Goal: Task Accomplishment & Management: Manage account settings

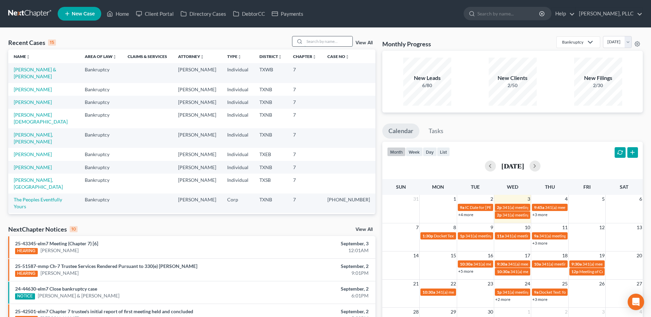
click at [325, 42] on input "search" at bounding box center [328, 41] width 48 height 10
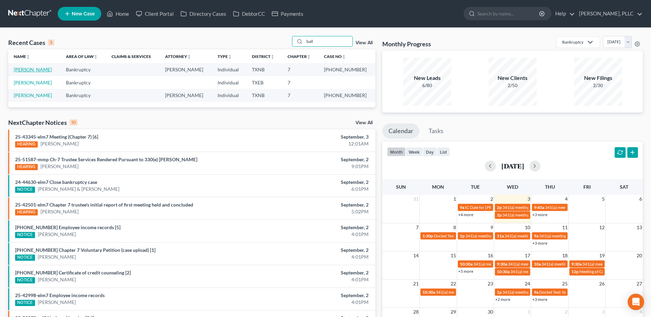
type input "ball"
click at [32, 70] on link "[PERSON_NAME]" at bounding box center [33, 70] width 38 height 6
select select "4"
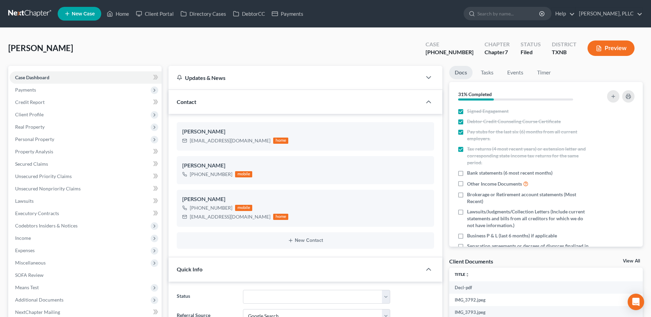
scroll to position [309, 0]
click at [122, 12] on link "Home" at bounding box center [117, 14] width 29 height 12
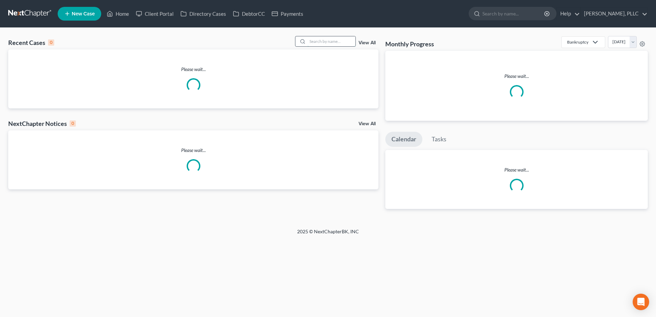
click at [321, 39] on input "search" at bounding box center [332, 41] width 48 height 10
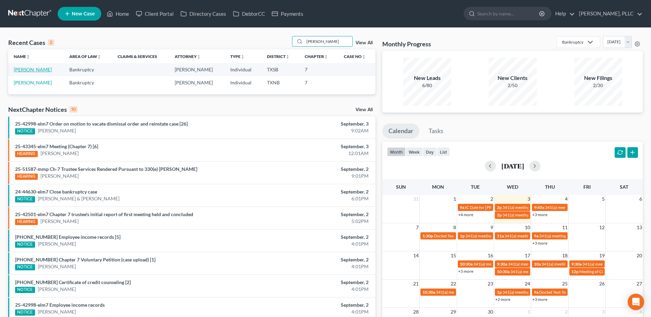
type input "pratt"
click at [34, 70] on link "Pratt, Ondrea" at bounding box center [33, 70] width 38 height 6
select select "4"
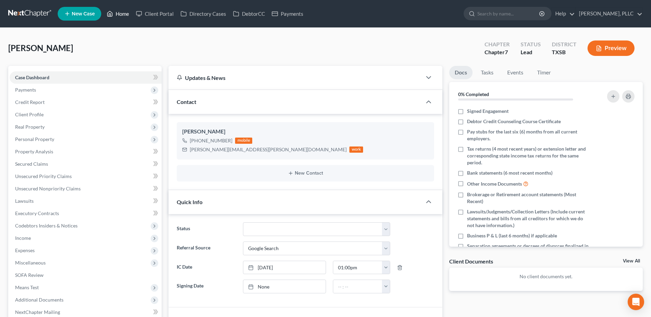
drag, startPoint x: 118, startPoint y: 15, endPoint x: 114, endPoint y: 20, distance: 6.1
click at [118, 15] on link "Home" at bounding box center [117, 14] width 29 height 12
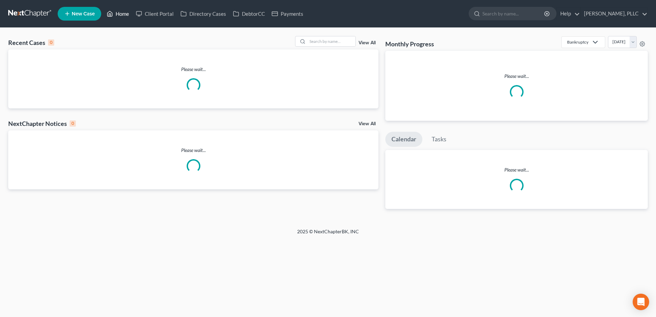
click at [124, 14] on link "Home" at bounding box center [117, 14] width 29 height 12
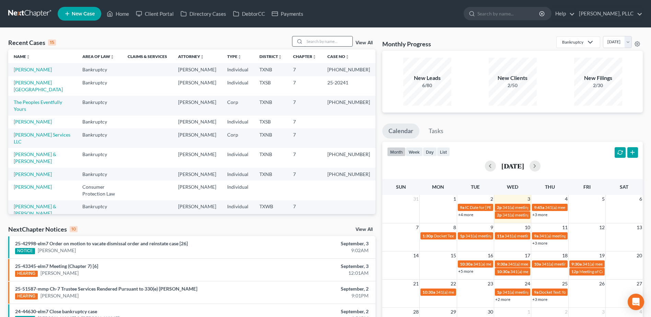
click at [317, 41] on input "search" at bounding box center [328, 41] width 48 height 10
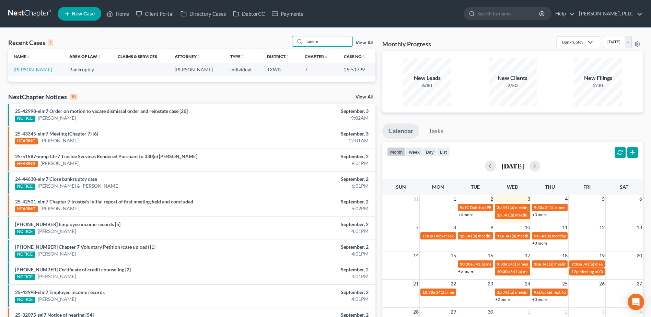
type input "tancre"
click at [29, 71] on link "Tancredi, Ramon" at bounding box center [33, 70] width 38 height 6
select select "4"
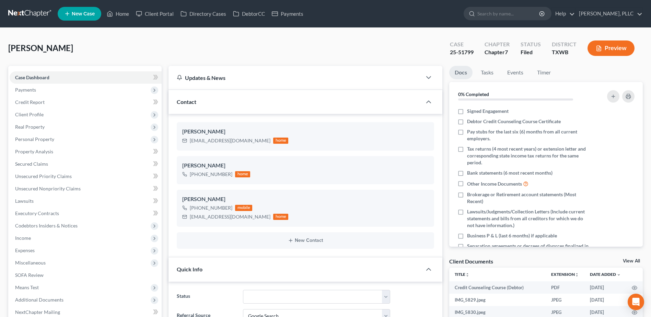
scroll to position [831, 0]
click at [123, 13] on link "Home" at bounding box center [117, 14] width 29 height 12
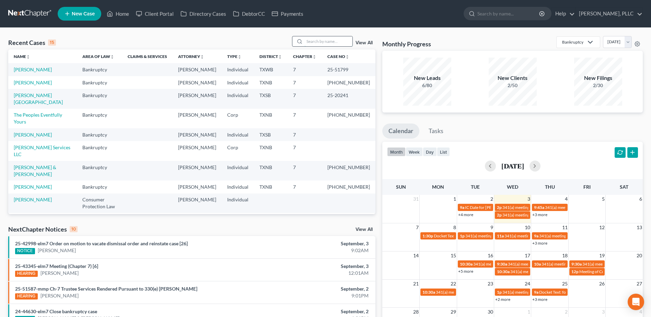
click at [314, 43] on input "search" at bounding box center [328, 41] width 48 height 10
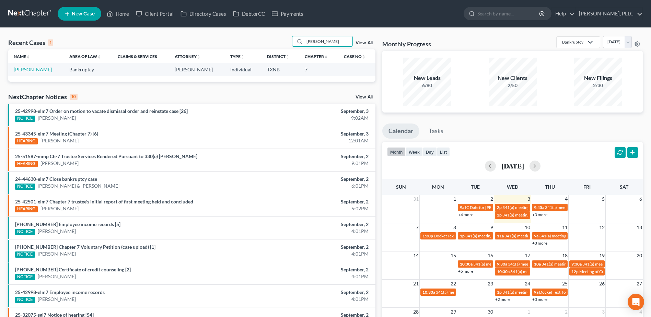
type input "crandall"
click at [36, 70] on link "Crandall, Shayla" at bounding box center [33, 70] width 38 height 6
select select "4"
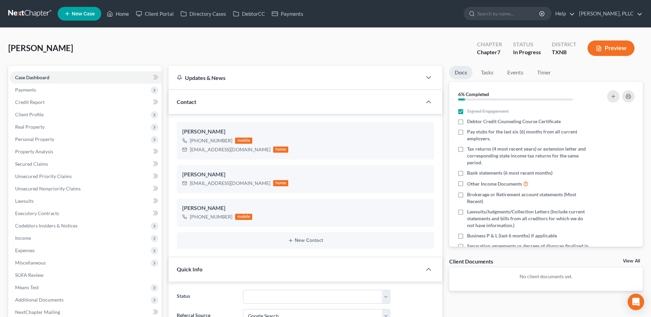
scroll to position [264, 0]
click at [30, 237] on span "Income" at bounding box center [23, 238] width 16 height 6
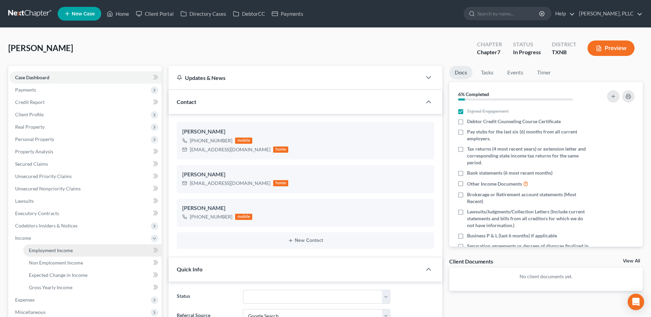
click at [43, 253] on span "Employment Income" at bounding box center [51, 250] width 44 height 6
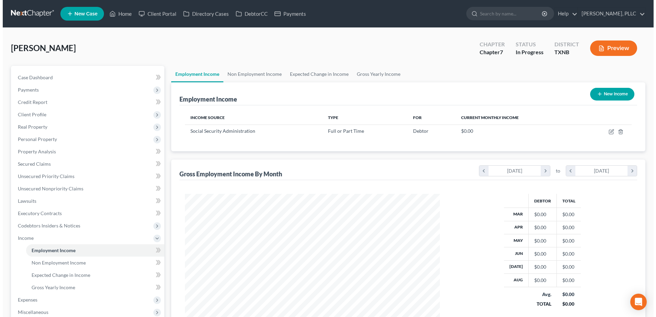
scroll to position [127, 268]
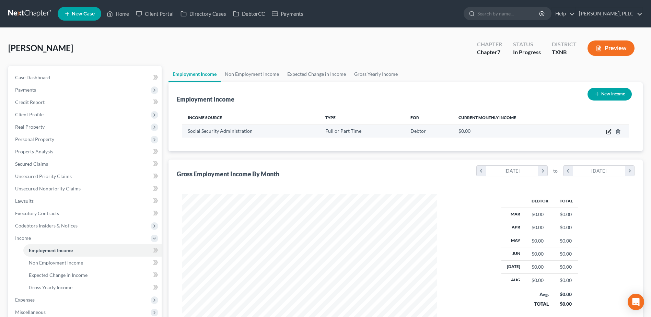
click at [608, 131] on icon "button" at bounding box center [608, 131] width 5 height 5
select select "0"
select select "45"
select select "2"
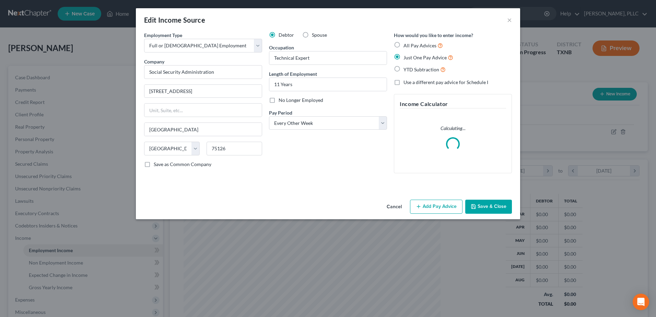
scroll to position [128, 271]
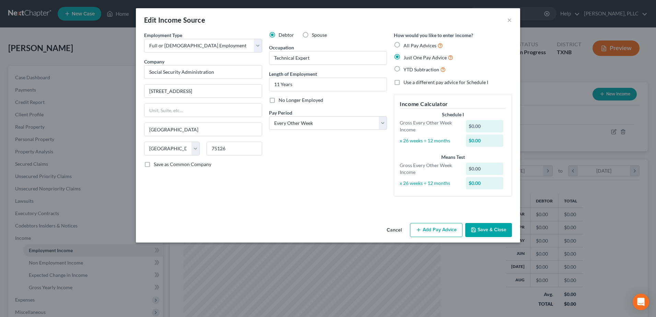
click at [430, 226] on button "Add Pay Advice" at bounding box center [436, 230] width 53 height 14
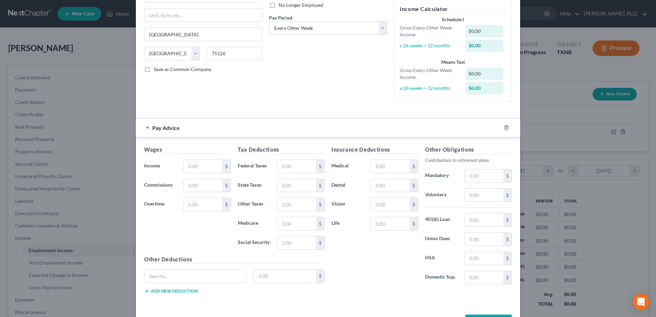
scroll to position [103, 0]
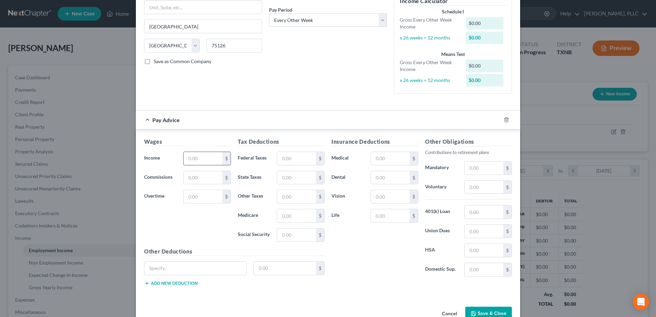
click at [208, 158] on input "text" at bounding box center [203, 158] width 39 height 13
click at [208, 157] on input "text" at bounding box center [203, 158] width 39 height 13
type input "4,477.84"
click at [289, 157] on input "text" at bounding box center [296, 158] width 39 height 13
click at [390, 293] on div "Wages Income * 4,477.84 $ Commissions $ Overtime $ Tax Deductions Federal Taxes…" at bounding box center [328, 213] width 384 height 168
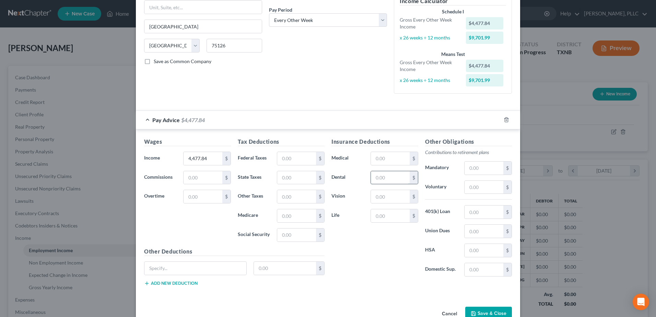
click at [383, 181] on input "text" at bounding box center [390, 177] width 39 height 13
type input "77.32"
click at [300, 231] on input "text" at bounding box center [296, 235] width 39 height 13
type input "248.34"
click at [389, 162] on input "text" at bounding box center [390, 158] width 39 height 13
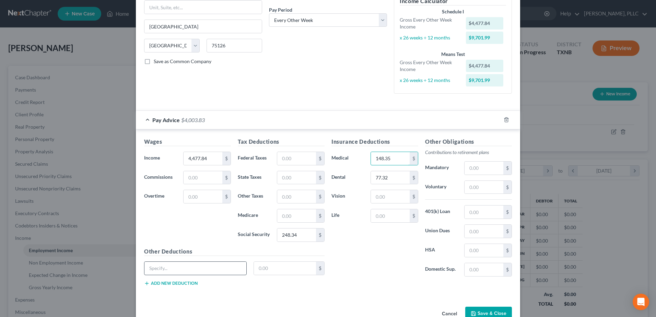
type input "148.35"
click at [178, 269] on input "text" at bounding box center [196, 268] width 102 height 13
type input "TSP"
type input "50.00"
click at [382, 216] on input "text" at bounding box center [390, 215] width 39 height 13
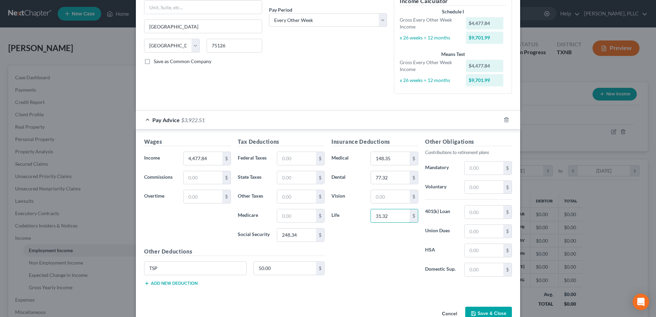
type input "31.32"
click at [384, 269] on div "Insurance Deductions Medical 148.35 $ Dental 77.32 $ Vision $ Life 31.32 $" at bounding box center [375, 210] width 94 height 145
click at [175, 284] on button "Add new deduction" at bounding box center [171, 283] width 54 height 5
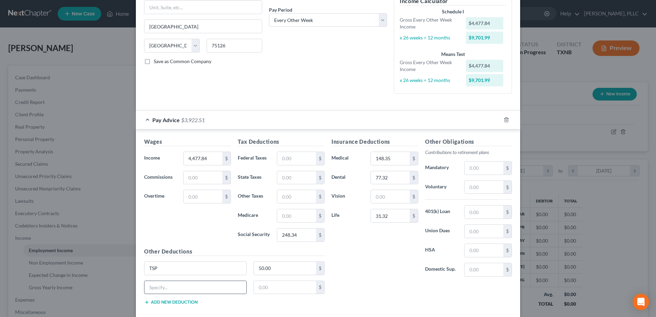
click at [166, 286] on input "text" at bounding box center [196, 287] width 102 height 13
type input "Savings Allotment"
type input "594.00"
click at [361, 277] on div "Insurance Deductions Medical 148.35 $ Dental 77.32 $ Vision $ Life 31.32 $" at bounding box center [375, 210] width 94 height 145
type input "349.87"
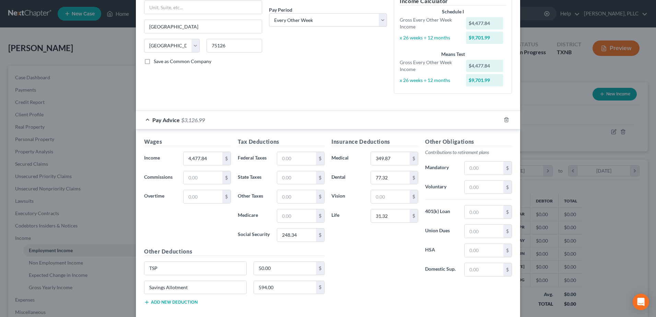
click at [379, 262] on div "Insurance Deductions Medical 349.87 $ Dental 77.32 $ Vision $ Life 31.32 $" at bounding box center [375, 210] width 94 height 145
click at [498, 250] on input "text" at bounding box center [484, 250] width 39 height 13
type input "45.06"
click at [296, 218] on input "text" at bounding box center [296, 215] width 39 height 13
type input "58.08"
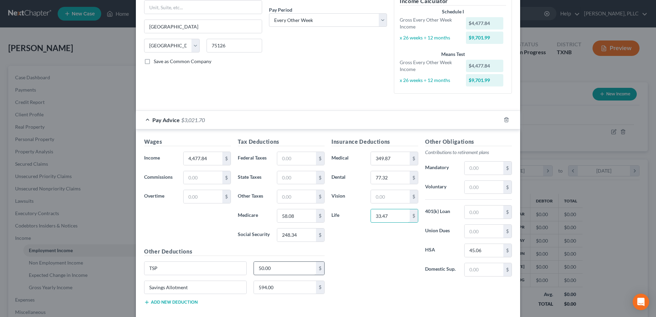
type input "33.47"
click at [271, 268] on input "50.00" at bounding box center [285, 268] width 62 height 13
type input "116.89"
click at [389, 274] on div "Insurance Deductions Medical 349.87 $ Dental 77.32 $ Vision $ Life 33.47 $" at bounding box center [375, 210] width 94 height 145
type input "907.00"
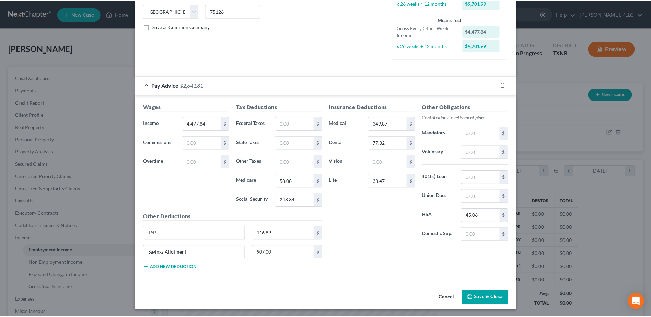
scroll to position [140, 0]
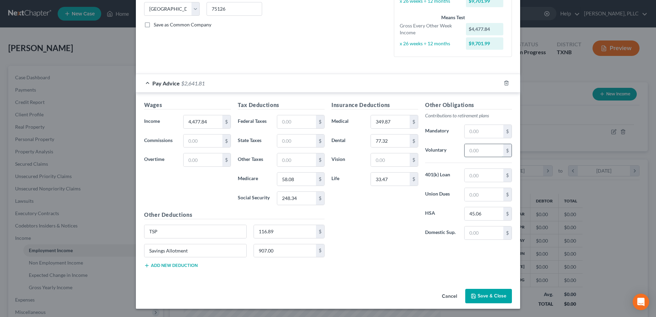
click at [477, 151] on input "text" at bounding box center [484, 150] width 39 height 13
type input "167.90"
click at [411, 250] on div "Insurance Deductions Medical 349.87 $ Dental 77.32 $ Vision $ Life 33.47 $ Othe…" at bounding box center [421, 187] width 187 height 173
click at [500, 299] on button "Save & Close" at bounding box center [488, 296] width 47 height 14
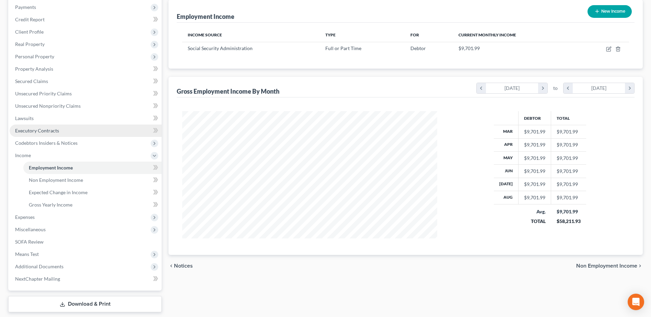
scroll to position [104, 0]
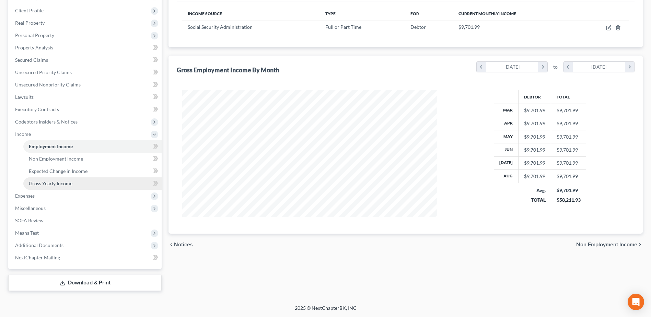
click at [60, 185] on span "Gross Yearly Income" at bounding box center [51, 184] width 44 height 6
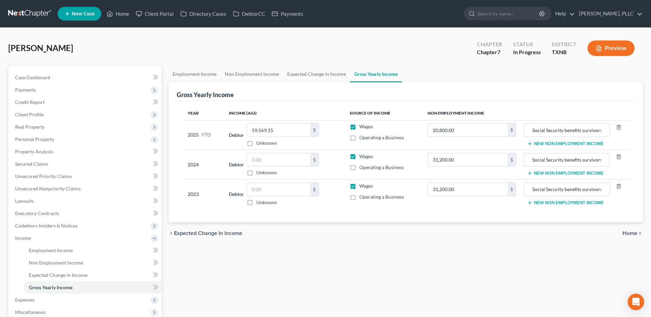
click at [628, 234] on span "Home" at bounding box center [630, 233] width 15 height 5
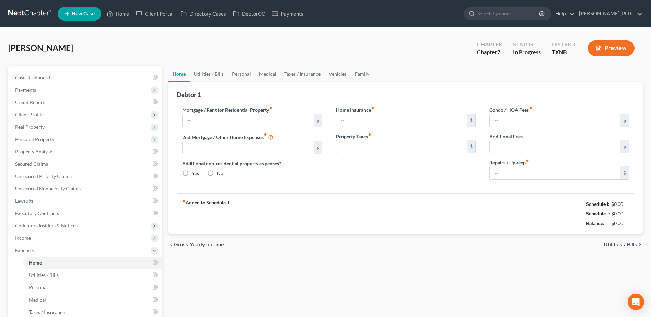
type input "2,148.00"
type input "0.00"
radio input "true"
type input "0.00"
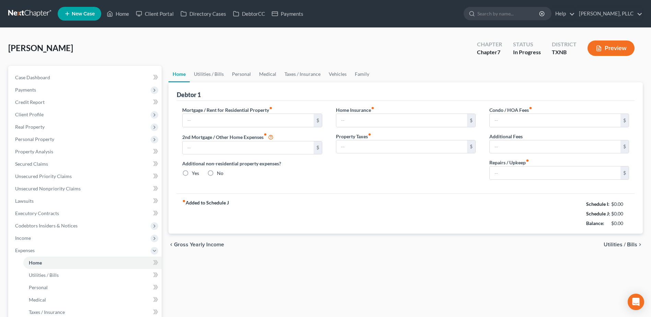
type input "35.00"
type input "0.00"
click at [252, 15] on link "DebtorCC" at bounding box center [249, 14] width 39 height 12
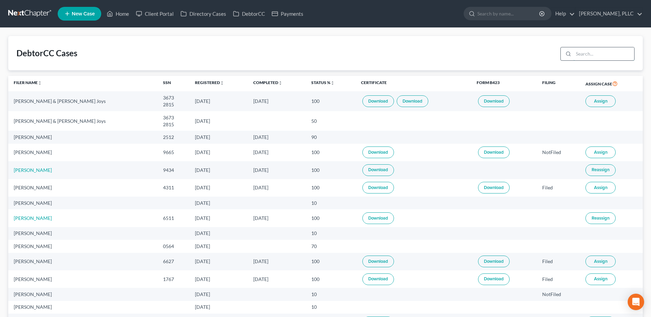
click at [586, 56] on input "search" at bounding box center [604, 53] width 61 height 13
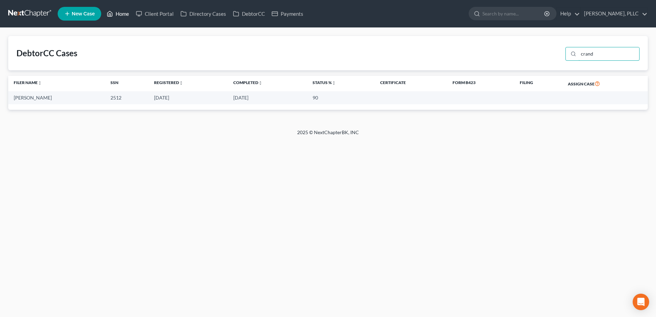
type input "crand"
click at [124, 10] on link "Home" at bounding box center [117, 14] width 29 height 12
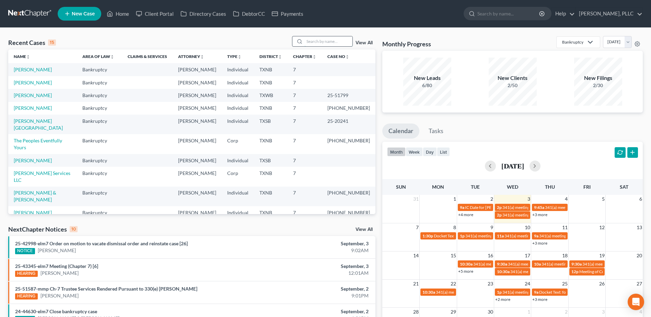
click at [325, 43] on input "search" at bounding box center [328, 41] width 48 height 10
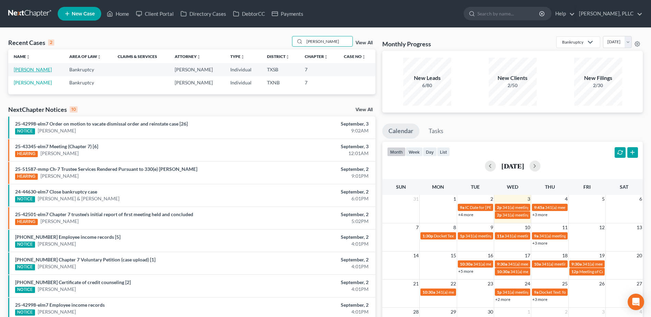
type input "diaz"
click at [27, 70] on link "[PERSON_NAME]" at bounding box center [33, 70] width 38 height 6
select select "6"
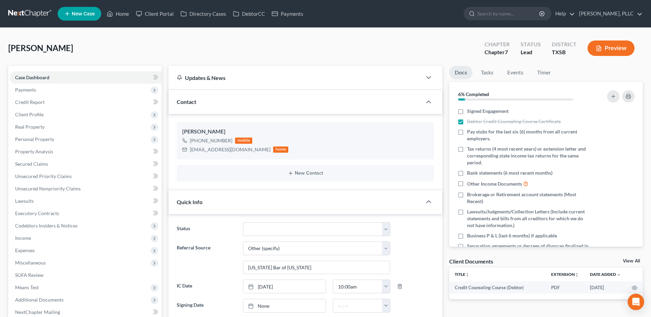
scroll to position [15, 0]
click at [38, 115] on span "Client Profile" at bounding box center [29, 115] width 28 height 6
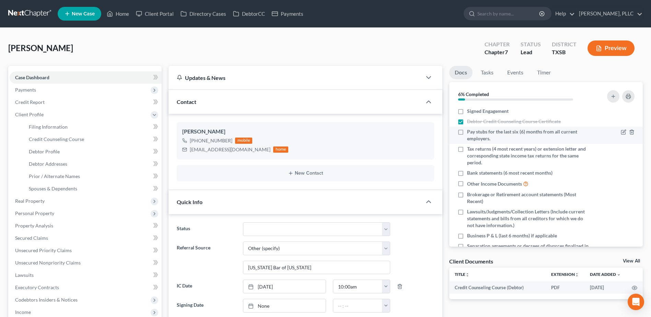
click at [467, 134] on label "Pay stubs for the last six (6) months from all current employers." at bounding box center [528, 135] width 122 height 14
click at [470, 133] on input "Pay stubs for the last six (6) months from all current employers." at bounding box center [472, 130] width 4 height 4
checkbox input "true"
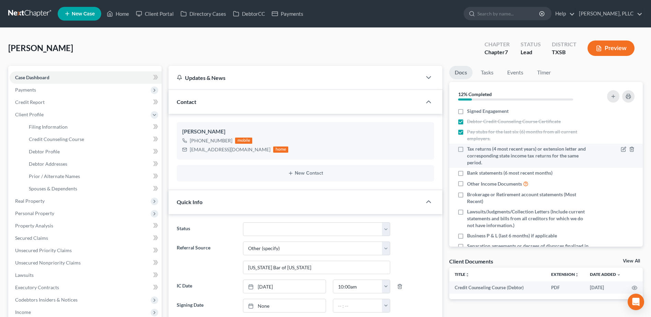
click at [467, 150] on label "Tax returns (4 most recent years) or extension letter and corresponding state i…" at bounding box center [528, 156] width 122 height 21
click at [470, 150] on input "Tax returns (4 most recent years) or extension letter and corresponding state i…" at bounding box center [472, 148] width 4 height 4
checkbox input "true"
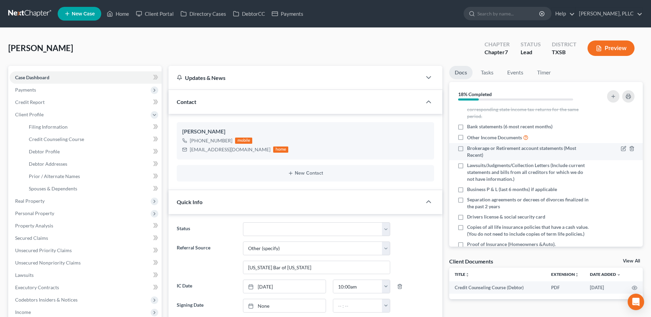
scroll to position [69, 0]
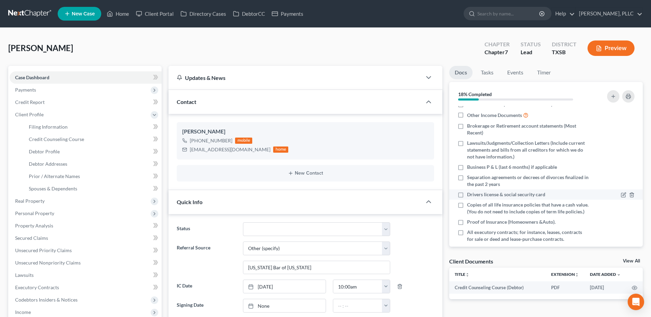
click at [467, 195] on label "Drivers license & social security card" at bounding box center [506, 194] width 78 height 7
click at [470, 195] on input "Drivers license & social security card" at bounding box center [472, 193] width 4 height 4
checkbox input "true"
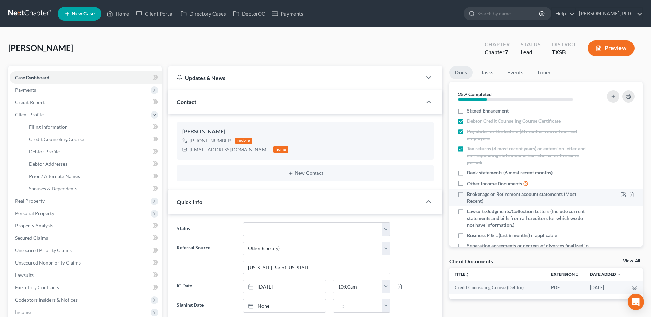
scroll to position [0, 0]
click at [162, 15] on link "Client Portal" at bounding box center [154, 14] width 45 height 12
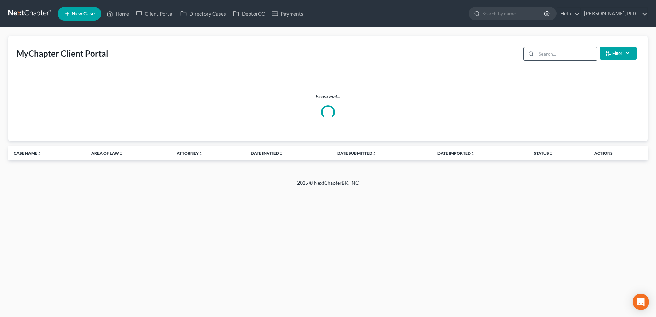
click at [551, 54] on input "search" at bounding box center [566, 53] width 61 height 13
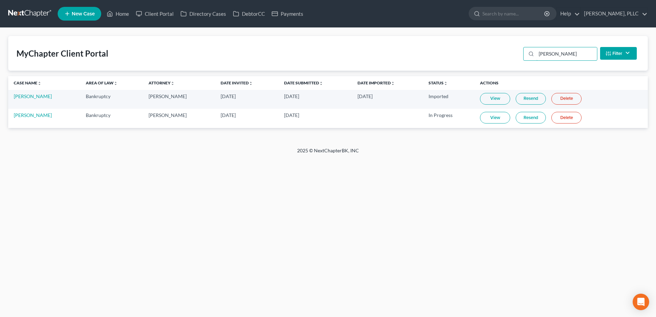
type input "diaz"
click at [482, 114] on link "View" at bounding box center [495, 118] width 30 height 12
click at [122, 15] on link "Home" at bounding box center [117, 14] width 29 height 12
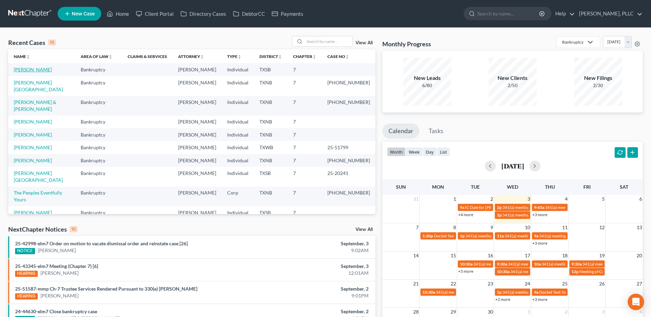
click at [22, 68] on link "[PERSON_NAME]" at bounding box center [33, 70] width 38 height 6
select select "6"
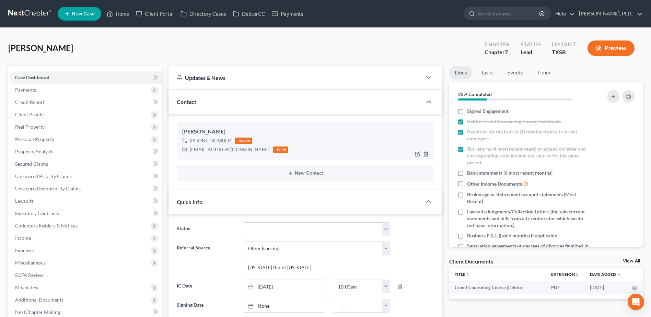
scroll to position [15, 0]
click at [29, 102] on span "Credit Report" at bounding box center [30, 102] width 30 height 6
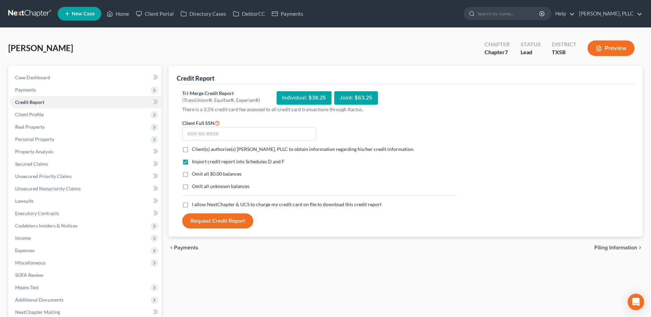
click at [192, 149] on label "Client(s) authorize(s) Guy Harvey Holman, PLLC to obtain information regarding …" at bounding box center [303, 149] width 222 height 7
click at [195, 149] on input "Client(s) authorize(s) Guy Harvey Holman, PLLC to obtain information regarding …" at bounding box center [197, 148] width 4 height 4
checkbox input "true"
click at [192, 206] on label "I allow NextChapter & UCS to charge my credit card on file to download this cre…" at bounding box center [287, 204] width 190 height 7
click at [195, 206] on input "I allow NextChapter & UCS to charge my credit card on file to download this cre…" at bounding box center [197, 203] width 4 height 4
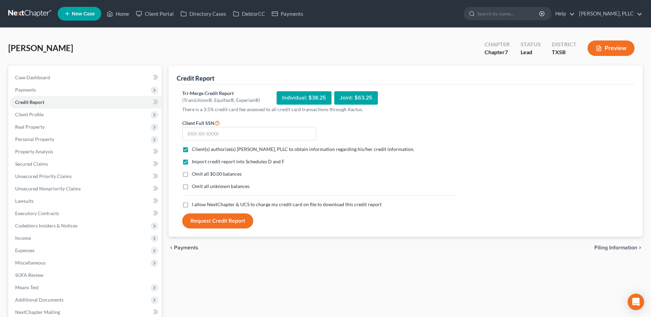
checkbox input "true"
click at [206, 132] on input "text" at bounding box center [249, 134] width 134 height 14
click at [251, 127] on input "text" at bounding box center [249, 134] width 134 height 14
type input "466-33-5664"
click at [227, 221] on button "Request Credit Report" at bounding box center [217, 220] width 71 height 15
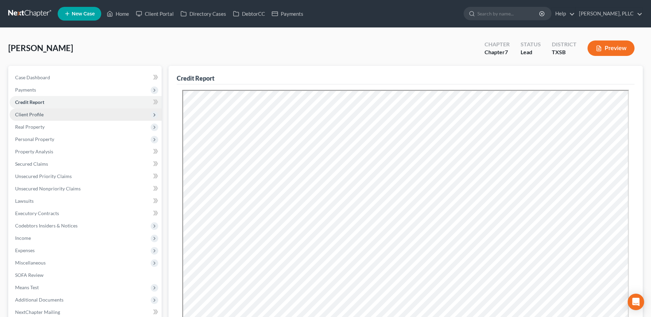
click at [27, 115] on span "Client Profile" at bounding box center [29, 115] width 28 height 6
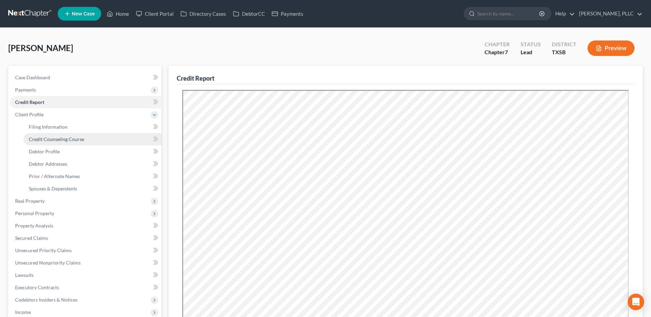
click at [47, 139] on span "Credit Counseling Course" at bounding box center [56, 139] width 55 height 6
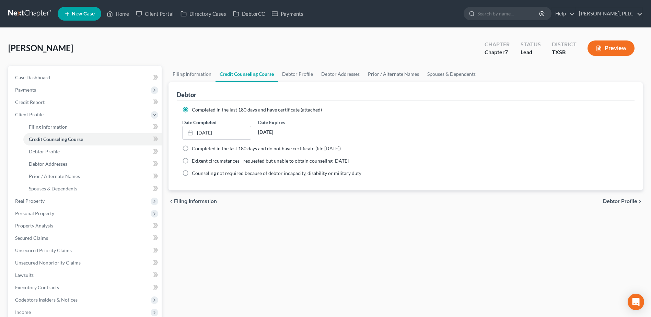
click at [624, 201] on span "Debtor Profile" at bounding box center [620, 201] width 34 height 5
select select "0"
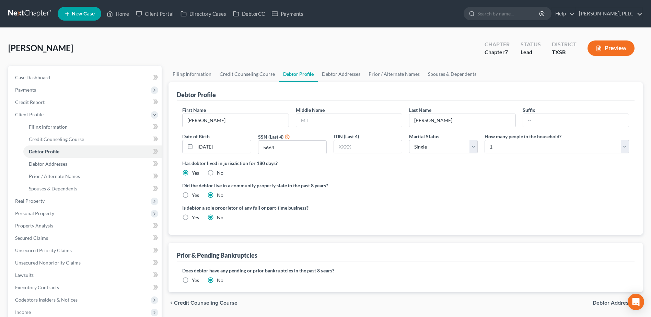
click at [192, 194] on label "Yes" at bounding box center [195, 195] width 7 height 7
click at [195, 194] on input "Yes" at bounding box center [197, 194] width 4 height 4
radio input "true"
radio input "false"
click at [613, 304] on span "Debtor Addresses" at bounding box center [615, 302] width 45 height 5
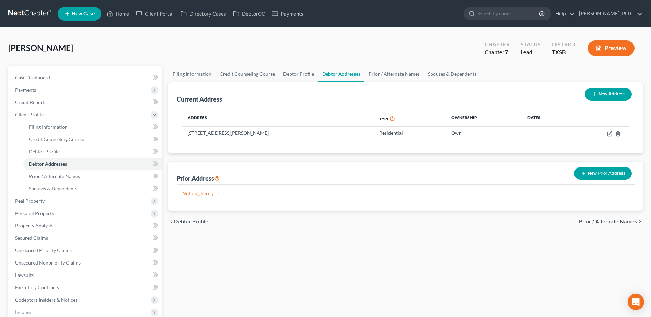
click at [602, 222] on span "Prior / Alternate Names" at bounding box center [608, 221] width 58 height 5
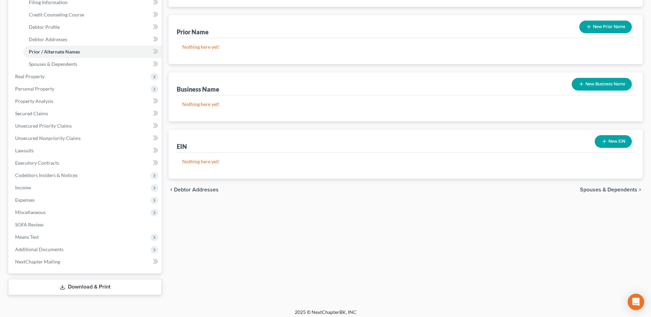
scroll to position [129, 0]
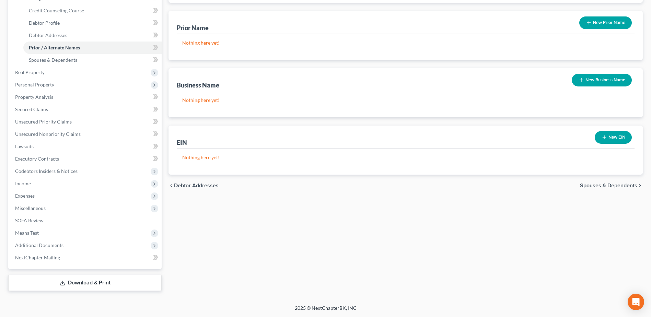
click at [612, 187] on span "Spouses & Dependents" at bounding box center [608, 185] width 57 height 5
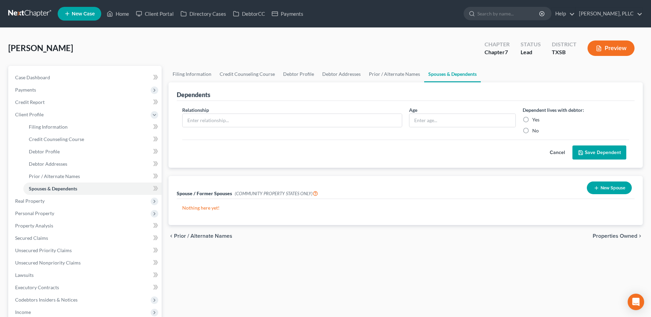
click at [622, 239] on span "Properties Owned" at bounding box center [615, 235] width 45 height 5
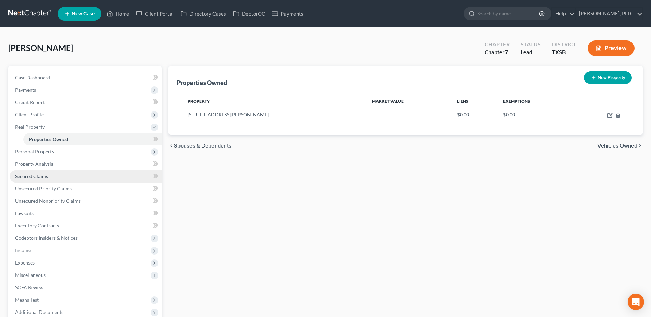
click at [38, 174] on span "Secured Claims" at bounding box center [31, 176] width 33 height 6
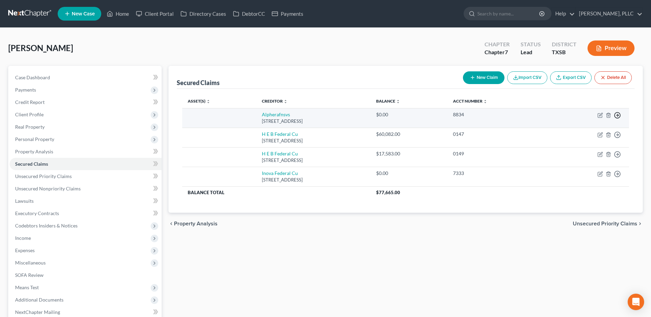
click at [616, 113] on icon "button" at bounding box center [617, 115] width 7 height 7
click at [573, 130] on link "Move to F" at bounding box center [585, 132] width 57 height 12
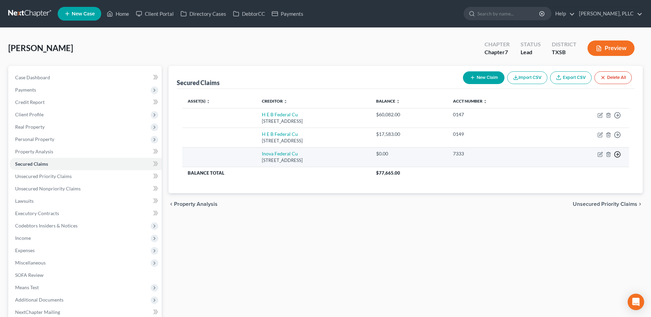
click at [619, 119] on icon "button" at bounding box center [617, 115] width 7 height 7
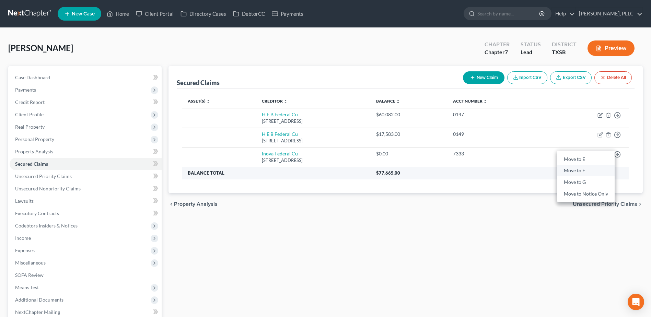
click at [565, 171] on link "Move to F" at bounding box center [585, 171] width 57 height 12
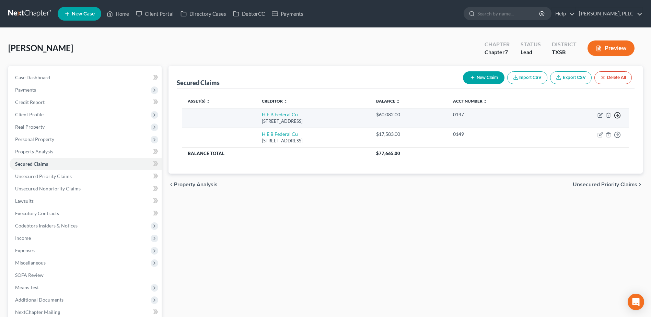
click at [616, 115] on line "button" at bounding box center [617, 115] width 2 height 0
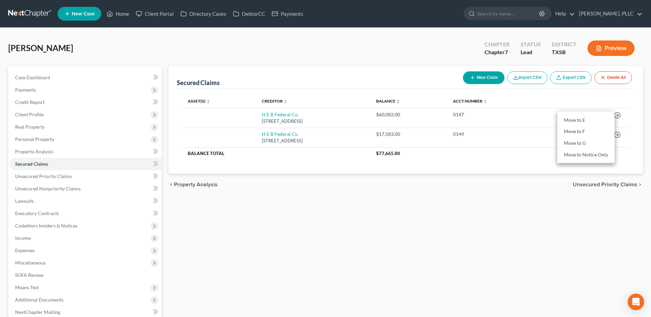
click at [443, 236] on div "Secured Claims New Claim Import CSV Export CSV Delete All Asset(s) expand_more …" at bounding box center [405, 206] width 481 height 280
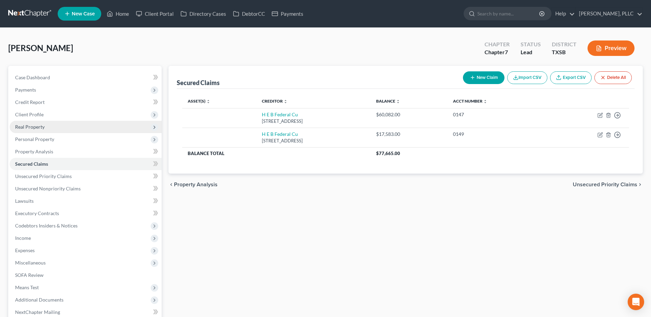
click at [33, 125] on span "Real Property" at bounding box center [30, 127] width 30 height 6
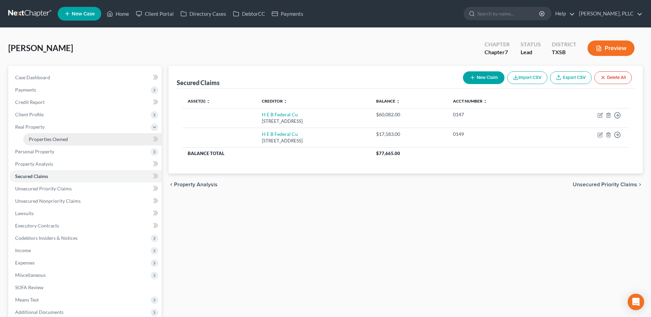
click at [48, 137] on span "Properties Owned" at bounding box center [48, 139] width 39 height 6
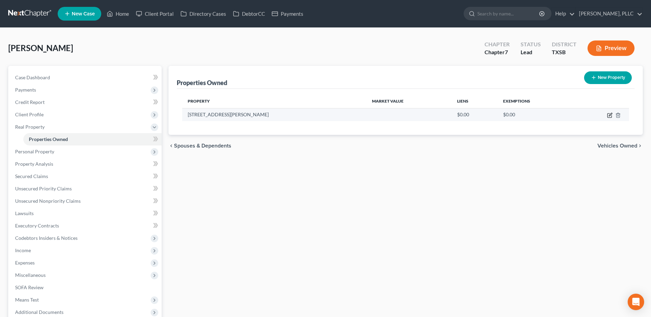
click at [610, 115] on icon "button" at bounding box center [610, 114] width 3 height 3
select select "45"
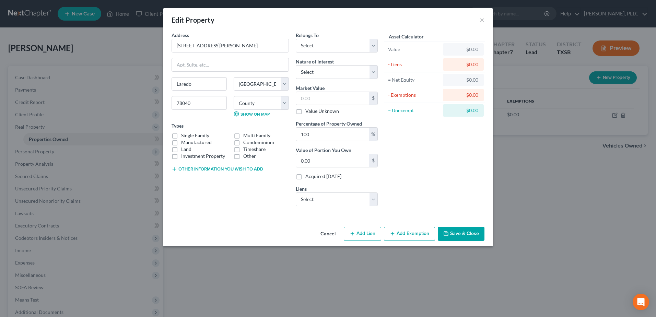
drag, startPoint x: 176, startPoint y: 134, endPoint x: 241, endPoint y: 119, distance: 66.5
click at [181, 134] on label "Single Family" at bounding box center [195, 135] width 28 height 7
click at [184, 134] on input "Single Family" at bounding box center [186, 134] width 4 height 4
checkbox input "true"
click at [373, 48] on select "Select Debtor 1 Only Debtor 2 Only Debtor 1 And Debtor 2 Only At Least One Of T…" at bounding box center [337, 46] width 82 height 14
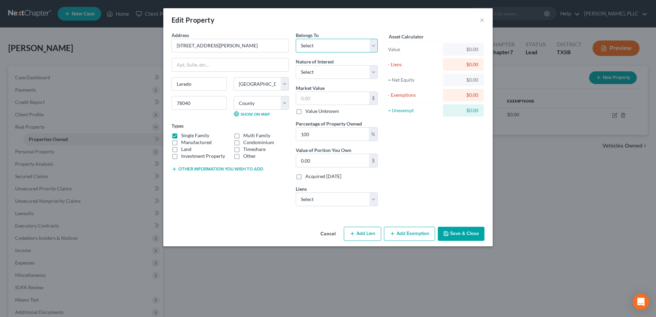
select select "0"
click at [296, 39] on select "Select Debtor 1 Only Debtor 2 Only Debtor 1 And Debtor 2 Only At Least One Of T…" at bounding box center [337, 46] width 82 height 14
click at [372, 74] on select "Select Fee Simple Joint Tenant Life Estate Equitable Interest Future Interest T…" at bounding box center [337, 72] width 82 height 14
select select "0"
click at [296, 65] on select "Select Fee Simple Joint Tenant Life Estate Equitable Interest Future Interest T…" at bounding box center [337, 72] width 82 height 14
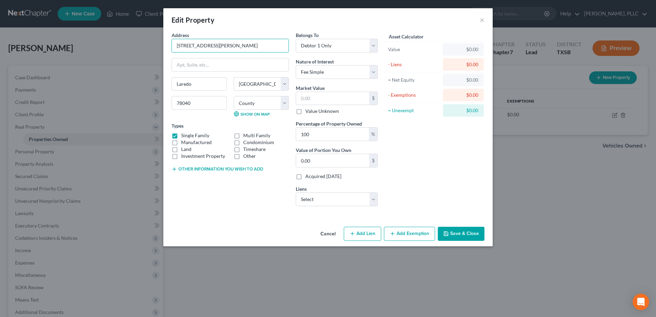
drag, startPoint x: 237, startPoint y: 46, endPoint x: 165, endPoint y: 37, distance: 72.6
click at [165, 37] on div "Address * 1217 E Kearney St Laredo State AL AK AR AZ CA CO CT DE DC FL GA GU HI…" at bounding box center [328, 128] width 330 height 193
click at [340, 99] on input "text" at bounding box center [332, 98] width 73 height 13
type input "1"
type input "1.00"
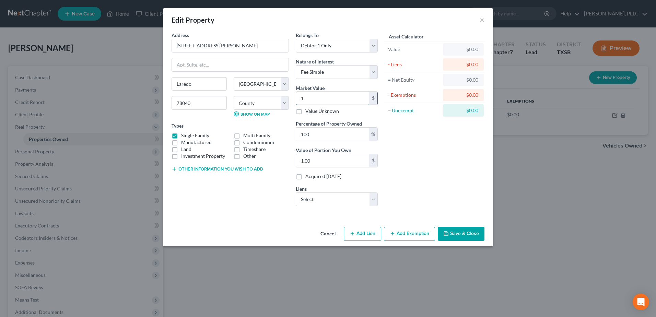
type input "14"
type input "14.00"
type input "141"
type input "141.00"
type input "1410"
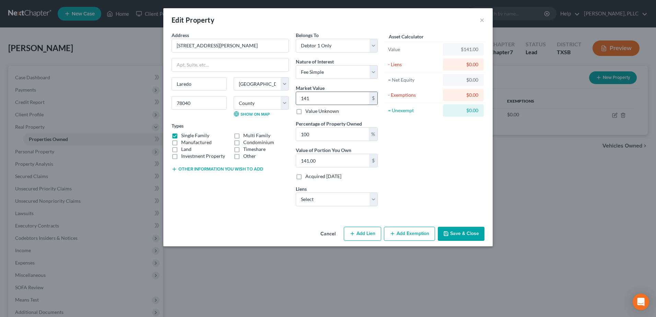
type input "1,410.00"
type input "1,4100"
type input "14,100.00"
type input "14,1000"
type input "141,000.00"
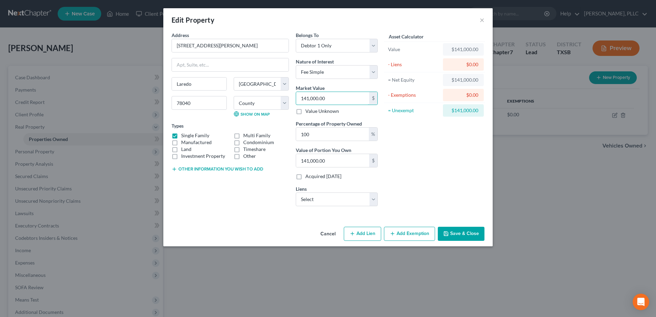
type input "141,000.00"
click at [467, 236] on button "Save & Close" at bounding box center [461, 234] width 47 height 14
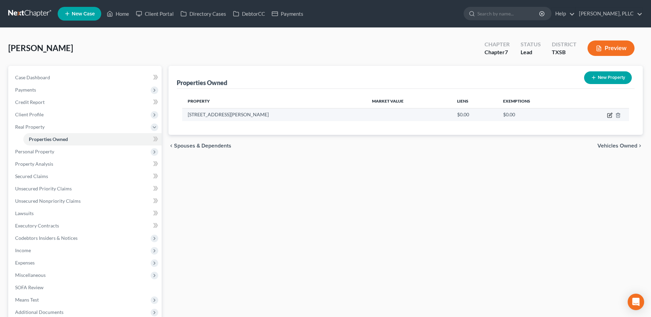
click at [610, 116] on icon "button" at bounding box center [610, 114] width 3 height 3
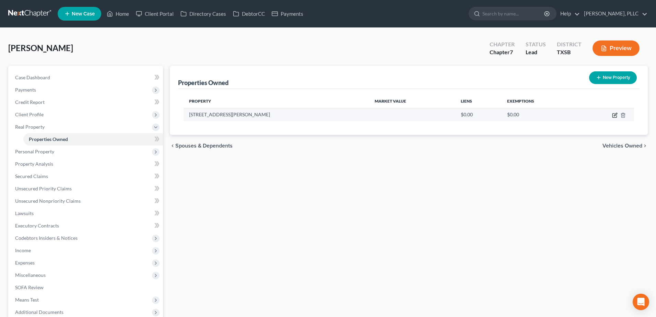
select select "45"
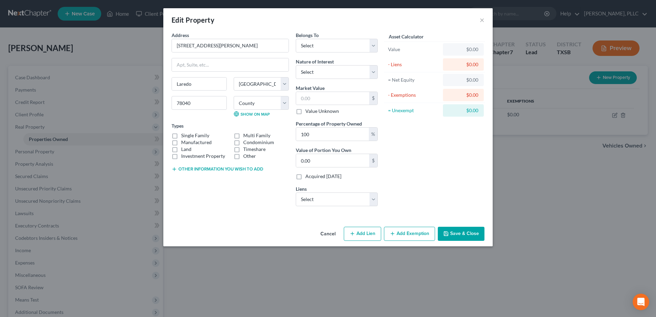
click at [181, 139] on label "Manufactured" at bounding box center [196, 142] width 31 height 7
click at [184, 139] on input "Manufactured" at bounding box center [186, 141] width 4 height 4
checkbox input "true"
click at [373, 48] on select "Select Debtor 1 Only Debtor 2 Only Debtor 1 And Debtor 2 Only At Least One Of T…" at bounding box center [337, 46] width 82 height 14
select select "0"
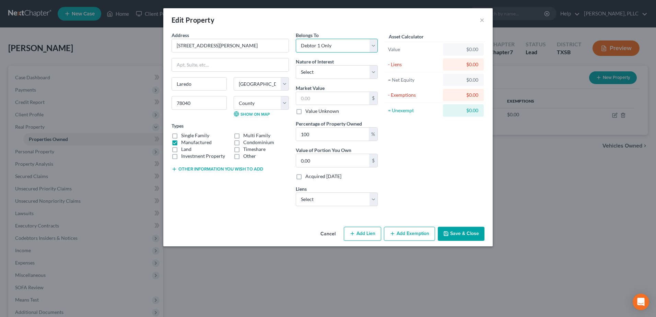
click at [296, 39] on select "Select Debtor 1 Only Debtor 2 Only Debtor 1 And Debtor 2 Only At Least One Of T…" at bounding box center [337, 46] width 82 height 14
click at [373, 71] on select "Select Fee Simple Joint Tenant Life Estate Equitable Interest Future Interest T…" at bounding box center [337, 72] width 82 height 14
select select "0"
click at [296, 65] on select "Select Fee Simple Joint Tenant Life Estate Equitable Interest Future Interest T…" at bounding box center [337, 72] width 82 height 14
click at [348, 100] on input "text" at bounding box center [332, 98] width 73 height 13
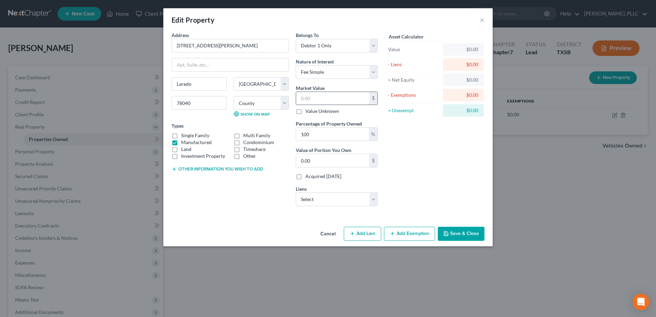
type input "1"
type input "1.00"
type input "14"
type input "14.00"
type input "141,000.00"
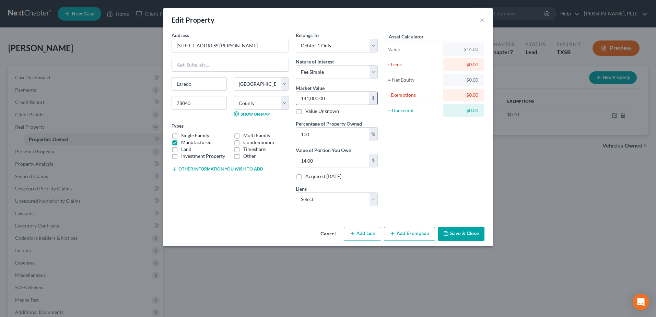
type input "141,000.00"
click at [438, 158] on div "Asset Calculator Value $141,000.00 - Liens $0.00 = Net Equity $14.00 - Exemptio…" at bounding box center [434, 122] width 107 height 180
click at [372, 203] on select "Select H E B Federal Cu - $60,082.00 H E B Federal Cu - $17,583.00" at bounding box center [337, 200] width 82 height 14
select select "0"
click at [296, 193] on select "Select H E B Federal Cu - $60,082.00 H E B Federal Cu - $17,583.00" at bounding box center [337, 200] width 82 height 14
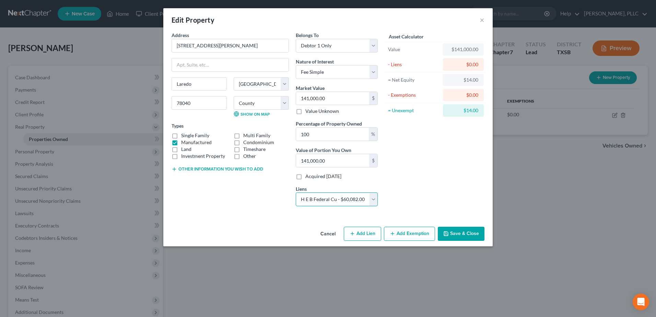
select select
select select "45"
select select "0"
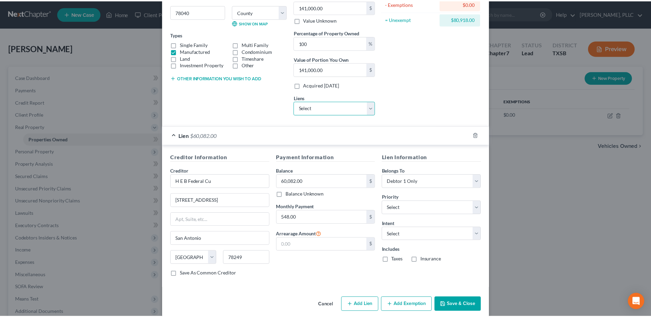
scroll to position [100, 0]
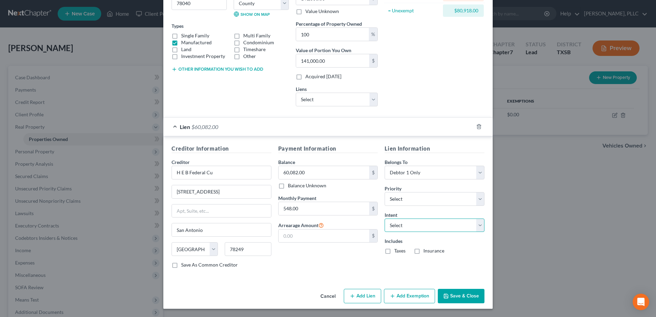
click at [478, 226] on select "Select Surrender Redeem Reaffirm Avoid Other" at bounding box center [435, 226] width 100 height 14
select select "2"
click at [385, 219] on select "Select Surrender Redeem Reaffirm Avoid Other" at bounding box center [435, 226] width 100 height 14
click at [394, 251] on label "Taxes" at bounding box center [399, 250] width 11 height 7
click at [397, 251] on input "Taxes" at bounding box center [399, 249] width 4 height 4
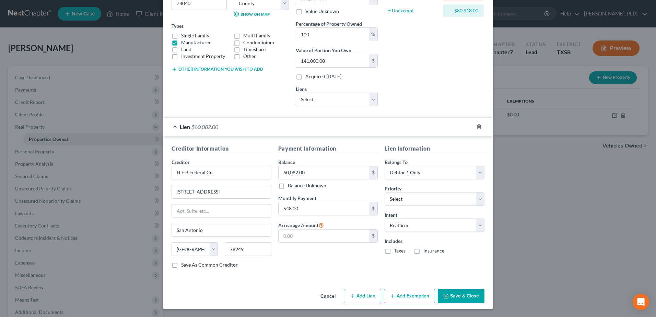
checkbox input "true"
click at [424, 251] on label "Insurance" at bounding box center [434, 250] width 21 height 7
click at [426, 251] on input "Insurance" at bounding box center [428, 249] width 4 height 4
checkbox input "true"
click at [462, 296] on button "Save & Close" at bounding box center [461, 296] width 47 height 14
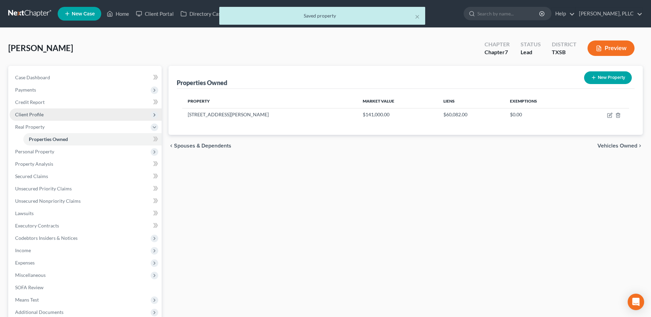
click at [30, 115] on span "Client Profile" at bounding box center [29, 115] width 28 height 6
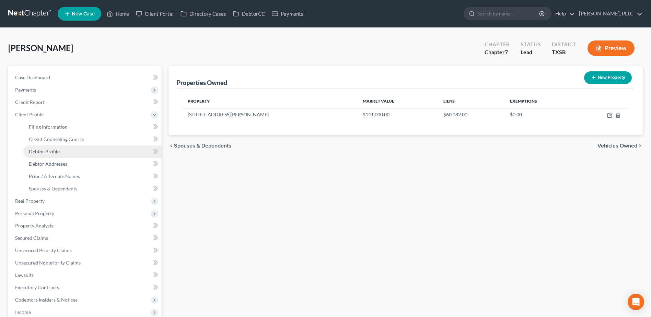
drag, startPoint x: 37, startPoint y: 150, endPoint x: 60, endPoint y: 151, distance: 23.0
click at [37, 150] on span "Debtor Profile" at bounding box center [44, 152] width 31 height 6
select select "0"
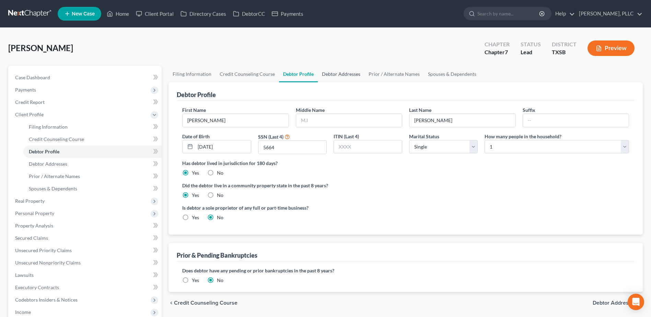
click at [342, 75] on link "Debtor Addresses" at bounding box center [341, 74] width 47 height 16
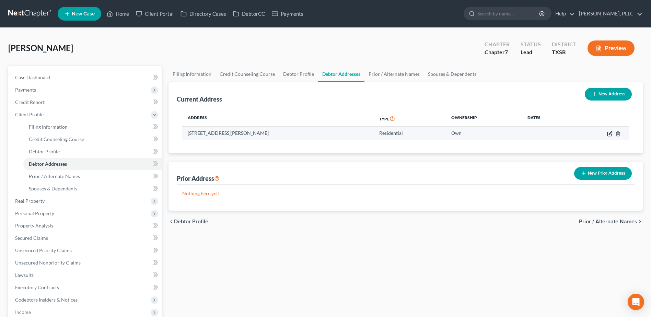
click at [609, 133] on icon "button" at bounding box center [609, 133] width 5 height 5
select select "45"
select select "239"
select select "0"
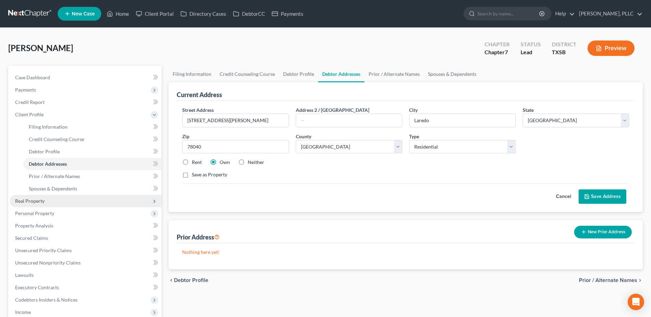
click at [34, 201] on span "Real Property" at bounding box center [30, 201] width 30 height 6
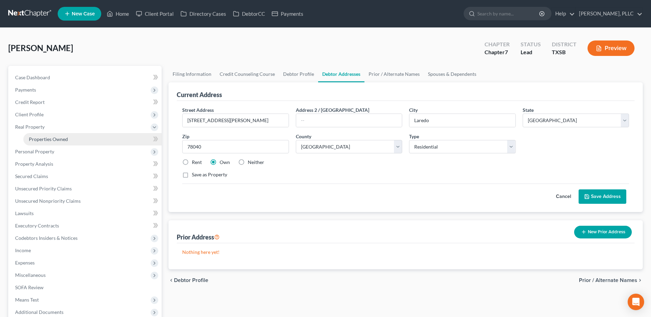
click at [38, 137] on span "Properties Owned" at bounding box center [48, 139] width 39 height 6
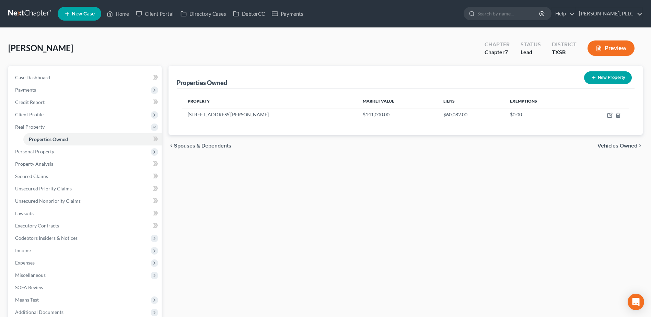
click at [619, 148] on span "Vehicles Owned" at bounding box center [618, 145] width 40 height 5
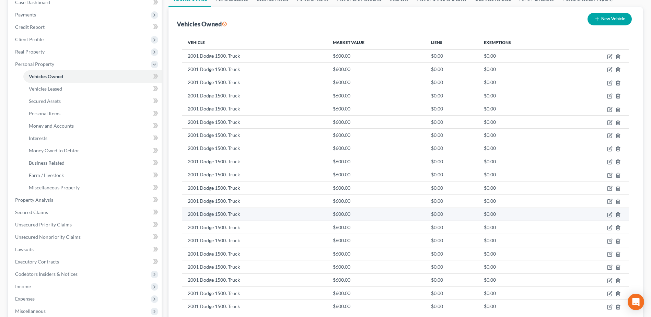
scroll to position [41, 0]
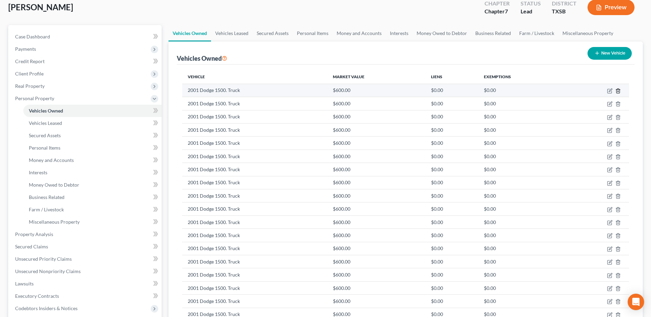
click at [618, 91] on line "button" at bounding box center [618, 91] width 0 height 1
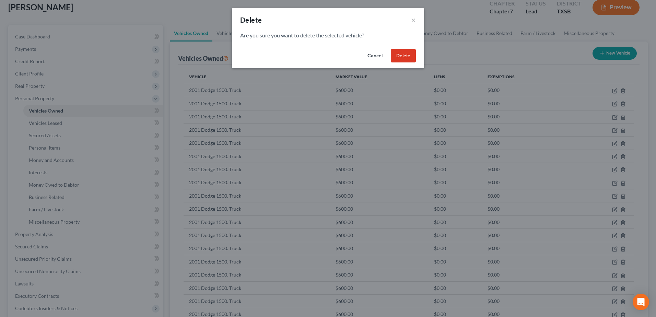
click at [409, 56] on button "Delete" at bounding box center [403, 56] width 25 height 14
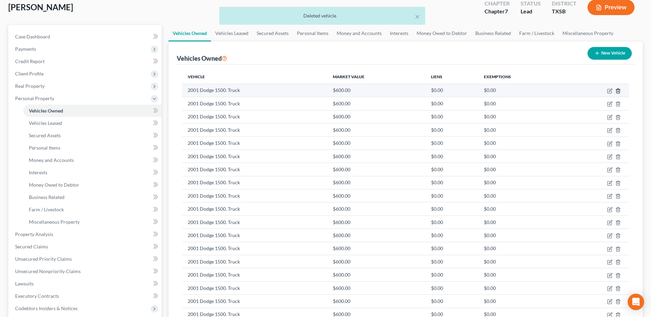
click at [618, 90] on icon "button" at bounding box center [617, 90] width 5 height 5
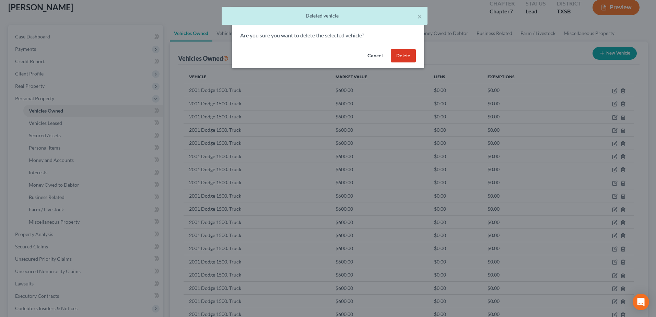
click at [407, 56] on button "Delete" at bounding box center [403, 56] width 25 height 14
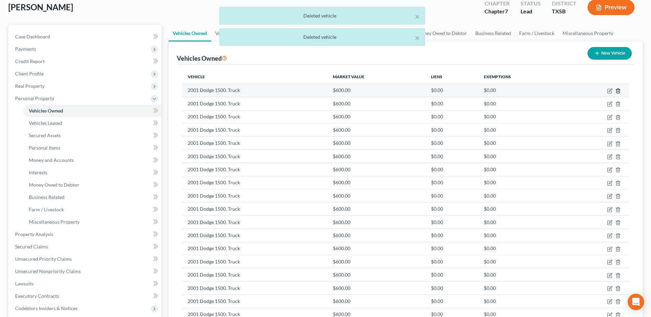
click at [619, 92] on line "button" at bounding box center [619, 91] width 0 height 1
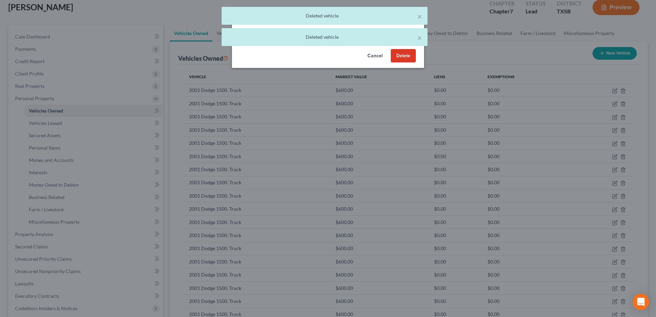
click at [395, 59] on button "Delete" at bounding box center [403, 56] width 25 height 14
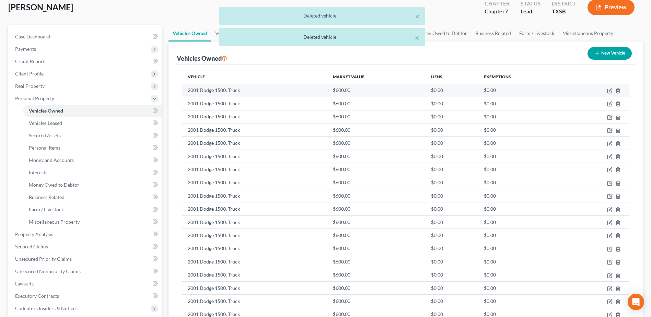
click at [621, 91] on td at bounding box center [597, 90] width 63 height 13
click at [619, 91] on icon "button" at bounding box center [617, 90] width 5 height 5
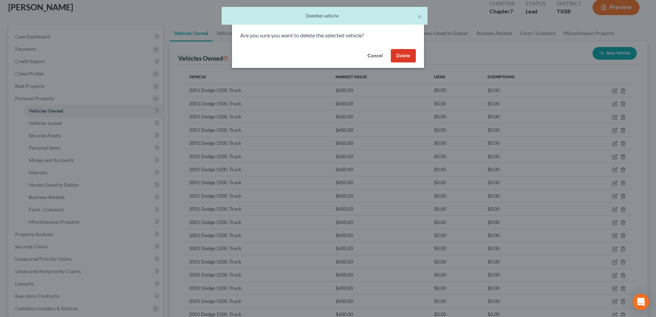
drag, startPoint x: 396, startPoint y: 59, endPoint x: 461, endPoint y: 77, distance: 67.1
click at [396, 59] on button "Delete" at bounding box center [403, 56] width 25 height 14
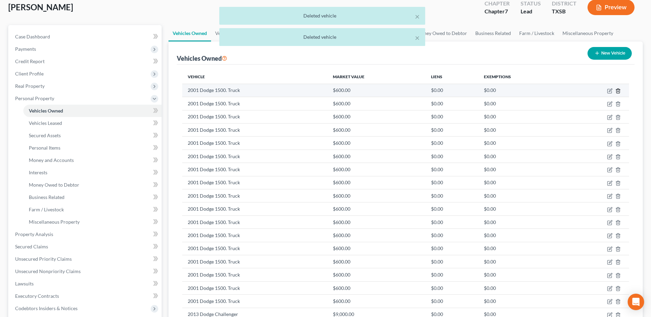
click at [619, 91] on icon "button" at bounding box center [617, 90] width 5 height 5
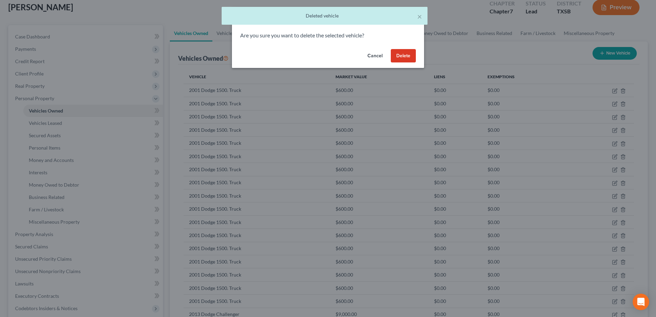
click at [400, 58] on button "Delete" at bounding box center [403, 56] width 25 height 14
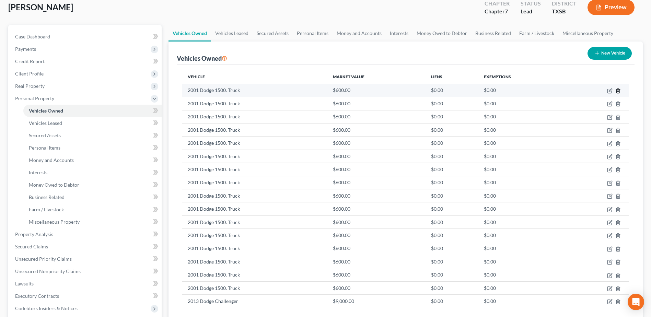
click at [617, 91] on icon "button" at bounding box center [617, 90] width 5 height 5
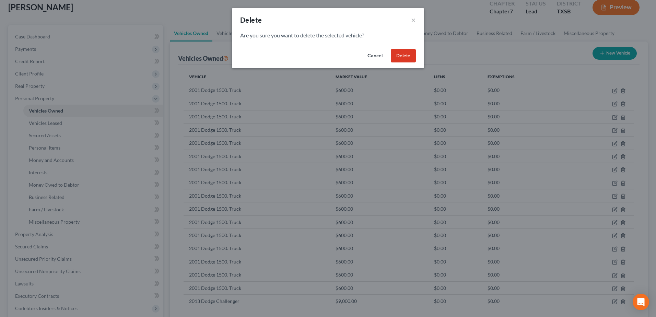
click at [413, 56] on button "Delete" at bounding box center [403, 56] width 25 height 14
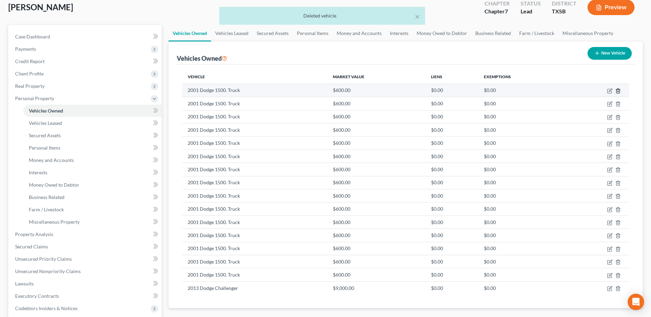
click at [618, 92] on icon "button" at bounding box center [617, 90] width 5 height 5
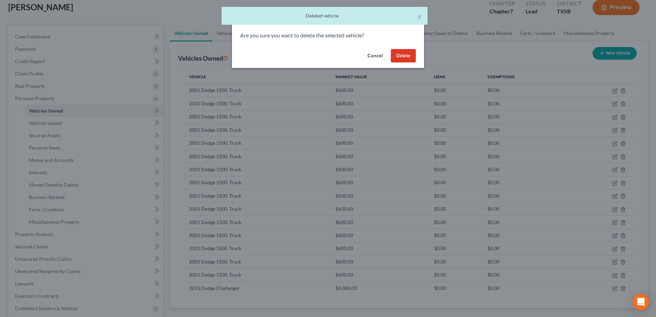
click at [407, 52] on button "Delete" at bounding box center [403, 56] width 25 height 14
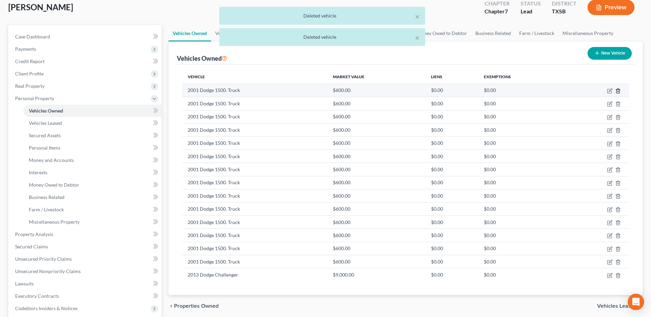
click at [619, 91] on line "button" at bounding box center [619, 91] width 0 height 1
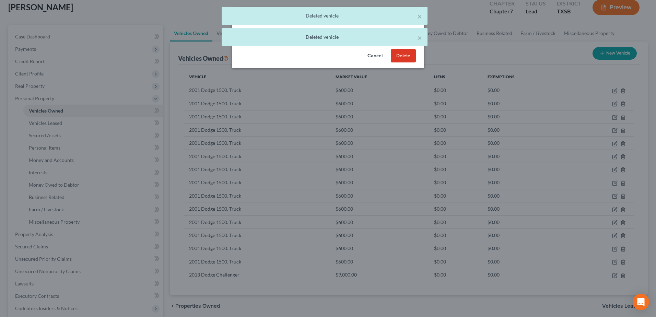
click at [403, 51] on button "Delete" at bounding box center [403, 56] width 25 height 14
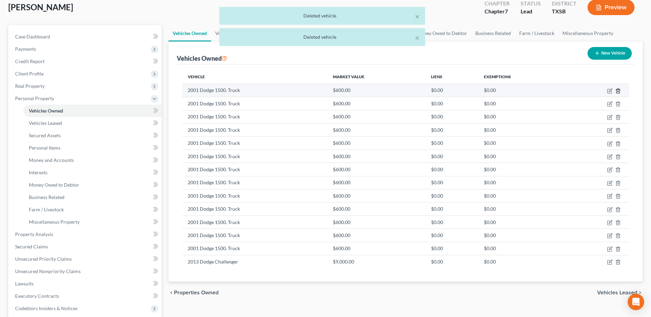
click at [619, 92] on line "button" at bounding box center [619, 91] width 0 height 1
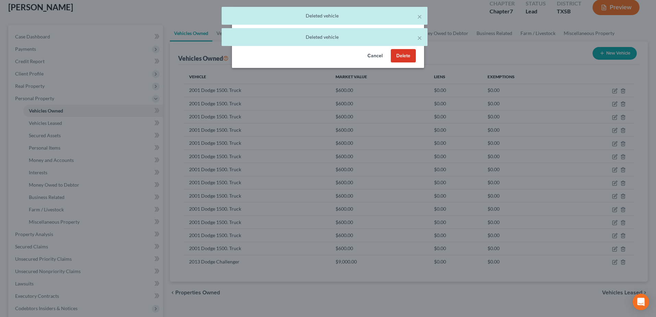
click at [400, 59] on button "Delete" at bounding box center [403, 56] width 25 height 14
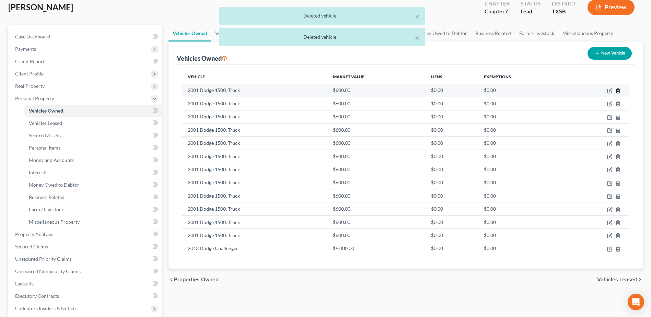
click at [618, 90] on icon "button" at bounding box center [617, 90] width 5 height 5
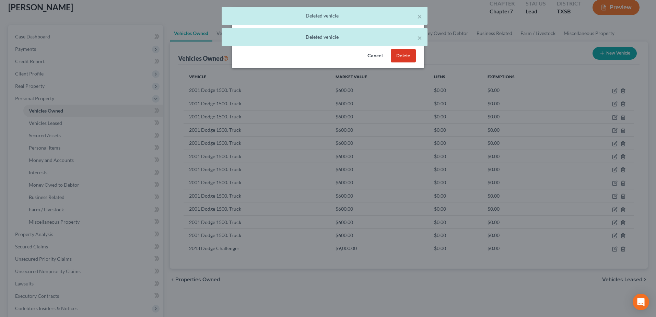
click at [407, 59] on button "Delete" at bounding box center [403, 56] width 25 height 14
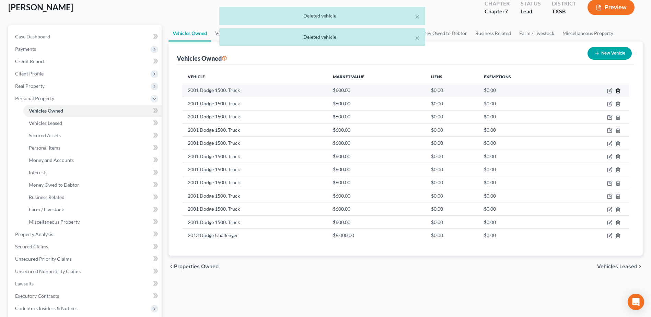
click at [619, 90] on icon "button" at bounding box center [617, 90] width 5 height 5
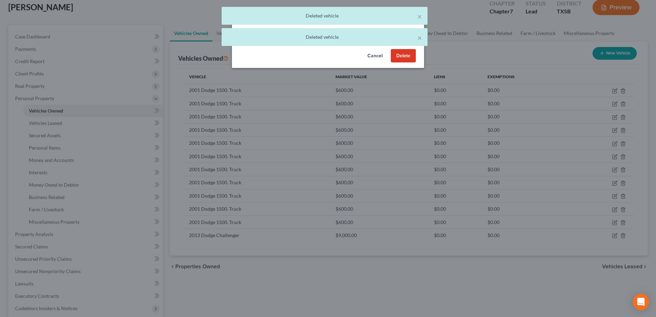
click at [403, 52] on button "Delete" at bounding box center [403, 56] width 25 height 14
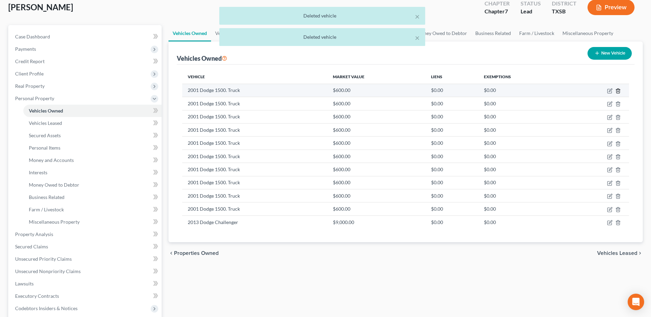
click at [617, 90] on icon "button" at bounding box center [617, 91] width 3 height 4
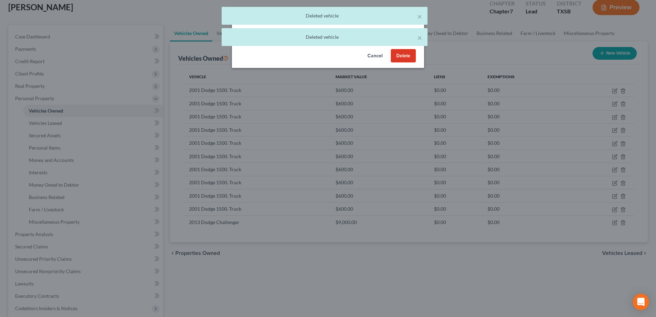
click at [398, 56] on button "Delete" at bounding box center [403, 56] width 25 height 14
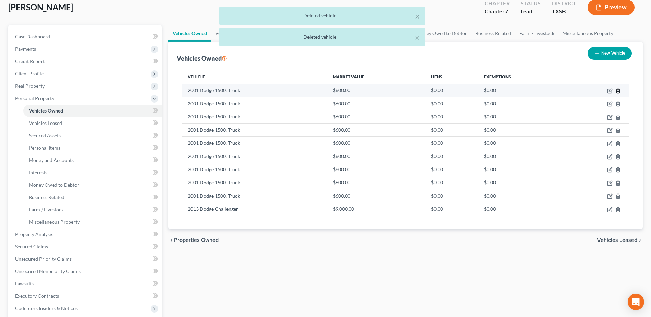
click at [616, 90] on icon "button" at bounding box center [617, 91] width 3 height 4
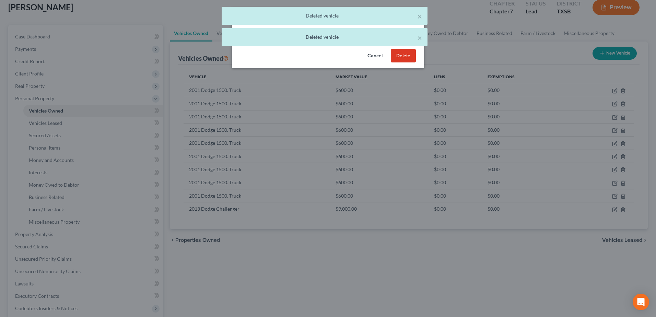
click at [406, 58] on button "Delete" at bounding box center [403, 56] width 25 height 14
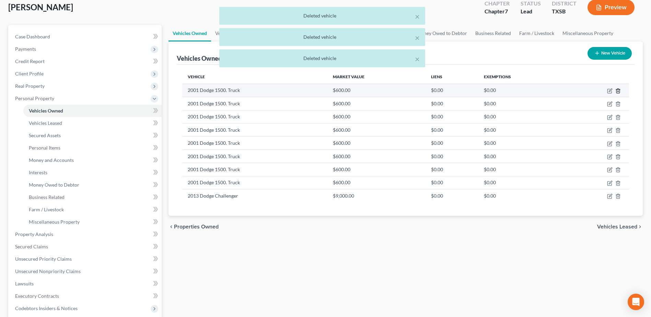
click at [619, 92] on line "button" at bounding box center [619, 91] width 0 height 1
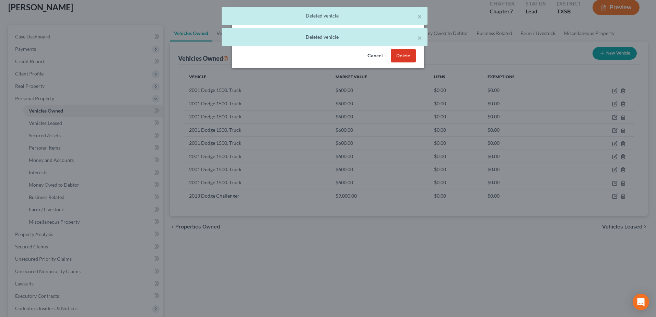
click at [411, 57] on button "Delete" at bounding box center [403, 56] width 25 height 14
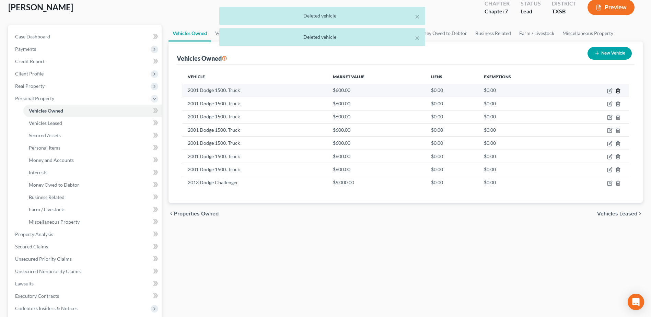
click at [620, 90] on icon "button" at bounding box center [617, 91] width 3 height 4
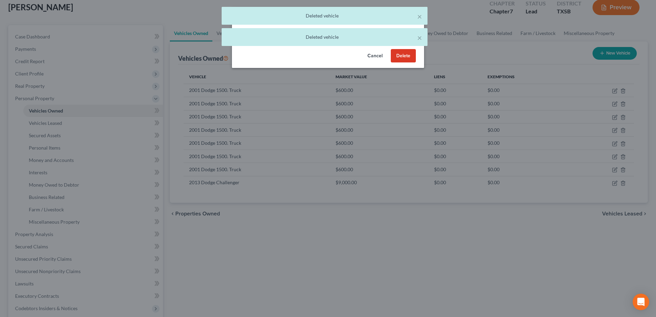
click at [399, 55] on button "Delete" at bounding box center [403, 56] width 25 height 14
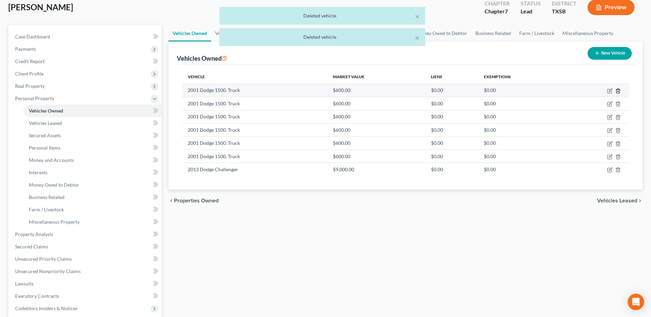
click at [620, 90] on icon "button" at bounding box center [617, 91] width 3 height 4
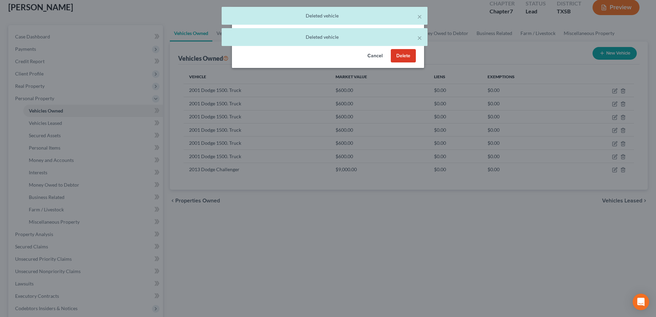
click at [395, 57] on button "Delete" at bounding box center [403, 56] width 25 height 14
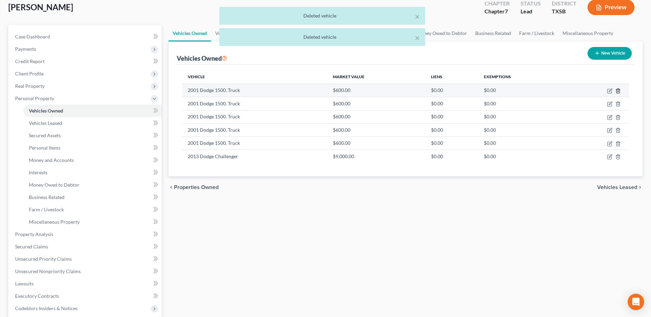
click at [619, 90] on icon "button" at bounding box center [617, 90] width 5 height 5
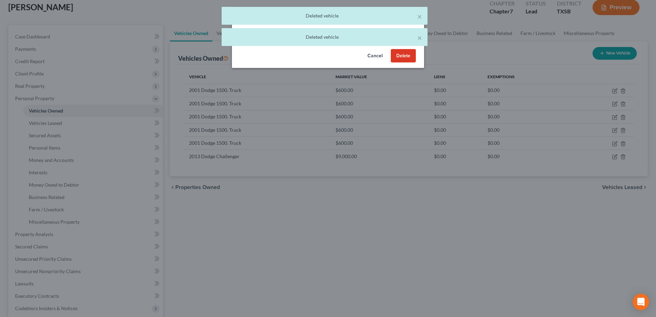
click at [405, 56] on button "Delete" at bounding box center [403, 56] width 25 height 14
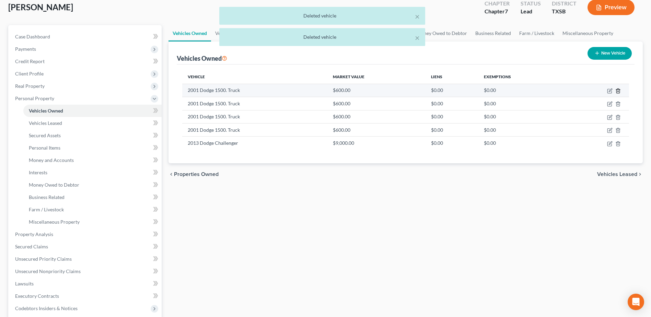
click at [619, 90] on polyline "button" at bounding box center [618, 90] width 4 height 0
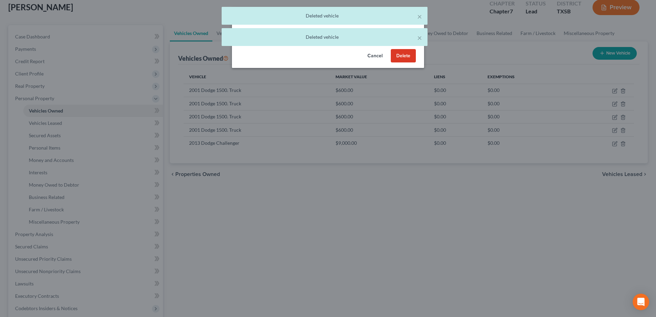
click at [401, 57] on button "Delete" at bounding box center [403, 56] width 25 height 14
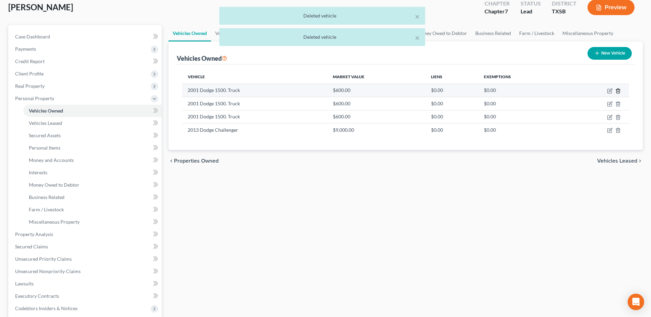
click at [618, 91] on line "button" at bounding box center [618, 91] width 0 height 1
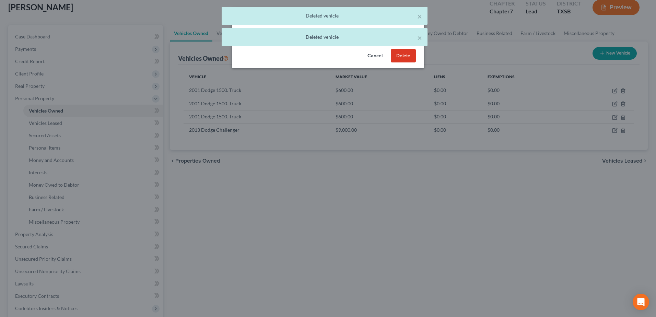
click at [405, 57] on button "Delete" at bounding box center [403, 56] width 25 height 14
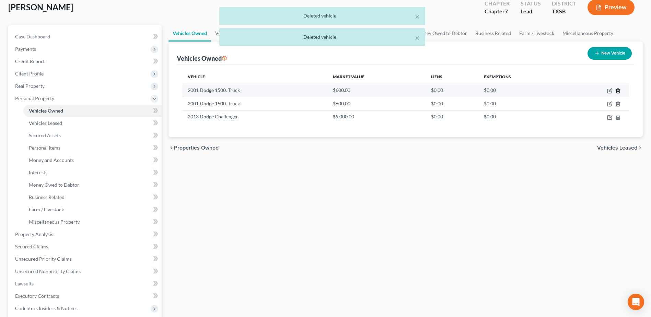
click at [619, 90] on icon "button" at bounding box center [617, 90] width 5 height 5
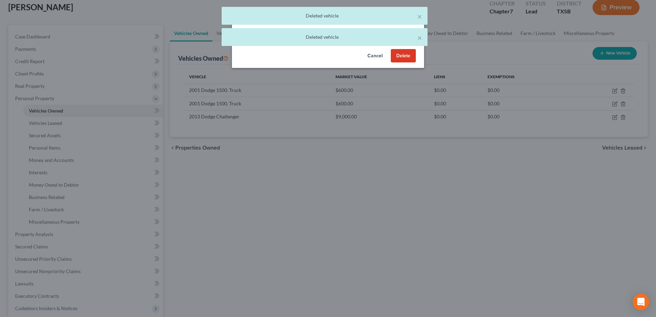
click at [404, 57] on button "Delete" at bounding box center [403, 56] width 25 height 14
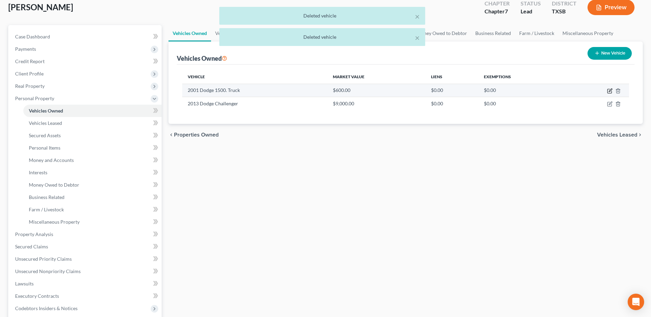
click at [611, 93] on icon "button" at bounding box center [609, 90] width 5 height 5
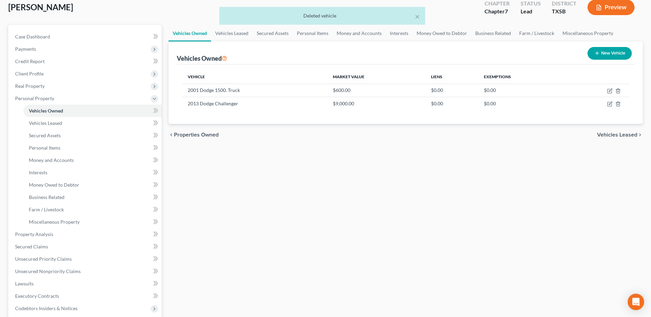
select select "0"
select select "25"
select select "4"
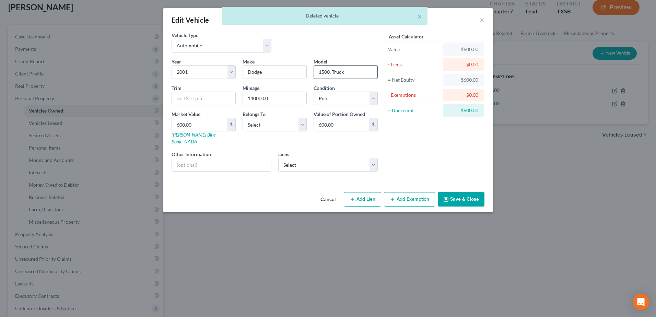
click at [334, 74] on input "1500. Truck" at bounding box center [346, 72] width 64 height 13
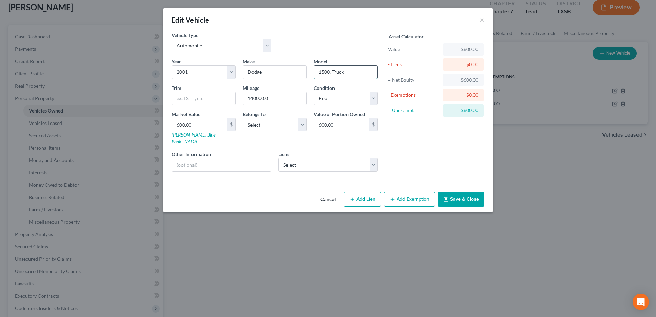
click at [332, 74] on input "1500. Truck" at bounding box center [346, 72] width 64 height 13
type input "1500 Truck"
click at [462, 192] on button "Save & Close" at bounding box center [461, 199] width 47 height 14
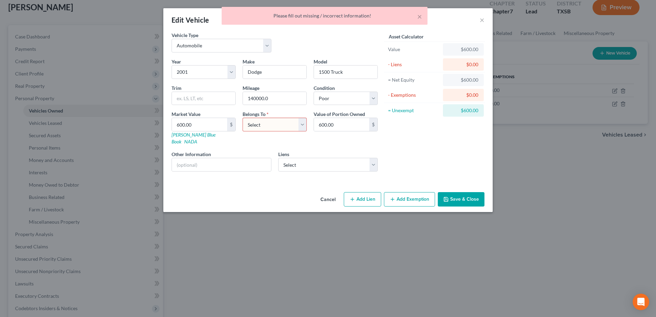
click at [302, 127] on select "Select Debtor 1 Only Debtor 2 Only Debtor 1 And Debtor 2 Only At Least One Of T…" at bounding box center [275, 125] width 64 height 14
select select "0"
click at [243, 118] on select "Select Debtor 1 Only Debtor 2 Only Debtor 1 And Debtor 2 Only At Least One Of T…" at bounding box center [275, 125] width 64 height 14
click at [468, 192] on button "Save & Close" at bounding box center [461, 199] width 47 height 14
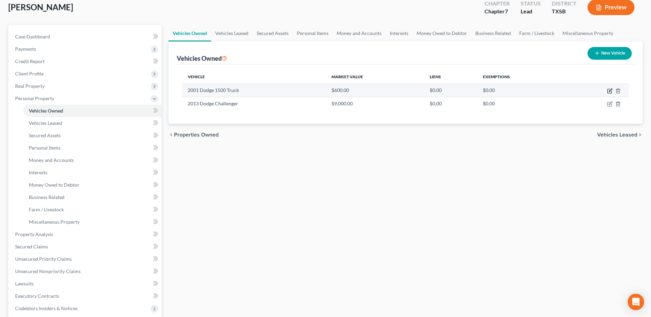
click at [610, 91] on icon "button" at bounding box center [610, 90] width 3 height 3
select select "0"
select select "25"
select select "4"
select select "0"
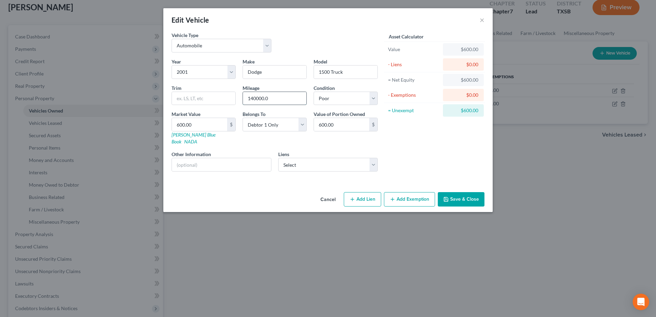
click at [275, 97] on input "140000.0" at bounding box center [275, 98] width 64 height 13
drag, startPoint x: 274, startPoint y: 94, endPoint x: 246, endPoint y: 95, distance: 27.8
click at [246, 95] on input "140000" at bounding box center [275, 98] width 64 height 13
type input "140000"
click at [214, 127] on input "600.00" at bounding box center [199, 124] width 55 height 13
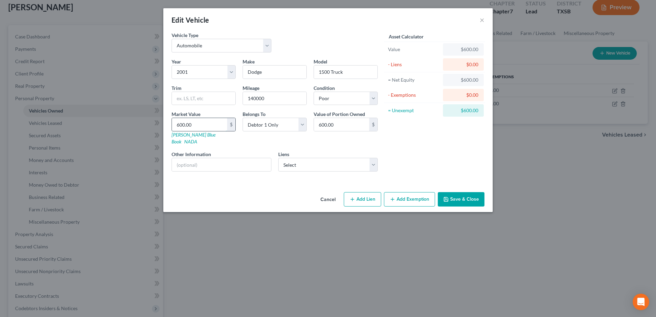
type input "2"
type input "2.00"
type input "28"
type input "28.00"
type input "287"
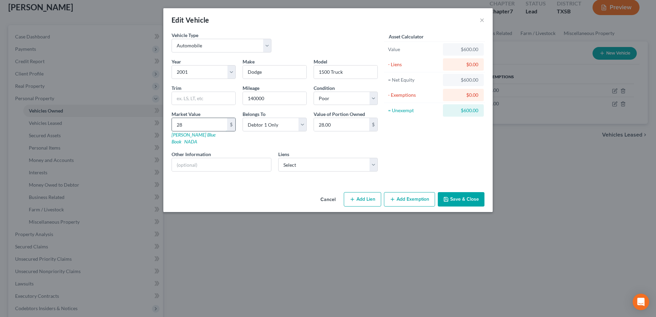
type input "287.00"
type input "2875"
type input "2,875.00"
click at [469, 192] on button "Save & Close" at bounding box center [461, 199] width 47 height 14
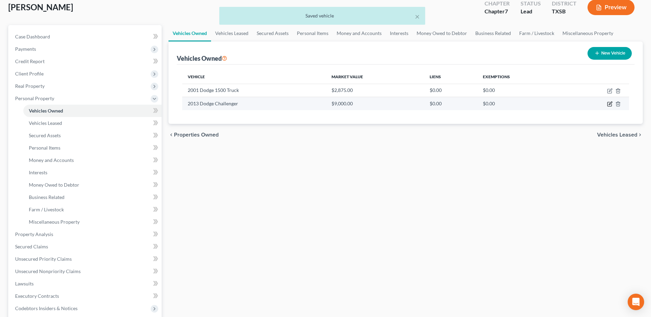
click at [610, 104] on icon "button" at bounding box center [610, 103] width 3 height 3
select select "0"
select select "13"
select select "3"
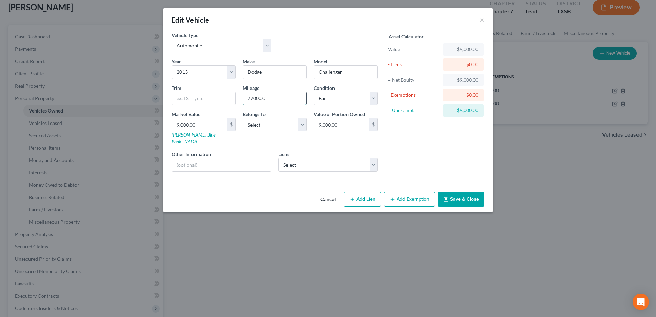
click at [278, 99] on input "77000.0" at bounding box center [275, 98] width 64 height 13
drag, startPoint x: 278, startPoint y: 99, endPoint x: 228, endPoint y: 101, distance: 49.8
click at [228, 101] on div "Year Select 2026 2025 2024 2023 2022 2021 2020 2019 2018 2017 2016 2015 2014 20…" at bounding box center [274, 117] width 213 height 119
type input "77000"
click at [204, 119] on input "9,000.00" at bounding box center [199, 124] width 55 height 13
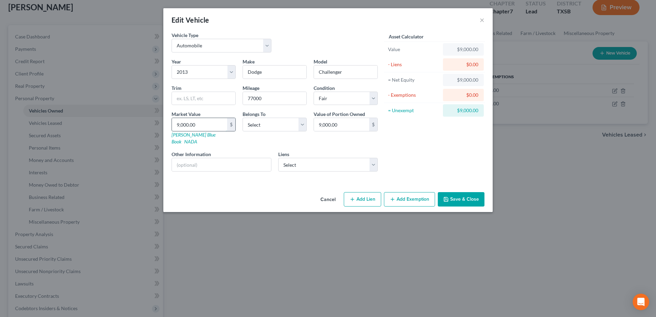
type input "1"
type input "1.00"
type input "10"
type input "10.00"
type input "101"
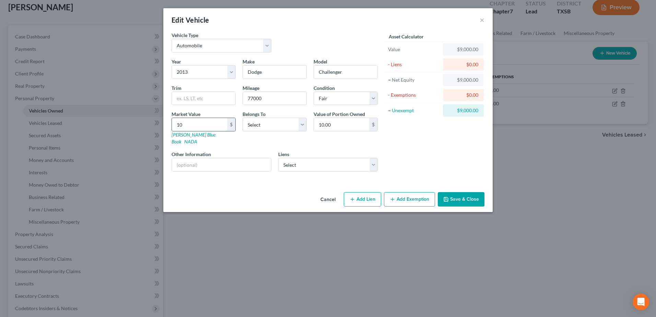
type input "101.00"
type input "1012"
type input "1,012.00"
type input "1,0125"
type input "10,125.00"
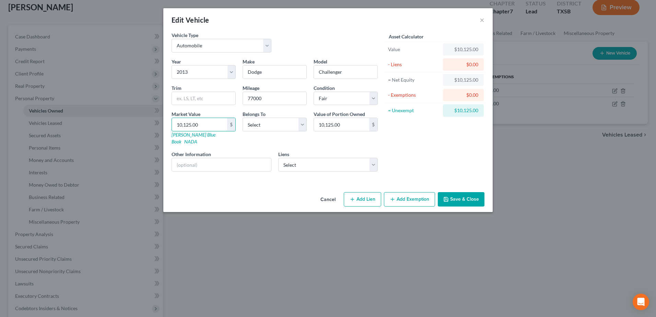
type input "10,125.00"
click at [464, 192] on button "Save & Close" at bounding box center [461, 199] width 47 height 14
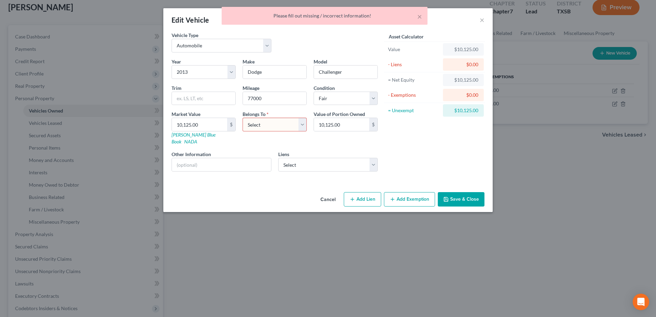
click at [300, 123] on select "Select Debtor 1 Only Debtor 2 Only Debtor 1 And Debtor 2 Only At Least One Of T…" at bounding box center [275, 125] width 64 height 14
select select "0"
click at [243, 118] on select "Select Debtor 1 Only Debtor 2 Only Debtor 1 And Debtor 2 Only At Least One Of T…" at bounding box center [275, 125] width 64 height 14
click at [470, 195] on button "Save & Close" at bounding box center [461, 199] width 47 height 14
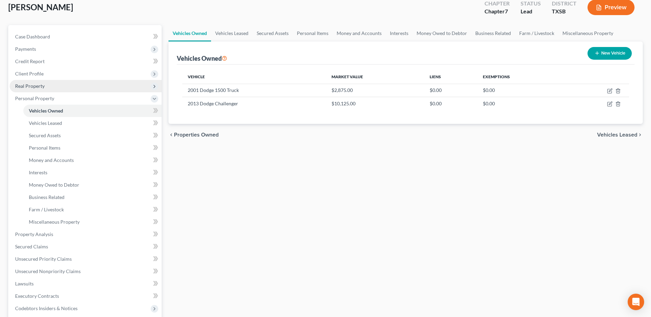
click at [37, 85] on span "Real Property" at bounding box center [30, 86] width 30 height 6
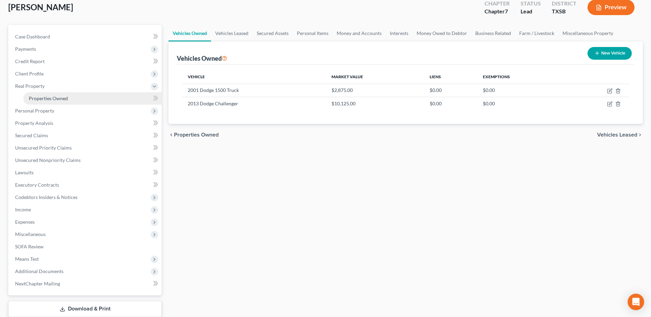
click at [45, 97] on span "Properties Owned" at bounding box center [48, 98] width 39 height 6
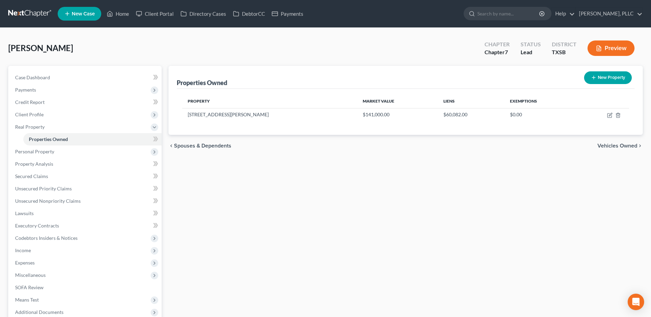
click at [614, 146] on span "Vehicles Owned" at bounding box center [618, 145] width 40 height 5
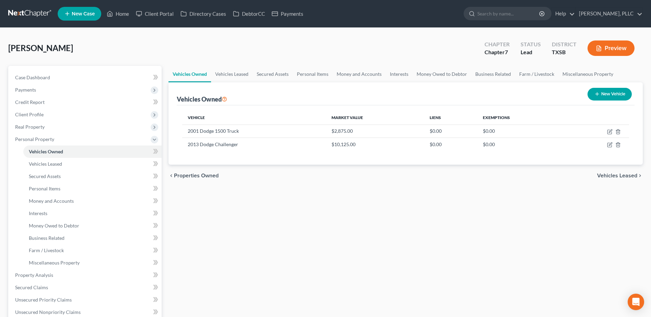
click at [611, 177] on span "Vehicles Leased" at bounding box center [617, 175] width 40 height 5
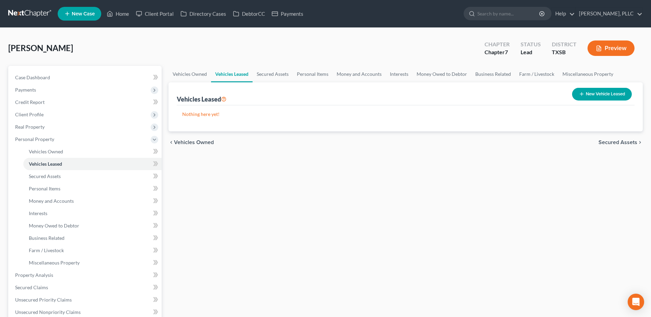
click at [616, 142] on span "Secured Assets" at bounding box center [618, 142] width 39 height 5
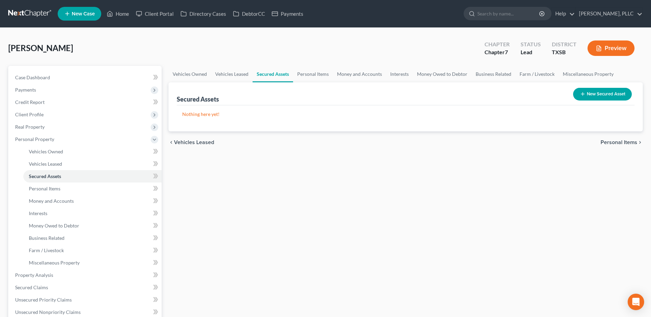
click at [612, 144] on span "Personal Items" at bounding box center [619, 142] width 37 height 5
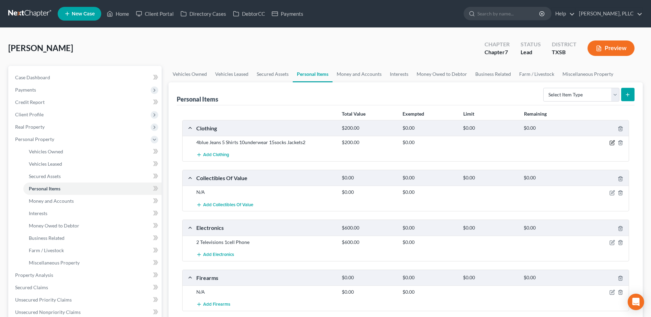
click at [611, 143] on icon "button" at bounding box center [612, 142] width 5 height 5
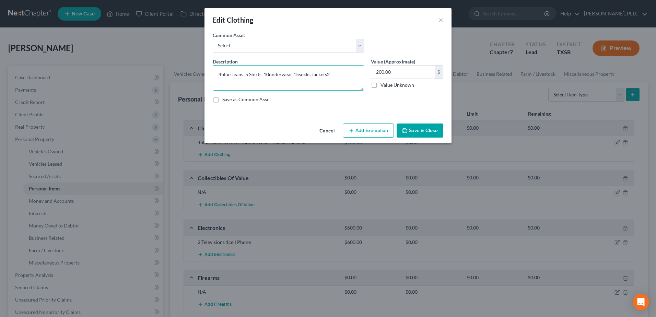
drag, startPoint x: 336, startPoint y: 75, endPoint x: 201, endPoint y: 74, distance: 134.9
click at [201, 74] on div "Edit Clothing × An exemption set must first be selected from the Filing Informa…" at bounding box center [328, 158] width 656 height 317
type textarea "Clothes, shoes"
click at [412, 130] on button "Save & Close" at bounding box center [420, 131] width 47 height 14
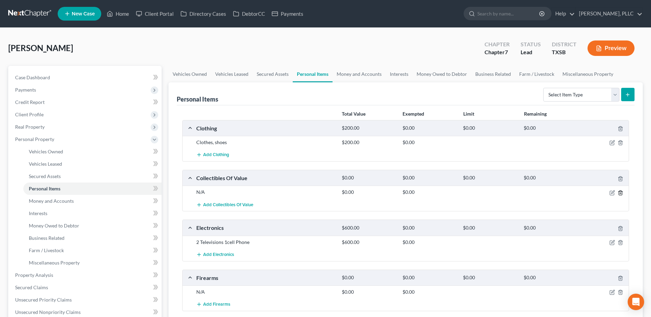
click at [621, 193] on line "button" at bounding box center [621, 193] width 0 height 1
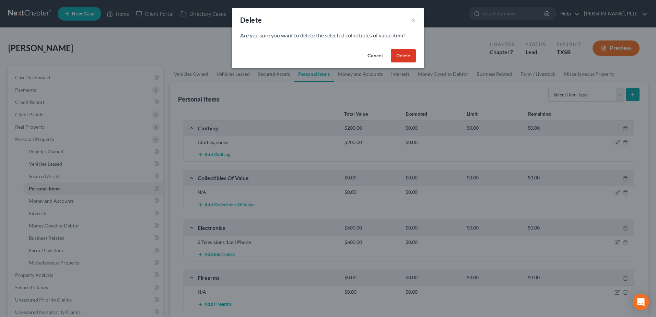
click at [410, 58] on button "Delete" at bounding box center [403, 56] width 25 height 14
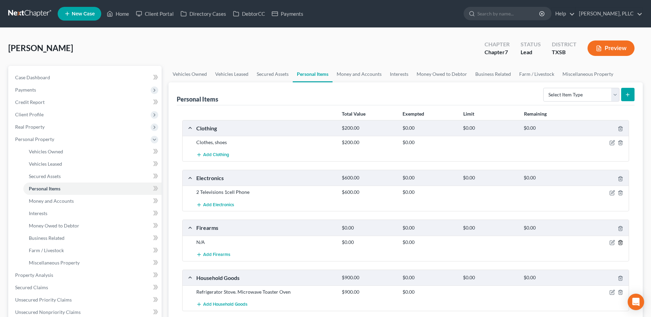
click at [622, 243] on icon "button" at bounding box center [620, 242] width 5 height 5
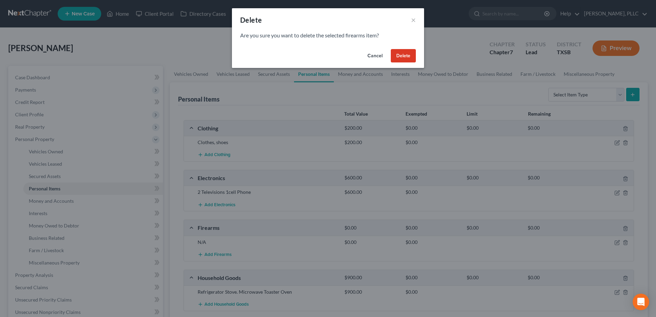
click at [411, 57] on button "Delete" at bounding box center [403, 56] width 25 height 14
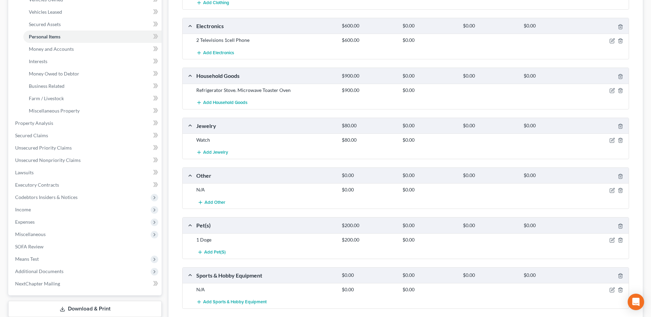
scroll to position [172, 0]
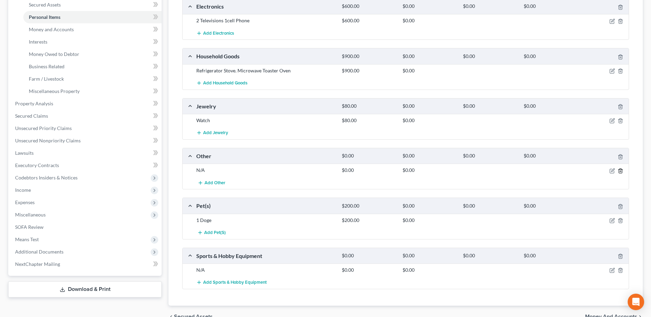
click at [622, 171] on icon "button" at bounding box center [620, 170] width 5 height 5
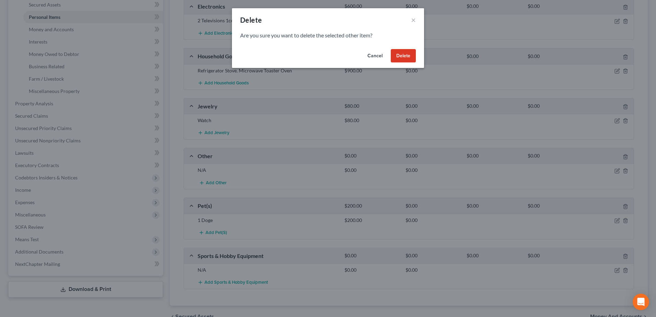
click at [415, 59] on button "Delete" at bounding box center [403, 56] width 25 height 14
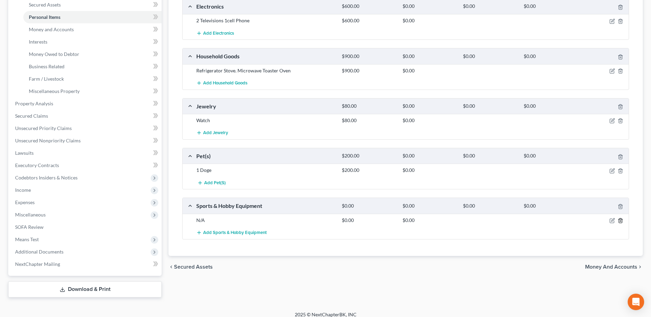
click at [620, 220] on icon "button" at bounding box center [620, 220] width 5 height 5
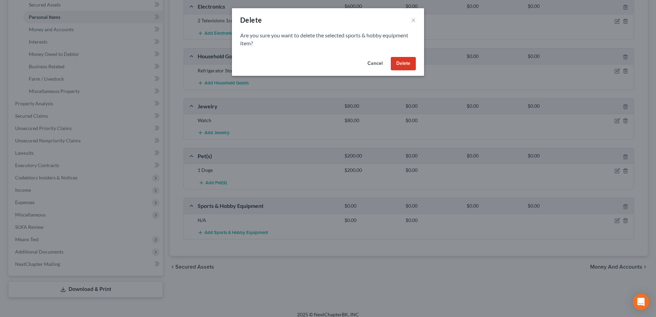
click at [405, 59] on button "Delete" at bounding box center [403, 64] width 25 height 14
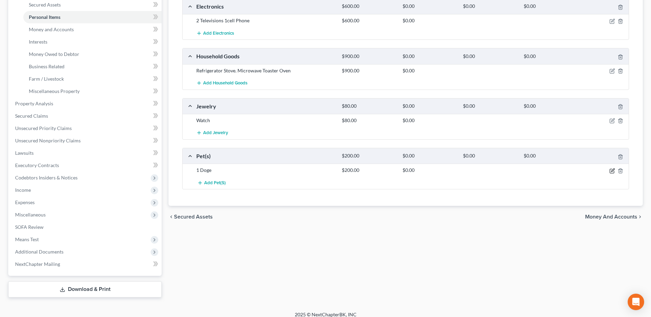
click at [611, 171] on icon "button" at bounding box center [612, 170] width 5 height 5
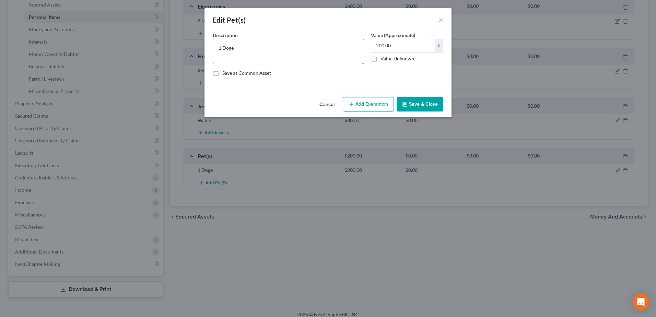
click at [258, 52] on textarea "1 Doge" at bounding box center [288, 51] width 151 height 25
type textarea "1 Dog"
click at [405, 47] on input "200.00" at bounding box center [403, 45] width 64 height 13
type input "50.00"
click at [432, 104] on button "Save & Close" at bounding box center [420, 104] width 47 height 14
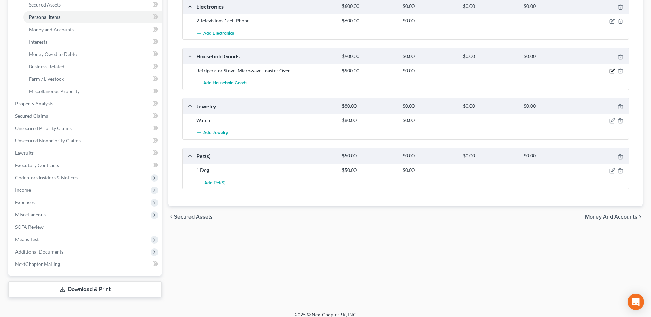
click at [613, 70] on icon "button" at bounding box center [612, 70] width 5 height 5
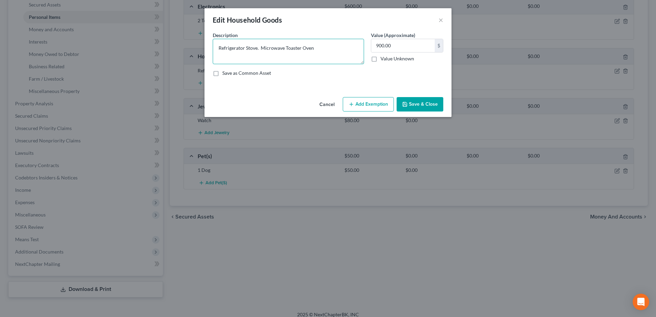
click at [319, 49] on textarea "Refrigerator Stove. Microwave Toaster Oven" at bounding box center [288, 51] width 151 height 25
click at [261, 48] on textarea "Refrigerator Stove. Microwave Toaster Oven" at bounding box center [288, 51] width 151 height 25
click at [245, 48] on textarea "Refrigerator Stove, Microwave Toaster Oven" at bounding box center [288, 51] width 151 height 25
click at [324, 50] on textarea "Refrigerator, Stove, Microwave Toaster Oven" at bounding box center [288, 51] width 151 height 25
click at [285, 46] on textarea "Refrigerator, Stove, Microwave Toaster Oven" at bounding box center [288, 51] width 151 height 25
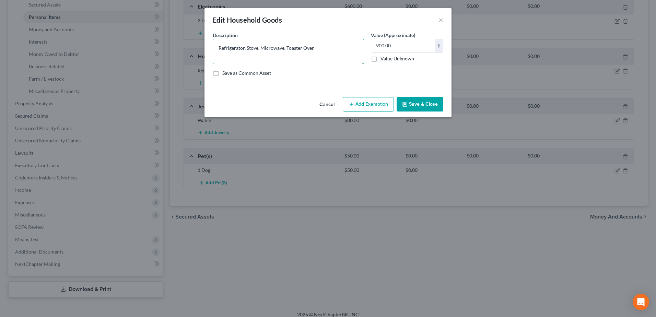
click at [319, 48] on textarea "Refrigerator, Stove, Microwave, Toaster Oven" at bounding box center [288, 51] width 151 height 25
type textarea "Refrigerator, Stove, Microwave, Toaster Oven, couch, chairs, table, kitchen ware"
click at [427, 105] on button "Save & Close" at bounding box center [420, 104] width 47 height 14
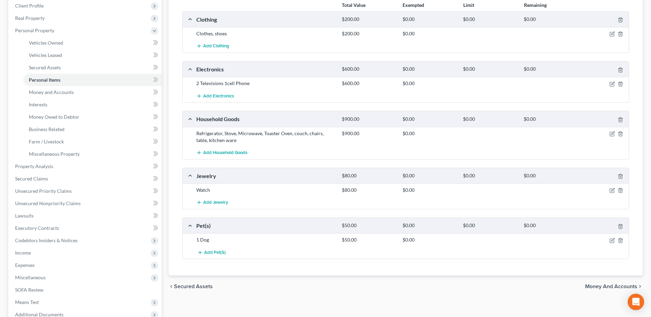
scroll to position [178, 0]
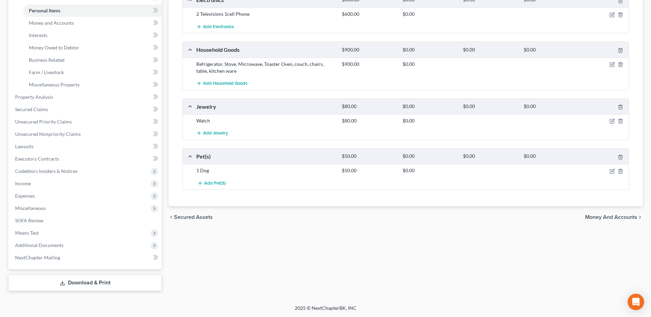
click at [625, 219] on span "Money and Accounts" at bounding box center [611, 217] width 52 height 5
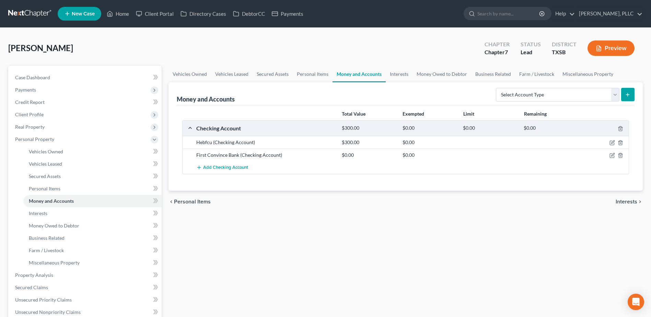
click at [624, 200] on span "Interests" at bounding box center [627, 201] width 22 height 5
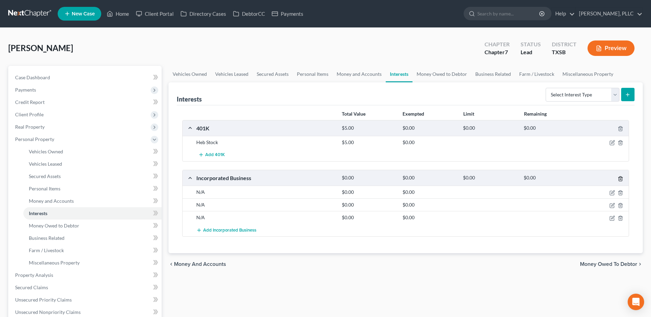
click at [621, 180] on line "button" at bounding box center [621, 178] width 0 height 1
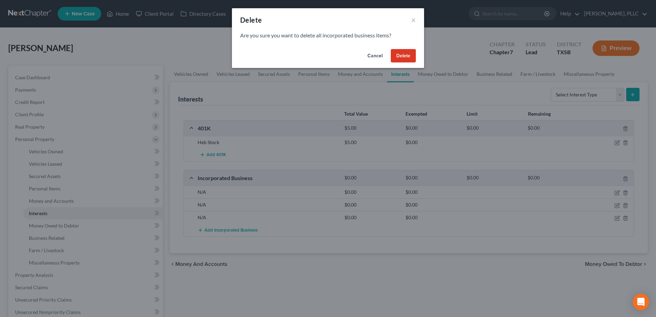
click at [401, 60] on button "Delete" at bounding box center [403, 56] width 25 height 14
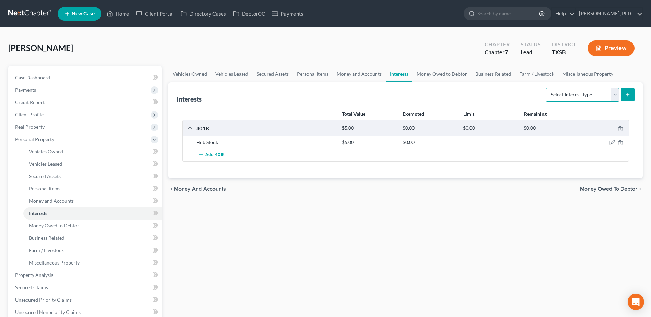
click at [617, 98] on select "Select Interest Type 401K Annuity Bond Education IRA Government Bond Government…" at bounding box center [583, 95] width 74 height 14
select select "term_life_insurance"
click at [546, 88] on select "Select Interest Type 401K Annuity Bond Education IRA Government Bond Government…" at bounding box center [583, 95] width 74 height 14
click at [626, 93] on icon "submit" at bounding box center [627, 94] width 5 height 5
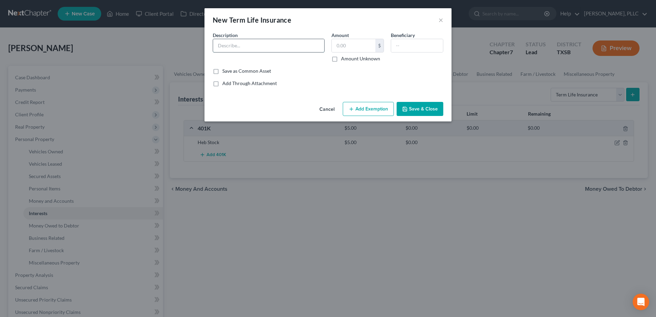
click at [235, 45] on input "text" at bounding box center [268, 45] width 111 height 13
type input "- (death benefit)"
type input "-"
click at [437, 111] on button "Save & Close" at bounding box center [420, 109] width 47 height 14
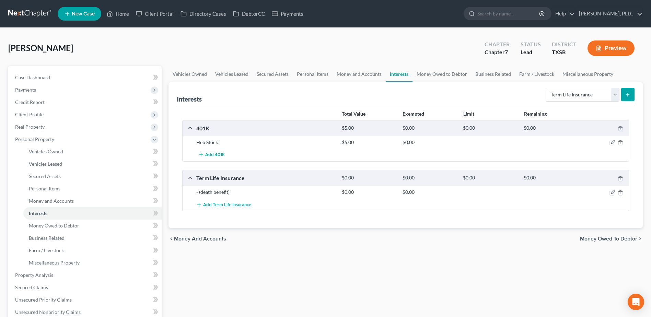
click at [622, 239] on span "Money Owed to Debtor" at bounding box center [608, 238] width 57 height 5
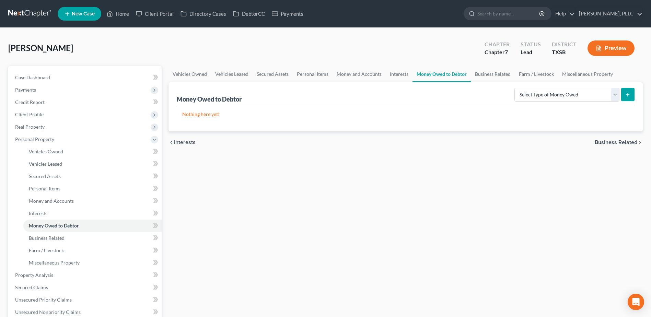
click at [613, 142] on span "Business Related" at bounding box center [616, 142] width 43 height 5
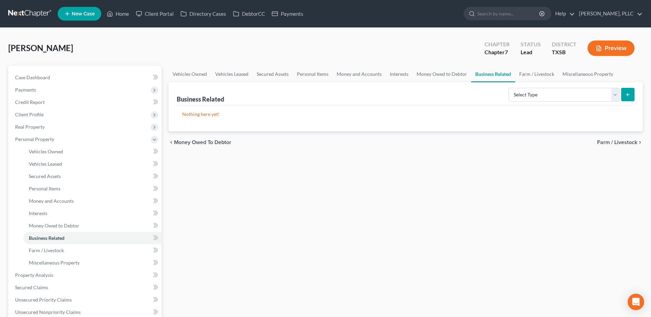
click at [613, 142] on span "Farm / Livestock" at bounding box center [617, 142] width 40 height 5
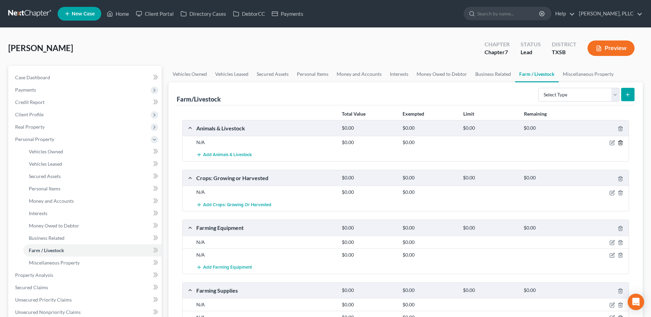
click at [620, 143] on line "button" at bounding box center [620, 143] width 0 height 1
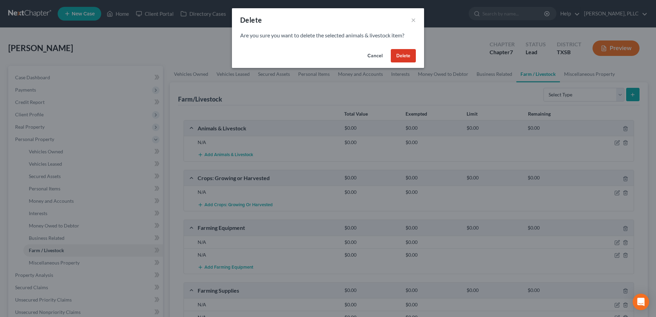
click at [406, 54] on button "Delete" at bounding box center [403, 56] width 25 height 14
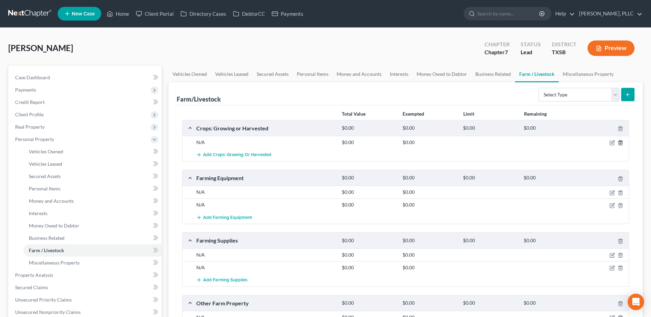
click at [620, 143] on line "button" at bounding box center [620, 143] width 0 height 1
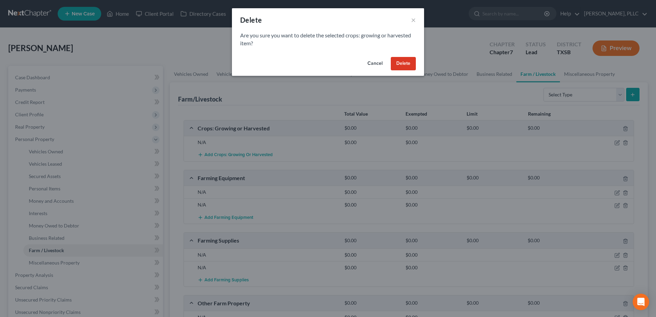
click at [406, 62] on button "Delete" at bounding box center [403, 64] width 25 height 14
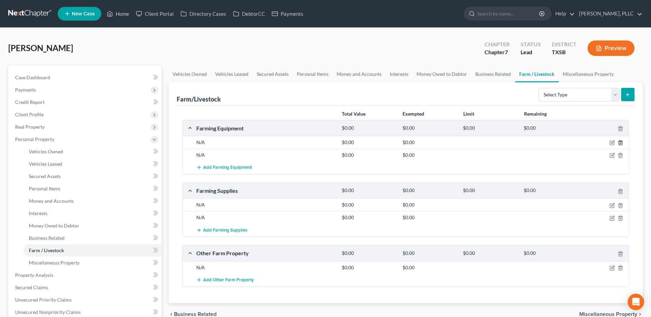
click at [621, 145] on icon "button" at bounding box center [620, 142] width 5 height 5
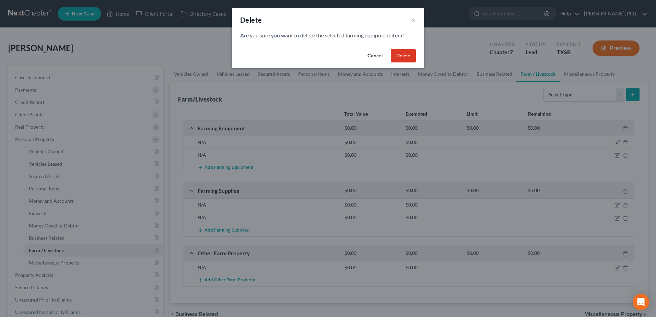
drag, startPoint x: 403, startPoint y: 58, endPoint x: 464, endPoint y: 87, distance: 68.2
click at [403, 58] on button "Delete" at bounding box center [403, 56] width 25 height 14
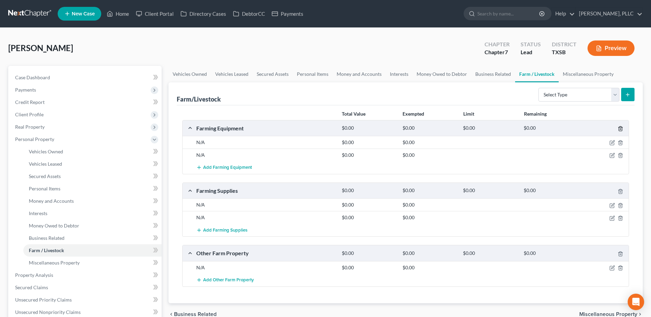
click at [622, 130] on icon "button" at bounding box center [620, 129] width 3 height 4
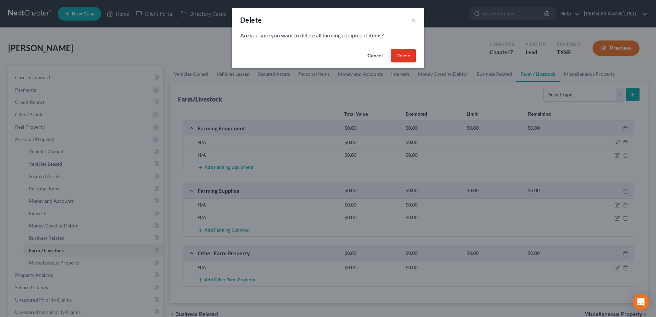
drag, startPoint x: 403, startPoint y: 57, endPoint x: 594, endPoint y: 120, distance: 200.5
click at [404, 57] on button "Delete" at bounding box center [403, 56] width 25 height 14
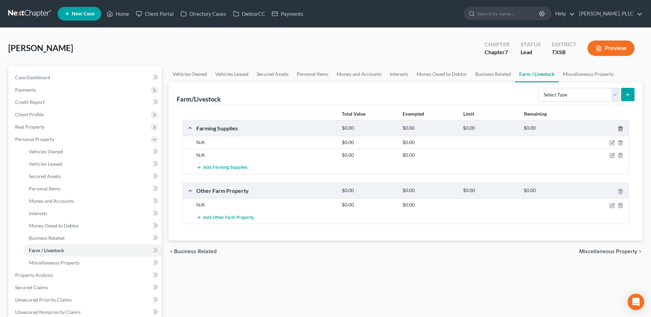
click at [621, 127] on polyline "button" at bounding box center [621, 127] width 4 height 0
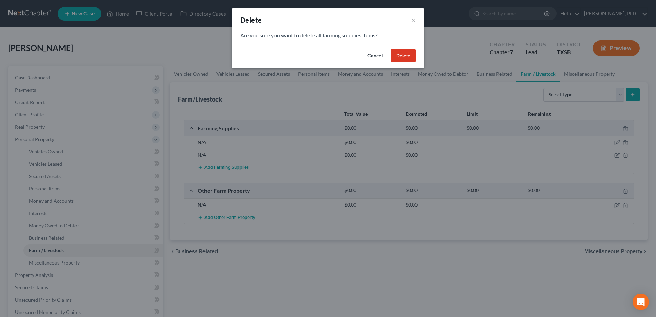
drag, startPoint x: 408, startPoint y: 56, endPoint x: 582, endPoint y: 90, distance: 177.1
click at [408, 56] on button "Delete" at bounding box center [403, 56] width 25 height 14
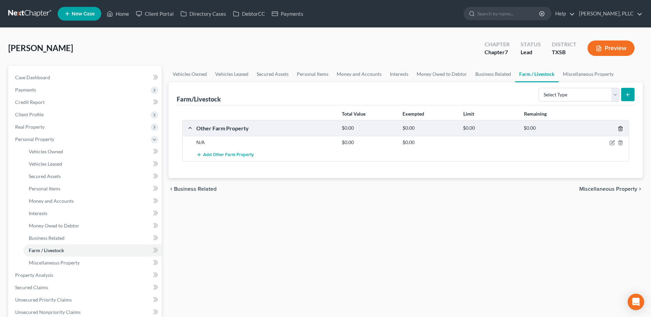
click at [620, 127] on icon "button" at bounding box center [620, 128] width 5 height 5
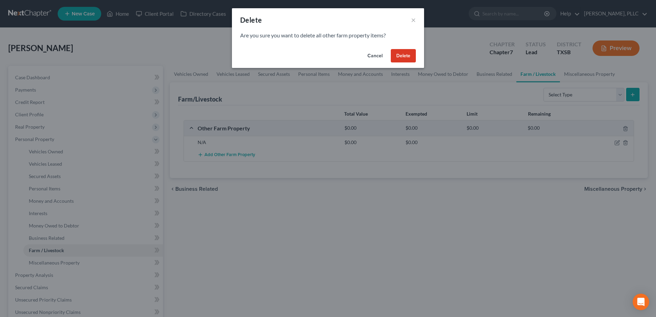
drag, startPoint x: 394, startPoint y: 56, endPoint x: 401, endPoint y: 62, distance: 9.8
click at [394, 56] on button "Delete" at bounding box center [403, 56] width 25 height 14
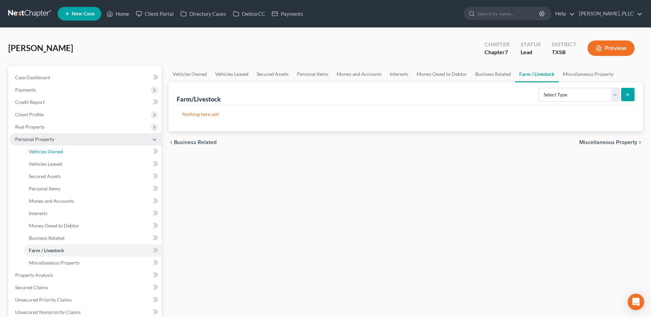
drag, startPoint x: 53, startPoint y: 147, endPoint x: 56, endPoint y: 145, distance: 3.6
click at [53, 147] on link "Vehicles Owned" at bounding box center [92, 152] width 138 height 12
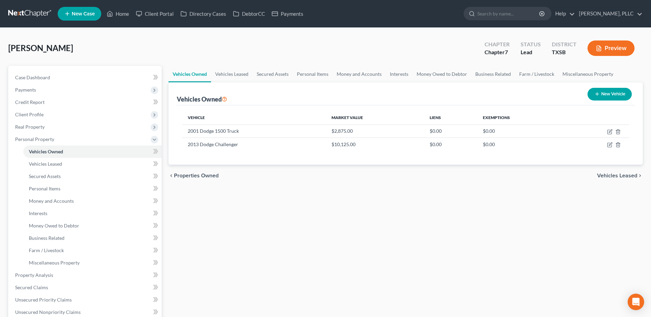
click at [606, 91] on button "New Vehicle" at bounding box center [610, 94] width 44 height 13
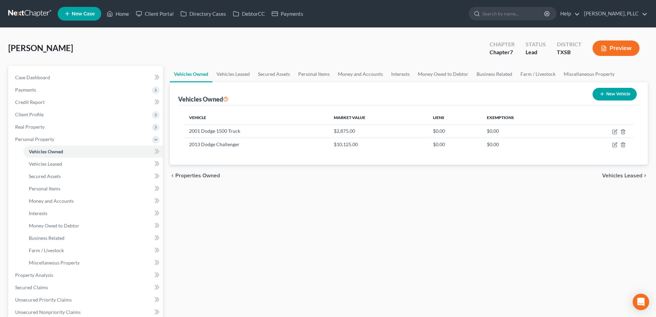
select select "0"
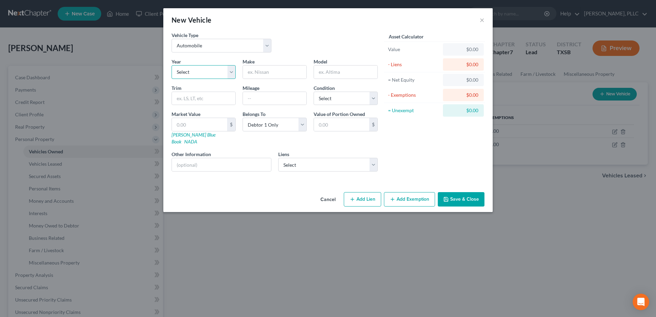
click at [234, 72] on select "Select 2026 2025 2024 2023 2022 2021 2020 2019 2018 2017 2016 2015 2014 2013 20…" at bounding box center [204, 72] width 64 height 14
select select "57"
click at [172, 65] on select "Select 2026 2025 2024 2023 2022 2021 2020 2019 2018 2017 2016 2015 2014 2013 20…" at bounding box center [204, 72] width 64 height 14
click at [259, 69] on input "text" at bounding box center [275, 72] width 64 height 13
type input "Pontiac"
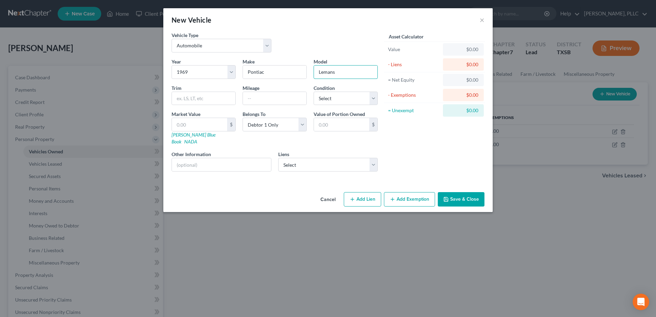
type input "Lemans"
click at [266, 105] on div "Year Select 2026 2025 2024 2023 2022 2021 2020 2019 2018 2017 2016 2015 2014 20…" at bounding box center [274, 117] width 213 height 119
click at [267, 99] on input "text" at bounding box center [275, 98] width 64 height 13
type input "101000"
click at [373, 160] on select "Select H E B Federal Cu - $17,583.00" at bounding box center [328, 165] width 100 height 14
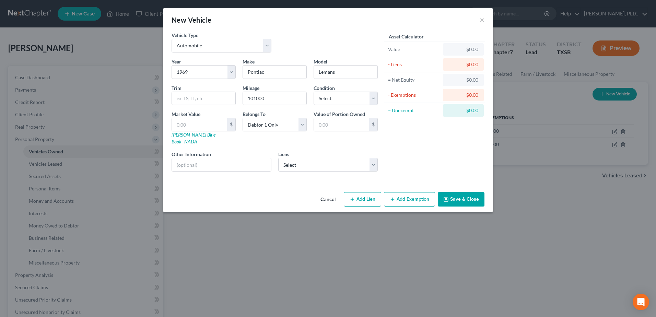
select select "45"
select select "0"
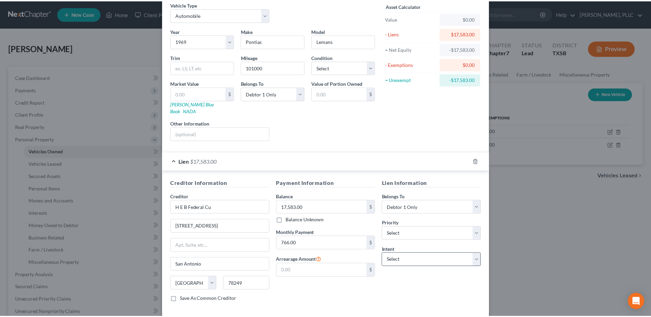
scroll to position [58, 0]
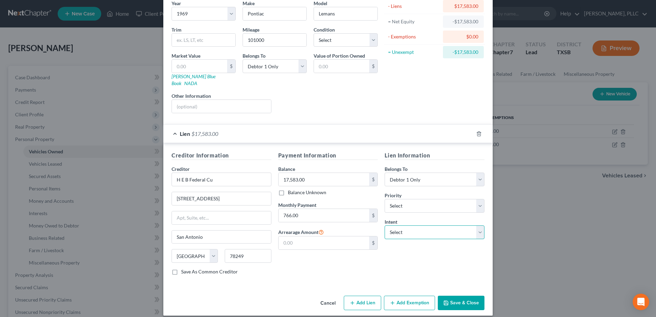
click at [478, 226] on select "Select Surrender Redeem Reaffirm Avoid Other" at bounding box center [435, 233] width 100 height 14
select select "2"
click at [385, 226] on select "Select Surrender Redeem Reaffirm Avoid Other" at bounding box center [435, 233] width 100 height 14
click at [381, 270] on div "Lien Information Belongs To * Select Debtor 1 Only Debtor 2 Only Debtor 1 And D…" at bounding box center [434, 215] width 107 height 129
click at [207, 61] on input "text" at bounding box center [199, 66] width 55 height 13
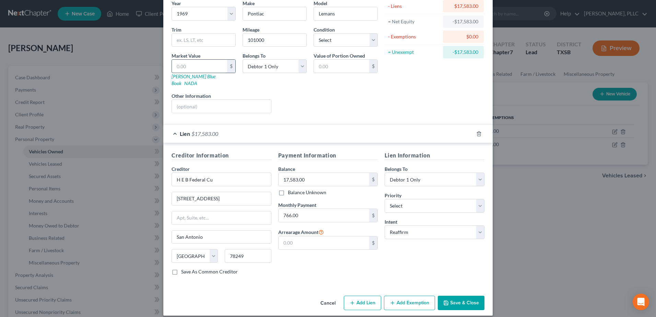
type input "1"
type input "1.00"
type input "11"
type input "11.00"
type input "117"
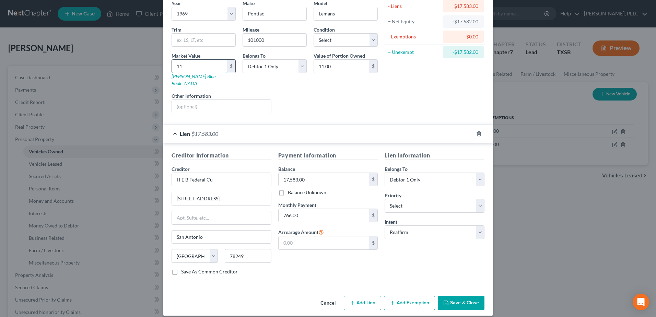
type input "117.00"
type input "1170"
type input "1,170.00"
type input "1,1700"
type input "11,700.00"
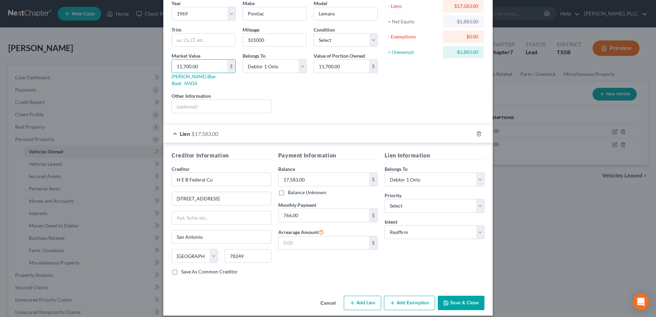
type input "11,700.00"
click at [457, 297] on button "Save & Close" at bounding box center [461, 303] width 47 height 14
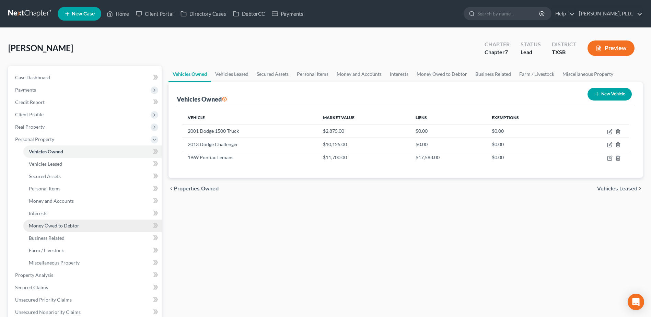
click at [51, 227] on span "Money Owed to Debtor" at bounding box center [54, 226] width 50 height 6
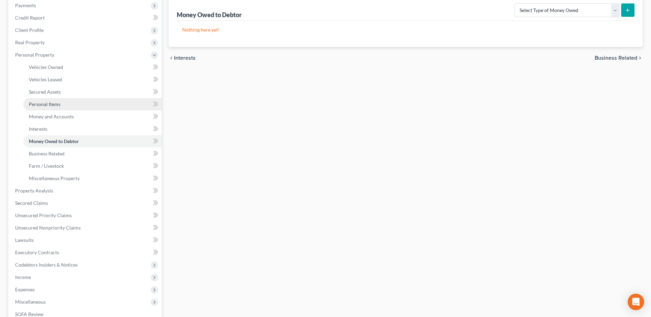
scroll to position [103, 0]
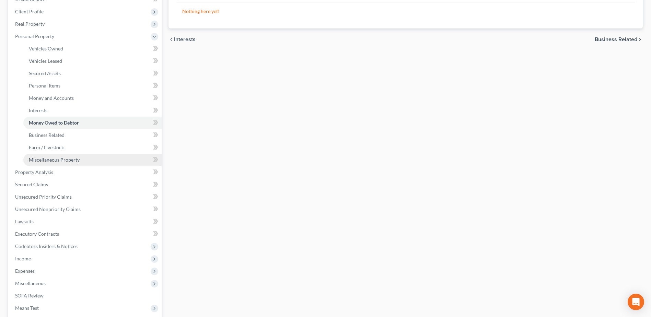
click at [57, 159] on span "Miscellaneous Property" at bounding box center [54, 160] width 51 height 6
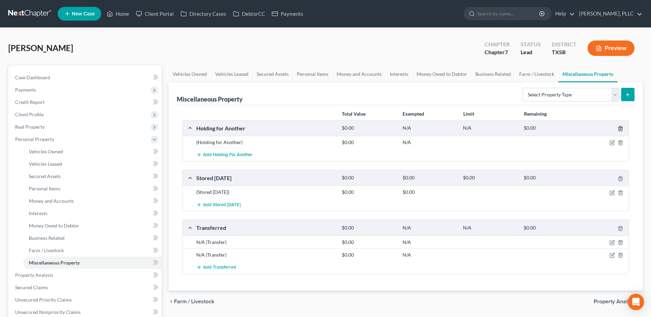
click at [622, 127] on icon "button" at bounding box center [620, 128] width 5 height 5
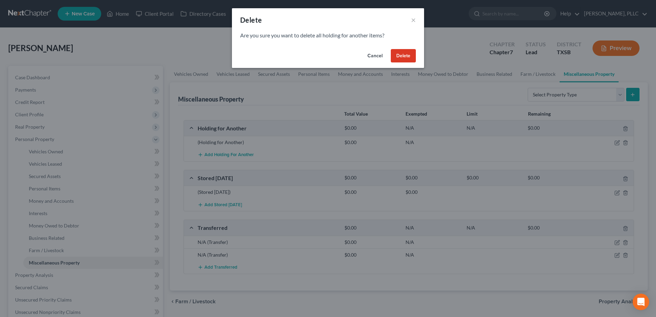
click at [405, 57] on button "Delete" at bounding box center [403, 56] width 25 height 14
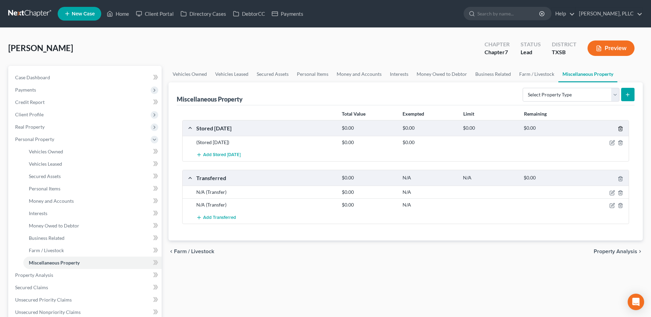
click at [621, 129] on icon "button" at bounding box center [620, 128] width 5 height 5
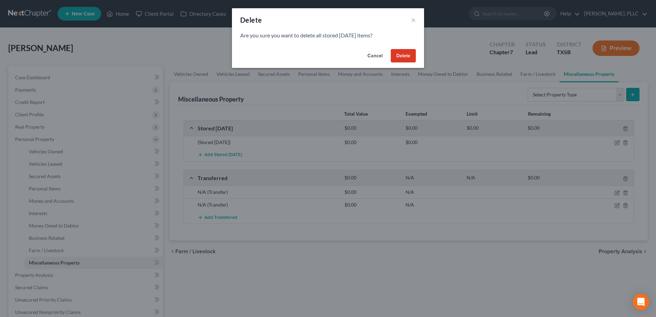
click at [405, 59] on button "Delete" at bounding box center [403, 56] width 25 height 14
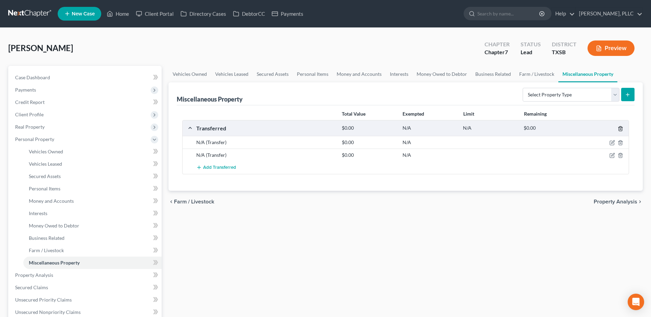
click at [621, 130] on icon "button" at bounding box center [620, 128] width 5 height 5
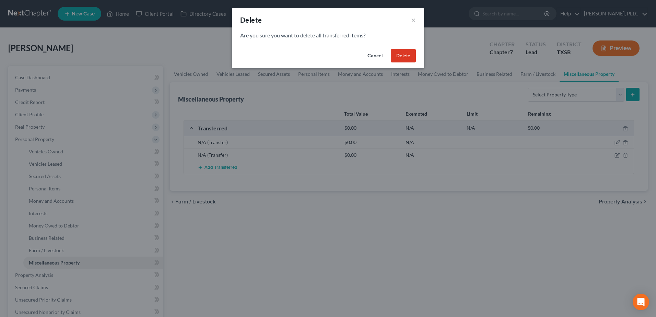
click at [407, 55] on button "Delete" at bounding box center [403, 56] width 25 height 14
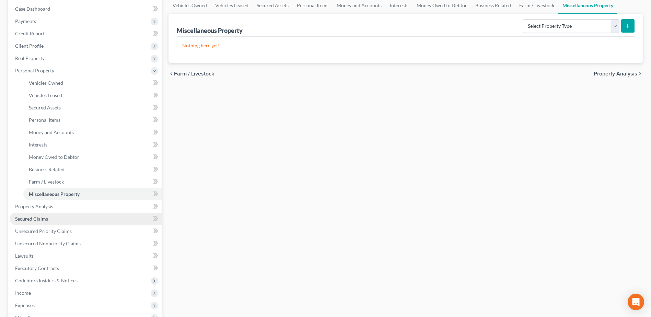
drag, startPoint x: 34, startPoint y: 221, endPoint x: 39, endPoint y: 221, distance: 4.8
click at [34, 221] on span "Secured Claims" at bounding box center [31, 219] width 33 height 6
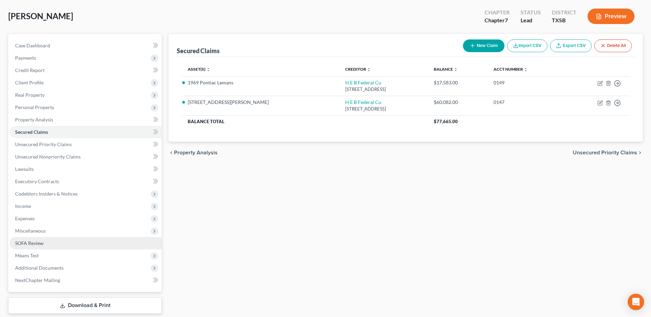
scroll to position [55, 0]
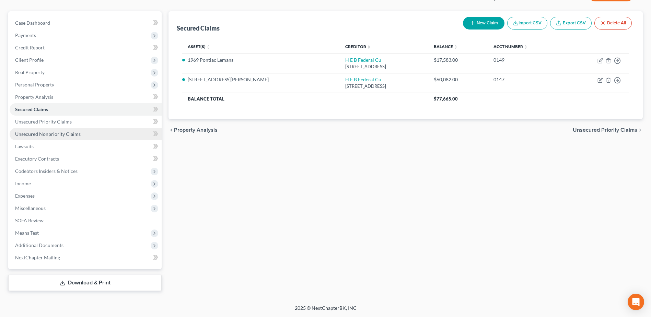
click at [46, 132] on span "Unsecured Nonpriority Claims" at bounding box center [48, 134] width 66 height 6
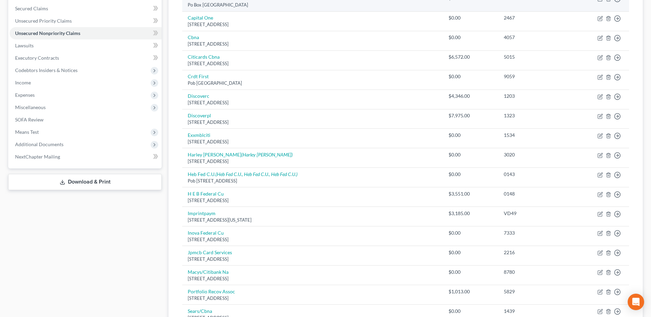
scroll to position [172, 0]
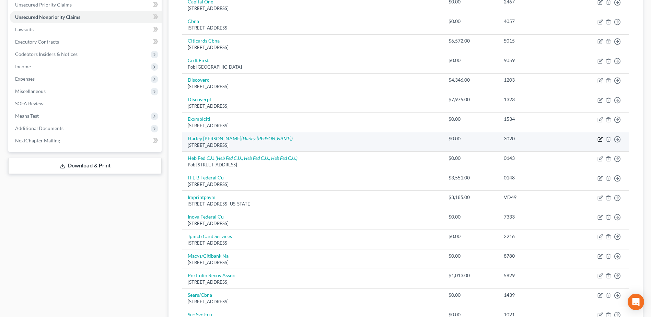
click at [601, 139] on icon "button" at bounding box center [600, 138] width 3 height 3
select select "31"
select select "0"
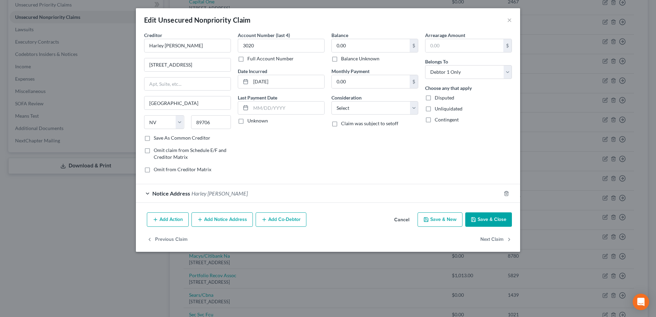
click at [147, 194] on div "Notice Address Harley Davidson Fina" at bounding box center [318, 193] width 365 height 18
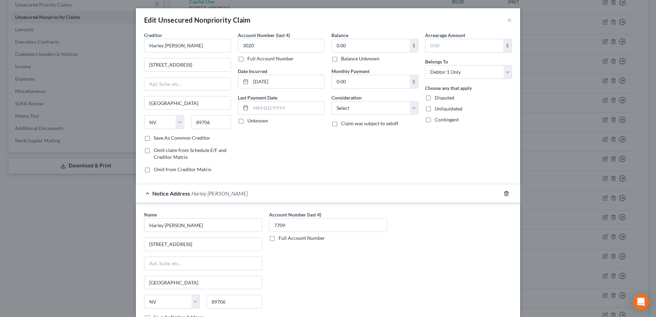
click at [504, 194] on icon "button" at bounding box center [506, 193] width 5 height 5
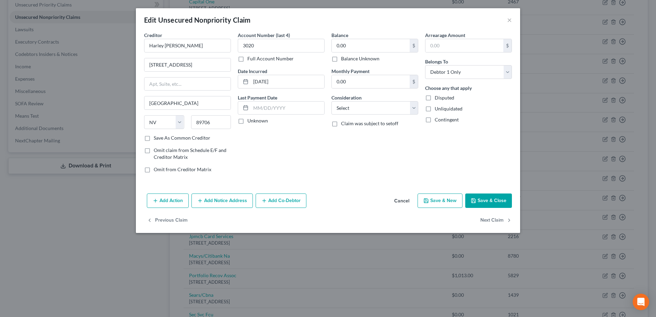
click at [495, 201] on button "Save & Close" at bounding box center [488, 201] width 47 height 14
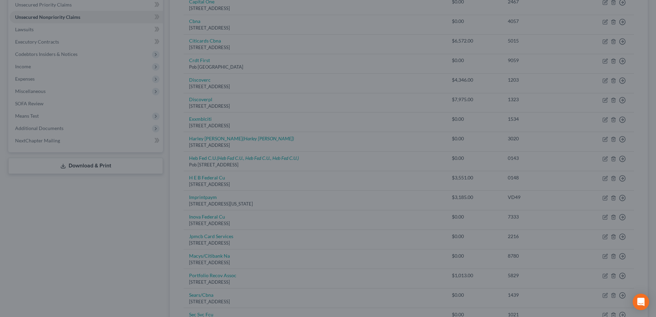
type input "0"
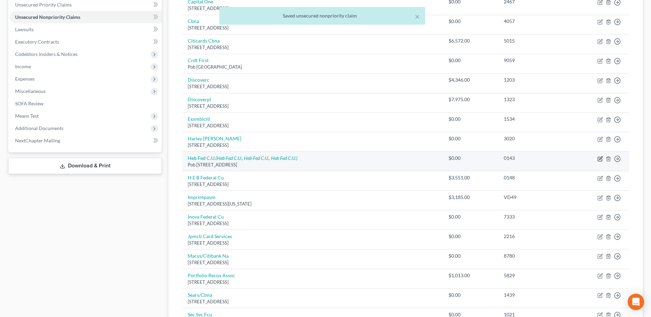
click at [598, 160] on icon "button" at bounding box center [600, 158] width 5 height 5
select select "45"
select select "0"
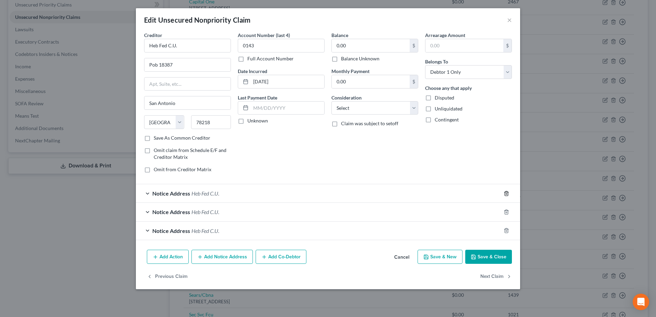
click at [507, 194] on line "button" at bounding box center [507, 193] width 0 height 1
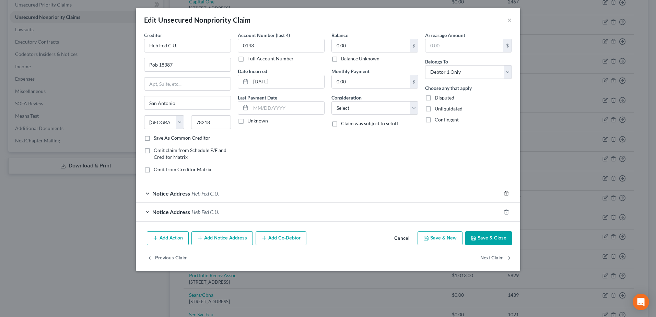
click at [507, 194] on line "button" at bounding box center [507, 193] width 0 height 1
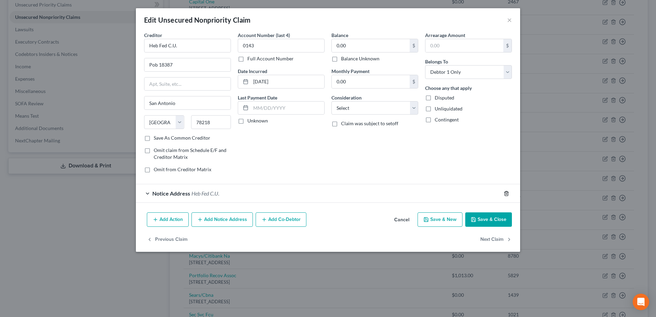
click at [507, 194] on line "button" at bounding box center [507, 193] width 0 height 1
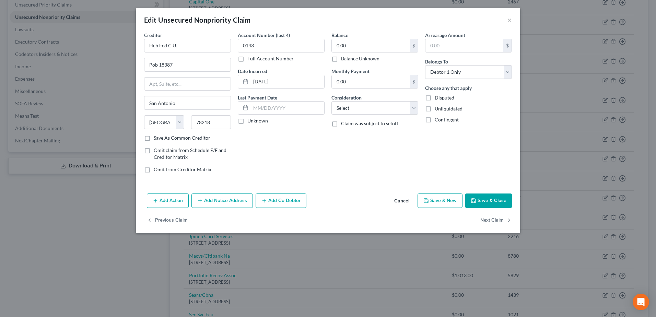
drag, startPoint x: 493, startPoint y: 204, endPoint x: 529, endPoint y: 211, distance: 36.8
click at [493, 203] on button "Save & Close" at bounding box center [488, 201] width 47 height 14
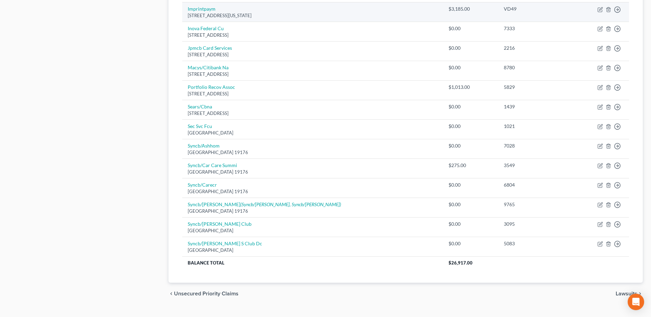
scroll to position [374, 0]
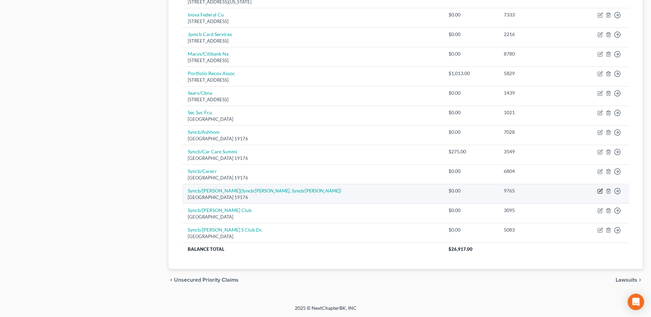
click at [601, 192] on icon "button" at bounding box center [600, 190] width 5 height 5
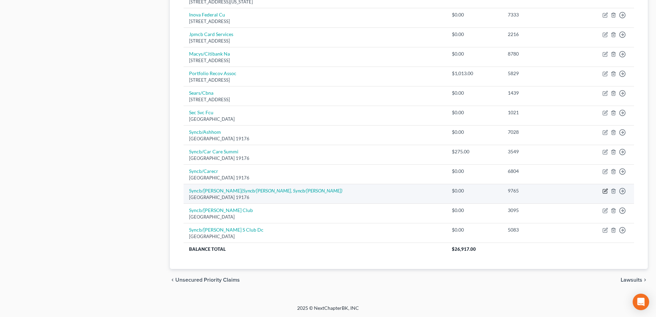
select select "39"
select select "2"
select select "0"
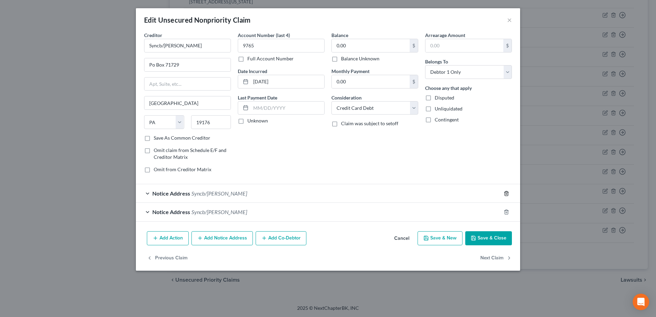
click at [507, 194] on icon "button" at bounding box center [506, 193] width 5 height 5
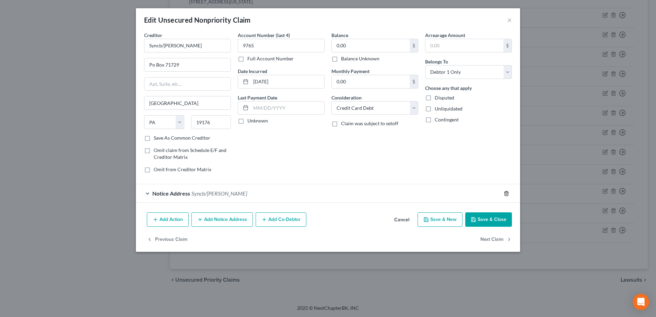
click at [507, 194] on icon "button" at bounding box center [506, 193] width 5 height 5
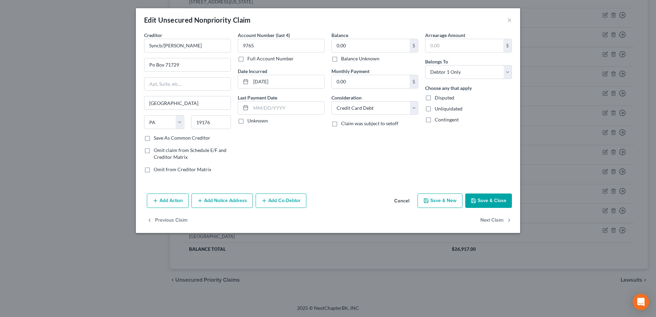
click at [499, 203] on button "Save & Close" at bounding box center [488, 201] width 47 height 14
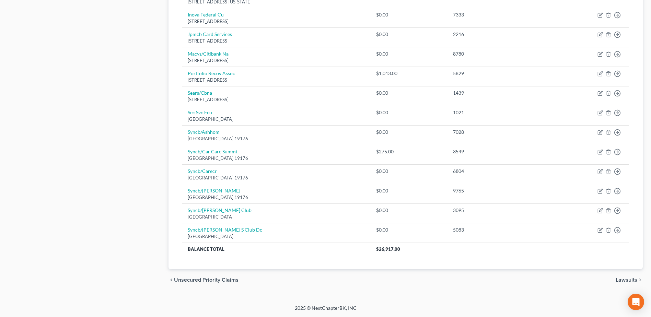
click at [623, 281] on span "Lawsuits" at bounding box center [627, 279] width 22 height 5
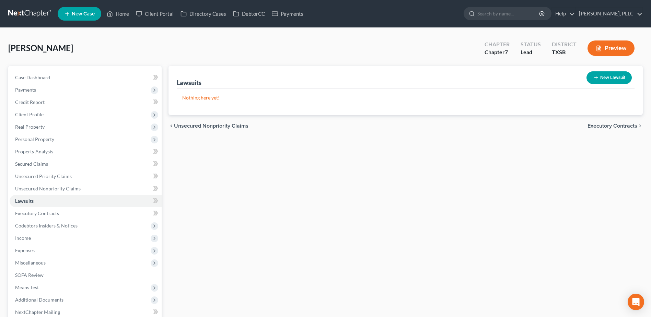
click at [605, 80] on button "New Lawsuit" at bounding box center [609, 77] width 45 height 13
select select "0"
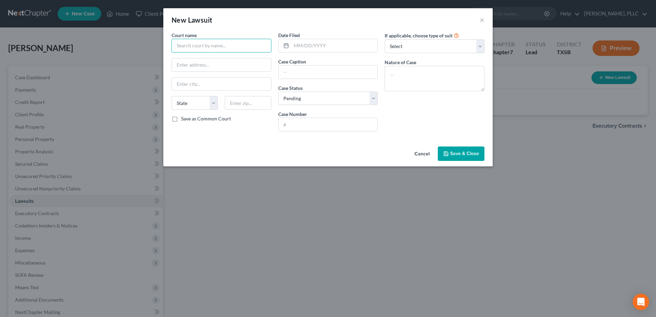
drag, startPoint x: 185, startPoint y: 50, endPoint x: 174, endPoint y: 75, distance: 27.2
click at [185, 50] on input "text" at bounding box center [222, 46] width 100 height 14
type input "Justice Court, Precinct 1, Place 1 - Webb County"
click at [216, 66] on input "text" at bounding box center [221, 64] width 99 height 13
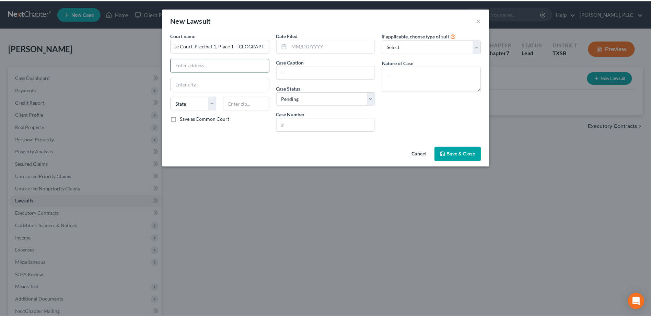
scroll to position [0, 0]
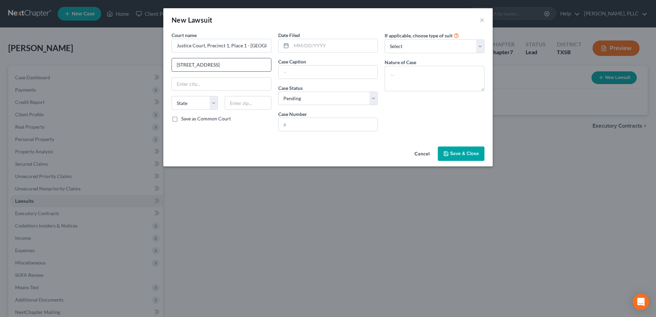
type input "1110 Victoria, Ste 106"
type input "Lubbock"
select select "45"
type input "79424"
click at [304, 48] on input "text" at bounding box center [334, 45] width 86 height 13
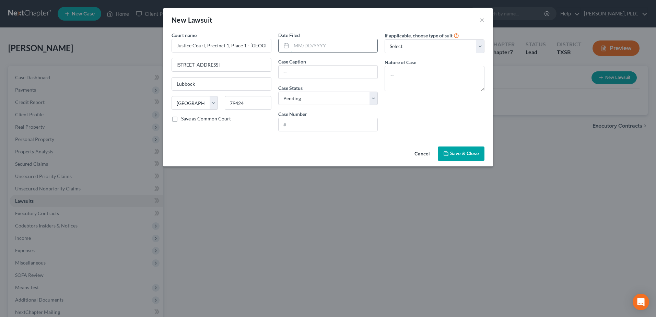
type input "4"
drag, startPoint x: 304, startPoint y: 47, endPoint x: 426, endPoint y: 105, distance: 134.3
click at [430, 106] on div "If applicable, choose type of suit Select Repossession Garnishment Foreclosure …" at bounding box center [434, 84] width 107 height 105
click at [326, 48] on input "04/" at bounding box center [334, 45] width 86 height 13
type input "04/25/2025"
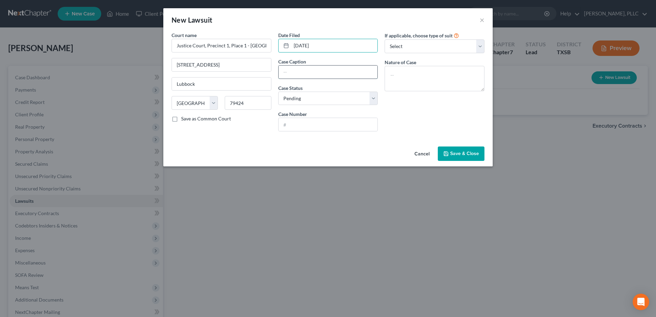
drag, startPoint x: 316, startPoint y: 66, endPoint x: 319, endPoint y: 71, distance: 6.3
click at [319, 71] on input "text" at bounding box center [328, 72] width 99 height 13
type input "Citibank NA vs Eduardo Diaz"
type input "2025DC000309JA"
click at [484, 46] on select "Select Repossession Garnishment Foreclosure Attached, Seized, Or Levied Other" at bounding box center [435, 46] width 100 height 14
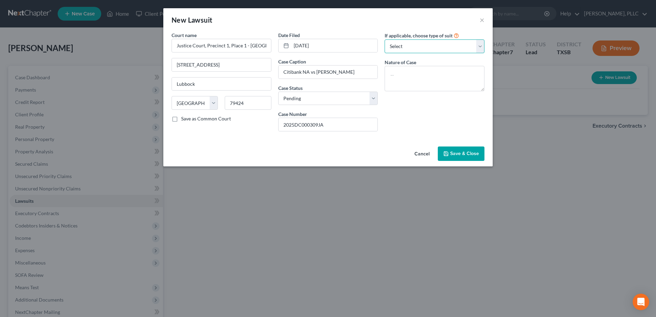
select select "4"
click at [385, 39] on select "Select Repossession Garnishment Foreclosure Attached, Seized, Or Levied Other" at bounding box center [435, 46] width 100 height 14
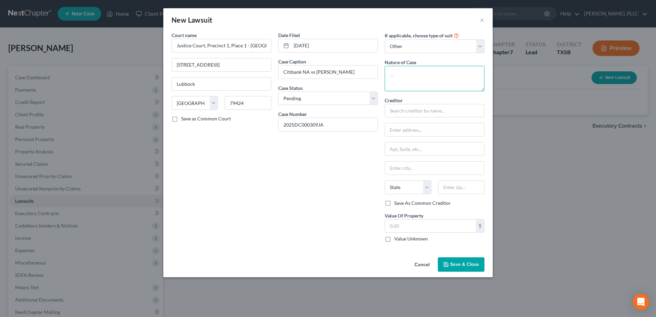
click at [435, 77] on textarea at bounding box center [435, 78] width 100 height 25
type textarea "Debt Collection"
click at [423, 116] on input "text" at bounding box center [435, 111] width 100 height 14
type input "Citibank c/o Moss Law Firm"
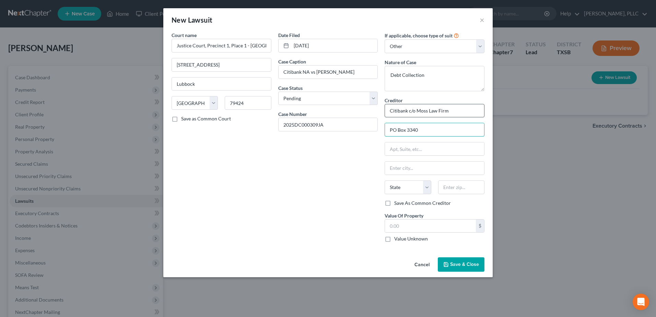
type input "PO Box 3340"
type input "Lubbock"
select select "45"
type input "79452"
click at [452, 223] on input "text" at bounding box center [430, 226] width 91 height 13
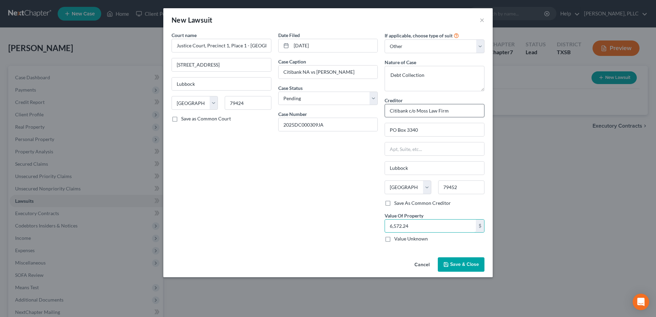
type input "6,572.24"
drag, startPoint x: 461, startPoint y: 109, endPoint x: 376, endPoint y: 111, distance: 84.8
click at [376, 111] on div "Court name * Justice Court, Precinct 1, Place 1 - Webb County 1110 Victoria, St…" at bounding box center [328, 140] width 320 height 216
click at [472, 265] on span "Save & Close" at bounding box center [464, 265] width 29 height 6
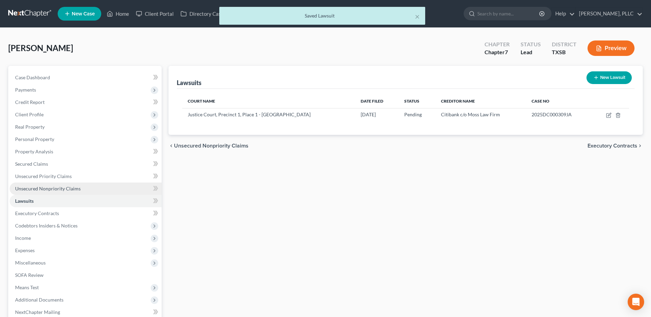
drag, startPoint x: 41, startPoint y: 189, endPoint x: 51, endPoint y: 189, distance: 10.6
click at [41, 189] on span "Unsecured Nonpriority Claims" at bounding box center [48, 189] width 66 height 6
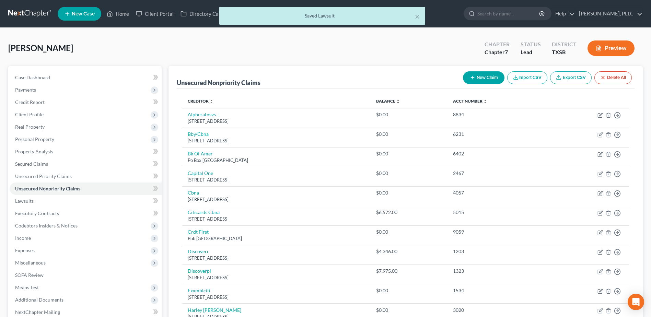
click at [487, 81] on button "New Claim" at bounding box center [484, 77] width 42 height 13
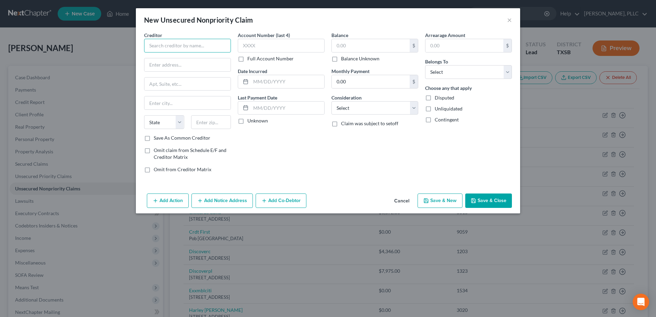
click at [227, 46] on input "text" at bounding box center [187, 46] width 87 height 14
paste input "Citibank c/o Moss Law Firm"
type input "Citibank c/o Moss Law Firm"
type input "PO Box 3340"
type input "Lubbock"
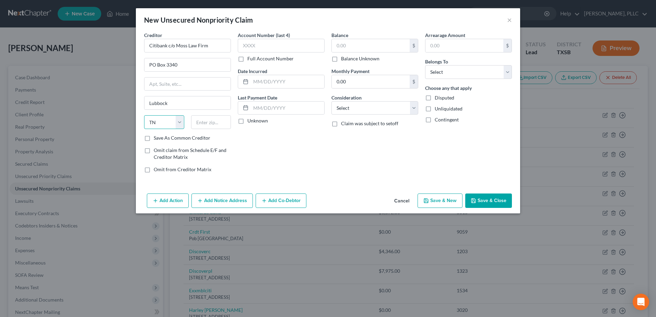
select select "45"
type input "79452"
click at [482, 201] on button "Save & Close" at bounding box center [488, 201] width 47 height 14
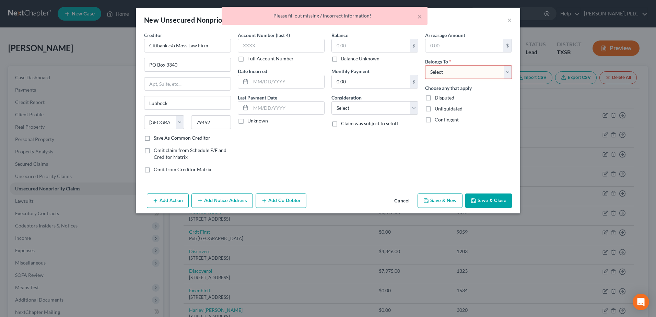
click at [507, 72] on select "Select Debtor 1 Only Debtor 2 Only Debtor 1 And Debtor 2 Only At Least One Of T…" at bounding box center [468, 72] width 87 height 14
select select "0"
click at [425, 65] on select "Select Debtor 1 Only Debtor 2 Only Debtor 1 And Debtor 2 Only At Least One Of T…" at bounding box center [468, 72] width 87 height 14
click at [496, 198] on button "Save & Close" at bounding box center [488, 201] width 47 height 14
type input "0.00"
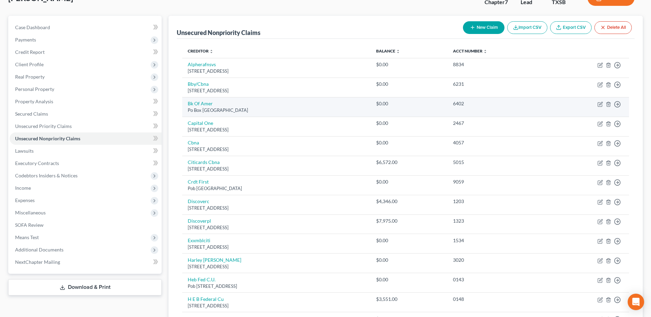
scroll to position [34, 0]
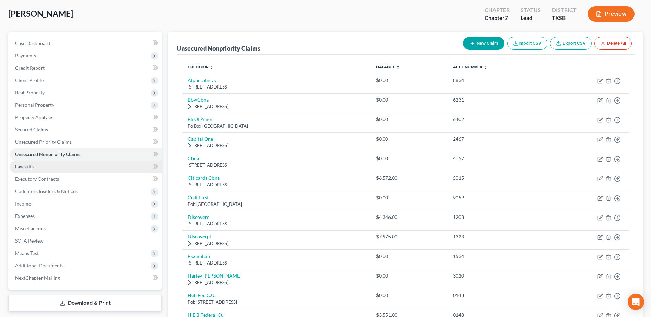
click at [31, 166] on span "Lawsuits" at bounding box center [24, 167] width 19 height 6
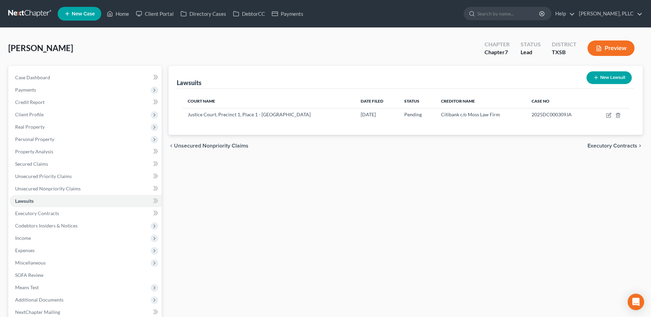
click at [603, 77] on button "New Lawsuit" at bounding box center [609, 77] width 45 height 13
select select "0"
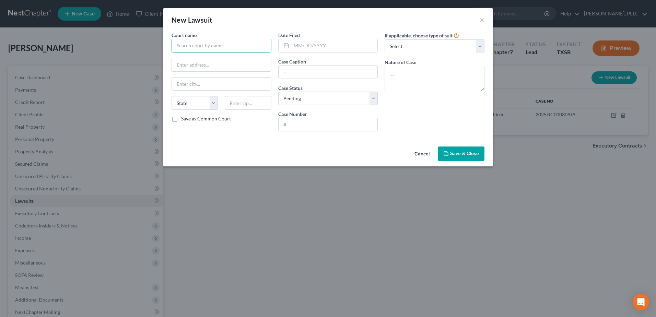
click at [245, 44] on input "text" at bounding box center [222, 46] width 100 height 14
type input "J"
type input "Justice Court, Precinct 1, Place 1 - Webb County"
type input "1110 Victoria, Ste 106"
type input "Lubbock"
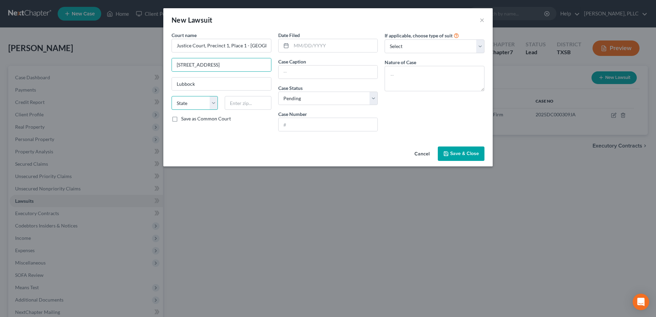
select select "45"
type input "79424"
type input "04/25/2025"
type input "Citibank NA vs Eduardo Diaz"
type input "2025DC000309JA"
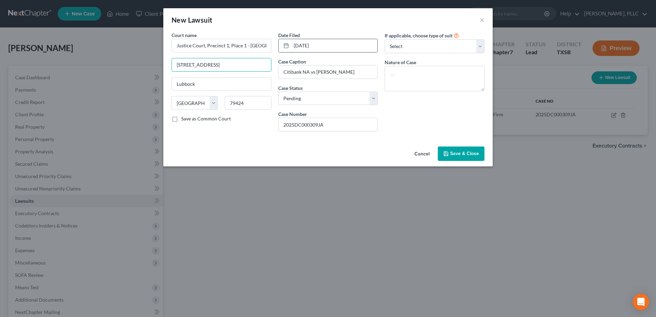
click at [325, 43] on input "04/25/2025" at bounding box center [334, 45] width 86 height 13
drag, startPoint x: 337, startPoint y: 46, endPoint x: 295, endPoint y: 46, distance: 42.6
click at [295, 46] on input "04/25/2025" at bounding box center [334, 45] width 86 height 13
type input "-"
type input "09/10/2024"
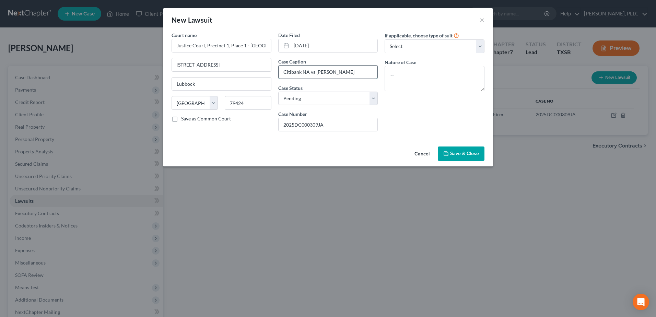
click at [302, 70] on input "Citibank NA vs Eduardo Diaz" at bounding box center [328, 72] width 99 height 13
drag, startPoint x: 309, startPoint y: 72, endPoint x: 279, endPoint y: 72, distance: 29.2
click at [279, 72] on input "Citibank NA vs Eduardo Diaz" at bounding box center [328, 72] width 99 height 13
type input "Discover Bank vs Eduardo Diaz"
drag, startPoint x: 336, startPoint y: 130, endPoint x: 276, endPoint y: 123, distance: 60.8
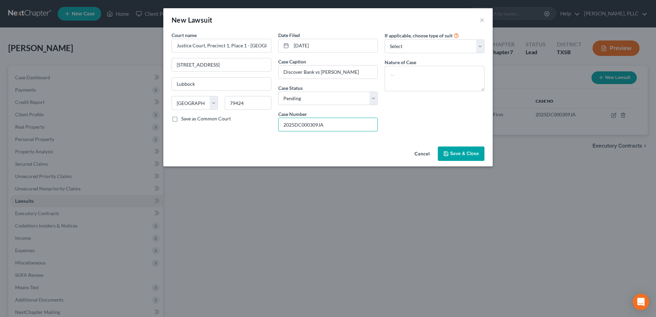
click at [276, 123] on div "Date Filed 09/10/2024 Case Caption Discover Bank vs Eduardo Diaz Case Status * …" at bounding box center [328, 84] width 107 height 105
type input "2024DC000883JA"
click at [478, 47] on select "Select Repossession Garnishment Foreclosure Attached, Seized, Or Levied Other" at bounding box center [435, 46] width 100 height 14
select select "4"
click at [385, 39] on select "Select Repossession Garnishment Foreclosure Attached, Seized, Or Levied Other" at bounding box center [435, 46] width 100 height 14
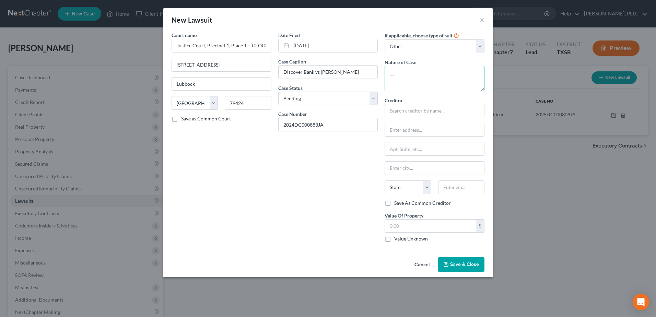
click at [419, 73] on textarea at bounding box center [435, 78] width 100 height 25
type textarea "Debt Collection"
click at [419, 108] on input "text" at bounding box center [435, 111] width 100 height 14
type input "Discover Bank c/o Rausch Sturm LLP"
type input "15660 N Dallas Parkway"
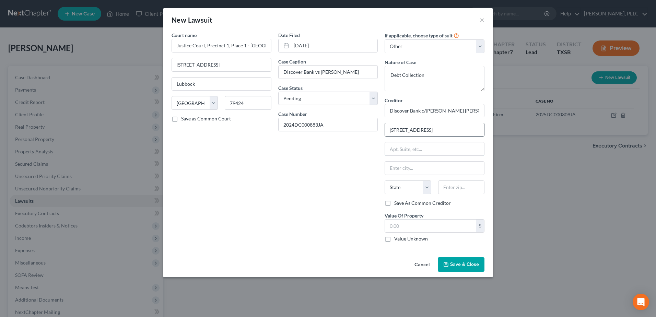
type input "Ste 350"
type input "Dallas"
type input "75248"
click at [405, 196] on div "State AL AK AR AZ CA CO CT DE DC FL GA GU HI ID IL IN IA KS KY LA ME MD MA MI M…" at bounding box center [434, 190] width 107 height 19
click at [402, 189] on select "State AL AK AR AZ CA CO CT DE DC FL GA GU HI ID IL IN IA KS KY LA ME MD MA MI M…" at bounding box center [408, 188] width 46 height 14
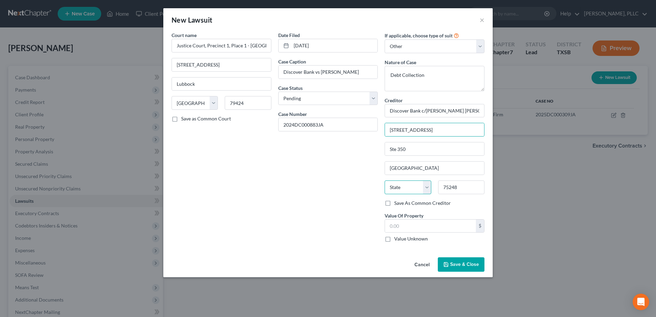
select select "45"
click at [429, 226] on input "text" at bounding box center [430, 226] width 91 height 13
type input "10,555.99"
drag, startPoint x: 480, startPoint y: 114, endPoint x: 368, endPoint y: 108, distance: 112.4
click at [366, 109] on div "Court name * Justice Court, Precinct 1, Place 1 - Webb County 1110 Victoria, St…" at bounding box center [328, 140] width 320 height 216
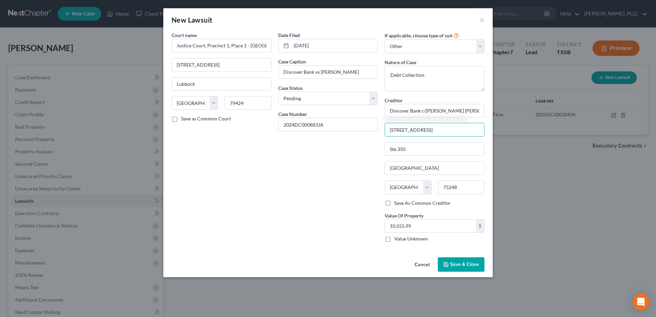
click at [464, 264] on span "Save & Close" at bounding box center [464, 265] width 29 height 6
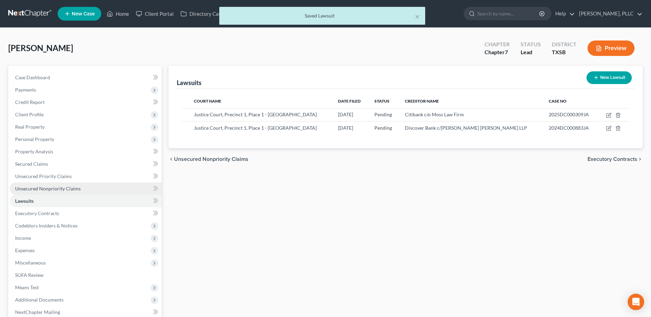
click at [47, 190] on span "Unsecured Nonpriority Claims" at bounding box center [48, 189] width 66 height 6
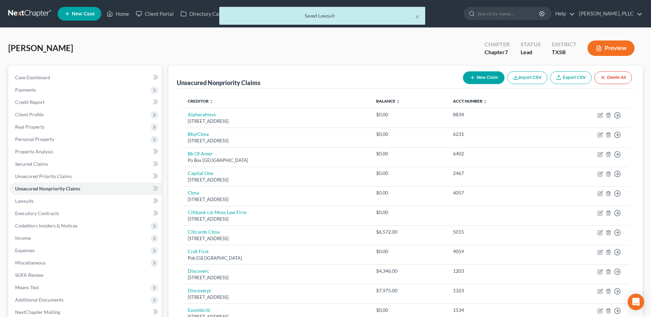
click at [486, 78] on button "New Claim" at bounding box center [484, 77] width 42 height 13
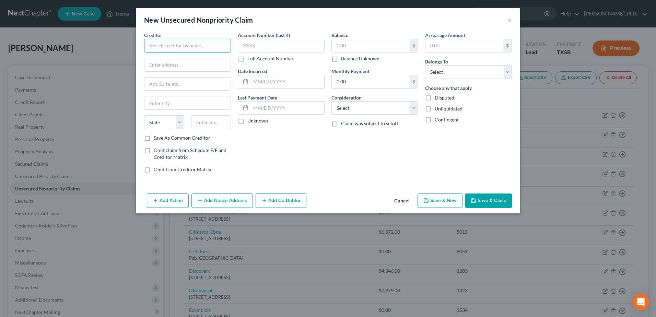
click at [187, 48] on input "text" at bounding box center [187, 46] width 87 height 14
paste input "Discover Bank c/o Rausch Sturm LLP"
type input "Discover Bank c/o Rausch Sturm LLP"
type input "15660 N Dallas Parkway"
type input "Ste 350"
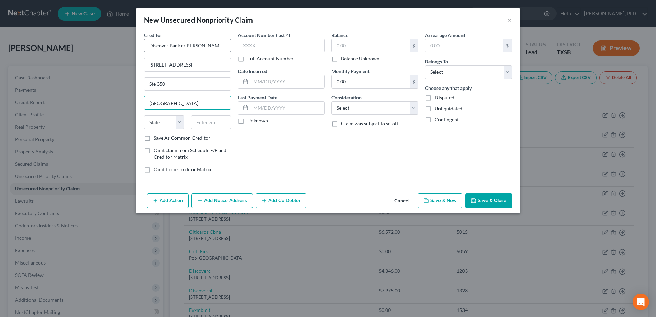
type input "Dallas"
select select "45"
type input "75248"
click at [491, 198] on button "Save & Close" at bounding box center [488, 201] width 47 height 14
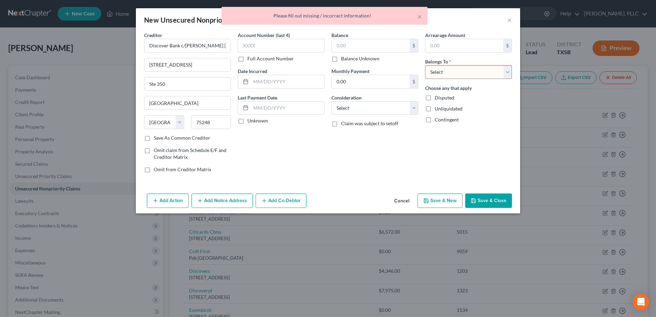
click at [507, 70] on select "Select Debtor 1 Only Debtor 2 Only Debtor 1 And Debtor 2 Only At Least One Of T…" at bounding box center [468, 72] width 87 height 14
select select "0"
click at [425, 65] on select "Select Debtor 1 Only Debtor 2 Only Debtor 1 And Debtor 2 Only At Least One Of T…" at bounding box center [468, 72] width 87 height 14
click at [483, 198] on button "Save & Close" at bounding box center [488, 201] width 47 height 14
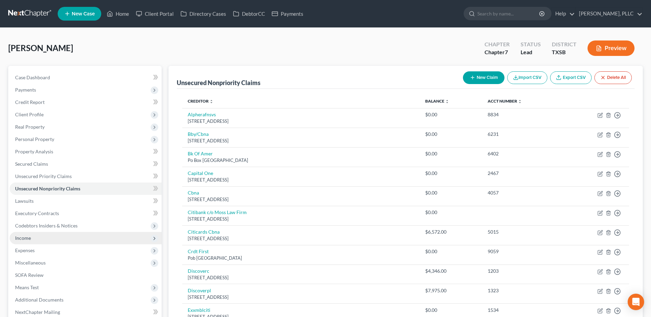
drag, startPoint x: 28, startPoint y: 236, endPoint x: 38, endPoint y: 236, distance: 10.0
click at [28, 236] on span "Income" at bounding box center [23, 238] width 16 height 6
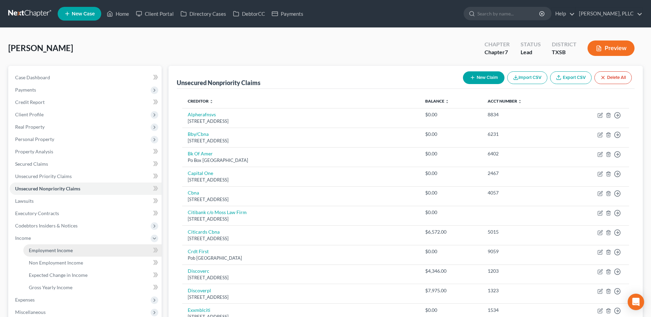
click at [55, 248] on span "Employment Income" at bounding box center [51, 250] width 44 height 6
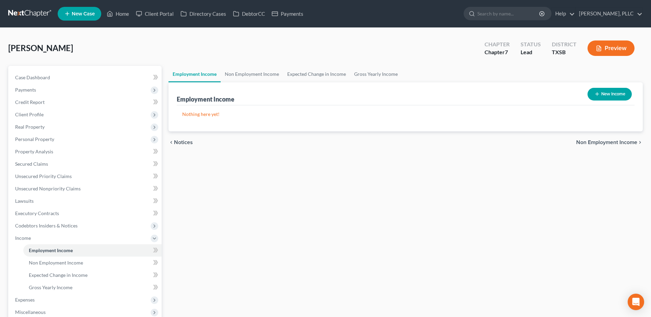
click at [618, 95] on button "New Income" at bounding box center [610, 94] width 44 height 13
select select "0"
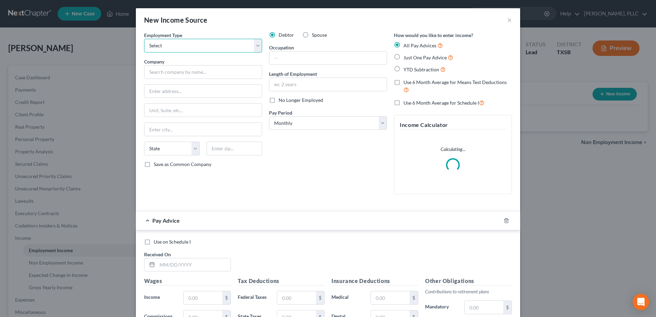
click at [253, 49] on select "Select Full or Part Time Employment Self Employment" at bounding box center [203, 46] width 118 height 14
select select "0"
click at [144, 39] on select "Select Full or Part Time Employment Self Employment" at bounding box center [203, 46] width 118 height 14
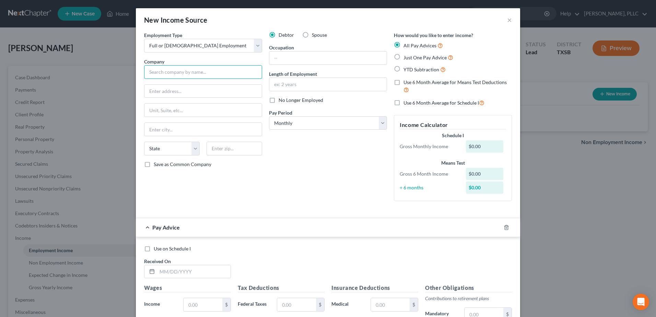
click at [206, 71] on input "text" at bounding box center [203, 72] width 118 height 14
type input "HEB"
type input "646 S. Flores"
type input "San Antonio"
select select "45"
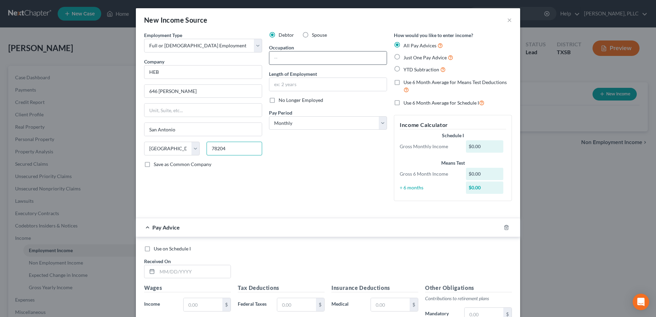
type input "78204"
click at [298, 54] on input "text" at bounding box center [327, 57] width 117 height 13
type input "-"
click at [308, 88] on input "text" at bounding box center [327, 84] width 117 height 13
type input "-"
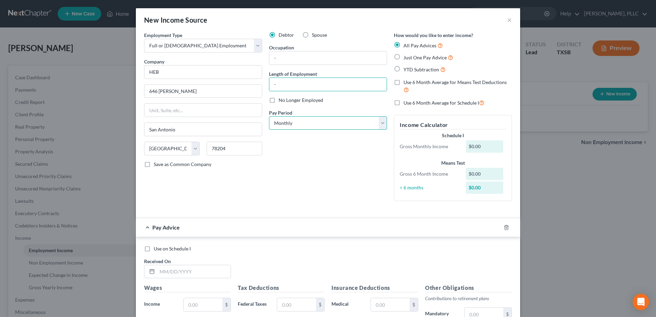
click at [381, 124] on select "Select Monthly Twice Monthly Every Other Week Weekly" at bounding box center [328, 123] width 118 height 14
select select "3"
click at [269, 116] on select "Select Monthly Twice Monthly Every Other Week Weekly" at bounding box center [328, 123] width 118 height 14
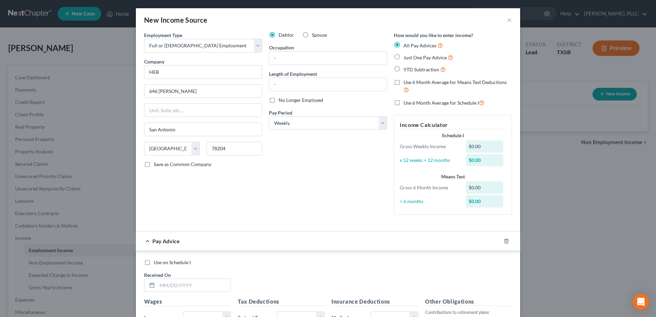
click at [404, 55] on label "Just One Pay Advice" at bounding box center [429, 58] width 50 height 8
click at [406, 55] on input "Just One Pay Advice" at bounding box center [408, 56] width 4 height 4
radio input "true"
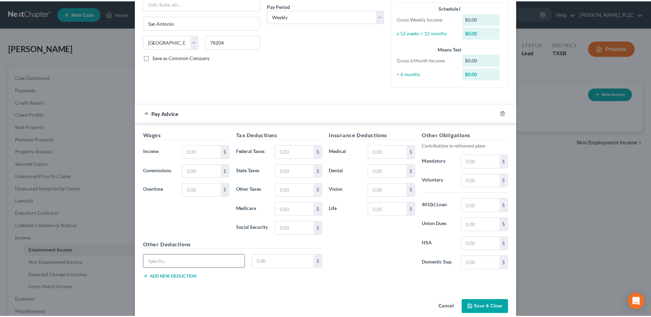
scroll to position [118, 0]
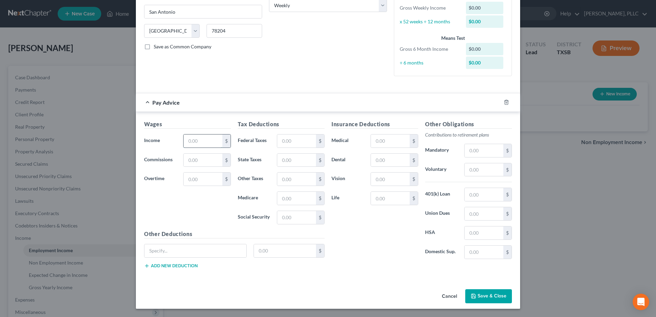
click at [194, 143] on input "text" at bounding box center [203, 141] width 39 height 13
type input "1,419.49"
click at [305, 143] on input "text" at bounding box center [296, 141] width 39 height 13
type input "76.34"
type input "12.76"
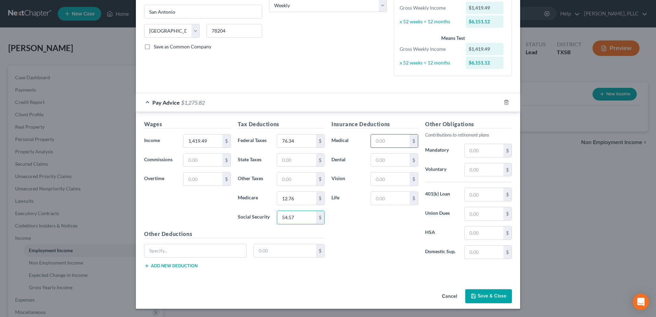
type input "54.57"
click at [384, 142] on input "text" at bounding box center [390, 141] width 39 height 13
type input "1.62"
type input "2.85"
click at [384, 142] on input "text" at bounding box center [390, 141] width 39 height 13
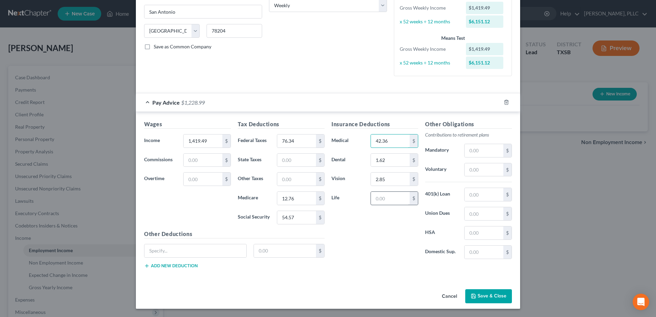
type input "42.36"
click at [387, 199] on input "text" at bounding box center [390, 198] width 39 height 13
type input "3.70"
click at [475, 193] on input "text" at bounding box center [484, 194] width 39 height 13
click at [471, 170] on input "text" at bounding box center [484, 169] width 39 height 13
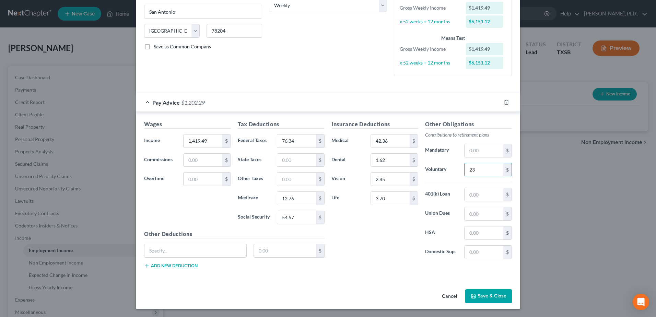
type input "2"
type input "46.48"
click at [487, 198] on input "text" at bounding box center [484, 194] width 39 height 13
type input "29.92"
click at [204, 250] on input "text" at bounding box center [196, 250] width 102 height 13
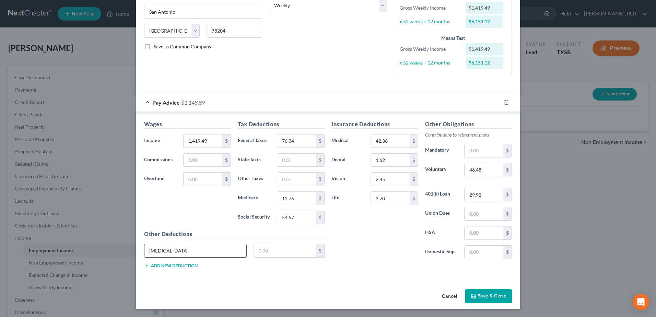
type input "Cancer"
type input "6.26"
click at [353, 263] on div "Insurance Deductions Medical 42.36 $ Dental 1.62 $ Vision 2.85 $ Life 3.70 $" at bounding box center [375, 192] width 94 height 145
type input "929.54"
click at [369, 232] on div "Insurance Deductions Medical 42.36 $ Dental 1.62 $ Vision 2.85 $ Life 3.70 $" at bounding box center [375, 192] width 94 height 145
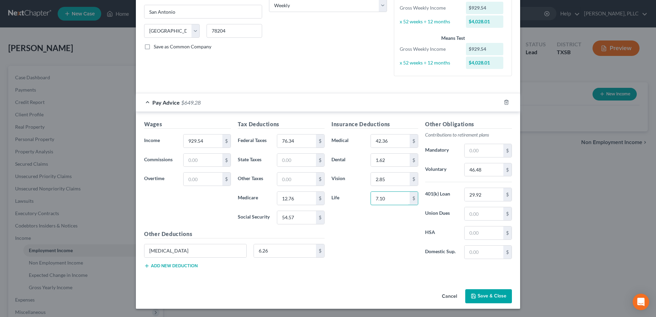
type input "7.10"
click at [368, 267] on div "Insurance Deductions Medical 42.36 $ Dental 1.62 $ Vision 2.85 $ Life 7.10 $ Ot…" at bounding box center [421, 197] width 187 height 154
click at [391, 199] on input "7.10" at bounding box center [390, 198] width 39 height 13
click at [372, 244] on div "Insurance Deductions Medical 42.36 $ Dental 1.62 $ Vision 2.85 $ Life $" at bounding box center [375, 192] width 94 height 145
click at [379, 198] on input "text" at bounding box center [390, 198] width 39 height 13
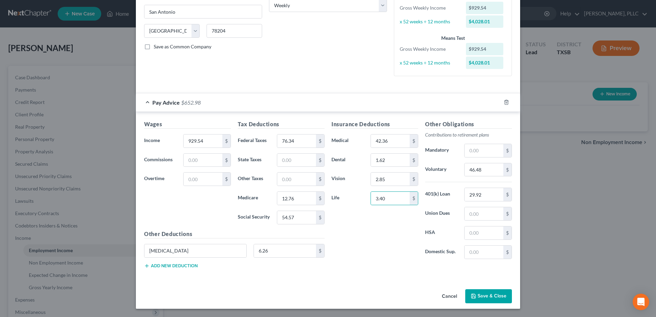
click at [386, 244] on div "Insurance Deductions Medical 42.36 $ Dental 1.62 $ Vision 2.85 $ Life 3.40 $" at bounding box center [375, 192] width 94 height 145
click at [391, 198] on input "3.40" at bounding box center [390, 198] width 39 height 13
type input "3.70"
click at [389, 252] on div "Insurance Deductions Medical 42.36 $ Dental 1.62 $ Vision 2.85 $ Life 3.70 $" at bounding box center [375, 192] width 94 height 145
click at [200, 140] on input "929.54" at bounding box center [203, 141] width 39 height 13
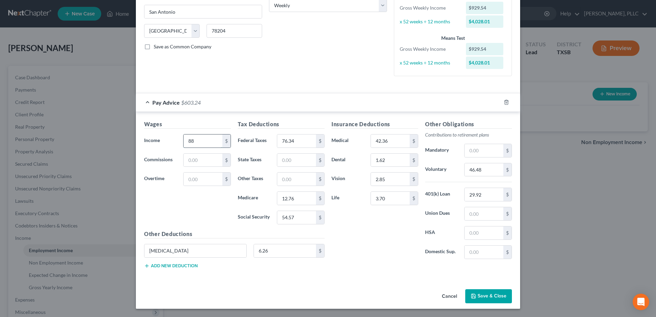
type input "8"
type input "929.54"
click at [359, 241] on div "Insurance Deductions Medical 42.36 $ Dental 1.62 $ Vision 2.85 $ Life 3.70 $" at bounding box center [375, 192] width 94 height 145
click at [495, 290] on button "Save & Close" at bounding box center [488, 296] width 47 height 14
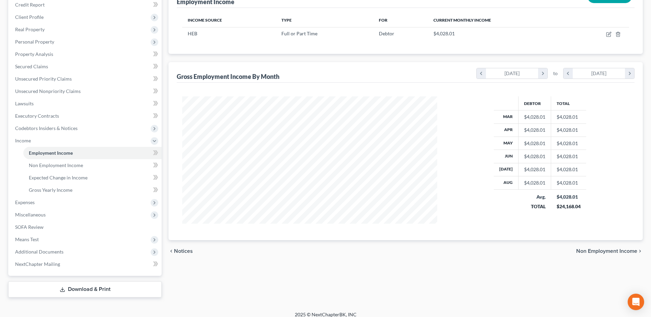
scroll to position [104, 0]
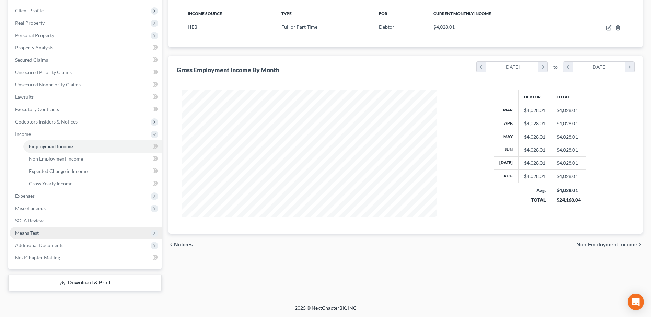
click at [34, 232] on span "Means Test" at bounding box center [27, 233] width 24 height 6
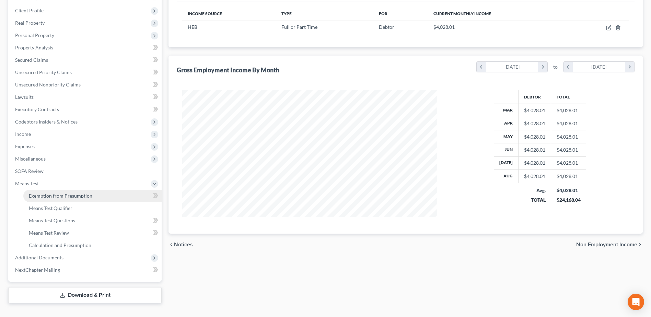
click at [77, 191] on link "Exemption from Presumption" at bounding box center [92, 196] width 138 height 12
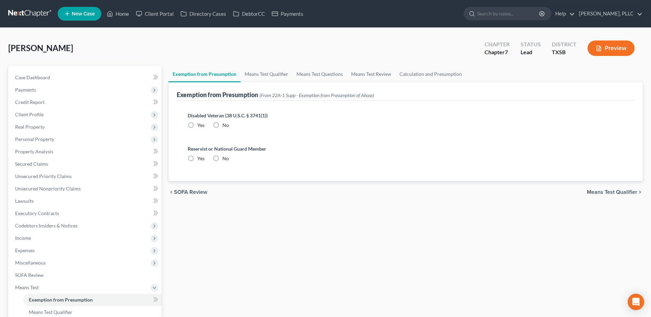
click at [222, 123] on label "No" at bounding box center [225, 125] width 7 height 7
click at [225, 123] on input "No" at bounding box center [227, 124] width 4 height 4
radio input "true"
click at [222, 158] on label "No" at bounding box center [225, 158] width 7 height 7
click at [225, 158] on input "No" at bounding box center [227, 157] width 4 height 4
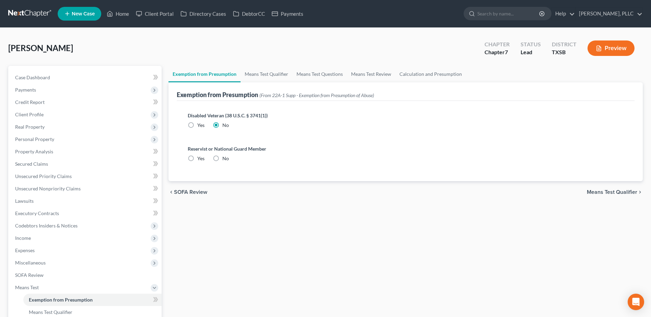
radio input "true"
click at [272, 74] on link "Means Test Qualifier" at bounding box center [267, 74] width 52 height 16
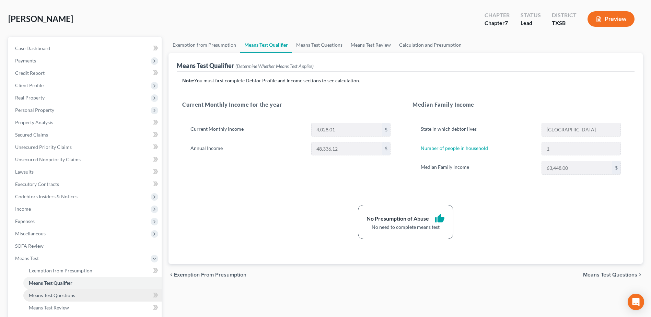
scroll to position [69, 0]
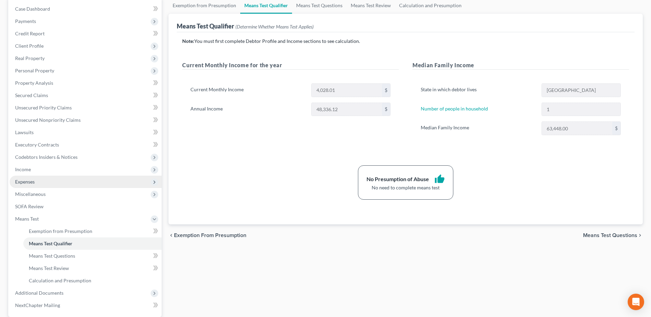
click at [29, 184] on span "Expenses" at bounding box center [25, 182] width 20 height 6
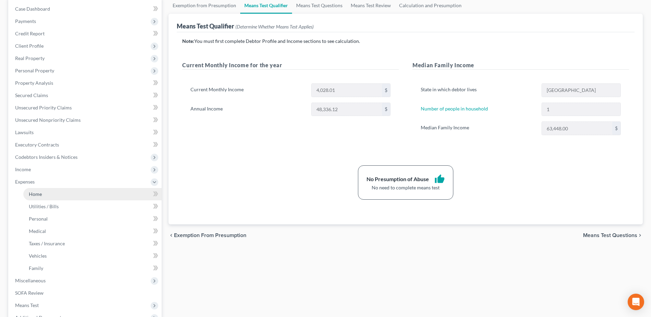
click at [43, 194] on link "Home" at bounding box center [92, 194] width 138 height 12
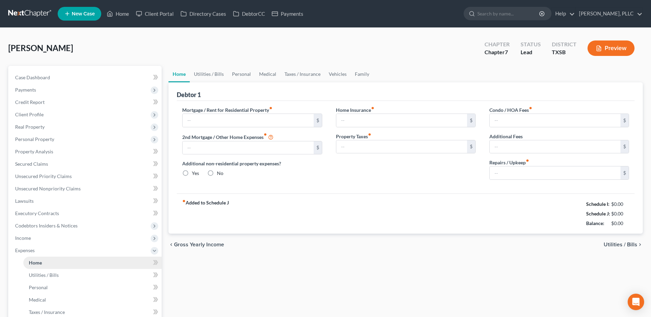
radio input "true"
click at [36, 161] on span "Secured Claims" at bounding box center [31, 164] width 33 height 6
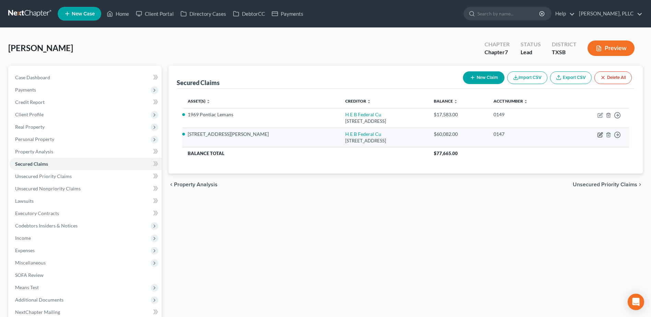
click at [600, 135] on icon "button" at bounding box center [600, 134] width 5 height 5
select select "45"
select select "2"
select select "0"
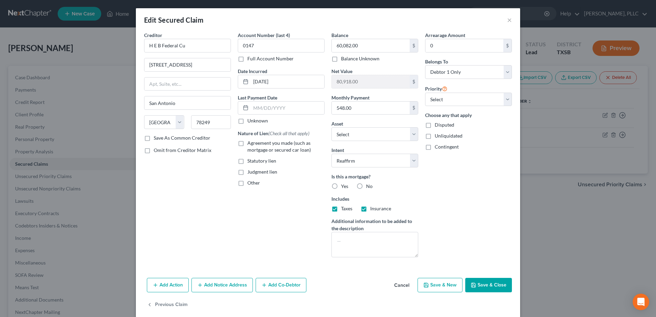
click at [247, 145] on label "Agreement you made (such as mortgage or secured car loan)" at bounding box center [285, 147] width 77 height 14
click at [250, 144] on input "Agreement you made (such as mortgage or secured car loan)" at bounding box center [252, 142] width 4 height 4
checkbox input "true"
click at [481, 286] on button "Save & Close" at bounding box center [488, 285] width 47 height 14
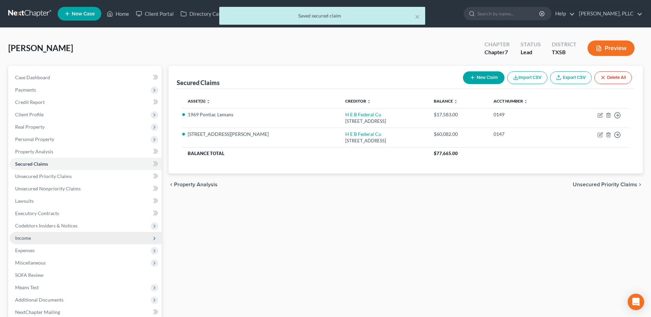
click at [24, 249] on span "Expenses" at bounding box center [25, 250] width 20 height 6
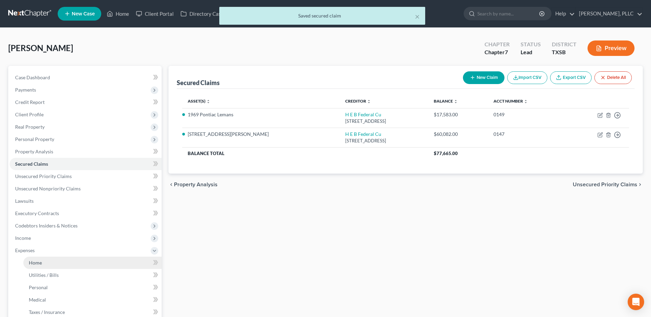
click at [37, 261] on span "Home" at bounding box center [35, 263] width 13 height 6
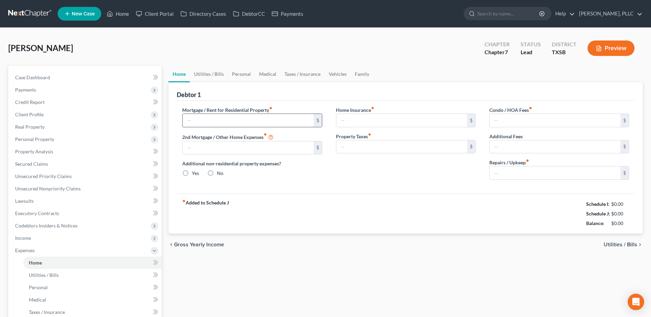
click at [291, 125] on input "text" at bounding box center [248, 120] width 131 height 13
type input "5"
radio input "true"
type input "4"
type input "548.00"
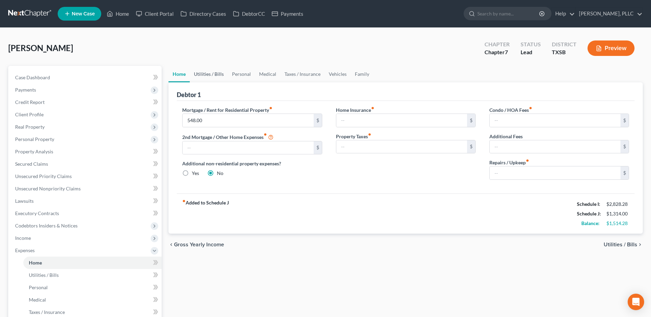
click at [216, 73] on link "Utilities / Bills" at bounding box center [209, 74] width 38 height 16
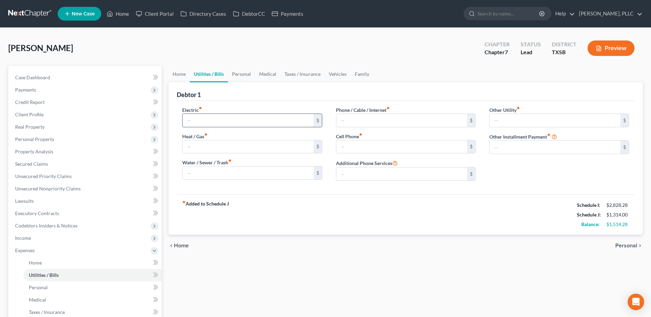
click at [220, 121] on input "text" at bounding box center [248, 120] width 131 height 13
type input "300.00"
type input "50.00"
type input "100.00"
click at [362, 118] on input "text" at bounding box center [401, 120] width 131 height 13
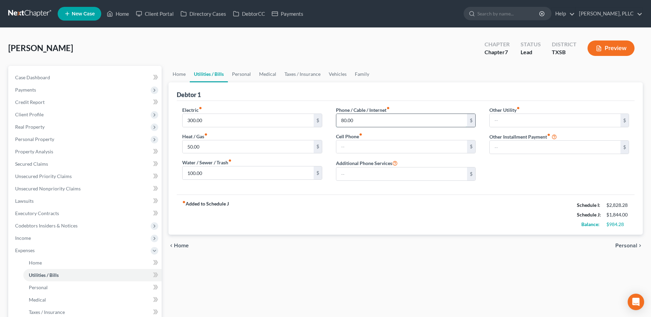
type input "80.00"
type input "65.00"
click at [240, 71] on link "Personal" at bounding box center [241, 74] width 27 height 16
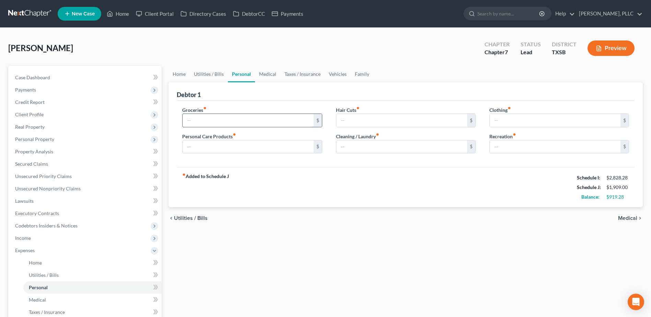
click at [235, 119] on input "text" at bounding box center [248, 120] width 131 height 13
type input "550.00"
type input "30.00"
type input "100.00"
type input "3"
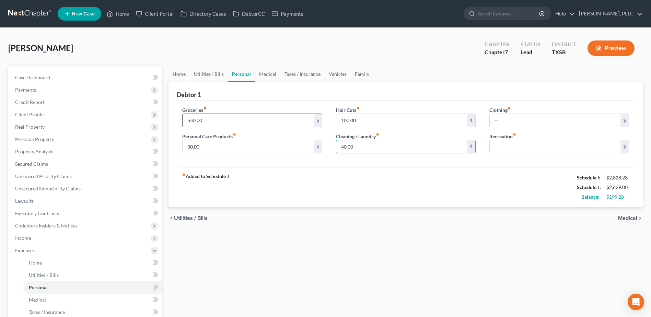
type input "40.00"
type input "100.00"
type input "1"
click at [432, 120] on input "100.00" at bounding box center [401, 120] width 131 height 13
click at [398, 145] on input "40.00" at bounding box center [401, 146] width 131 height 13
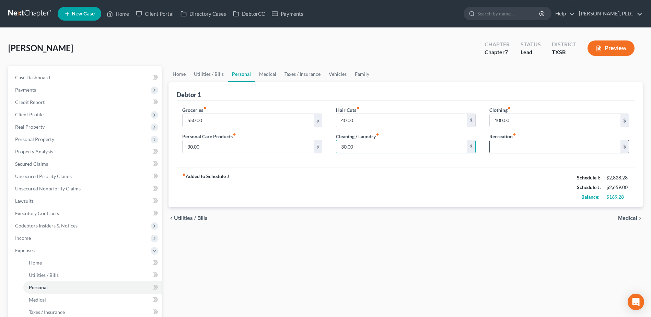
click at [524, 151] on input "text" at bounding box center [555, 146] width 131 height 13
drag, startPoint x: 269, startPoint y: 73, endPoint x: 309, endPoint y: 81, distance: 40.5
click at [268, 73] on link "Medical" at bounding box center [267, 74] width 25 height 16
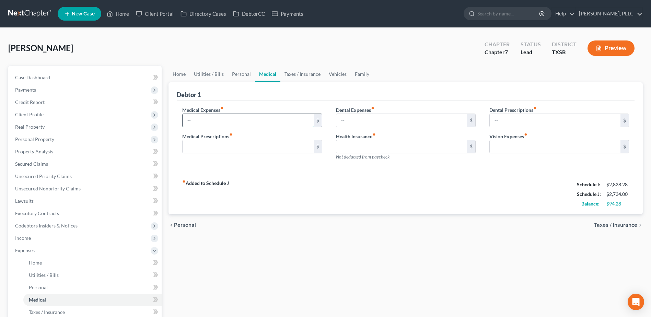
click at [234, 121] on input "text" at bounding box center [248, 120] width 131 height 13
click at [378, 123] on input "text" at bounding box center [401, 120] width 131 height 13
click at [529, 152] on input "text" at bounding box center [555, 146] width 131 height 13
drag, startPoint x: 305, startPoint y: 71, endPoint x: 322, endPoint y: 76, distance: 17.8
click at [305, 71] on link "Taxes / Insurance" at bounding box center [302, 74] width 44 height 16
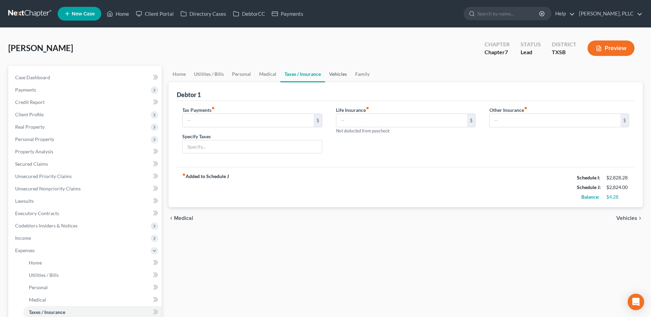
click at [338, 72] on link "Vehicles" at bounding box center [338, 74] width 26 height 16
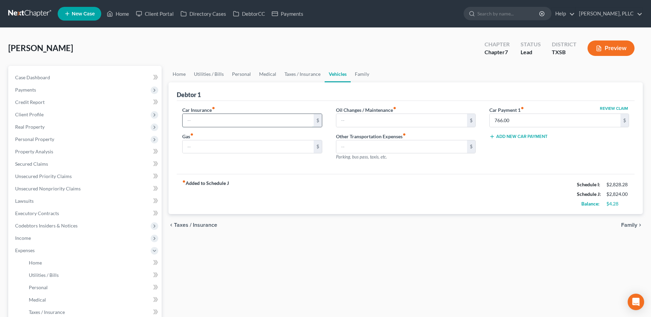
click at [238, 116] on input "text" at bounding box center [248, 120] width 131 height 13
click at [395, 116] on input "text" at bounding box center [401, 120] width 131 height 13
click at [358, 72] on link "Family" at bounding box center [362, 74] width 23 height 16
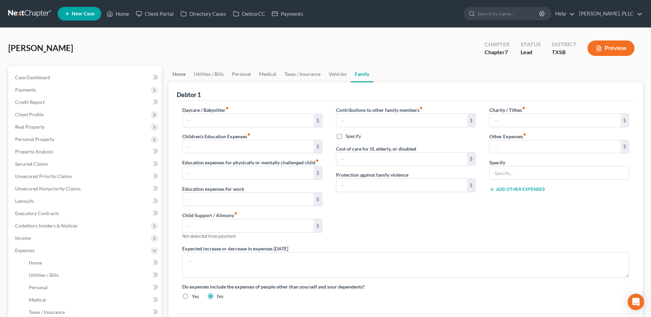
click at [176, 76] on link "Home" at bounding box center [179, 74] width 21 height 16
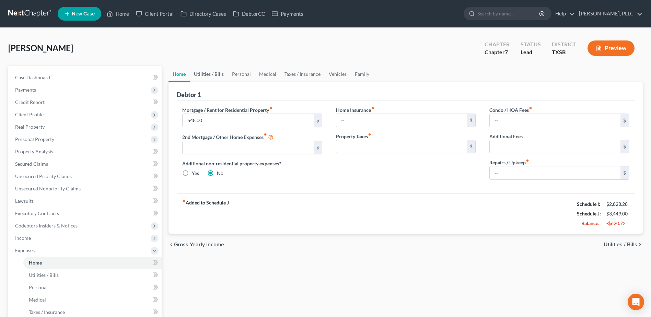
click at [210, 72] on link "Utilities / Bills" at bounding box center [209, 74] width 38 height 16
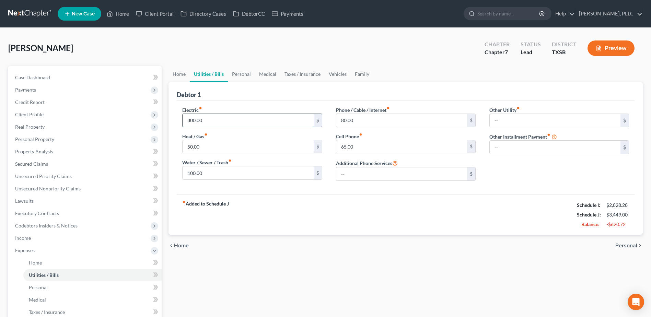
click at [218, 118] on input "300.00" at bounding box center [248, 120] width 131 height 13
click at [235, 172] on input "100.00" at bounding box center [248, 172] width 131 height 13
click at [241, 73] on link "Personal" at bounding box center [241, 74] width 27 height 16
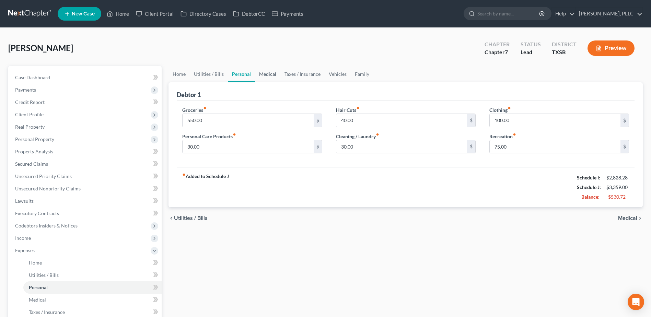
click at [259, 74] on link "Medical" at bounding box center [267, 74] width 25 height 16
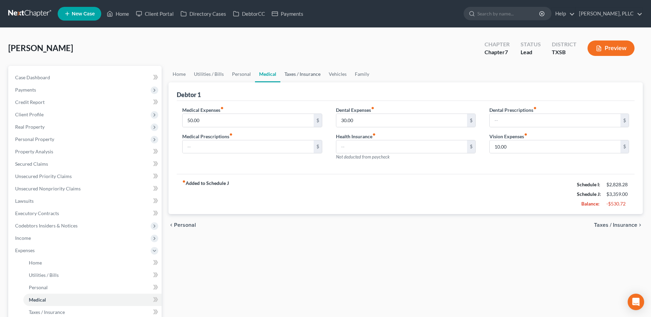
click at [287, 74] on link "Taxes / Insurance" at bounding box center [302, 74] width 44 height 16
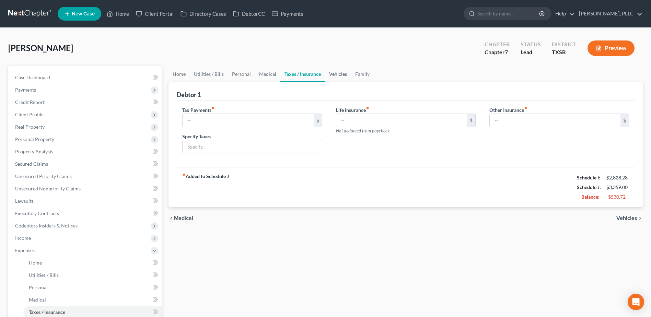
click at [341, 75] on link "Vehicles" at bounding box center [338, 74] width 26 height 16
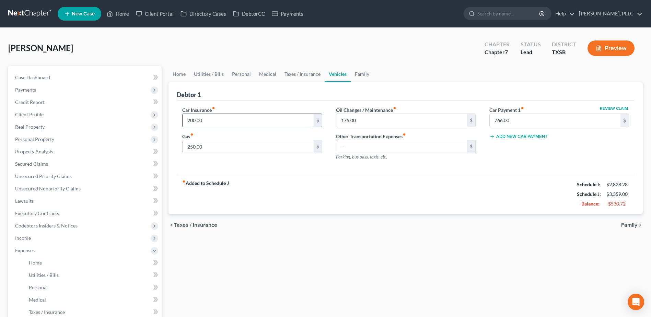
click at [235, 122] on input "200.00" at bounding box center [248, 120] width 131 height 13
click at [408, 240] on div "Home Utilities / Bills Personal Medical Taxes / Insurance Vehicles Family Debto…" at bounding box center [405, 249] width 481 height 366
click at [367, 117] on input "175.00" at bounding box center [401, 120] width 131 height 13
click at [359, 69] on link "Family" at bounding box center [362, 74] width 23 height 16
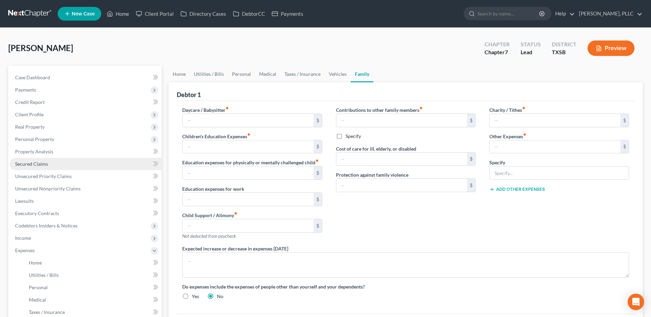
click at [42, 163] on span "Secured Claims" at bounding box center [31, 164] width 33 height 6
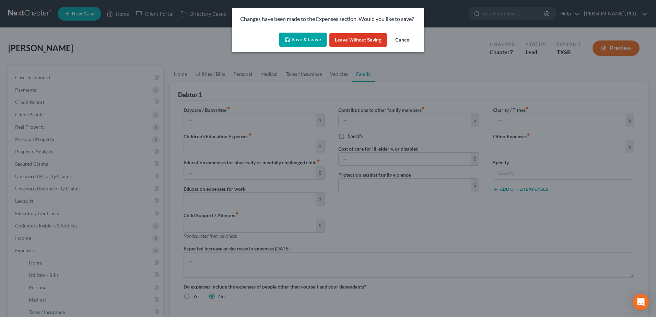
click at [322, 38] on button "Save & Leave" at bounding box center [302, 40] width 47 height 14
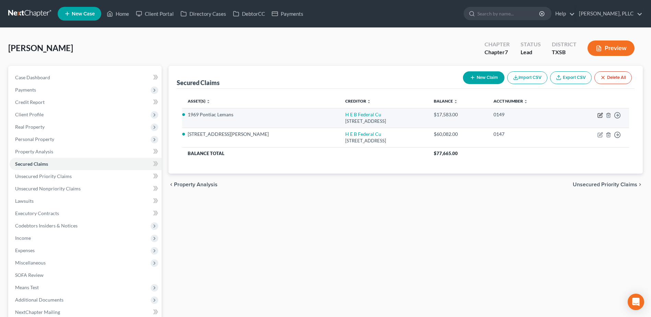
click at [601, 116] on icon "button" at bounding box center [600, 114] width 3 height 3
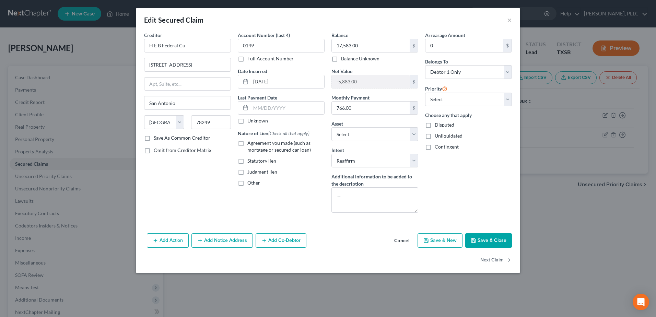
click at [247, 143] on label "Agreement you made (such as mortgage or secured car loan)" at bounding box center [285, 147] width 77 height 14
click at [250, 143] on input "Agreement you made (such as mortgage or secured car loan)" at bounding box center [252, 142] width 4 height 4
click at [492, 240] on button "Save & Close" at bounding box center [488, 240] width 47 height 14
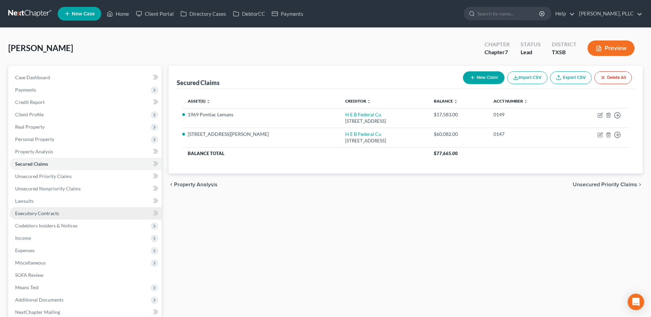
click at [48, 214] on span "Executory Contracts" at bounding box center [37, 213] width 44 height 6
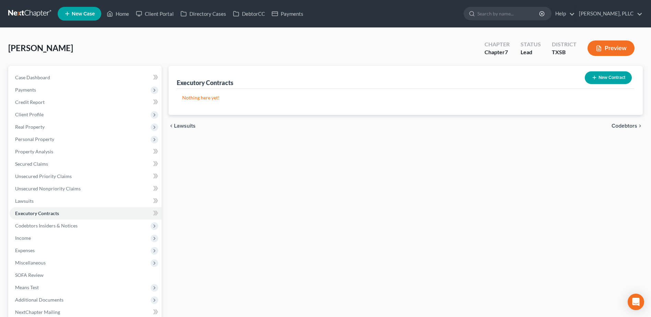
click at [628, 127] on span "Codebtors" at bounding box center [625, 125] width 26 height 5
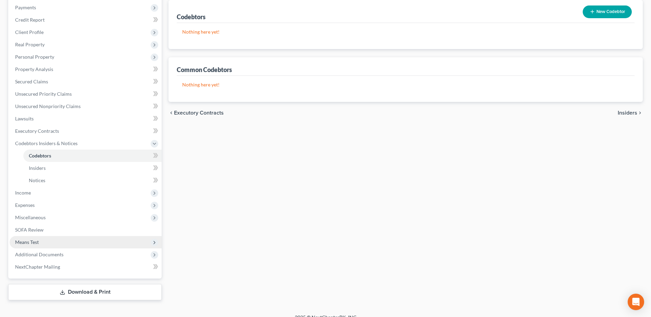
scroll to position [92, 0]
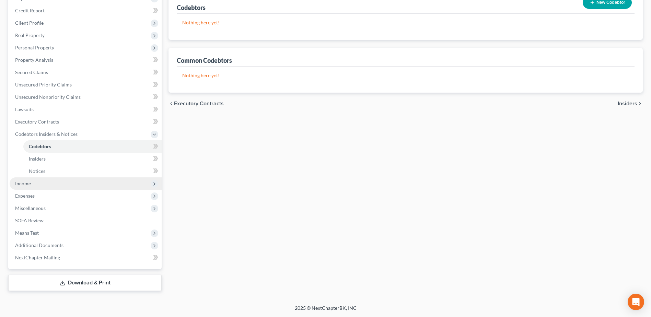
click at [31, 183] on span "Income" at bounding box center [86, 183] width 152 height 12
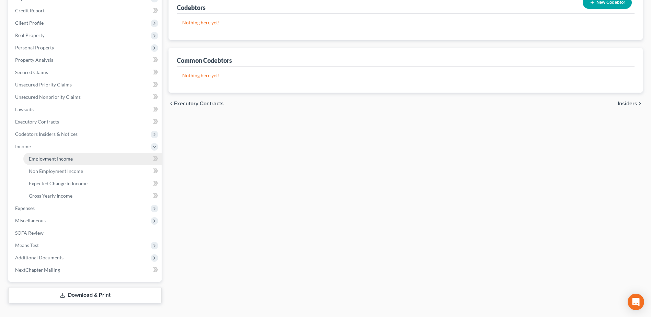
click at [48, 158] on span "Employment Income" at bounding box center [51, 159] width 44 height 6
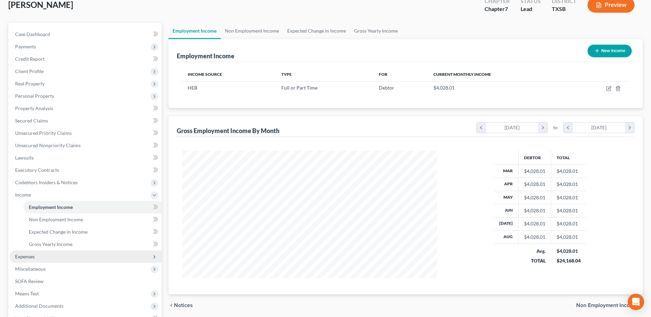
scroll to position [69, 0]
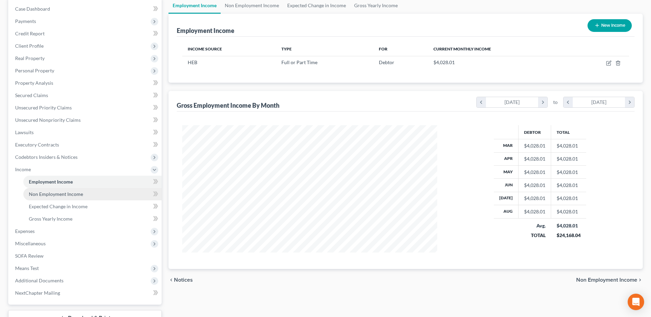
click at [73, 196] on span "Non Employment Income" at bounding box center [56, 194] width 54 height 6
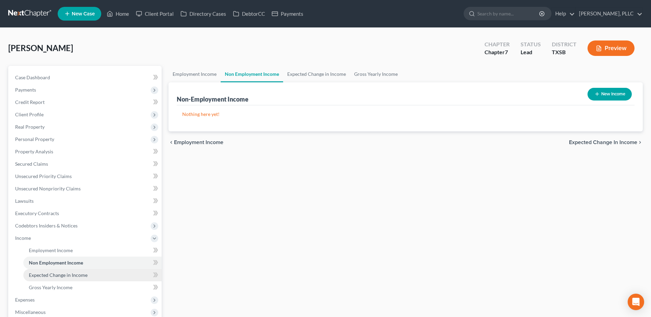
click at [59, 276] on span "Expected Change in Income" at bounding box center [58, 275] width 59 height 6
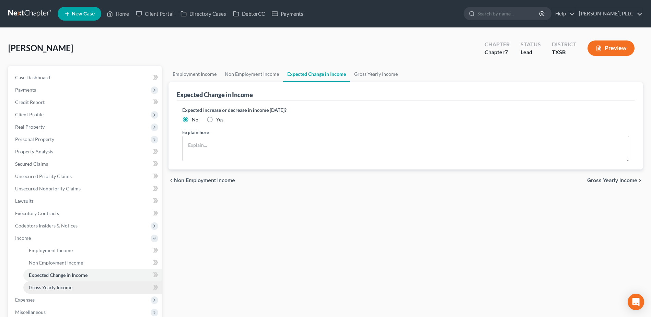
click at [57, 289] on span "Gross Yearly Income" at bounding box center [51, 288] width 44 height 6
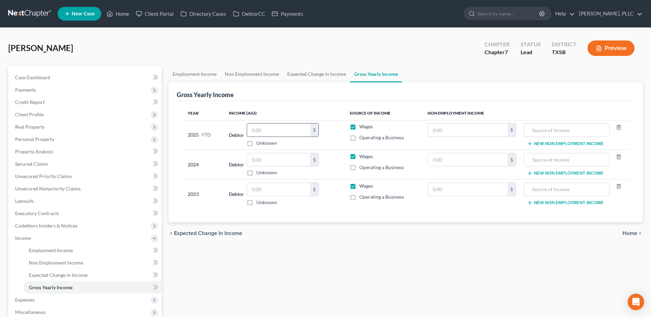
drag, startPoint x: 288, startPoint y: 132, endPoint x: 287, endPoint y: 128, distance: 4.1
click at [288, 132] on input "text" at bounding box center [278, 130] width 63 height 13
click at [287, 128] on input "text" at bounding box center [278, 130] width 63 height 13
click at [285, 131] on input "text" at bounding box center [278, 130] width 63 height 13
click at [312, 251] on div "Employment Income Non Employment Income Expected Change in Income Gross Yearly …" at bounding box center [405, 230] width 481 height 329
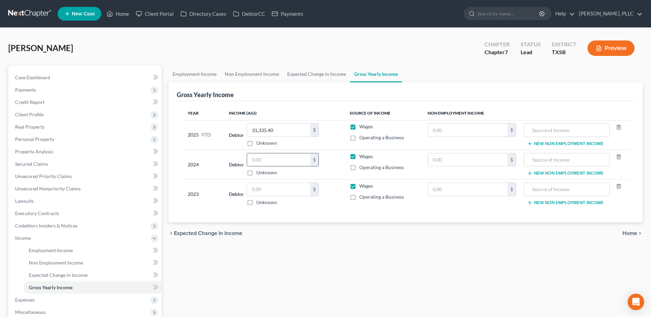
click at [265, 161] on input "text" at bounding box center [278, 159] width 63 height 13
click at [273, 191] on input "text" at bounding box center [278, 189] width 63 height 13
click at [416, 284] on div "Employment Income Non Employment Income Expected Change in Income Gross Yearly …" at bounding box center [405, 230] width 481 height 329
click at [625, 233] on span "Home" at bounding box center [630, 233] width 15 height 5
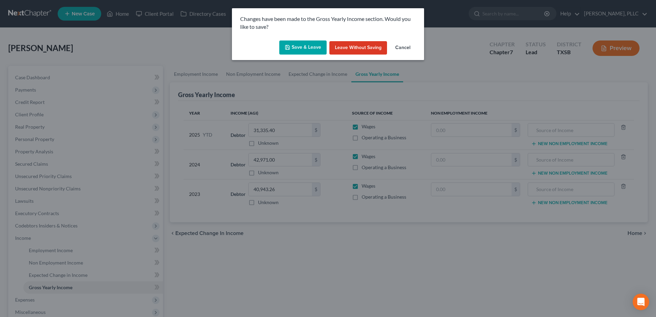
click at [304, 44] on button "Save & Leave" at bounding box center [302, 48] width 47 height 14
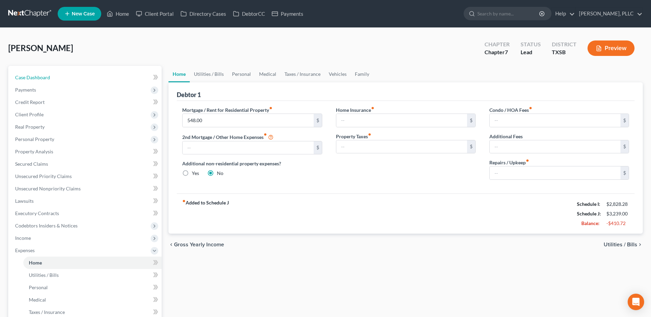
drag, startPoint x: 33, startPoint y: 79, endPoint x: 1, endPoint y: 80, distance: 32.6
click at [33, 79] on span "Case Dashboard" at bounding box center [32, 77] width 35 height 6
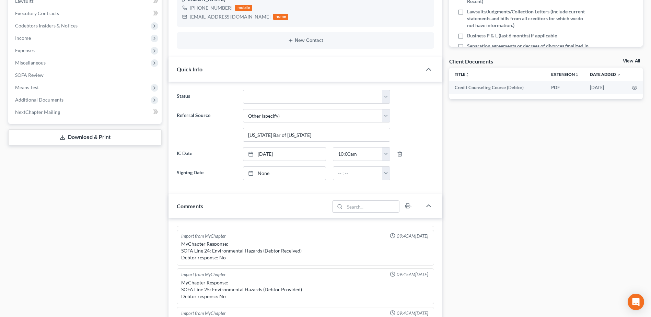
scroll to position [275, 0]
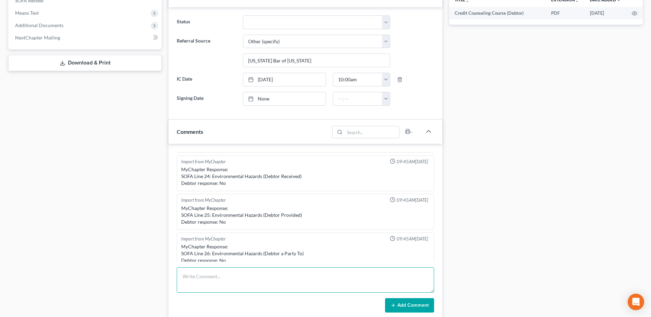
click at [216, 282] on textarea at bounding box center [305, 279] width 257 height 25
paste textarea "Please provide a better copy of your Driver's License. The Trustee requires a c…"
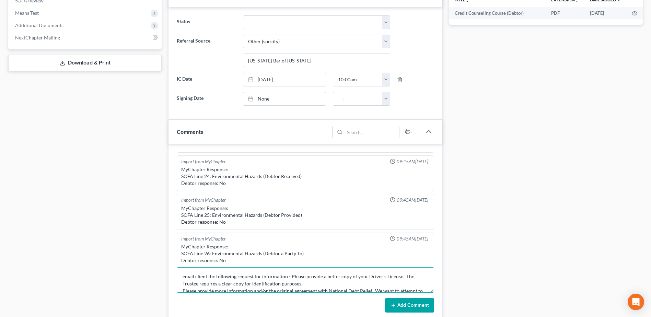
scroll to position [23, 0]
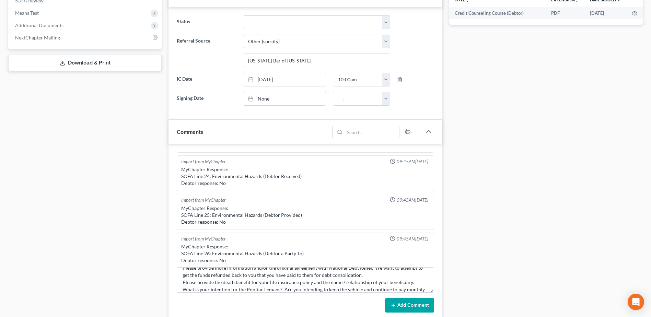
click at [422, 303] on button "Add Comment" at bounding box center [409, 305] width 49 height 14
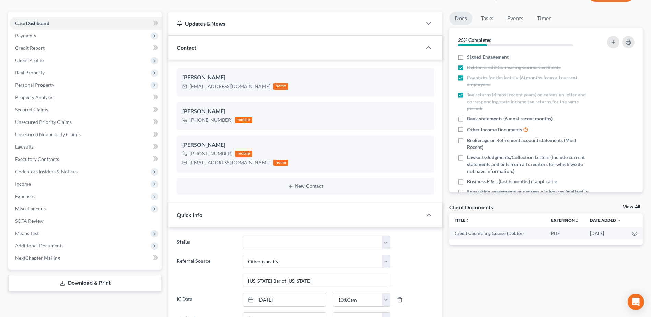
scroll to position [0, 0]
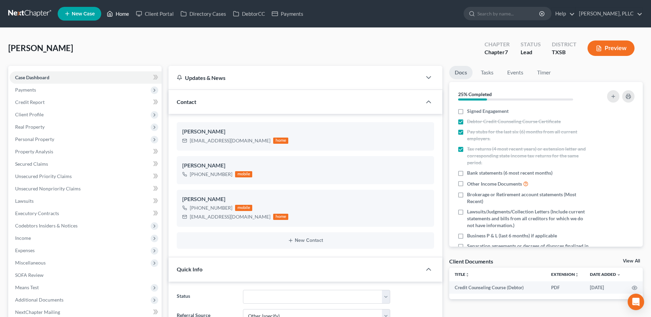
drag, startPoint x: 122, startPoint y: 13, endPoint x: 371, endPoint y: 89, distance: 260.7
click at [122, 13] on link "Home" at bounding box center [117, 14] width 29 height 12
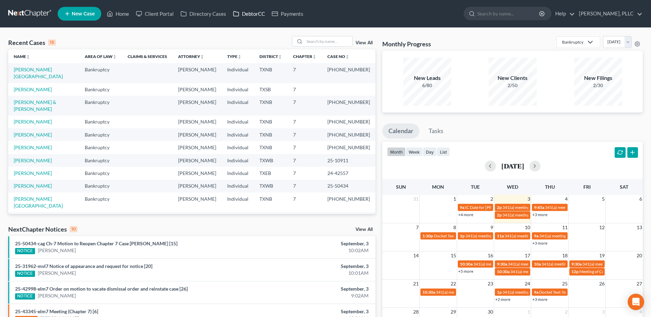
click at [258, 16] on link "DebtorCC" at bounding box center [249, 14] width 39 height 12
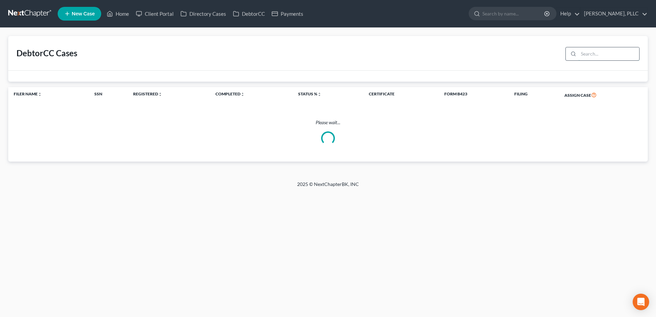
click at [580, 54] on input "search" at bounding box center [609, 53] width 61 height 13
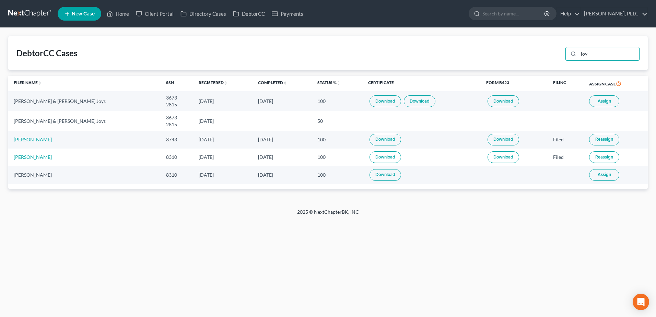
click at [592, 102] on button "Assign" at bounding box center [604, 101] width 30 height 12
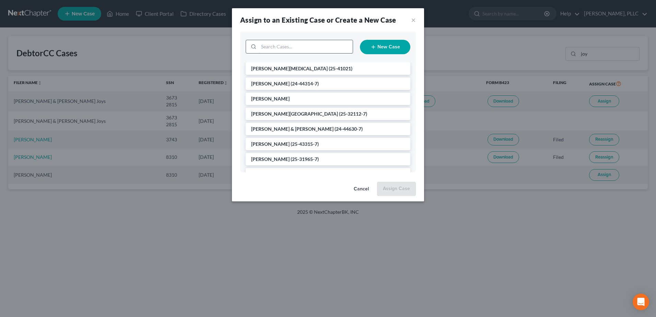
click at [290, 43] on input "search" at bounding box center [306, 46] width 94 height 13
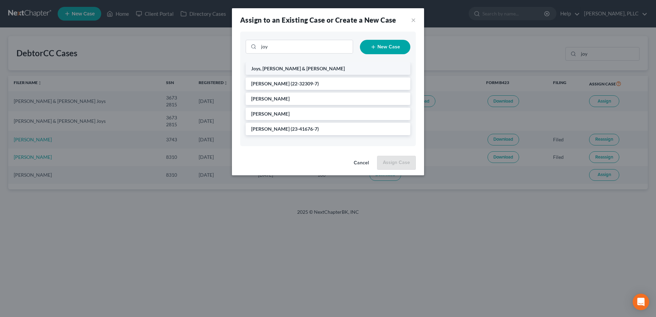
click at [280, 68] on span "Joys, Duncan & Gina" at bounding box center [298, 69] width 94 height 6
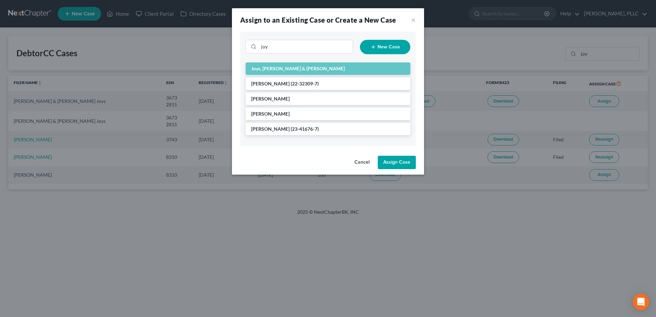
click at [401, 163] on button "Assign Case" at bounding box center [397, 163] width 38 height 14
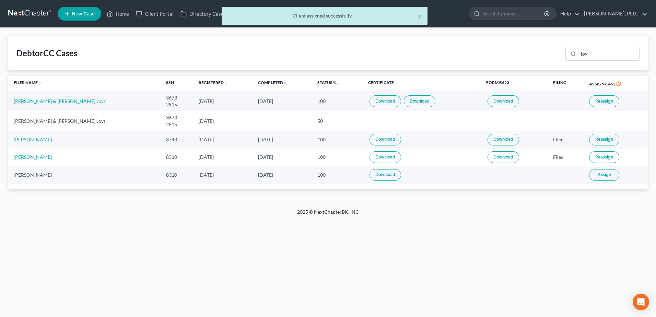
click at [370, 101] on link "Download" at bounding box center [386, 101] width 32 height 12
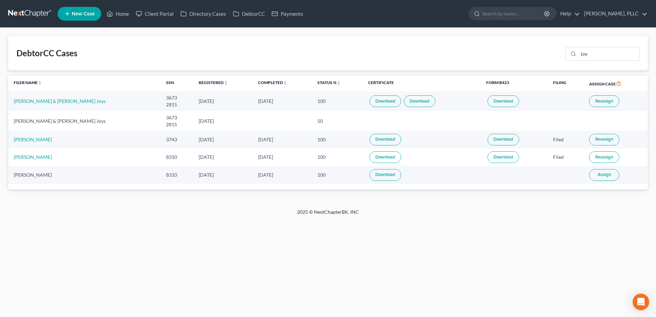
click at [411, 103] on link "Download" at bounding box center [420, 101] width 32 height 12
click at [120, 14] on link "Home" at bounding box center [117, 14] width 29 height 12
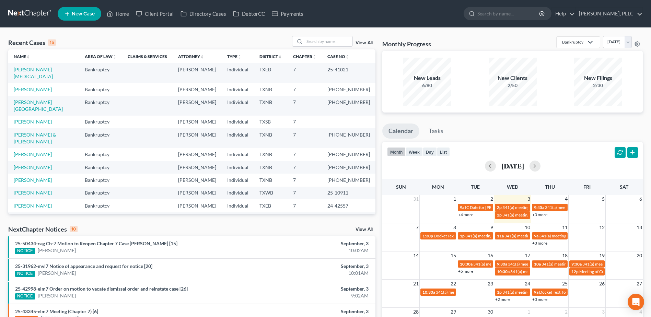
click at [39, 119] on link "Diaz, Eduardo" at bounding box center [33, 122] width 38 height 6
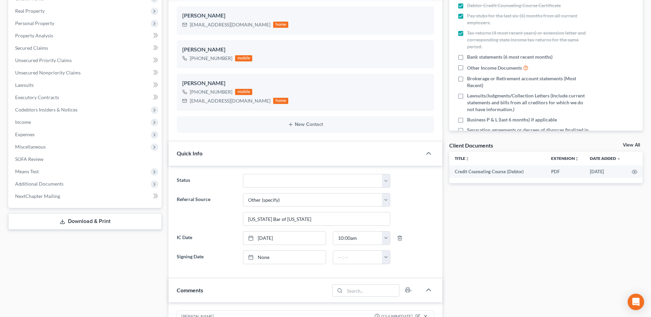
scroll to position [307, 0]
click at [634, 145] on link "View All" at bounding box center [631, 145] width 17 height 5
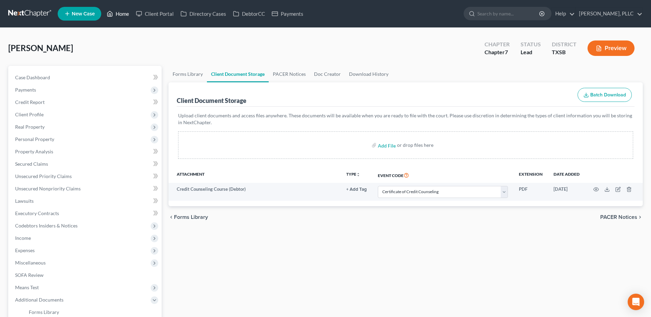
click at [119, 12] on link "Home" at bounding box center [117, 14] width 29 height 12
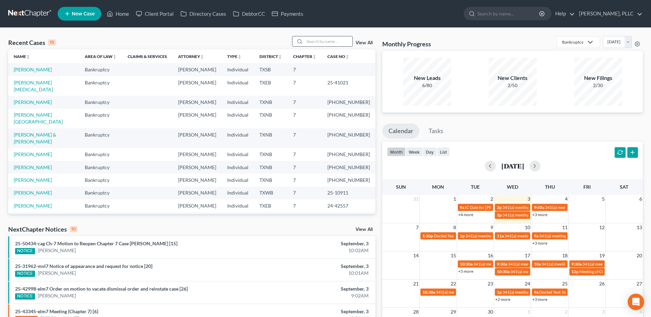
click at [313, 40] on input "search" at bounding box center [328, 41] width 48 height 10
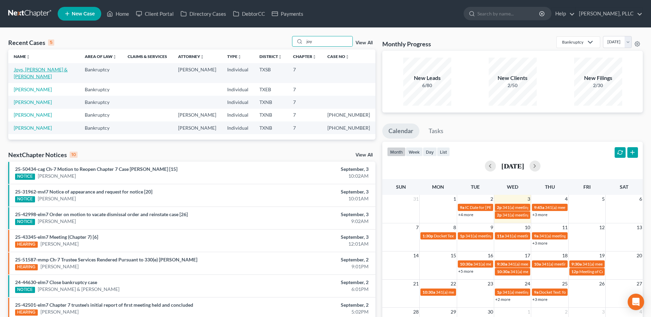
click at [44, 70] on link "Joys, Duncan & Gina" at bounding box center [41, 73] width 54 height 13
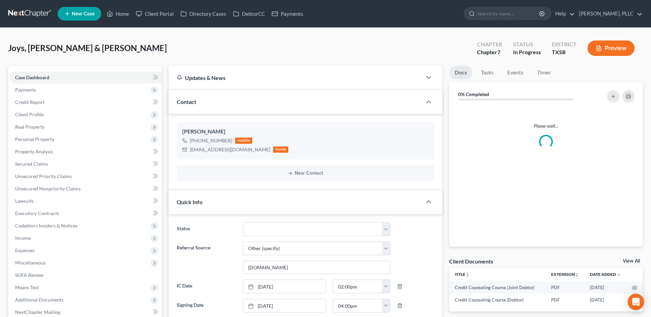
scroll to position [137, 0]
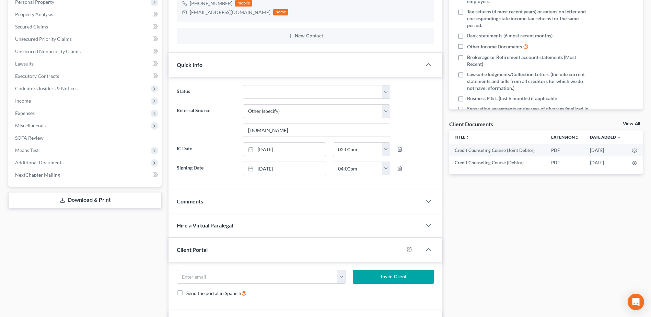
click at [629, 124] on link "View All" at bounding box center [631, 124] width 17 height 5
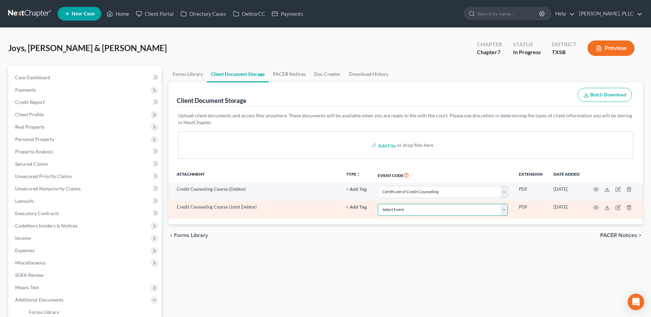
click at [507, 212] on select "Select Event 20 Largest Unsecured Creditors Additional Attachments Amended Cred…" at bounding box center [443, 210] width 130 height 12
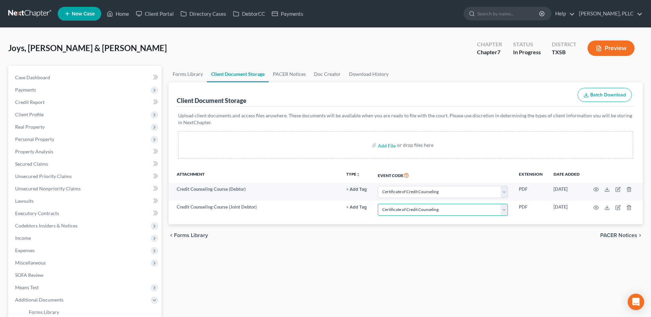
click at [378, 204] on select "Select Event 20 Largest Unsecured Creditors Additional Attachments Amended Cred…" at bounding box center [443, 210] width 130 height 12
click at [569, 245] on div "chevron_left Forms Library PACER Notices chevron_right" at bounding box center [406, 235] width 474 height 22
click at [31, 76] on span "Case Dashboard" at bounding box center [32, 77] width 35 height 6
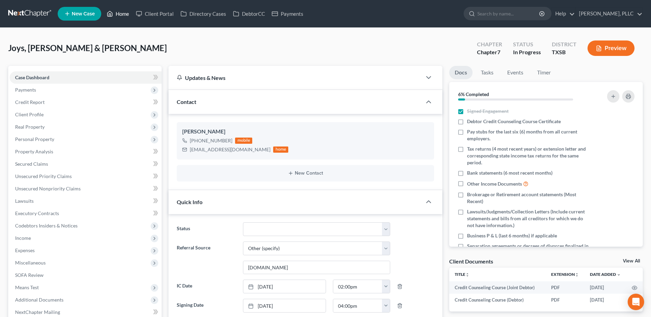
click at [120, 15] on link "Home" at bounding box center [117, 14] width 29 height 12
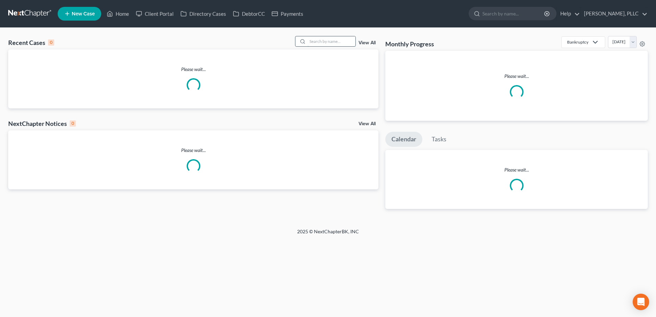
click at [325, 39] on input "search" at bounding box center [332, 41] width 48 height 10
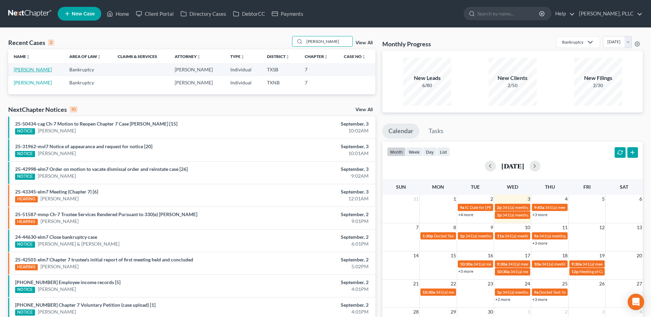
click at [29, 69] on link "Diaz, Eduardo" at bounding box center [33, 70] width 38 height 6
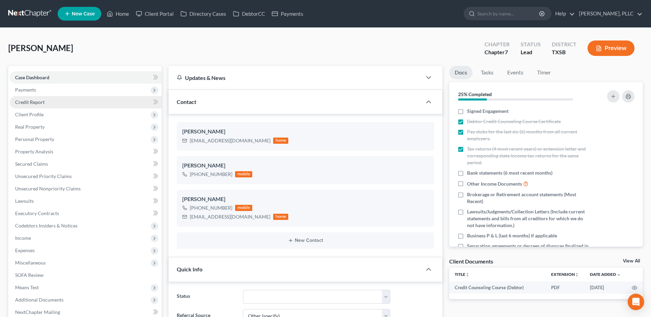
scroll to position [307, 0]
click at [119, 16] on link "Home" at bounding box center [117, 14] width 29 height 12
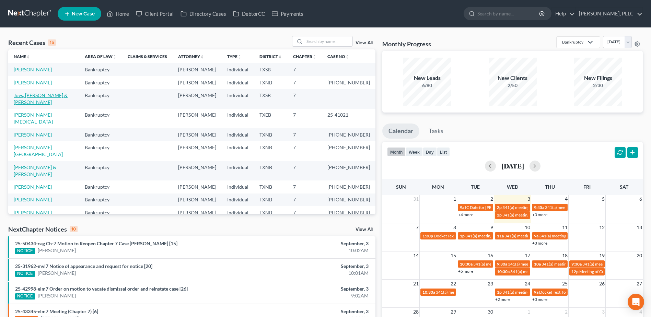
click at [49, 94] on link "Joys, Duncan & Gina" at bounding box center [41, 98] width 54 height 13
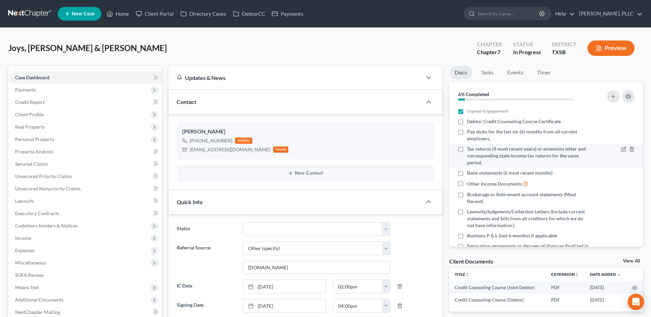
drag, startPoint x: 462, startPoint y: 122, endPoint x: 559, endPoint y: 161, distance: 104.7
click at [467, 122] on label "Debtor Credit Counseling Course Certificate" at bounding box center [514, 121] width 94 height 7
click at [470, 122] on input "Debtor Credit Counseling Course Certificate" at bounding box center [472, 120] width 4 height 4
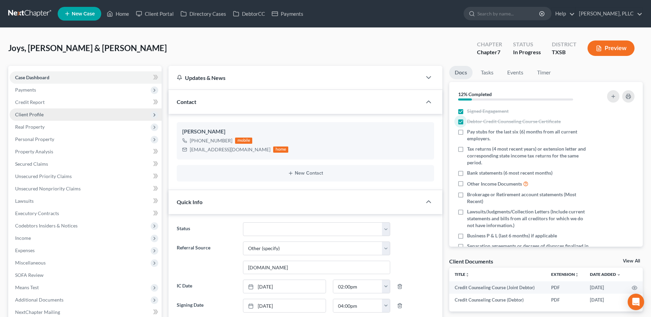
click at [33, 117] on span "Client Profile" at bounding box center [86, 114] width 152 height 12
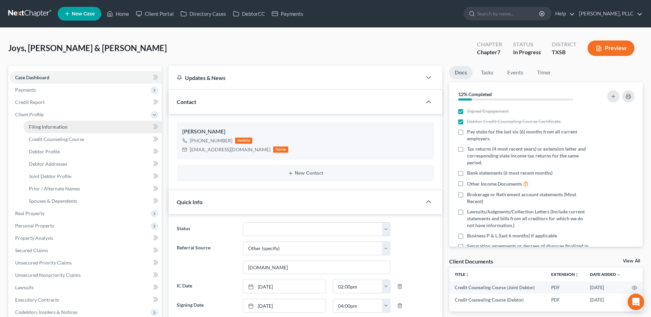
click at [40, 129] on span "Filing Information" at bounding box center [48, 127] width 39 height 6
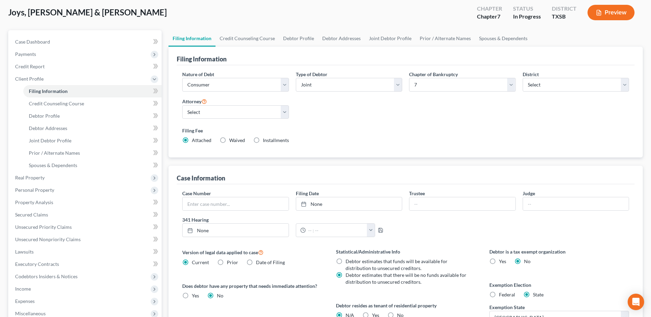
scroll to position [69, 0]
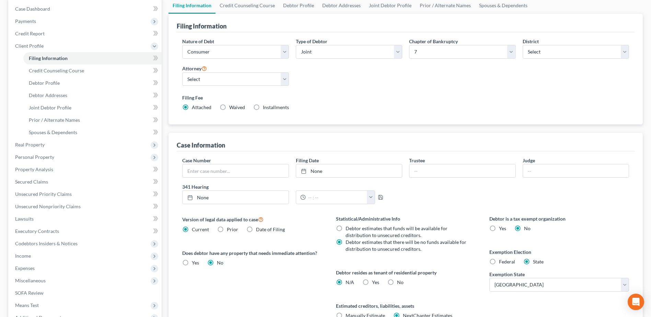
click at [397, 282] on label "No" at bounding box center [400, 282] width 7 height 7
click at [400, 282] on input "No" at bounding box center [402, 281] width 4 height 4
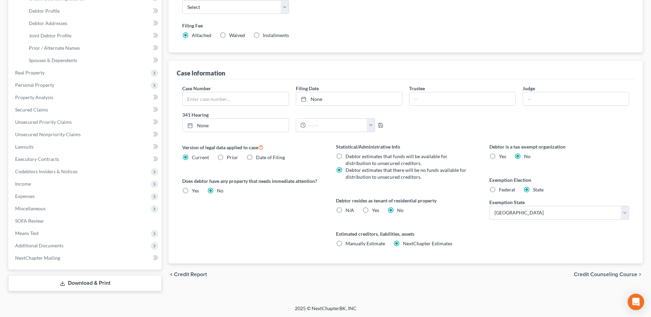
scroll to position [141, 0]
click at [616, 273] on span "Credit Counseling Course" at bounding box center [606, 274] width 64 height 5
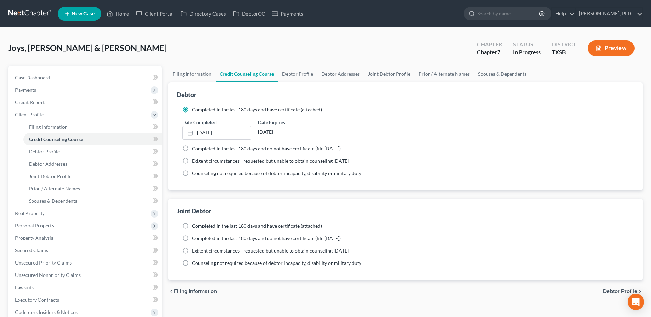
click at [192, 226] on label "Completed in the last 180 days and have certificate (attached)" at bounding box center [257, 226] width 130 height 7
click at [195, 226] on input "Completed in the last 180 days and have certificate (attached)" at bounding box center [197, 225] width 4 height 4
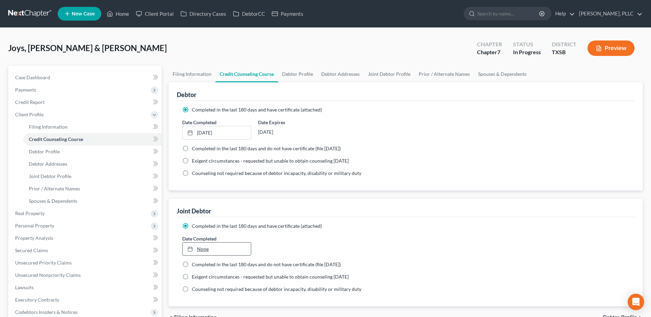
click at [198, 249] on link "None" at bounding box center [217, 249] width 68 height 13
click at [375, 231] on ng-include "Completed in the last 180 days and have certificate (attached) Date Completed 9…" at bounding box center [405, 258] width 447 height 70
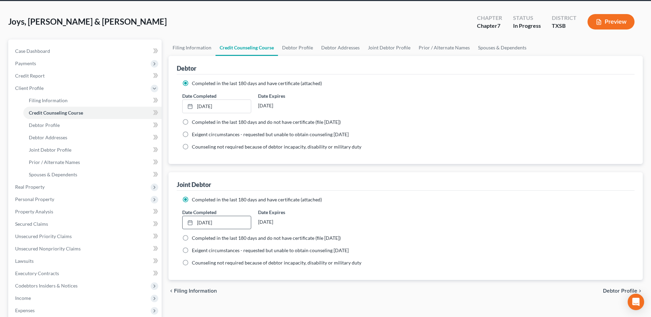
scroll to position [69, 0]
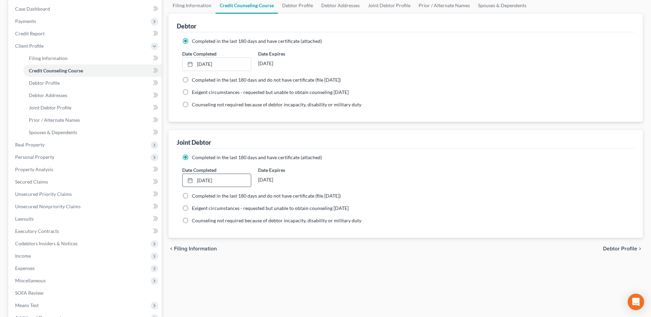
click at [614, 249] on span "Debtor Profile" at bounding box center [620, 248] width 34 height 5
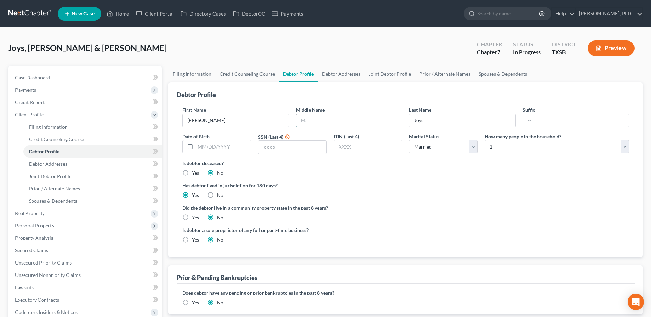
click at [345, 120] on input "text" at bounding box center [349, 120] width 106 height 13
click at [192, 218] on label "Yes" at bounding box center [195, 217] width 7 height 7
click at [195, 218] on input "Yes" at bounding box center [197, 216] width 4 height 4
click at [276, 145] on input "text" at bounding box center [292, 147] width 68 height 13
drag, startPoint x: 627, startPoint y: 151, endPoint x: 603, endPoint y: 160, distance: 25.2
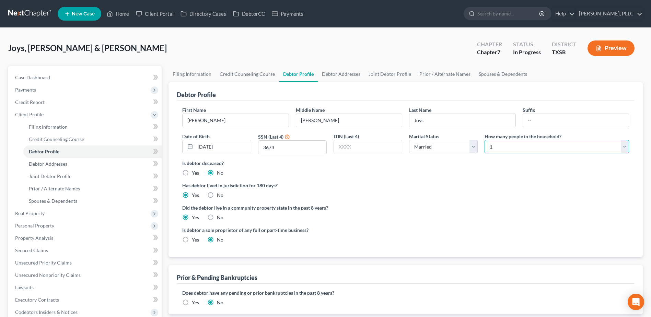
click at [627, 151] on select "Select 1 2 3 4 5 6 7 8 9 10 11 12 13 14 15 16 17 18 19 20" at bounding box center [557, 147] width 145 height 14
click at [485, 140] on select "Select 1 2 3 4 5 6 7 8 9 10 11 12 13 14 15 16 17 18 19 20" at bounding box center [557, 147] width 145 height 14
click at [503, 178] on ng-include "First Name Duncan Middle Name Stuart Last Name Joys Suffix Date of Birth 02/21/…" at bounding box center [405, 177] width 447 height 142
click at [123, 14] on link "Home" at bounding box center [117, 14] width 29 height 12
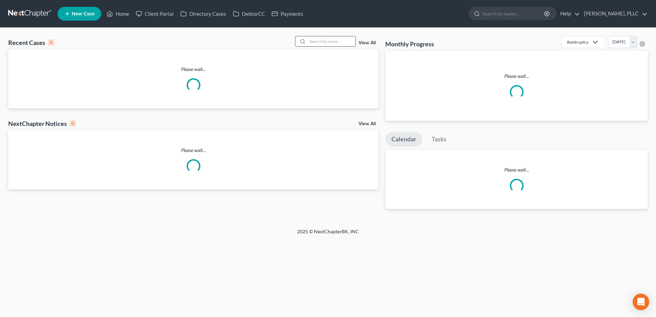
click at [311, 43] on input "search" at bounding box center [332, 41] width 48 height 10
click at [327, 41] on input "search" at bounding box center [332, 41] width 48 height 10
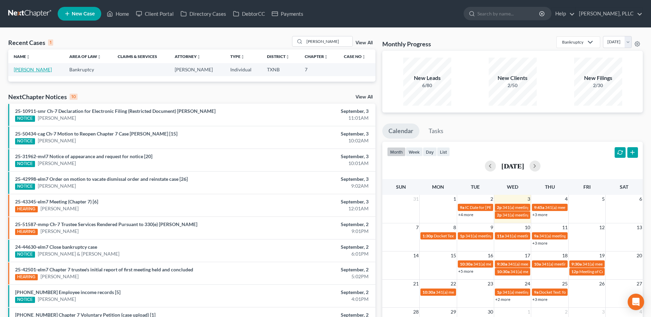
click at [27, 69] on link "Acosta, Eddie" at bounding box center [33, 70] width 38 height 6
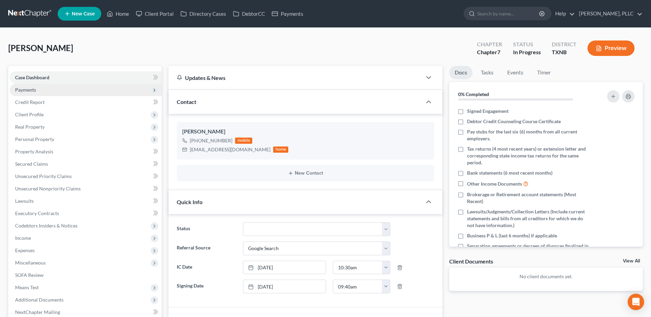
click at [26, 91] on span "Payments" at bounding box center [25, 90] width 21 height 6
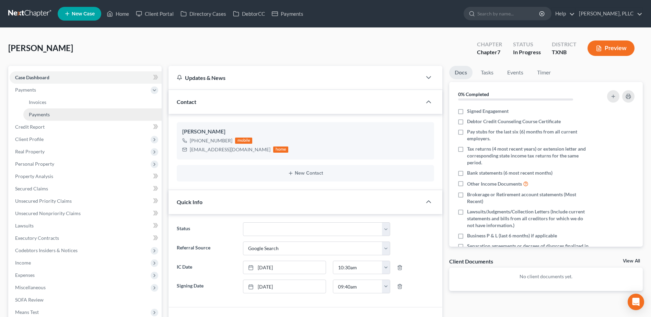
click at [48, 116] on span "Payments" at bounding box center [39, 115] width 21 height 6
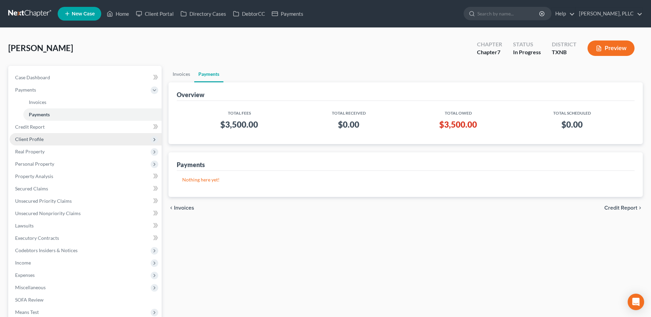
click at [33, 139] on span "Client Profile" at bounding box center [29, 139] width 28 height 6
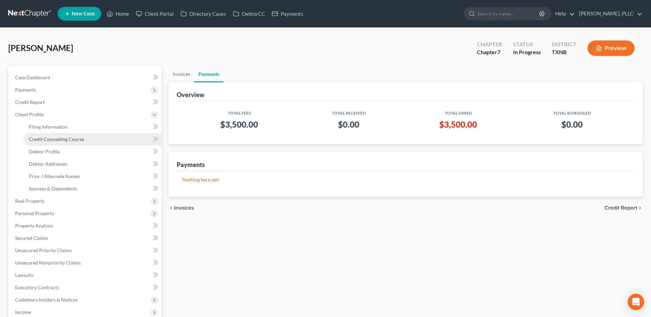
click at [37, 139] on span "Credit Counseling Course" at bounding box center [56, 139] width 55 height 6
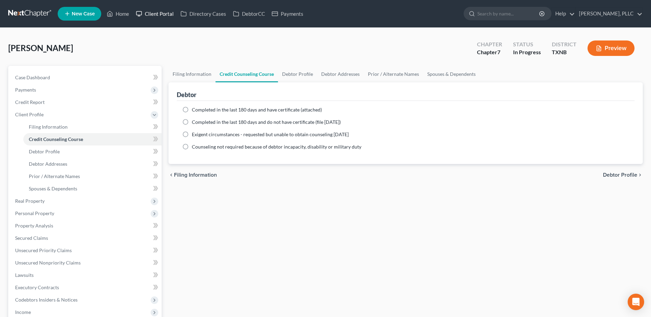
click at [162, 13] on link "Client Portal" at bounding box center [154, 14] width 45 height 12
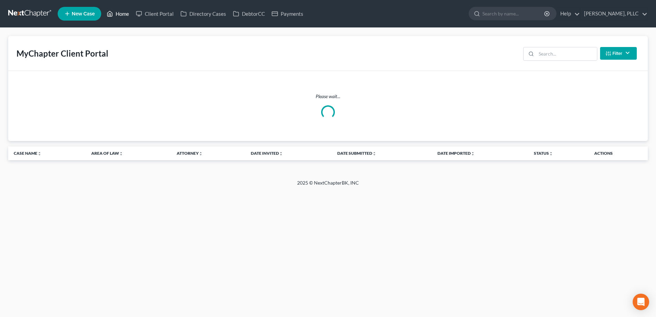
click at [123, 14] on link "Home" at bounding box center [117, 14] width 29 height 12
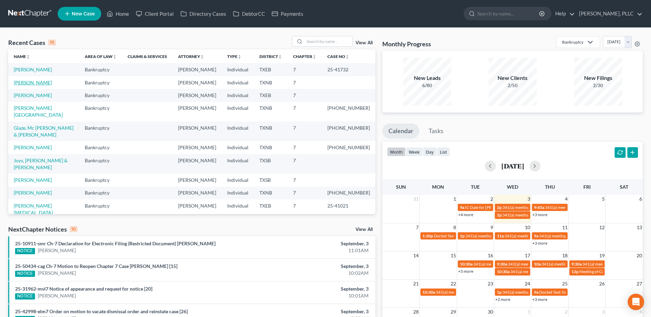
click at [31, 82] on link "Acosta, Eddie" at bounding box center [33, 83] width 38 height 6
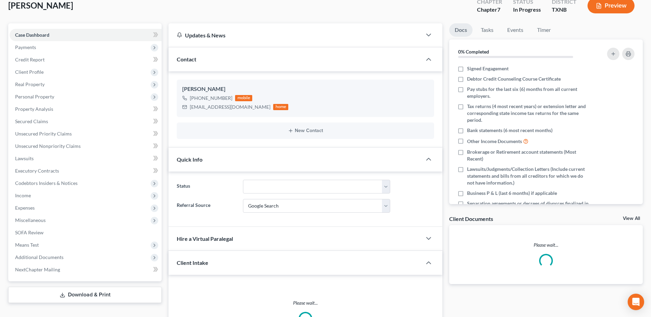
scroll to position [191, 0]
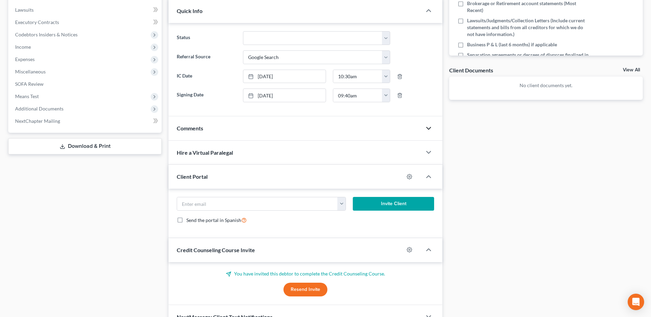
click at [427, 128] on icon "button" at bounding box center [429, 128] width 8 height 8
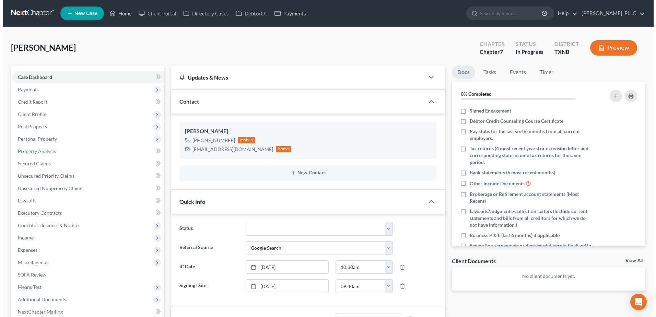
scroll to position [0, 0]
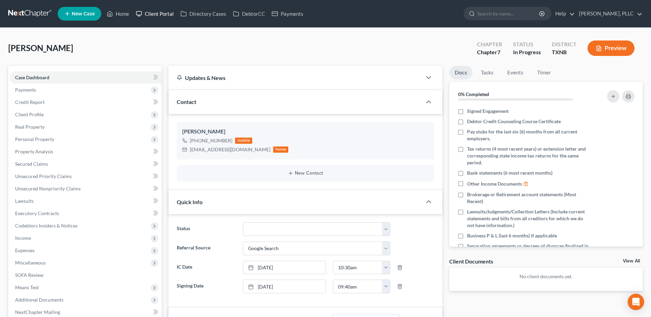
click at [157, 14] on link "Client Portal" at bounding box center [154, 14] width 45 height 12
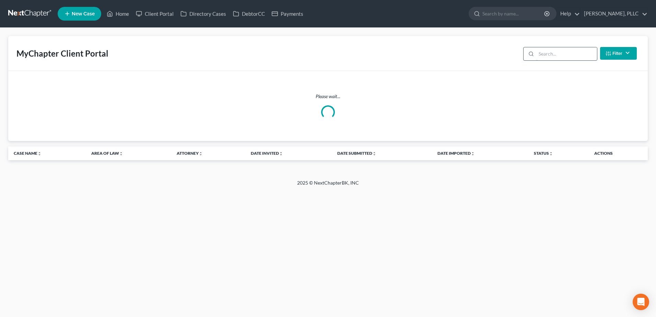
click at [575, 54] on input "search" at bounding box center [566, 53] width 61 height 13
click at [568, 58] on input "search" at bounding box center [566, 53] width 61 height 13
type input "acosta"
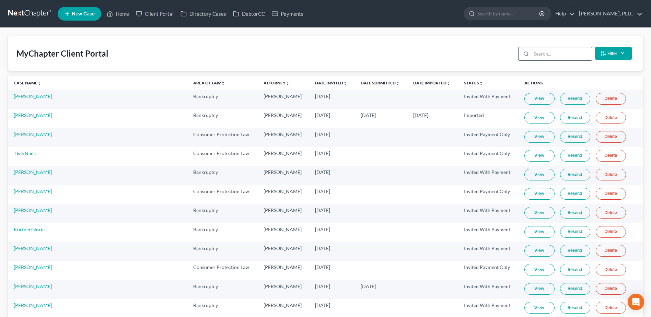
click at [550, 51] on input "search" at bounding box center [561, 53] width 61 height 13
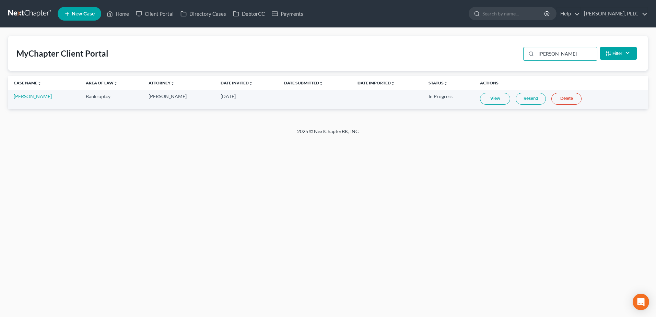
type input "acosta"
click at [493, 97] on link "View" at bounding box center [495, 99] width 30 height 12
click at [122, 14] on link "Home" at bounding box center [117, 14] width 29 height 12
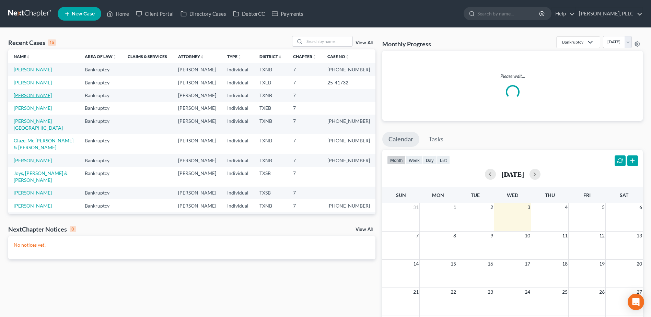
click at [31, 95] on link "Acosta, Eddie" at bounding box center [33, 95] width 38 height 6
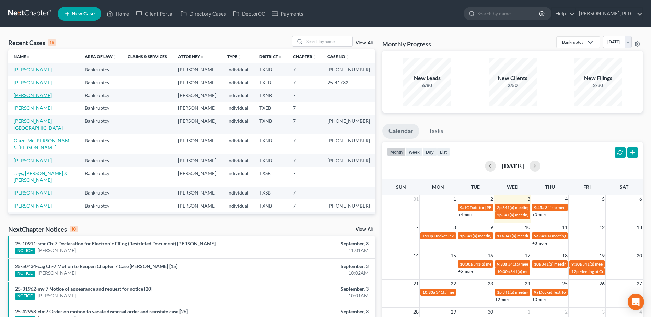
select select "4"
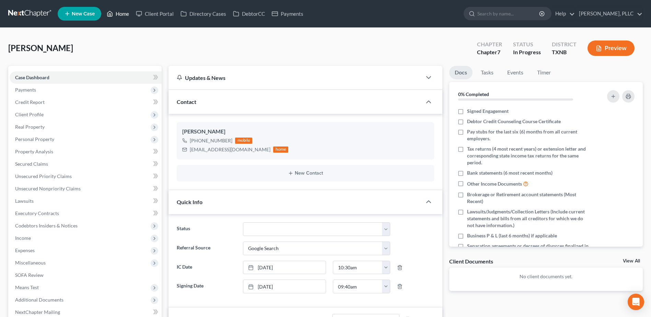
click at [122, 14] on link "Home" at bounding box center [117, 14] width 29 height 12
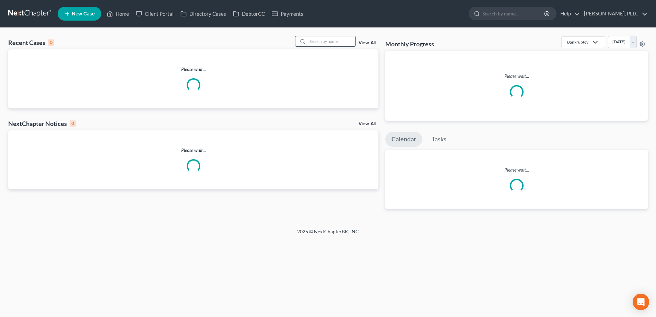
click at [343, 40] on input "search" at bounding box center [332, 41] width 48 height 10
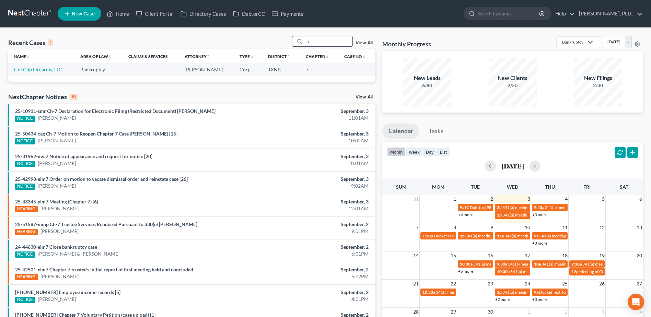
type input "f"
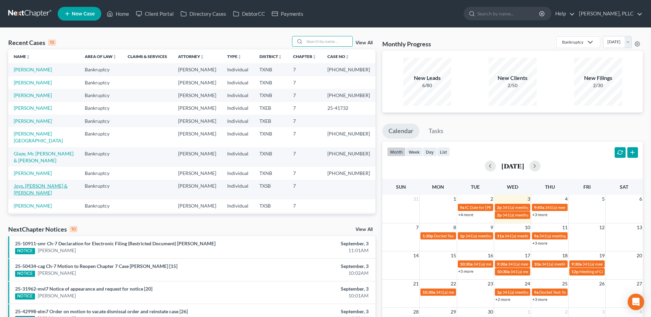
click at [50, 183] on link "Joys, Duncan & Gina" at bounding box center [41, 189] width 54 height 13
select select "6"
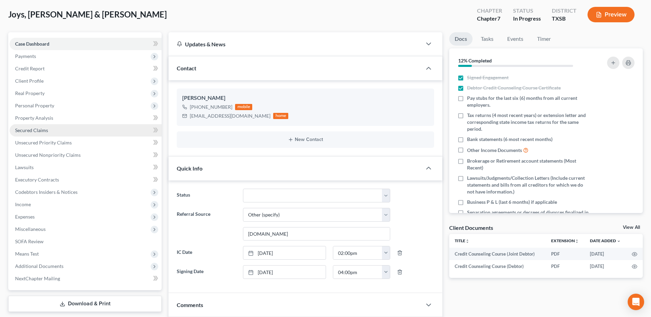
scroll to position [34, 0]
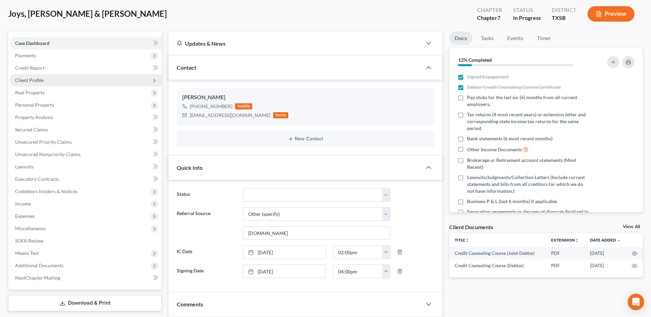
click at [27, 79] on span "Client Profile" at bounding box center [29, 80] width 28 height 6
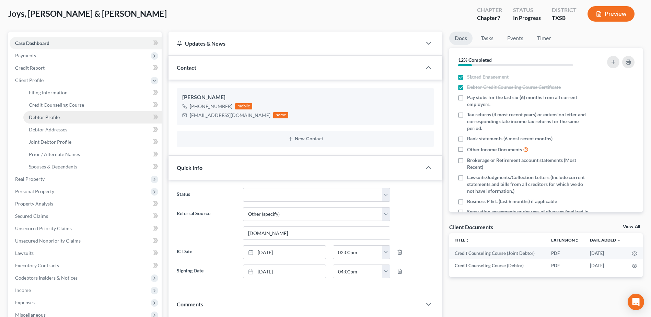
click at [52, 115] on span "Debtor Profile" at bounding box center [44, 117] width 31 height 6
select select "1"
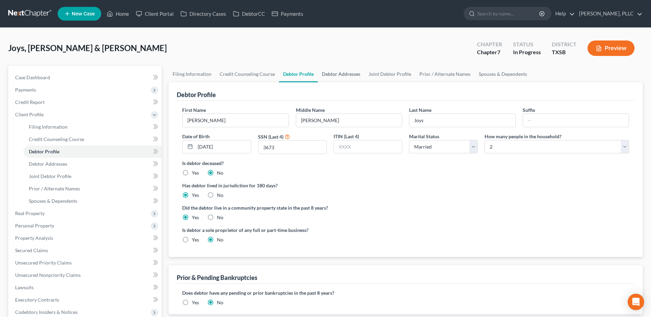
click at [338, 74] on link "Debtor Addresses" at bounding box center [341, 74] width 47 height 16
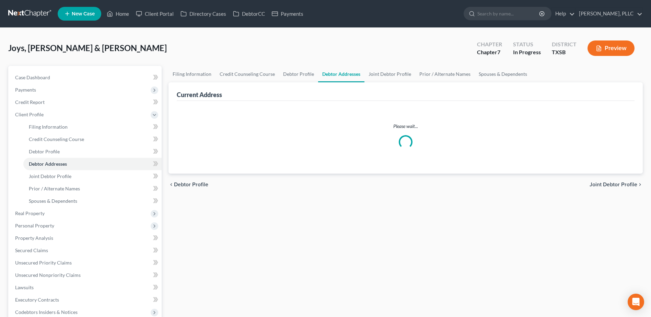
select select "0"
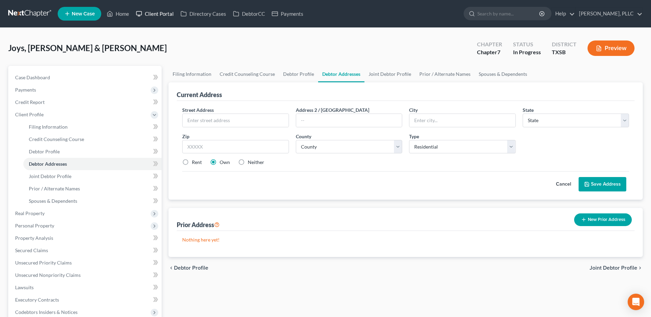
click at [166, 16] on link "Client Portal" at bounding box center [154, 14] width 45 height 12
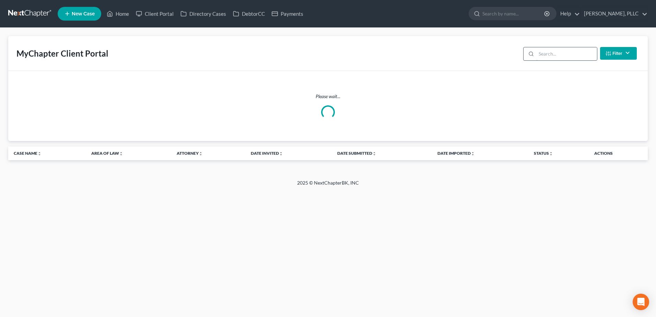
click at [578, 55] on input "search" at bounding box center [566, 53] width 61 height 13
type input "joys"
click at [124, 14] on link "Home" at bounding box center [117, 14] width 29 height 12
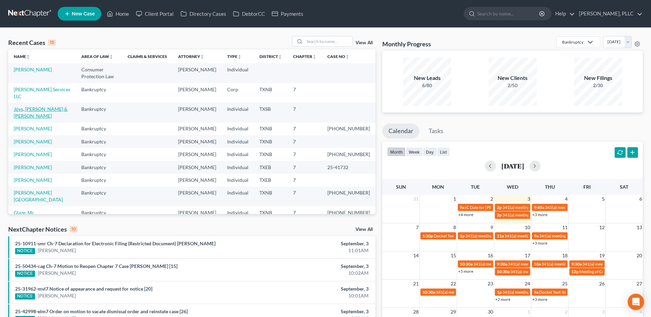
click at [34, 109] on link "Joys, Duncan & Gina" at bounding box center [41, 112] width 54 height 13
select select "6"
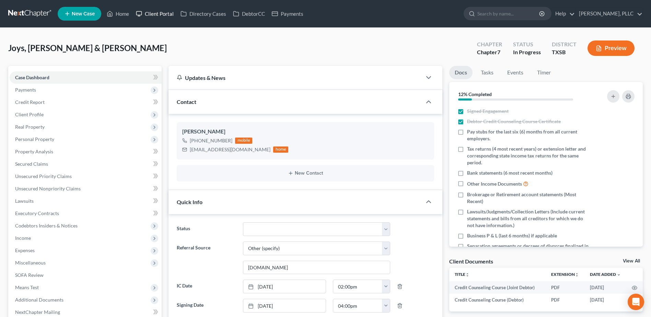
click at [169, 15] on link "Client Portal" at bounding box center [154, 14] width 45 height 12
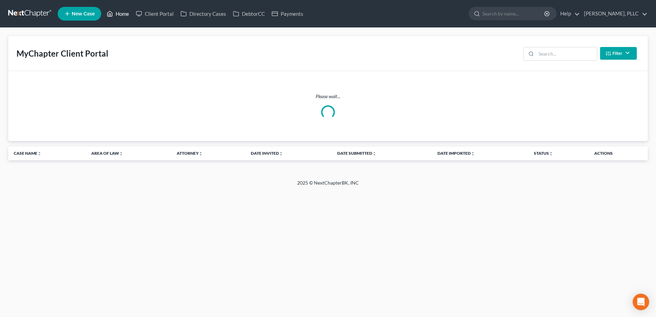
click at [123, 13] on link "Home" at bounding box center [117, 14] width 29 height 12
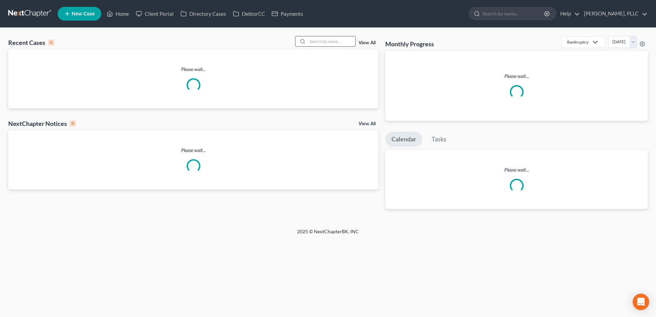
click at [333, 39] on input "search" at bounding box center [332, 41] width 48 height 10
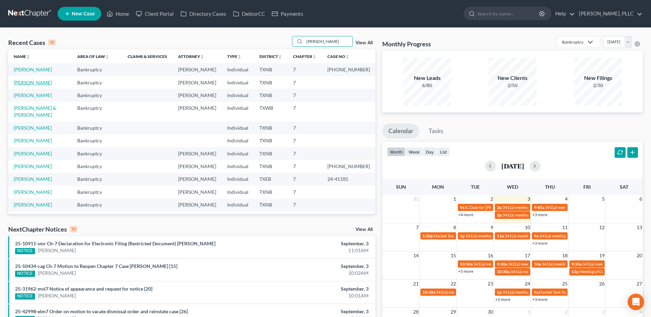
type input "robin"
click at [46, 84] on link "[PERSON_NAME]" at bounding box center [33, 83] width 38 height 6
select select "4"
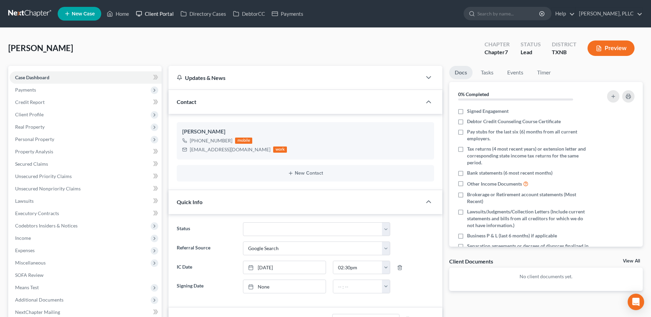
click at [163, 12] on link "Client Portal" at bounding box center [154, 14] width 45 height 12
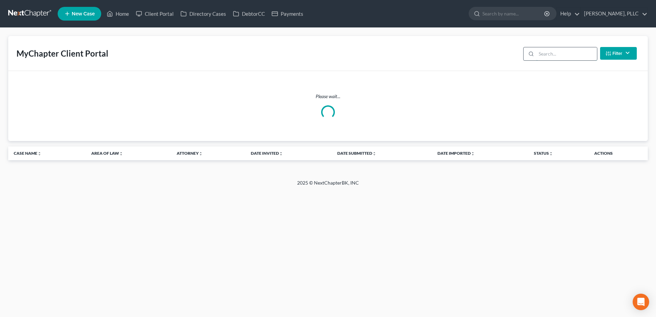
click at [549, 56] on input "search" at bounding box center [566, 53] width 61 height 13
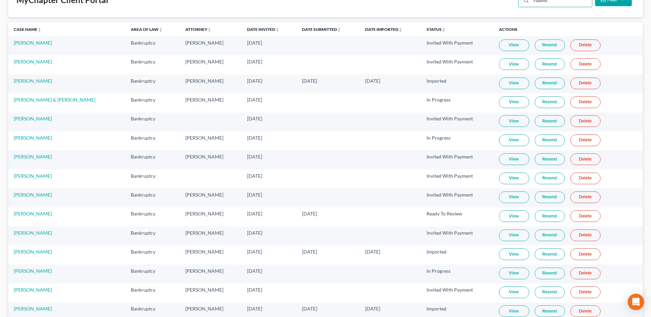
scroll to position [69, 0]
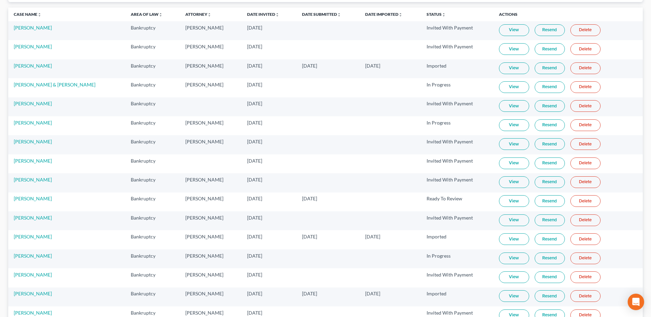
type input "robins"
click at [507, 203] on link "View" at bounding box center [514, 201] width 30 height 12
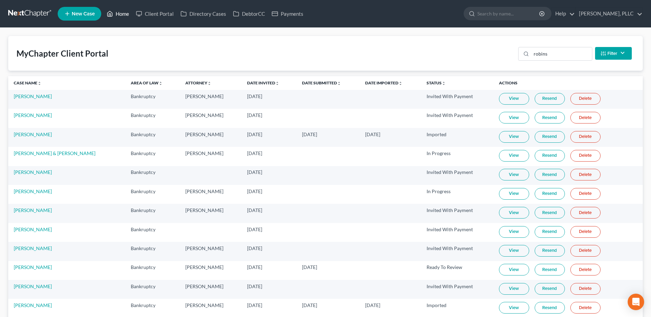
click at [126, 12] on link "Home" at bounding box center [117, 14] width 29 height 12
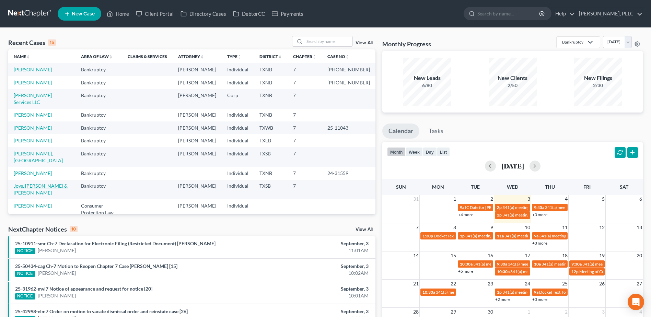
click at [31, 183] on link "Joys, Duncan & Gina" at bounding box center [41, 189] width 54 height 13
select select "6"
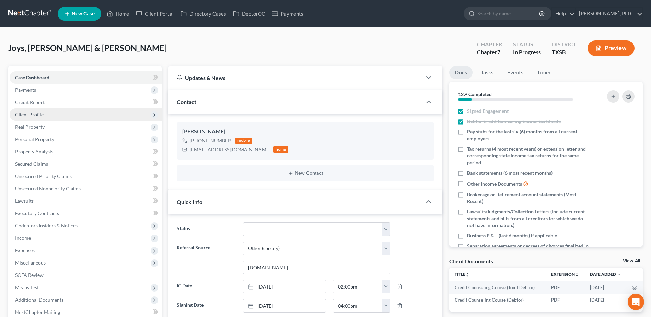
click at [31, 113] on span "Client Profile" at bounding box center [29, 115] width 28 height 6
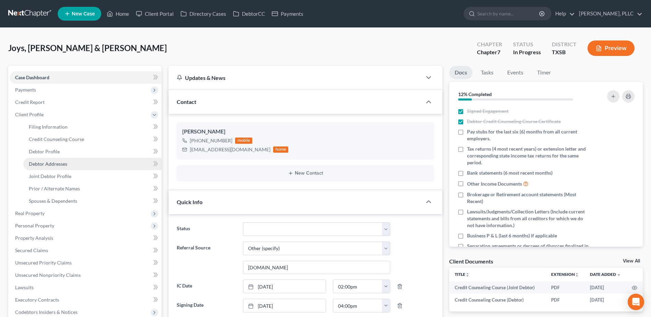
drag, startPoint x: 53, startPoint y: 162, endPoint x: 359, endPoint y: 201, distance: 308.7
click at [53, 162] on span "Debtor Addresses" at bounding box center [48, 164] width 38 height 6
select select "0"
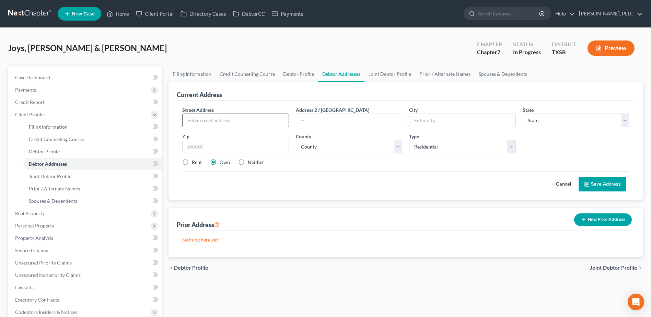
click at [250, 118] on input "text" at bounding box center [236, 120] width 106 height 13
type input "[STREET_ADDRESS]"
type input "Weslaco"
select select "45"
drag, startPoint x: 217, startPoint y: 148, endPoint x: 177, endPoint y: 148, distance: 39.1
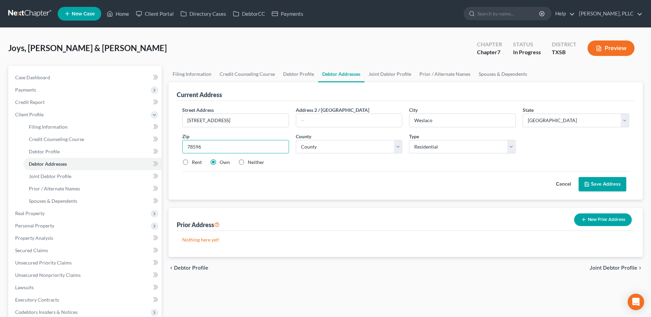
click at [177, 148] on div "Street Address * 1817 South Petunia Avenue Address 2 / PO Box City * Weslaco St…" at bounding box center [406, 150] width 458 height 99
type input "78596"
click at [370, 148] on select "County Anderson County Andrews County Angelina County Aransas County Archer Cou…" at bounding box center [349, 147] width 106 height 14
select select "107"
click at [296, 140] on select "County Anderson County Andrews County Angelina County Aransas County Archer Cou…" at bounding box center [349, 147] width 106 height 14
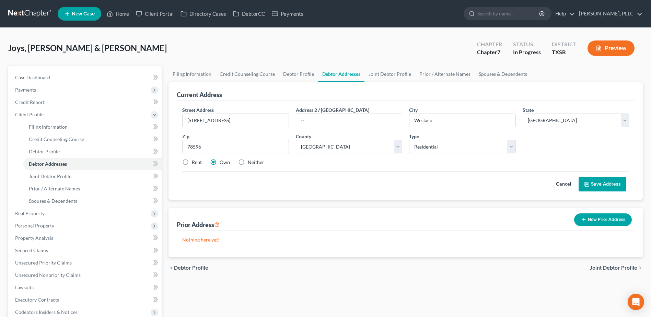
click at [620, 186] on button "Save Address" at bounding box center [603, 184] width 48 height 14
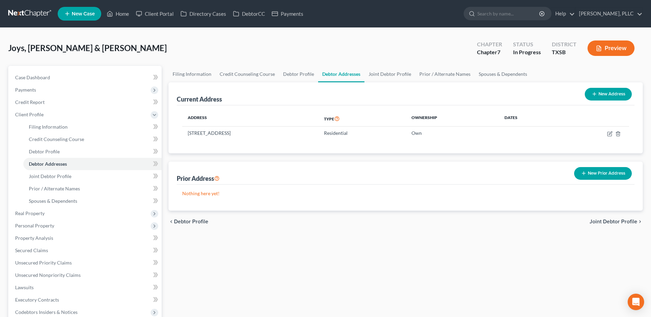
click at [611, 220] on span "Joint Debtor Profile" at bounding box center [614, 221] width 48 height 5
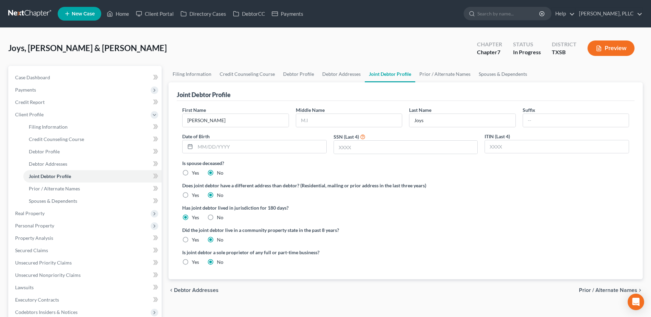
click at [192, 238] on label "Yes" at bounding box center [195, 239] width 7 height 7
click at [195, 238] on input "Yes" at bounding box center [197, 238] width 4 height 4
radio input "true"
radio input "false"
click at [361, 128] on div "First Name Gina Middle Name Last Name Joys Suffix Date of Birth SSN (Last 4) IT…" at bounding box center [406, 132] width 454 height 53
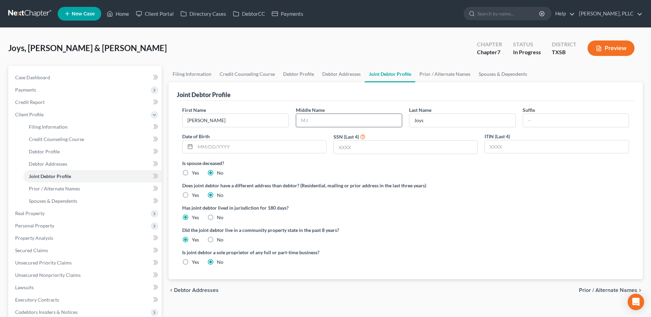
click at [361, 120] on input "text" at bounding box center [349, 120] width 106 height 13
type input "[PERSON_NAME]"
type input "Bello-Joys"
type input "[DATE]"
click at [378, 149] on input "text" at bounding box center [406, 147] width 144 height 13
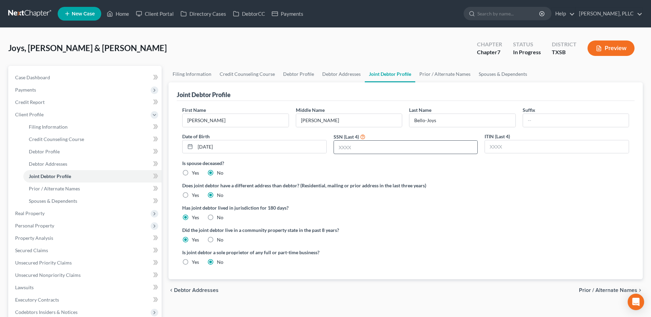
drag, startPoint x: 337, startPoint y: 136, endPoint x: 347, endPoint y: 141, distance: 10.9
click at [342, 137] on label "SSN (Last 4)" at bounding box center [346, 136] width 25 height 7
drag, startPoint x: 347, startPoint y: 141, endPoint x: 349, endPoint y: 146, distance: 5.8
click at [349, 146] on input "text" at bounding box center [406, 147] width 144 height 13
type input "2815"
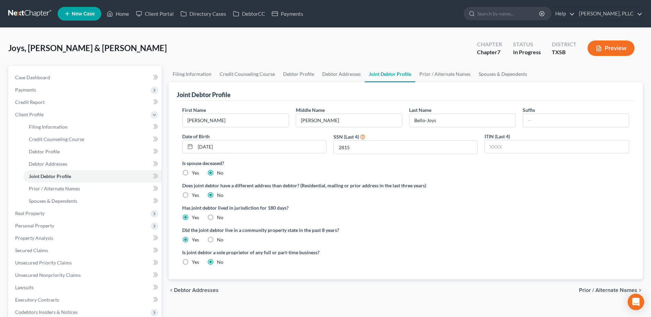
click at [477, 213] on div "Has joint debtor lived in jurisdiction for 180 days? Yes No Debtor must reside …" at bounding box center [405, 212] width 447 height 17
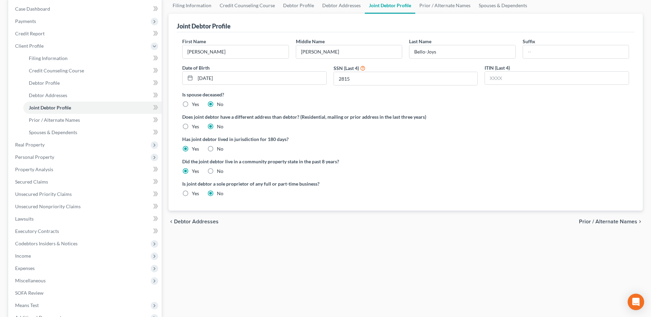
click at [605, 222] on span "Prior / Alternate Names" at bounding box center [608, 221] width 58 height 5
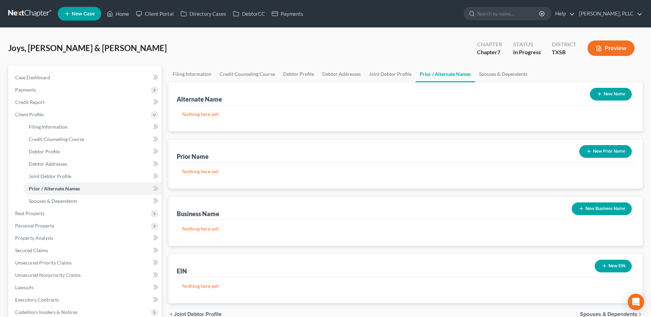
scroll to position [137, 0]
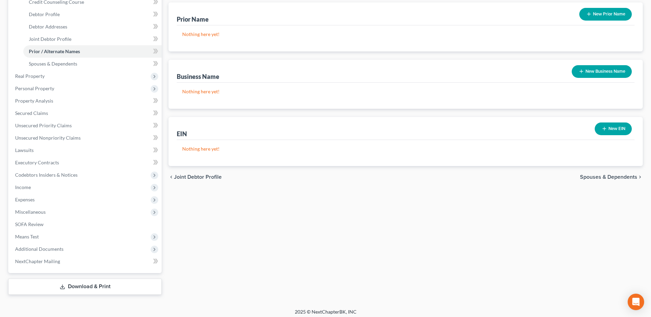
click at [598, 175] on span "Spouses & Dependents" at bounding box center [608, 176] width 57 height 5
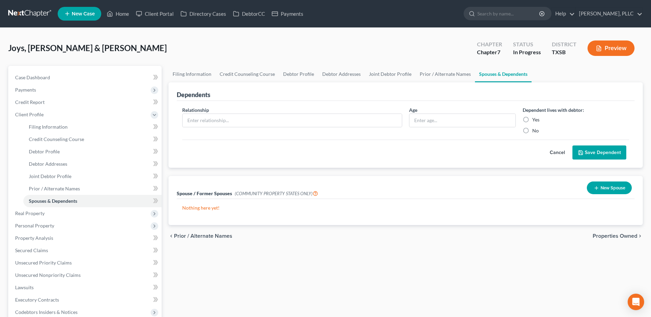
click at [613, 235] on span "Properties Owned" at bounding box center [615, 235] width 45 height 5
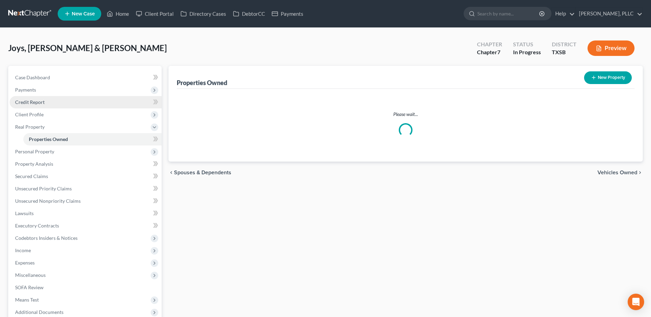
click at [37, 100] on span "Credit Report" at bounding box center [30, 102] width 30 height 6
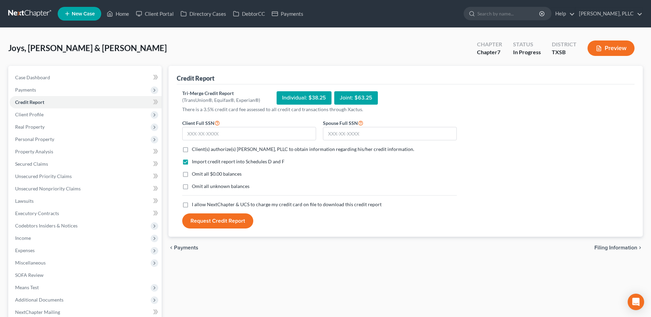
click at [192, 149] on label "Client(s) authorize(s) Guy Harvey Holman, PLLC to obtain information regarding …" at bounding box center [303, 149] width 222 height 7
click at [195, 149] on input "Client(s) authorize(s) Guy Harvey Holman, PLLC to obtain information regarding …" at bounding box center [197, 148] width 4 height 4
checkbox input "true"
click at [192, 204] on label "I allow NextChapter & UCS to charge my credit card on file to download this cre…" at bounding box center [287, 204] width 190 height 7
click at [195, 204] on input "I allow NextChapter & UCS to charge my credit card on file to download this cre…" at bounding box center [197, 203] width 4 height 4
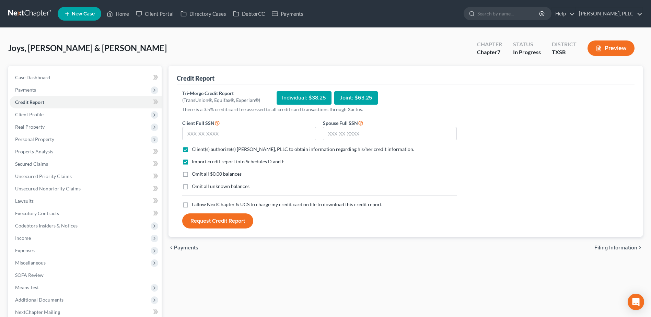
checkbox input "true"
click at [334, 134] on input "text" at bounding box center [390, 134] width 134 height 14
type input "564-25-2815"
click at [201, 136] on input "text" at bounding box center [249, 134] width 134 height 14
click at [240, 130] on input "text" at bounding box center [249, 134] width 134 height 14
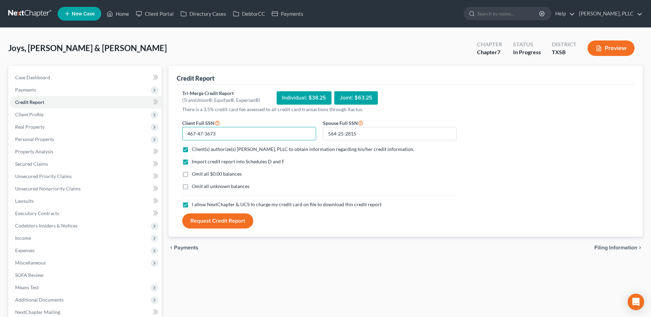
type input "467-47-3673"
click at [418, 205] on div "I allow NextChapter & UCS to charge my credit card on file to download this cre…" at bounding box center [319, 204] width 275 height 7
click at [221, 225] on button "Request Credit Report" at bounding box center [217, 220] width 71 height 15
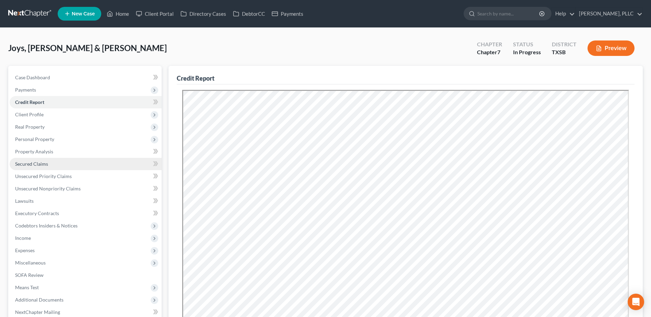
click at [39, 161] on span "Secured Claims" at bounding box center [31, 164] width 33 height 6
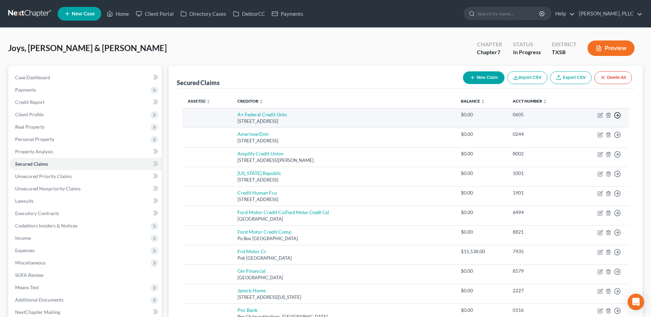
click at [616, 115] on icon "button" at bounding box center [617, 115] width 7 height 7
click at [569, 130] on link "Move to F" at bounding box center [585, 132] width 57 height 12
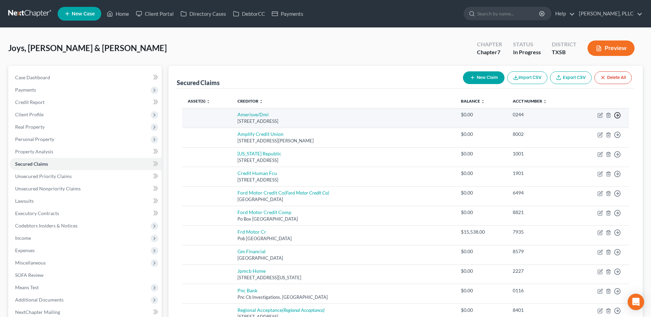
click at [620, 115] on circle "button" at bounding box center [618, 116] width 6 height 6
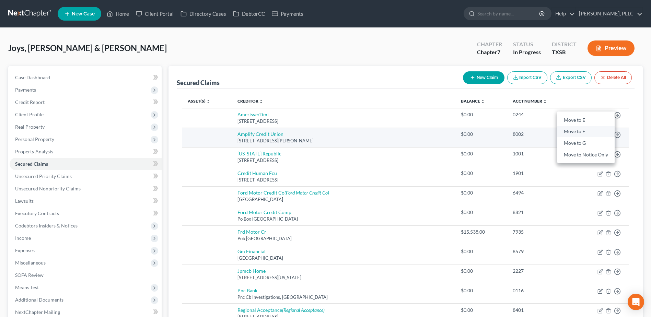
click at [575, 131] on link "Move to F" at bounding box center [585, 132] width 57 height 12
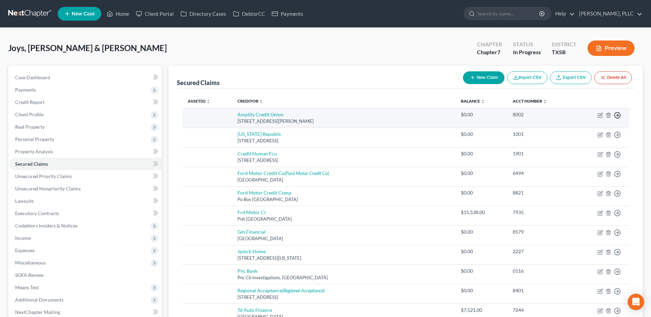
click at [617, 116] on icon "button" at bounding box center [617, 115] width 7 height 7
click at [570, 130] on link "Move to F" at bounding box center [585, 132] width 57 height 12
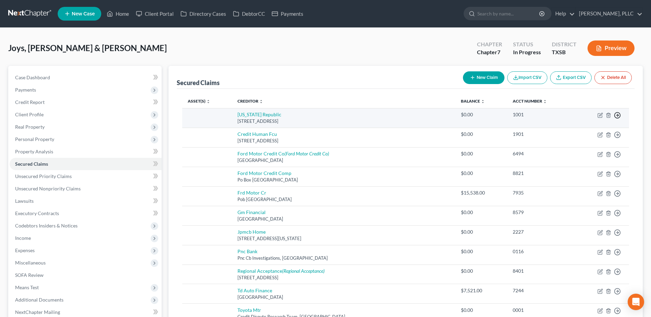
click at [616, 115] on line "button" at bounding box center [617, 115] width 2 height 0
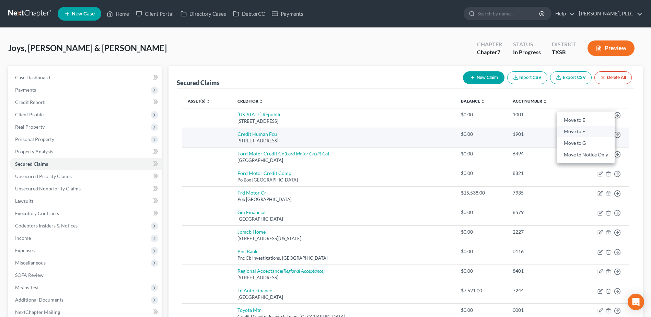
click at [573, 132] on link "Move to F" at bounding box center [585, 132] width 57 height 12
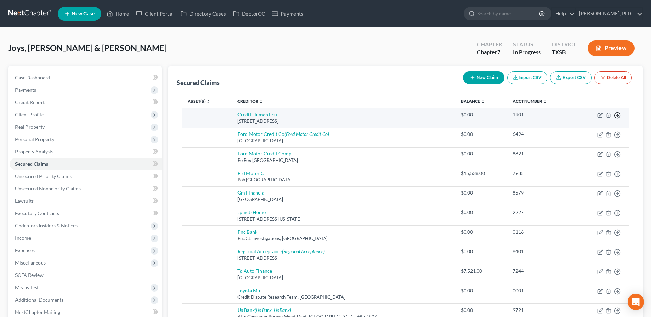
click at [617, 116] on icon "button" at bounding box center [617, 115] width 7 height 7
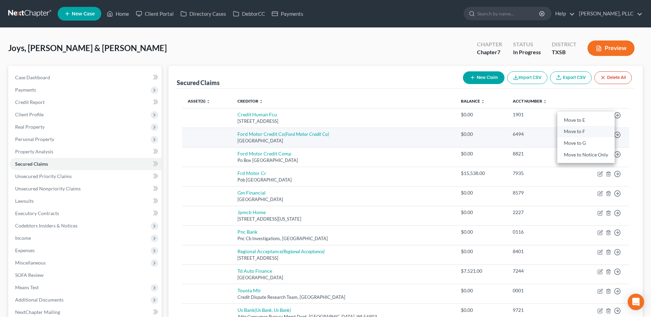
click at [573, 132] on link "Move to F" at bounding box center [585, 132] width 57 height 12
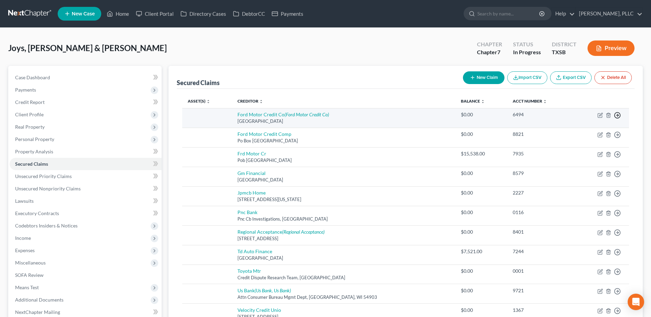
click at [617, 116] on icon "button" at bounding box center [617, 115] width 7 height 7
click at [580, 132] on link "Move to F" at bounding box center [585, 132] width 57 height 12
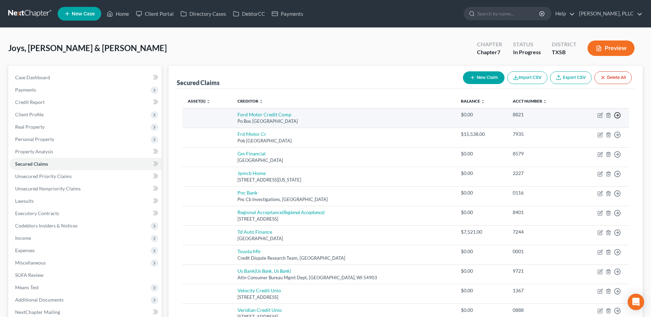
click at [616, 114] on icon "button" at bounding box center [617, 115] width 7 height 7
click at [580, 129] on link "Move to F" at bounding box center [585, 132] width 57 height 12
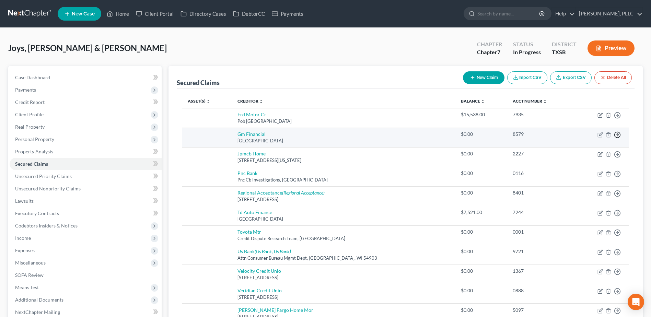
click at [617, 119] on icon "button" at bounding box center [617, 115] width 7 height 7
click at [580, 149] on link "Move to F" at bounding box center [585, 152] width 57 height 12
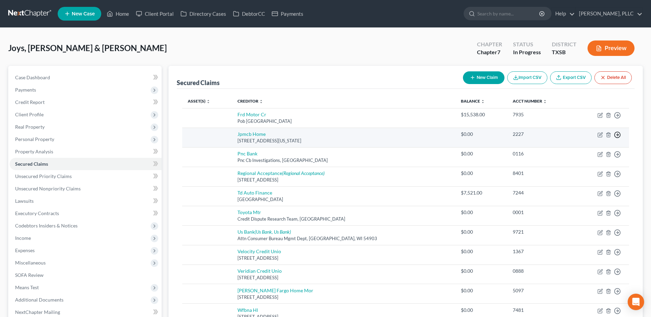
click at [617, 119] on icon "button" at bounding box center [617, 115] width 7 height 7
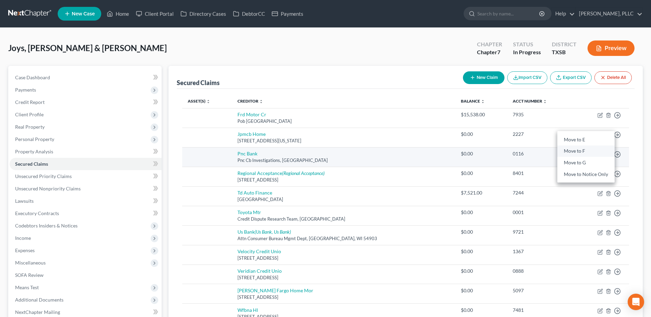
click at [569, 150] on link "Move to F" at bounding box center [585, 152] width 57 height 12
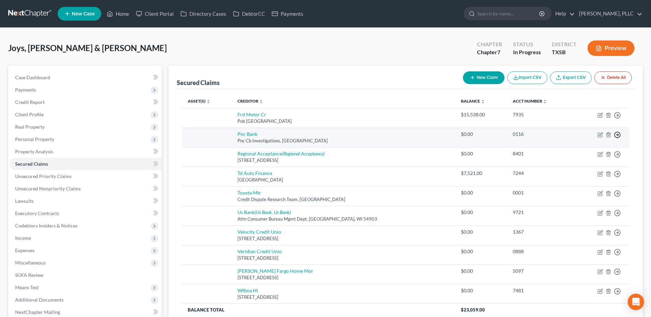
click at [618, 117] on polyline "button" at bounding box center [617, 115] width 1 height 2
click at [570, 149] on link "Move to F" at bounding box center [585, 152] width 57 height 12
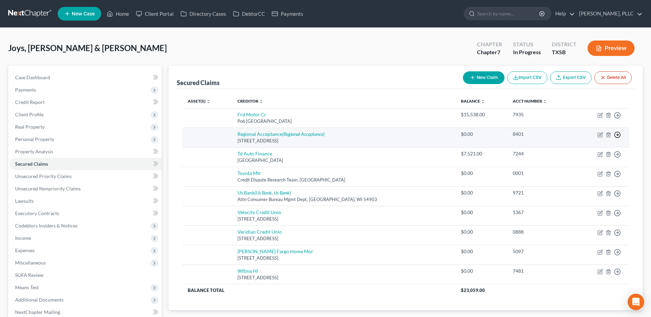
click at [616, 119] on icon "button" at bounding box center [617, 115] width 7 height 7
click at [566, 150] on link "Move to F" at bounding box center [585, 152] width 57 height 12
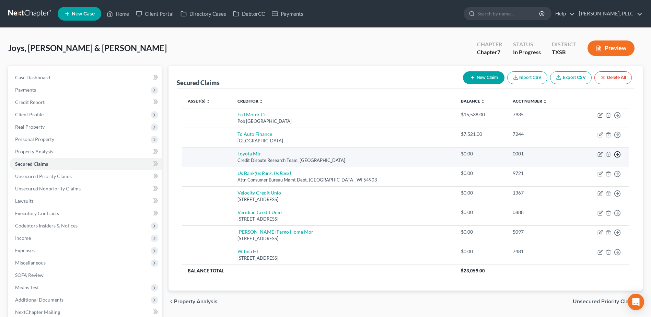
click at [617, 119] on icon "button" at bounding box center [617, 115] width 7 height 7
click at [592, 171] on link "Move to F" at bounding box center [585, 171] width 57 height 12
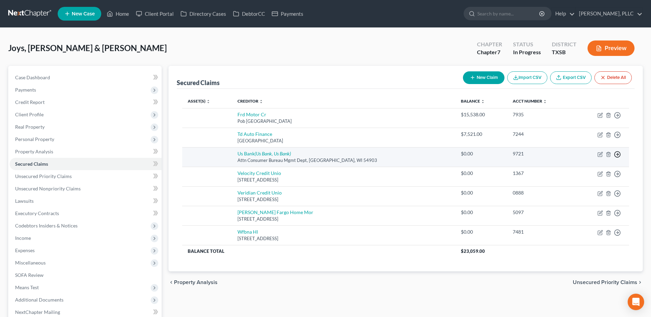
click at [617, 119] on icon "button" at bounding box center [617, 115] width 7 height 7
click at [581, 169] on link "Move to F" at bounding box center [585, 171] width 57 height 12
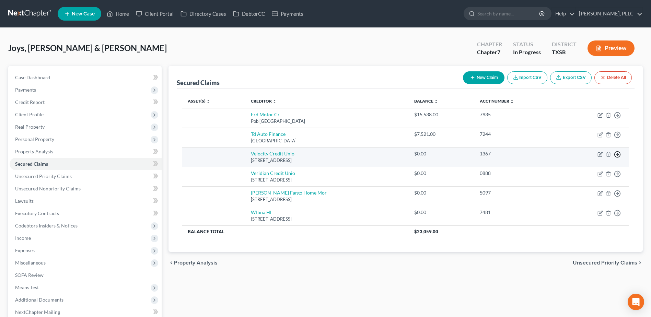
click at [617, 115] on line "button" at bounding box center [617, 115] width 2 height 0
click at [577, 168] on link "Move to F" at bounding box center [585, 171] width 57 height 12
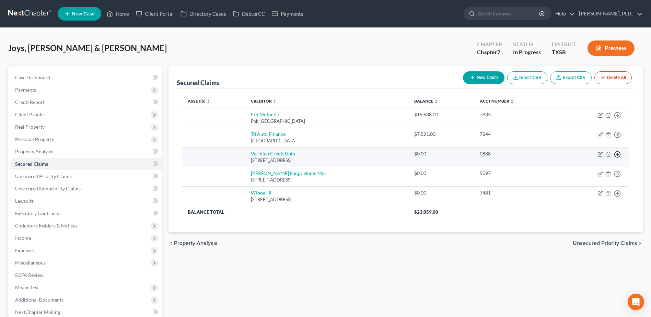
click at [618, 117] on polyline "button" at bounding box center [617, 115] width 1 height 2
click at [583, 167] on link "Move to F" at bounding box center [585, 171] width 57 height 12
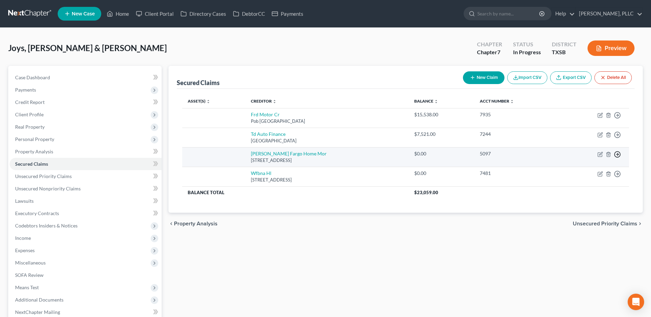
click at [617, 119] on icon "button" at bounding box center [617, 115] width 7 height 7
click at [594, 173] on link "Move to F" at bounding box center [585, 171] width 57 height 12
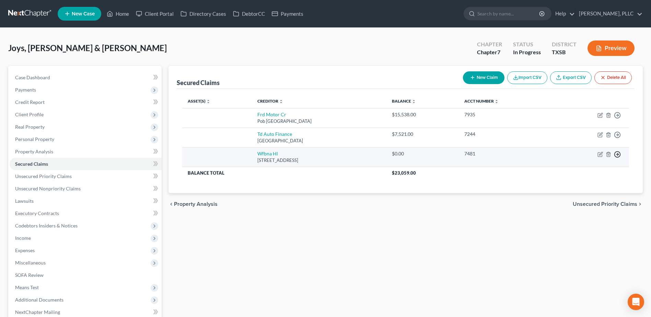
click at [619, 119] on icon "button" at bounding box center [617, 115] width 7 height 7
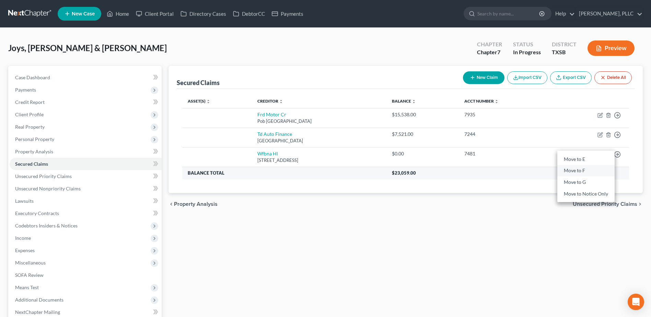
drag, startPoint x: 586, startPoint y: 169, endPoint x: 590, endPoint y: 169, distance: 4.1
click at [586, 168] on link "Move to F" at bounding box center [585, 171] width 57 height 12
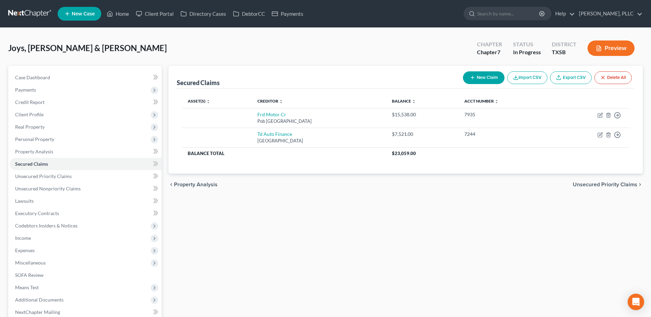
click at [611, 185] on span "Unsecured Priority Claims" at bounding box center [605, 184] width 65 height 5
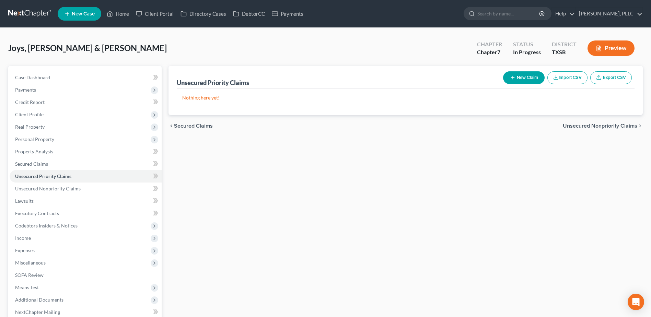
click at [597, 127] on span "Unsecured Nonpriority Claims" at bounding box center [600, 125] width 74 height 5
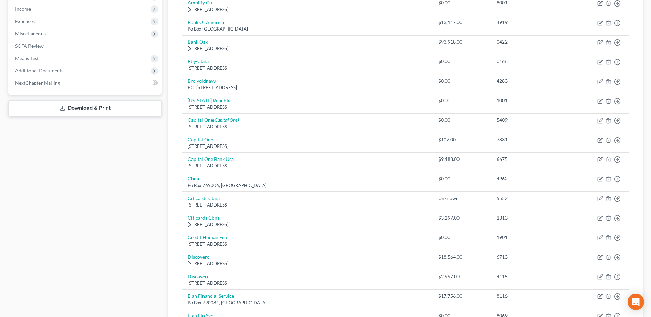
scroll to position [240, 0]
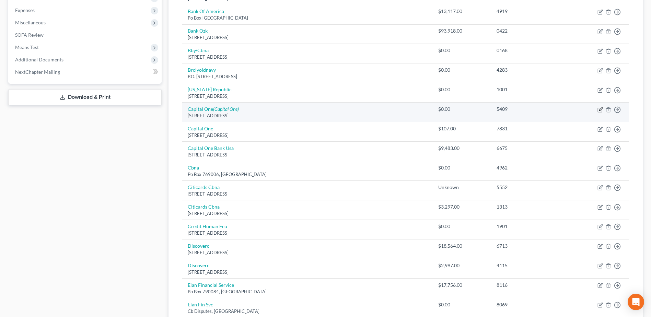
click at [600, 110] on icon "button" at bounding box center [600, 109] width 5 height 5
select select "46"
select select "2"
select select "0"
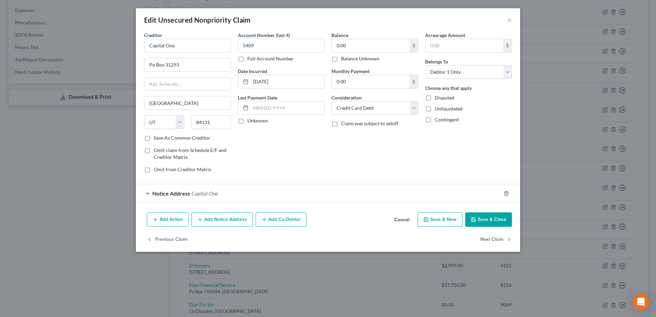
click at [149, 193] on div "Notice Address Capital One" at bounding box center [318, 193] width 365 height 18
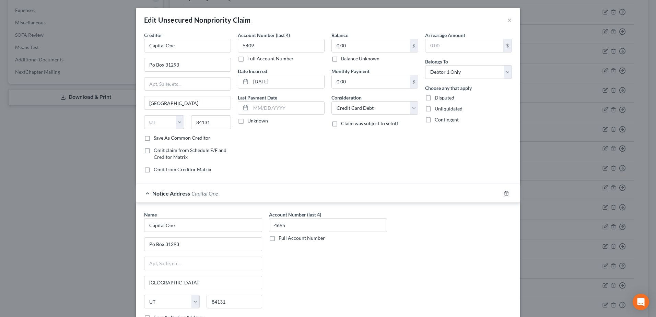
click at [505, 193] on icon "button" at bounding box center [506, 193] width 5 height 5
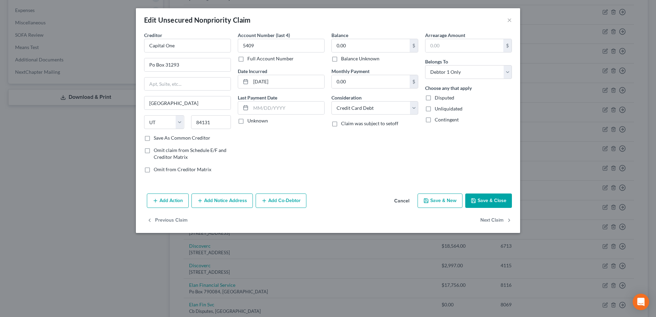
click at [493, 198] on button "Save & Close" at bounding box center [488, 201] width 47 height 14
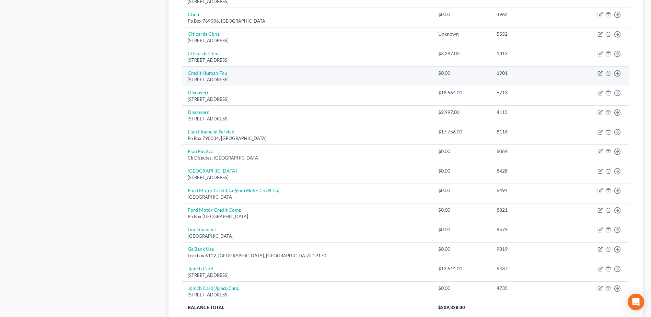
scroll to position [412, 0]
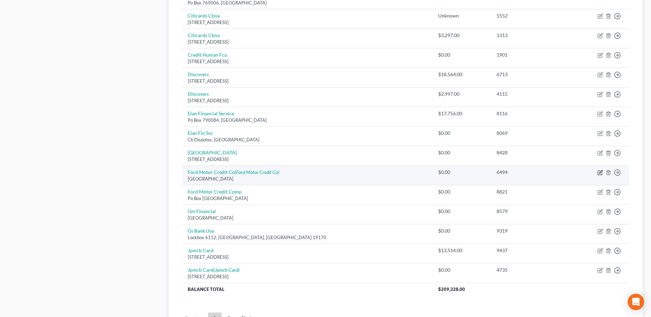
click at [600, 173] on icon "button" at bounding box center [600, 172] width 5 height 5
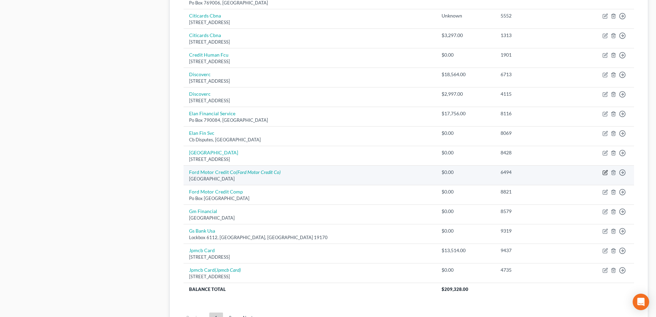
select select "36"
select select "0"
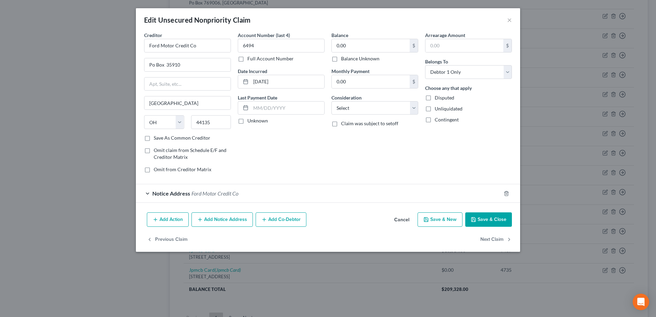
click at [145, 193] on div "Notice Address Ford Motor Credit Co" at bounding box center [318, 193] width 365 height 18
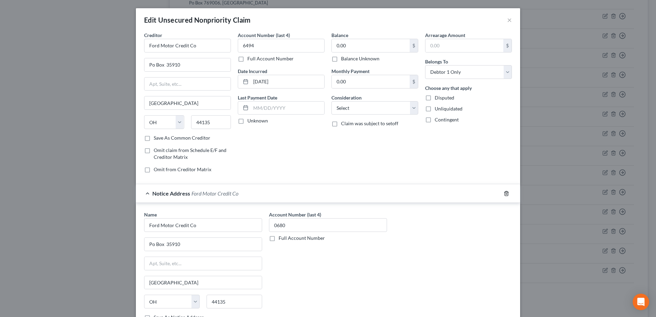
click at [504, 194] on icon "button" at bounding box center [506, 193] width 5 height 5
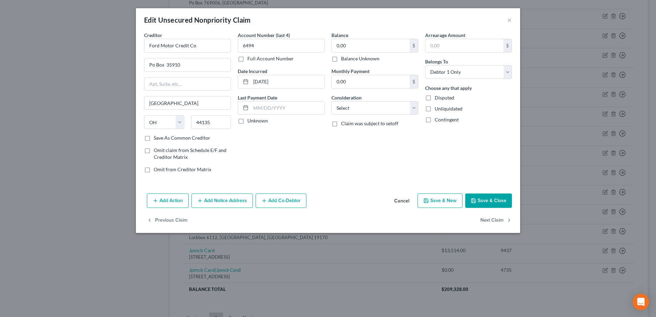
click at [500, 202] on button "Save & Close" at bounding box center [488, 201] width 47 height 14
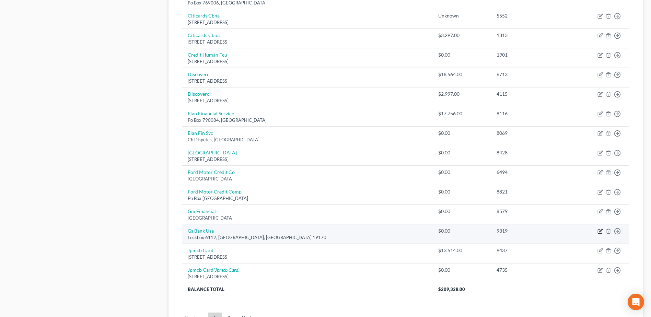
click at [600, 232] on icon "button" at bounding box center [600, 231] width 5 height 5
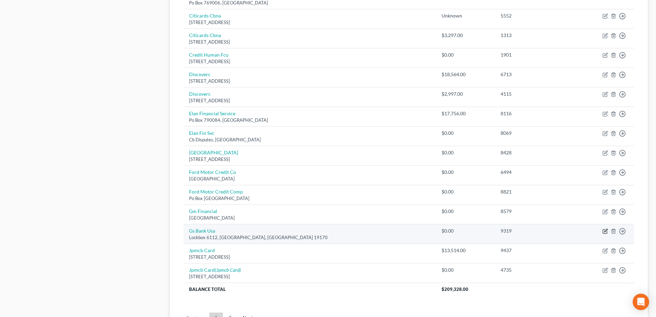
select select "39"
select select "2"
select select "0"
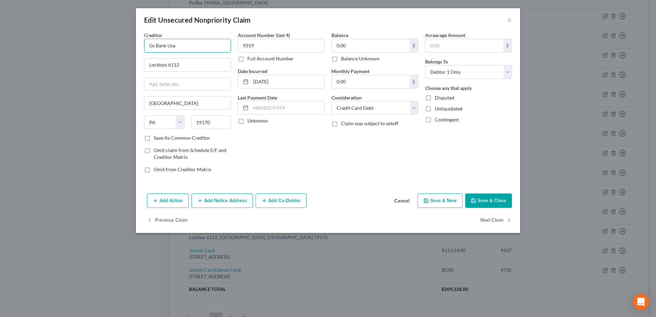
click at [201, 47] on input "Gs Bank Usa" at bounding box center [187, 46] width 87 height 14
drag, startPoint x: 195, startPoint y: 44, endPoint x: 147, endPoint y: 42, distance: 48.1
click at [150, 43] on input "Gs Bank Usa Apple" at bounding box center [187, 46] width 87 height 14
click at [158, 57] on div "Apple Card/GS Bank Usa" at bounding box center [185, 57] width 71 height 7
type input "Apple Card/GS Bank Usa"
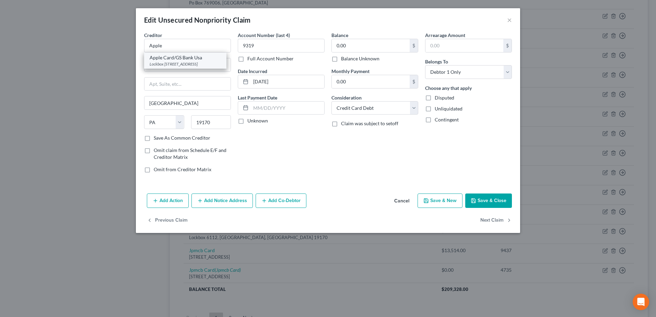
type input "Lockbox 6112 Po Box 7247"
click at [172, 85] on input "text" at bounding box center [188, 84] width 86 height 13
type input "PO Box 7247"
click at [217, 65] on input "Lockbox 6112 Po Box 7247" at bounding box center [188, 64] width 86 height 13
type input "Lockbox 6112"
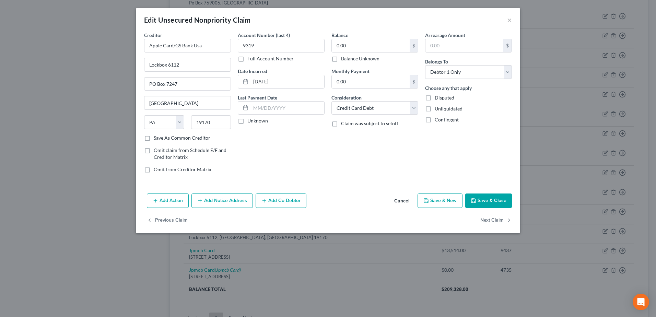
click at [492, 199] on button "Save & Close" at bounding box center [488, 201] width 47 height 14
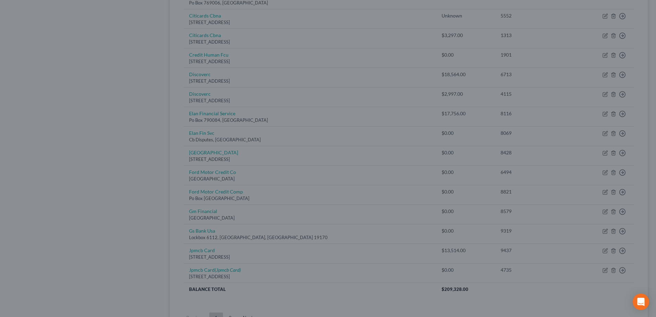
type input "0"
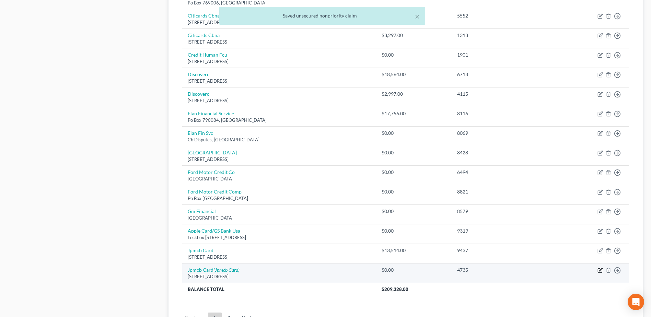
click at [601, 272] on icon "button" at bounding box center [600, 270] width 5 height 5
select select "7"
select select "2"
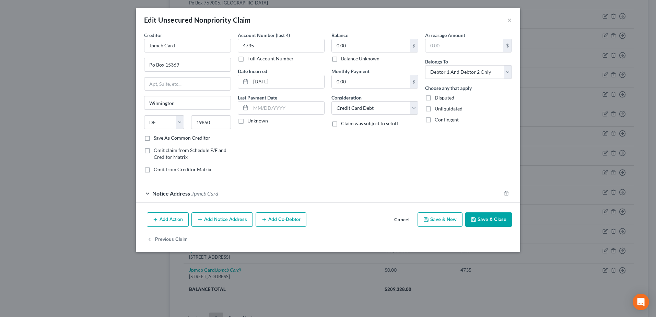
click at [148, 192] on div "Notice Address Jpmcb Card" at bounding box center [318, 193] width 365 height 18
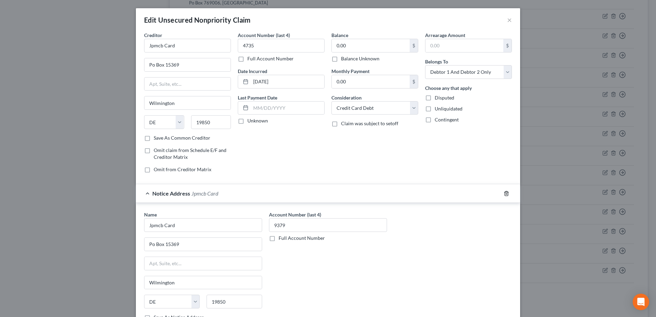
click at [504, 194] on icon "button" at bounding box center [506, 193] width 5 height 5
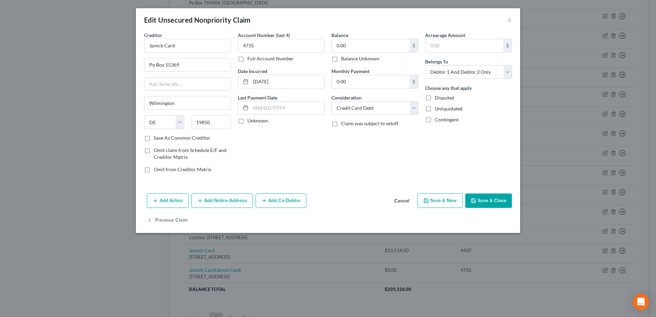
click at [497, 202] on button "Save & Close" at bounding box center [488, 201] width 47 height 14
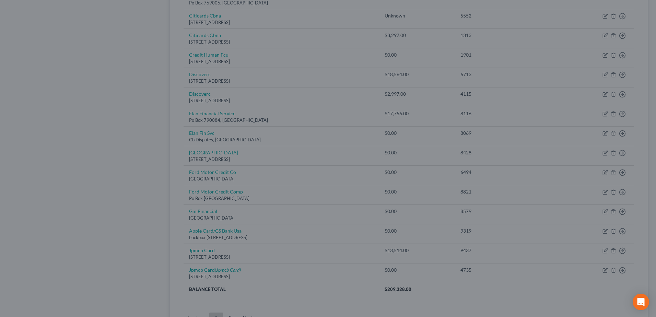
type input "0"
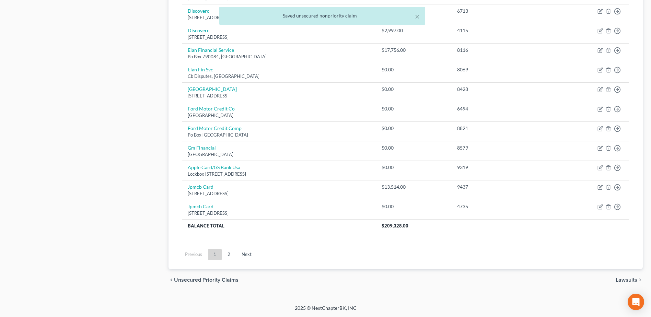
click at [228, 254] on link "2" at bounding box center [229, 254] width 14 height 11
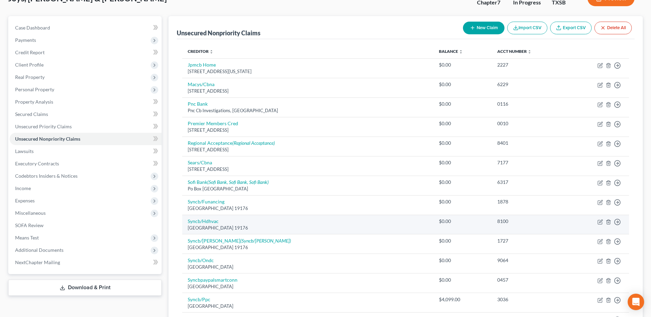
scroll to position [59, 0]
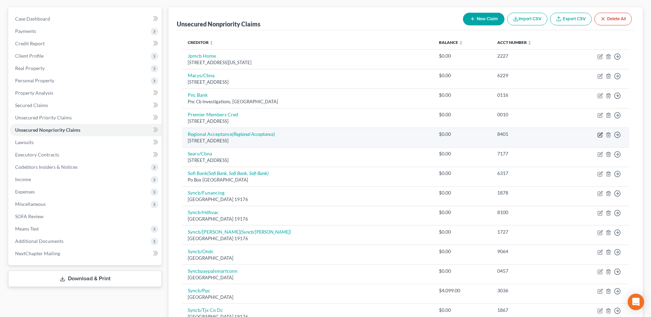
click at [600, 136] on icon "button" at bounding box center [600, 133] width 3 height 3
select select "28"
select select "0"
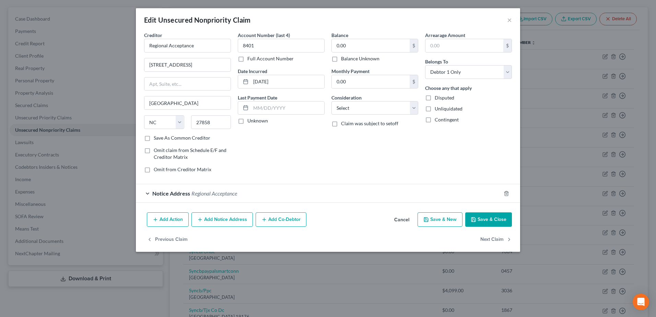
click at [147, 192] on div "Notice Address Regional Acceptance" at bounding box center [318, 193] width 365 height 18
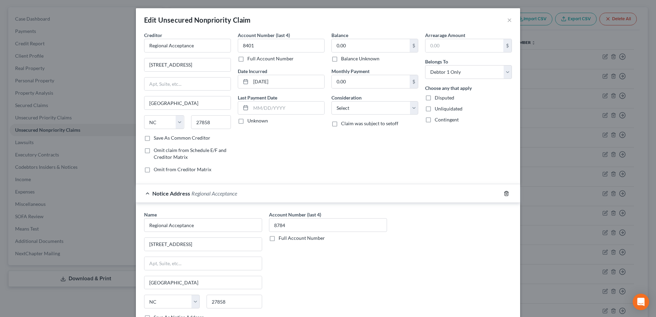
click at [505, 195] on icon "button" at bounding box center [506, 193] width 3 height 4
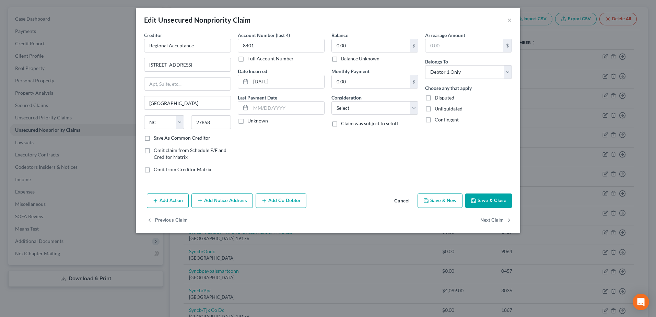
click at [496, 200] on button "Save & Close" at bounding box center [488, 201] width 47 height 14
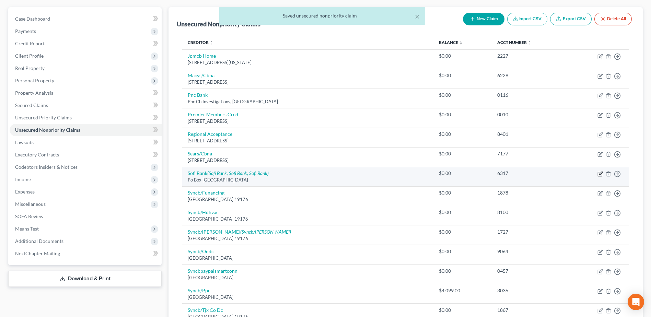
click at [600, 174] on icon "button" at bounding box center [600, 173] width 5 height 5
select select "45"
select select "0"
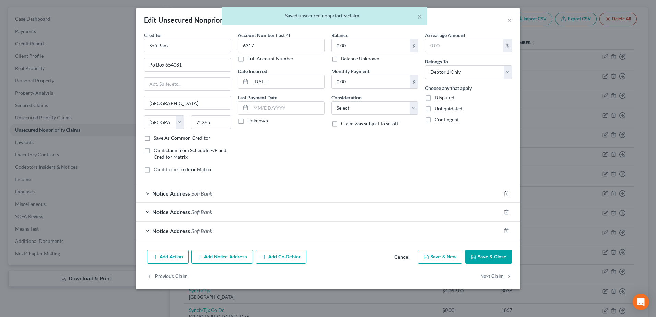
click at [507, 194] on line "button" at bounding box center [507, 193] width 0 height 1
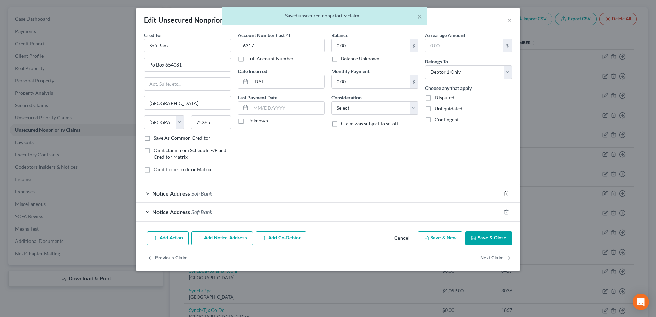
click at [507, 193] on line "button" at bounding box center [507, 193] width 0 height 1
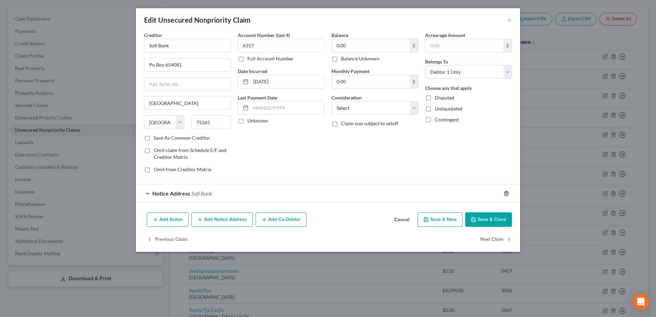
click at [507, 193] on icon "button" at bounding box center [506, 193] width 5 height 5
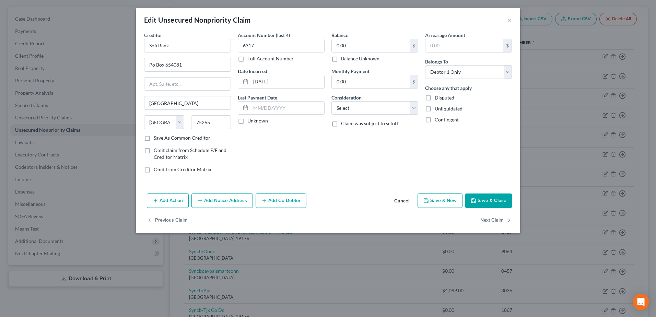
click at [499, 204] on button "Save & Close" at bounding box center [488, 201] width 47 height 14
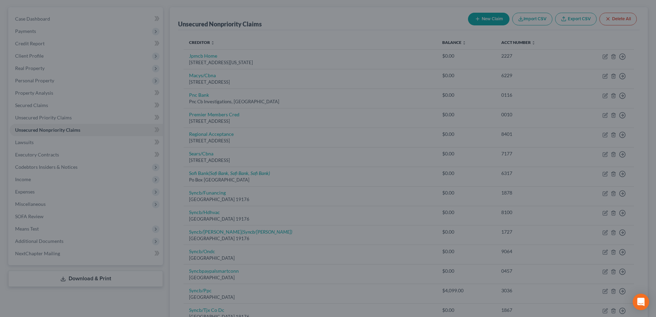
type input "0"
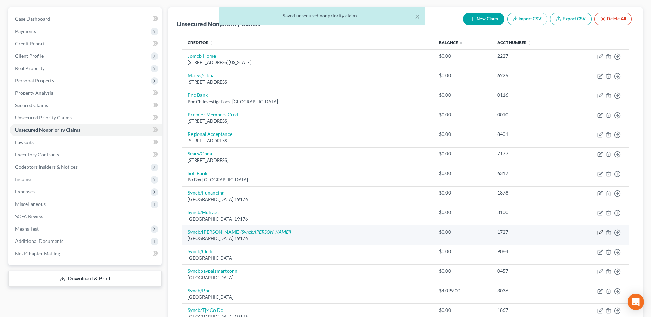
click at [598, 234] on icon "button" at bounding box center [600, 233] width 4 height 4
select select "39"
select select "2"
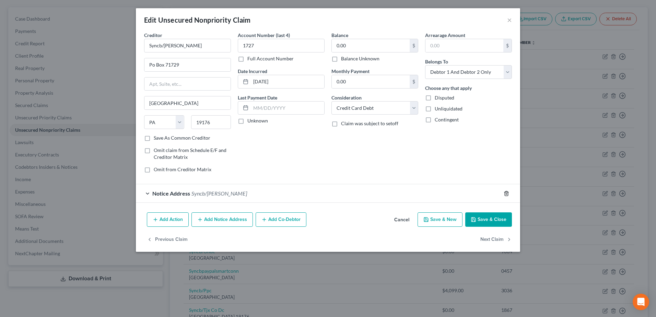
click at [506, 194] on line "button" at bounding box center [506, 193] width 0 height 1
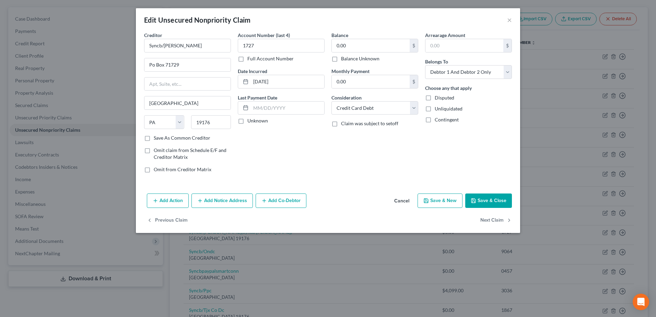
click at [502, 203] on button "Save & Close" at bounding box center [488, 201] width 47 height 14
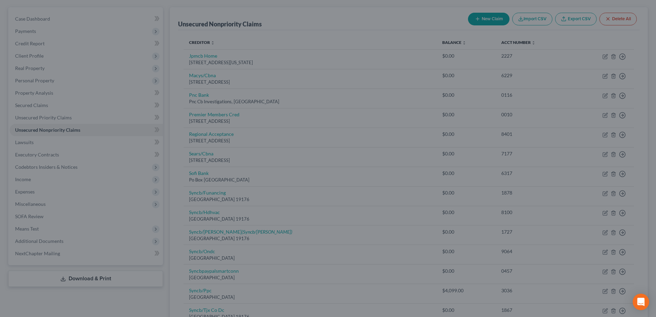
type input "0"
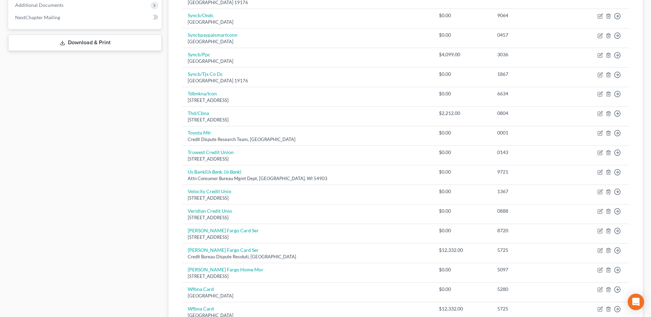
scroll to position [299, 0]
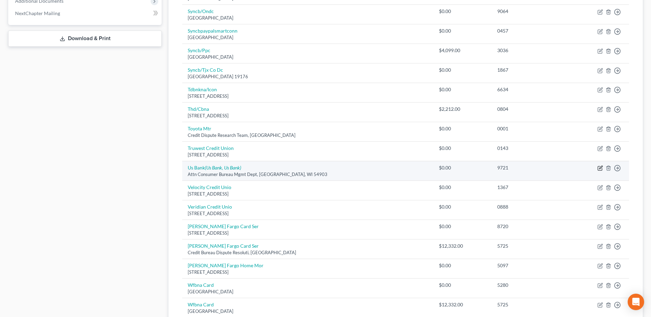
click at [601, 167] on icon "button" at bounding box center [600, 167] width 5 height 5
select select "52"
select select "2"
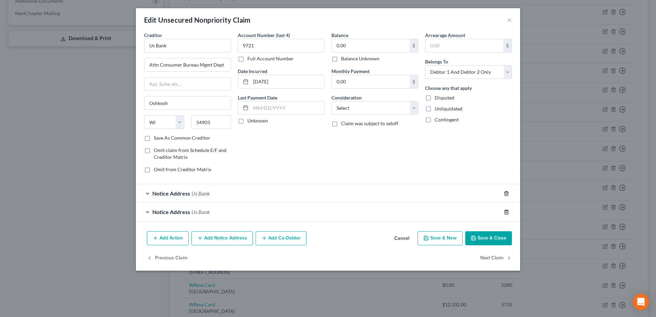
click at [506, 194] on line "button" at bounding box center [506, 193] width 0 height 1
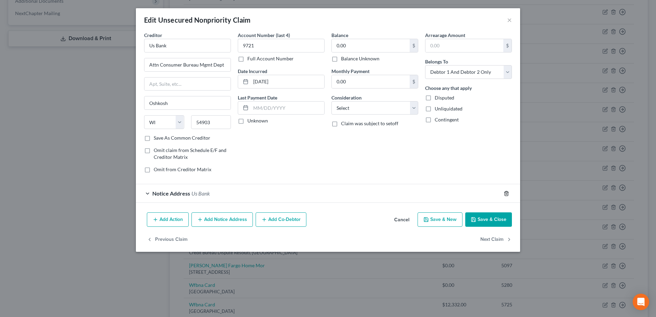
click at [506, 194] on line "button" at bounding box center [506, 193] width 0 height 1
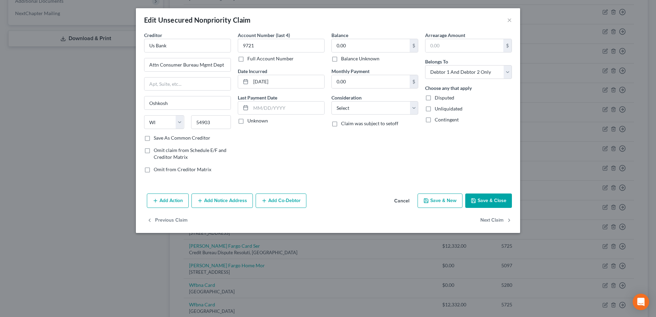
click at [492, 205] on button "Save & Close" at bounding box center [488, 201] width 47 height 14
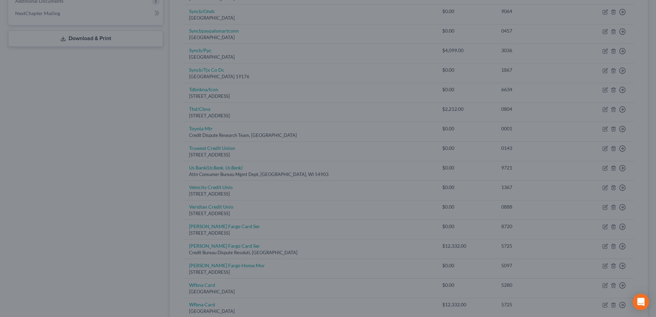
type input "0"
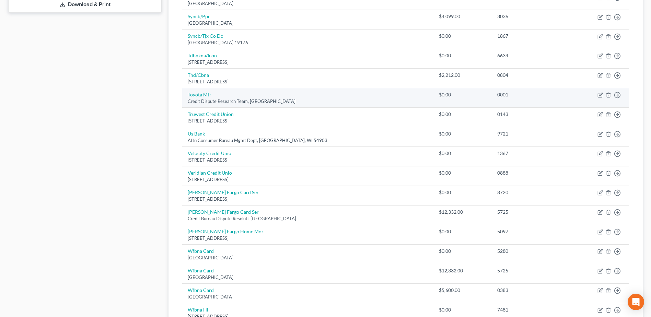
scroll to position [333, 0]
click at [602, 93] on icon "button" at bounding box center [600, 94] width 5 height 5
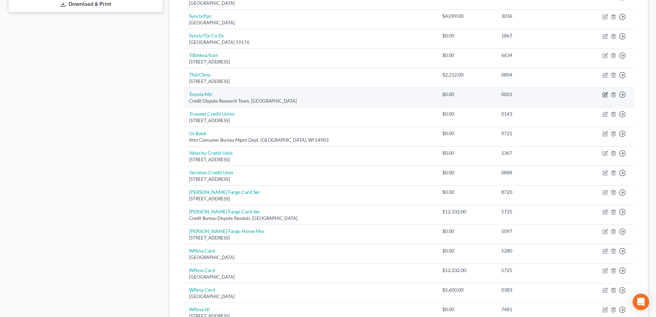
select select "45"
select select "0"
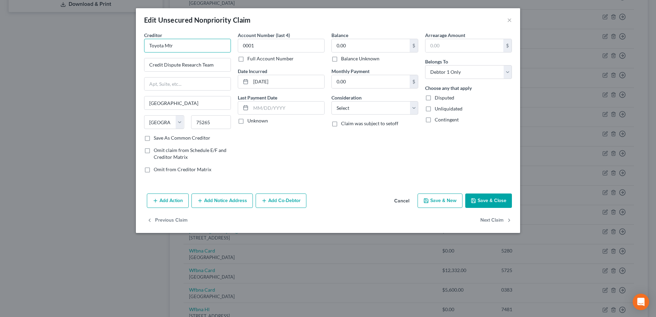
click at [204, 43] on input "Toyota Mtr" at bounding box center [187, 46] width 87 height 14
click at [149, 55] on div "Creditor * Toyota Motor Credit Dispute Research Team Dallas State AL AK AR AZ C…" at bounding box center [187, 83] width 87 height 103
click at [194, 45] on input "Toyota Motor" at bounding box center [187, 46] width 87 height 14
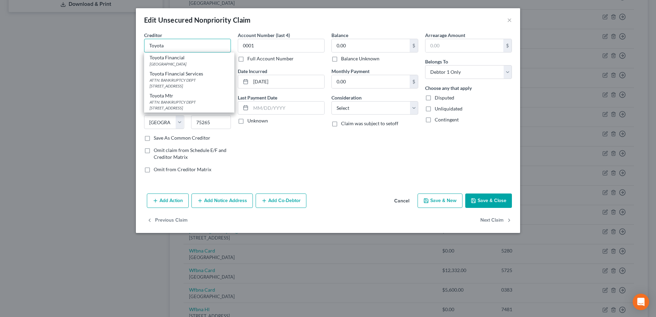
click at [185, 40] on input "Toyota" at bounding box center [187, 46] width 87 height 14
type input "Toyota"
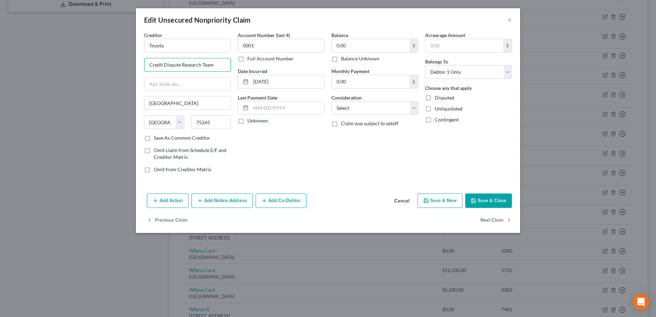
drag, startPoint x: 214, startPoint y: 62, endPoint x: 116, endPoint y: 62, distance: 97.8
click at [117, 63] on div "Edit Unsecured Nonpriority Claim × Creditor * Toyota Credit Dispute Research Te…" at bounding box center [328, 158] width 656 height 317
type input "6565 Headquarters Drive"
type input "W2-5A"
click at [182, 107] on input "[GEOGRAPHIC_DATA]" at bounding box center [188, 102] width 86 height 13
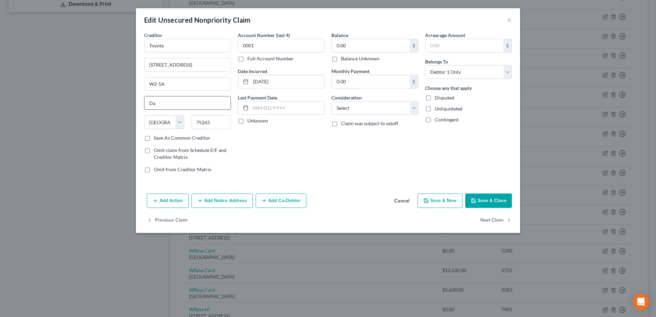
type input "D"
type input "Plano"
type input "75024"
click at [193, 48] on input "Toyota" at bounding box center [187, 46] width 87 height 14
type input "Toyota Financial"
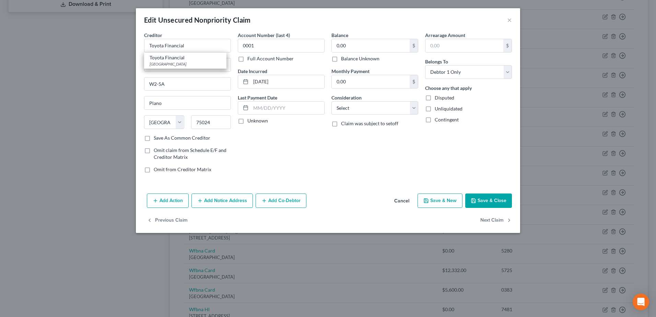
click at [487, 199] on button "Save & Close" at bounding box center [488, 201] width 47 height 14
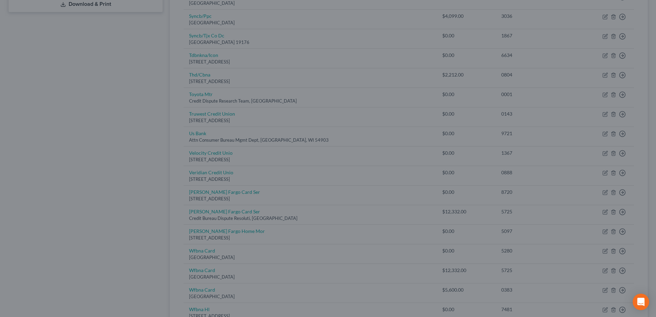
type input "0"
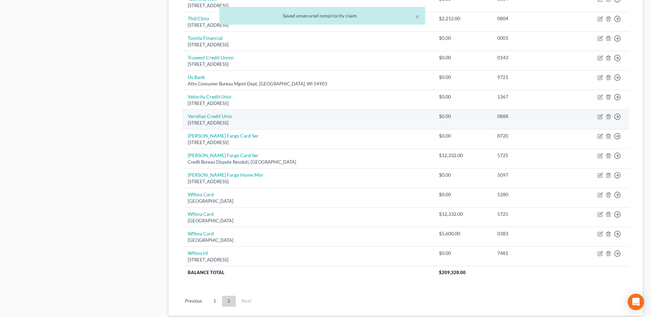
scroll to position [402, 0]
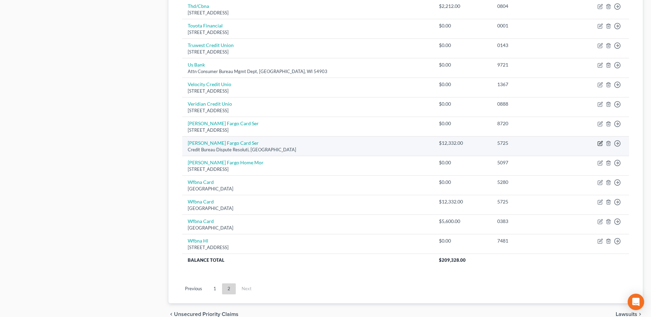
click at [603, 144] on icon "button" at bounding box center [600, 143] width 5 height 5
select select "16"
select select "1"
select select "0"
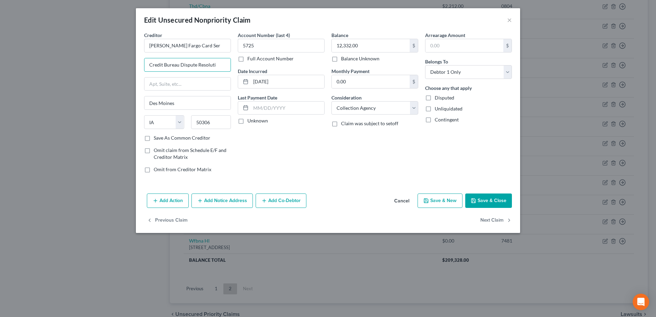
drag, startPoint x: 224, startPoint y: 63, endPoint x: 128, endPoint y: 64, distance: 96.1
click at [128, 64] on div "Edit Unsecured Nonpriority Claim × Creditor * Wells Fargo Card Ser Credit Burea…" at bounding box center [328, 158] width 656 height 317
type input "800 Walnut Street"
click at [498, 199] on button "Save & Close" at bounding box center [488, 201] width 47 height 14
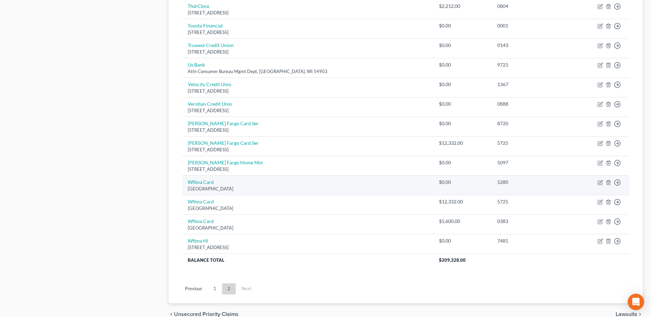
scroll to position [368, 0]
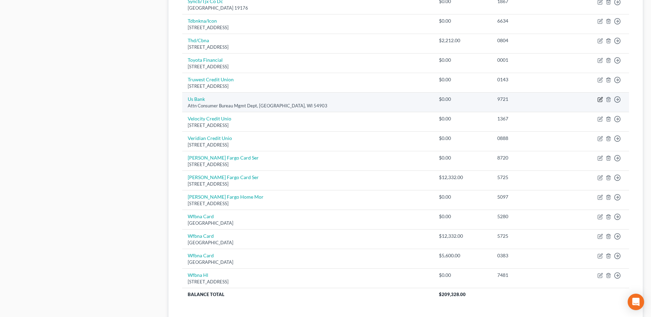
click at [600, 100] on icon "button" at bounding box center [600, 99] width 5 height 5
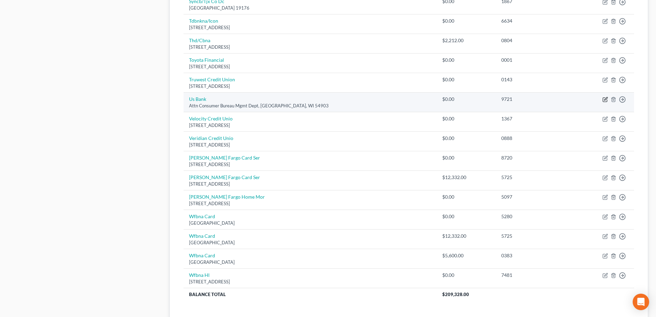
select select "52"
select select "2"
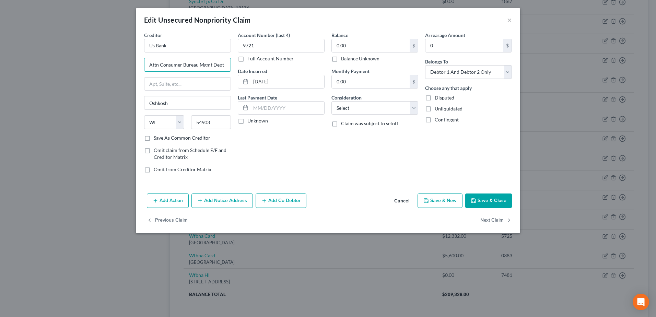
drag, startPoint x: 230, startPoint y: 66, endPoint x: 119, endPoint y: 62, distance: 110.2
click at [122, 62] on div "Edit Unsecured Nonpriority Claim × Creditor * Us Bank Attn Consumer Bureau Mgmt…" at bounding box center [328, 158] width 656 height 317
paste input "800 Nicollet Mall"
type input "800 Nicollet Mall"
drag, startPoint x: 180, startPoint y: 104, endPoint x: 143, endPoint y: 100, distance: 37.0
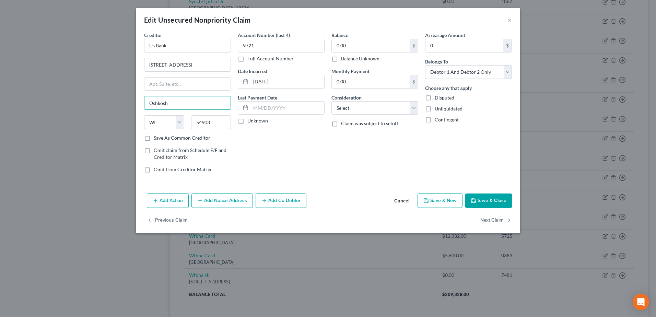
click at [143, 102] on div "Creditor * Us Bank 800 Nicollet Mall Oshkosh State AL AK AR AZ CA CO CT DE DC F…" at bounding box center [188, 105] width 94 height 147
type input "Minneapolis"
select select "24"
type input "55402"
click at [493, 197] on button "Save & Close" at bounding box center [488, 201] width 47 height 14
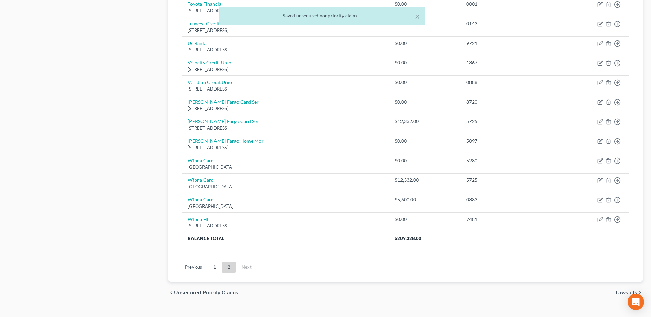
scroll to position [436, 0]
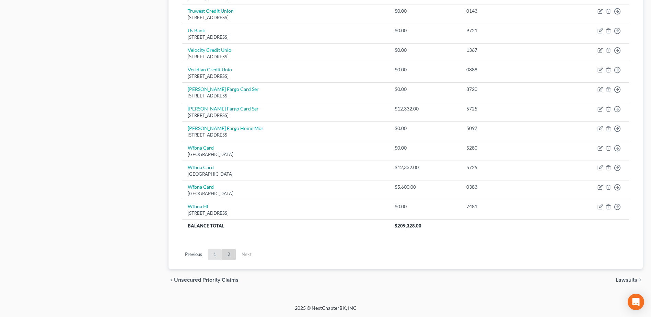
click at [218, 253] on link "1" at bounding box center [215, 254] width 14 height 11
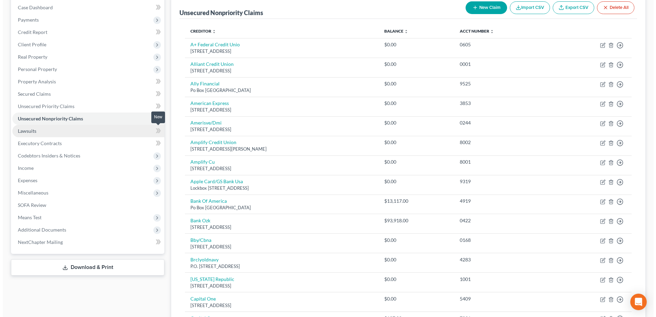
scroll to position [0, 0]
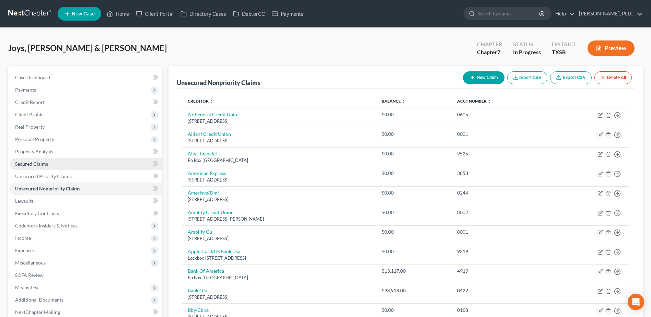
click at [25, 164] on span "Secured Claims" at bounding box center [31, 164] width 33 height 6
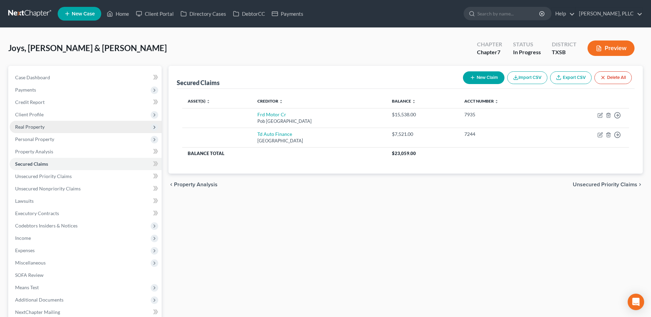
click at [29, 124] on span "Real Property" at bounding box center [30, 127] width 30 height 6
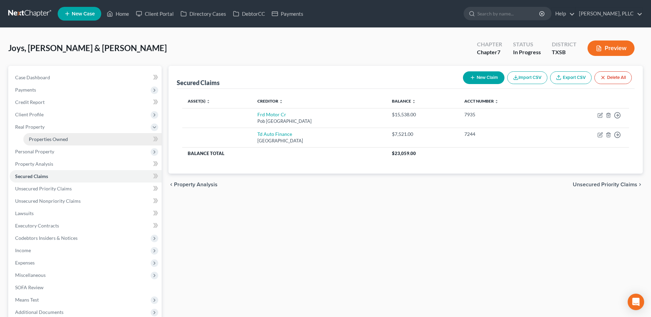
click at [42, 139] on span "Properties Owned" at bounding box center [48, 139] width 39 height 6
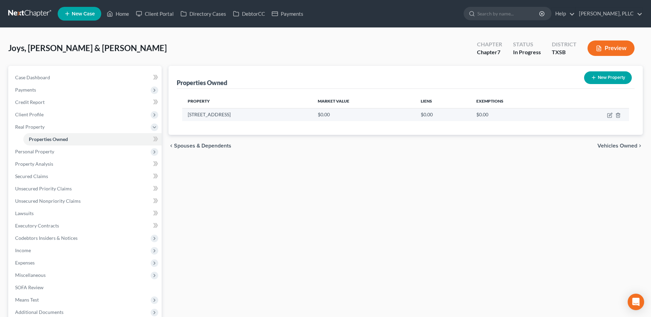
click at [613, 114] on td at bounding box center [596, 114] width 66 height 13
click at [609, 116] on icon "button" at bounding box center [610, 114] width 3 height 3
select select "45"
select select "107"
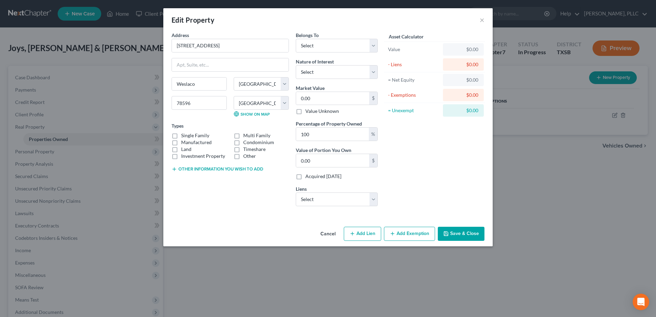
click at [181, 136] on label "Single Family" at bounding box center [195, 135] width 28 height 7
click at [184, 136] on input "Single Family" at bounding box center [186, 134] width 4 height 4
checkbox input "true"
click at [371, 44] on select "Select Debtor 1 Only Debtor 2 Only Debtor 1 And Debtor 2 Only At Least One Of T…" at bounding box center [337, 46] width 82 height 14
click at [438, 158] on div "Asset Calculator Value $0.00 - Liens $0.00 = Net Equity $0.00 - Exemptions $0.0…" at bounding box center [434, 122] width 107 height 180
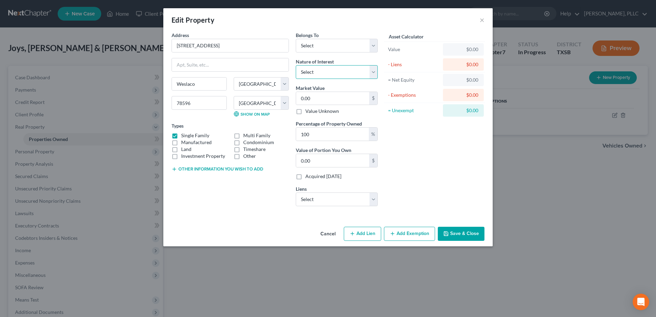
click at [375, 72] on select "Select Fee Simple Joint Tenant Life Estate Equitable Interest Future Interest T…" at bounding box center [337, 72] width 82 height 14
select select "0"
click at [296, 65] on select "Select Fee Simple Joint Tenant Life Estate Equitable Interest Future Interest T…" at bounding box center [337, 72] width 82 height 14
click at [357, 233] on button "Add Lien" at bounding box center [362, 234] width 37 height 14
select select "0"
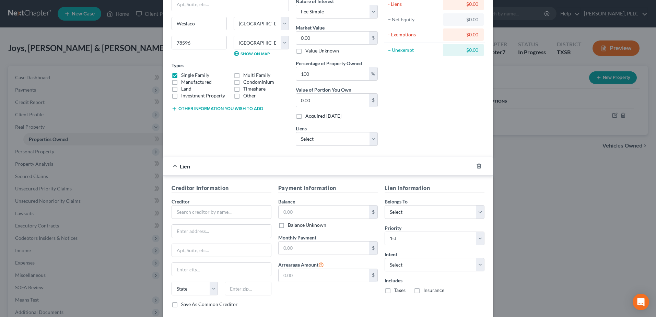
scroll to position [31, 0]
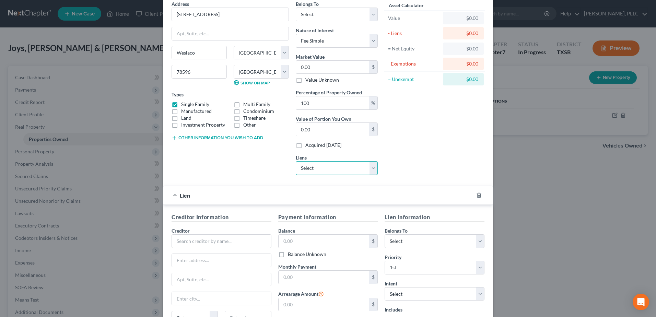
click at [373, 167] on select "Select Frd Motor Cr - $15,538.00 Td Auto Finance - $7,521.00" at bounding box center [337, 168] width 82 height 14
click at [305, 144] on label "Acquired within 1,215 days" at bounding box center [323, 145] width 36 height 7
click at [308, 144] on input "Acquired within 1,215 days" at bounding box center [310, 144] width 4 height 4
checkbox input "true"
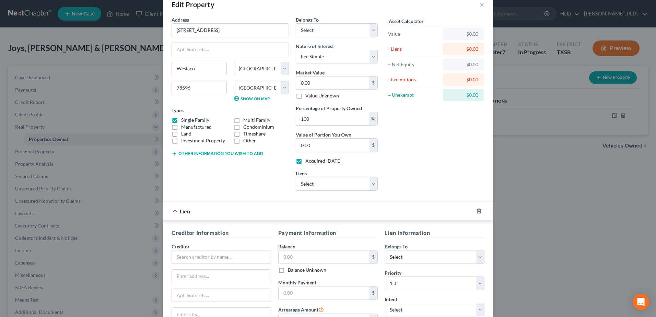
scroll to position [0, 0]
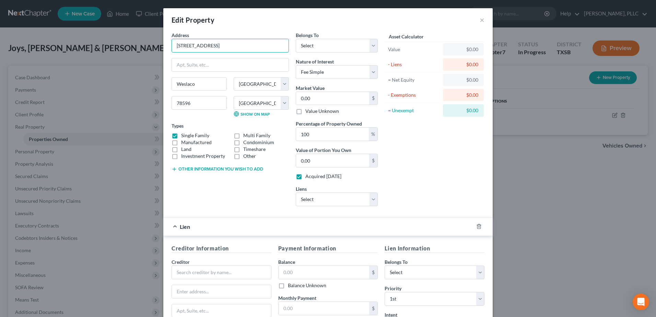
drag, startPoint x: 237, startPoint y: 45, endPoint x: 164, endPoint y: 36, distance: 73.7
click at [168, 41] on div "Address * 1817 South Petunia Avenue Weslaco State AL AK AR AZ CA CO CT DE DC FL…" at bounding box center [230, 122] width 124 height 180
click at [332, 99] on input "0.00" at bounding box center [332, 98] width 73 height 13
type input "2"
type input "2.00"
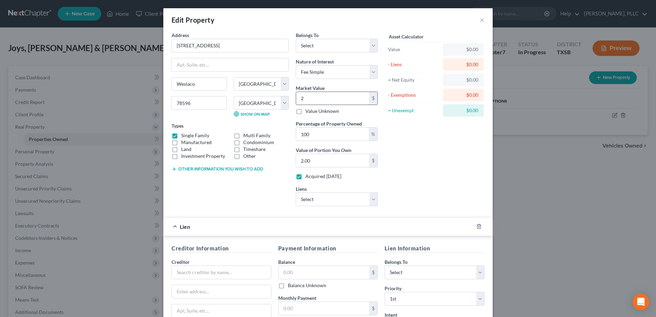
type input "22"
type input "22.00"
type input "223"
type input "223.00"
type input "2239"
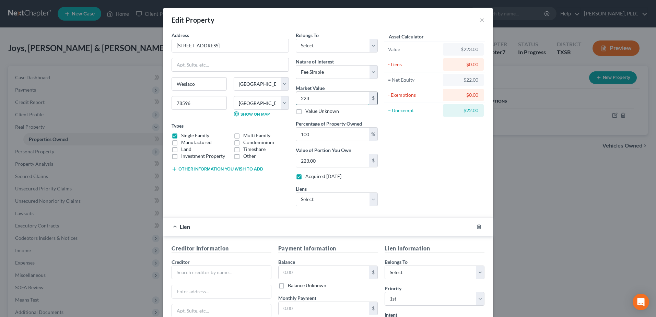
type input "2,239.00"
type input "2,2397"
type input "22,397.00"
type input "22,3973"
type input "223,973.00"
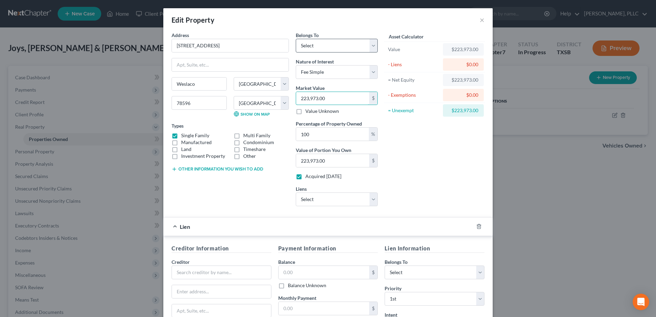
type input "223,973.00"
click at [374, 45] on select "Select Debtor 1 Only Debtor 2 Only Debtor 1 And Debtor 2 Only At Least One Of T…" at bounding box center [337, 46] width 82 height 14
select select "2"
click at [296, 39] on select "Select Debtor 1 Only Debtor 2 Only Debtor 1 And Debtor 2 Only At Least One Of T…" at bounding box center [337, 46] width 82 height 14
click at [458, 195] on div "Asset Calculator Value $223,973.00 - Liens $0.00 = Net Equity $223,973.00 - Exe…" at bounding box center [434, 122] width 107 height 180
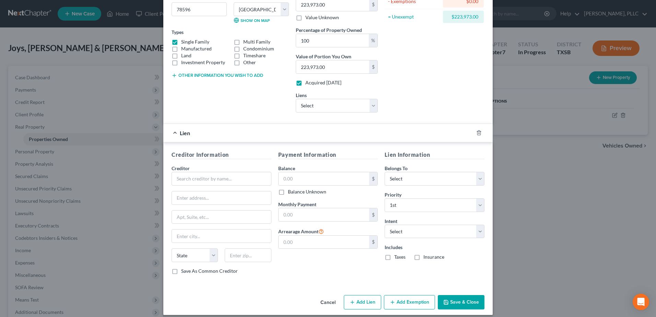
scroll to position [100, 0]
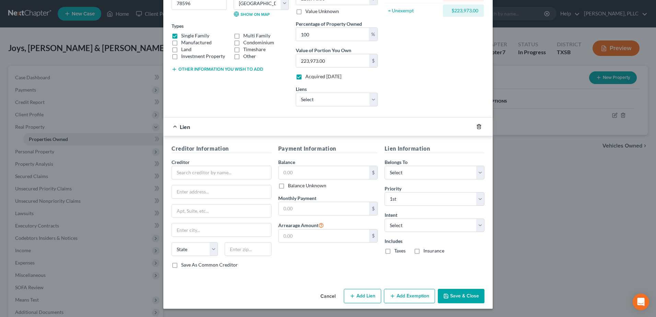
click at [477, 127] on icon "button" at bounding box center [478, 127] width 3 height 4
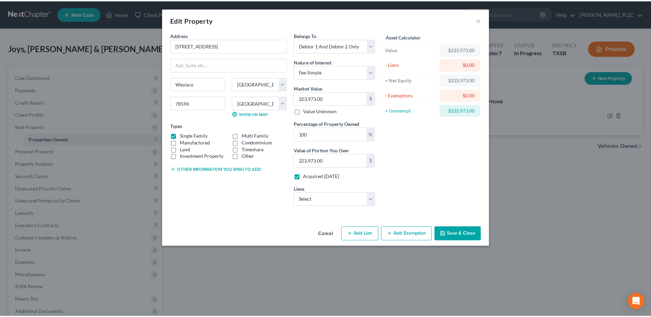
scroll to position [0, 0]
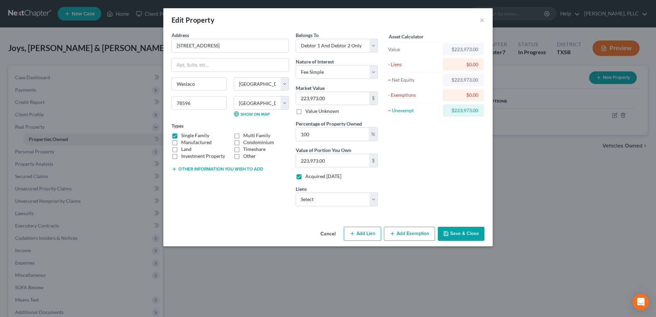
click at [456, 236] on button "Save & Close" at bounding box center [461, 234] width 47 height 14
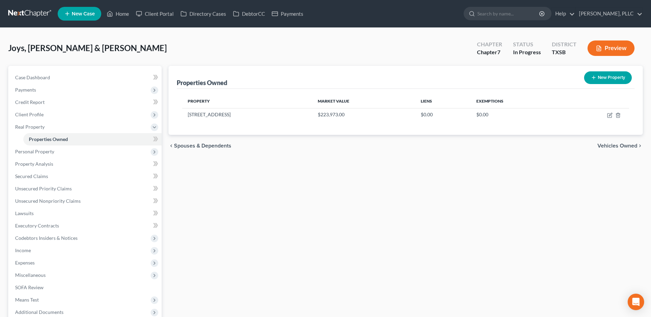
click at [624, 146] on span "Vehicles Owned" at bounding box center [618, 145] width 40 height 5
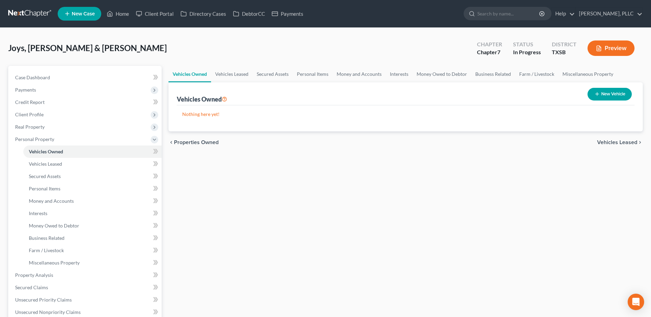
click at [630, 143] on span "Vehicles Leased" at bounding box center [617, 142] width 40 height 5
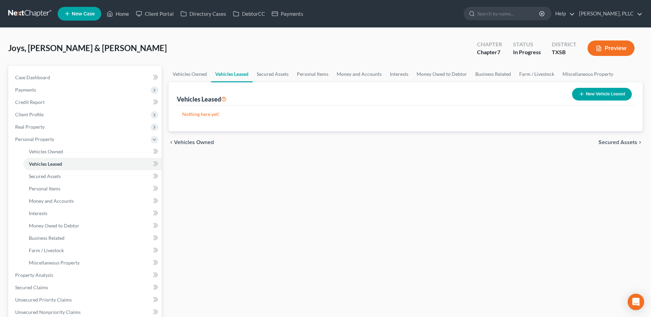
click at [598, 94] on button "New Vehicle Leased" at bounding box center [602, 94] width 60 height 13
select select "2"
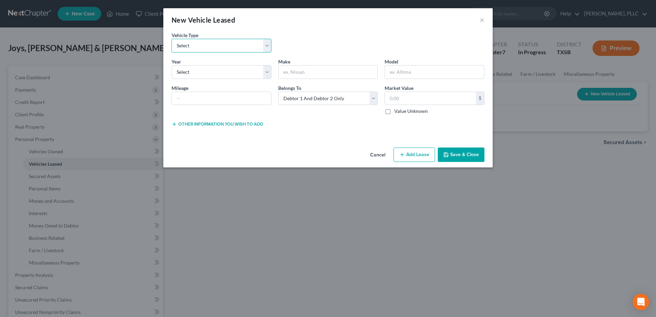
click at [267, 46] on select "Select Automobile Truck Trailer Watercraft Aircraft Motor Home Atv Other Vehicle" at bounding box center [222, 46] width 100 height 14
select select "0"
click at [172, 39] on select "Select Automobile Truck Trailer Watercraft Aircraft Motor Home Atv Other Vehicle" at bounding box center [222, 46] width 100 height 14
click at [217, 72] on select "Select 2026 2025 2024 2023 2022 2021 2020 2019 2018 2017 2016 2015 2014 2013 20…" at bounding box center [222, 72] width 100 height 14
select select "2"
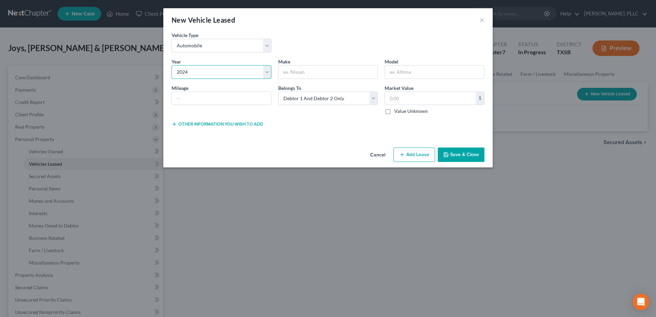
click at [172, 65] on select "Select 2026 2025 2024 2023 2022 2021 2020 2019 2018 2017 2016 2015 2014 2013 20…" at bounding box center [222, 72] width 100 height 14
click at [298, 70] on input "text" at bounding box center [328, 72] width 99 height 13
type input "Ford"
type input "Bronco Sport"
click at [412, 98] on input "text" at bounding box center [430, 98] width 91 height 13
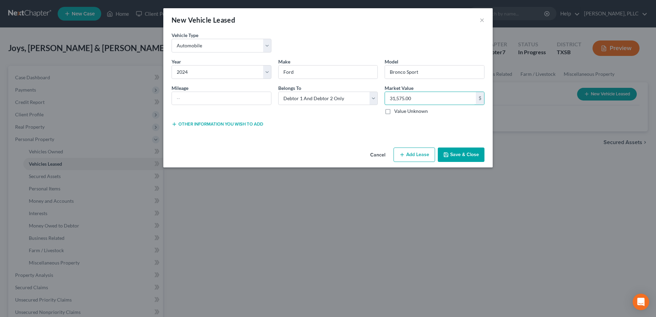
type input "31,575.00"
click at [473, 152] on button "Save & Close" at bounding box center [461, 155] width 47 height 14
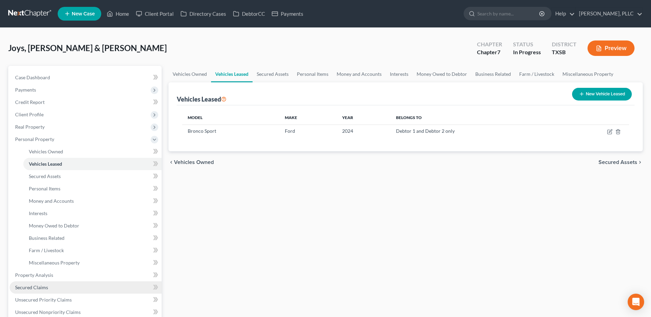
click at [34, 288] on span "Secured Claims" at bounding box center [31, 288] width 33 height 6
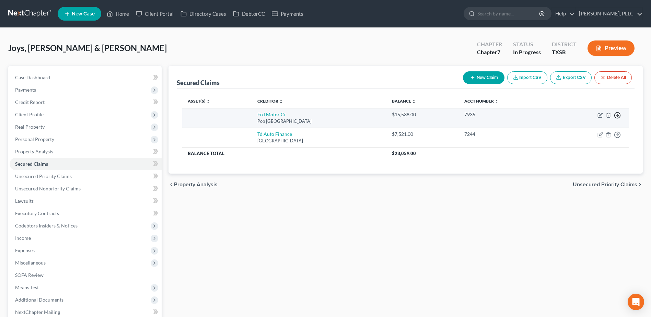
click at [619, 116] on icon "button" at bounding box center [617, 115] width 7 height 7
click at [591, 141] on link "Move to G" at bounding box center [585, 144] width 57 height 12
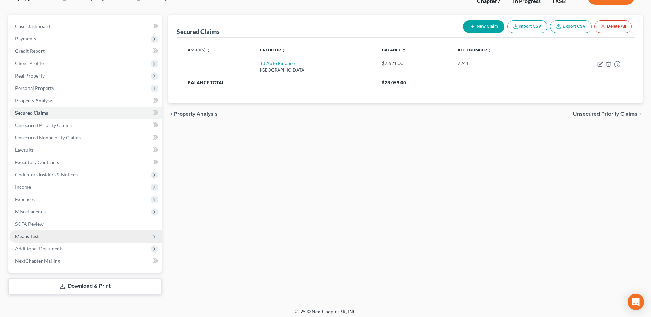
scroll to position [55, 0]
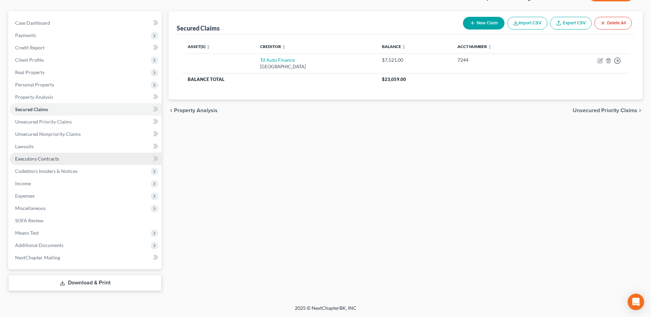
click at [26, 155] on link "Executory Contracts" at bounding box center [86, 159] width 152 height 12
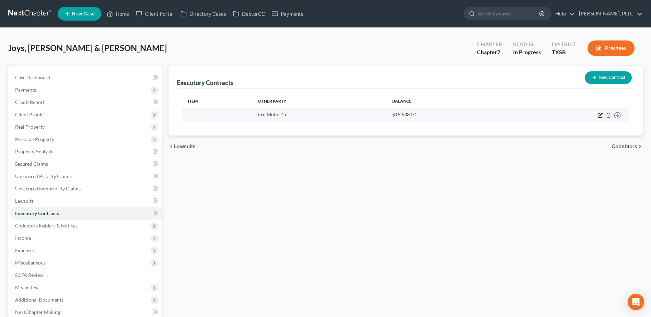
click at [600, 115] on icon "button" at bounding box center [600, 115] width 5 height 5
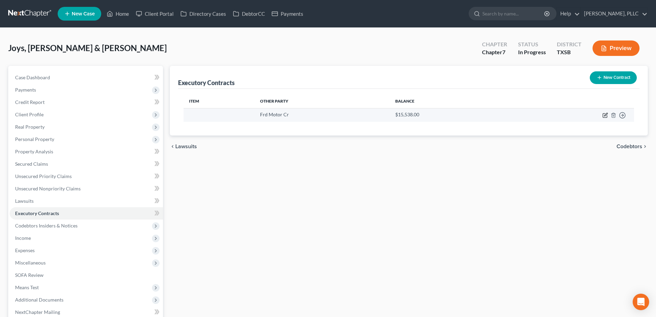
select select "30"
select select "0"
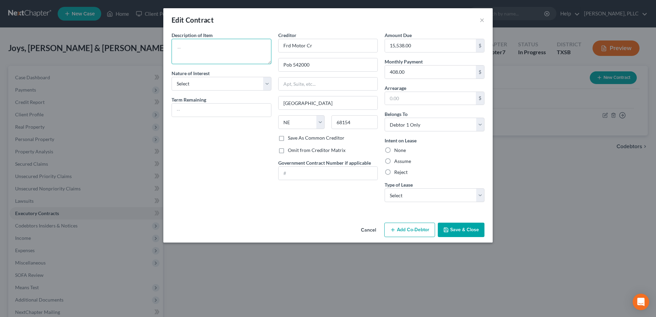
click at [230, 49] on textarea at bounding box center [222, 51] width 100 height 25
click at [394, 161] on label "Assume" at bounding box center [402, 161] width 17 height 7
click at [397, 161] on input "Assume" at bounding box center [399, 160] width 4 height 4
radio input "true"
click at [481, 198] on select "Select Real Estate Car Other" at bounding box center [435, 195] width 100 height 14
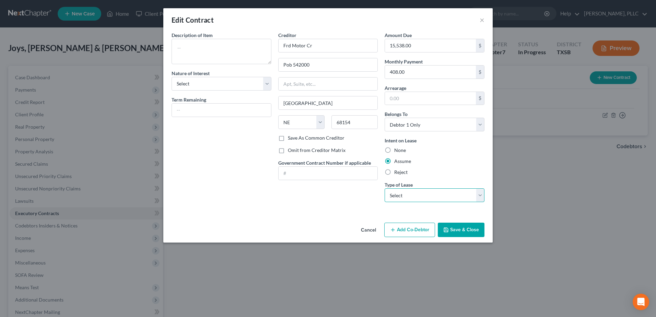
select select "1"
click at [385, 188] on select "Select Real Estate Car Other" at bounding box center [435, 195] width 100 height 14
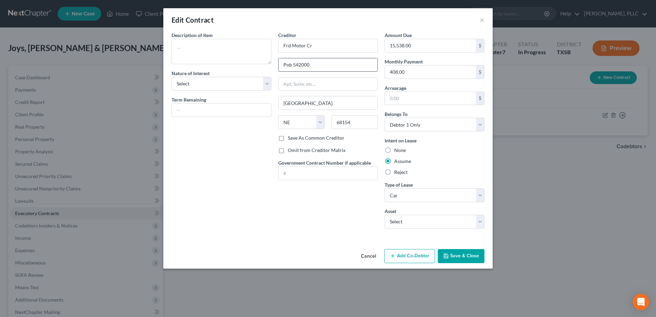
click at [292, 65] on input "Pob 542000" at bounding box center [328, 64] width 99 height 13
type input "PO Box 542000"
click at [476, 220] on select "Select 2024 Ford Bronco Sport - $31575.0" at bounding box center [435, 222] width 100 height 14
select select "0"
click at [385, 215] on select "Select 2024 Ford Bronco Sport - $31575.0" at bounding box center [435, 222] width 100 height 14
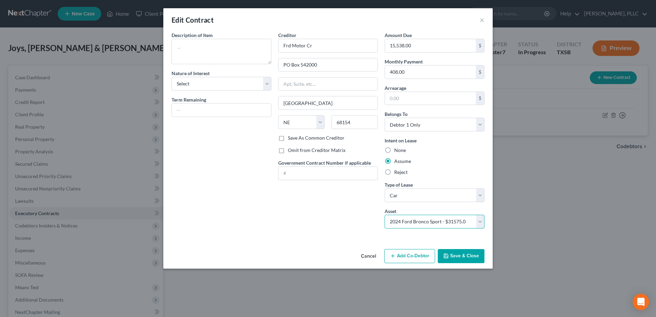
type textarea "2024 Ford Bronco Sport"
click at [265, 83] on select "Select Purchaser Agent Lessor Lessee" at bounding box center [222, 84] width 100 height 14
select select "3"
click at [172, 77] on select "Select Purchaser Agent Lessor Lessee" at bounding box center [222, 84] width 100 height 14
click at [475, 254] on button "Save & Close" at bounding box center [461, 256] width 47 height 14
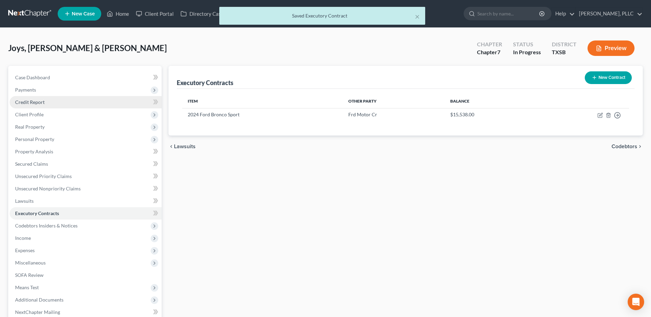
click at [25, 103] on span "Credit Report" at bounding box center [30, 102] width 30 height 6
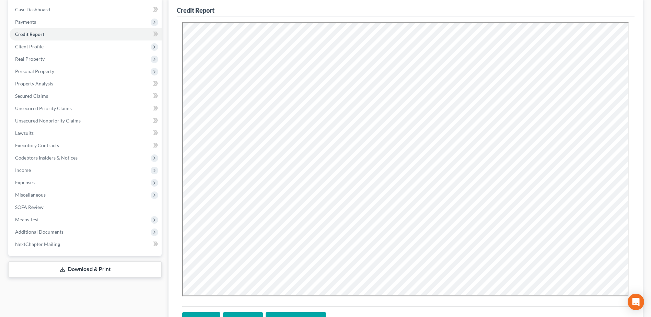
scroll to position [69, 0]
click at [35, 144] on span "Executory Contracts" at bounding box center [37, 145] width 44 height 6
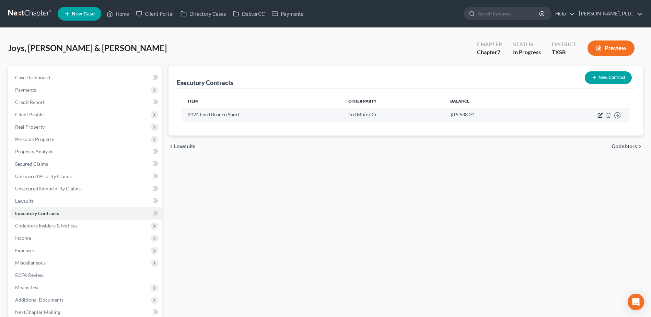
click at [600, 115] on icon "button" at bounding box center [600, 114] width 3 height 3
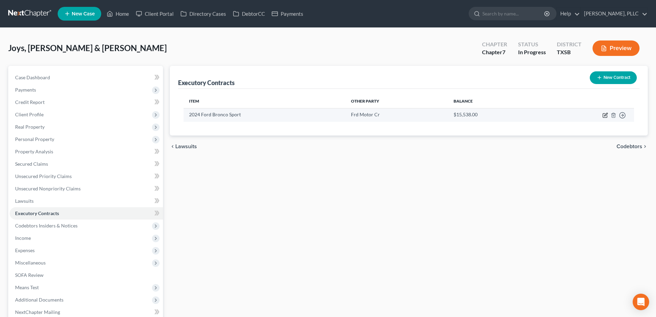
select select "3"
select select "30"
select select "0"
select select "1"
select select "0"
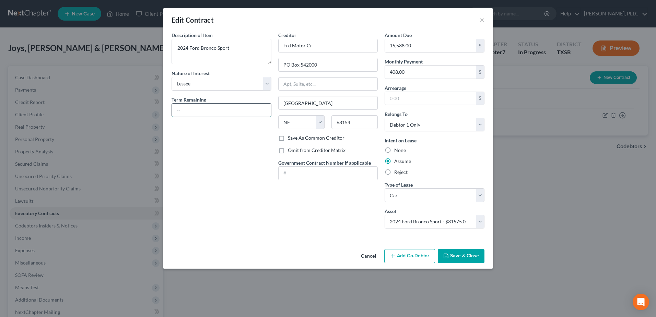
click at [242, 109] on input "text" at bounding box center [221, 110] width 99 height 13
type input "39 months"
click at [463, 256] on button "Save & Close" at bounding box center [461, 256] width 47 height 14
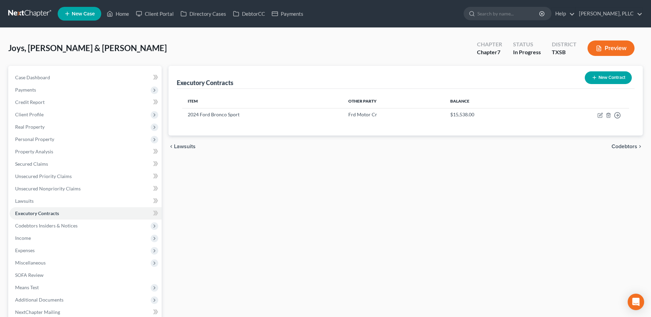
click at [623, 149] on span "Codebtors" at bounding box center [625, 146] width 26 height 5
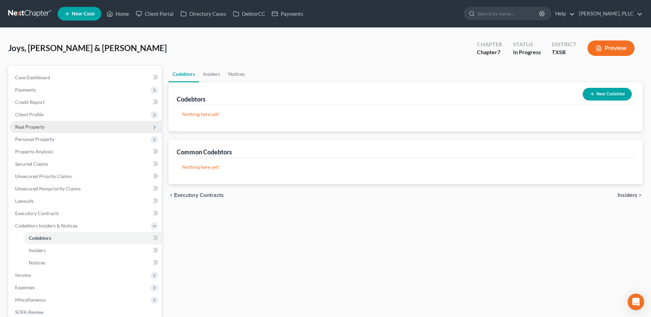
click at [43, 127] on span "Real Property" at bounding box center [30, 127] width 30 height 6
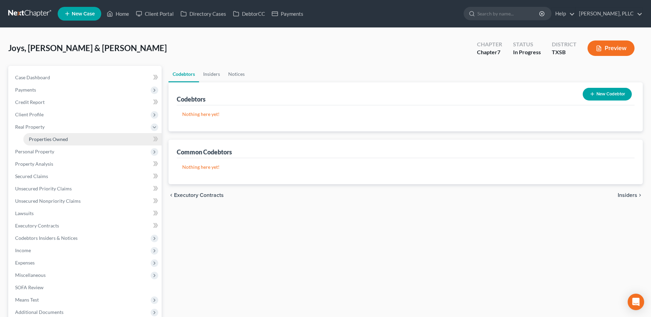
click at [44, 138] on span "Properties Owned" at bounding box center [48, 139] width 39 height 6
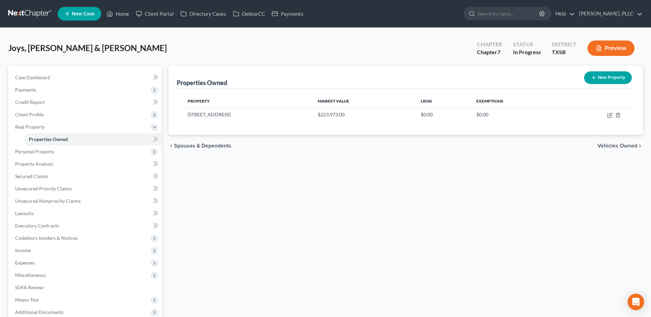
click at [624, 145] on span "Vehicles Owned" at bounding box center [618, 145] width 40 height 5
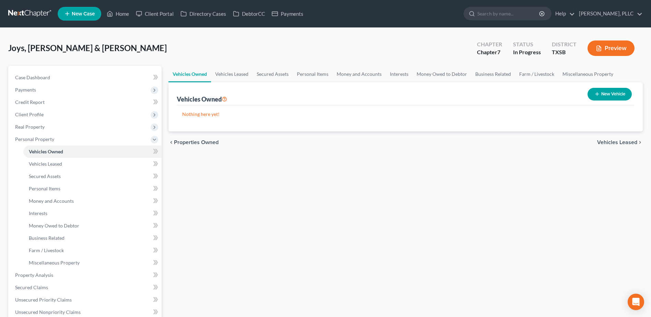
click at [619, 144] on span "Vehicles Leased" at bounding box center [617, 142] width 40 height 5
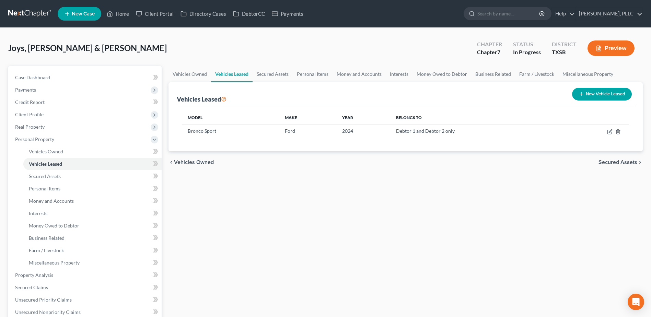
click at [620, 164] on span "Secured Assets" at bounding box center [618, 162] width 39 height 5
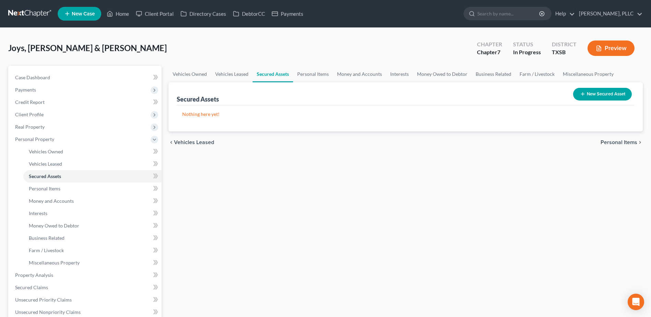
click at [617, 143] on span "Personal Items" at bounding box center [619, 142] width 37 height 5
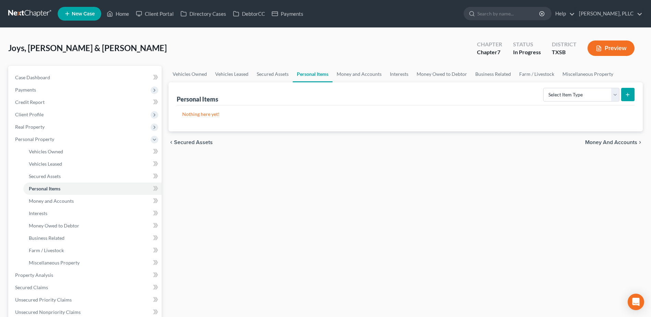
click at [614, 145] on span "Money and Accounts" at bounding box center [611, 142] width 52 height 5
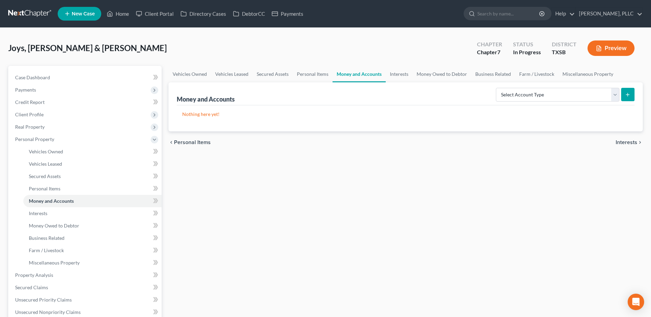
click at [616, 143] on span "Interests" at bounding box center [627, 142] width 22 height 5
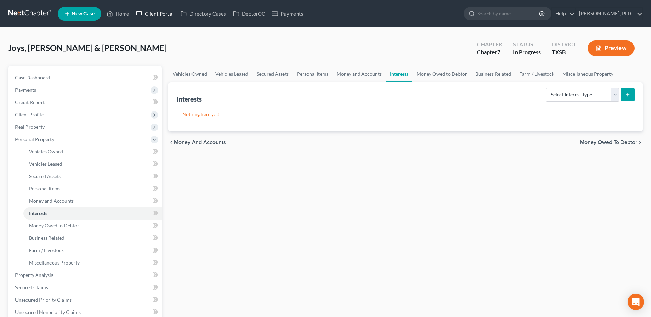
click at [150, 13] on link "Client Portal" at bounding box center [154, 14] width 45 height 12
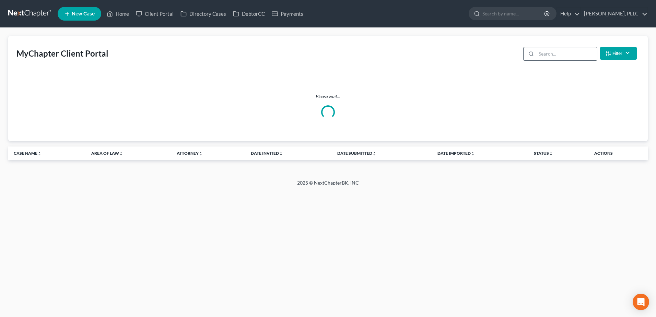
click at [534, 55] on icon at bounding box center [531, 53] width 5 height 5
click at [547, 55] on input "search" at bounding box center [566, 53] width 61 height 13
type input "willsey"
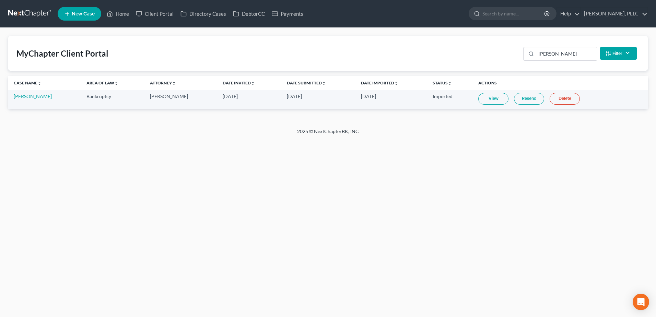
click at [490, 98] on link "View" at bounding box center [493, 99] width 30 height 12
click at [122, 14] on link "Home" at bounding box center [117, 14] width 29 height 12
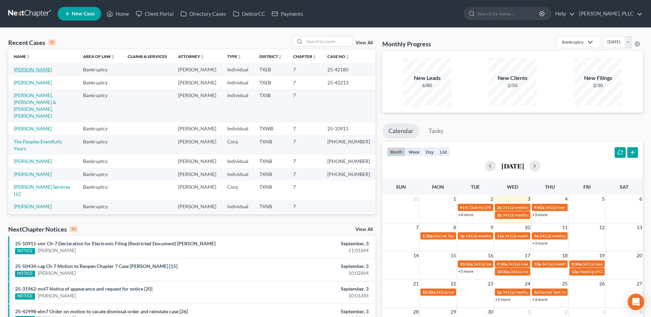
click at [30, 70] on link "[PERSON_NAME]" at bounding box center [33, 70] width 38 height 6
select select "6"
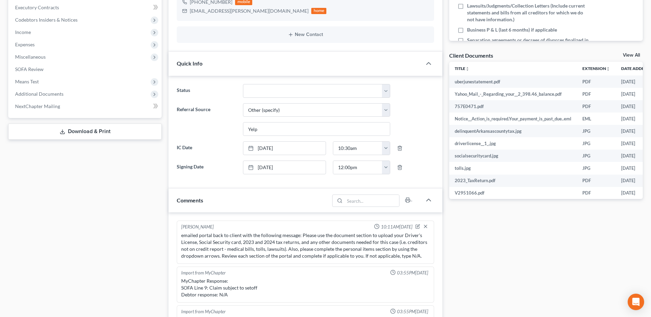
scroll to position [338, 0]
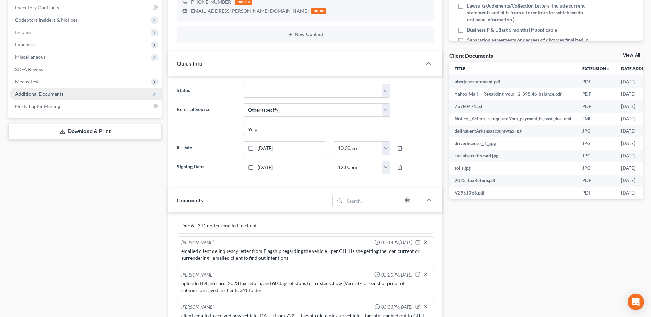
click at [50, 95] on span "Additional Documents" at bounding box center [39, 94] width 48 height 6
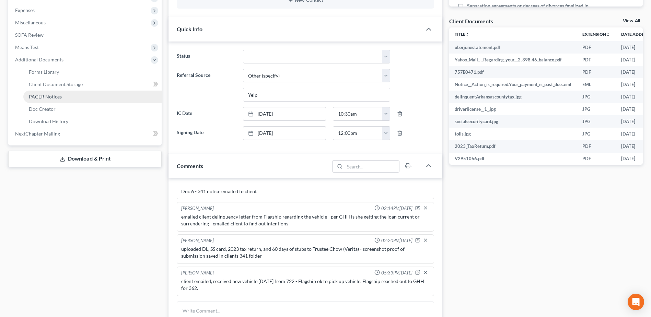
click at [44, 97] on span "PACER Notices" at bounding box center [45, 97] width 33 height 6
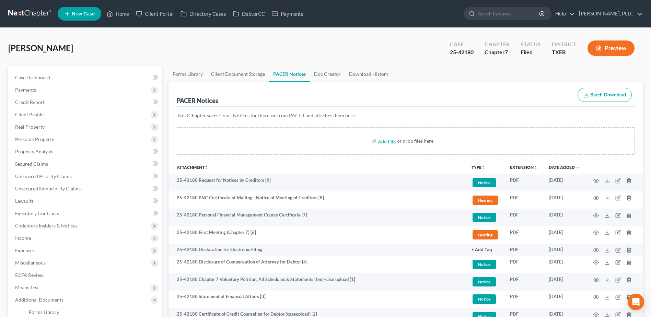
scroll to position [103, 0]
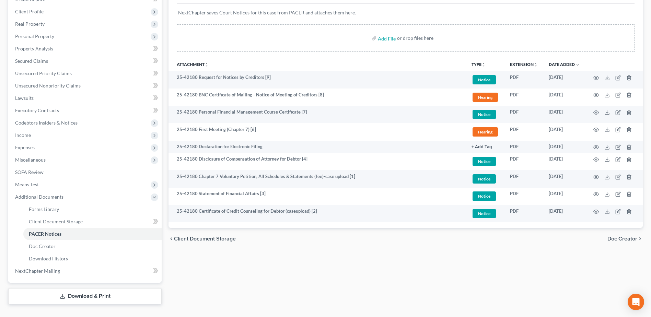
click at [357, 296] on div "Forms Library Client Document Storage PACER Notices Doc Creator Download Histor…" at bounding box center [405, 134] width 481 height 342
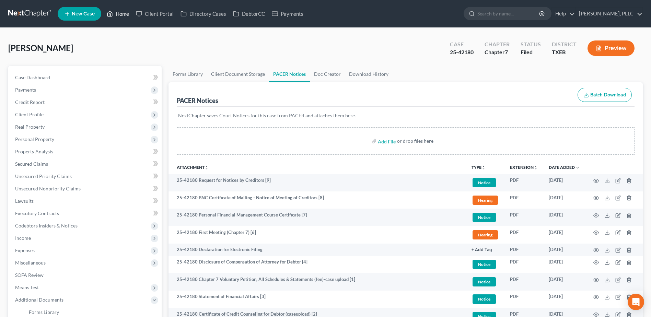
drag, startPoint x: 122, startPoint y: 14, endPoint x: 296, endPoint y: 38, distance: 175.3
click at [122, 14] on link "Home" at bounding box center [117, 14] width 29 height 12
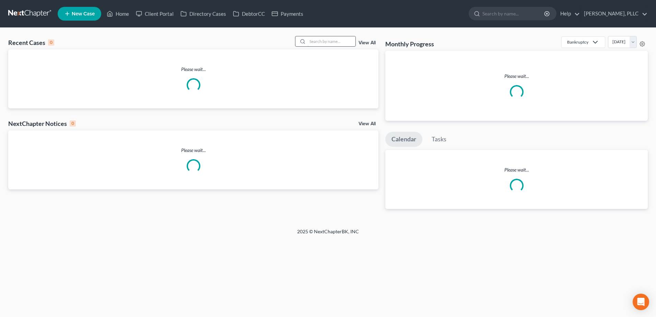
click at [323, 41] on input "search" at bounding box center [332, 41] width 48 height 10
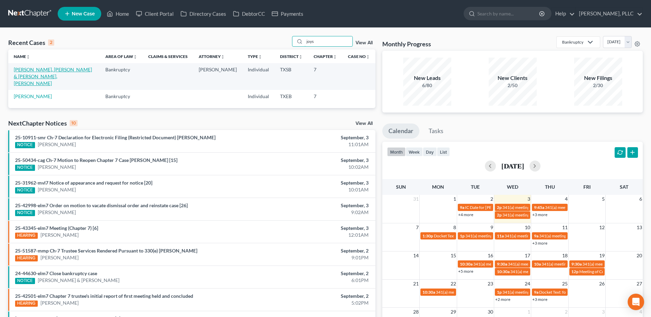
type input "joys"
click at [48, 71] on link "[PERSON_NAME], [PERSON_NAME] & [PERSON_NAME], [PERSON_NAME]" at bounding box center [53, 77] width 78 height 20
select select "6"
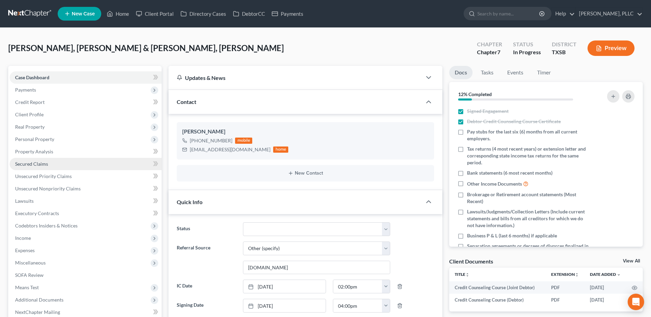
click at [29, 164] on span "Secured Claims" at bounding box center [31, 164] width 33 height 6
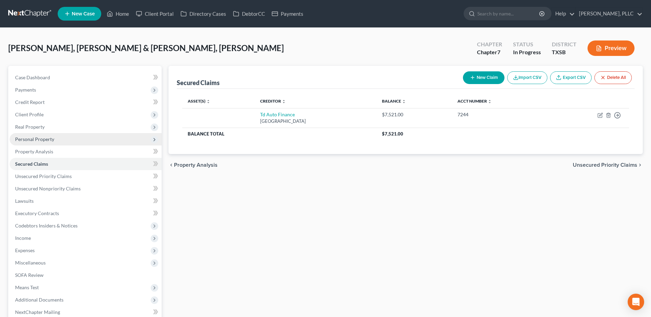
click at [43, 141] on span "Personal Property" at bounding box center [34, 139] width 39 height 6
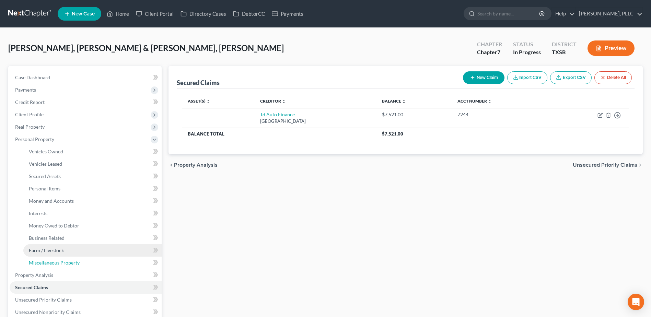
drag, startPoint x: 54, startPoint y: 261, endPoint x: 131, endPoint y: 246, distance: 78.0
click at [54, 261] on span "Miscellaneous Property" at bounding box center [54, 263] width 51 height 6
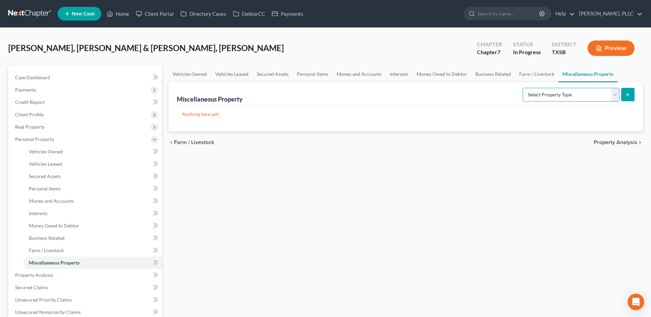
click at [616, 96] on select "Select Property Type Assigned for Creditor Benefit Within 1 Year Holding for An…" at bounding box center [571, 95] width 97 height 14
select select "transferred"
click at [523, 88] on select "Select Property Type Assigned for Creditor Benefit Within 1 Year Holding for An…" at bounding box center [571, 95] width 97 height 14
click at [625, 93] on button "submit" at bounding box center [627, 94] width 13 height 13
select select "Ordinary (within 2 years)"
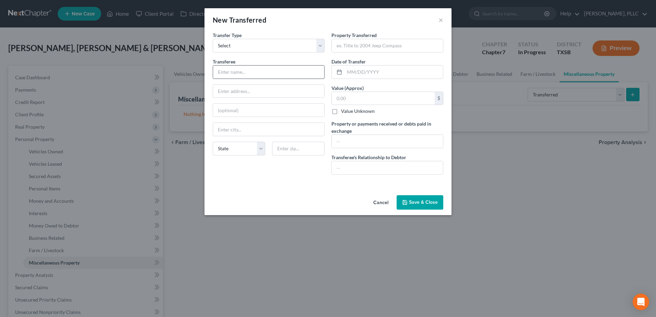
click at [258, 68] on input "text" at bounding box center [268, 72] width 111 height 13
type input "-"
click at [424, 48] on input "text" at bounding box center [387, 45] width 111 height 13
type input "-"
click at [406, 70] on input "text" at bounding box center [394, 72] width 99 height 13
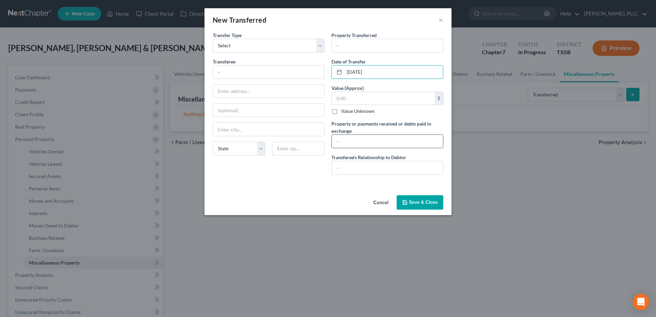
type input "03/01/2024"
click at [358, 141] on input "text" at bounding box center [387, 141] width 111 height 13
type input "-"
click at [365, 141] on input "-" at bounding box center [387, 141] width 111 height 13
type input "401k transfer and rollover"
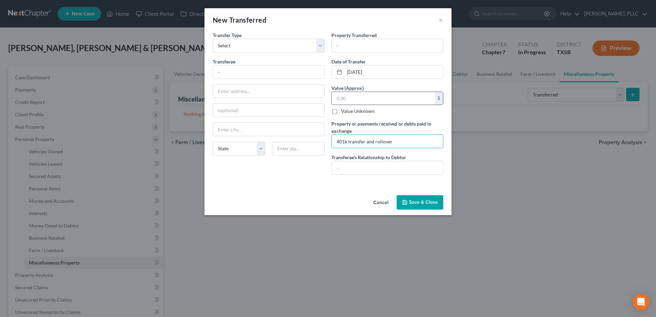
click at [362, 101] on input "text" at bounding box center [383, 98] width 103 height 13
type input "30,000.00"
click at [412, 164] on input "text" at bounding box center [387, 167] width 111 height 13
type input "Arm's sale of home"
click at [364, 51] on input "-" at bounding box center [387, 45] width 111 height 13
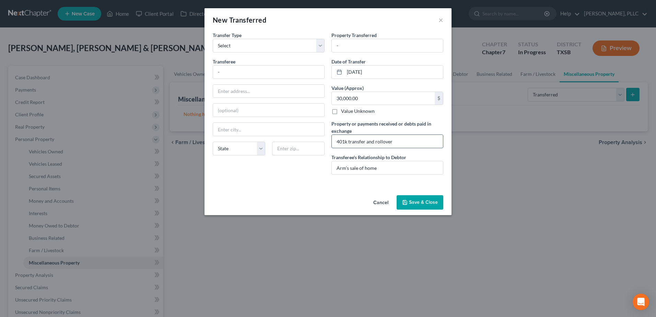
click at [407, 143] on input "401k transfer and rollover" at bounding box center [387, 141] width 111 height 13
type input "401k transfer and rollover - $30,000 proceed"
click at [377, 99] on input "30,000.00" at bounding box center [383, 98] width 103 height 13
type input "200,000.00"
click at [415, 204] on button "Save & Close" at bounding box center [420, 202] width 47 height 14
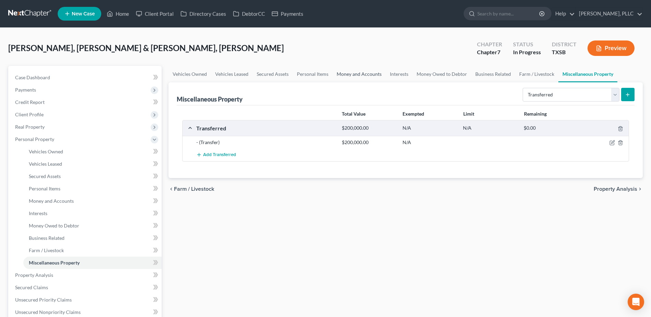
click at [360, 74] on link "Money and Accounts" at bounding box center [359, 74] width 53 height 16
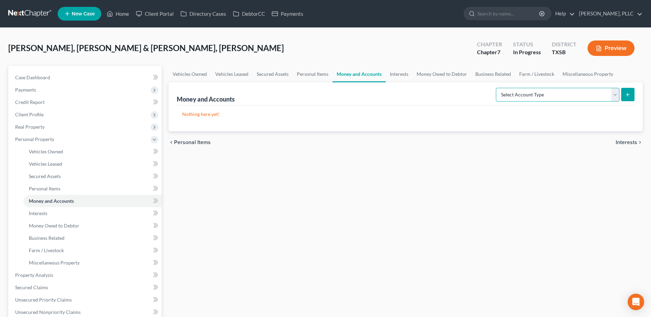
click at [614, 94] on select "Select Account Type Brokerage Cash on Hand Certificates of Deposit Checking Acc…" at bounding box center [558, 95] width 124 height 14
select select "brokerage"
click at [497, 88] on select "Select Account Type Brokerage Cash on Hand Certificates of Deposit Checking Acc…" at bounding box center [558, 95] width 124 height 14
click at [636, 95] on div "Money and Accounts Select Account Type Brokerage Cash on Hand Certificates of D…" at bounding box center [406, 106] width 474 height 49
click at [626, 95] on icon "submit" at bounding box center [627, 94] width 5 height 5
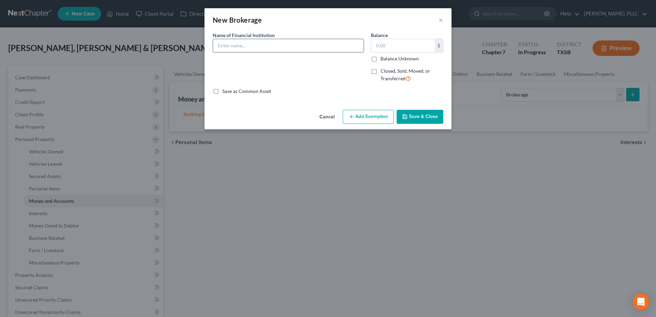
click at [267, 46] on input "text" at bounding box center [288, 45] width 151 height 13
type input "-"
click at [389, 47] on input "text" at bounding box center [403, 45] width 64 height 13
type input "10,000.00"
click at [345, 48] on input "-" at bounding box center [288, 45] width 151 height 13
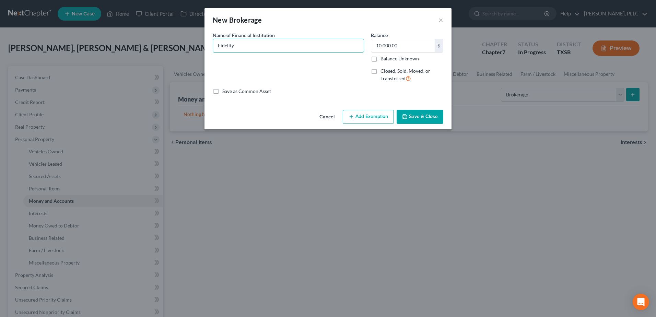
type input "Fidelity"
click at [322, 115] on button "Cancel" at bounding box center [327, 118] width 26 height 14
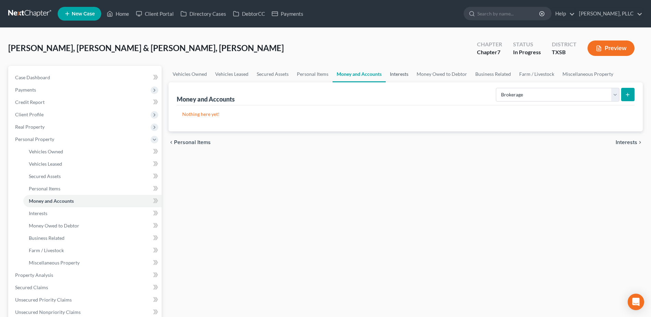
click at [402, 74] on link "Interests" at bounding box center [399, 74] width 27 height 16
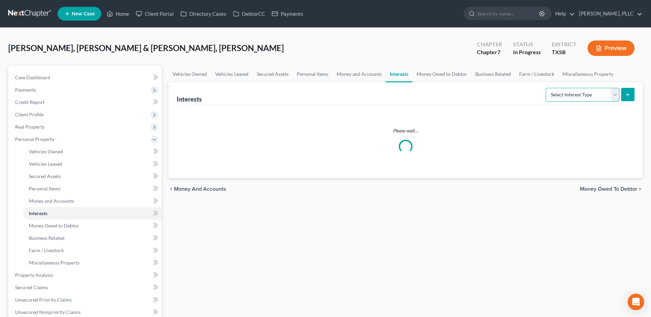
click at [615, 93] on select "Select Interest Type 401K Annuity Bond Education IRA Government Bond Government…" at bounding box center [583, 95] width 74 height 14
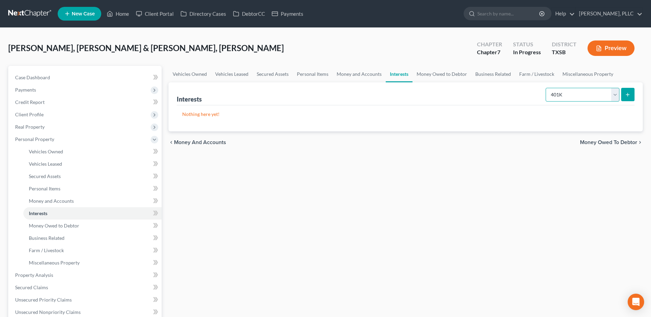
click at [546, 88] on select "Select Interest Type 401K Annuity Bond Education IRA Government Bond Government…" at bounding box center [583, 95] width 74 height 14
click at [624, 94] on button "submit" at bounding box center [627, 94] width 13 height 13
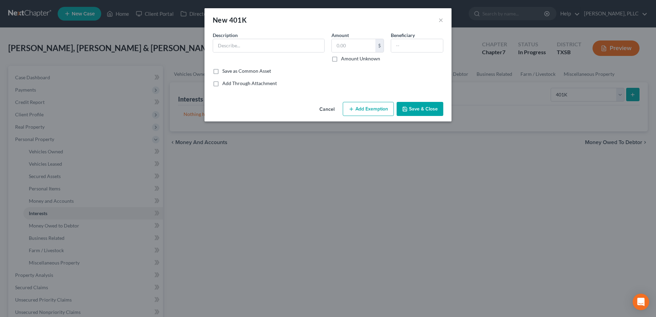
click at [332, 111] on button "Cancel" at bounding box center [327, 110] width 26 height 14
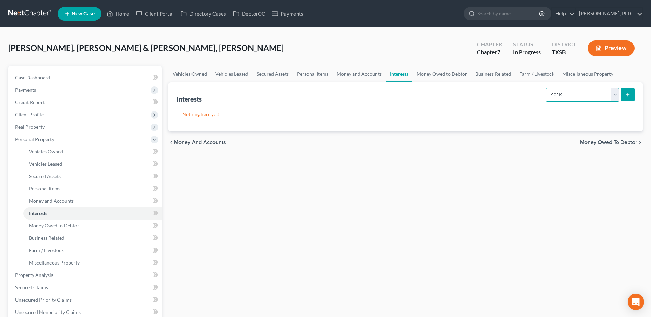
click at [615, 92] on select "Select Interest Type 401K Annuity Bond Education IRA Government Bond Government…" at bounding box center [583, 95] width 74 height 14
select select "ira"
click at [546, 88] on select "Select Interest Type 401K Annuity Bond Education IRA Government Bond Government…" at bounding box center [583, 95] width 74 height 14
click at [629, 95] on icon "submit" at bounding box center [627, 94] width 5 height 5
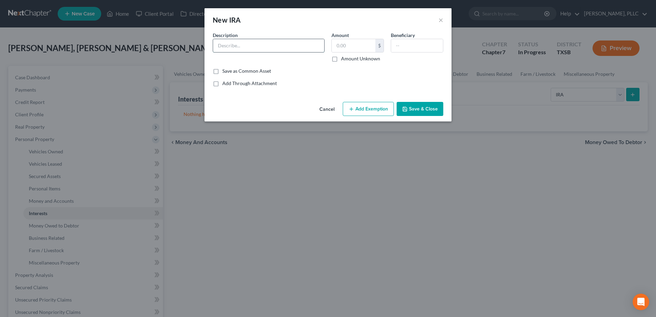
click at [262, 49] on input "text" at bounding box center [268, 45] width 111 height 13
type input "Fidelity"
type input "704.30"
click at [420, 47] on input "text" at bounding box center [417, 45] width 52 height 13
type input "-"
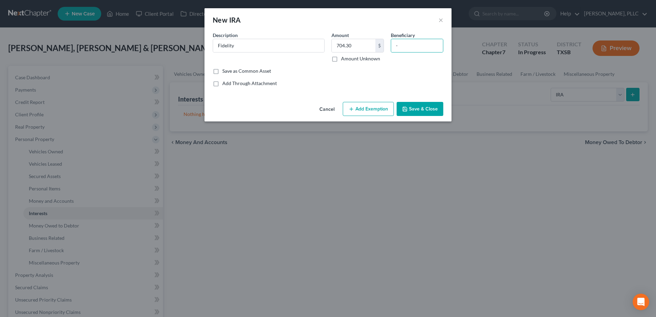
click at [429, 109] on button "Save & Close" at bounding box center [420, 109] width 47 height 14
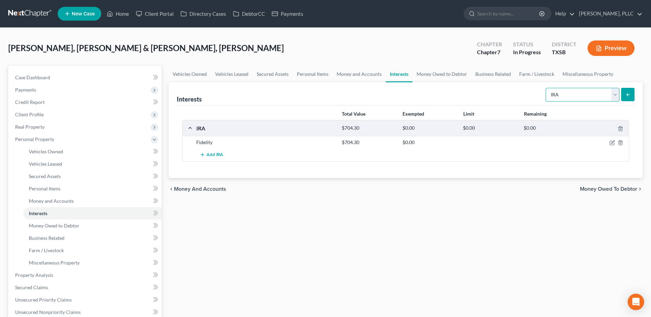
click at [615, 94] on select "Select Interest Type 401K Annuity Bond Education IRA Government Bond Government…" at bounding box center [583, 95] width 74 height 14
select select "other_retirement_plan"
click at [546, 88] on select "Select Interest Type 401K Annuity Bond Education IRA Government Bond Government…" at bounding box center [583, 95] width 74 height 14
click at [633, 97] on button "submit" at bounding box center [627, 94] width 13 height 13
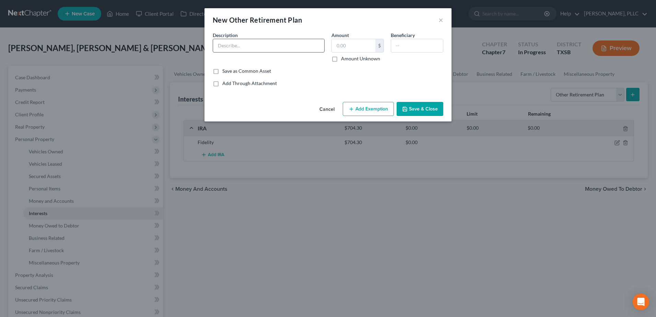
click at [257, 45] on input "text" at bounding box center [268, 45] width 111 height 13
type input "Fidelity"
type input "704.30"
type input "-"
click at [243, 49] on input "Fidelity" at bounding box center [268, 45] width 111 height 13
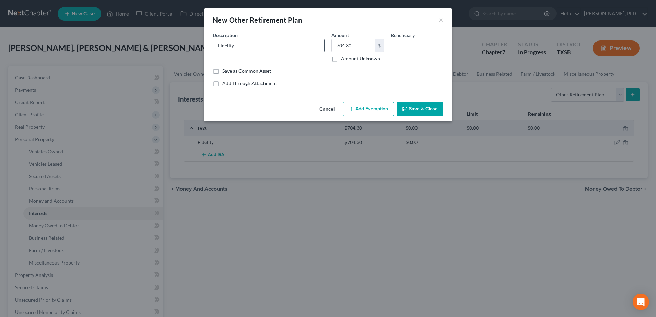
click at [243, 44] on input "Fidelity" at bounding box center [268, 45] width 111 height 13
type input "Fidelity Money Market"
type input "177.92"
drag, startPoint x: 426, startPoint y: 108, endPoint x: 430, endPoint y: 108, distance: 4.1
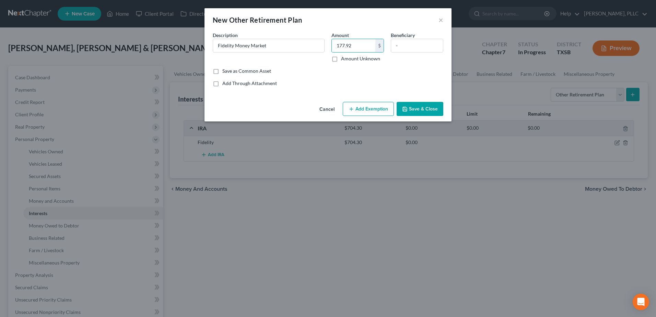
click at [426, 108] on button "Save & Close" at bounding box center [420, 109] width 47 height 14
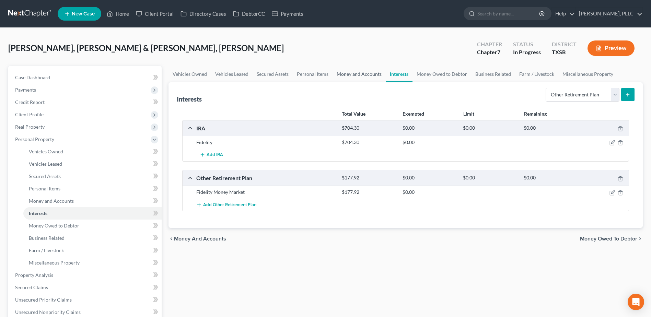
click at [349, 72] on link "Money and Accounts" at bounding box center [359, 74] width 53 height 16
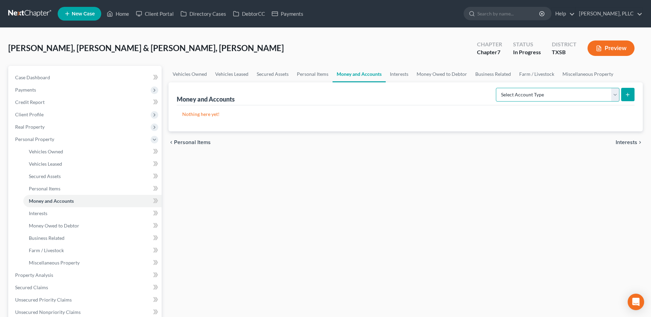
click at [615, 96] on select "Select Account Type Brokerage Cash on Hand Certificates of Deposit Checking Acc…" at bounding box center [558, 95] width 124 height 14
select select "money_market"
click at [497, 88] on select "Select Account Type Brokerage Cash on Hand Certificates of Deposit Checking Acc…" at bounding box center [558, 95] width 124 height 14
click at [631, 93] on button "submit" at bounding box center [627, 94] width 13 height 13
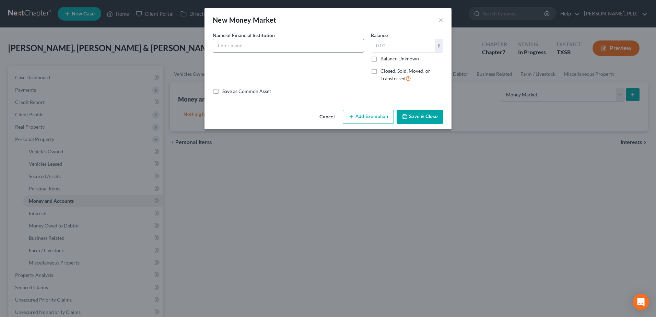
click at [272, 43] on input "text" at bounding box center [288, 45] width 151 height 13
type input "Fidelity Money Market"
type input "177.92"
click at [427, 116] on button "Save & Close" at bounding box center [420, 117] width 47 height 14
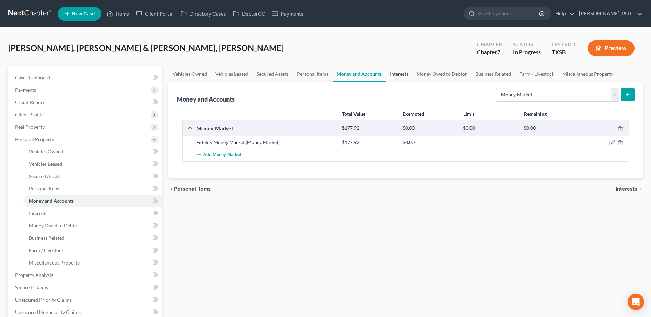
click at [400, 72] on link "Interests" at bounding box center [399, 74] width 27 height 16
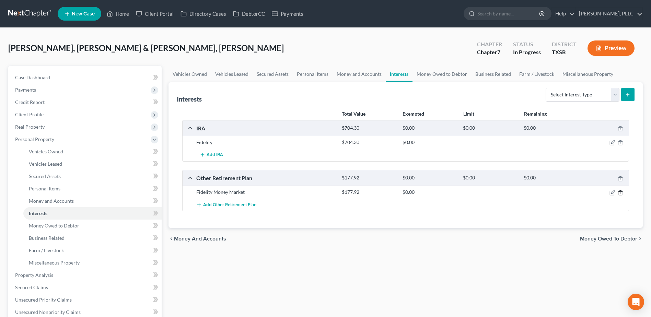
click at [621, 192] on icon "button" at bounding box center [620, 192] width 5 height 5
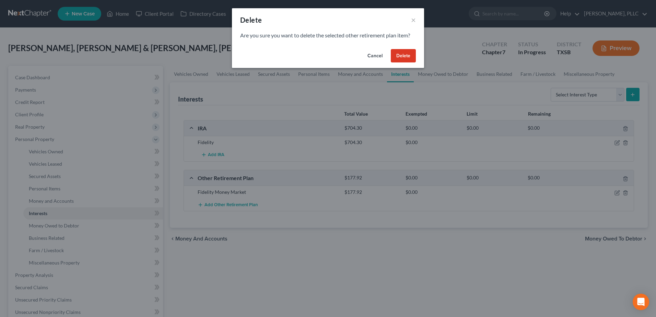
click at [404, 56] on button "Delete" at bounding box center [403, 56] width 25 height 14
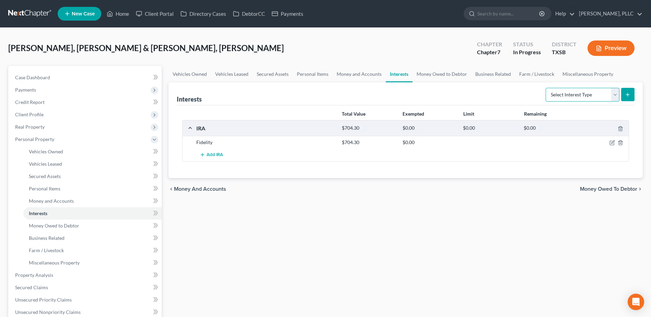
click at [615, 94] on select "Select Interest Type 401K Annuity Bond Education IRA Government Bond Government…" at bounding box center [583, 95] width 74 height 14
select select "stock"
click at [546, 88] on select "Select Interest Type 401K Annuity Bond Education IRA Government Bond Government…" at bounding box center [583, 95] width 74 height 14
click at [631, 94] on button "submit" at bounding box center [627, 94] width 13 height 13
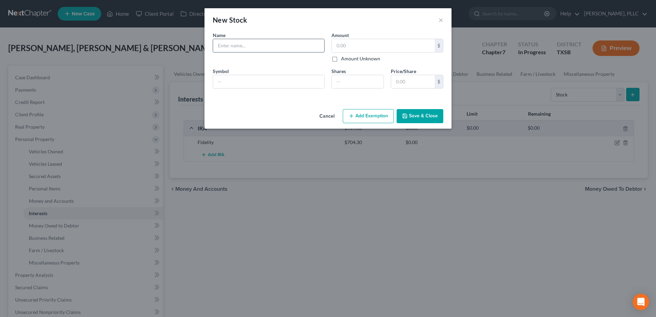
click at [264, 41] on input "text" at bounding box center [268, 45] width 111 height 13
type input "Robinhood"
type input "14.82"
click at [426, 116] on button "Save & Close" at bounding box center [420, 116] width 47 height 14
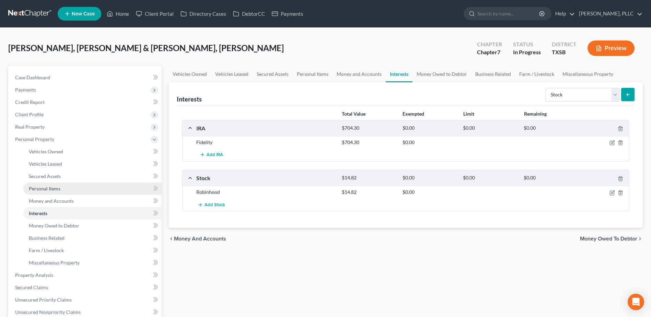
click at [54, 189] on span "Personal Items" at bounding box center [45, 189] width 32 height 6
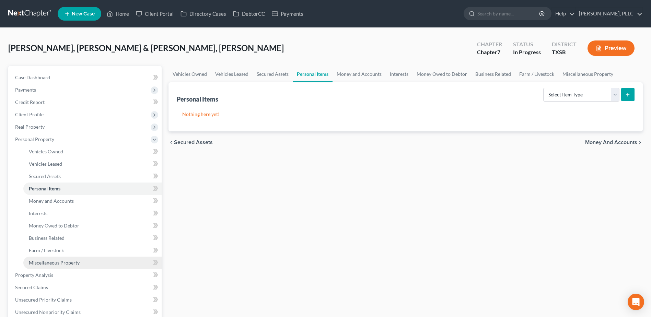
click at [54, 261] on span "Miscellaneous Property" at bounding box center [54, 263] width 51 height 6
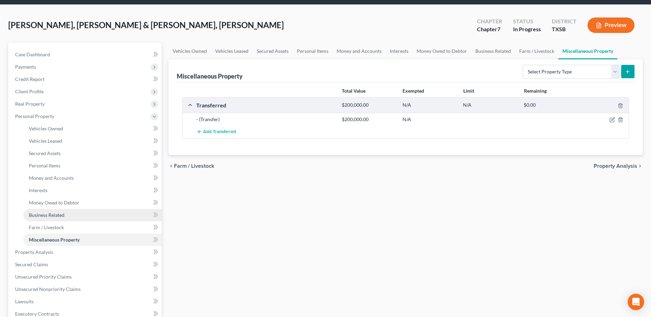
scroll to position [34, 0]
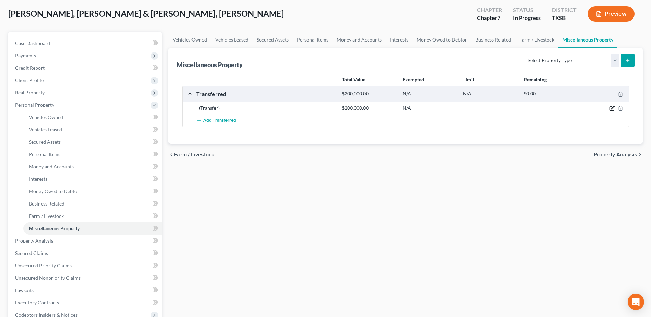
click at [610, 108] on icon "button" at bounding box center [612, 108] width 5 height 5
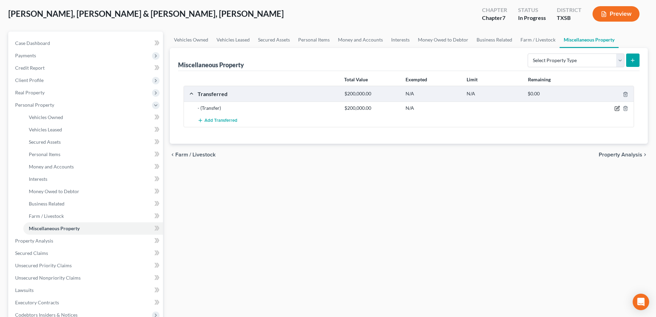
select select "Ordinary (within 2 years)"
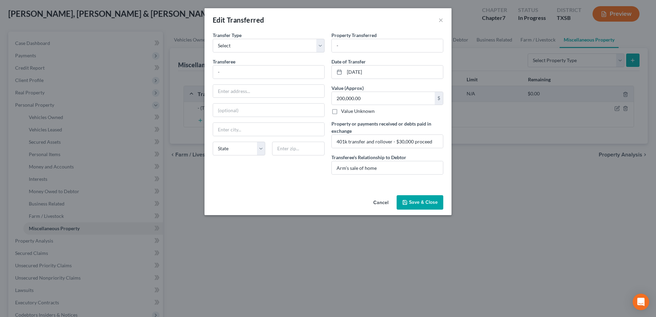
click at [575, 190] on div "Edit Transferred × An exemption set must first be selected from the Filing Info…" at bounding box center [328, 158] width 656 height 317
click at [381, 202] on button "Cancel" at bounding box center [381, 203] width 26 height 14
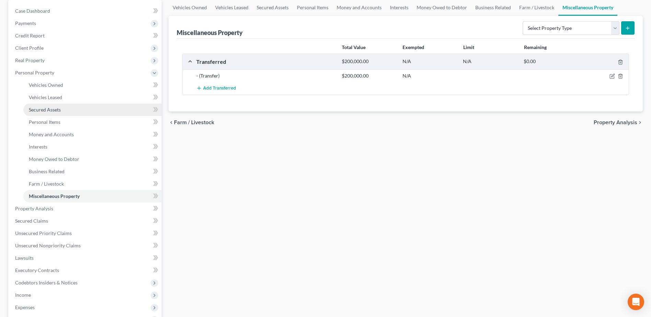
scroll to position [137, 0]
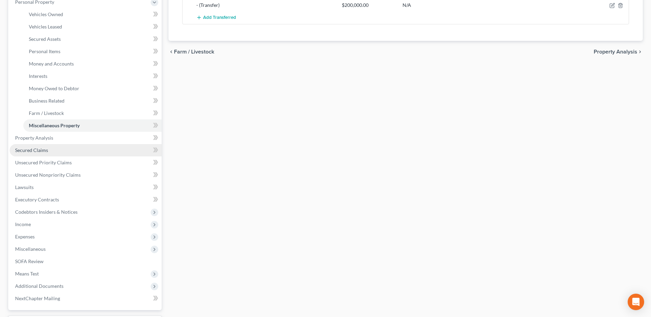
click at [31, 153] on link "Secured Claims" at bounding box center [86, 150] width 152 height 12
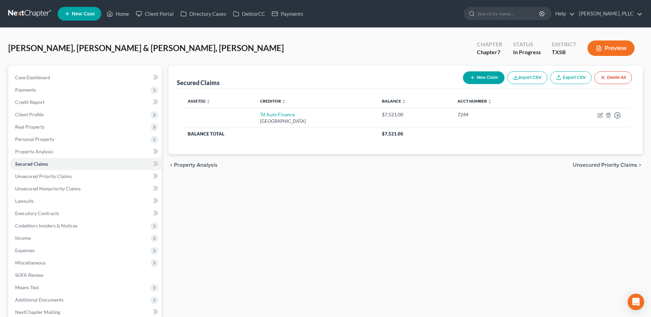
click at [595, 165] on span "Unsecured Priority Claims" at bounding box center [605, 164] width 65 height 5
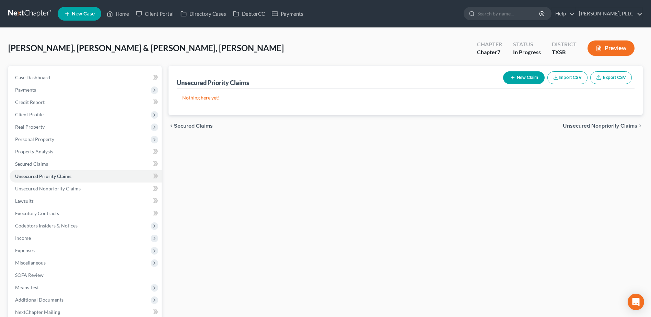
click at [601, 127] on span "Unsecured Nonpriority Claims" at bounding box center [600, 125] width 74 height 5
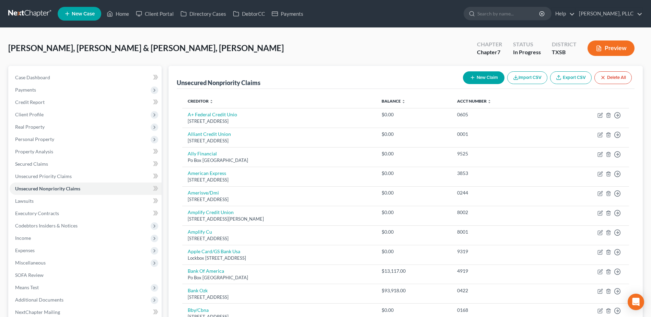
scroll to position [446, 0]
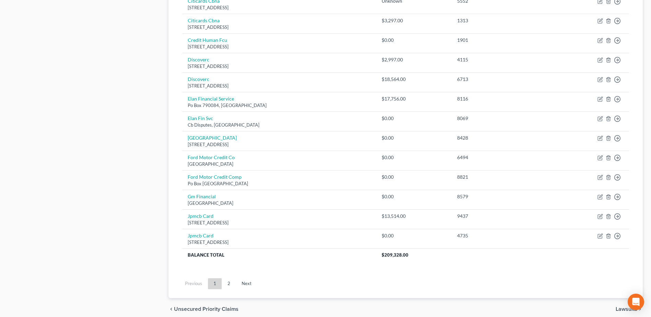
click at [624, 311] on span "Lawsuits" at bounding box center [627, 309] width 22 height 5
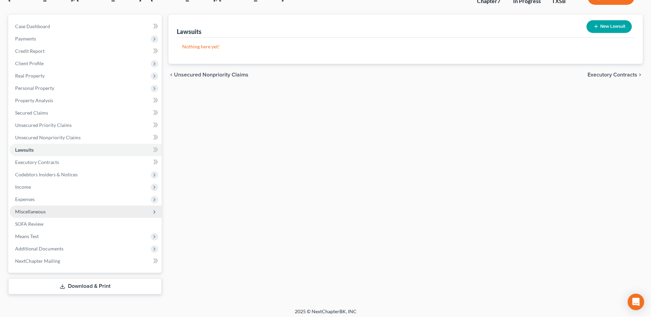
scroll to position [55, 0]
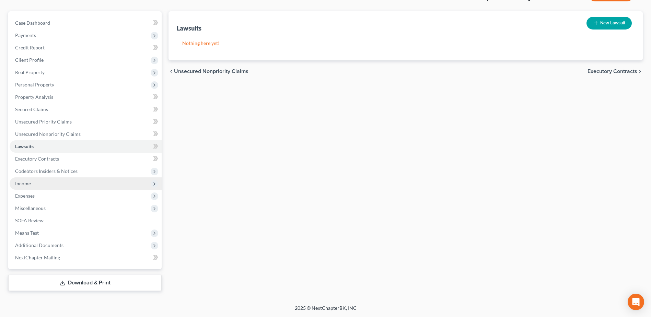
click at [27, 181] on span "Income" at bounding box center [23, 184] width 16 height 6
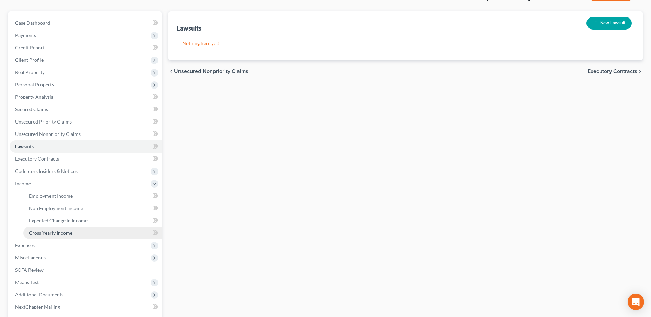
click at [59, 231] on span "Gross Yearly Income" at bounding box center [51, 233] width 44 height 6
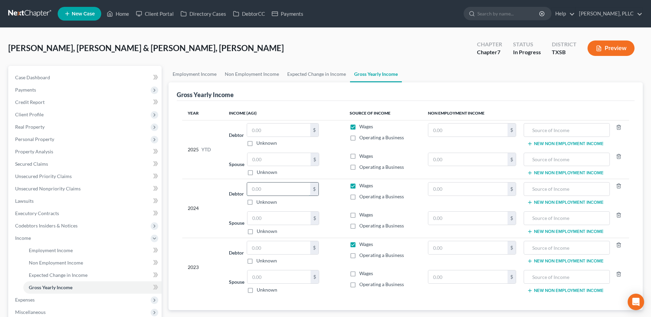
click at [275, 192] on input "text" at bounding box center [278, 189] width 63 height 13
type input "194,674.00"
click at [359, 196] on label "Operating a Business" at bounding box center [381, 196] width 45 height 7
click at [362, 196] on input "Operating a Business" at bounding box center [364, 195] width 4 height 4
checkbox input "true"
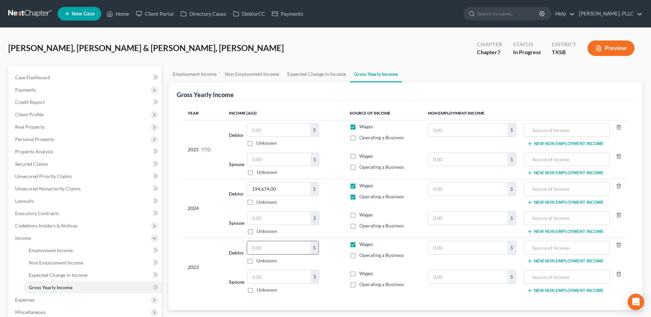
click at [264, 249] on input "text" at bounding box center [278, 247] width 63 height 13
type input "82,955.00"
click at [359, 255] on label "Operating a Business" at bounding box center [381, 255] width 45 height 7
click at [362, 255] on input "Operating a Business" at bounding box center [364, 254] width 4 height 4
checkbox input "true"
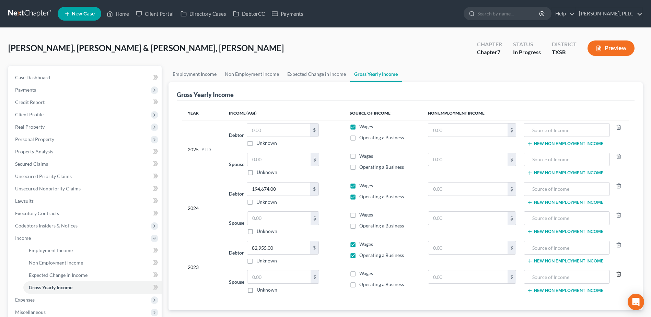
click at [620, 272] on icon "button" at bounding box center [618, 274] width 3 height 4
click at [581, 278] on button "New Non Employment Income" at bounding box center [565, 276] width 77 height 5
click at [475, 158] on input "text" at bounding box center [467, 159] width 79 height 13
type input "5,648.00"
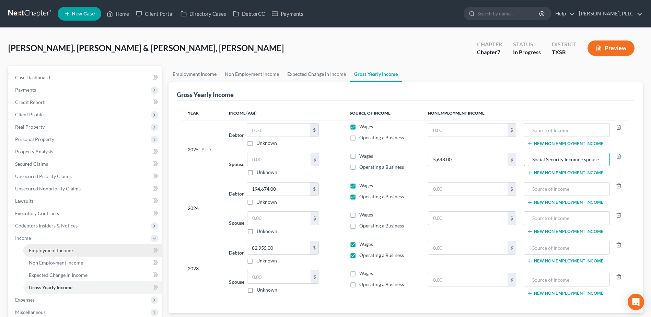
type input "Social Security Income - spouse"
click at [280, 130] on input "text" at bounding box center [278, 130] width 63 height 13
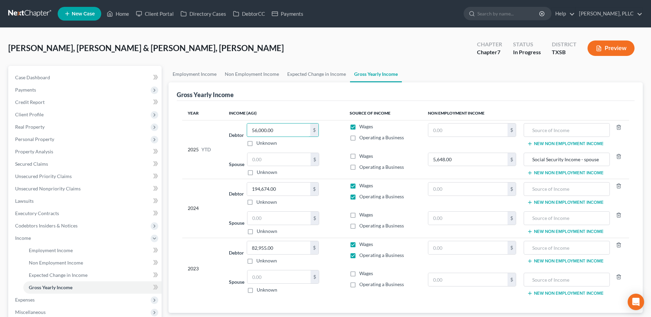
type input "56,000.00"
drag, startPoint x: 357, startPoint y: 137, endPoint x: 490, endPoint y: 187, distance: 142.3
click at [359, 136] on label "Operating a Business" at bounding box center [381, 137] width 45 height 7
click at [362, 136] on input "Operating a Business" at bounding box center [364, 136] width 4 height 4
checkbox input "true"
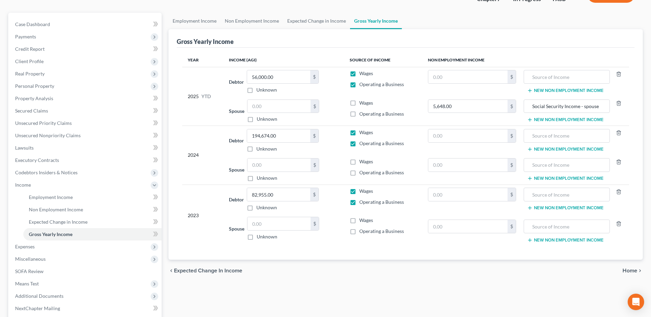
scroll to position [103, 0]
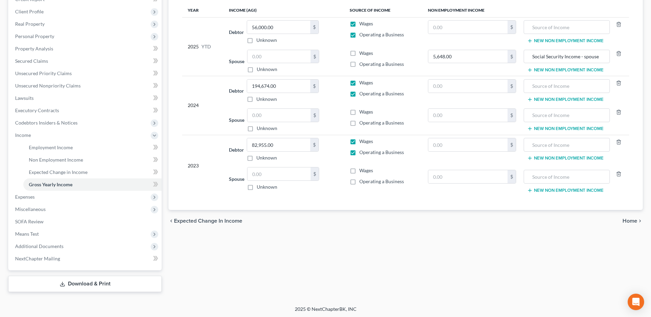
click at [627, 221] on span "Home" at bounding box center [630, 220] width 15 height 5
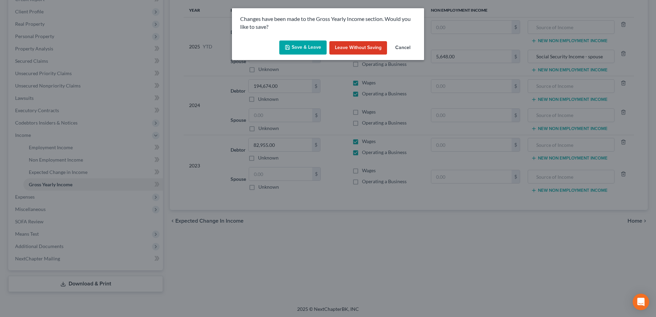
click at [295, 46] on button "Save & Leave" at bounding box center [302, 48] width 47 height 14
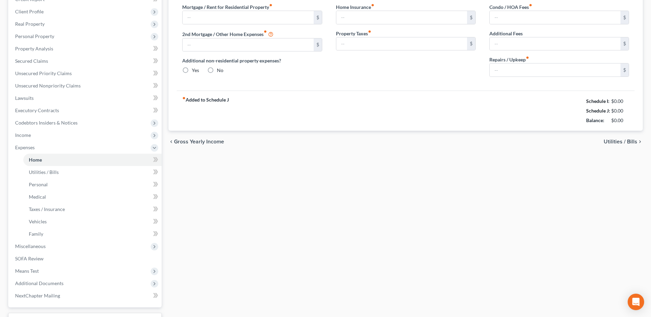
scroll to position [92, 0]
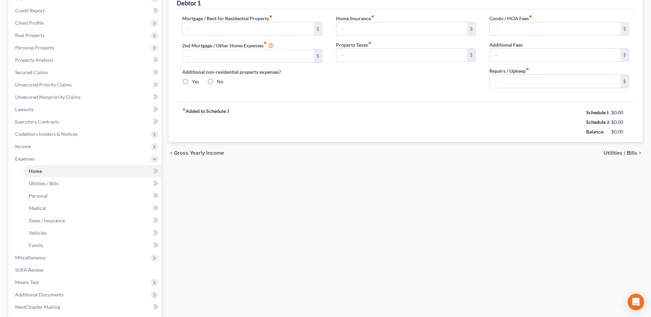
type input "0.00"
radio input "true"
type input "0.00"
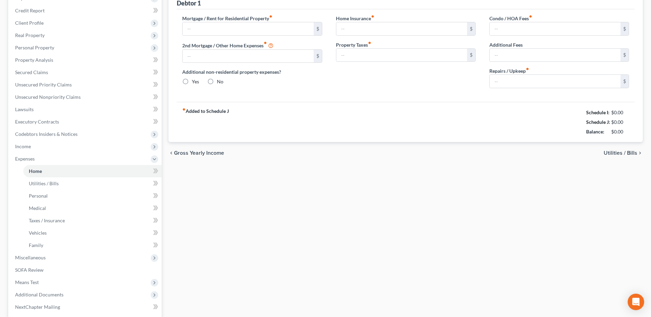
type input "0.00"
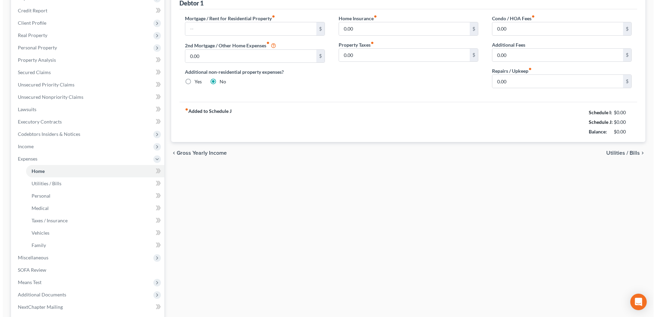
scroll to position [0, 0]
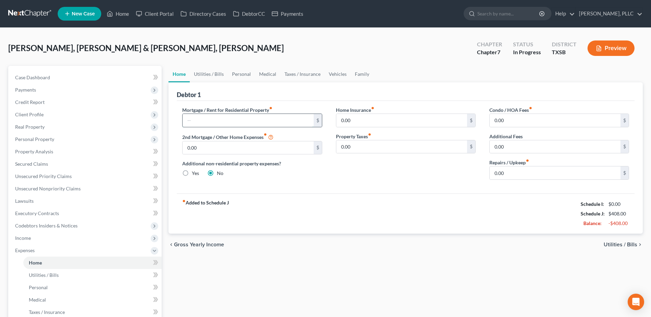
click at [221, 118] on input "text" at bounding box center [248, 120] width 131 height 13
type input "0.00"
click at [219, 72] on link "Utilities / Bills" at bounding box center [209, 74] width 38 height 16
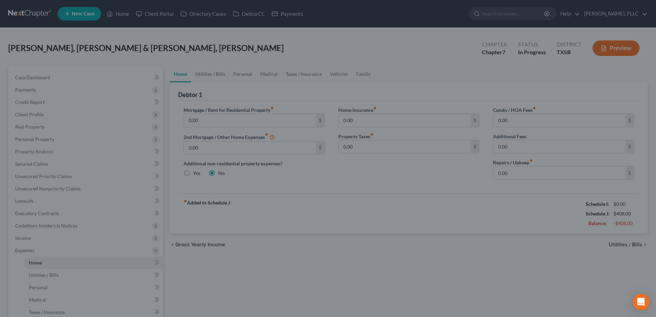
click at [482, 62] on div at bounding box center [328, 158] width 656 height 317
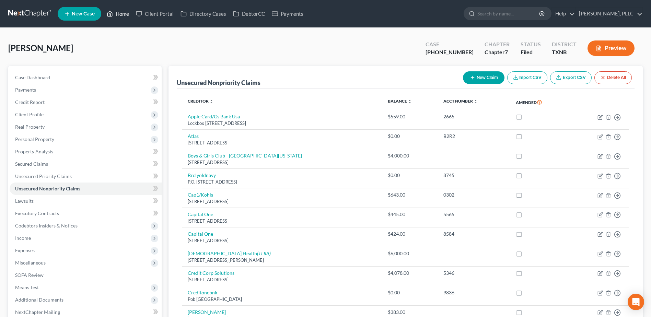
click at [126, 14] on link "Home" at bounding box center [117, 14] width 29 height 12
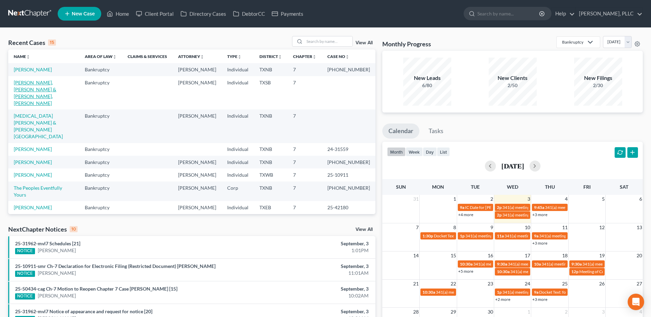
click at [38, 83] on link "[PERSON_NAME], [PERSON_NAME] & [PERSON_NAME], [PERSON_NAME]" at bounding box center [35, 93] width 43 height 26
select select "6"
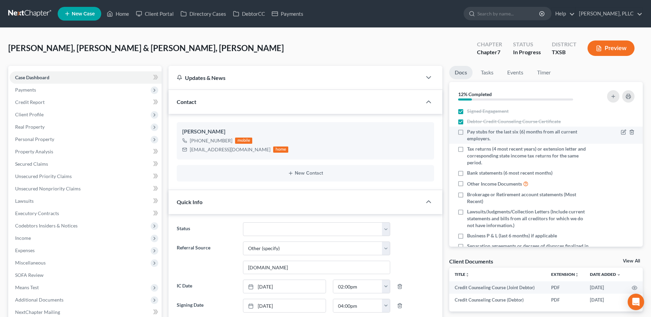
click at [467, 130] on label "Pay stubs for the last six (6) months from all current employers." at bounding box center [528, 135] width 122 height 14
click at [470, 130] on input "Pay stubs for the last six (6) months from all current employers." at bounding box center [472, 130] width 4 height 4
checkbox input "true"
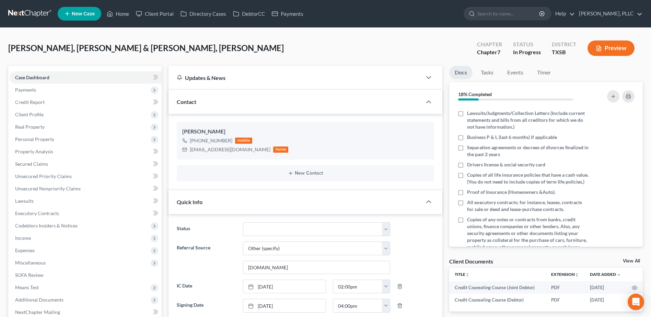
scroll to position [103, 0]
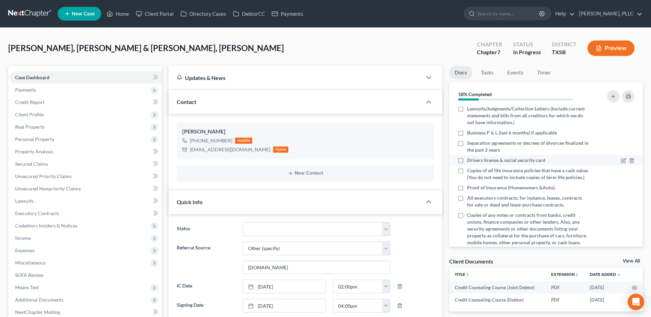
click at [467, 161] on label "Drivers license & social security card" at bounding box center [506, 160] width 78 height 7
click at [470, 161] on input "Drivers license & social security card" at bounding box center [472, 159] width 4 height 4
checkbox input "true"
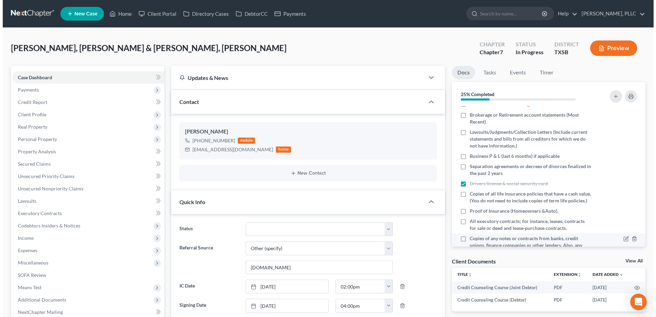
scroll to position [0, 0]
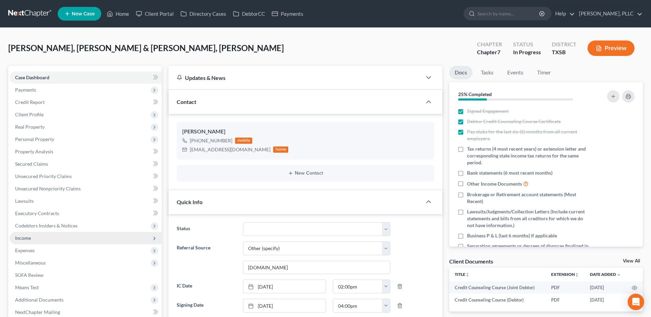
click at [32, 239] on span "Income" at bounding box center [86, 238] width 152 height 12
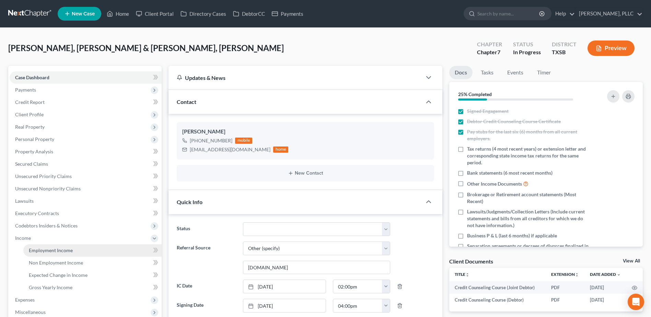
click at [51, 250] on span "Employment Income" at bounding box center [51, 250] width 44 height 6
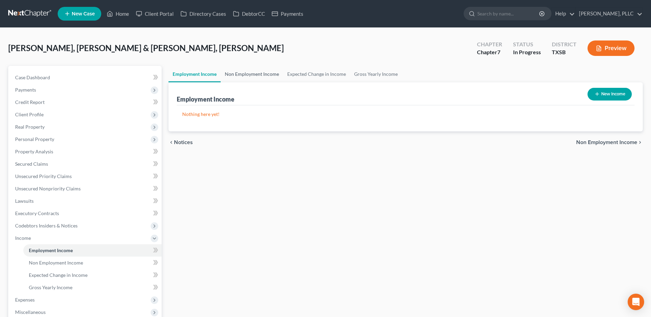
click at [262, 76] on link "Non Employment Income" at bounding box center [252, 74] width 62 height 16
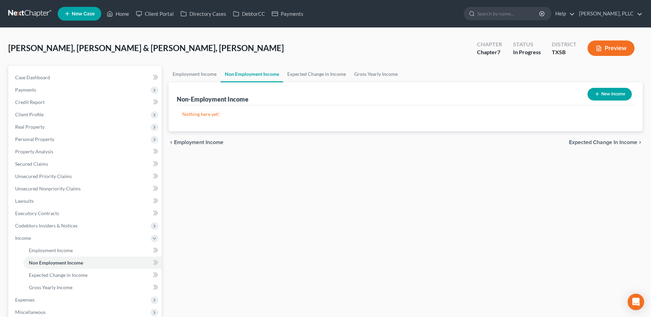
click at [618, 94] on button "New Income" at bounding box center [610, 94] width 44 height 13
select select "0"
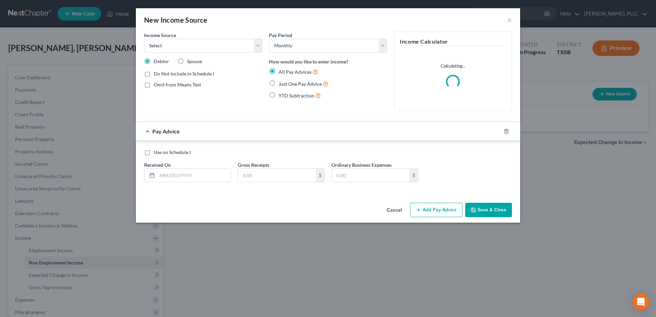
click at [187, 62] on label "Spouse" at bounding box center [194, 61] width 15 height 7
click at [190, 62] on input "Spouse" at bounding box center [192, 60] width 4 height 4
radio input "true"
click at [259, 51] on select "Select Unemployment Disability (from employer) Pension Retirement Social Securi…" at bounding box center [203, 46] width 118 height 14
select select "4"
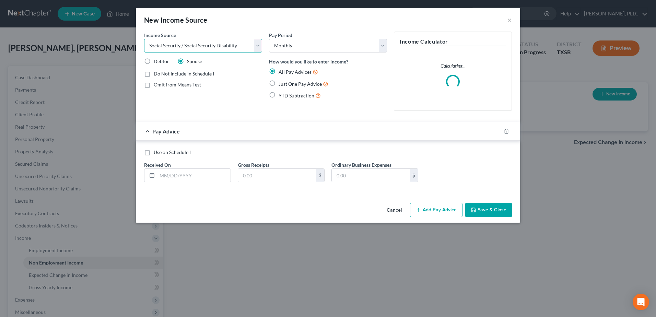
click at [144, 39] on select "Select Unemployment Disability (from employer) Pension Retirement Social Securi…" at bounding box center [203, 46] width 118 height 14
click at [279, 82] on label "Just One Pay Advice" at bounding box center [304, 84] width 50 height 8
click at [281, 82] on input "Just One Pay Advice" at bounding box center [283, 82] width 4 height 4
radio input "true"
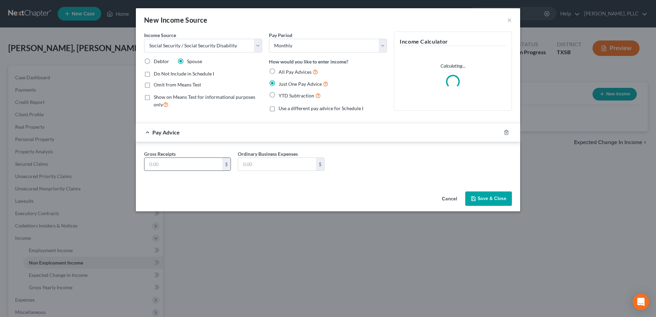
click at [211, 167] on input "text" at bounding box center [184, 164] width 78 height 13
type input "706.00"
click at [481, 203] on button "Save & Close" at bounding box center [488, 199] width 47 height 14
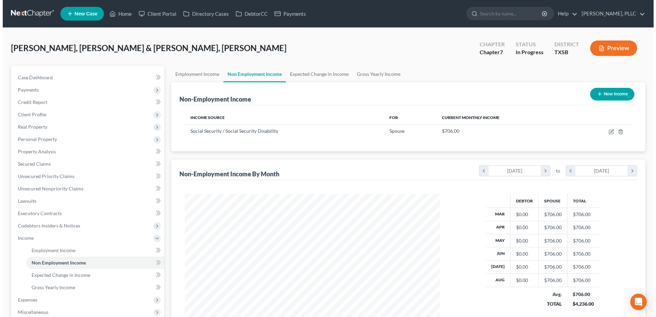
scroll to position [343119, 342977]
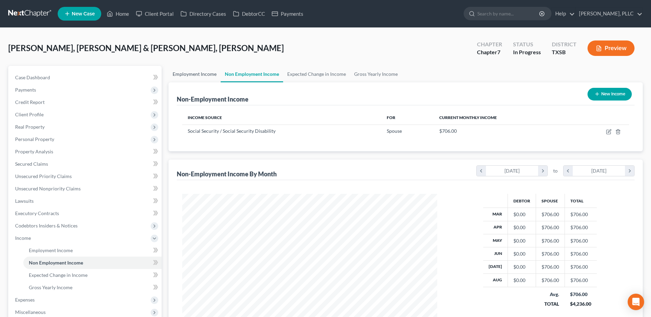
click at [200, 75] on link "Employment Income" at bounding box center [195, 74] width 52 height 16
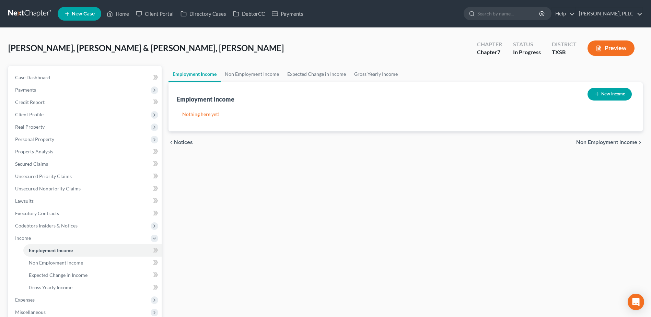
click at [611, 94] on button "New Income" at bounding box center [610, 94] width 44 height 13
select select "0"
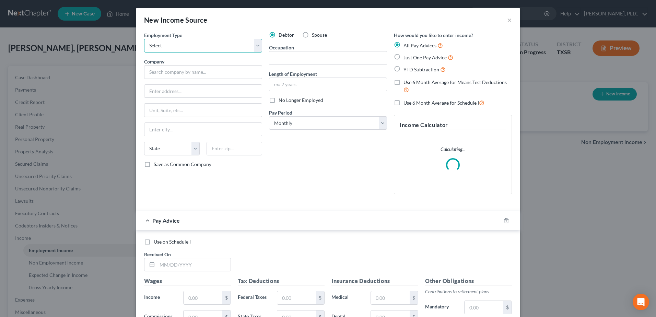
click at [254, 45] on select "Select Full or [DEMOGRAPHIC_DATA] Employment Self Employment" at bounding box center [203, 46] width 118 height 14
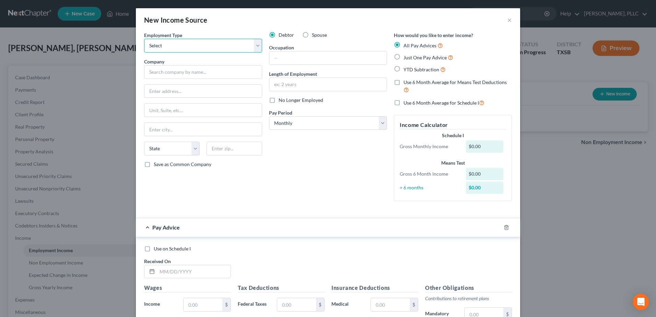
select select "1"
click at [144, 39] on select "Select Full or [DEMOGRAPHIC_DATA] Employment Self Employment" at bounding box center [203, 46] width 118 height 14
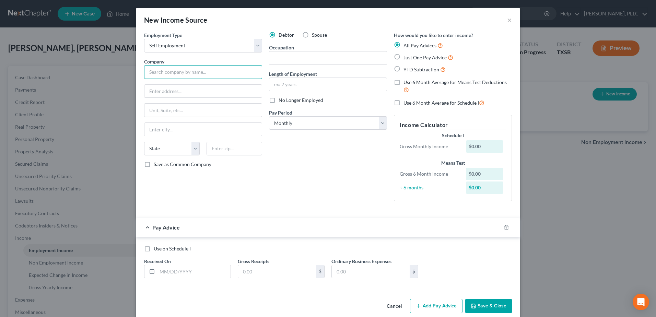
click at [206, 71] on input "text" at bounding box center [203, 72] width 118 height 14
type input "-"
click at [296, 58] on input "text" at bounding box center [327, 57] width 117 height 13
type input "Consultant"
type input "-"
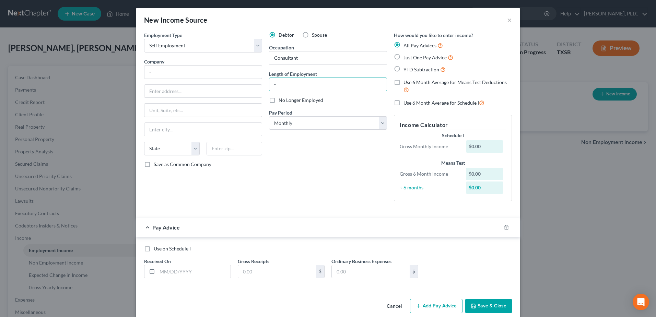
click at [404, 57] on label "Just One Pay Advice" at bounding box center [429, 58] width 50 height 8
click at [406, 57] on input "Just One Pay Advice" at bounding box center [408, 56] width 4 height 4
radio input "true"
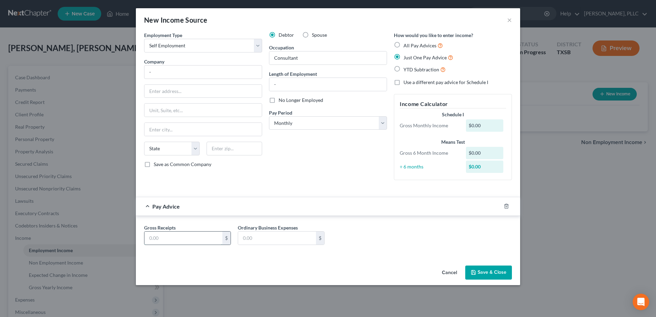
click at [185, 237] on input "text" at bounding box center [184, 238] width 78 height 13
type input "7,000.00"
click at [486, 272] on button "Save & Close" at bounding box center [488, 273] width 47 height 14
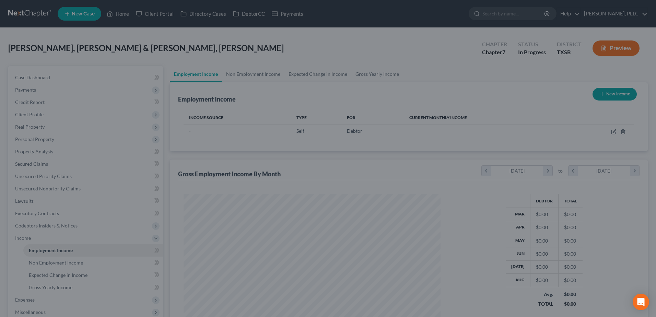
scroll to position [127, 268]
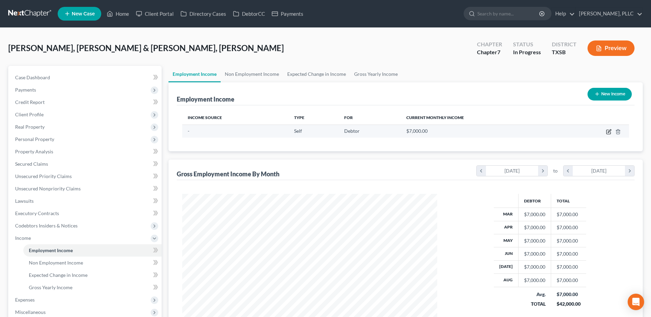
click at [609, 133] on icon "button" at bounding box center [608, 131] width 5 height 5
select select "1"
select select "0"
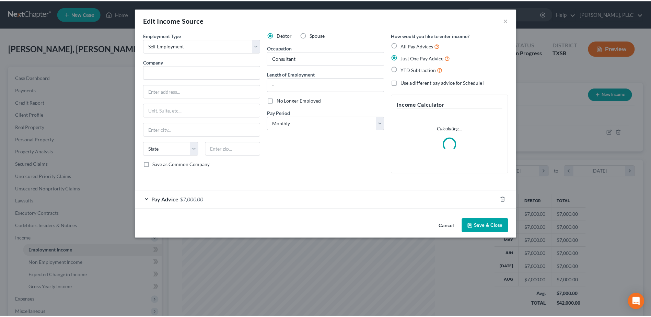
scroll to position [128, 271]
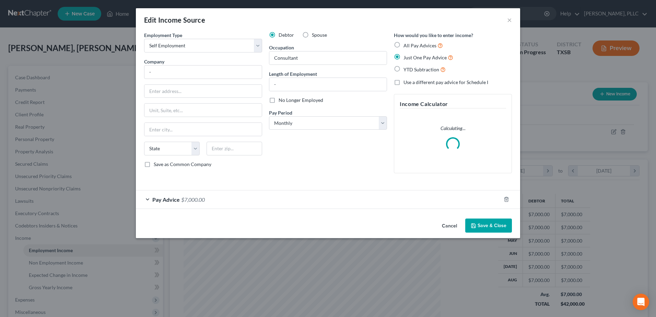
click at [147, 199] on div "Pay Advice $7,000.00" at bounding box center [318, 200] width 365 height 18
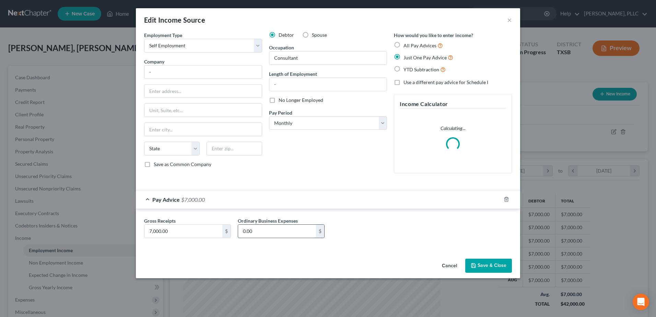
click at [265, 228] on input "0.00" at bounding box center [277, 231] width 78 height 13
type input "2,400.00"
click at [486, 261] on button "Save & Close" at bounding box center [488, 266] width 47 height 14
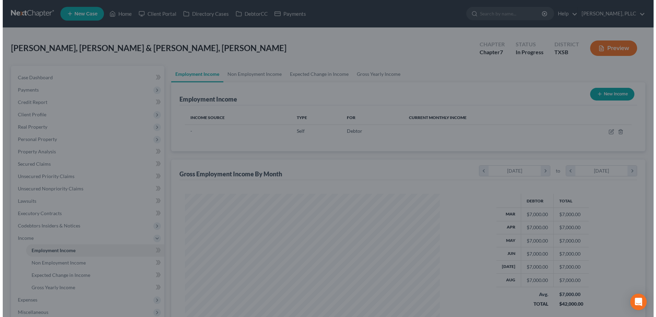
scroll to position [343119, 342977]
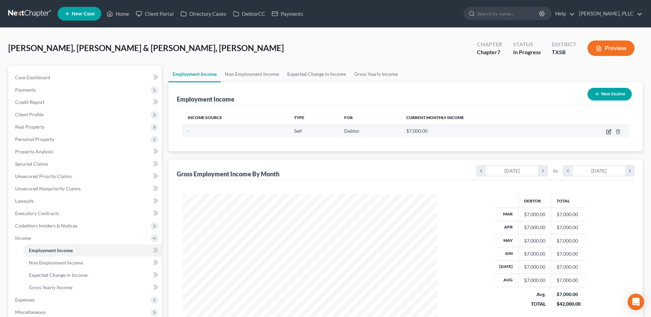
click at [607, 131] on icon "button" at bounding box center [608, 131] width 5 height 5
select select "1"
select select "0"
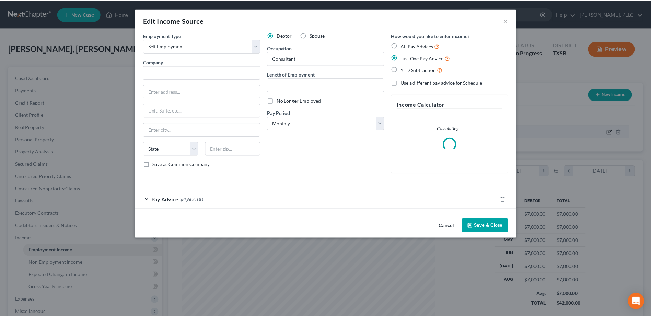
scroll to position [128, 271]
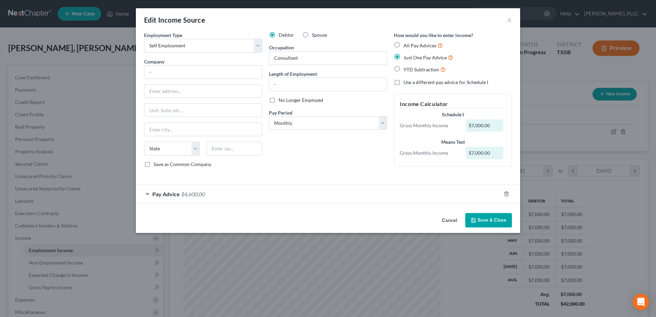
click at [493, 217] on button "Save & Close" at bounding box center [488, 220] width 47 height 14
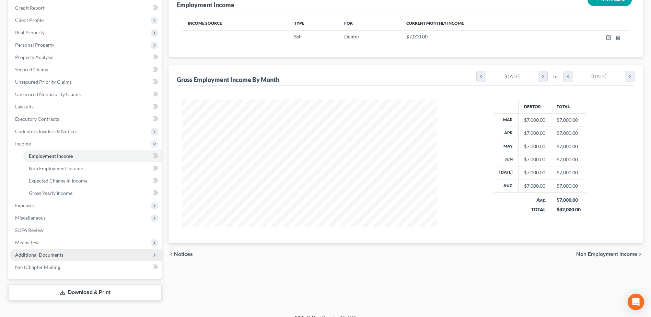
scroll to position [104, 0]
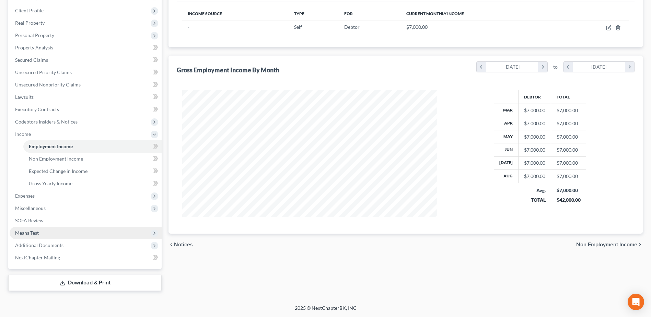
click at [38, 231] on span "Means Test" at bounding box center [27, 233] width 24 height 6
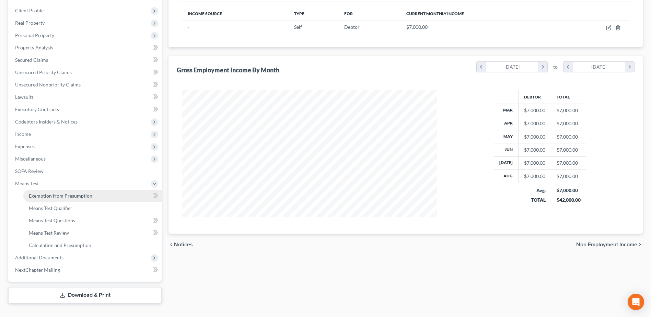
click at [54, 196] on span "Exemption from Presumption" at bounding box center [61, 196] width 64 height 6
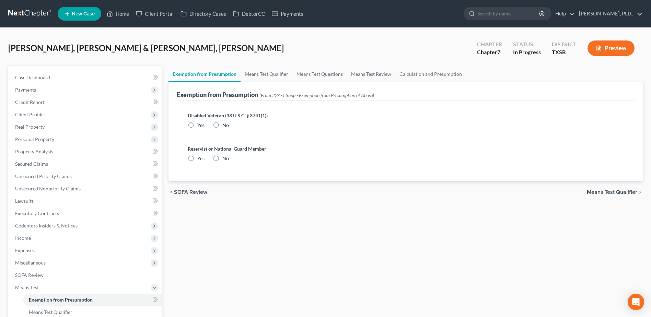
click at [222, 124] on label "No" at bounding box center [225, 125] width 7 height 7
click at [225, 124] on input "No" at bounding box center [227, 124] width 4 height 4
radio input "true"
click at [222, 158] on label "No" at bounding box center [225, 158] width 7 height 7
click at [225, 158] on input "No" at bounding box center [227, 157] width 4 height 4
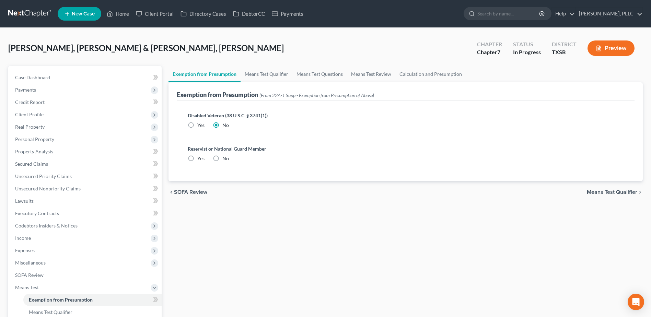
radio input "true"
click at [271, 73] on link "Means Test Qualifier" at bounding box center [267, 74] width 52 height 16
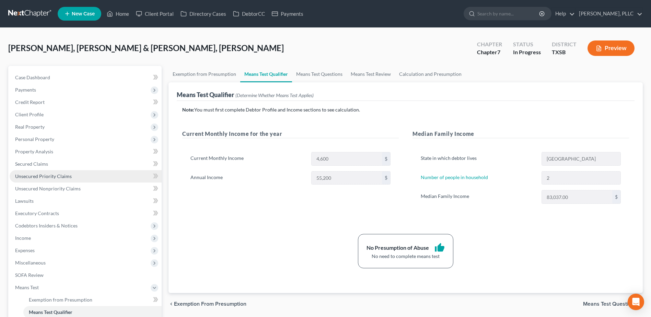
click at [41, 178] on span "Unsecured Priority Claims" at bounding box center [43, 176] width 57 height 6
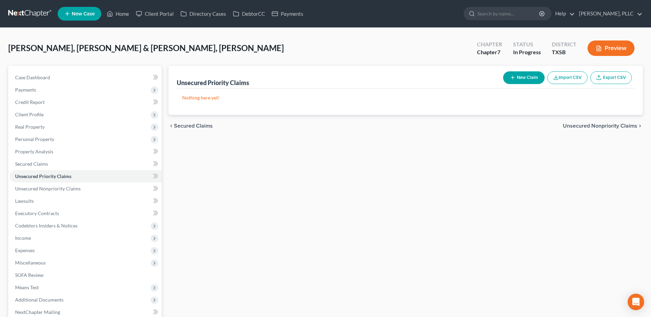
click at [526, 78] on button "New Claim" at bounding box center [524, 77] width 42 height 13
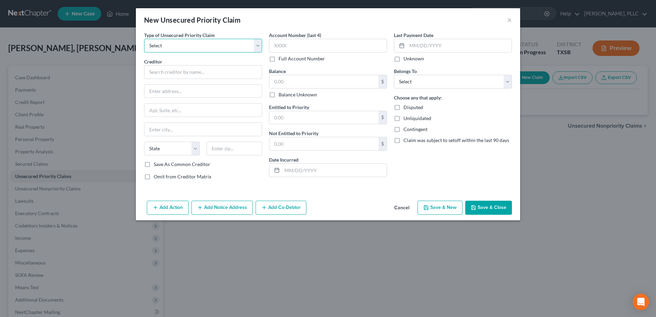
click at [255, 47] on select "Select Taxes & Other Government Units Domestic Support Obligations Extensions o…" at bounding box center [203, 46] width 118 height 14
select select "0"
click at [144, 39] on select "Select Taxes & Other Government Units Domestic Support Obligations Extensions o…" at bounding box center [203, 46] width 118 height 14
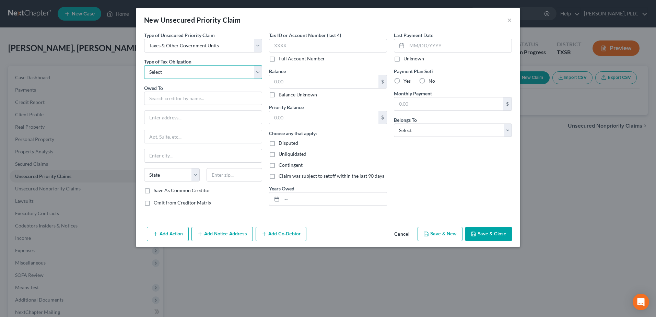
click at [255, 68] on select "Select Federal City State Franchise Tax Board Other" at bounding box center [203, 72] width 118 height 14
select select "0"
click at [144, 65] on select "Select Federal City State Franchise Tax Board Other" at bounding box center [203, 72] width 118 height 14
click at [205, 93] on input "text" at bounding box center [203, 99] width 118 height 14
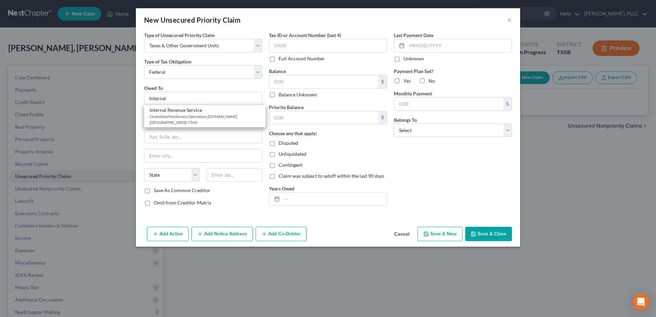
click at [199, 109] on div "Internal Revenue Service" at bounding box center [205, 110] width 111 height 7
type input "Internal Revenue Service"
type input "Centralized Insolvency Operations"
type input "[DOMAIN_NAME] 7346"
type input "[GEOGRAPHIC_DATA]"
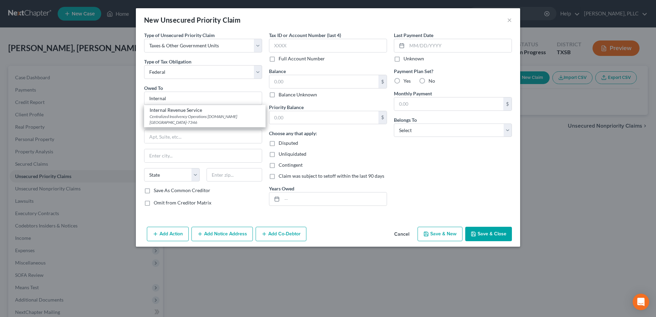
select select "39"
type input "19101-7346"
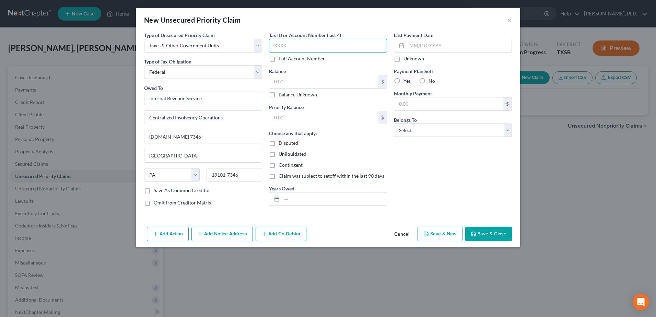
click at [310, 49] on input "text" at bounding box center [328, 46] width 118 height 14
type input "5"
type input "3673"
click at [302, 77] on input "text" at bounding box center [323, 81] width 109 height 13
click at [295, 82] on input "text" at bounding box center [323, 81] width 109 height 13
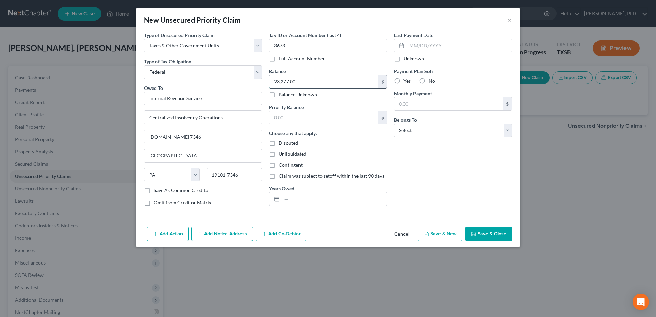
type input "23,277.00"
click at [296, 82] on input "23,277.00" at bounding box center [323, 81] width 109 height 13
type input "23,227.00"
click at [324, 197] on input "text" at bounding box center [334, 199] width 105 height 13
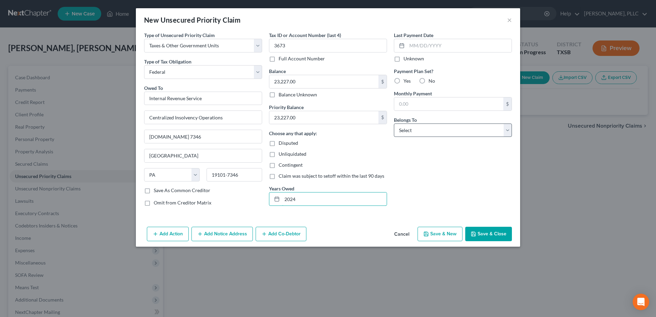
type input "2024"
click at [508, 130] on select "Select Debtor 1 Only Debtor 2 Only Debtor 1 And Debtor 2 Only At Least One Of T…" at bounding box center [453, 131] width 118 height 14
select select "2"
click at [394, 124] on select "Select Debtor 1 Only Debtor 2 Only Debtor 1 And Debtor 2 Only At Least One Of T…" at bounding box center [453, 131] width 118 height 14
click at [502, 233] on button "Save & Close" at bounding box center [488, 234] width 47 height 14
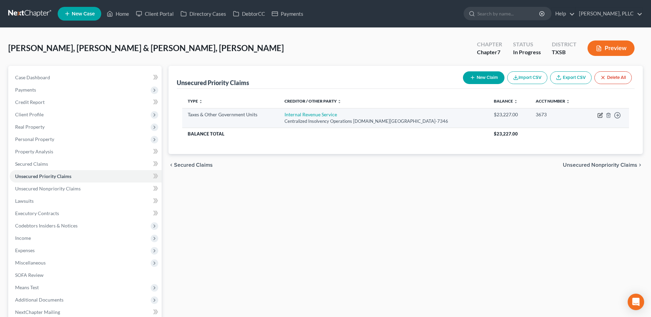
click at [600, 115] on icon "button" at bounding box center [600, 115] width 5 height 5
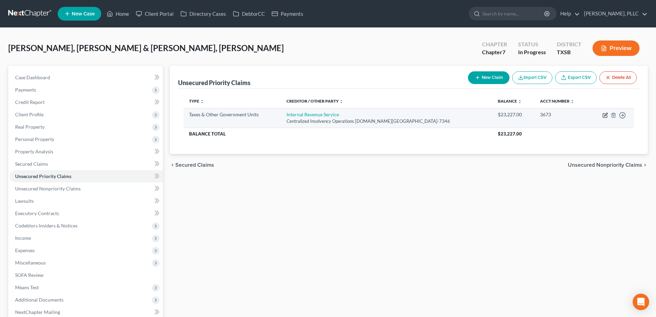
select select "0"
select select "39"
select select "2"
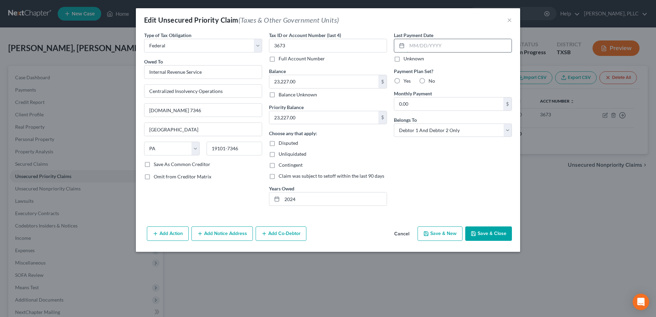
click at [443, 47] on input "text" at bounding box center [459, 45] width 105 height 13
click at [404, 80] on label "Yes" at bounding box center [407, 81] width 7 height 7
click at [406, 80] on input "Yes" at bounding box center [408, 80] width 4 height 4
radio input "true"
click at [413, 108] on input "0.00" at bounding box center [448, 103] width 109 height 13
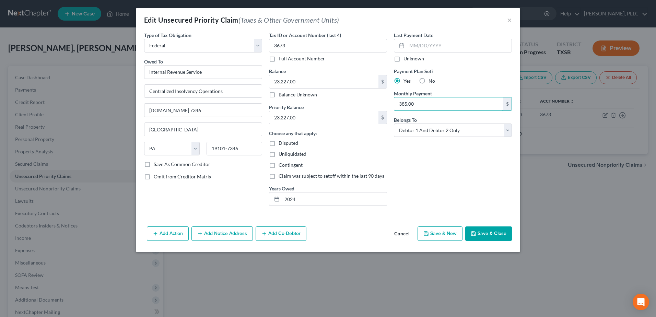
type input "385.00"
click at [499, 238] on button "Save & Close" at bounding box center [488, 234] width 47 height 14
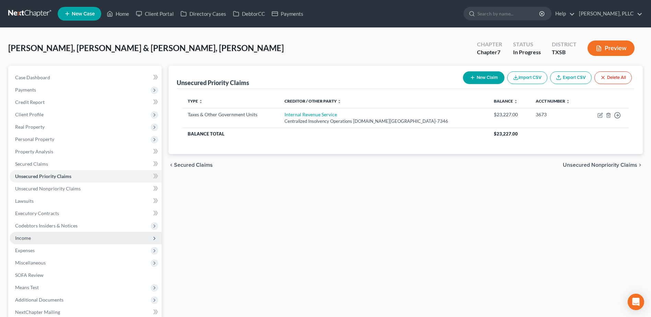
drag, startPoint x: 43, startPoint y: 240, endPoint x: 57, endPoint y: 244, distance: 14.9
click at [43, 240] on span "Income" at bounding box center [86, 238] width 152 height 12
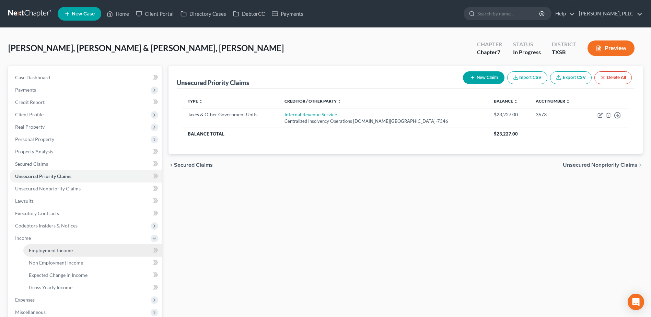
click at [74, 252] on link "Employment Income" at bounding box center [92, 250] width 138 height 12
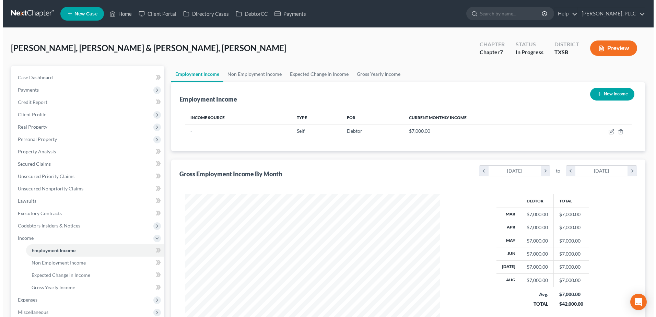
scroll to position [127, 268]
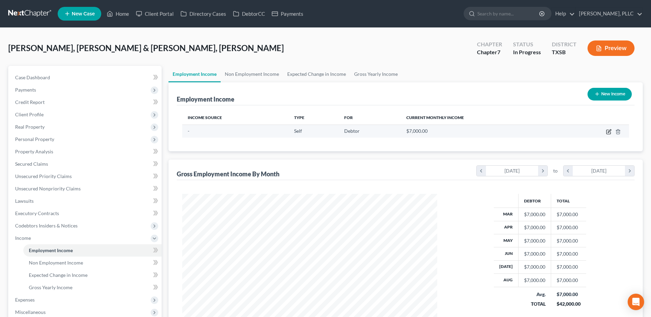
click at [610, 134] on icon "button" at bounding box center [608, 131] width 5 height 5
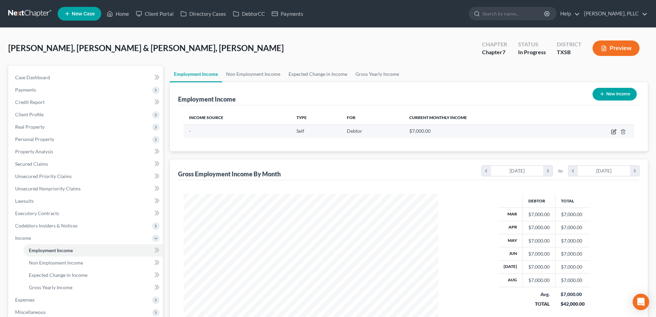
select select "1"
select select "0"
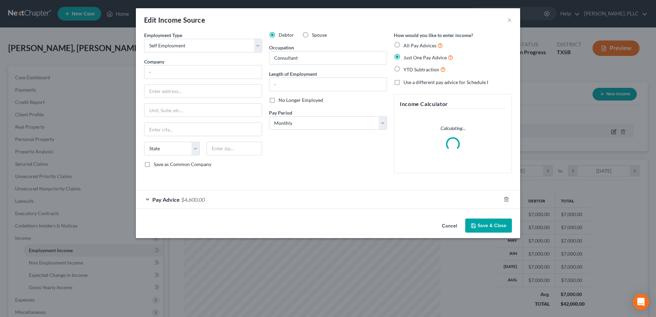
scroll to position [128, 271]
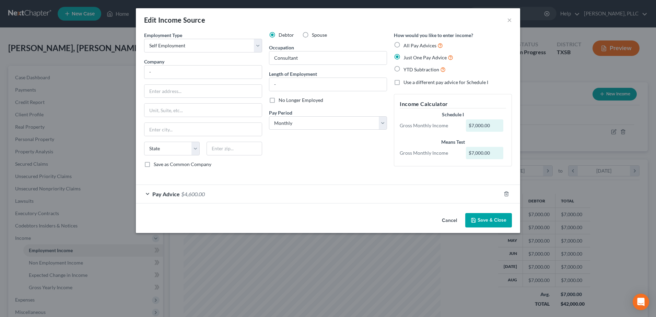
click at [404, 46] on label "All Pay Advices" at bounding box center [423, 46] width 39 height 8
click at [406, 46] on input "All Pay Advices" at bounding box center [408, 44] width 4 height 4
radio input "true"
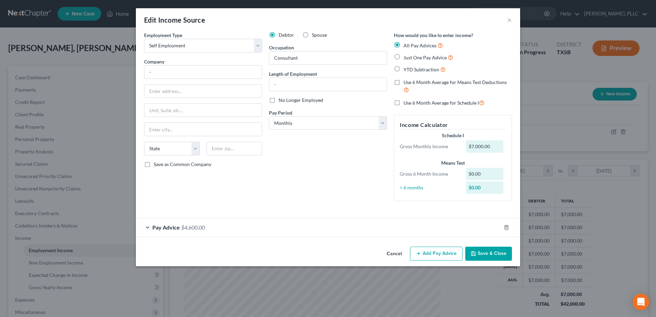
click at [148, 226] on div "Pay Advice $4,600.00" at bounding box center [318, 227] width 365 height 18
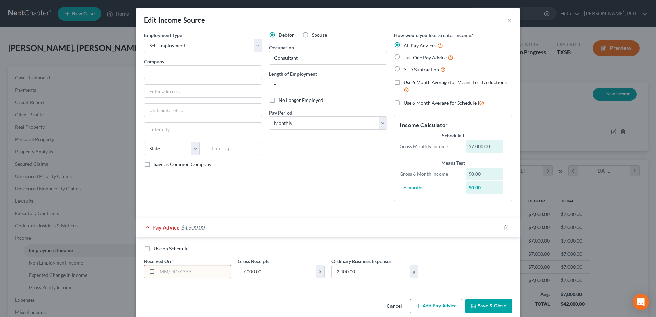
click at [154, 269] on div at bounding box center [151, 271] width 13 height 13
click at [161, 270] on input "text" at bounding box center [193, 271] width 73 height 13
type input "[DATE]"
type input "1,250.00"
click at [422, 307] on button "Add Pay Advice" at bounding box center [436, 306] width 53 height 14
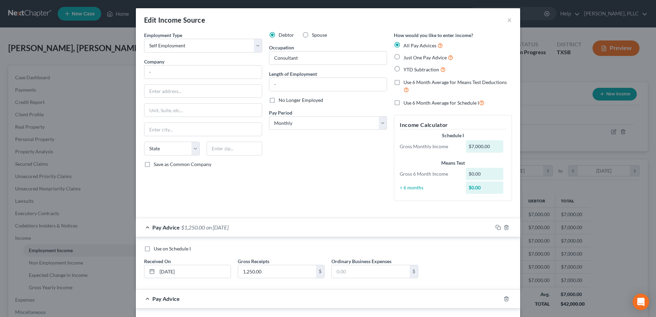
scroll to position [81, 0]
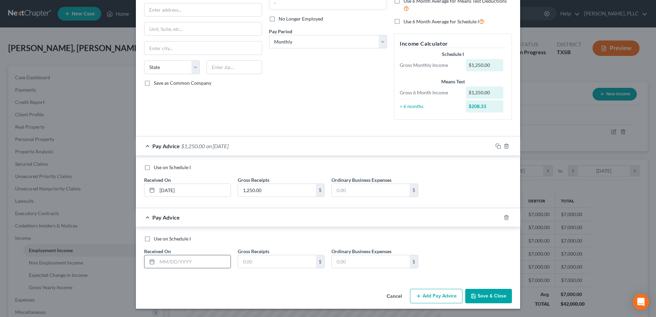
click at [180, 258] on input "text" at bounding box center [193, 261] width 73 height 13
type input "[DATE]"
type input "2,125.00"
drag, startPoint x: 447, startPoint y: 297, endPoint x: 395, endPoint y: 299, distance: 51.5
click at [447, 297] on button "Add Pay Advice" at bounding box center [436, 296] width 53 height 14
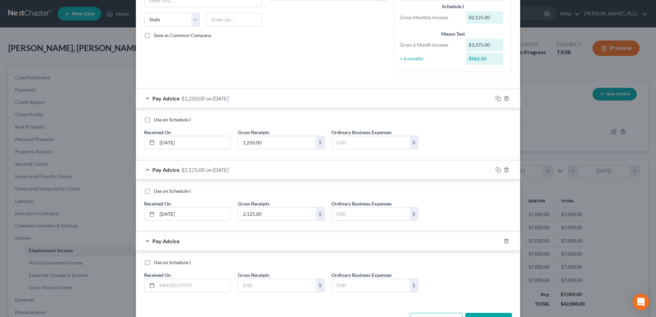
scroll to position [153, 0]
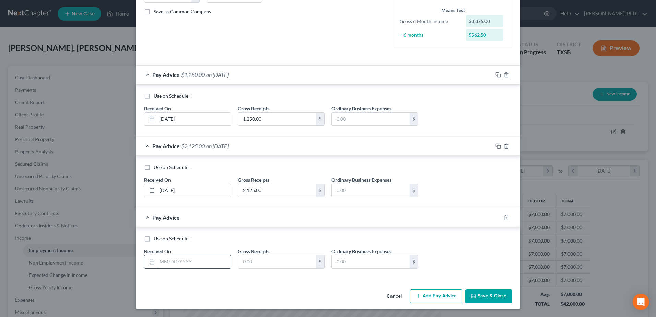
click at [174, 260] on input "text" at bounding box center [193, 261] width 73 height 13
type input "[DATE]"
type input "3,000.00"
click at [426, 293] on button "Add Pay Advice" at bounding box center [436, 296] width 53 height 14
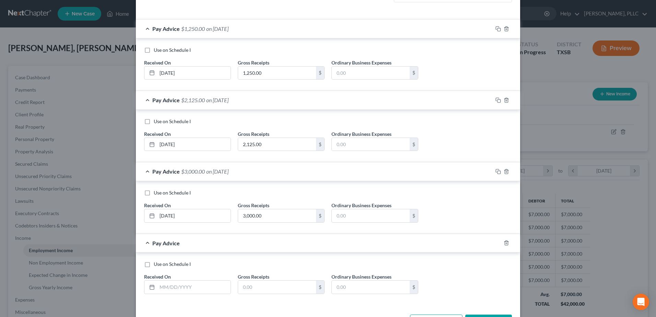
scroll to position [224, 0]
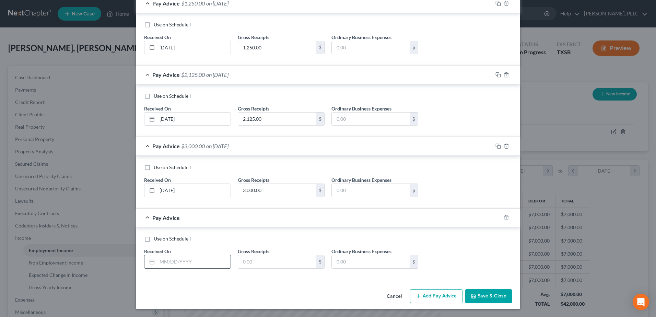
click at [179, 261] on input "text" at bounding box center [193, 261] width 73 height 13
type input "[DATE]"
type input "3,000.00"
click at [440, 299] on button "Add Pay Advice" at bounding box center [436, 296] width 53 height 14
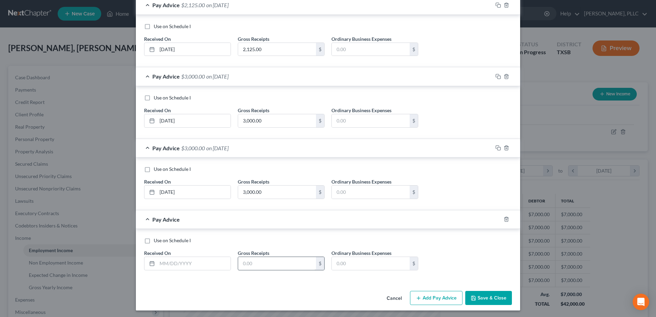
scroll to position [296, 0]
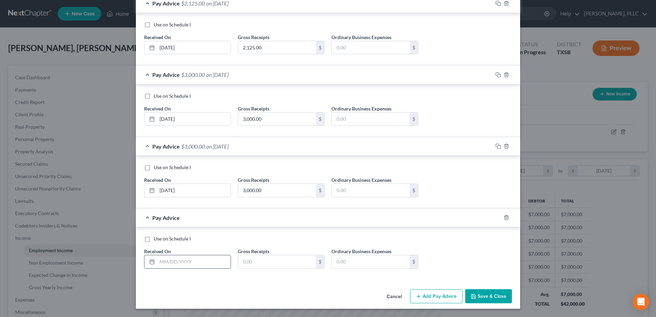
click at [186, 266] on input "text" at bounding box center [193, 261] width 73 height 13
type input "[DATE]"
type input "3,000.00"
click at [434, 298] on button "Add Pay Advice" at bounding box center [436, 296] width 53 height 14
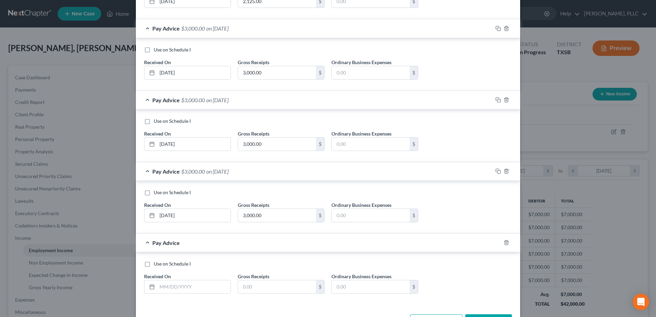
scroll to position [367, 0]
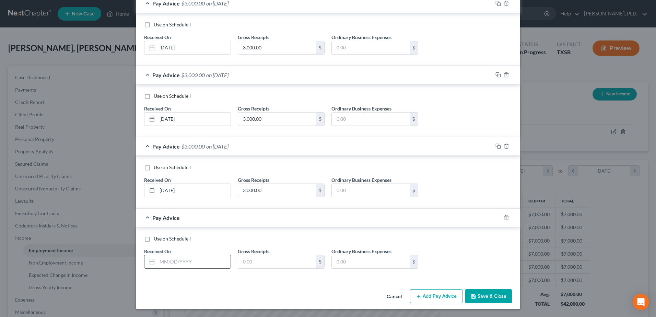
click at [176, 265] on input "text" at bounding box center [193, 261] width 73 height 13
type input "[DATE]"
type input "3,050.00"
click at [449, 292] on button "Add Pay Advice" at bounding box center [436, 296] width 53 height 14
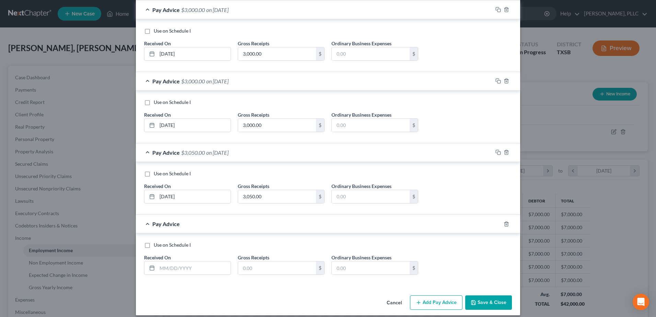
scroll to position [439, 0]
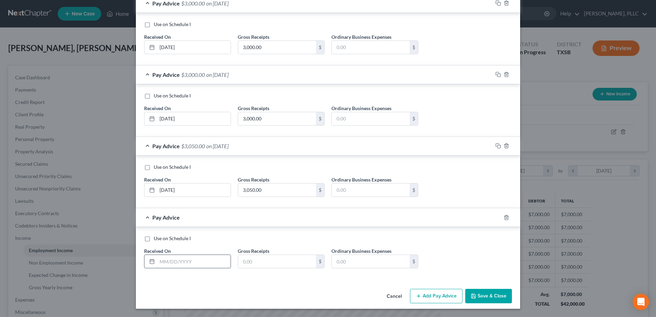
click at [181, 262] on input "text" at bounding box center [193, 261] width 73 height 13
type input "[DATE]"
type input "3,000.00"
click at [433, 293] on button "Add Pay Advice" at bounding box center [436, 296] width 53 height 14
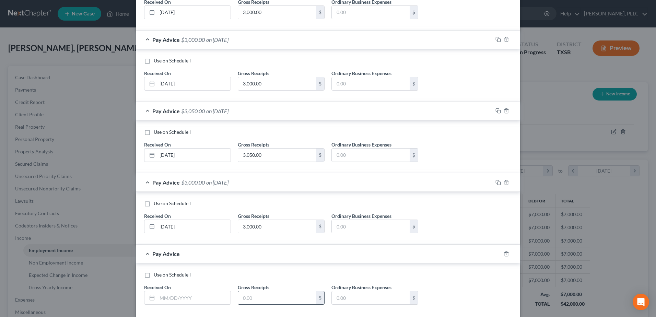
scroll to position [510, 0]
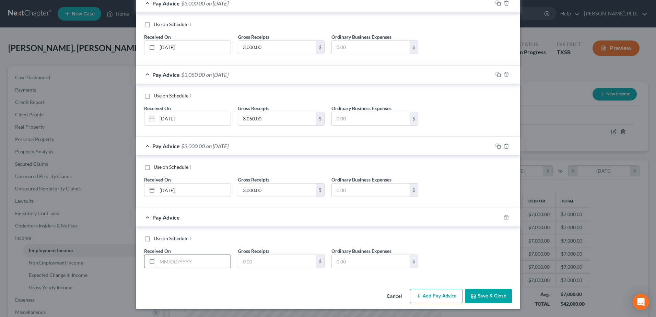
click at [183, 262] on input "text" at bounding box center [193, 261] width 73 height 13
type input "[DATE]"
type input "3,000.00"
click at [455, 295] on button "Add Pay Advice" at bounding box center [436, 296] width 53 height 14
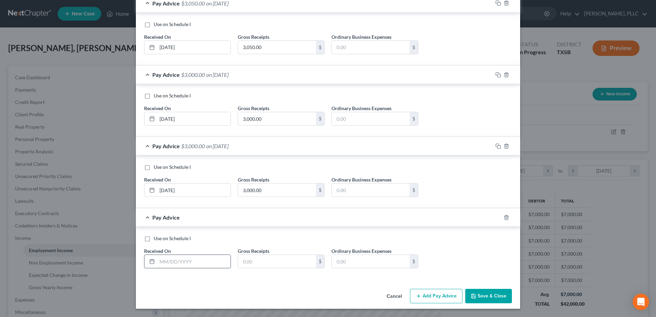
click at [169, 265] on input "text" at bounding box center [193, 261] width 73 height 13
type input "[DATE]"
type input "3,500.00"
click at [430, 297] on button "Add Pay Advice" at bounding box center [436, 296] width 53 height 14
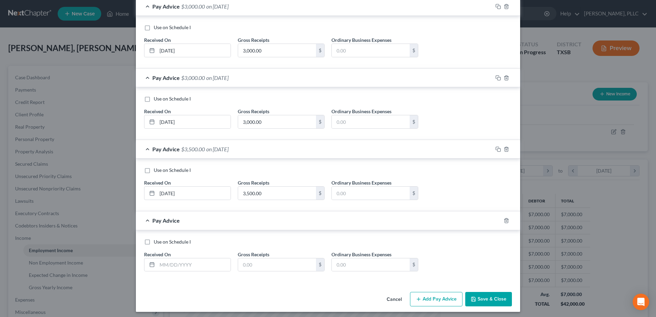
scroll to position [650, 0]
click at [186, 266] on input "text" at bounding box center [193, 264] width 73 height 13
type input "[DATE]"
click at [274, 267] on input "3,500." at bounding box center [277, 264] width 78 height 13
type input "3,500.00"
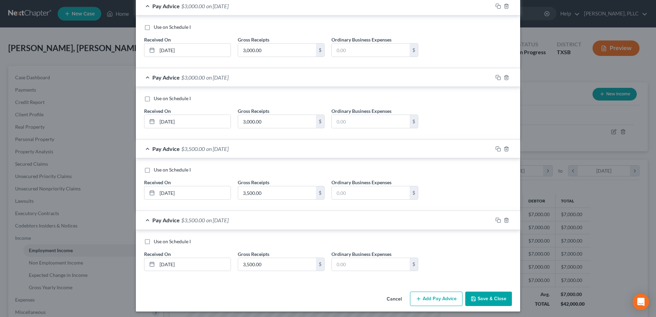
click at [428, 300] on button "Add Pay Advice" at bounding box center [436, 299] width 53 height 14
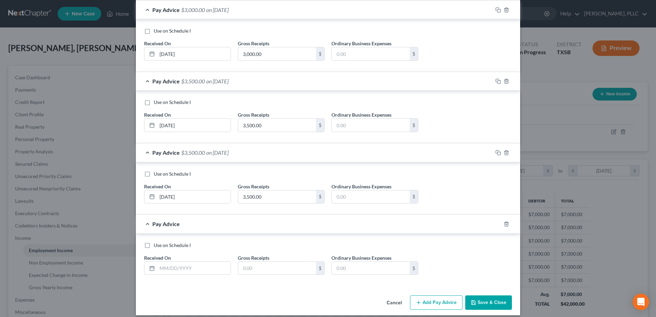
scroll to position [724, 0]
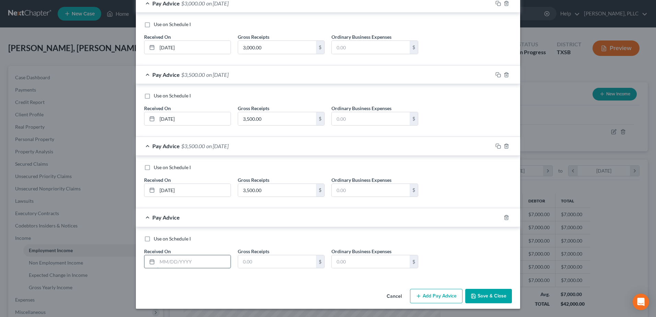
click at [203, 260] on input "text" at bounding box center [193, 261] width 73 height 13
type input "[DATE]"
type input "3,500.00"
click at [427, 300] on button "Add Pay Advice" at bounding box center [436, 296] width 53 height 14
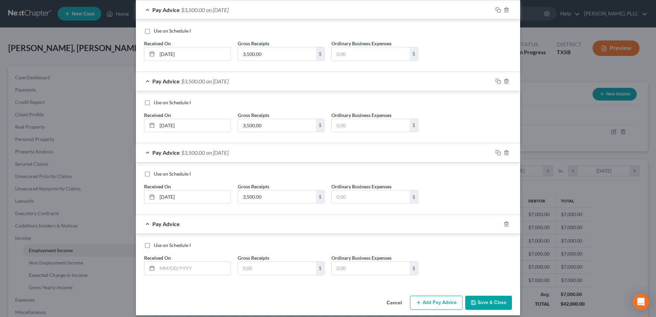
scroll to position [796, 0]
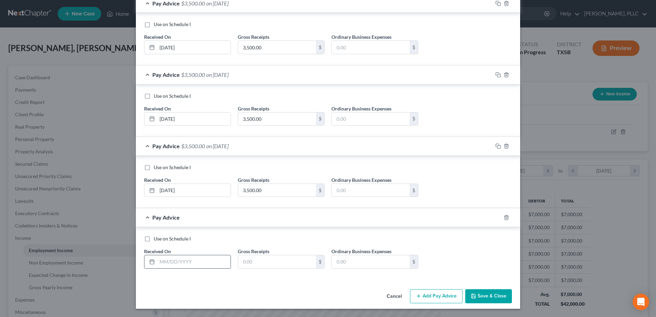
click at [192, 265] on input "text" at bounding box center [193, 261] width 73 height 13
type input "[DATE]"
type input "3,500.00"
click at [432, 301] on button "Add Pay Advice" at bounding box center [436, 296] width 53 height 14
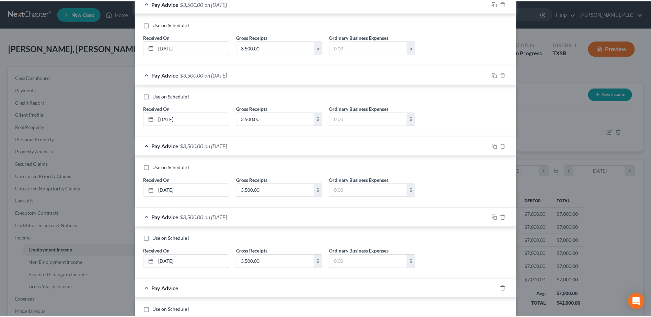
scroll to position [864, 0]
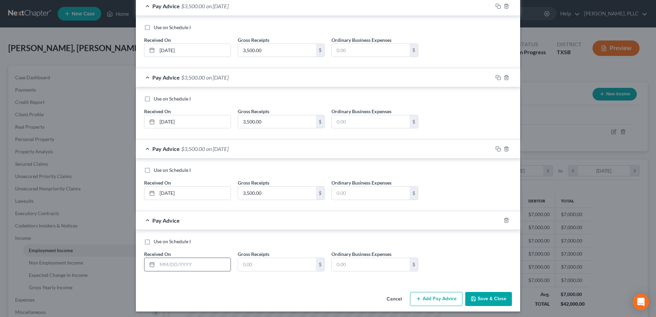
click at [159, 265] on input "text" at bounding box center [193, 264] width 73 height 13
type input "08/25/2025"
type input "3,500.00"
click at [483, 299] on button "Save & Close" at bounding box center [488, 299] width 47 height 14
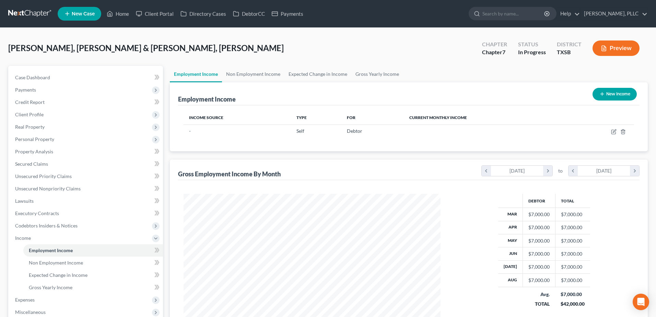
scroll to position [343119, 342977]
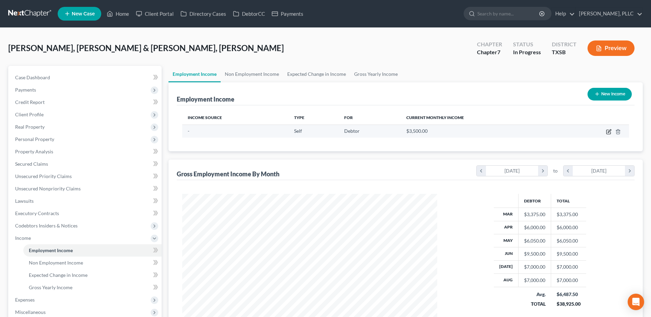
click at [608, 134] on icon "button" at bounding box center [609, 132] width 4 height 4
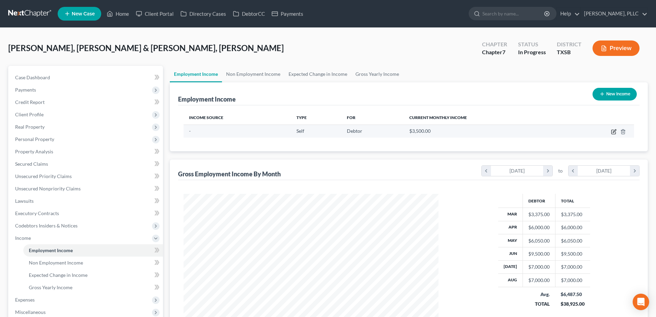
select select "1"
select select "0"
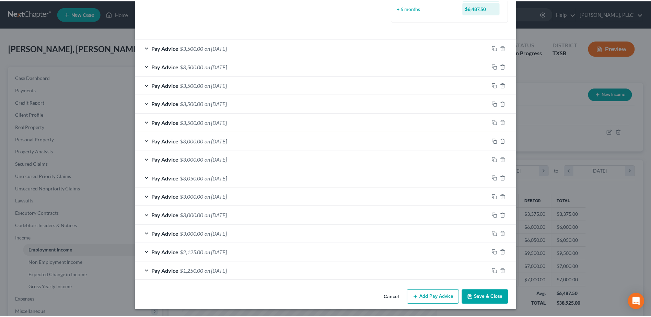
scroll to position [181, 0]
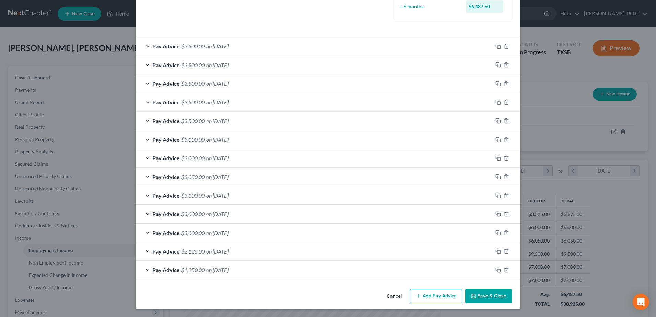
click at [498, 298] on button "Save & Close" at bounding box center [488, 296] width 47 height 14
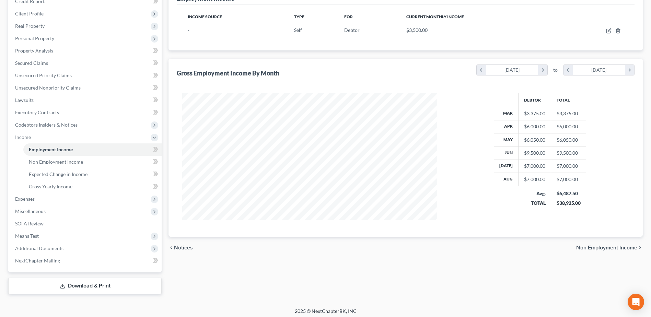
scroll to position [103, 0]
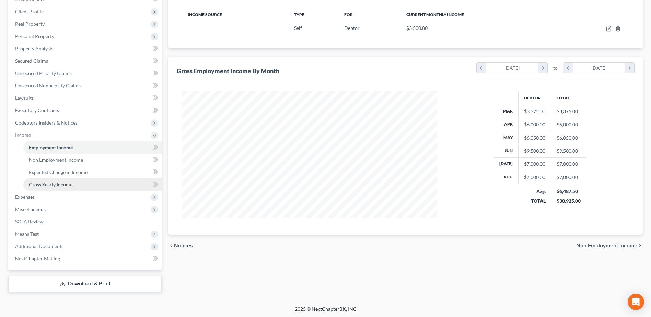
click at [67, 185] on span "Gross Yearly Income" at bounding box center [51, 185] width 44 height 6
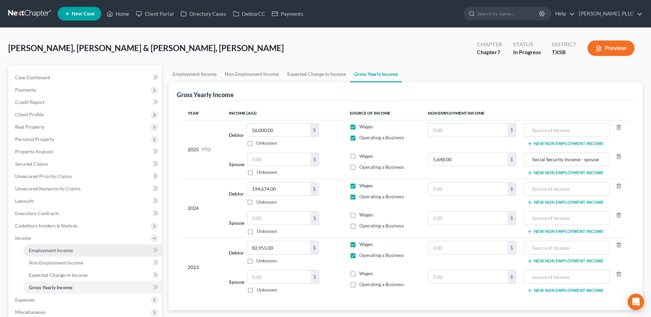
drag, startPoint x: 58, startPoint y: 250, endPoint x: 64, endPoint y: 249, distance: 5.2
click at [58, 250] on span "Employment Income" at bounding box center [51, 250] width 44 height 6
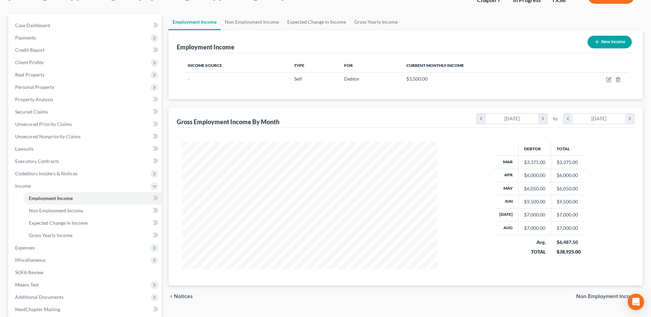
scroll to position [69, 0]
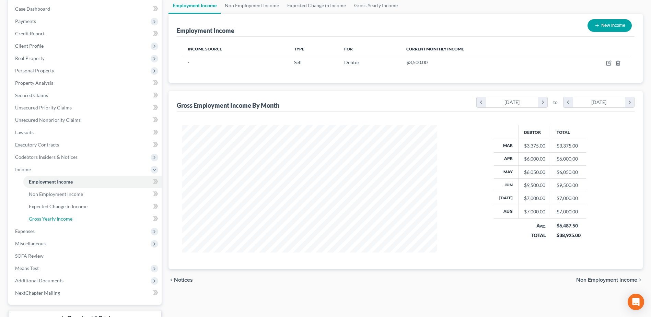
drag, startPoint x: 65, startPoint y: 216, endPoint x: 158, endPoint y: 209, distance: 93.6
click at [64, 216] on span "Gross Yearly Income" at bounding box center [51, 219] width 44 height 6
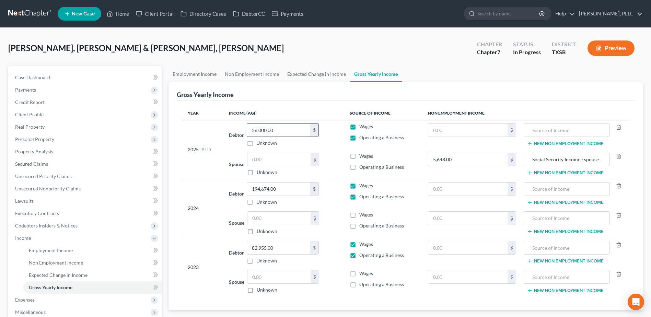
click at [280, 131] on input "56,000.00" at bounding box center [278, 130] width 63 height 13
type input "38,925.00"
click at [55, 246] on link "Employment Income" at bounding box center [92, 250] width 138 height 12
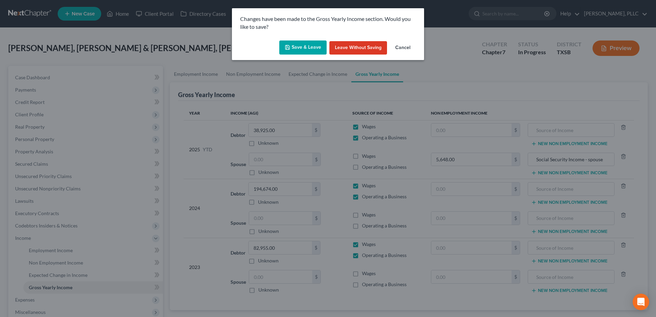
click at [314, 43] on button "Save & Leave" at bounding box center [302, 48] width 47 height 14
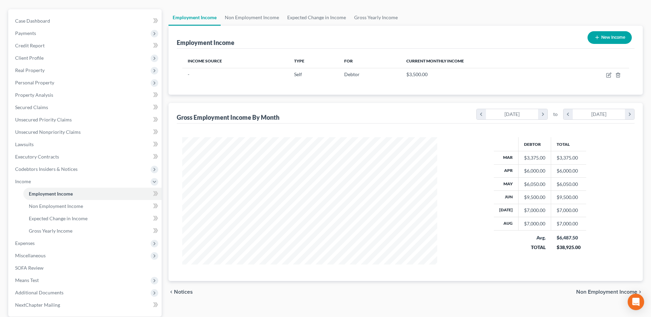
scroll to position [69, 0]
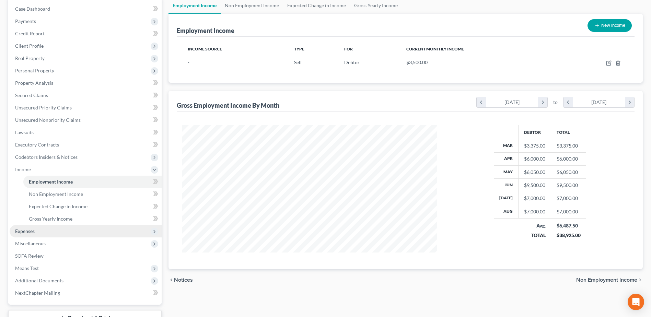
click at [30, 229] on span "Expenses" at bounding box center [25, 231] width 20 height 6
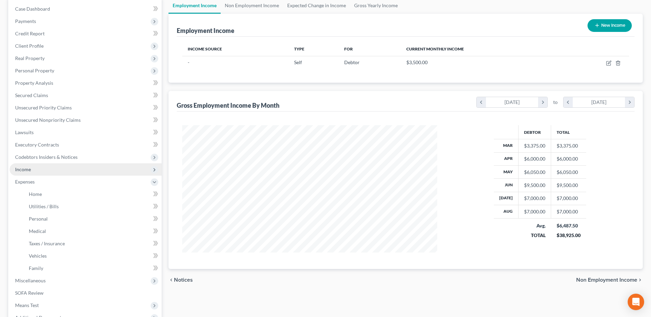
click at [33, 170] on span "Income" at bounding box center [86, 169] width 152 height 12
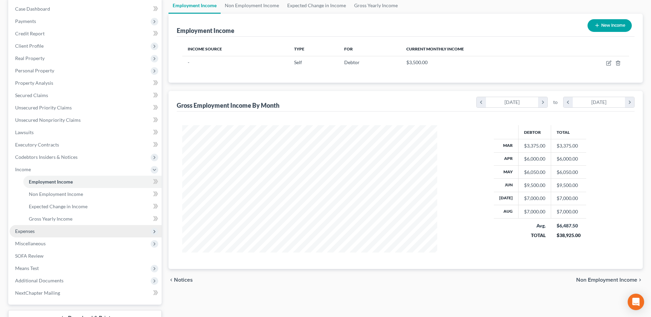
click at [26, 230] on span "Expenses" at bounding box center [25, 231] width 20 height 6
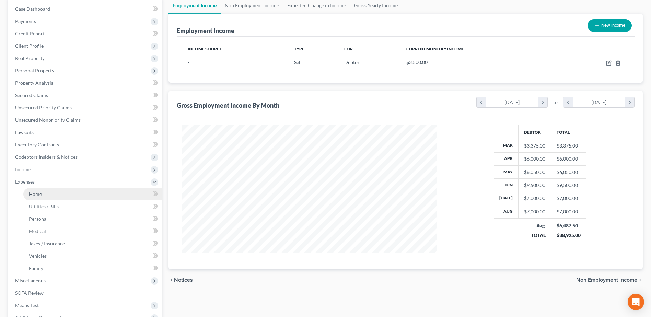
click at [43, 195] on link "Home" at bounding box center [92, 194] width 138 height 12
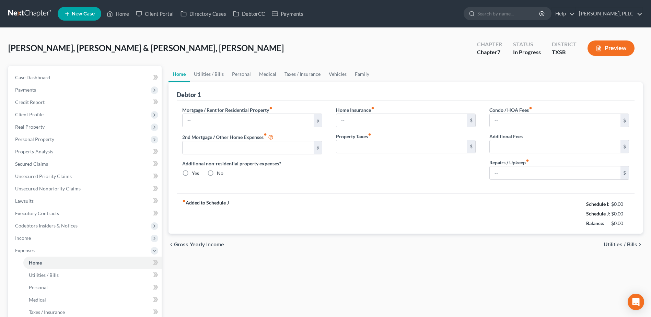
type input "0.00"
radio input "true"
type input "0.00"
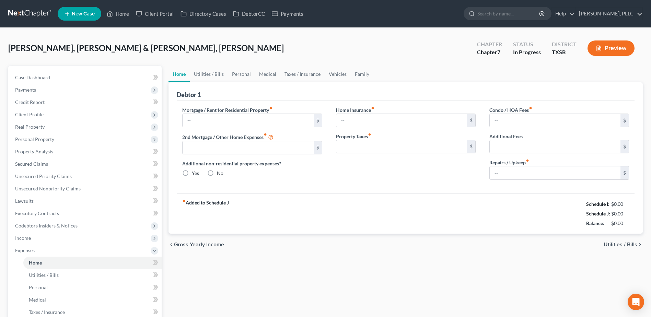
type input "0.00"
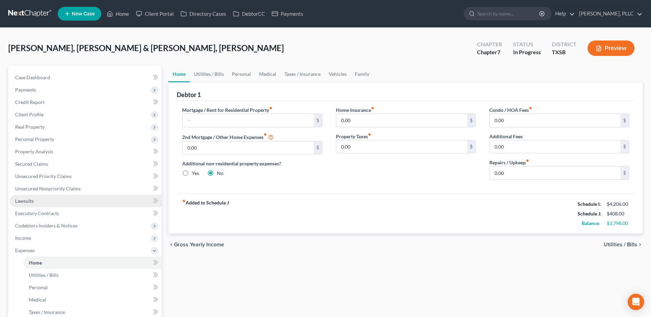
click at [26, 203] on span "Lawsuits" at bounding box center [24, 201] width 19 height 6
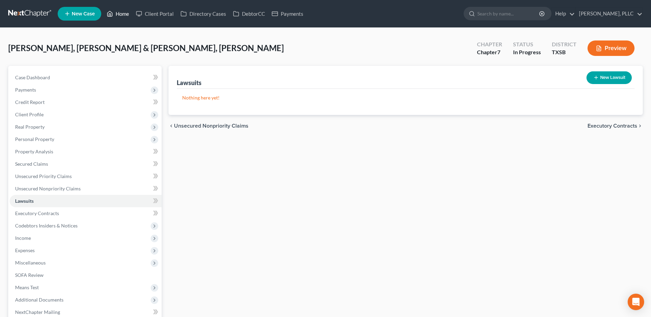
click at [126, 13] on link "Home" at bounding box center [117, 14] width 29 height 12
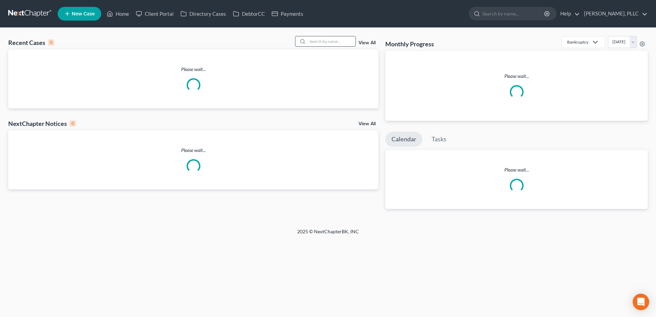
click at [342, 43] on input "search" at bounding box center [332, 41] width 48 height 10
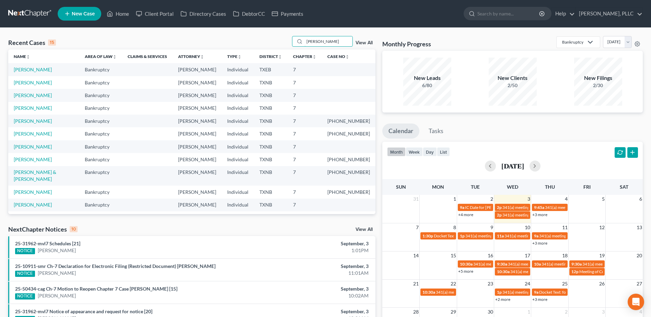
type input "johnson"
click at [37, 95] on link "Johnson, Michael" at bounding box center [33, 95] width 38 height 6
select select "4"
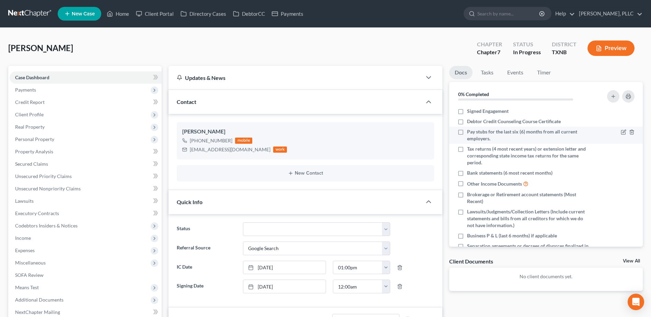
click at [467, 111] on label "Signed Engagement" at bounding box center [488, 111] width 42 height 7
click at [470, 111] on input "Signed Engagement" at bounding box center [472, 110] width 4 height 4
checkbox input "true"
drag, startPoint x: 152, startPoint y: 13, endPoint x: 358, endPoint y: 49, distance: 209.5
click at [152, 12] on link "Client Portal" at bounding box center [154, 14] width 45 height 12
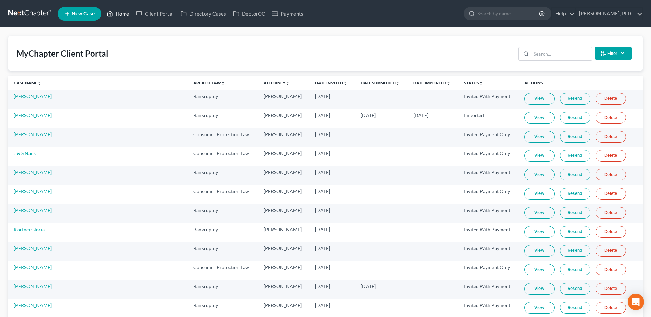
drag, startPoint x: 120, startPoint y: 12, endPoint x: 36, endPoint y: 8, distance: 83.9
click at [120, 12] on link "Home" at bounding box center [117, 14] width 29 height 12
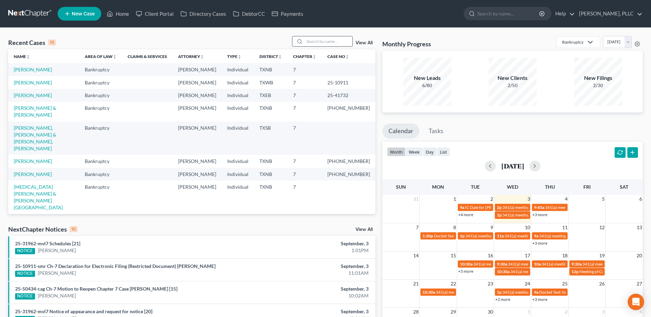
click at [331, 38] on input "search" at bounding box center [328, 41] width 48 height 10
click at [312, 40] on input "search" at bounding box center [328, 41] width 48 height 10
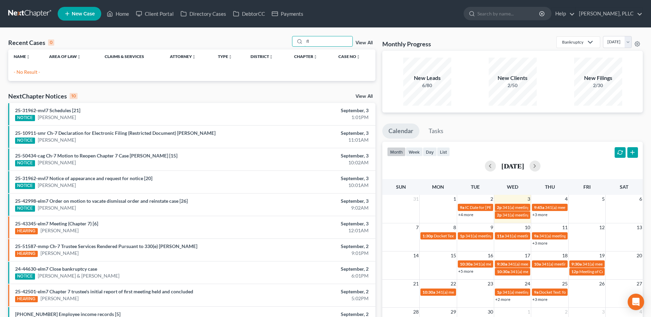
type input "f"
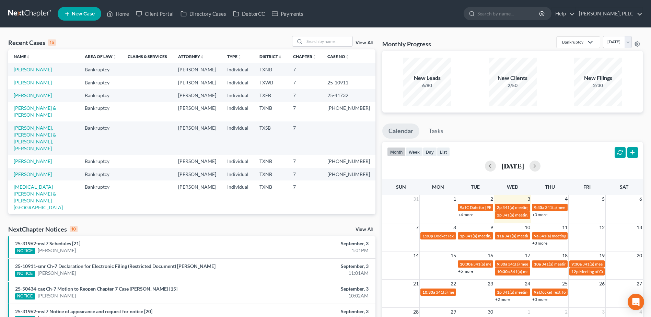
click at [42, 69] on link "Johnson, Michael" at bounding box center [33, 70] width 38 height 6
select select "4"
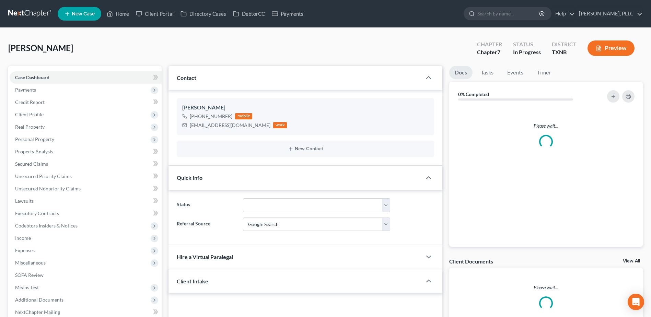
scroll to position [169, 0]
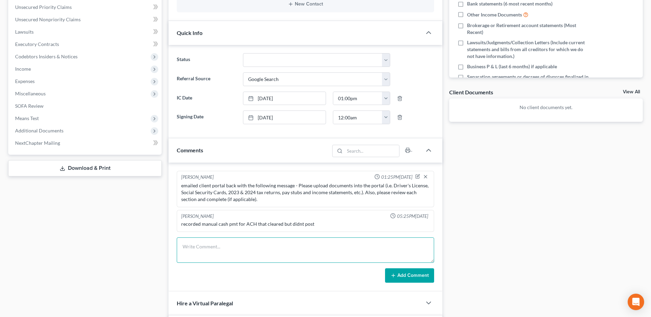
click at [267, 243] on textarea at bounding box center [305, 250] width 257 height 25
type textarea "client emailed GHH for next steps, advised that portal was sent on 8/15/2025 (n…"
click at [423, 270] on button "Add Comment" at bounding box center [409, 275] width 49 height 14
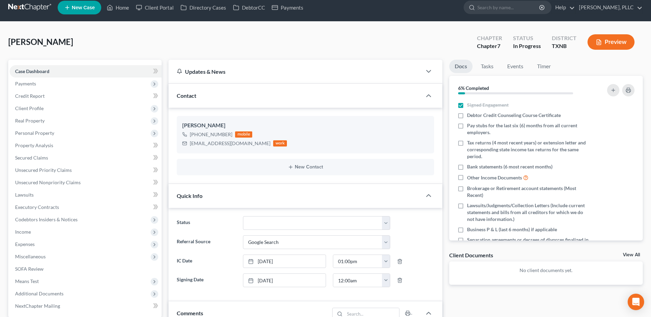
scroll to position [0, 0]
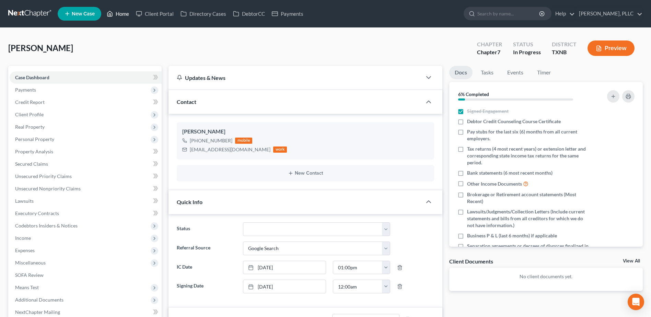
click at [127, 15] on link "Home" at bounding box center [117, 14] width 29 height 12
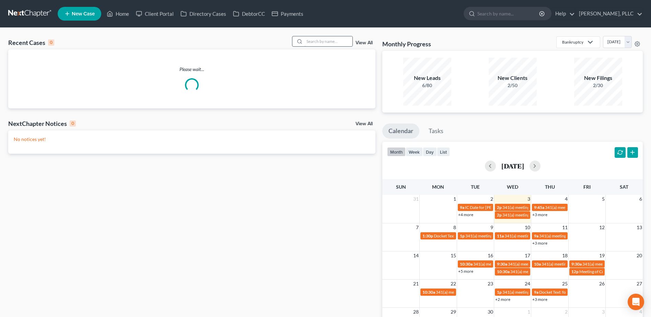
click at [317, 41] on input "search" at bounding box center [328, 41] width 48 height 10
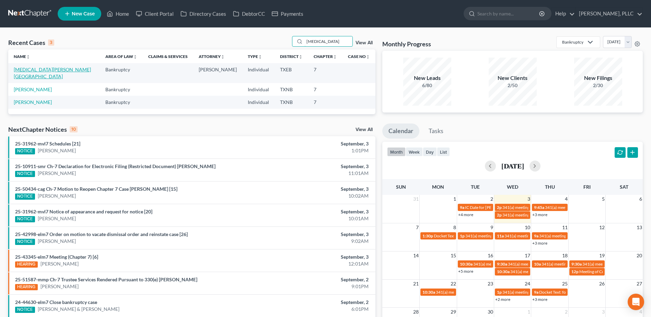
type input "muse"
click at [35, 70] on link "Muse, Henretta" at bounding box center [52, 73] width 77 height 13
select select "4"
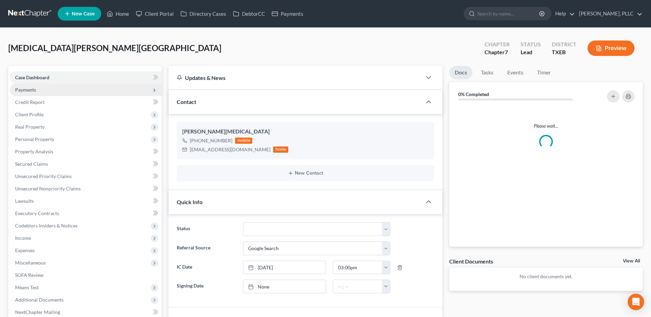
click at [31, 89] on span "Payments" at bounding box center [25, 90] width 21 height 6
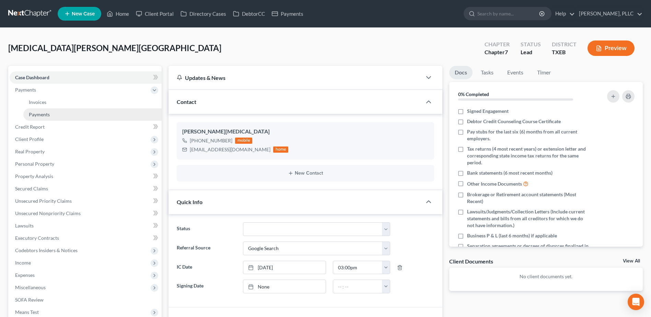
click at [54, 114] on link "Payments" at bounding box center [92, 114] width 138 height 12
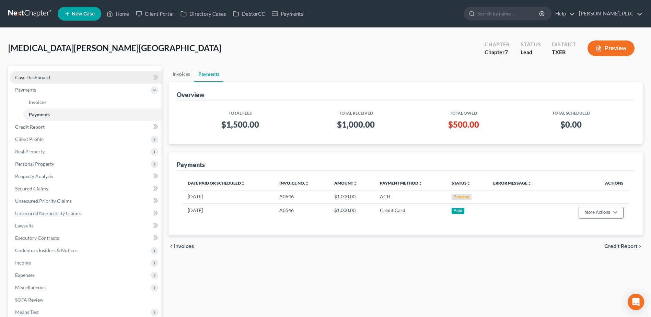
click at [47, 74] on link "Case Dashboard" at bounding box center [86, 77] width 152 height 12
select select "4"
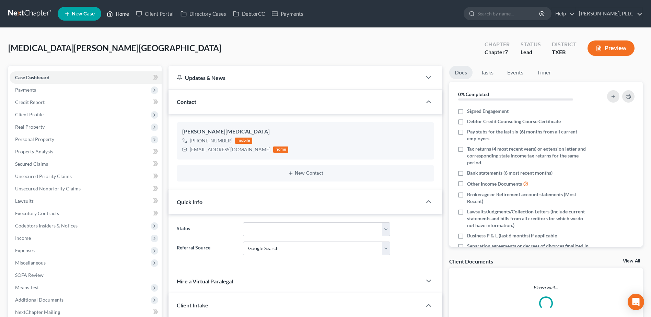
click at [123, 13] on link "Home" at bounding box center [117, 14] width 29 height 12
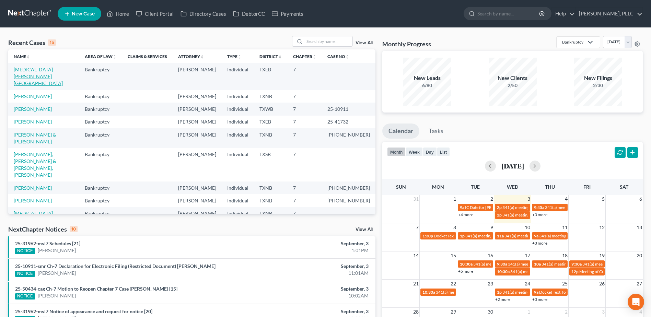
click at [28, 68] on link "Muse, Henretta" at bounding box center [38, 77] width 49 height 20
select select "4"
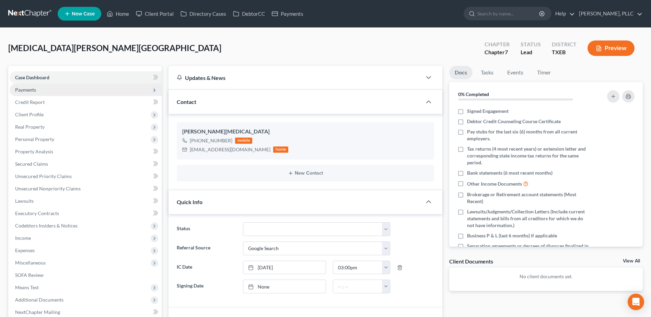
click at [27, 88] on span "Payments" at bounding box center [25, 90] width 21 height 6
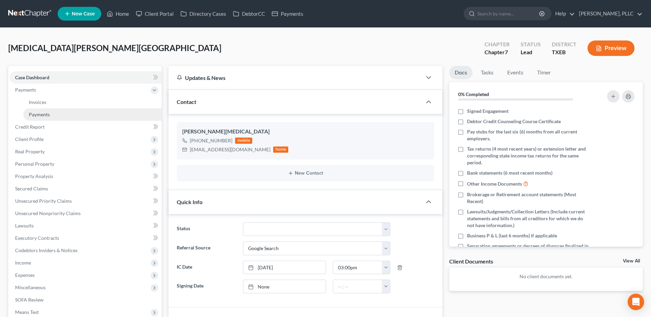
click at [39, 115] on span "Payments" at bounding box center [39, 115] width 21 height 6
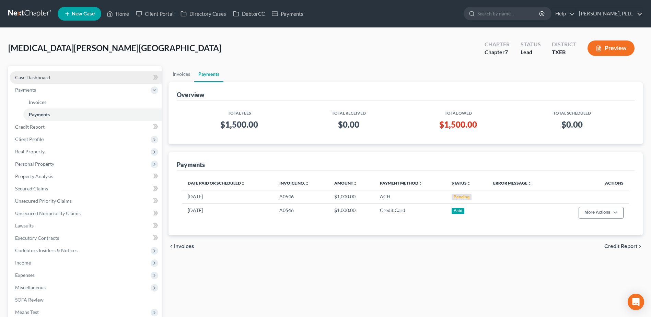
click at [44, 75] on span "Case Dashboard" at bounding box center [32, 77] width 35 height 6
select select "4"
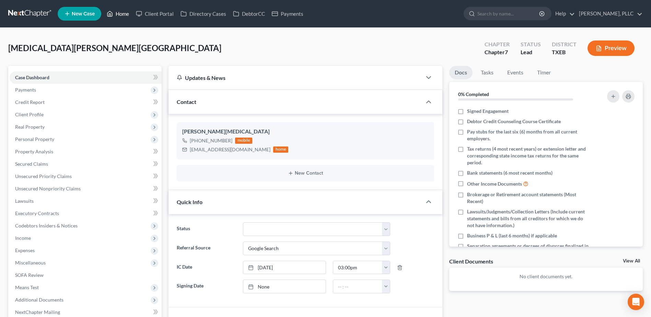
drag, startPoint x: 120, startPoint y: 14, endPoint x: 388, endPoint y: 71, distance: 274.5
click at [120, 14] on link "Home" at bounding box center [117, 14] width 29 height 12
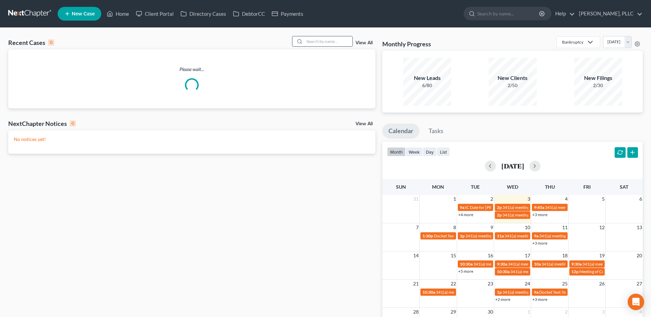
click at [319, 44] on input "search" at bounding box center [328, 41] width 48 height 10
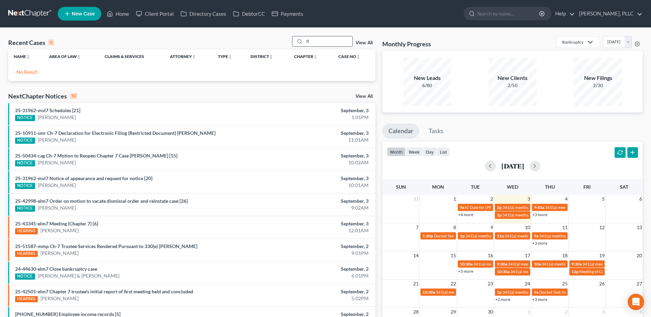
type input "f"
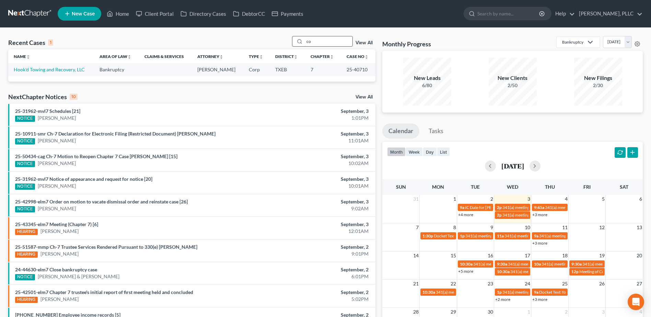
type input "c"
type input "i"
type input "e"
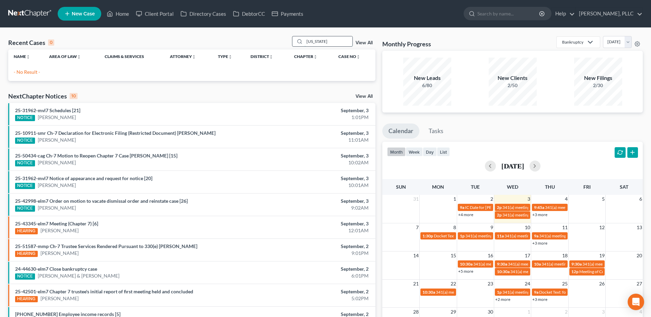
drag, startPoint x: 337, startPoint y: 43, endPoint x: 318, endPoint y: 42, distance: 19.2
click at [292, 43] on div "Recent Cases 0 texas View All" at bounding box center [191, 42] width 367 height 13
click at [318, 42] on input "texas" at bounding box center [328, 41] width 48 height 10
type input "i"
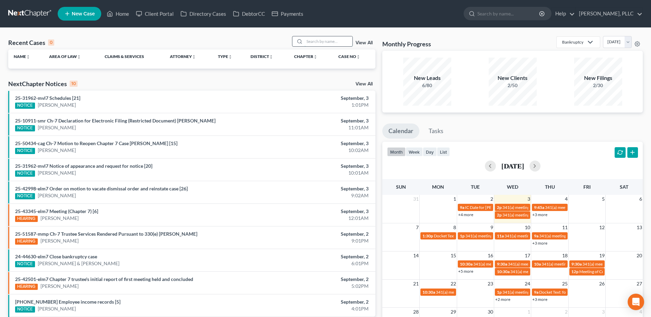
type input "v"
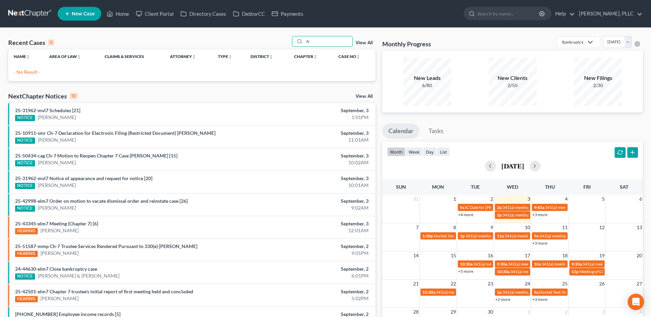
type input "f"
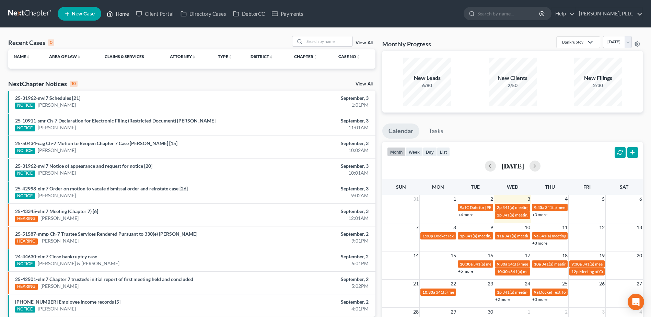
click at [124, 13] on link "Home" at bounding box center [117, 14] width 29 height 12
click at [316, 41] on input "search" at bounding box center [328, 41] width 48 height 10
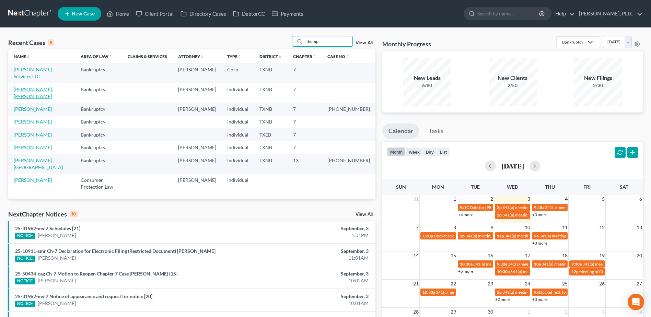
type input "thomp"
click at [41, 86] on link "[PERSON_NAME], [PERSON_NAME]" at bounding box center [33, 92] width 39 height 13
select select "4"
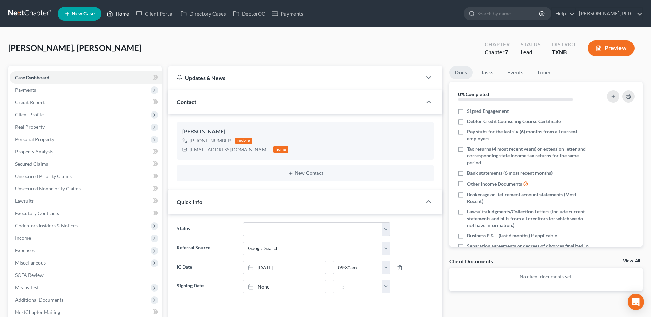
click at [125, 11] on link "Home" at bounding box center [117, 14] width 29 height 12
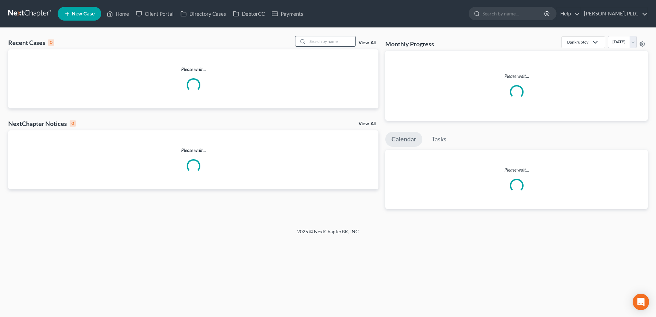
click at [314, 43] on input "search" at bounding box center [332, 41] width 48 height 10
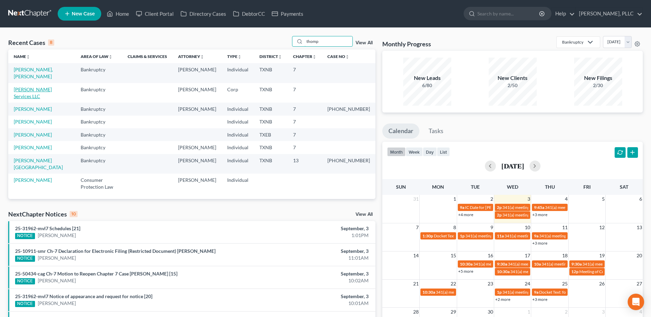
type input "thomp"
click at [48, 86] on link "[PERSON_NAME] Services LLC" at bounding box center [33, 92] width 38 height 13
select select "4"
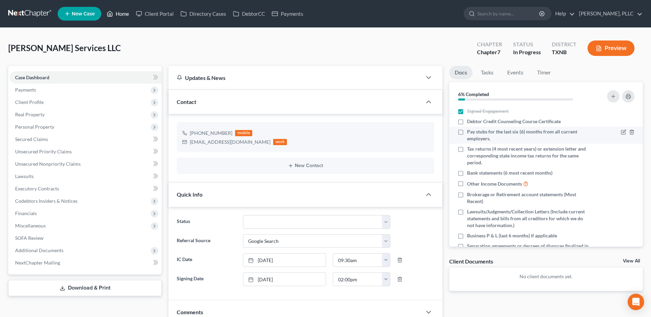
drag, startPoint x: 122, startPoint y: 11, endPoint x: 471, endPoint y: 133, distance: 369.7
click at [122, 11] on link "Home" at bounding box center [117, 14] width 29 height 12
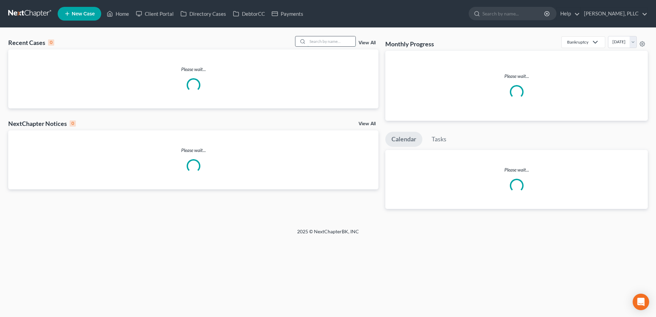
click at [325, 40] on input "search" at bounding box center [332, 41] width 48 height 10
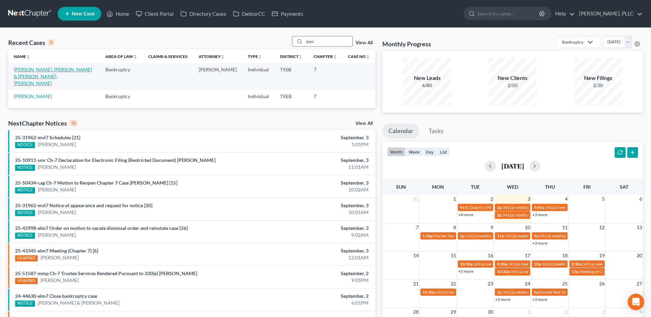
type input "joys"
click at [53, 69] on link "[PERSON_NAME], [PERSON_NAME] & [PERSON_NAME], [PERSON_NAME]" at bounding box center [53, 77] width 78 height 20
select select "6"
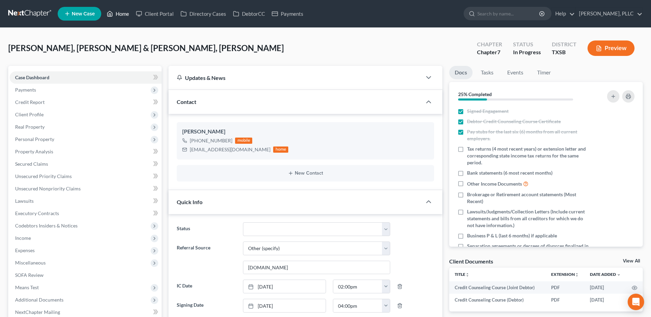
click at [124, 15] on link "Home" at bounding box center [117, 14] width 29 height 12
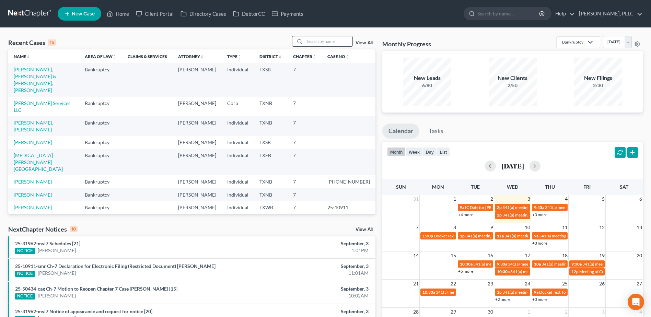
click at [334, 45] on input "search" at bounding box center [328, 41] width 48 height 10
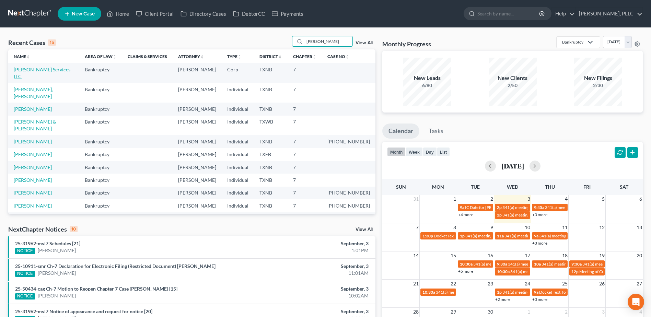
type input "john"
click at [39, 69] on link "[PERSON_NAME] Services LLC" at bounding box center [42, 73] width 57 height 13
select select "4"
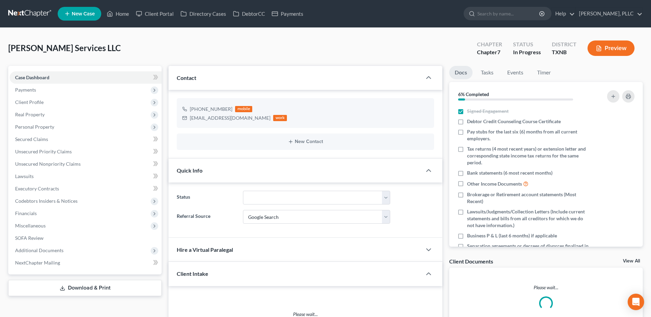
click at [40, 70] on div "Case Dashboard Payments Invoices Payments Payments Credit Report Client Profile…" at bounding box center [84, 170] width 153 height 209
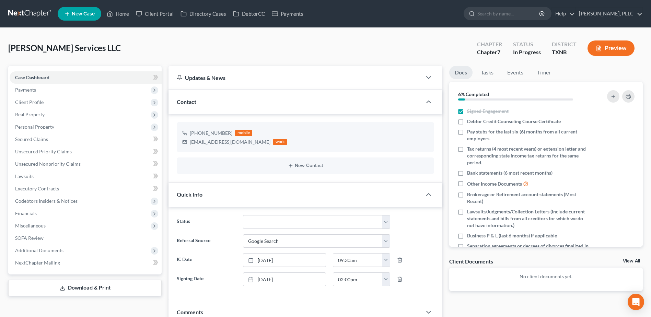
click at [40, 70] on div "Case Dashboard Payments Invoices Payments Payments Credit Report Client Profile…" at bounding box center [84, 170] width 153 height 209
click at [267, 280] on link "8/26/2025" at bounding box center [284, 279] width 82 height 13
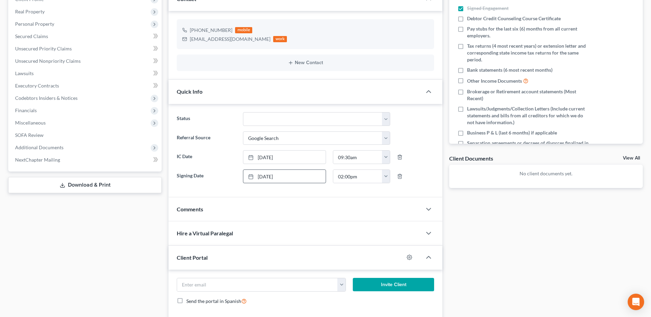
click at [530, 242] on div "Docs Tasks Events Timer 6% Completed Nothing here yet! Signed Engagement Debtor…" at bounding box center [546, 153] width 200 height 380
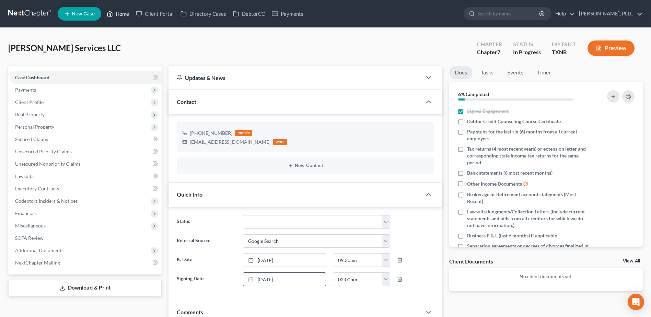
click at [120, 14] on link "Home" at bounding box center [117, 14] width 29 height 12
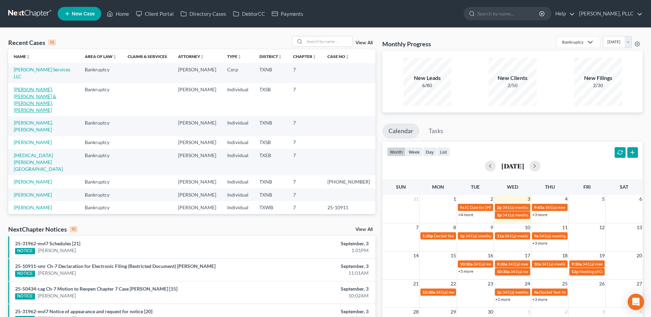
click at [49, 86] on td "[PERSON_NAME], [PERSON_NAME] & [PERSON_NAME], [PERSON_NAME]" at bounding box center [43, 99] width 71 height 33
click at [49, 86] on link "[PERSON_NAME], [PERSON_NAME] & [PERSON_NAME], [PERSON_NAME]" at bounding box center [35, 99] width 43 height 26
select select "6"
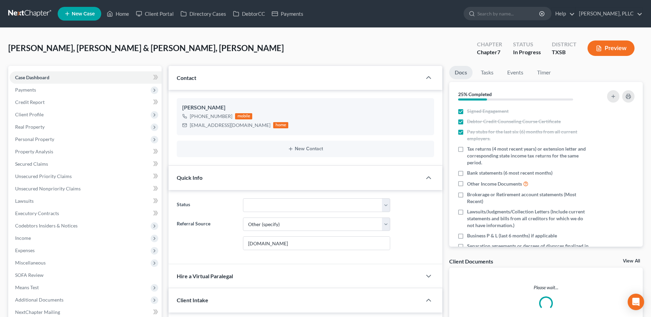
scroll to position [172, 0]
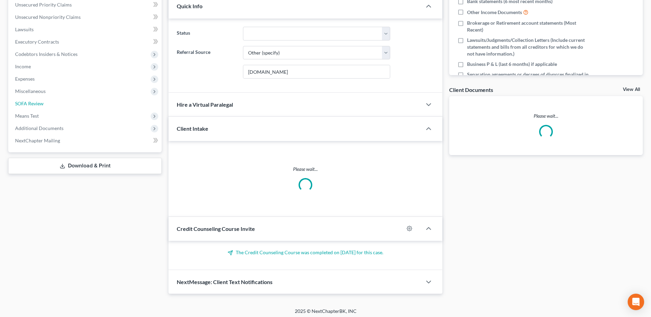
click at [37, 101] on span "SOFA Review" at bounding box center [29, 104] width 28 height 6
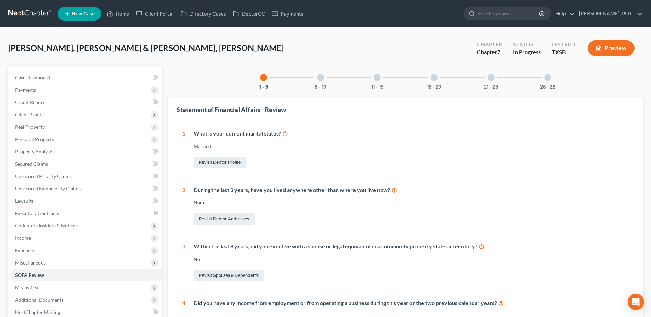
click at [320, 77] on div at bounding box center [320, 77] width 7 height 7
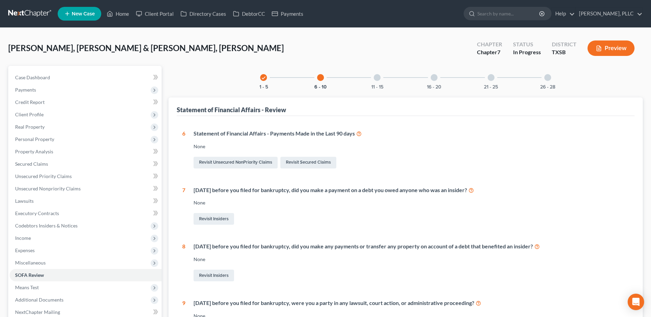
click at [377, 78] on div at bounding box center [377, 77] width 7 height 7
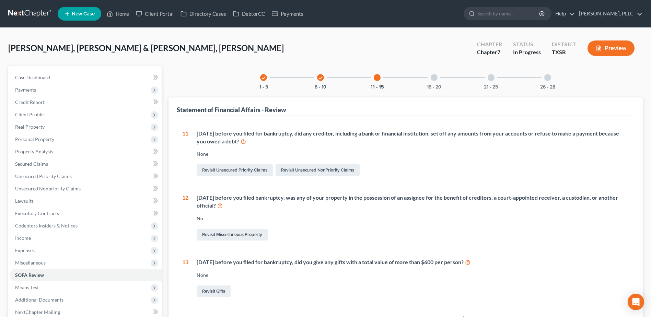
click at [429, 78] on div "16 - 20" at bounding box center [434, 77] width 23 height 23
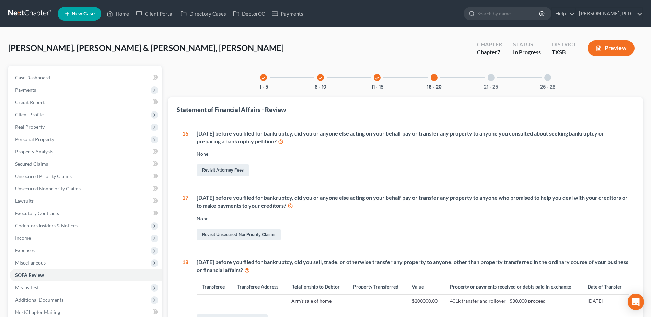
click at [491, 77] on div at bounding box center [491, 77] width 7 height 7
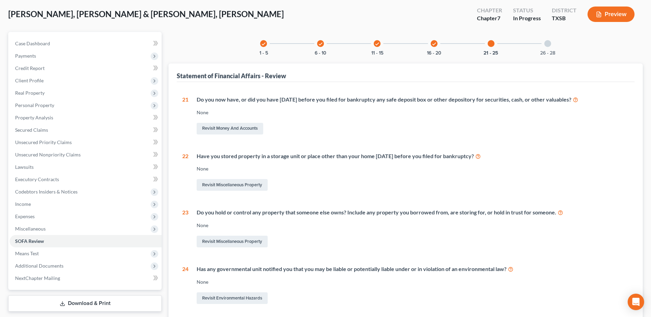
scroll to position [34, 0]
click at [42, 192] on span "Codebtors Insiders & Notices" at bounding box center [46, 191] width 62 height 6
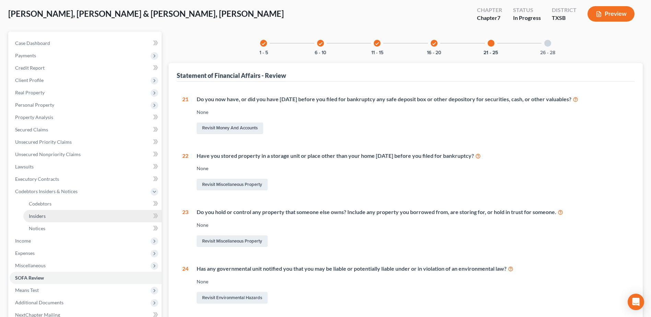
click at [42, 216] on span "Insiders" at bounding box center [37, 216] width 17 height 6
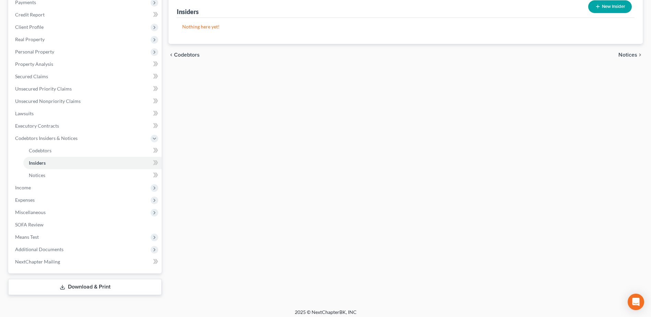
scroll to position [92, 0]
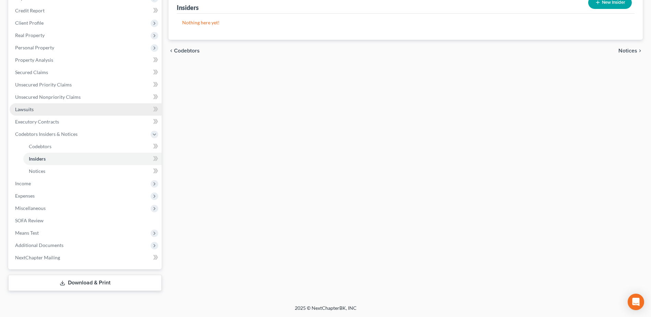
click at [40, 111] on link "Lawsuits" at bounding box center [86, 109] width 152 height 12
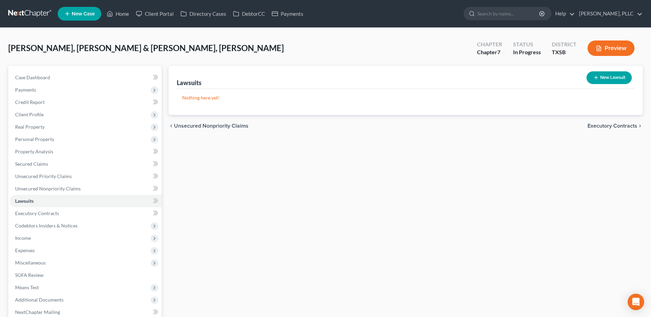
click at [605, 79] on button "New Lawsuit" at bounding box center [609, 77] width 45 height 13
select select "0"
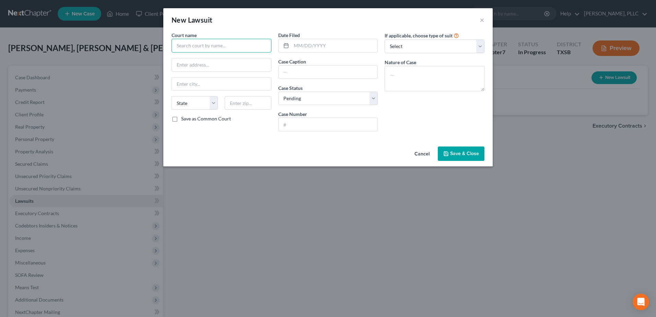
click at [256, 49] on input "text" at bounding box center [222, 46] width 100 height 14
type input "County Court at [GEOGRAPHIC_DATA]"
type input "100 N Closner"
type input "Edinburg"
select select "45"
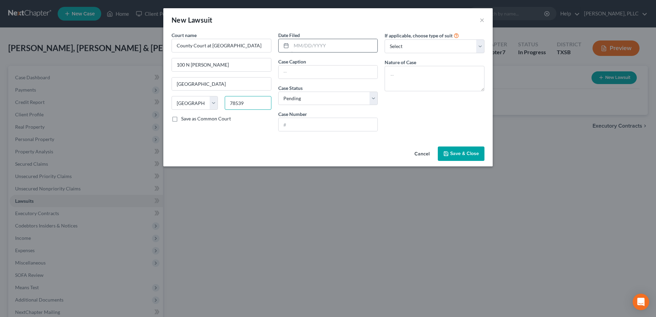
type input "78539"
click at [313, 47] on input "text" at bounding box center [334, 45] width 86 height 13
type input "[DATE]"
click at [337, 72] on input "Bank Ozk" at bounding box center [328, 72] width 99 height 13
type input "Bank Ozk vs Duncan Joys"
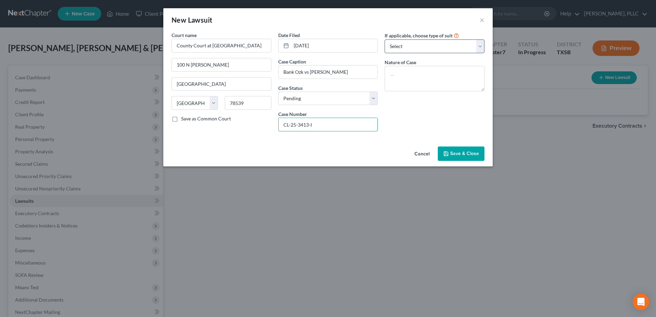
type input "CL-25-3413-I"
click at [478, 46] on select "Select Repossession Garnishment Foreclosure Attached, Seized, Or Levied Other" at bounding box center [435, 46] width 100 height 14
select select "4"
click at [385, 39] on select "Select Repossession Garnishment Foreclosure Attached, Seized, Or Levied Other" at bounding box center [435, 46] width 100 height 14
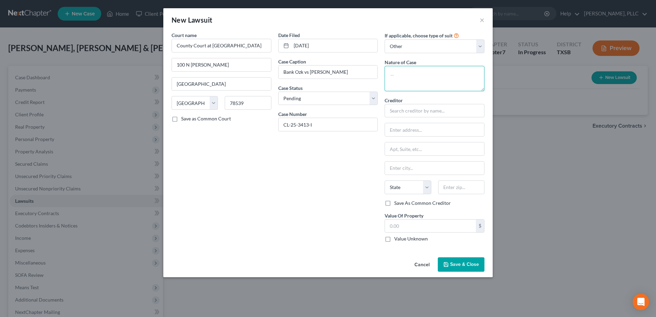
click at [412, 76] on textarea at bounding box center [435, 78] width 100 height 25
type textarea "Debt Collection"
type input "Bank Ozk c/o [PERSON_NAME] [PERSON_NAME] [PERSON_NAME] LLP"
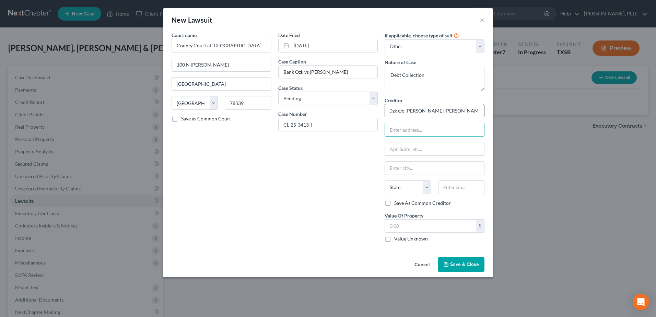
scroll to position [0, 0]
type input "600 Travis Street"
type input "Ste 5600"
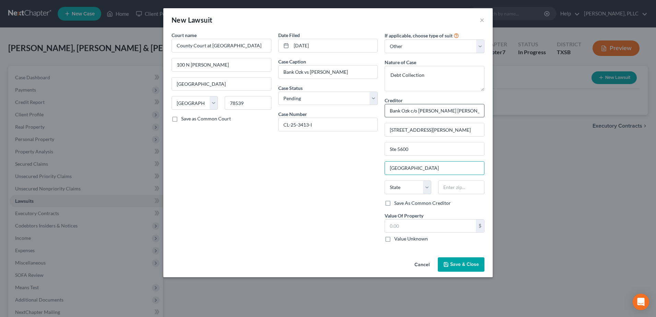
type input "Houston"
select select "45"
type input "77002"
click at [413, 228] on input "text" at bounding box center [430, 226] width 91 height 13
type input "93,176.39"
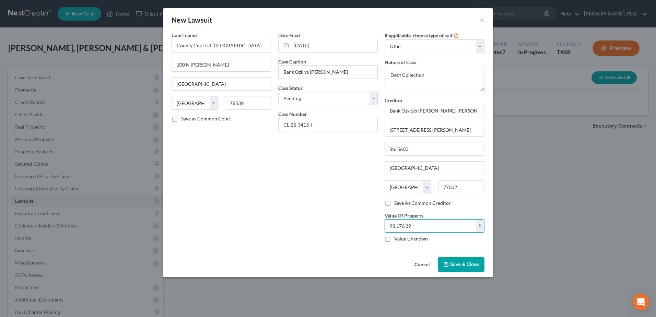
drag, startPoint x: 464, startPoint y: 265, endPoint x: 536, endPoint y: 267, distance: 72.5
click at [464, 264] on span "Save & Close" at bounding box center [464, 265] width 29 height 6
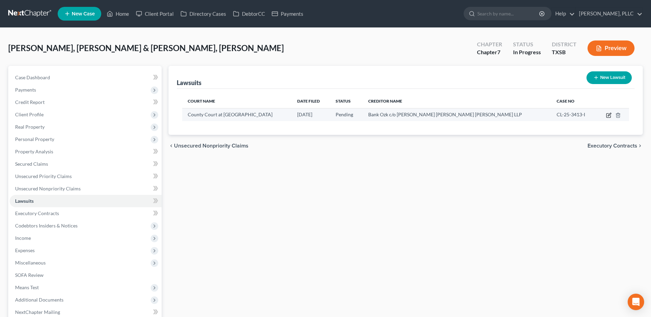
click at [610, 114] on icon "button" at bounding box center [608, 115] width 5 height 5
select select "45"
select select "0"
select select "4"
select select "45"
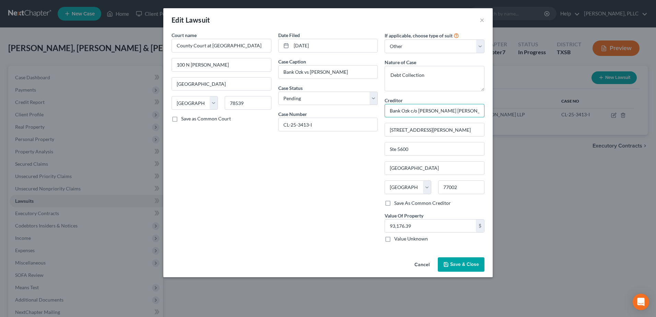
scroll to position [0, 13]
drag, startPoint x: 389, startPoint y: 110, endPoint x: 495, endPoint y: 108, distance: 106.1
click at [495, 108] on div "Edit Lawsuit × Court name * County Court at Law Hidalgo County 100 N Closner Ed…" at bounding box center [328, 158] width 656 height 317
click at [470, 265] on span "Save & Close" at bounding box center [464, 265] width 29 height 6
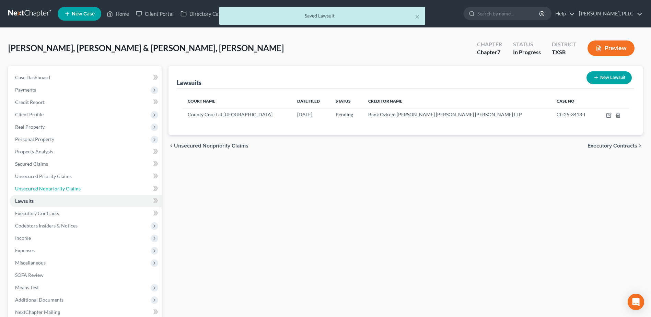
click at [49, 187] on span "Unsecured Nonpriority Claims" at bounding box center [48, 189] width 66 height 6
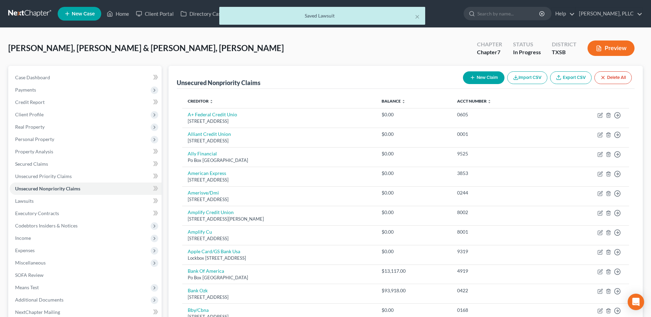
click at [480, 81] on button "New Claim" at bounding box center [484, 77] width 42 height 13
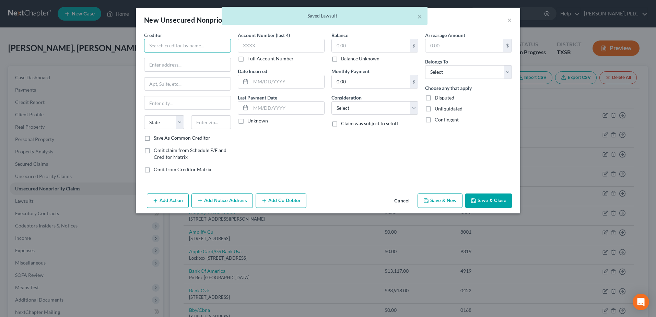
click at [198, 46] on input "text" at bounding box center [187, 46] width 87 height 14
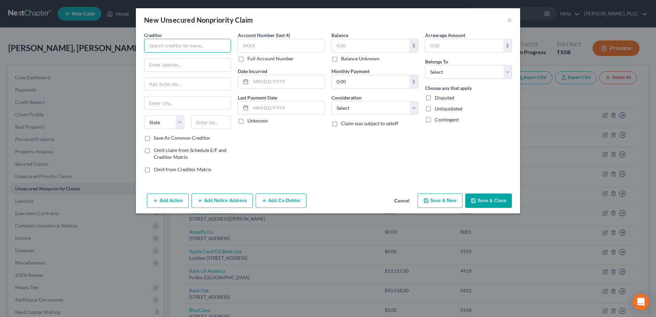
paste input "Bank Ozk c/o [PERSON_NAME] [PERSON_NAME] [PERSON_NAME] LLP"
type input "Bank Ozk c/o [PERSON_NAME] [PERSON_NAME] [PERSON_NAME] LLP"
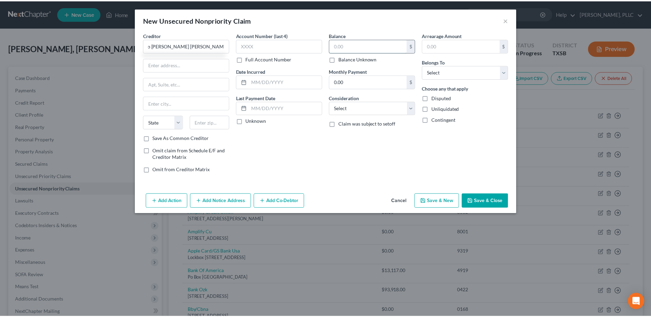
scroll to position [0, 0]
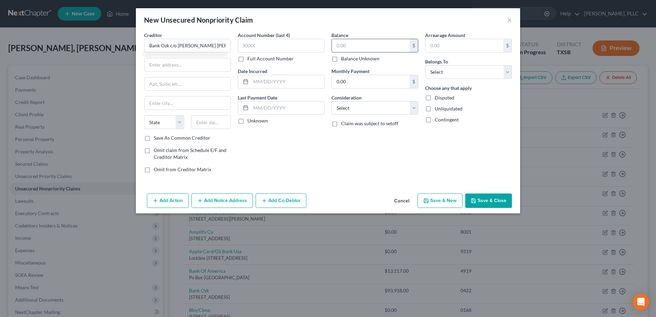
click at [357, 42] on input "text" at bounding box center [371, 45] width 78 height 13
type input "0"
type input "93,176.39"
click at [209, 65] on input "text" at bounding box center [188, 64] width 86 height 13
click at [210, 64] on input "text" at bounding box center [188, 64] width 86 height 13
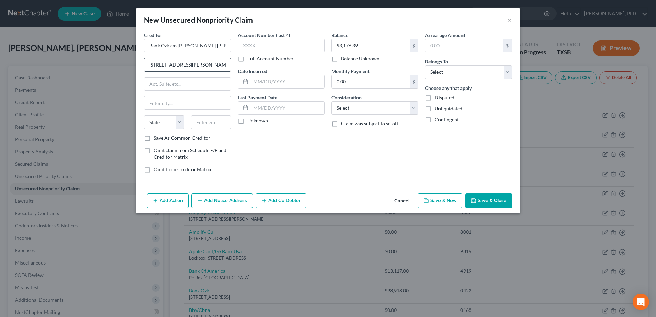
type input "600 Travis Street"
type input "Ste 5600"
type input "Houston"
select select "45"
type input "77002"
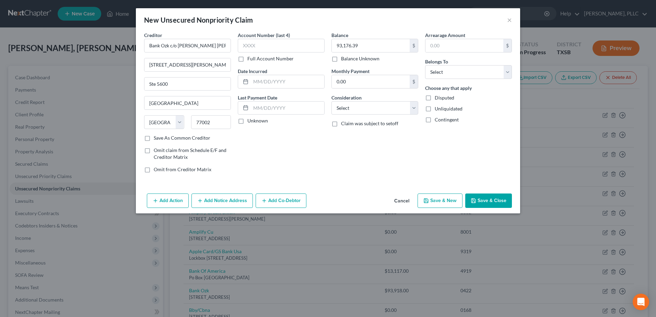
click at [492, 200] on button "Save & Close" at bounding box center [488, 201] width 47 height 14
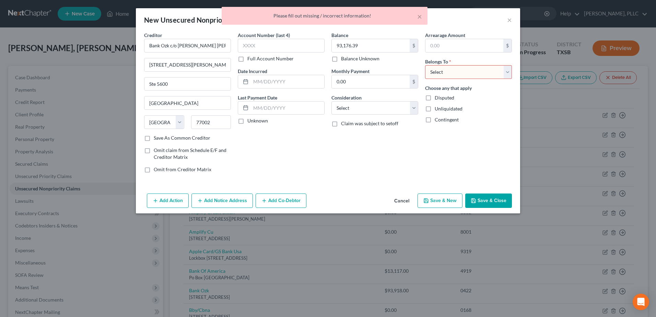
click at [508, 74] on select "Select Debtor 1 Only Debtor 2 Only Debtor 1 And Debtor 2 Only At Least One Of T…" at bounding box center [468, 72] width 87 height 14
select select "0"
click at [425, 65] on select "Select Debtor 1 Only Debtor 2 Only Debtor 1 And Debtor 2 Only At Least One Of T…" at bounding box center [468, 72] width 87 height 14
click at [483, 200] on button "Save & Close" at bounding box center [488, 201] width 47 height 14
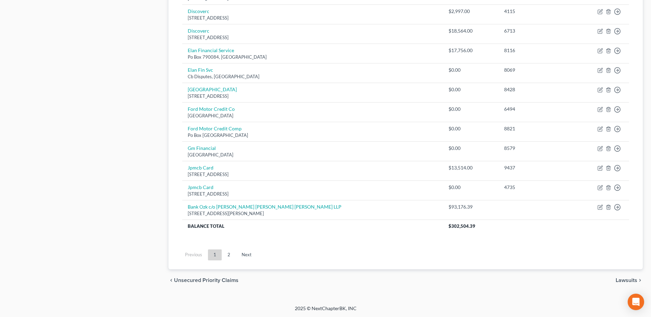
scroll to position [495, 0]
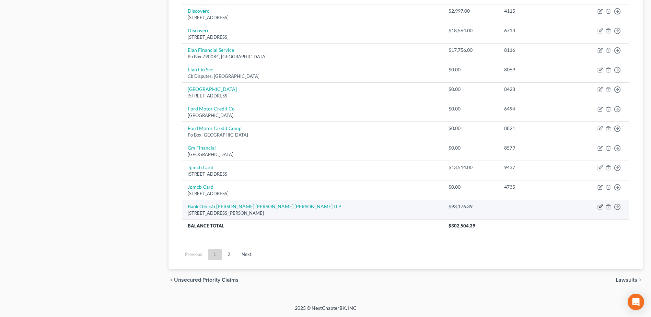
click at [600, 207] on icon "button" at bounding box center [600, 206] width 3 height 3
select select "45"
select select "0"
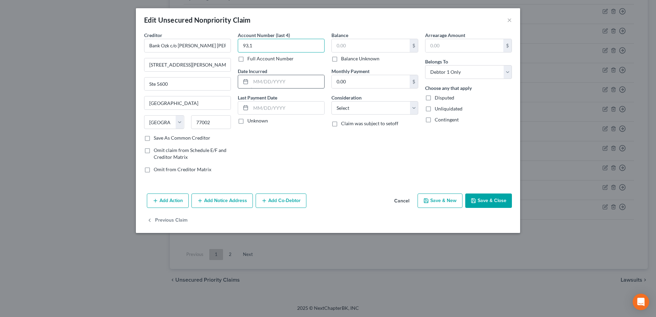
type input "93,1"
drag, startPoint x: 257, startPoint y: 47, endPoint x: 242, endPoint y: 45, distance: 15.2
click at [242, 45] on input "93,1" at bounding box center [281, 46] width 87 height 14
click at [499, 201] on button "Save & Close" at bounding box center [488, 201] width 47 height 14
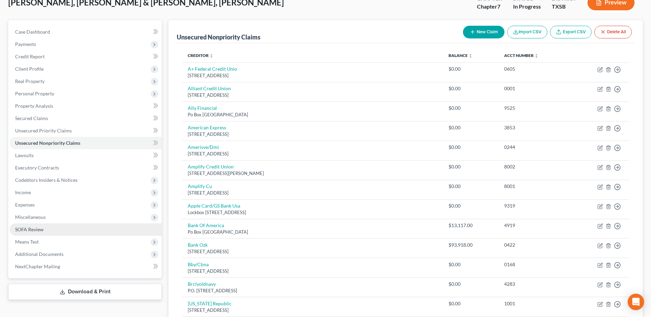
scroll to position [137, 0]
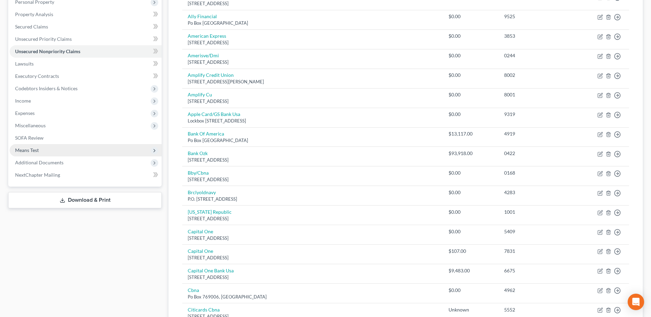
click at [36, 151] on span "Means Test" at bounding box center [27, 150] width 24 height 6
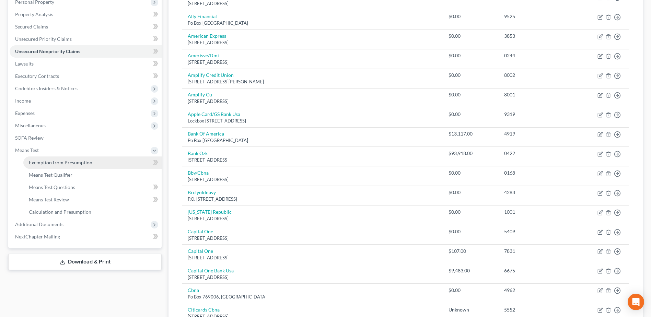
click at [54, 164] on span "Exemption from Presumption" at bounding box center [61, 163] width 64 height 6
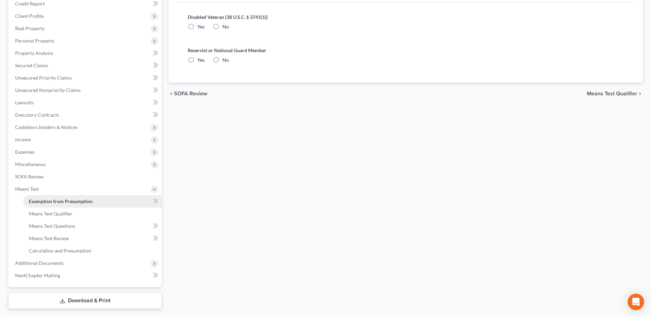
scroll to position [30, 0]
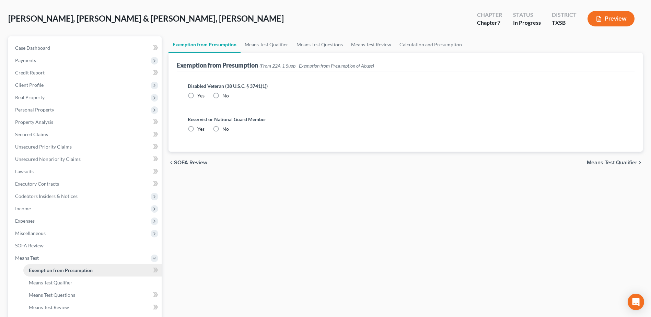
radio input "true"
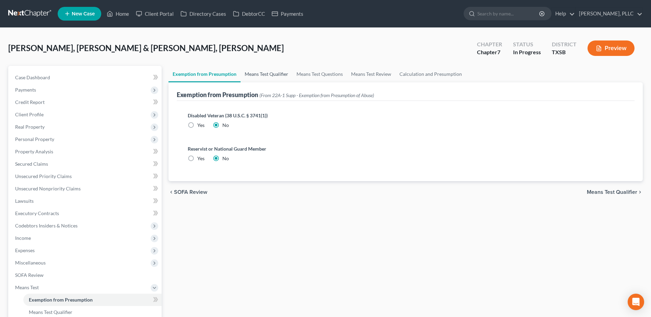
click at [263, 75] on link "Means Test Qualifier" at bounding box center [267, 74] width 52 height 16
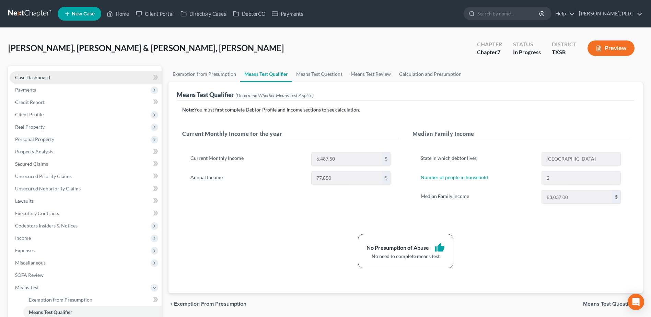
click at [32, 74] on span "Case Dashboard" at bounding box center [32, 77] width 35 height 6
select select "6"
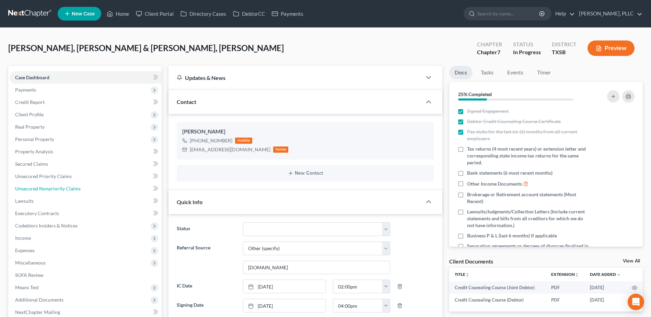
drag, startPoint x: 47, startPoint y: 187, endPoint x: 351, endPoint y: 239, distance: 308.8
click at [47, 187] on span "Unsecured Nonpriority Claims" at bounding box center [48, 189] width 66 height 6
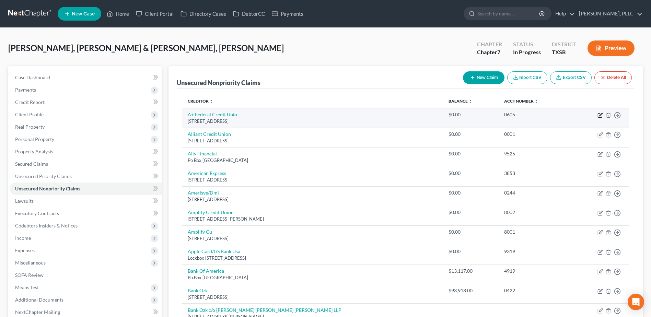
click at [598, 114] on icon "button" at bounding box center [600, 116] width 4 height 4
select select "45"
select select "0"
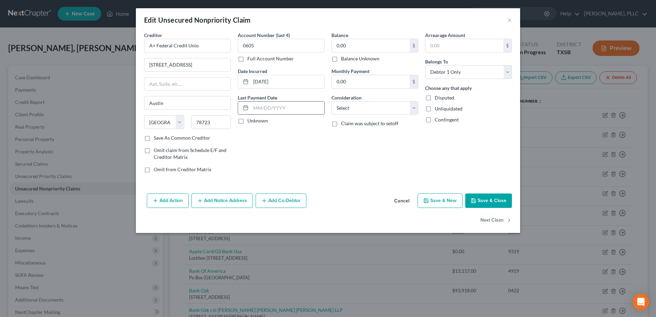
click at [264, 107] on input "text" at bounding box center [287, 108] width 73 height 13
type input "04/01/2024"
click at [298, 158] on div "Account Number (last 4) 0605 Full Account Number Date Incurred 11-18-2016 Last …" at bounding box center [281, 105] width 94 height 147
drag, startPoint x: 305, startPoint y: 109, endPoint x: 251, endPoint y: 109, distance: 53.5
click at [251, 109] on input "04/01/2024" at bounding box center [287, 108] width 73 height 13
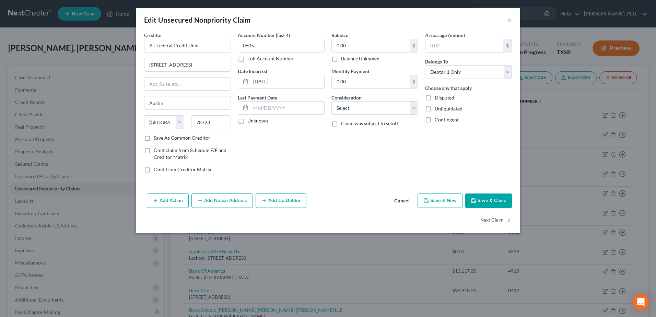
click at [405, 200] on button "Cancel" at bounding box center [402, 201] width 26 height 14
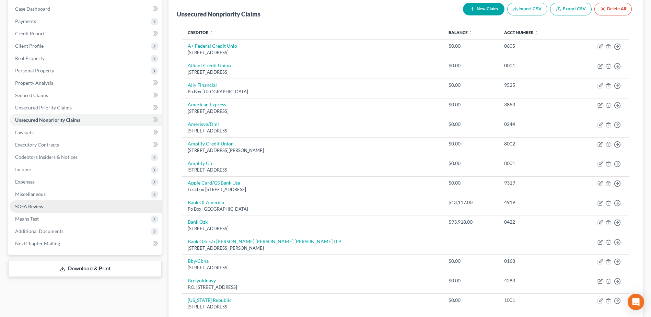
click at [32, 205] on span "SOFA Review" at bounding box center [29, 207] width 28 height 6
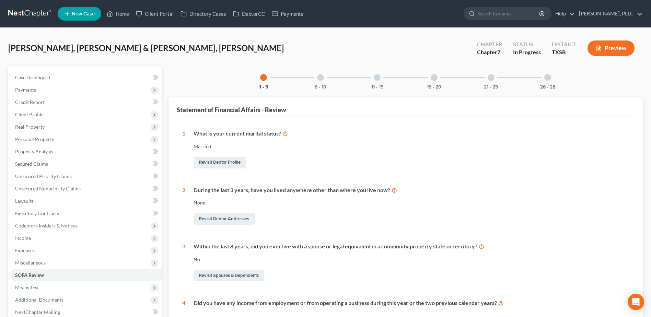
click at [548, 77] on div at bounding box center [547, 77] width 7 height 7
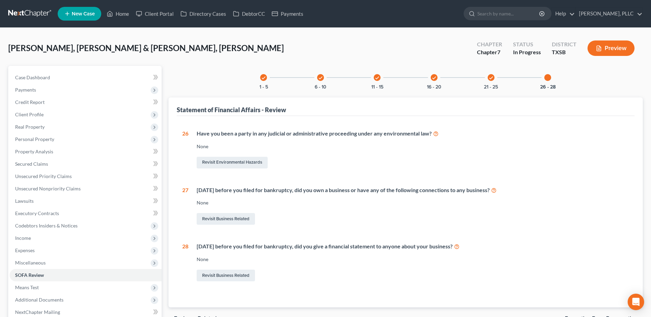
click at [491, 78] on icon "check" at bounding box center [491, 78] width 5 height 5
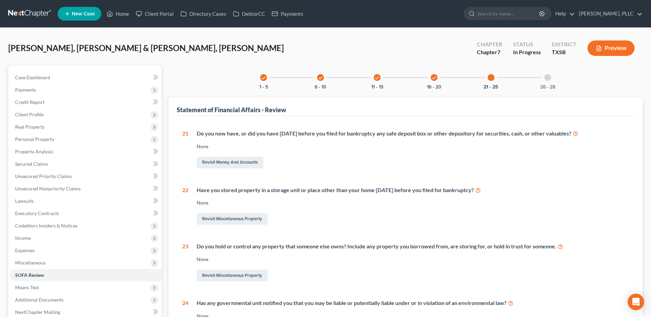
click at [438, 77] on div "check 16 - 20" at bounding box center [434, 77] width 23 height 23
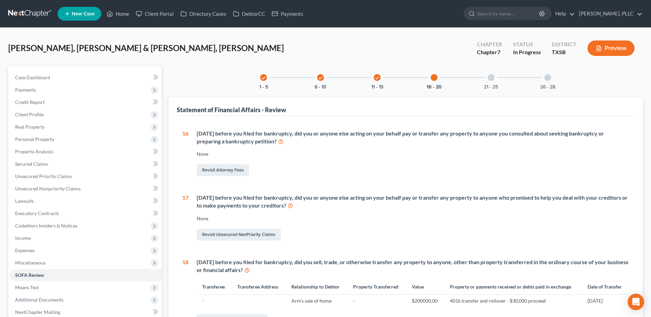
scroll to position [34, 0]
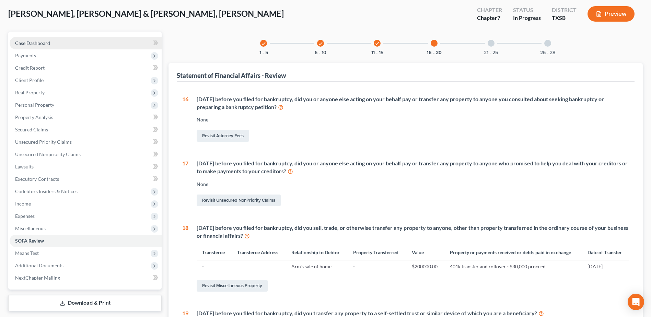
click at [36, 43] on span "Case Dashboard" at bounding box center [32, 43] width 35 height 6
select select "6"
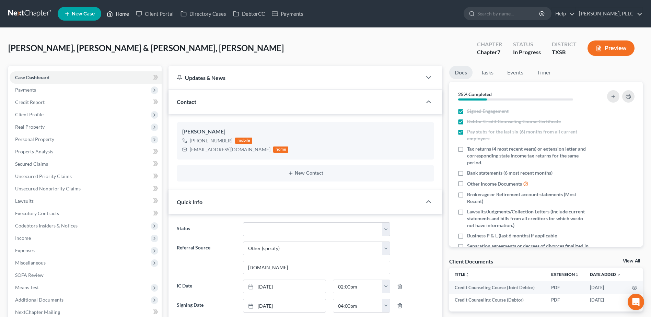
click at [124, 9] on link "Home" at bounding box center [117, 14] width 29 height 12
click at [125, 14] on link "Home" at bounding box center [117, 14] width 29 height 12
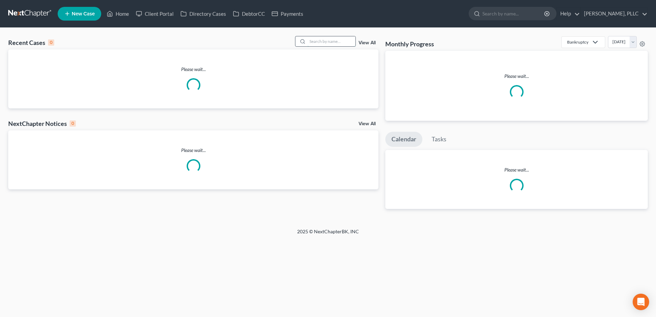
click at [317, 44] on input "search" at bounding box center [332, 41] width 48 height 10
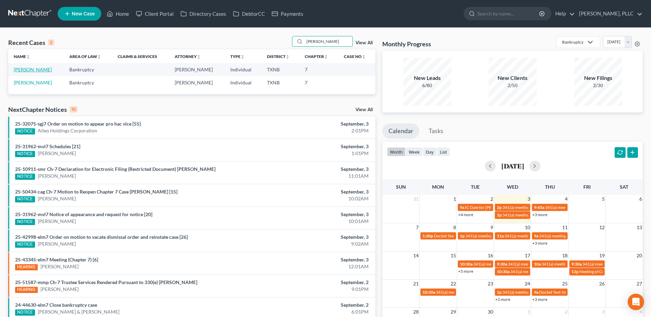
type input "elliot"
click at [32, 72] on link "Elliott, Mikell" at bounding box center [33, 70] width 38 height 6
select select "4"
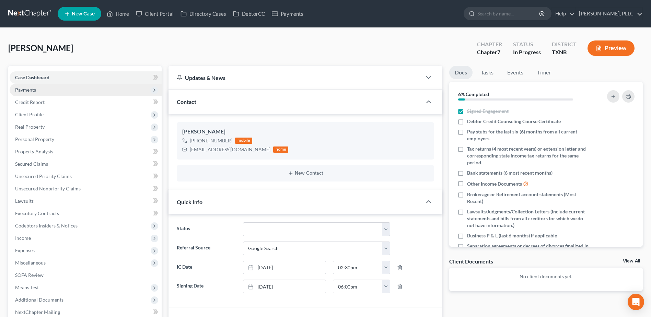
click at [28, 89] on span "Payments" at bounding box center [25, 90] width 21 height 6
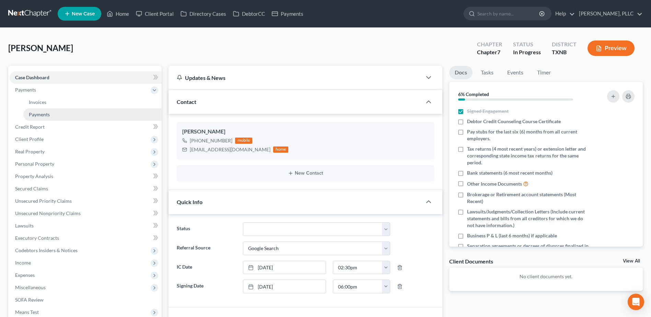
click at [46, 113] on span "Payments" at bounding box center [39, 115] width 21 height 6
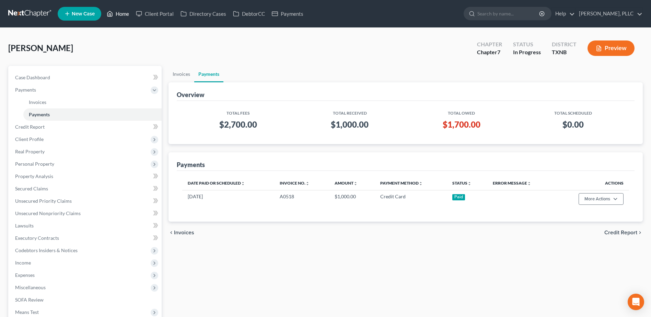
click at [120, 14] on link "Home" at bounding box center [117, 14] width 29 height 12
click at [44, 76] on span "Case Dashboard" at bounding box center [32, 77] width 35 height 6
select select "4"
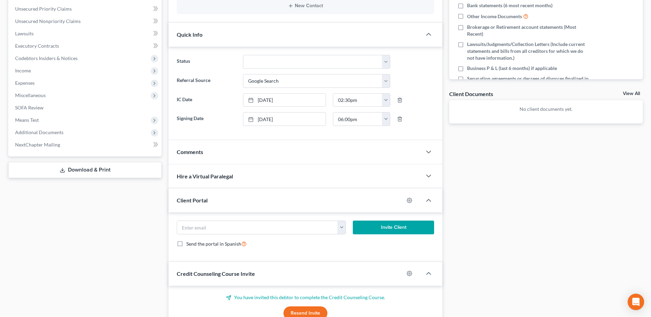
scroll to position [172, 0]
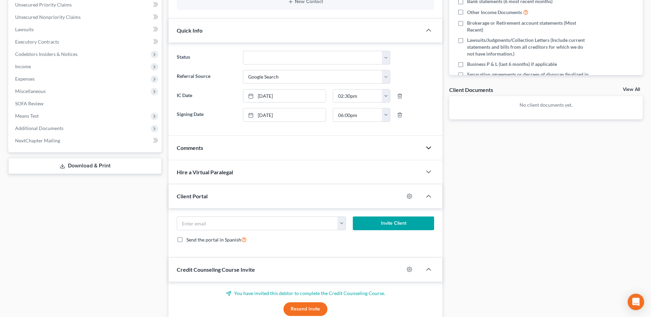
click at [428, 147] on icon "button" at bounding box center [429, 148] width 8 height 8
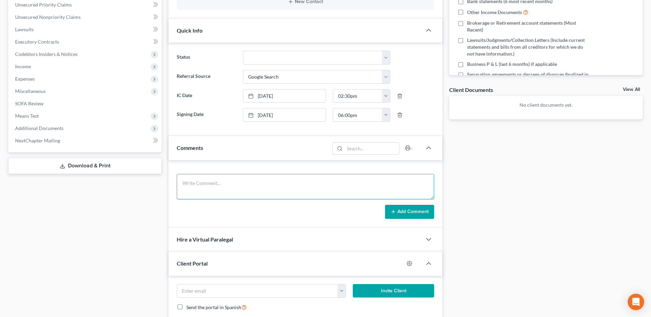
click at [250, 182] on textarea at bounding box center [305, 186] width 257 height 25
type textarea "client called inquired about refund - realizes per engagement agreement, $500 i…"
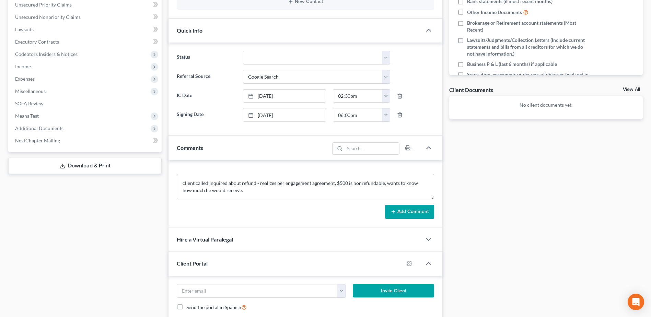
click at [421, 210] on button "Add Comment" at bounding box center [409, 212] width 49 height 14
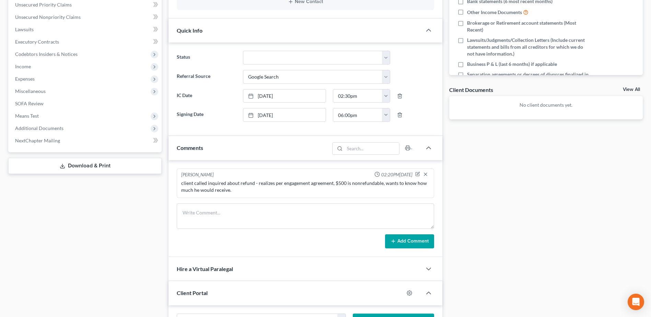
scroll to position [0, 0]
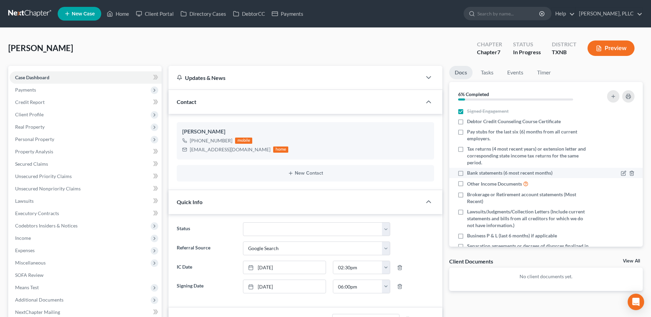
click at [530, 172] on span "Bank statements (6 most recent months)" at bounding box center [509, 173] width 85 height 7
click at [474, 172] on input "Bank statements (6 most recent months)" at bounding box center [472, 172] width 4 height 4
checkbox input "true"
click at [124, 14] on link "Home" at bounding box center [117, 14] width 29 height 12
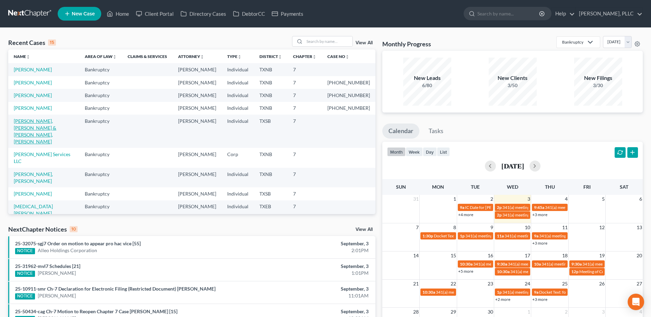
click at [43, 119] on link "[PERSON_NAME], [PERSON_NAME] & [PERSON_NAME], [PERSON_NAME]" at bounding box center [35, 131] width 43 height 26
click at [47, 123] on link "[PERSON_NAME], [PERSON_NAME] & [PERSON_NAME], [PERSON_NAME]" at bounding box center [35, 131] width 43 height 26
select select "6"
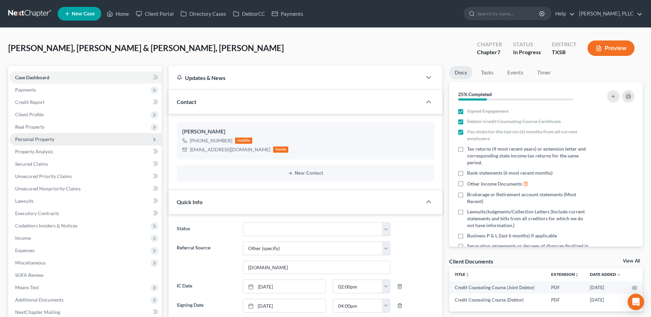
click at [39, 138] on span "Personal Property" at bounding box center [34, 139] width 39 height 6
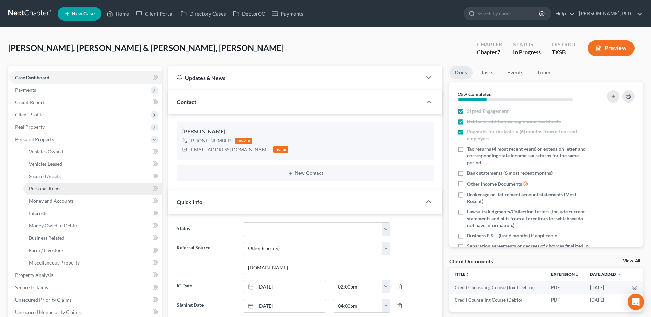
click at [46, 184] on link "Personal Items" at bounding box center [92, 189] width 138 height 12
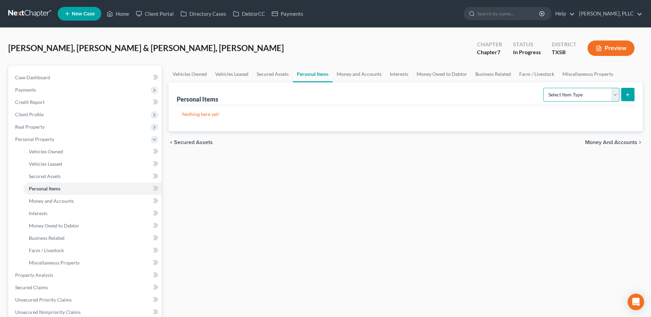
click at [614, 97] on select "Select Item Type Clothing Collectibles Of Value Electronics Firearms Household …" at bounding box center [581, 95] width 76 height 14
drag, startPoint x: 43, startPoint y: 78, endPoint x: 53, endPoint y: 109, distance: 33.0
click at [43, 78] on span "Case Dashboard" at bounding box center [32, 77] width 35 height 6
select select "6"
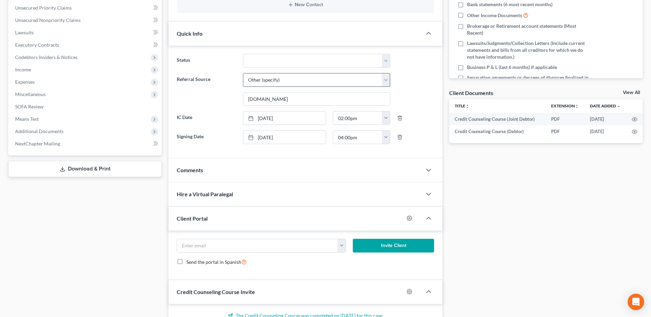
scroll to position [172, 0]
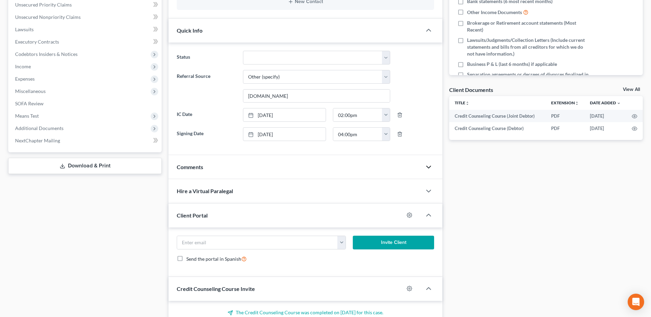
click at [430, 166] on icon "button" at bounding box center [429, 167] width 8 height 8
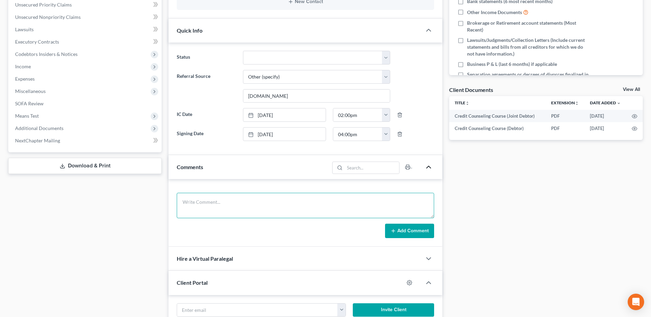
click at [269, 206] on textarea at bounding box center [305, 205] width 257 height 25
paste textarea "Please provide the name of your bank(s) and current balance(s) Please provide H…"
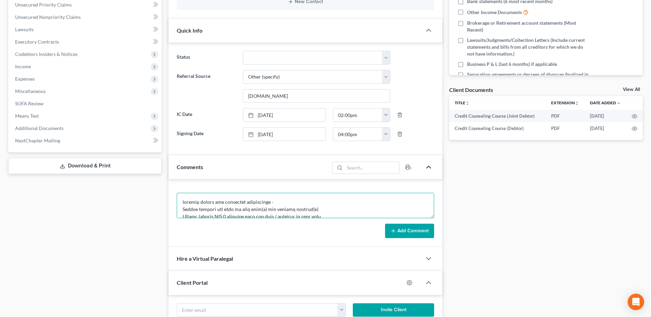
scroll to position [131, 0]
type textarea "emailed client the following information - Please provide the name of your bank…"
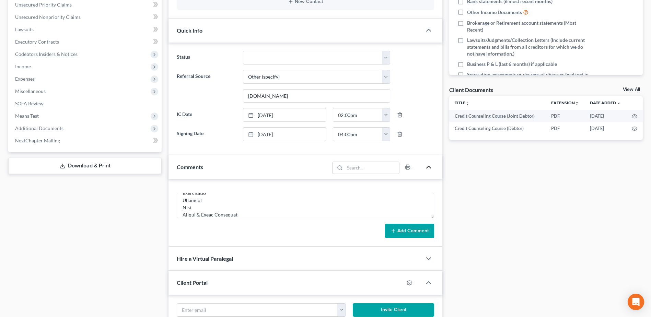
click at [405, 229] on button "Add Comment" at bounding box center [409, 231] width 49 height 14
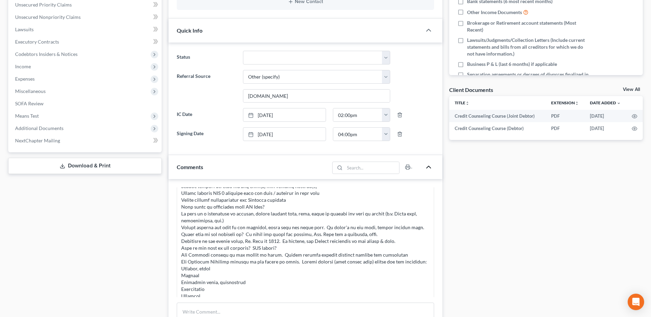
scroll to position [0, 0]
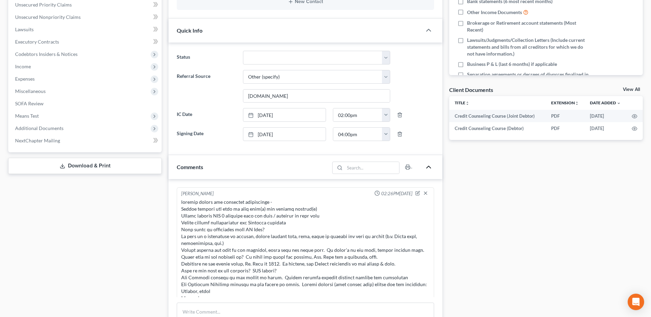
drag, startPoint x: 531, startPoint y: 304, endPoint x: 512, endPoint y: 254, distance: 53.0
click at [531, 303] on div "Docs Tasks Events Timer 25% Completed Nothing here yet! Signed Engagement Debto…" at bounding box center [546, 212] width 200 height 637
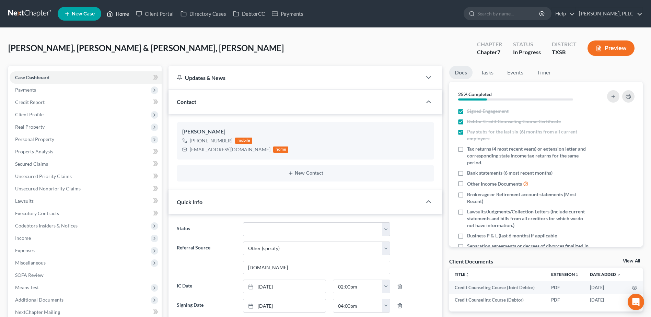
click at [119, 16] on link "Home" at bounding box center [117, 14] width 29 height 12
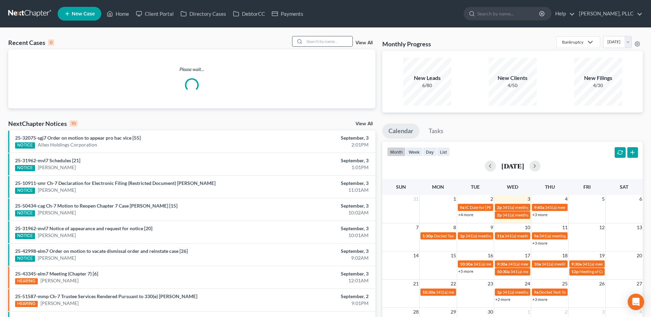
click at [346, 41] on input "search" at bounding box center [328, 41] width 48 height 10
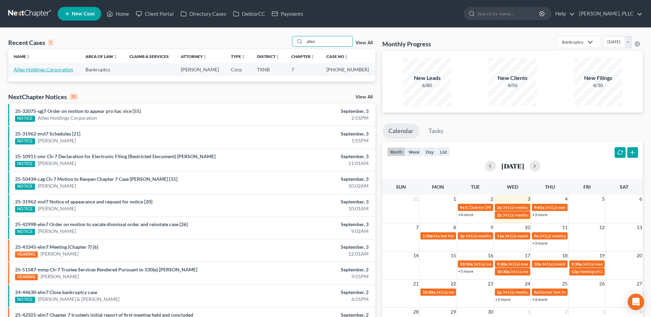
type input "alleo"
click at [47, 71] on link "Alleo Holdings Corporation" at bounding box center [43, 70] width 59 height 6
select select "1"
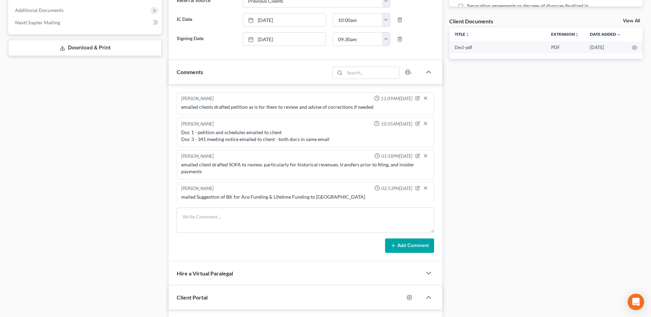
scroll to position [891, 0]
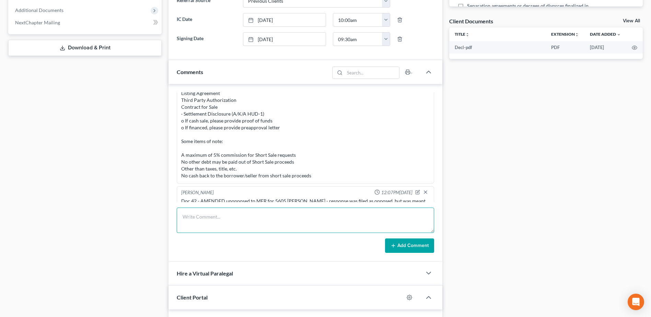
click at [276, 214] on textarea at bounding box center [305, 220] width 257 height 25
type textarea "snt em"
type textarea "a"
drag, startPoint x: 424, startPoint y: 217, endPoint x: 131, endPoint y: 212, distance: 292.8
click at [131, 212] on div "Petition Navigation Case Dashboard Payments Invoices Payments Payments Credit R…" at bounding box center [326, 101] width 642 height 551
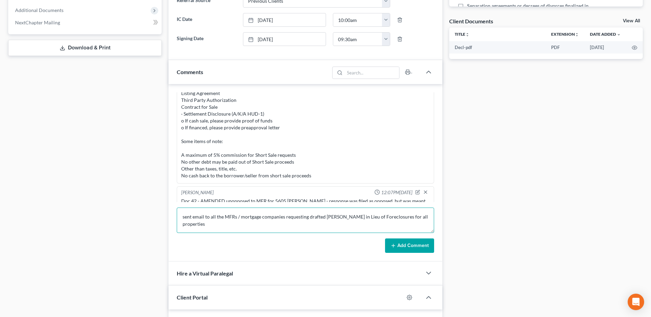
type textarea "sent email to all the MFRs / mortgage companies requesting drafted Deed in Lieu…"
click at [414, 245] on button "Add Comment" at bounding box center [409, 246] width 49 height 14
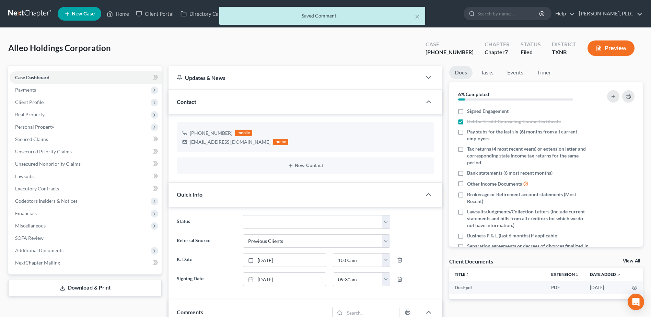
scroll to position [916, 0]
click at [125, 15] on div "× Saved Comment!" at bounding box center [322, 17] width 651 height 21
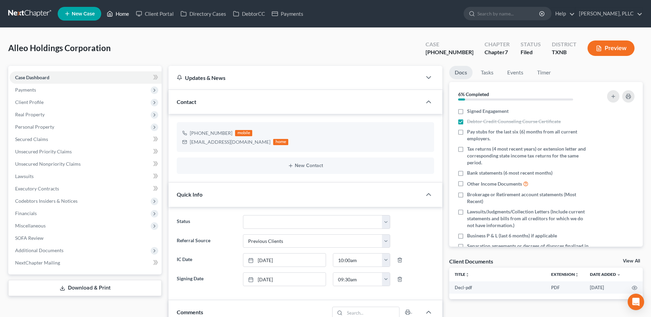
click at [125, 14] on link "Home" at bounding box center [117, 14] width 29 height 12
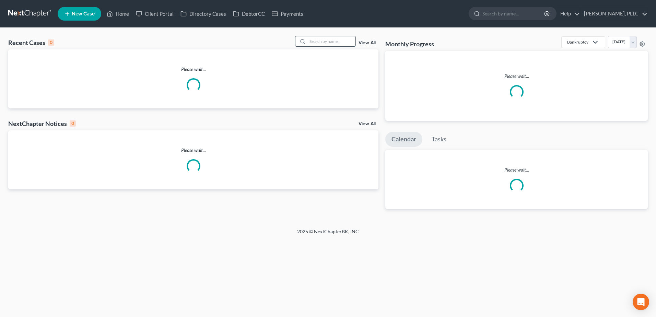
click at [329, 41] on input "search" at bounding box center [332, 41] width 48 height 10
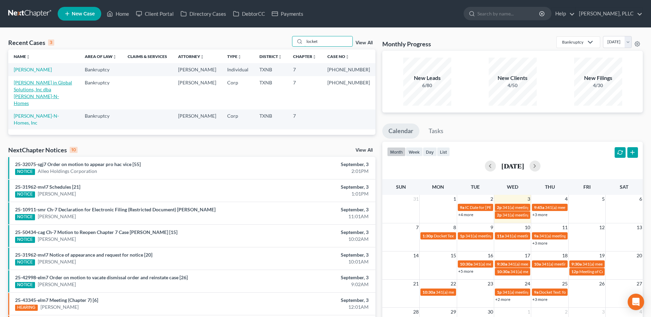
type input "locket"
click at [24, 86] on link "Lockett in Global Solutions, Inc dba Lockett-N-Homes" at bounding box center [43, 93] width 58 height 26
select select "1"
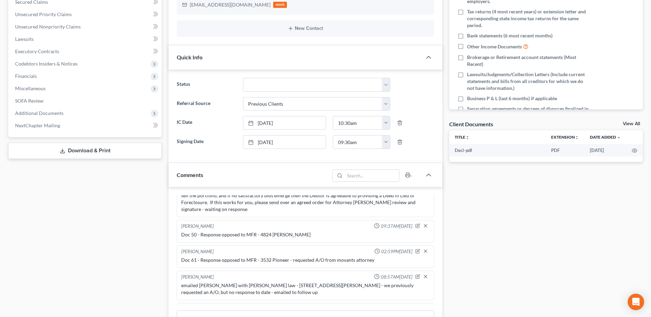
scroll to position [240, 0]
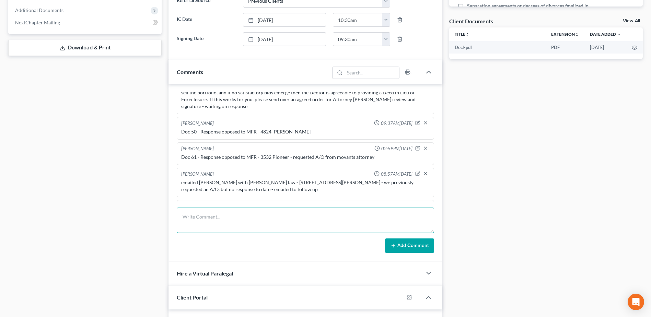
click at [297, 219] on textarea at bounding box center [305, 220] width 257 height 25
paste textarea "sent email to all the MFRs / mortgage companies requesting drafted Deed in Lieu…"
type textarea "sent email to all the MFRs / mortgage companies requesting drafted Deed in Lieu…"
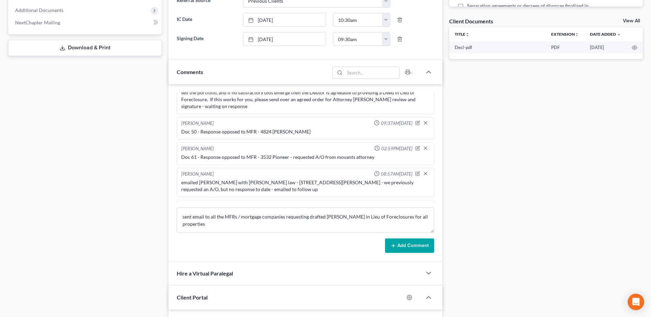
drag, startPoint x: 416, startPoint y: 250, endPoint x: 557, endPoint y: 255, distance: 140.8
click at [416, 250] on button "Add Comment" at bounding box center [409, 246] width 49 height 14
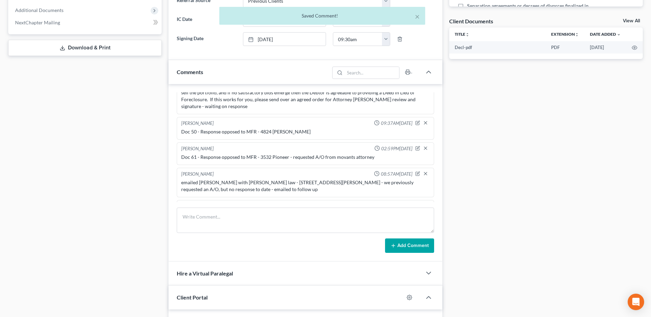
scroll to position [496, 0]
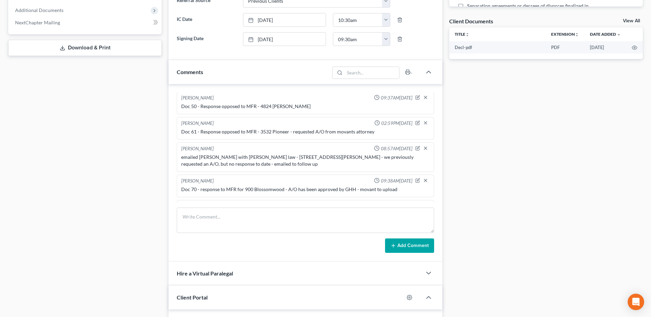
click at [581, 195] on div "Docs Tasks Events Timer 0% Completed Nothing here yet! Signed Engagement Debtor…" at bounding box center [546, 101] width 200 height 551
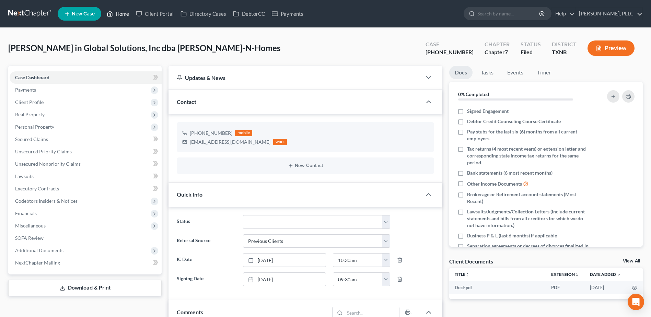
drag, startPoint x: 123, startPoint y: 11, endPoint x: 366, endPoint y: 112, distance: 262.7
click at [123, 11] on link "Home" at bounding box center [117, 14] width 29 height 12
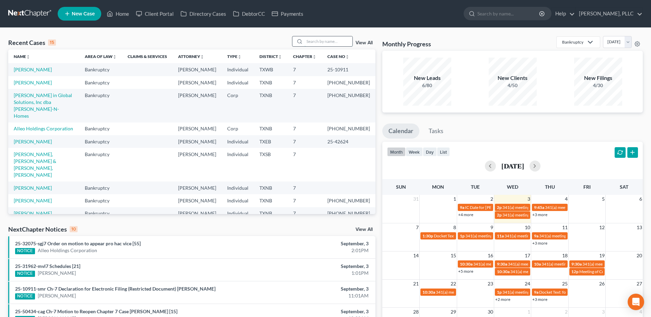
click at [337, 40] on input "search" at bounding box center [328, 41] width 48 height 10
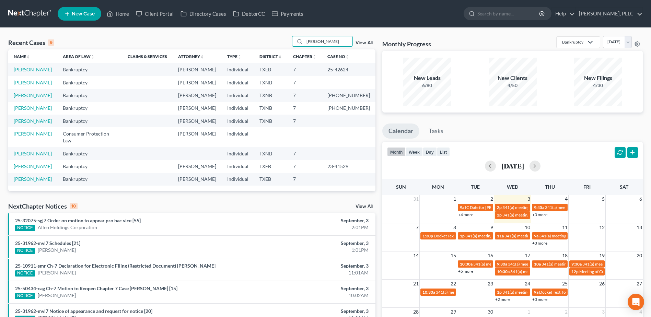
type input "phan"
click at [38, 70] on link "Phan, Margaret" at bounding box center [33, 70] width 38 height 6
select select "4"
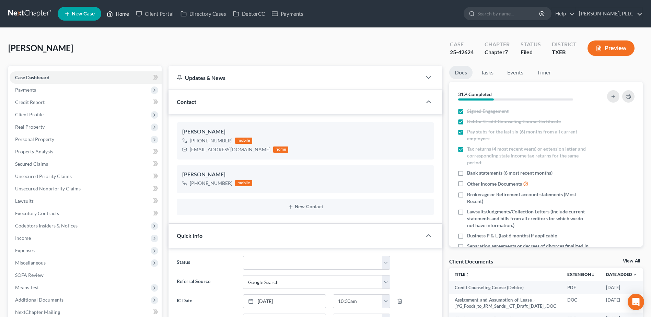
click at [120, 13] on link "Home" at bounding box center [117, 14] width 29 height 12
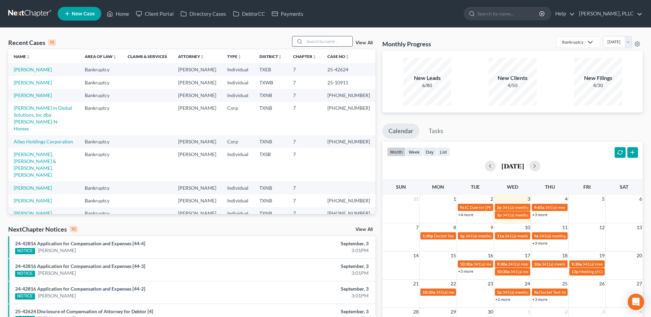
drag, startPoint x: 314, startPoint y: 42, endPoint x: 317, endPoint y: 41, distance: 3.5
click at [314, 42] on input "search" at bounding box center [328, 41] width 48 height 10
click at [310, 40] on input "search" at bounding box center [328, 41] width 48 height 10
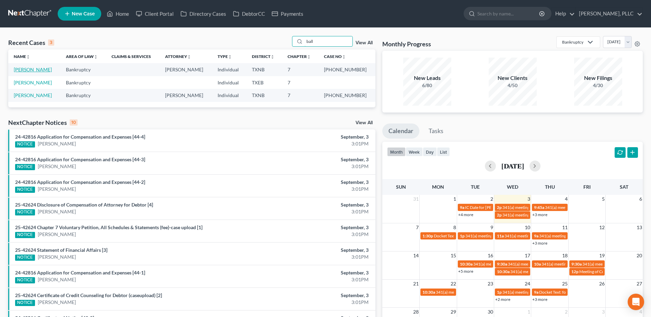
type input "ball"
click at [31, 68] on link "[PERSON_NAME]" at bounding box center [33, 70] width 38 height 6
select select "4"
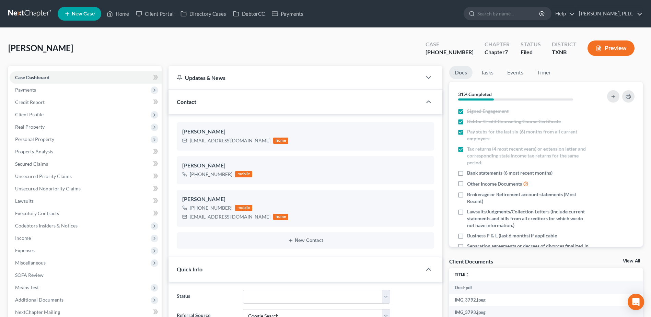
scroll to position [312, 0]
click at [31, 204] on link "Lawsuits" at bounding box center [86, 201] width 152 height 12
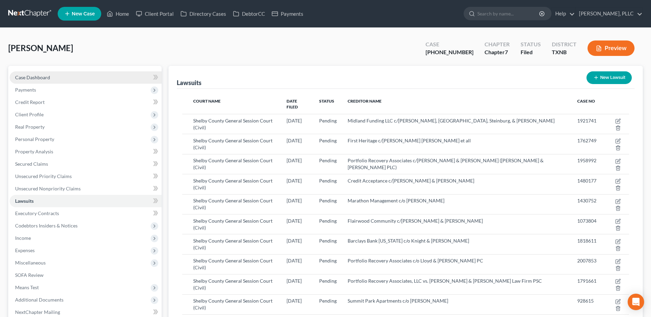
click at [43, 78] on span "Case Dashboard" at bounding box center [32, 77] width 35 height 6
select select "4"
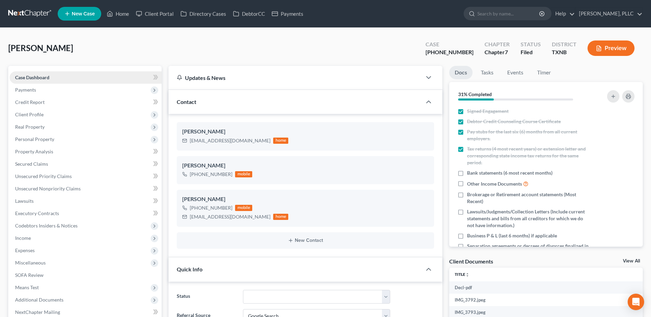
scroll to position [312, 0]
drag, startPoint x: 45, startPoint y: 201, endPoint x: 369, endPoint y: 151, distance: 327.9
click at [45, 201] on link "Lawsuits" at bounding box center [86, 201] width 152 height 12
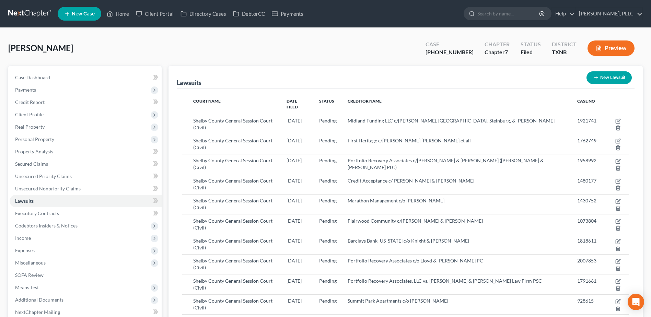
click at [61, 36] on div "Ball, Tasheba Upgraded Case 25-43345-7 Chapter Chapter 7 Status Filed District …" at bounding box center [325, 51] width 635 height 30
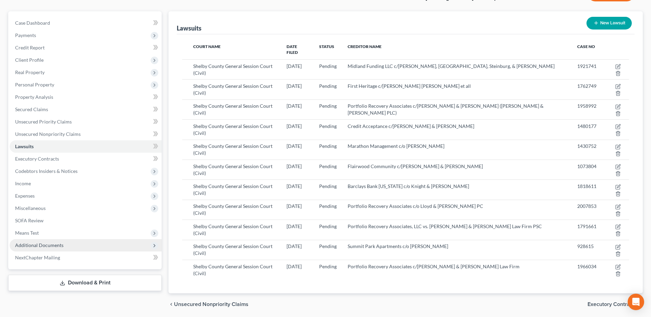
click at [48, 250] on span "Additional Documents" at bounding box center [86, 245] width 152 height 12
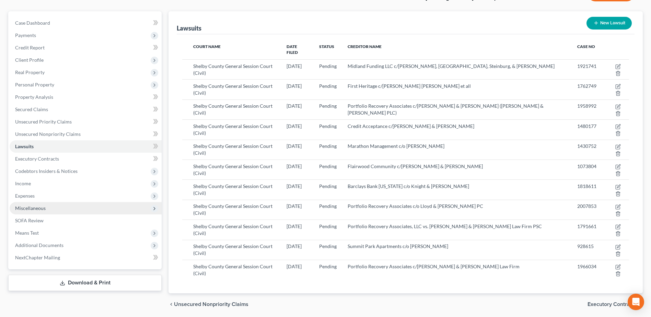
click at [33, 209] on span "Miscellaneous" at bounding box center [30, 208] width 31 height 6
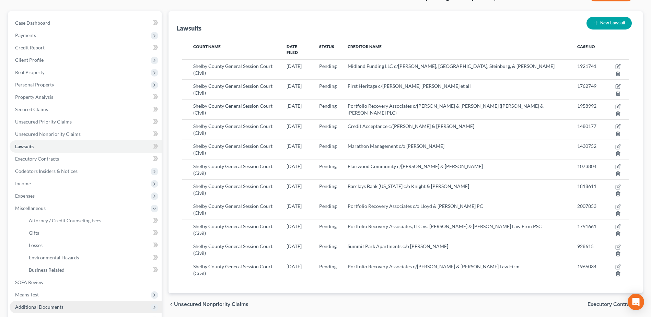
click at [42, 303] on span "Additional Documents" at bounding box center [86, 307] width 152 height 12
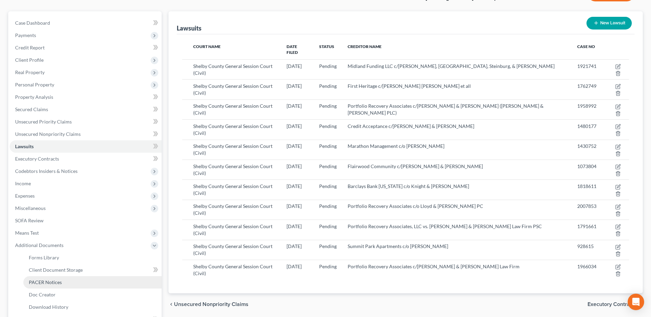
click at [45, 280] on span "PACER Notices" at bounding box center [45, 282] width 33 height 6
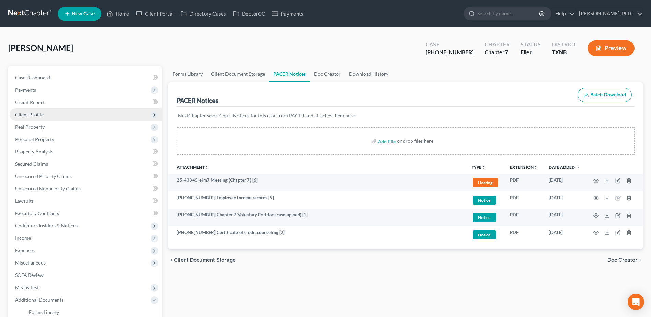
click at [35, 115] on span "Client Profile" at bounding box center [29, 115] width 28 height 6
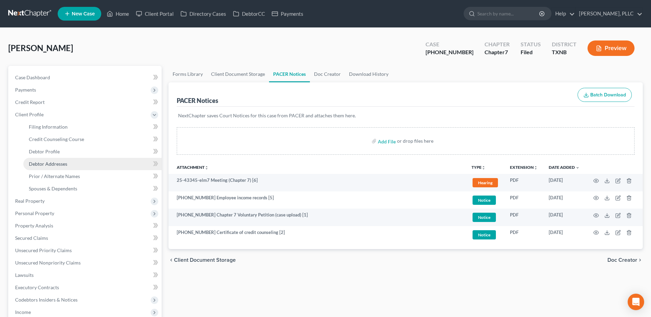
click at [52, 164] on span "Debtor Addresses" at bounding box center [48, 164] width 38 height 6
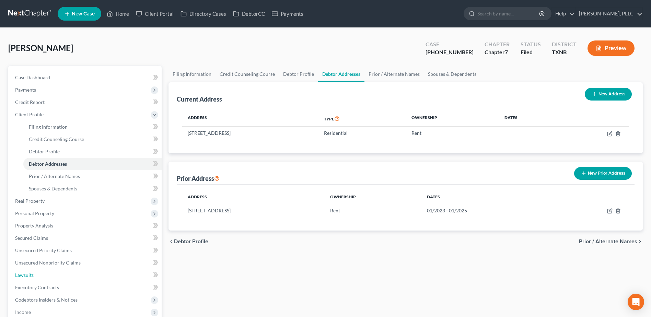
drag, startPoint x: 25, startPoint y: 276, endPoint x: 455, endPoint y: 267, distance: 429.8
click at [25, 276] on span "Lawsuits" at bounding box center [24, 275] width 19 height 6
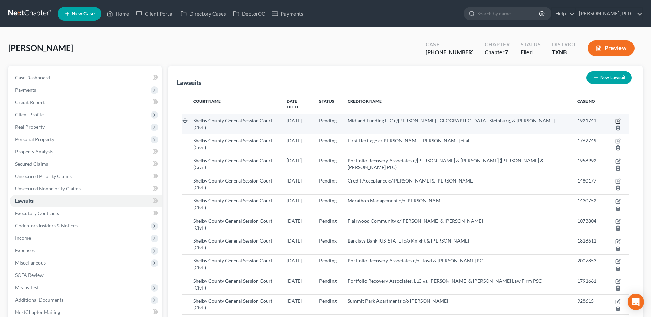
click at [615, 118] on icon "button" at bounding box center [617, 120] width 5 height 5
select select "44"
select select "0"
select select "4"
select select "44"
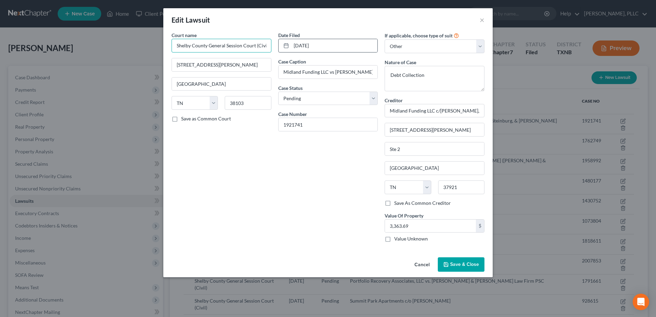
scroll to position [0, 3]
drag, startPoint x: 258, startPoint y: 46, endPoint x: 270, endPoint y: 47, distance: 11.7
click at [273, 47] on div "Court name * Shelby County General Session Court (Civil) 140 Adams Avenue Room …" at bounding box center [221, 140] width 107 height 216
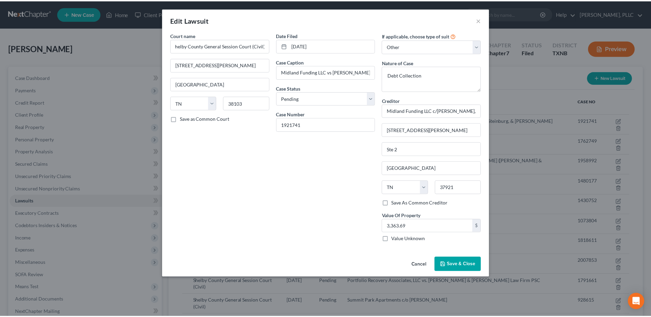
scroll to position [0, 0]
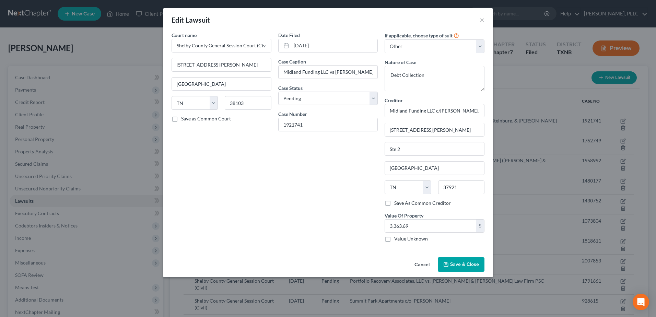
click at [424, 265] on button "Cancel" at bounding box center [422, 265] width 26 height 14
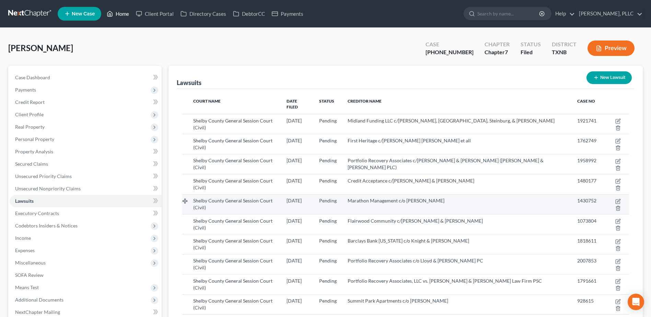
drag, startPoint x: 122, startPoint y: 14, endPoint x: 345, endPoint y: 172, distance: 273.3
click at [122, 14] on link "Home" at bounding box center [117, 14] width 29 height 12
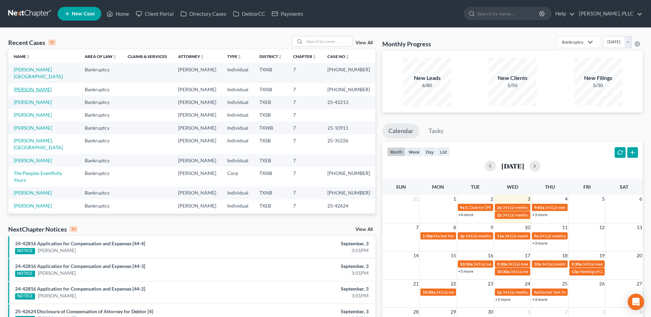
click at [31, 90] on link "[PERSON_NAME]" at bounding box center [33, 89] width 38 height 6
select select "4"
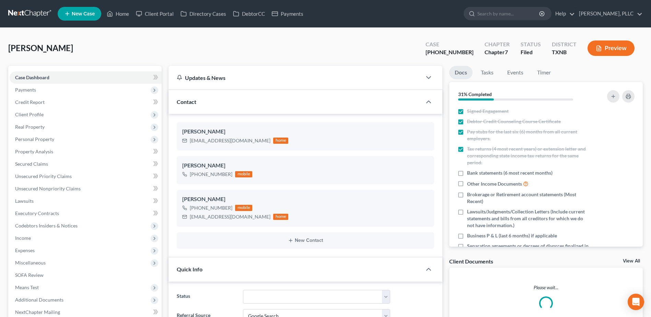
scroll to position [312, 0]
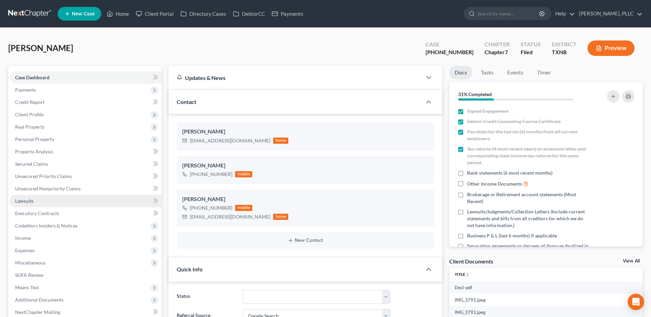
click at [19, 204] on link "Lawsuits" at bounding box center [86, 201] width 152 height 12
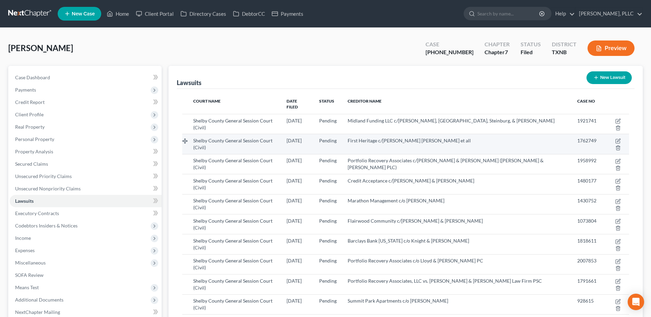
drag, startPoint x: 288, startPoint y: 116, endPoint x: 282, endPoint y: 123, distance: 9.0
click at [205, 117] on div "Shelby County General Session Court (Civil)" at bounding box center [234, 124] width 82 height 14
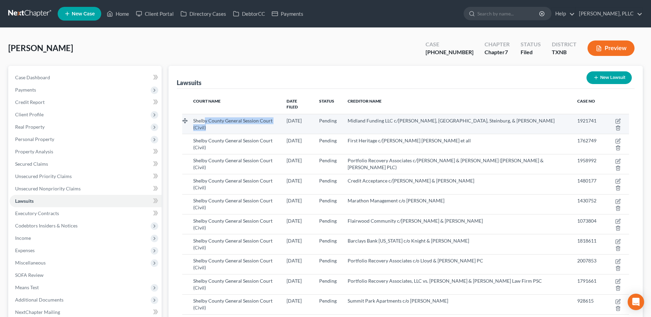
click at [276, 117] on div "Shelby County General Session Court (Civil)" at bounding box center [234, 124] width 82 height 14
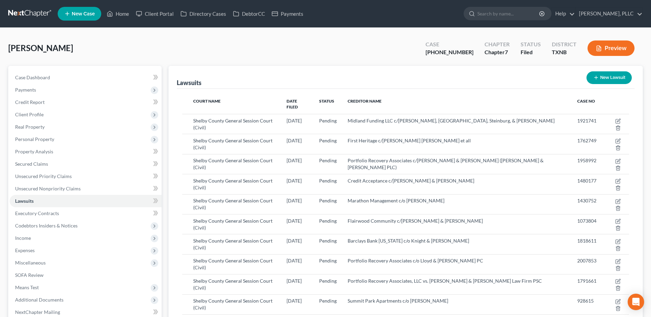
click at [292, 58] on div "Ball, Tasheba Upgraded Case 25-43345-7 Chapter Chapter 7 Status Filed District …" at bounding box center [325, 51] width 635 height 30
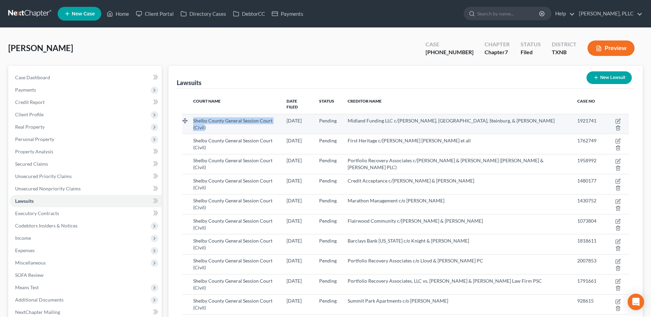
drag, startPoint x: 285, startPoint y: 115, endPoint x: 187, endPoint y: 113, distance: 97.2
click at [187, 114] on tr "Shelby County General Session Court (Civil) 04/24/2018 Pending Midland Funding …" at bounding box center [405, 124] width 447 height 20
copy span "Shelby County General Session Court (Civil"
click at [615, 118] on icon "button" at bounding box center [617, 120] width 5 height 5
select select "44"
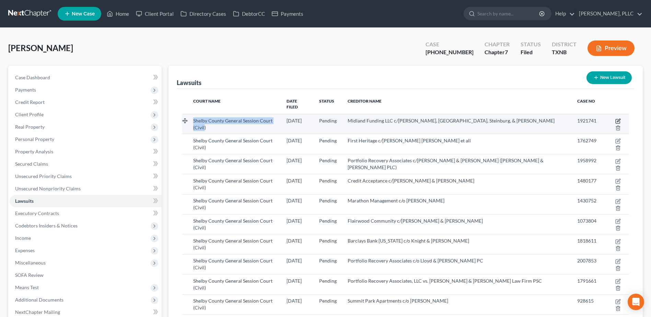
select select "0"
select select "4"
select select "44"
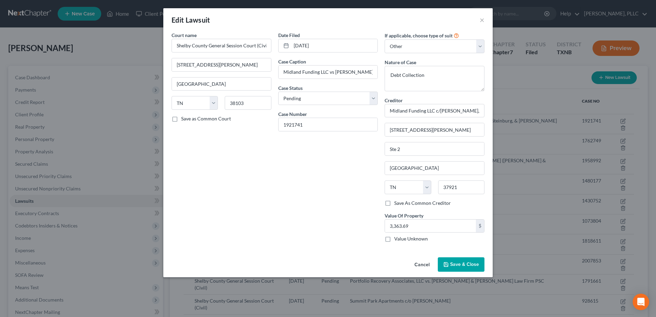
click at [425, 264] on button "Cancel" at bounding box center [422, 265] width 26 height 14
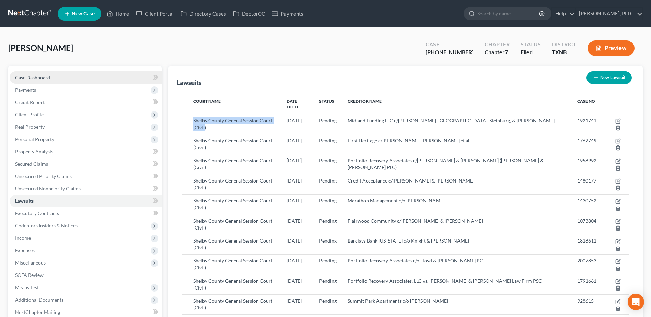
click at [40, 77] on span "Case Dashboard" at bounding box center [32, 77] width 35 height 6
select select "4"
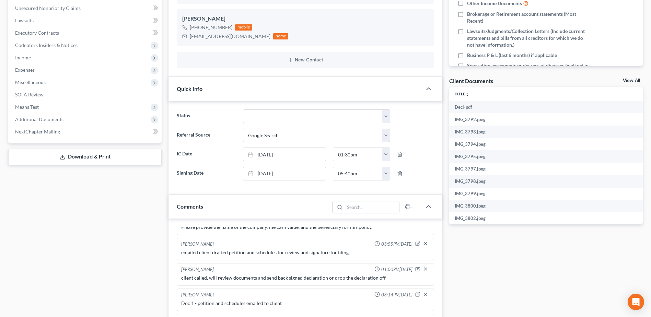
scroll to position [352, 0]
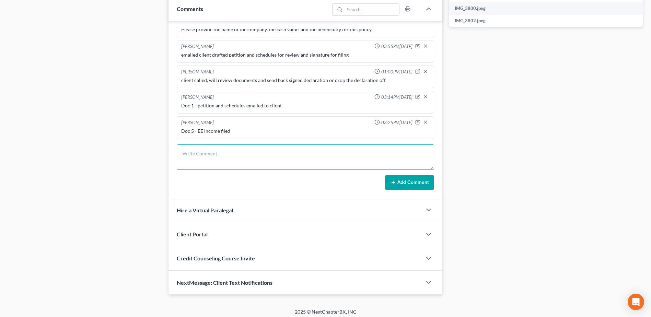
click at [258, 178] on form "Add Comment" at bounding box center [305, 167] width 257 height 45
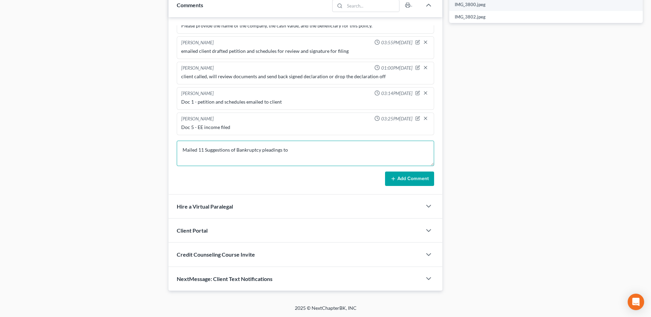
paste textarea "Shelby County General Session Court (Civil"
type textarea "Mailed 11 Suggestions of Bankruptcy pleadings to Shelby County General Session …"
click at [427, 184] on button "Add Comment" at bounding box center [409, 179] width 49 height 14
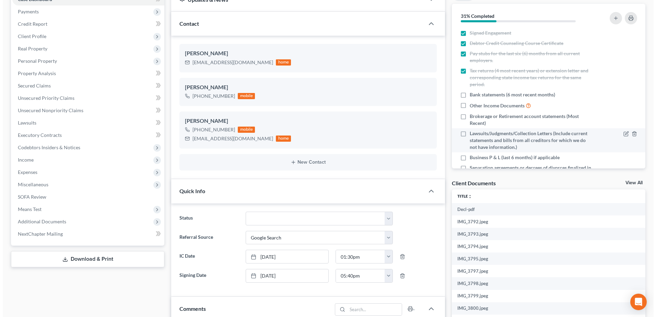
scroll to position [0, 0]
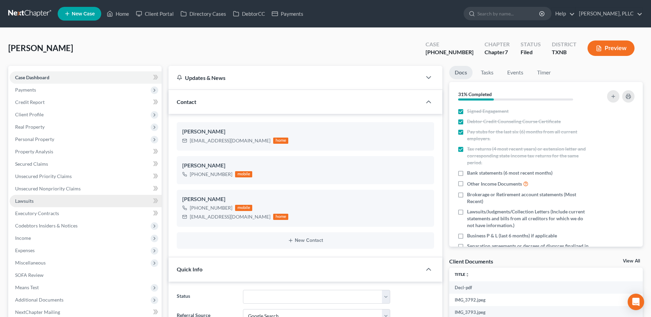
click at [24, 201] on span "Lawsuits" at bounding box center [24, 201] width 19 height 6
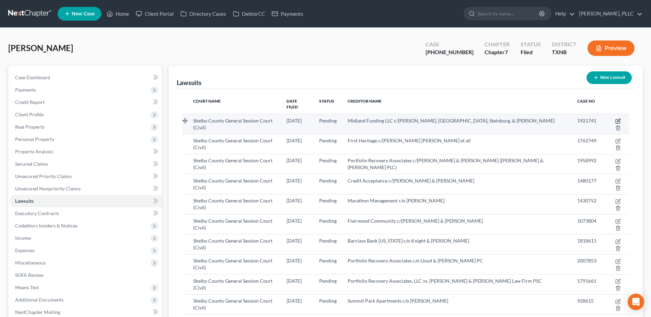
click at [616, 119] on icon "button" at bounding box center [618, 121] width 4 height 4
select select "44"
select select "0"
select select "4"
select select "44"
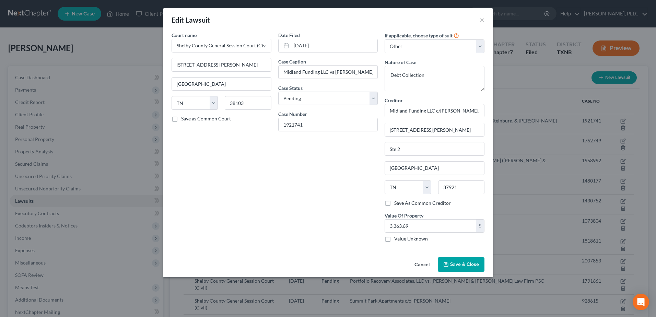
click at [424, 265] on button "Cancel" at bounding box center [422, 265] width 26 height 14
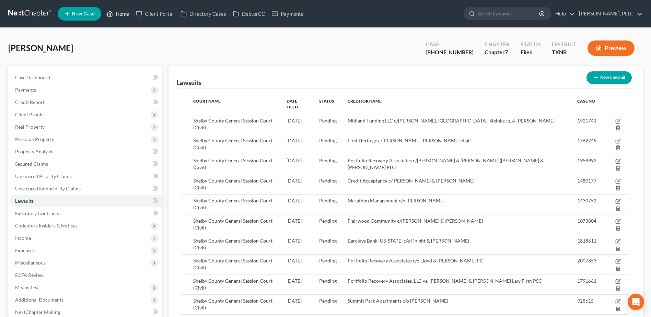
click at [120, 14] on link "Home" at bounding box center [117, 14] width 29 height 12
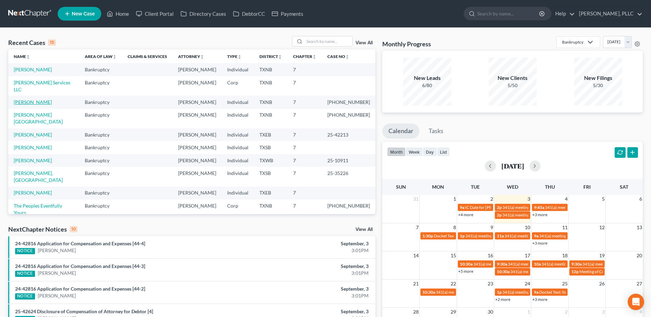
click at [31, 99] on link "[PERSON_NAME]" at bounding box center [33, 102] width 38 height 6
select select "4"
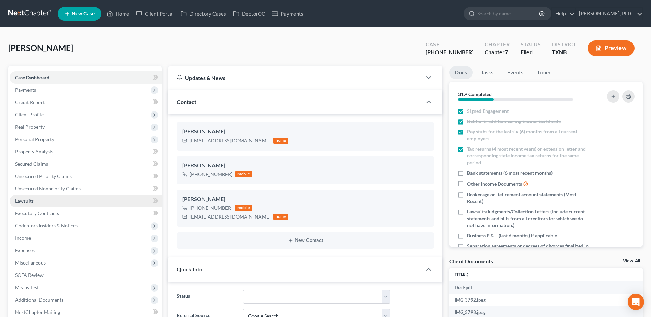
click at [22, 204] on link "Lawsuits" at bounding box center [86, 201] width 152 height 12
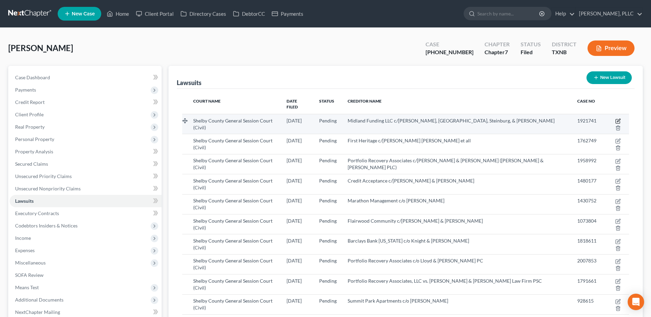
click at [615, 118] on icon "button" at bounding box center [617, 120] width 5 height 5
select select "44"
select select "0"
select select "4"
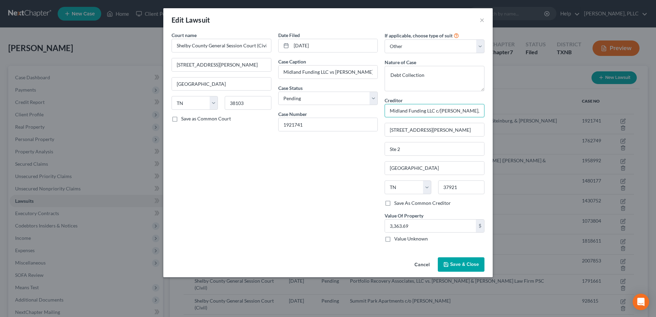
scroll to position [0, 54]
drag, startPoint x: 442, startPoint y: 111, endPoint x: 498, endPoint y: 112, distance: 56.3
click at [498, 112] on div "Edit Lawsuit × Court name * Shelby County General Session Court (Civil) 140 Ada…" at bounding box center [328, 158] width 656 height 317
click at [426, 263] on button "Cancel" at bounding box center [422, 265] width 26 height 14
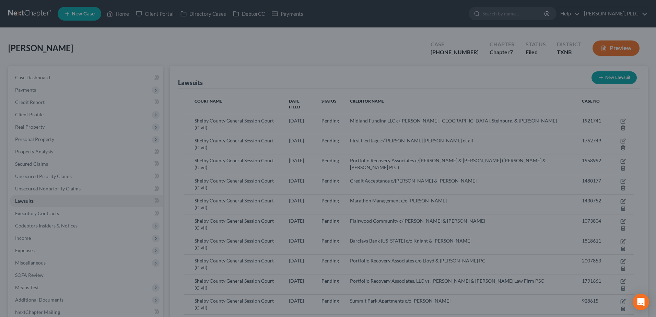
scroll to position [0, 0]
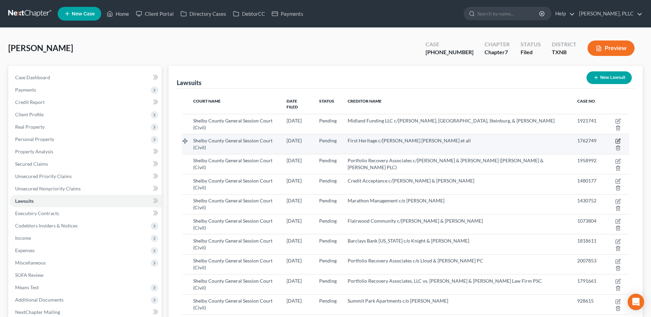
click at [615, 138] on icon "button" at bounding box center [617, 140] width 5 height 5
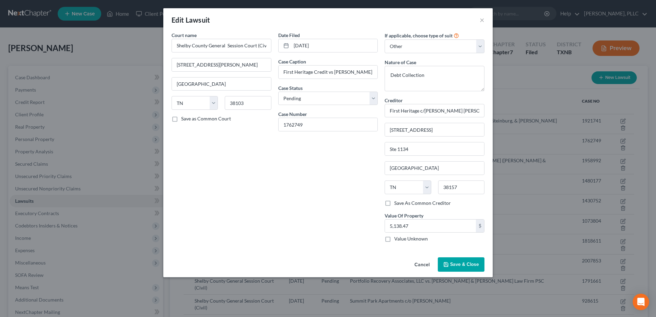
click at [419, 264] on button "Cancel" at bounding box center [422, 265] width 26 height 14
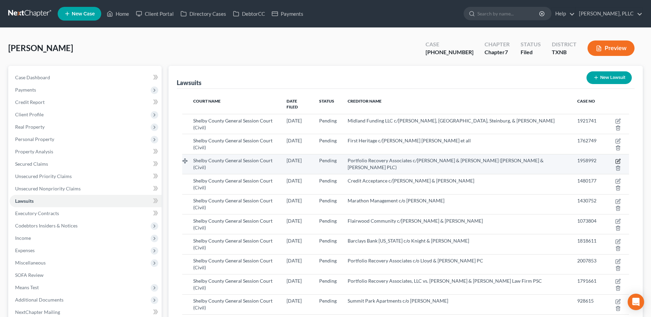
click at [615, 159] on icon "button" at bounding box center [617, 161] width 5 height 5
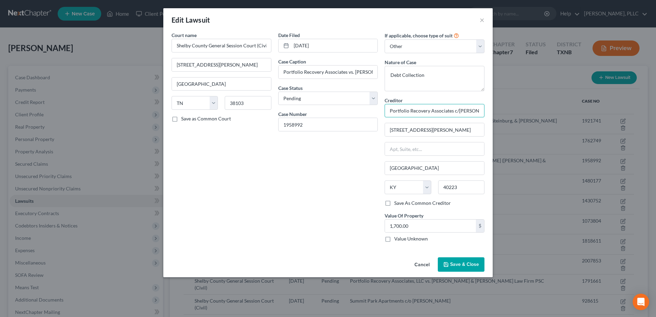
click at [459, 111] on input "Portfolio Recovery Associates c/o Fenton & McGarvey (Weber & Olcese PLC)" at bounding box center [435, 111] width 100 height 14
drag, startPoint x: 460, startPoint y: 111, endPoint x: 508, endPoint y: 107, distance: 48.2
click at [508, 107] on div "Edit Lawsuit × Court name * Shelby County General Session Court (Civil) 140 Ada…" at bounding box center [328, 158] width 656 height 317
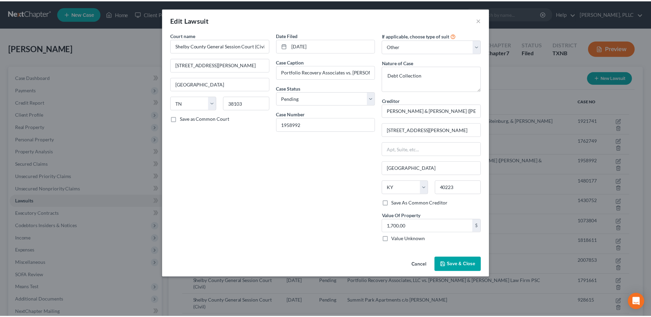
scroll to position [0, 0]
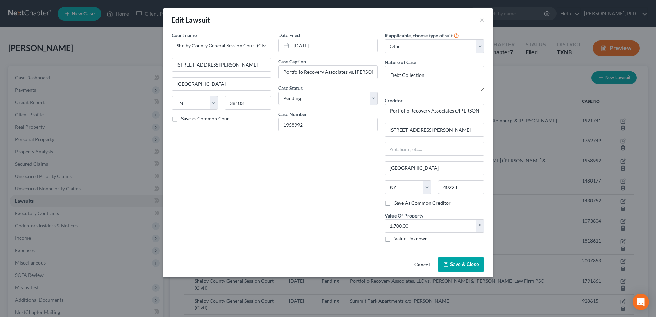
click at [418, 266] on button "Cancel" at bounding box center [422, 265] width 26 height 14
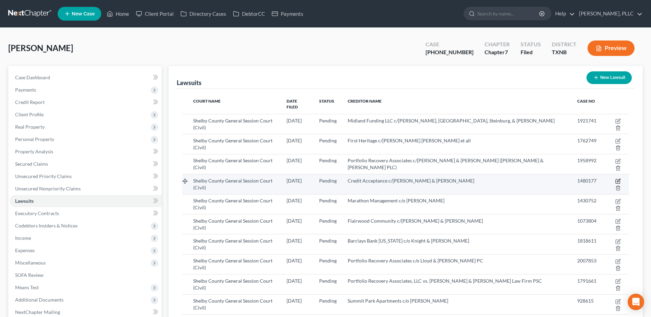
click at [615, 178] on icon "button" at bounding box center [617, 180] width 5 height 5
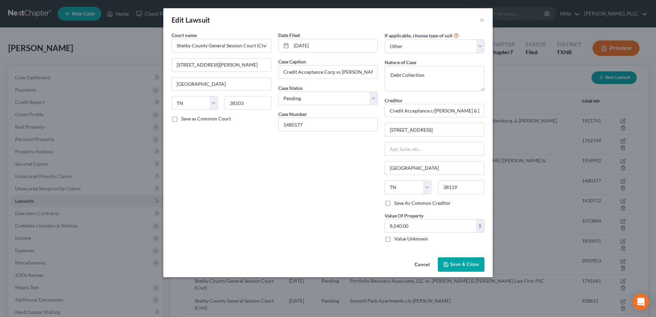
click at [422, 265] on button "Cancel" at bounding box center [422, 265] width 26 height 14
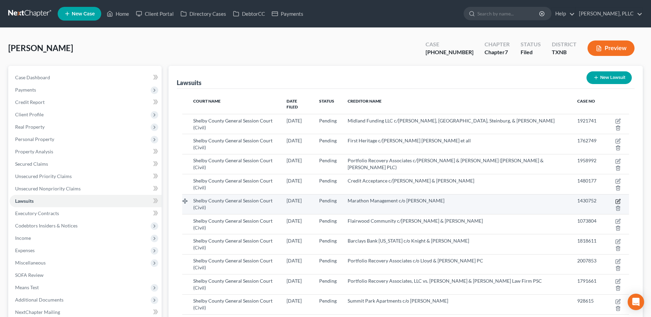
click at [615, 199] on icon "button" at bounding box center [617, 201] width 5 height 5
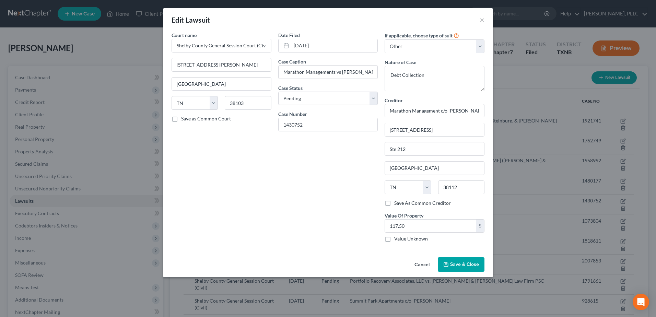
click at [427, 266] on button "Cancel" at bounding box center [422, 265] width 26 height 14
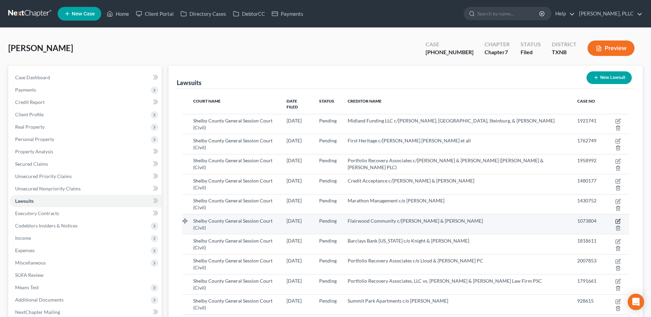
click at [615, 219] on icon "button" at bounding box center [617, 221] width 5 height 5
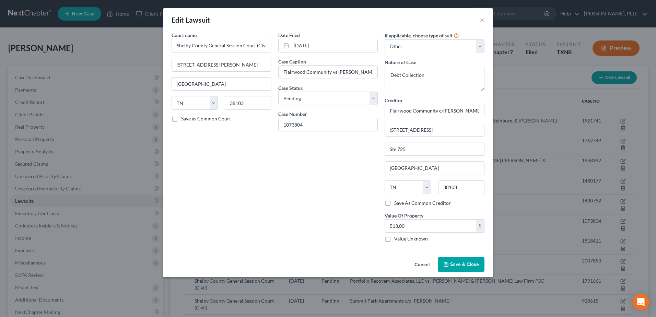
click at [419, 264] on button "Cancel" at bounding box center [422, 265] width 26 height 14
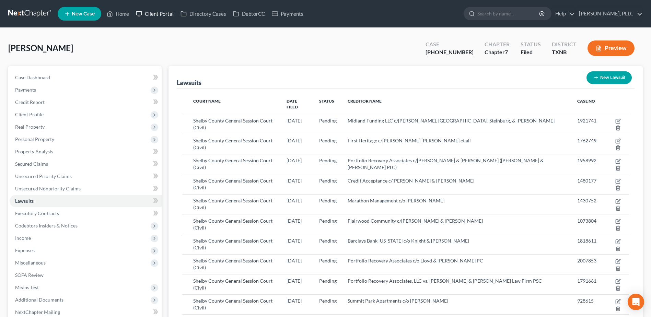
click at [163, 13] on link "Client Portal" at bounding box center [154, 14] width 45 height 12
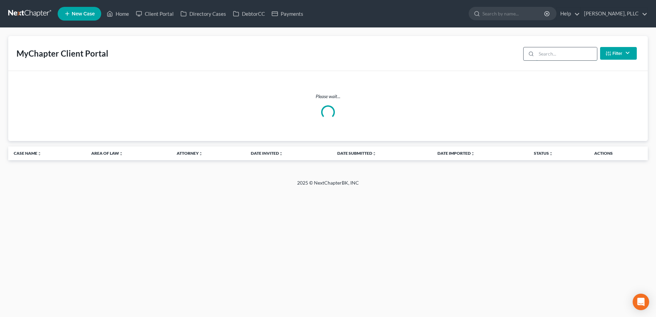
click at [555, 58] on input "search" at bounding box center [566, 53] width 61 height 13
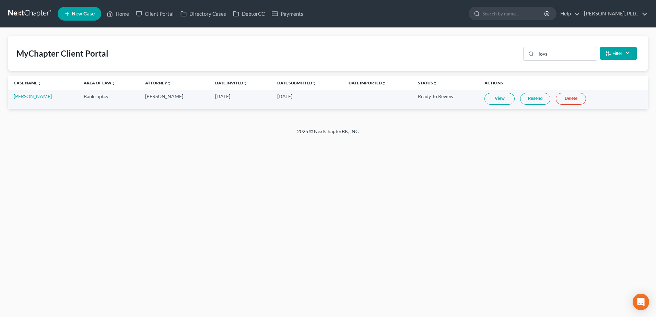
click at [491, 96] on link "View" at bounding box center [500, 99] width 30 height 12
click at [32, 97] on link "[PERSON_NAME]" at bounding box center [33, 96] width 38 height 6
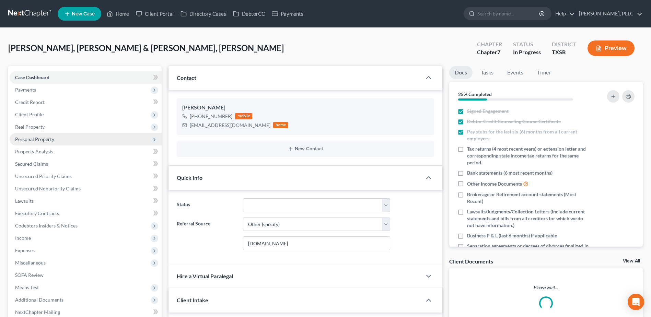
click at [33, 138] on span "Personal Property" at bounding box center [34, 139] width 39 height 6
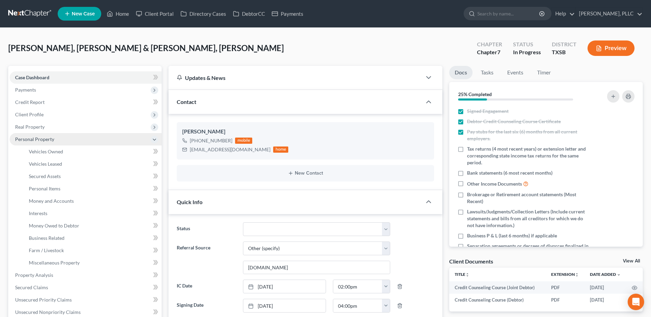
scroll to position [50, 0]
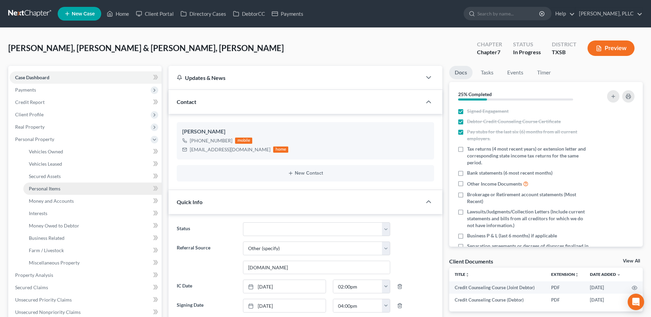
click at [47, 188] on span "Personal Items" at bounding box center [45, 189] width 32 height 6
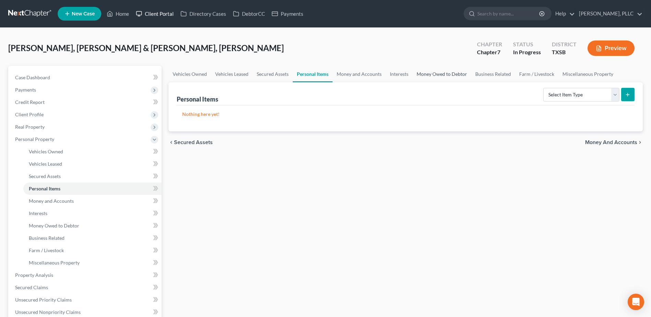
drag, startPoint x: 167, startPoint y: 10, endPoint x: 421, endPoint y: 74, distance: 262.0
click at [167, 10] on link "Client Portal" at bounding box center [154, 14] width 45 height 12
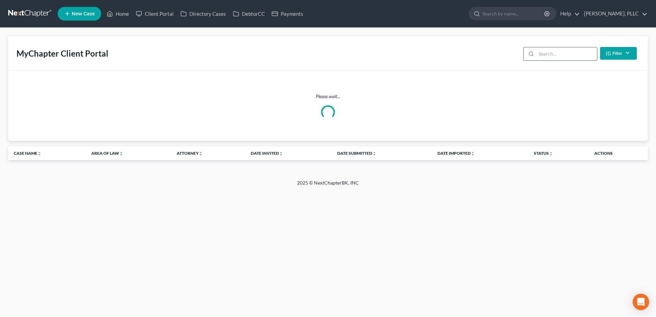
click at [573, 56] on input "search" at bounding box center [566, 53] width 61 height 13
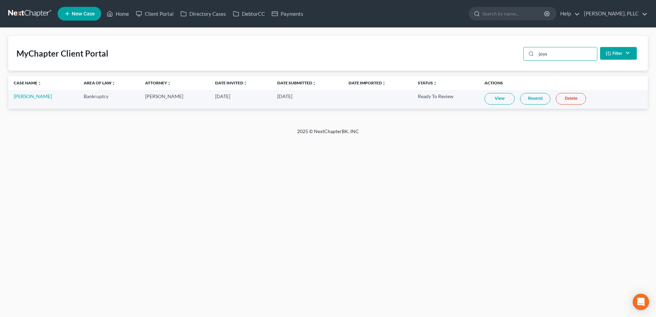
click at [497, 103] on link "View" at bounding box center [500, 99] width 30 height 12
click at [25, 93] on link "[PERSON_NAME]" at bounding box center [33, 96] width 38 height 6
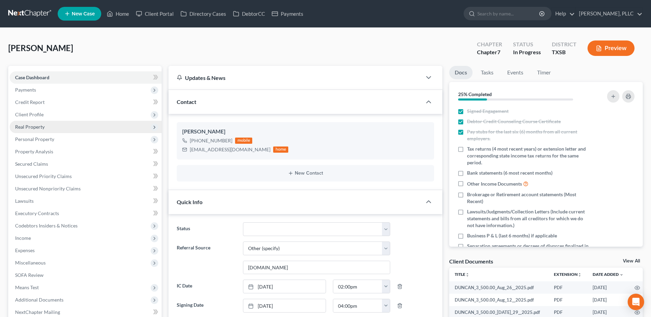
click at [26, 129] on span "Real Property" at bounding box center [30, 127] width 30 height 6
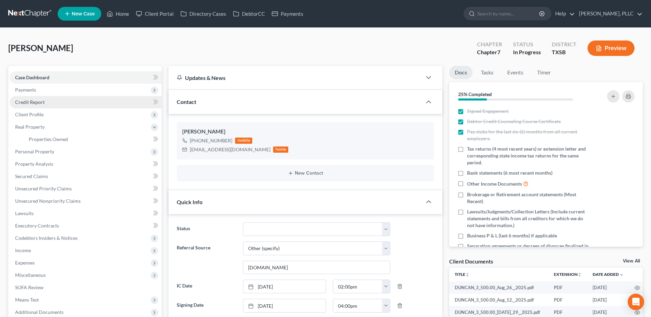
click at [27, 102] on span "Credit Report" at bounding box center [30, 102] width 30 height 6
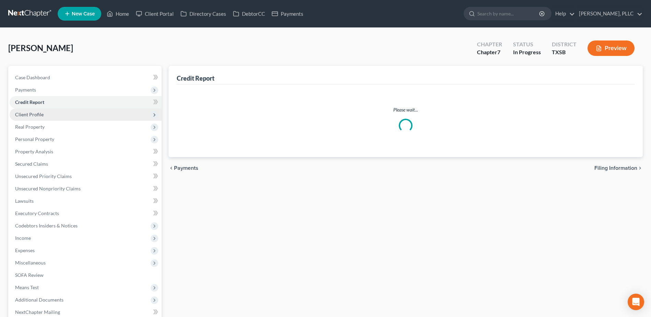
click at [32, 113] on span "Client Profile" at bounding box center [29, 115] width 28 height 6
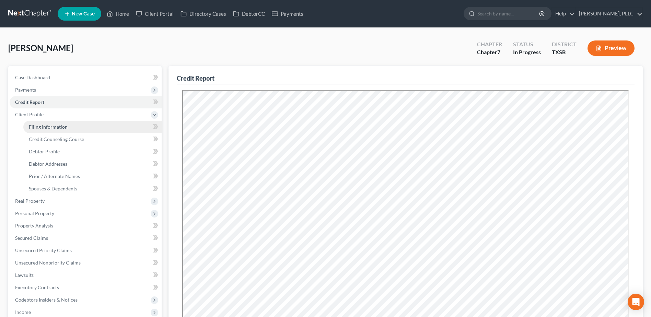
click at [36, 126] on span "Filing Information" at bounding box center [48, 127] width 39 height 6
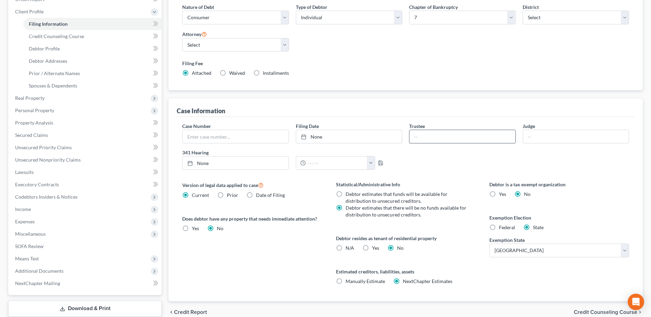
scroll to position [135, 0]
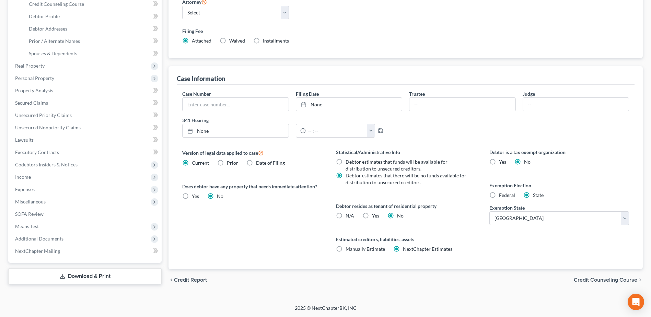
click at [622, 281] on span "Credit Counseling Course" at bounding box center [606, 279] width 64 height 5
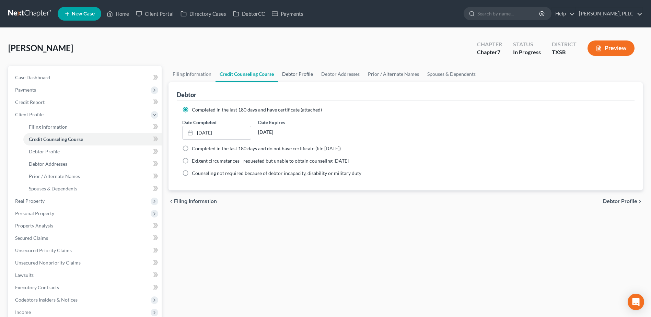
click at [300, 76] on link "Debtor Profile" at bounding box center [297, 74] width 39 height 16
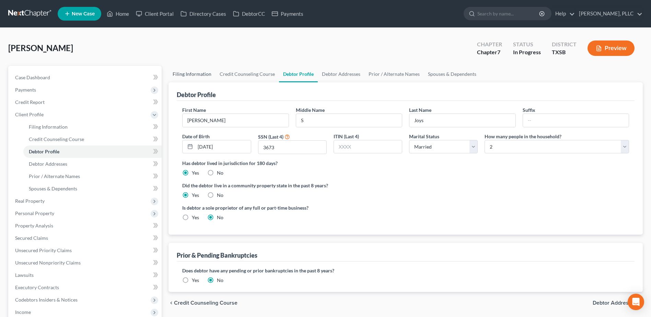
click at [196, 74] on link "Filing Information" at bounding box center [192, 74] width 47 height 16
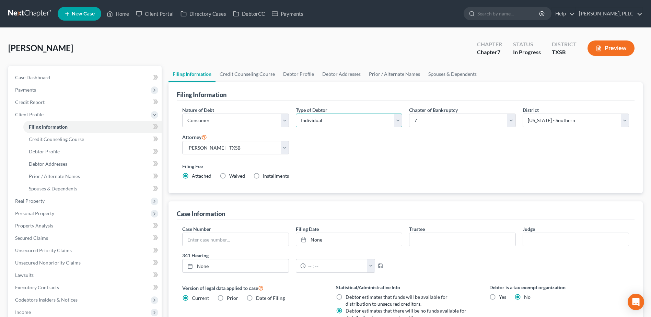
click at [394, 123] on select "Select Individual Joint" at bounding box center [349, 121] width 106 height 14
click at [296, 114] on select "Select Individual Joint" at bounding box center [349, 121] width 106 height 14
click at [344, 73] on link "Debtor Addresses" at bounding box center [341, 74] width 47 height 16
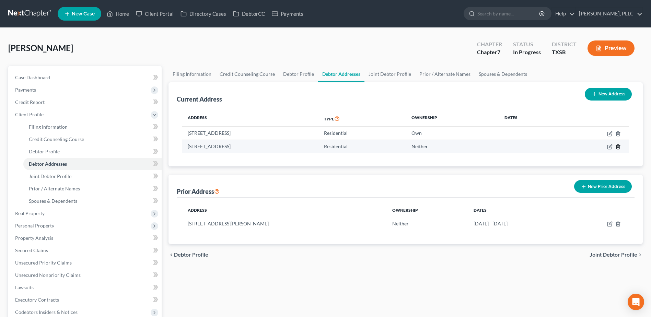
click at [617, 146] on icon "button" at bounding box center [617, 147] width 3 height 4
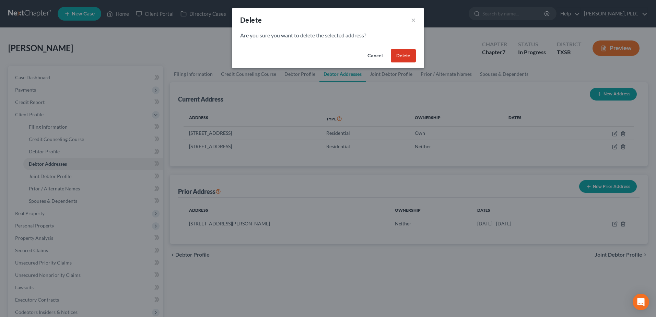
click at [411, 57] on button "Delete" at bounding box center [403, 56] width 25 height 14
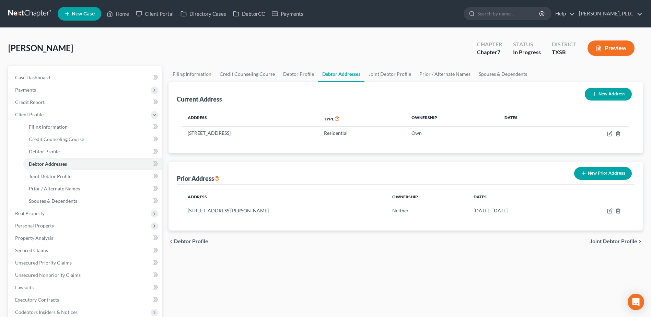
click at [623, 241] on span "Joint Debtor Profile" at bounding box center [614, 241] width 48 height 5
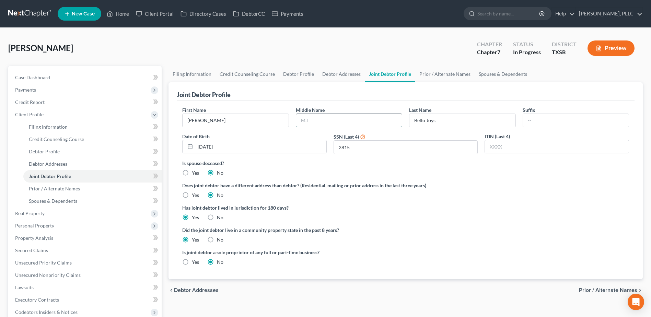
click at [334, 122] on input "text" at bounding box center [349, 120] width 106 height 13
click at [354, 127] on div "First Name Gina Middle Name Last Name Bello Joys Suffix Date of Birth 07/19/196…" at bounding box center [406, 132] width 454 height 53
click at [354, 124] on input "text" at bounding box center [349, 120] width 106 height 13
click at [426, 122] on input "Bello Joys" at bounding box center [462, 120] width 106 height 13
click at [296, 71] on link "Debtor Profile" at bounding box center [298, 74] width 39 height 16
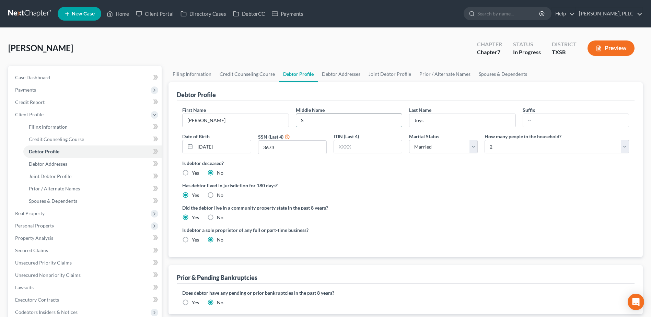
click at [327, 121] on input "S" at bounding box center [349, 120] width 106 height 13
click at [327, 120] on input "S" at bounding box center [349, 120] width 106 height 13
click at [376, 74] on link "Joint Debtor Profile" at bounding box center [390, 74] width 51 height 16
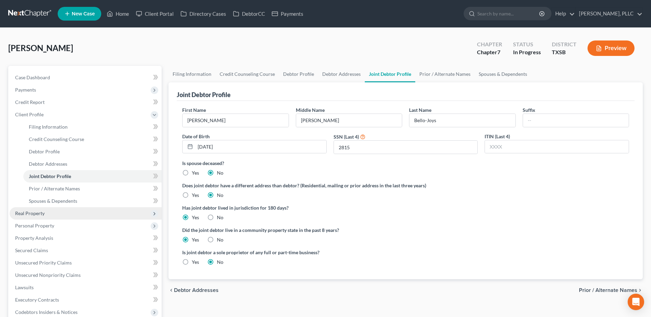
click at [37, 217] on span "Real Property" at bounding box center [86, 213] width 152 height 12
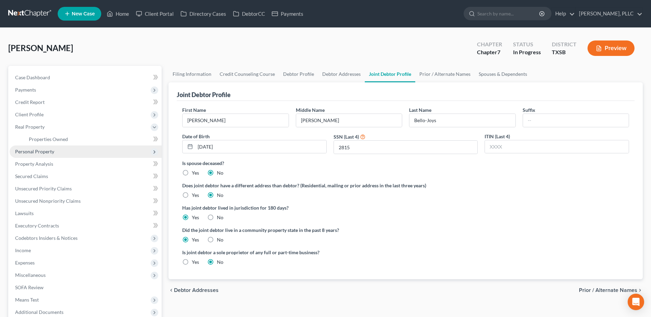
click at [38, 150] on span "Personal Property" at bounding box center [34, 152] width 39 height 6
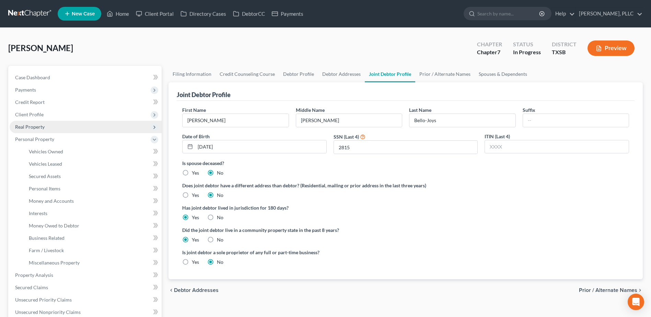
click at [33, 128] on span "Real Property" at bounding box center [30, 127] width 30 height 6
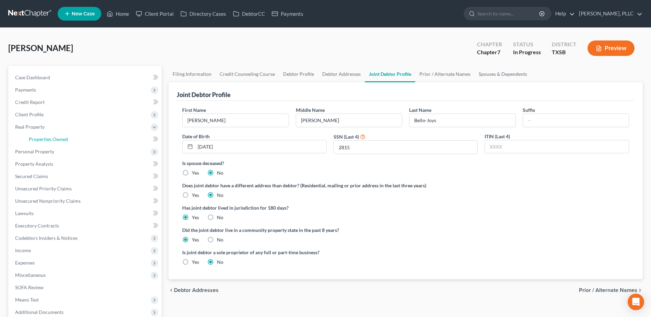
click at [39, 138] on span "Properties Owned" at bounding box center [48, 139] width 39 height 6
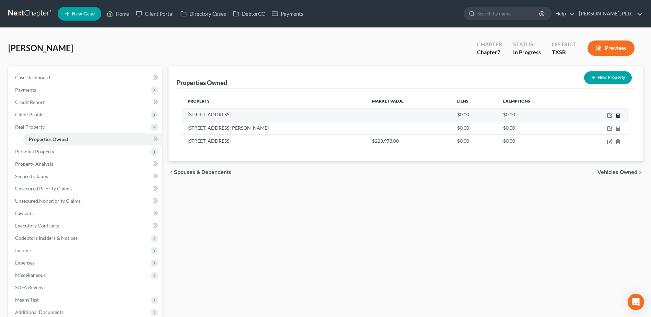
click at [620, 116] on icon "button" at bounding box center [617, 115] width 3 height 4
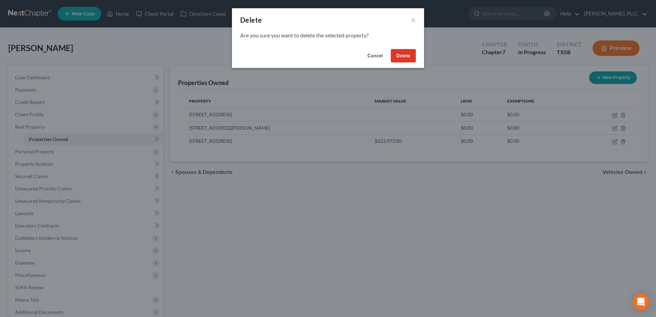
click at [405, 56] on button "Delete" at bounding box center [403, 56] width 25 height 14
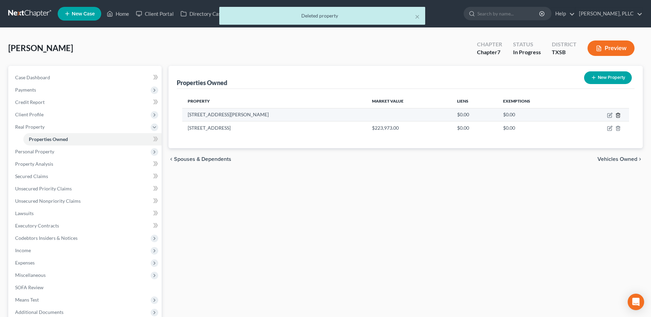
click at [619, 115] on icon "button" at bounding box center [617, 115] width 5 height 5
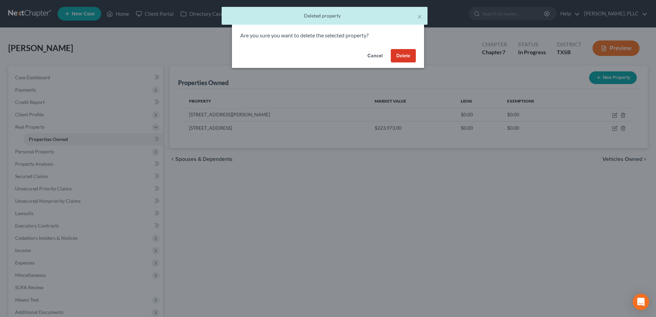
click at [412, 60] on button "Delete" at bounding box center [403, 56] width 25 height 14
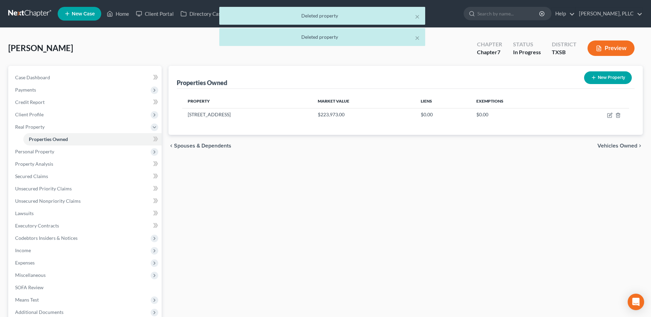
click at [615, 146] on span "Vehicles Owned" at bounding box center [618, 145] width 40 height 5
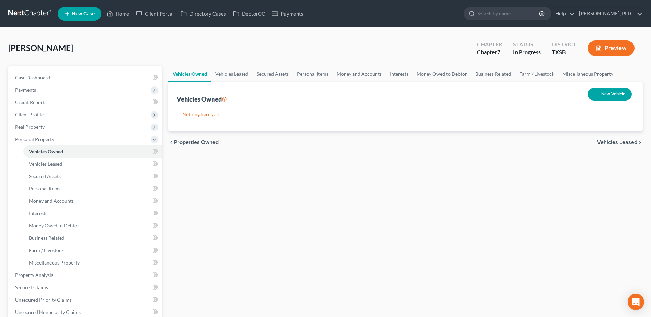
click at [615, 144] on span "Vehicles Leased" at bounding box center [617, 142] width 40 height 5
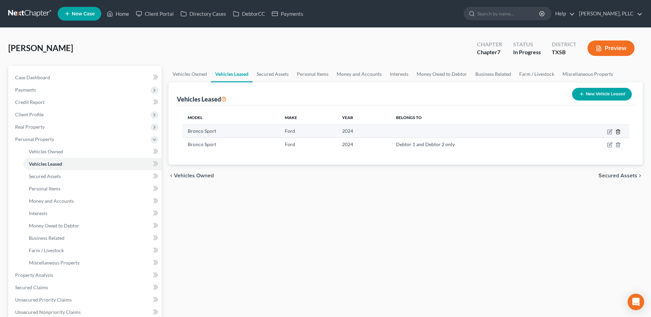
click at [618, 131] on icon "button" at bounding box center [617, 131] width 5 height 5
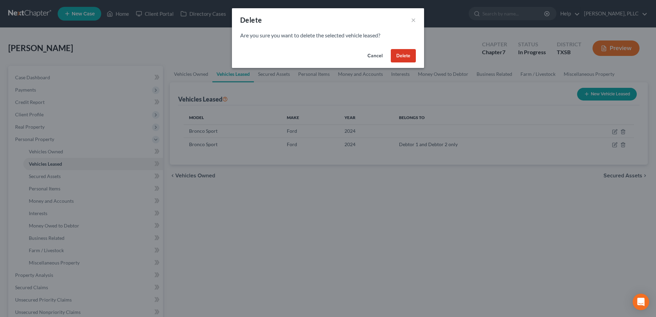
click at [409, 53] on button "Delete" at bounding box center [403, 56] width 25 height 14
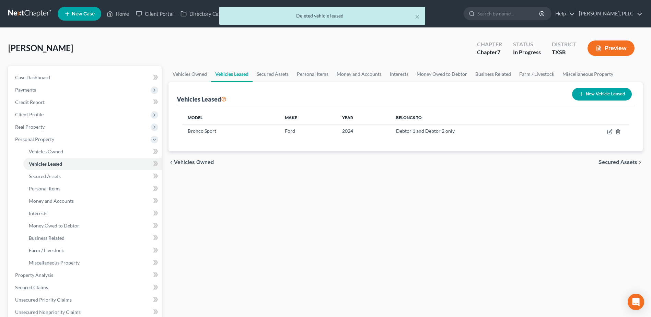
click at [615, 161] on span "Secured Assets" at bounding box center [618, 162] width 39 height 5
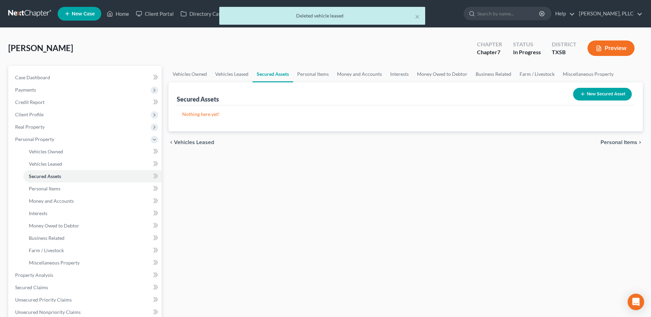
click at [612, 143] on span "Personal Items" at bounding box center [619, 142] width 37 height 5
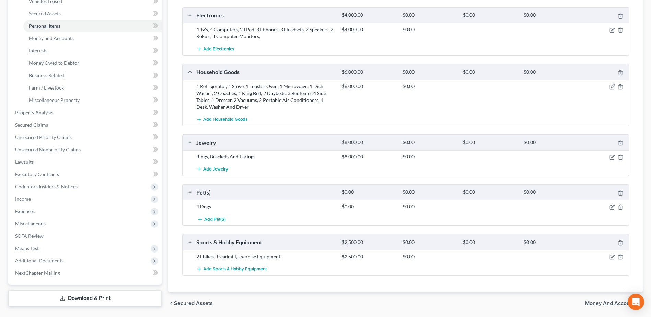
scroll to position [172, 0]
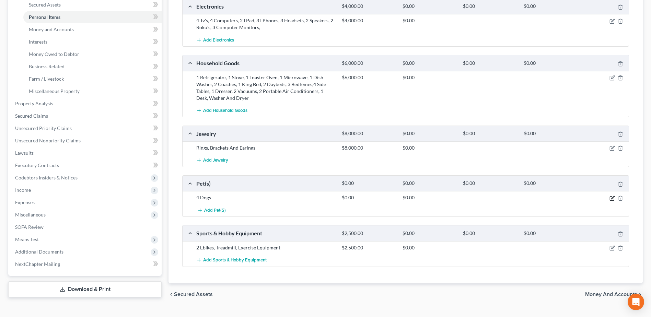
click at [610, 199] on icon "button" at bounding box center [612, 198] width 5 height 5
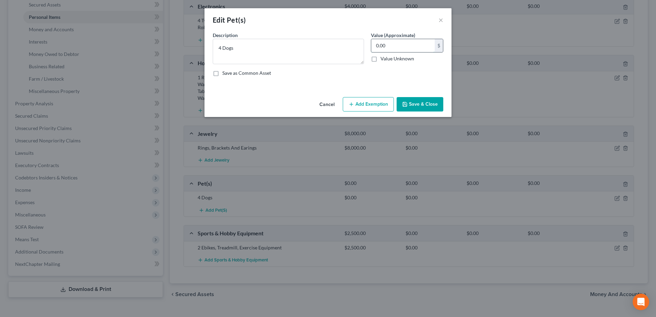
click at [405, 46] on input "0.00" at bounding box center [403, 45] width 64 height 13
click at [419, 104] on button "Save & Close" at bounding box center [420, 104] width 47 height 14
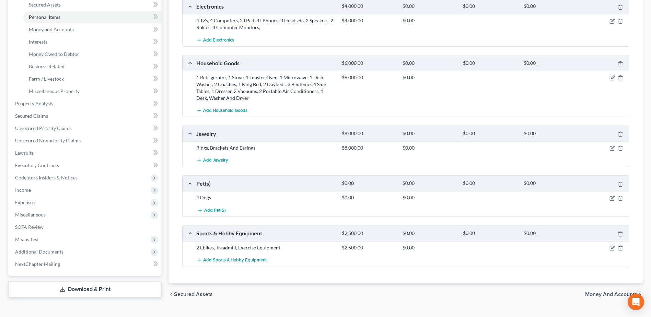
click at [600, 296] on span "Money and Accounts" at bounding box center [611, 294] width 52 height 5
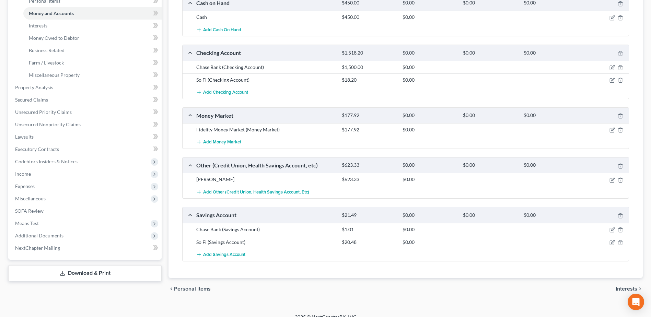
scroll to position [197, 0]
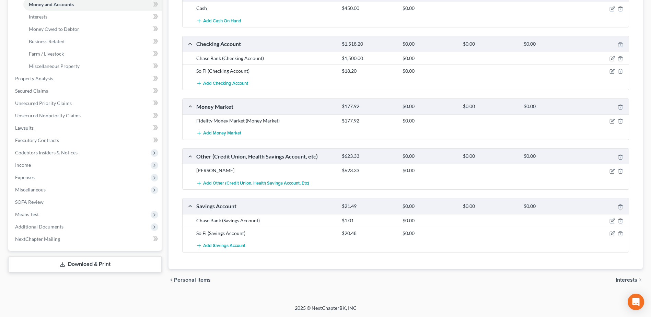
click at [626, 279] on span "Interests" at bounding box center [627, 279] width 22 height 5
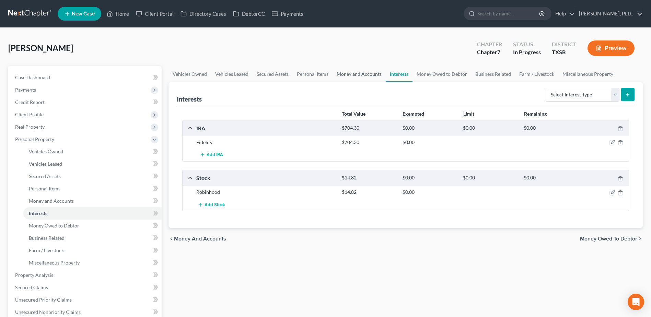
click at [364, 72] on link "Money and Accounts" at bounding box center [359, 74] width 53 height 16
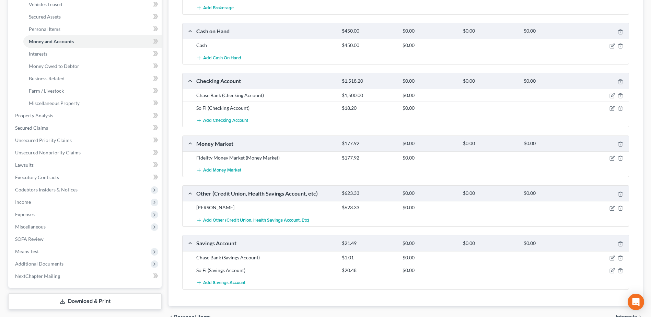
scroll to position [172, 0]
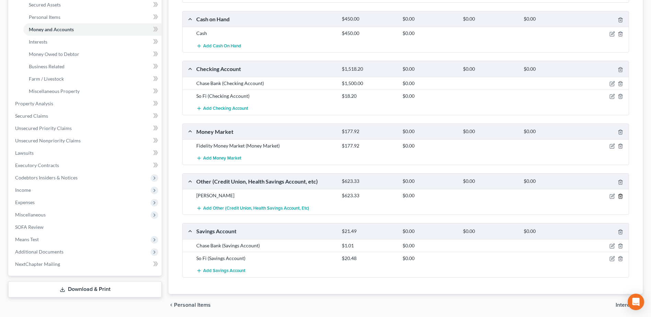
click at [622, 196] on icon "button" at bounding box center [620, 196] width 5 height 5
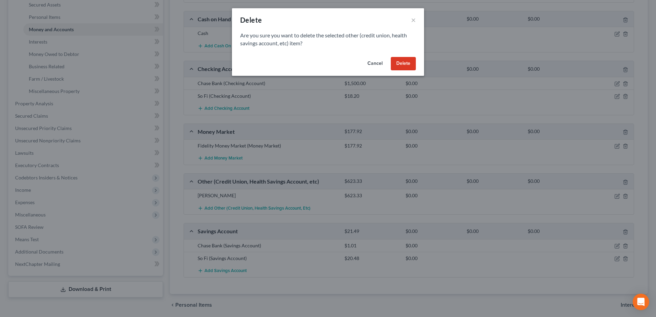
click at [406, 64] on button "Delete" at bounding box center [403, 64] width 25 height 14
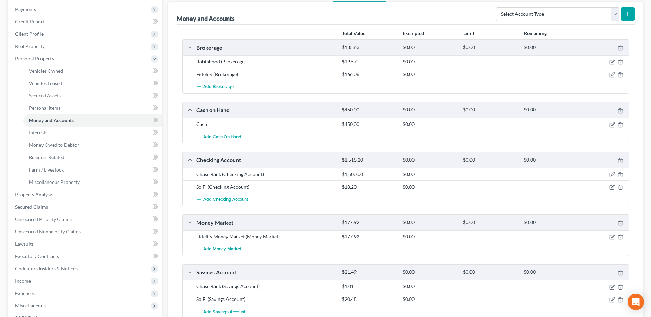
scroll to position [69, 0]
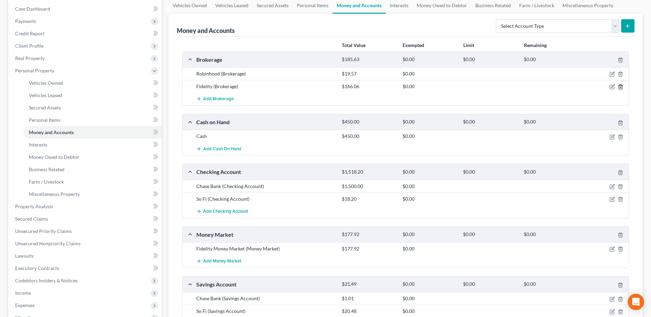
click at [619, 88] on icon "button" at bounding box center [620, 86] width 5 height 5
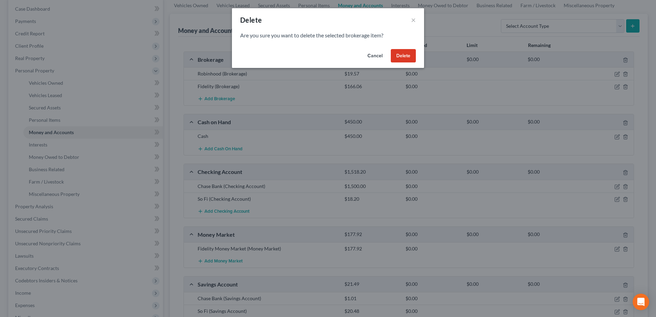
click at [407, 56] on button "Delete" at bounding box center [403, 56] width 25 height 14
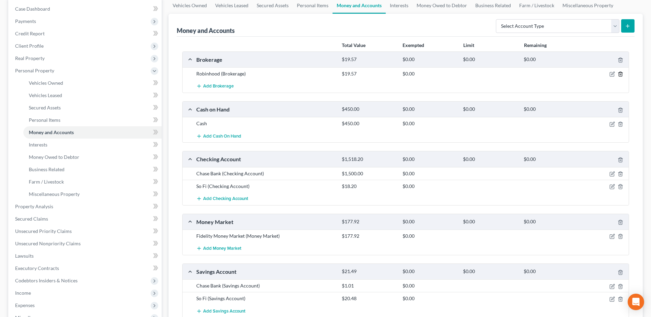
click at [621, 75] on icon "button" at bounding box center [620, 73] width 5 height 5
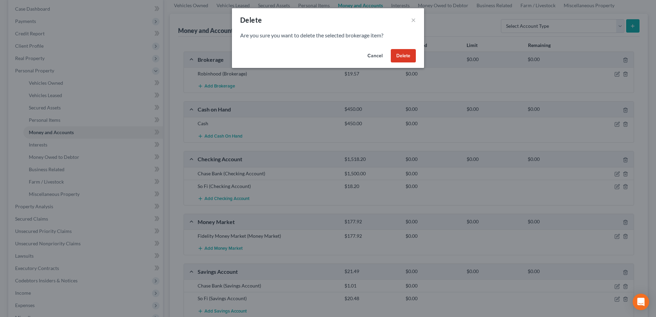
click at [408, 55] on button "Delete" at bounding box center [403, 56] width 25 height 14
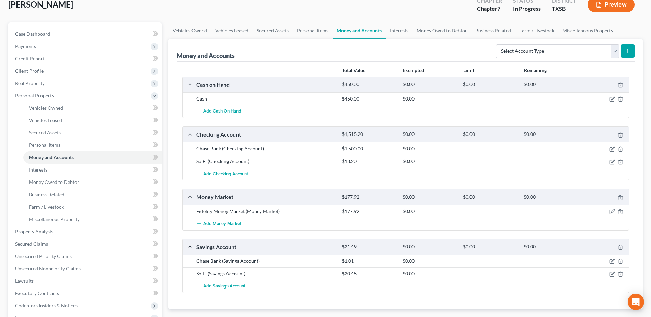
scroll to position [0, 0]
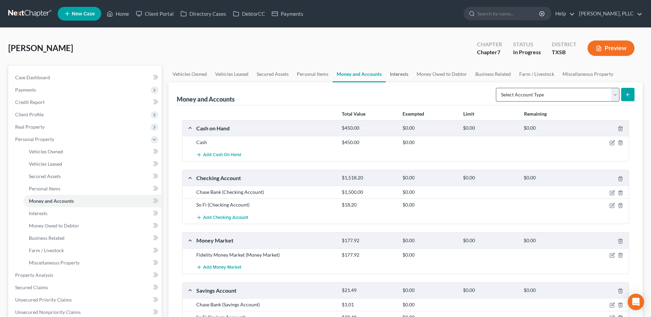
drag, startPoint x: 399, startPoint y: 73, endPoint x: 535, endPoint y: 96, distance: 138.1
click at [399, 73] on link "Interests" at bounding box center [399, 74] width 27 height 16
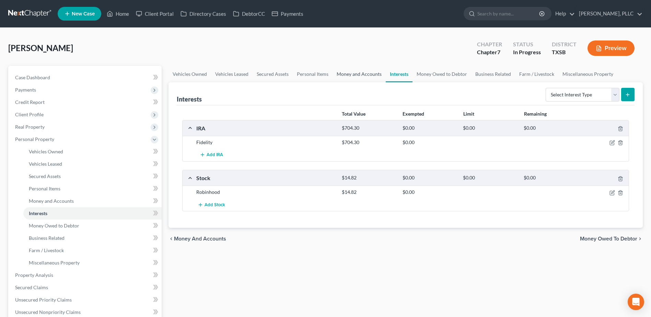
click at [356, 74] on link "Money and Accounts" at bounding box center [359, 74] width 53 height 16
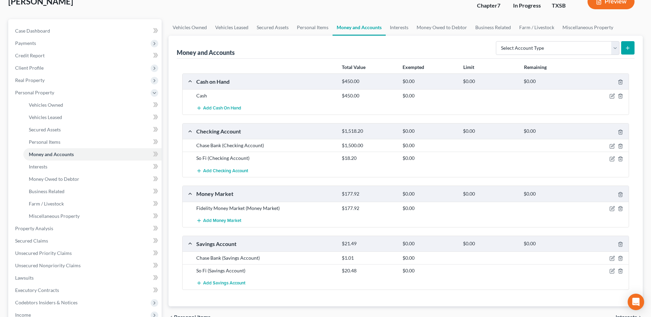
scroll to position [34, 0]
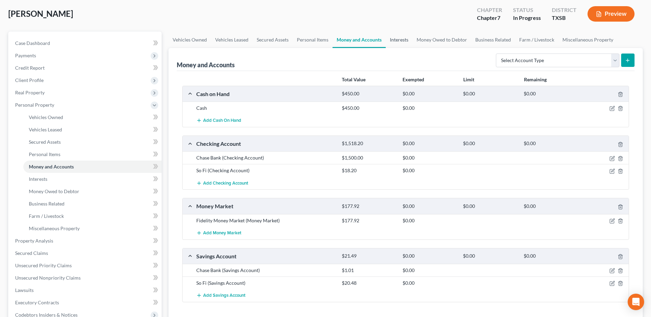
click at [396, 41] on link "Interests" at bounding box center [399, 40] width 27 height 16
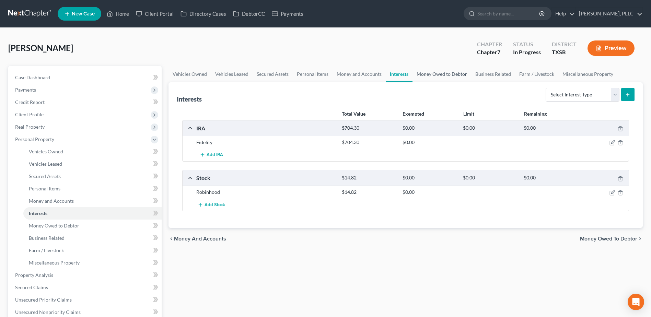
click at [448, 75] on link "Money Owed to Debtor" at bounding box center [442, 74] width 59 height 16
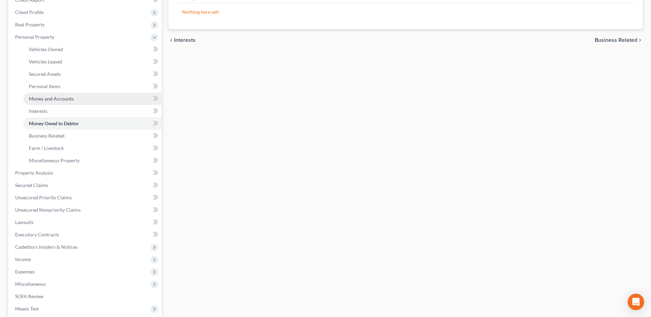
scroll to position [103, 0]
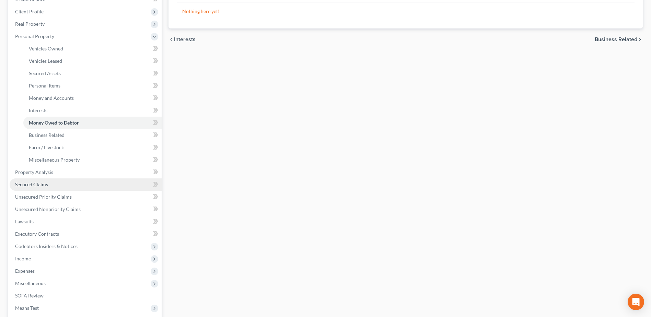
click at [36, 186] on span "Secured Claims" at bounding box center [31, 185] width 33 height 6
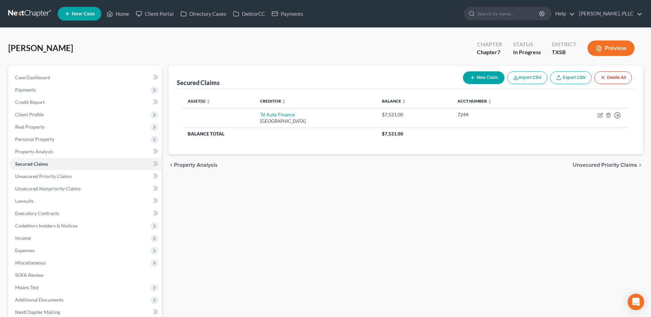
click at [598, 168] on span "Unsecured Priority Claims" at bounding box center [605, 164] width 65 height 5
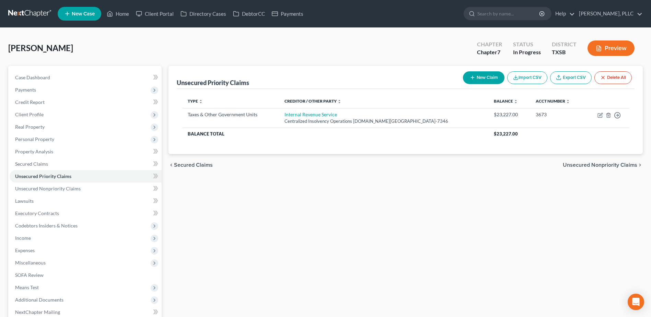
click at [598, 168] on span "Unsecured Nonpriority Claims" at bounding box center [600, 164] width 74 height 5
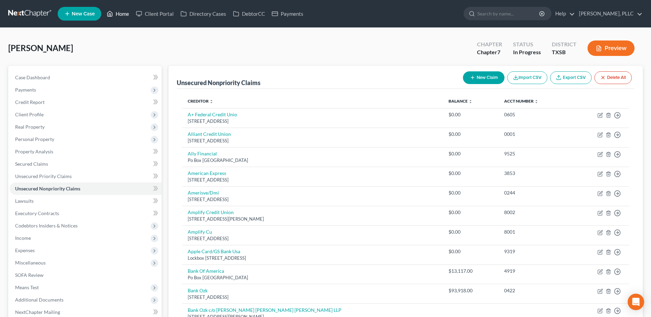
click at [117, 16] on link "Home" at bounding box center [117, 14] width 29 height 12
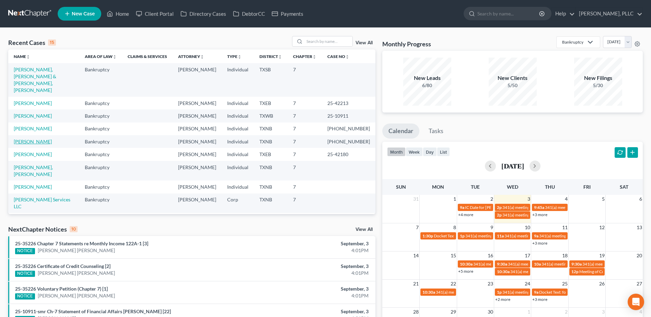
click at [38, 139] on link "[PERSON_NAME]" at bounding box center [33, 142] width 38 height 6
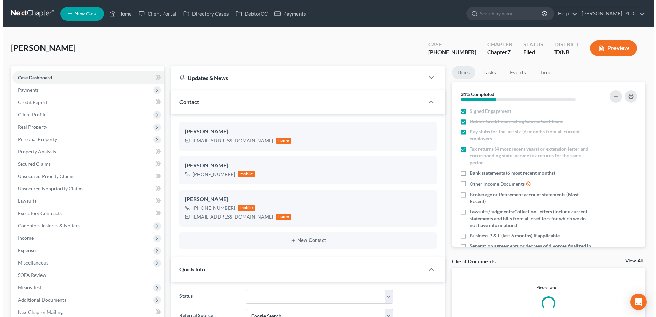
scroll to position [345, 0]
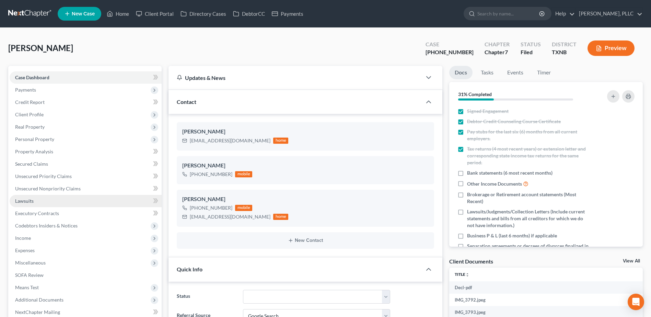
click at [26, 202] on span "Lawsuits" at bounding box center [24, 201] width 19 height 6
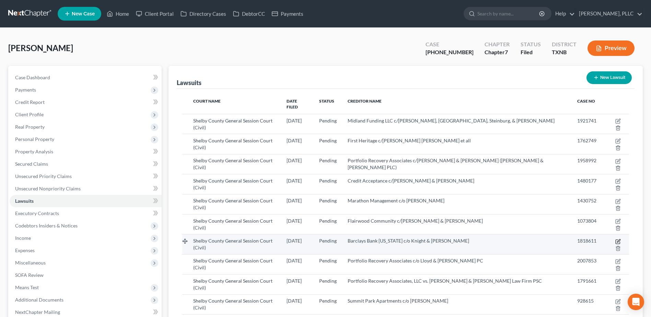
click at [616, 240] on icon "button" at bounding box center [618, 242] width 4 height 4
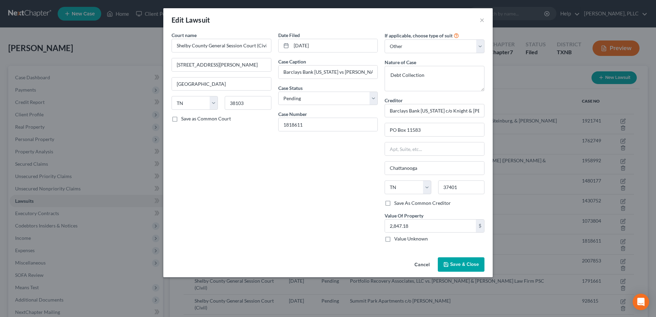
click at [424, 266] on button "Cancel" at bounding box center [422, 265] width 26 height 14
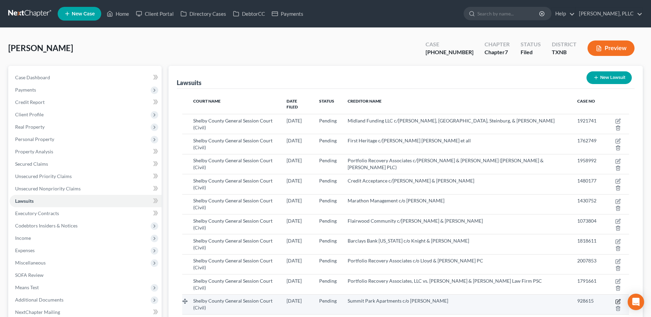
click at [617, 299] on icon "button" at bounding box center [618, 300] width 3 height 3
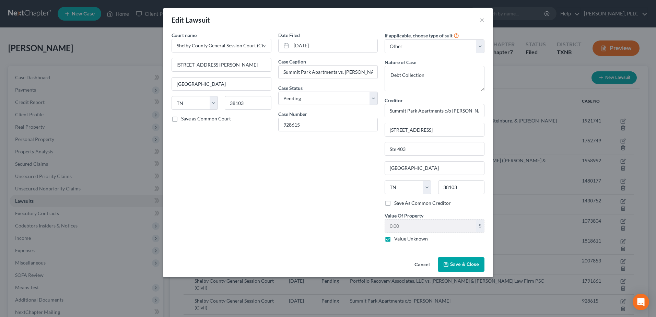
click at [420, 262] on button "Cancel" at bounding box center [422, 265] width 26 height 14
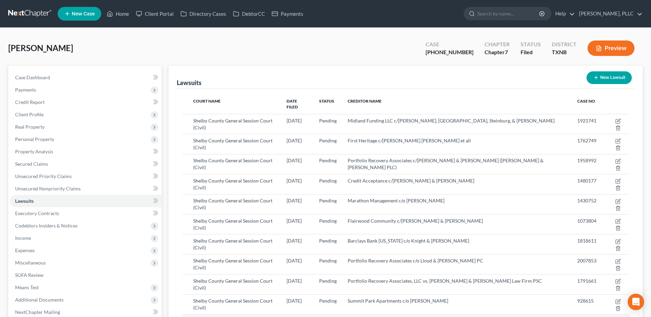
click at [615, 317] on icon "button" at bounding box center [617, 321] width 5 height 5
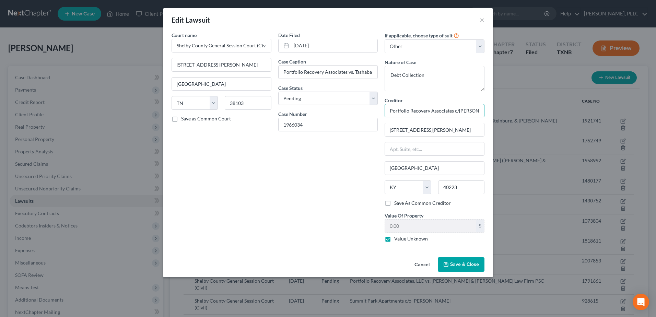
click at [490, 111] on div "Court name * Shelby County General Session Court (Civil) 140 Adams Avenue Room …" at bounding box center [328, 143] width 330 height 223
click at [462, 111] on input "Portfolio Recovery Associates c/o Fenton & McGarvey Law Firm" at bounding box center [435, 111] width 100 height 14
drag, startPoint x: 461, startPoint y: 112, endPoint x: 493, endPoint y: 111, distance: 32.6
click at [493, 111] on div "Edit Lawsuit × Court name * Shelby County General Session Court (Civil) 140 Ada…" at bounding box center [328, 158] width 656 height 317
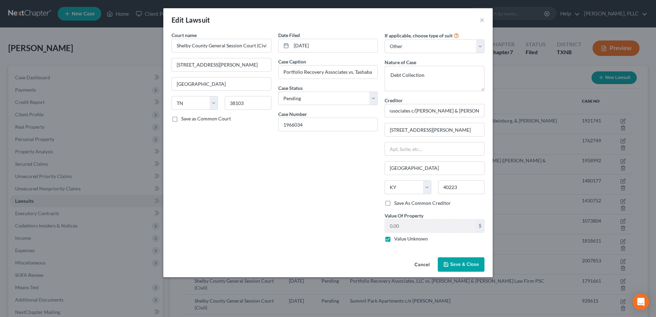
click at [425, 264] on button "Cancel" at bounding box center [422, 265] width 26 height 14
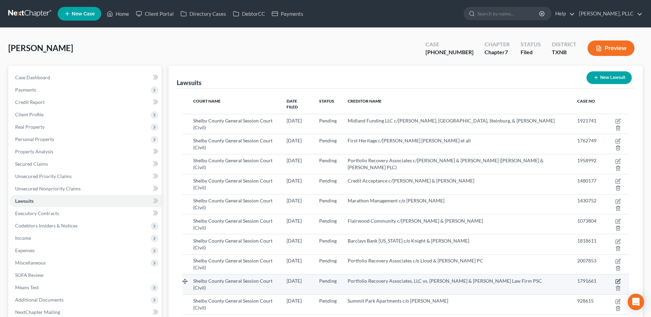
click at [615, 279] on icon "button" at bounding box center [617, 281] width 5 height 5
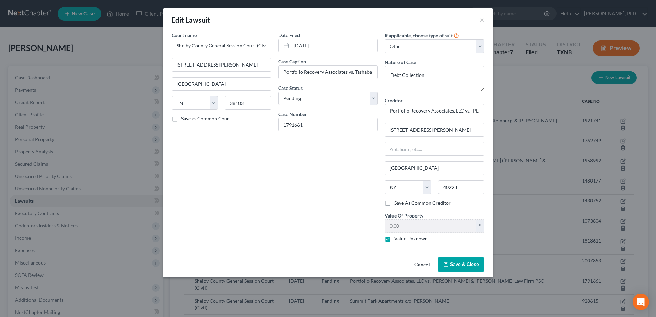
click at [421, 264] on button "Cancel" at bounding box center [422, 265] width 26 height 14
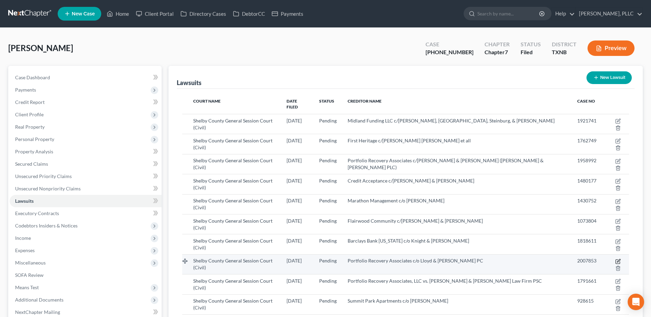
click at [615, 259] on icon "button" at bounding box center [617, 261] width 5 height 5
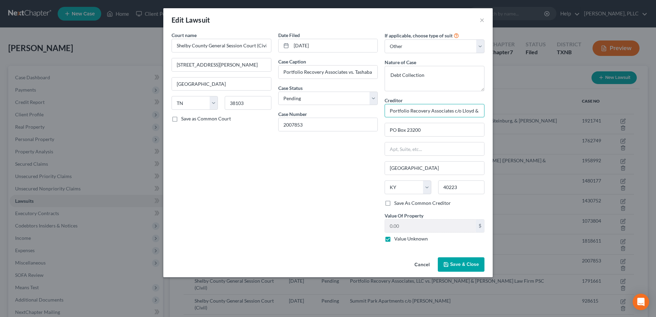
scroll to position [0, 26]
drag, startPoint x: 461, startPoint y: 111, endPoint x: 507, endPoint y: 109, distance: 46.0
click at [507, 109] on div "Edit Lawsuit × Court name * Shelby County General Session Court (Civil) 140 Ada…" at bounding box center [328, 158] width 656 height 317
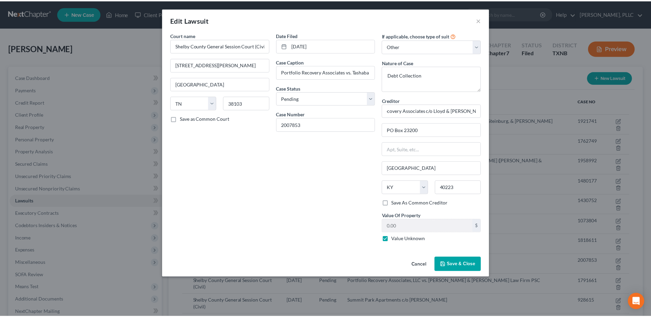
scroll to position [0, 0]
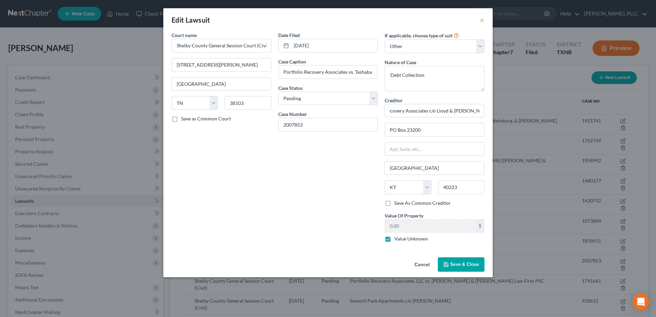
click at [422, 266] on button "Cancel" at bounding box center [422, 265] width 26 height 14
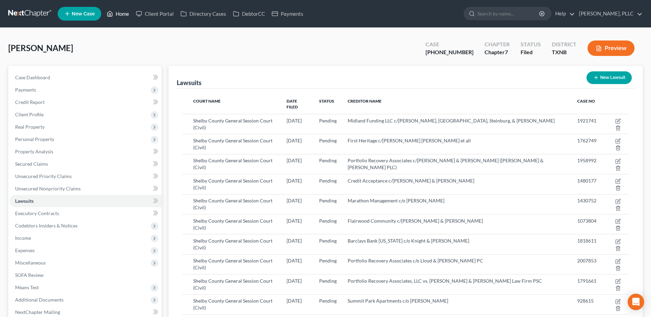
click at [128, 13] on link "Home" at bounding box center [117, 14] width 29 height 12
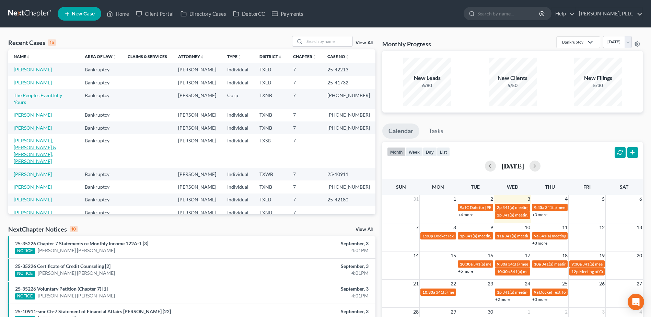
click at [56, 138] on link "[PERSON_NAME], [PERSON_NAME] & [PERSON_NAME], [PERSON_NAME]" at bounding box center [35, 151] width 43 height 26
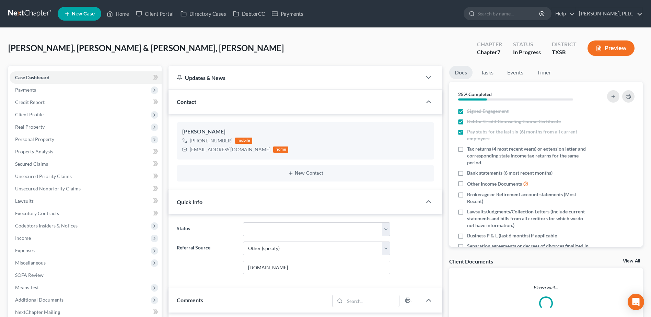
scroll to position [50, 0]
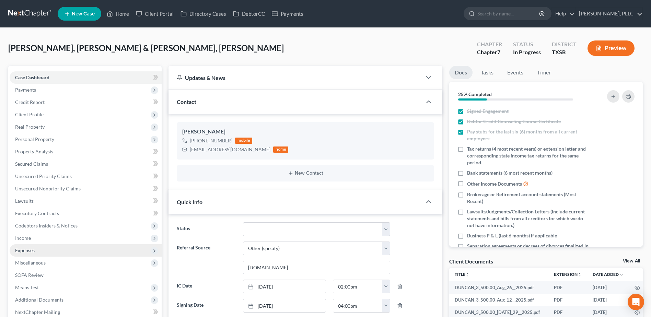
click at [31, 251] on span "Expenses" at bounding box center [25, 250] width 20 height 6
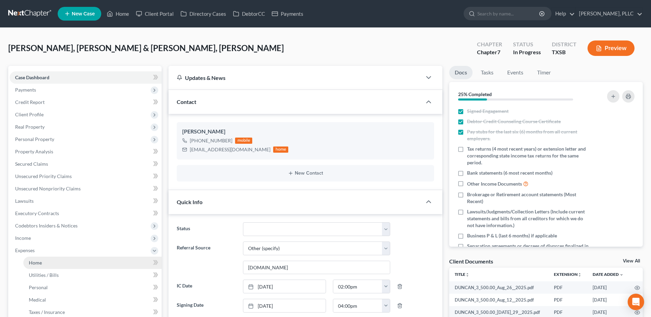
click at [38, 260] on span "Home" at bounding box center [35, 263] width 13 height 6
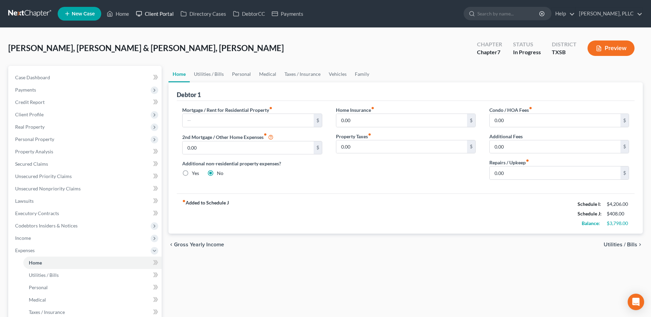
drag, startPoint x: 169, startPoint y: 11, endPoint x: 427, endPoint y: 80, distance: 267.1
click at [168, 11] on link "Client Portal" at bounding box center [154, 14] width 45 height 12
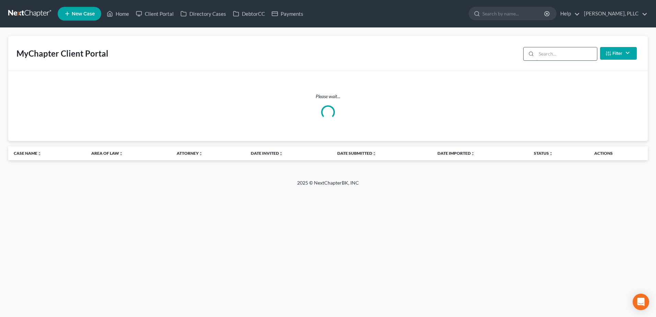
click at [557, 57] on input "search" at bounding box center [566, 53] width 61 height 13
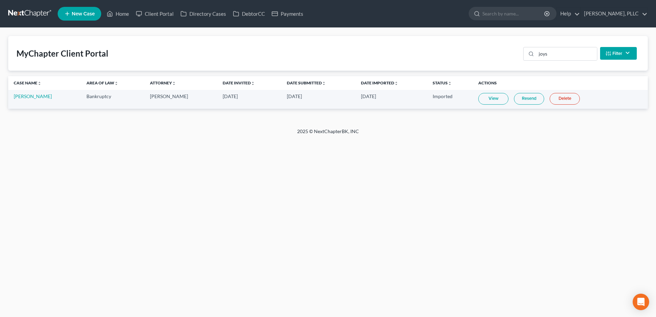
click at [481, 100] on link "View" at bounding box center [493, 99] width 30 height 12
click at [123, 18] on link "Home" at bounding box center [117, 14] width 29 height 12
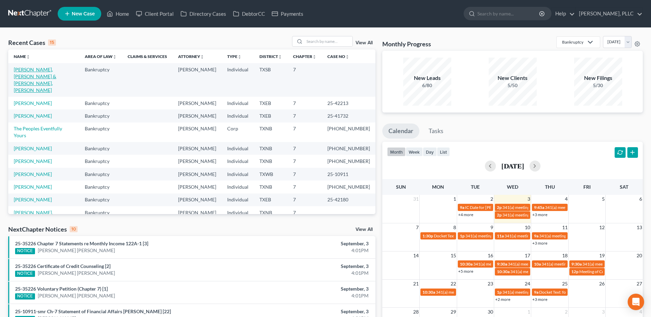
click at [46, 70] on link "[PERSON_NAME], [PERSON_NAME] & [PERSON_NAME], [PERSON_NAME]" at bounding box center [35, 80] width 43 height 26
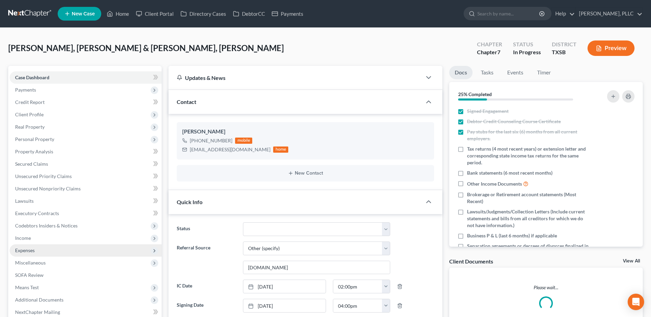
scroll to position [50, 0]
click at [37, 251] on span "Expenses" at bounding box center [86, 250] width 152 height 12
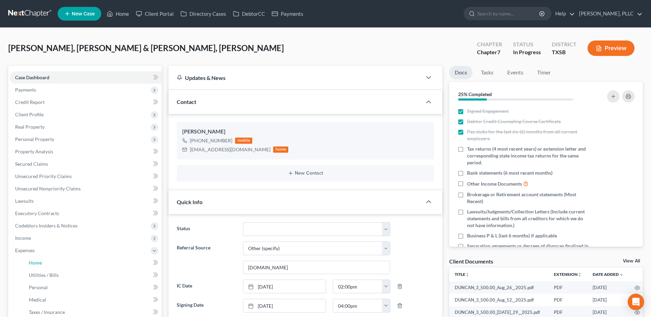
click at [36, 263] on span "Home" at bounding box center [35, 263] width 13 height 6
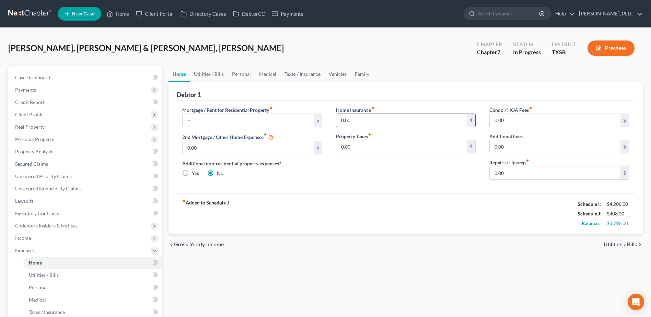
click at [392, 120] on input "0.00" at bounding box center [401, 120] width 131 height 13
click at [516, 177] on input "0.00" at bounding box center [555, 172] width 131 height 13
click at [199, 72] on link "Utilities / Bills" at bounding box center [209, 74] width 38 height 16
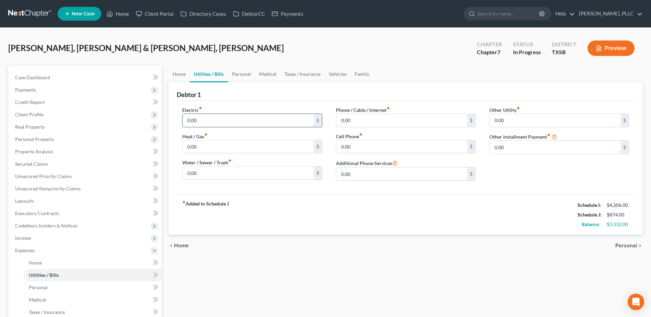
click at [257, 120] on input "0.00" at bounding box center [248, 120] width 131 height 13
click at [208, 173] on input "82.00" at bounding box center [248, 172] width 131 height 13
click at [388, 122] on input "0.00" at bounding box center [401, 120] width 131 height 13
drag, startPoint x: 245, startPoint y: 76, endPoint x: 231, endPoint y: 119, distance: 46.0
click at [245, 76] on link "Personal" at bounding box center [241, 74] width 27 height 16
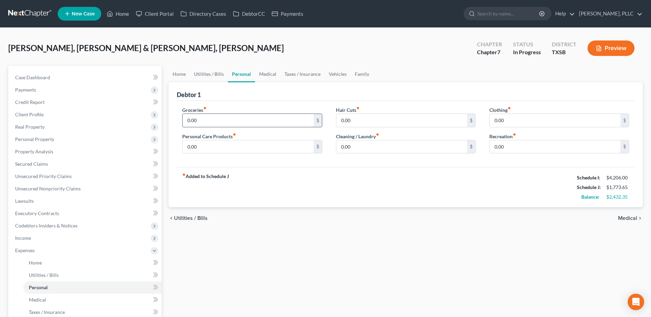
click at [220, 121] on input "0.00" at bounding box center [248, 120] width 131 height 13
click at [218, 119] on input "0.00" at bounding box center [248, 120] width 131 height 13
click at [540, 121] on input "0.00" at bounding box center [555, 120] width 131 height 13
click at [428, 125] on input "0.00" at bounding box center [401, 120] width 131 height 13
click at [266, 74] on link "Medical" at bounding box center [267, 74] width 25 height 16
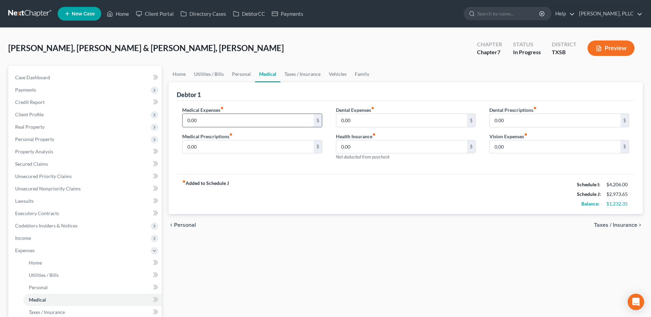
click at [229, 122] on input "0.00" at bounding box center [248, 120] width 131 height 13
click at [346, 123] on input "0.00" at bounding box center [401, 120] width 131 height 13
click at [523, 143] on input "0.00" at bounding box center [555, 146] width 131 height 13
click at [319, 74] on link "Taxes / Insurance" at bounding box center [302, 74] width 44 height 16
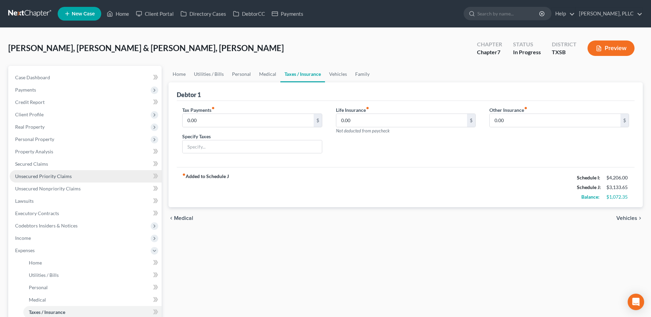
click at [42, 178] on span "Unsecured Priority Claims" at bounding box center [43, 176] width 57 height 6
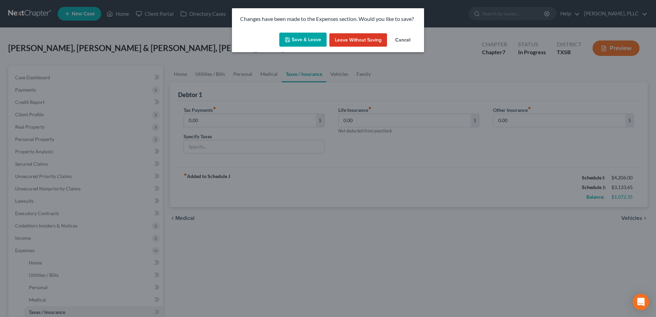
click at [298, 37] on button "Save & Leave" at bounding box center [302, 40] width 47 height 14
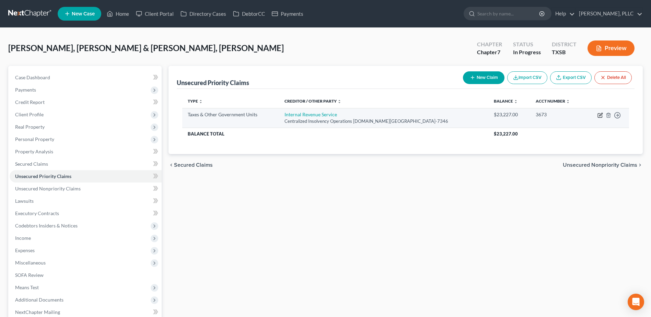
click at [600, 116] on icon "button" at bounding box center [600, 114] width 3 height 3
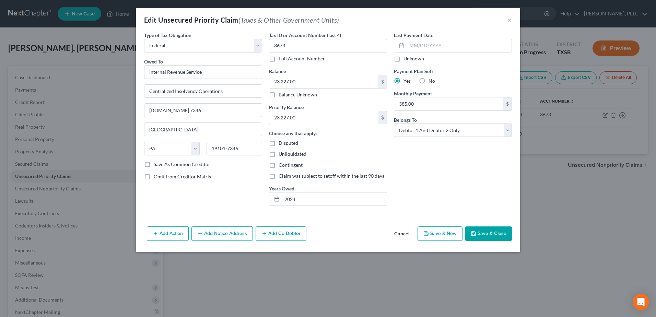
click at [400, 232] on button "Cancel" at bounding box center [402, 234] width 26 height 14
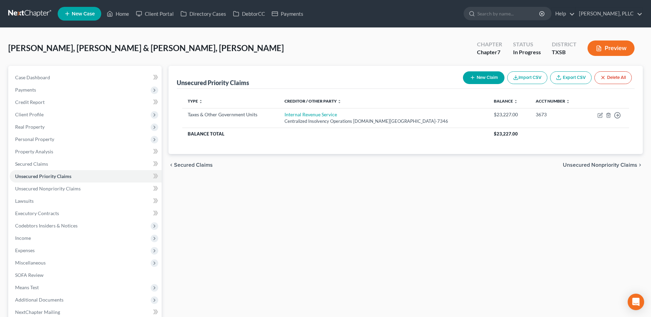
click at [25, 250] on span "Expenses" at bounding box center [25, 250] width 20 height 6
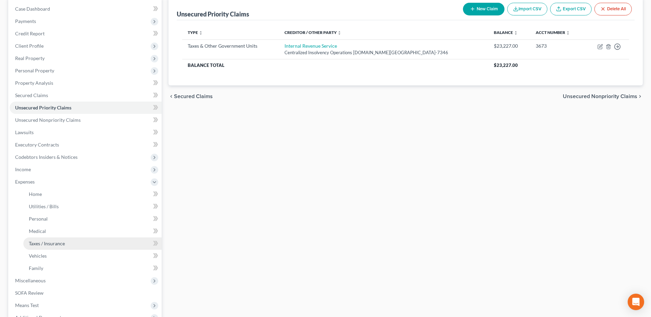
click at [57, 244] on span "Taxes / Insurance" at bounding box center [47, 244] width 36 height 6
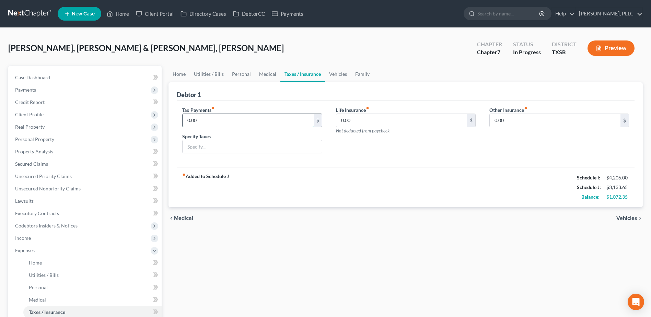
click at [274, 117] on input "0.00" at bounding box center [248, 120] width 131 height 13
click at [287, 143] on input "text" at bounding box center [252, 146] width 139 height 13
click at [335, 73] on link "Vehicles" at bounding box center [338, 74] width 26 height 16
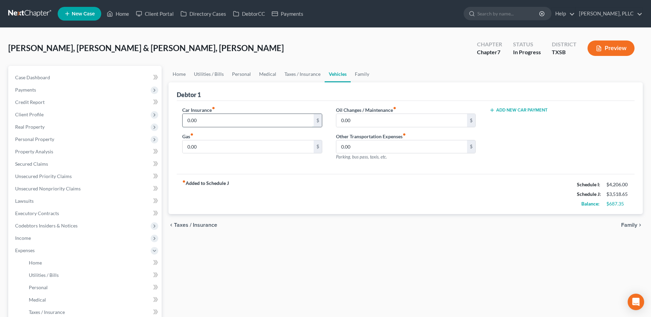
click at [215, 118] on input "0.00" at bounding box center [248, 120] width 131 height 13
click at [377, 147] on input "0.00" at bounding box center [401, 146] width 131 height 13
click at [366, 121] on input "0.00" at bounding box center [401, 120] width 131 height 13
click at [361, 76] on link "Family" at bounding box center [362, 74] width 23 height 16
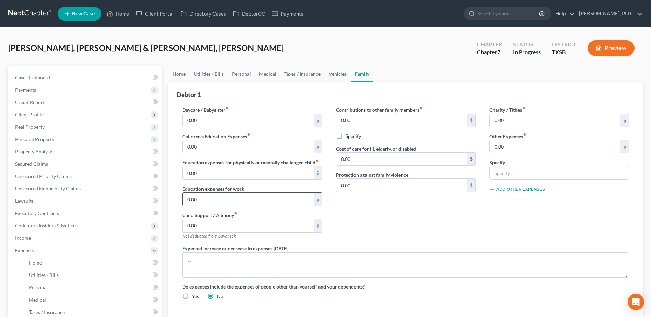
click at [229, 193] on div "0.00 $" at bounding box center [252, 200] width 140 height 14
click at [214, 199] on input "0.00" at bounding box center [248, 199] width 131 height 13
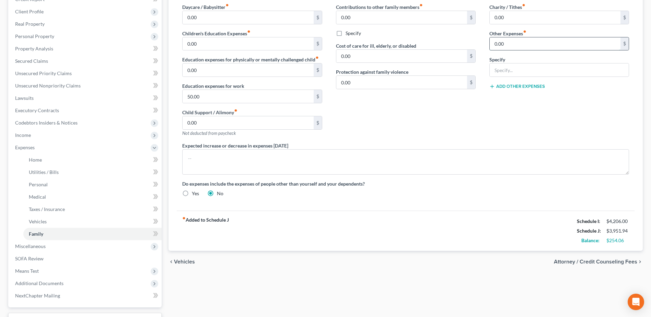
click at [512, 45] on input "0.00" at bounding box center [555, 43] width 131 height 13
click at [531, 125] on div "Charity / Tithes fiber_manual_record 0.00 $ Other Expenses fiber_manual_record …" at bounding box center [559, 72] width 153 height 139
click at [590, 262] on span "Attorney / Credit Counseling Fees" at bounding box center [595, 261] width 83 height 5
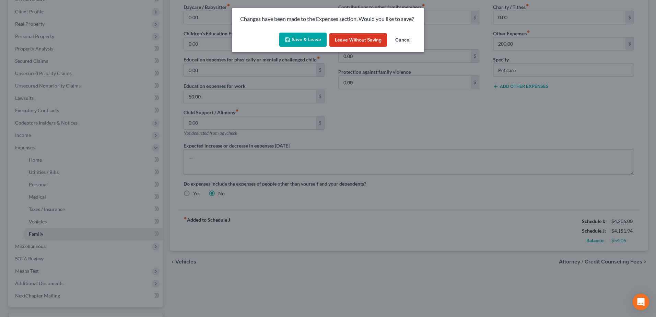
click at [299, 41] on button "Save & Leave" at bounding box center [302, 40] width 47 height 14
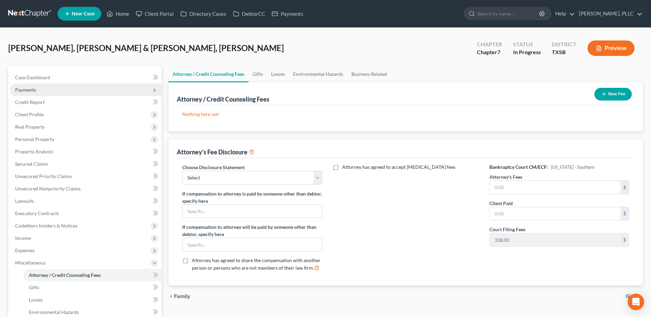
click at [26, 91] on span "Payments" at bounding box center [25, 90] width 21 height 6
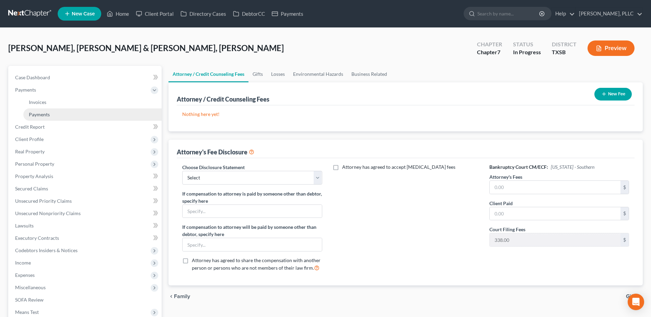
click at [43, 114] on span "Payments" at bounding box center [39, 115] width 21 height 6
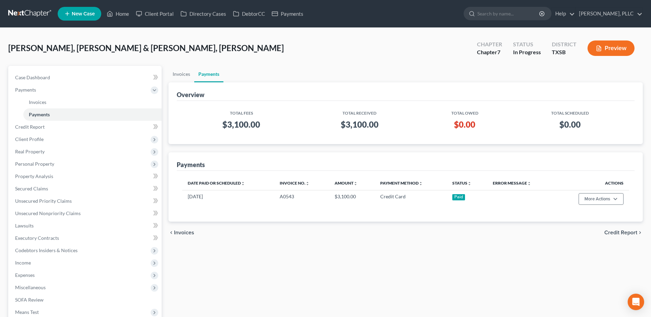
scroll to position [69, 0]
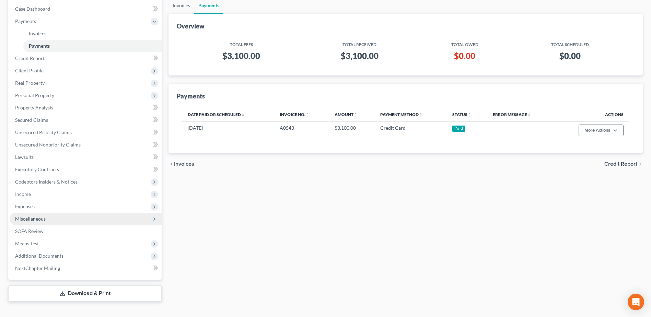
click at [32, 220] on span "Miscellaneous" at bounding box center [30, 219] width 31 height 6
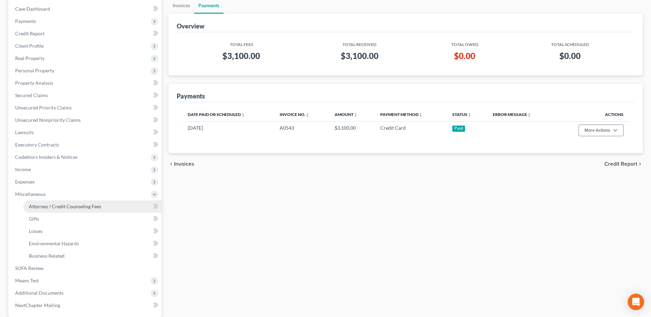
click at [60, 207] on span "Attorney / Credit Counseling Fees" at bounding box center [65, 207] width 72 height 6
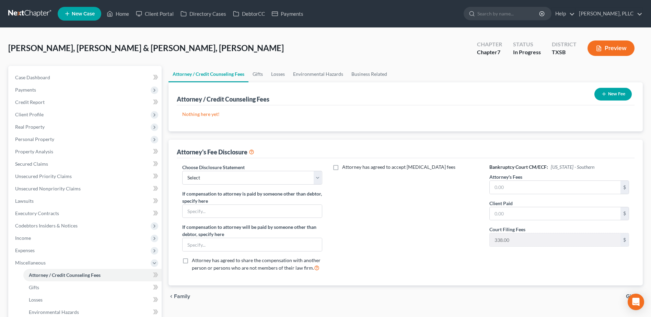
click at [619, 94] on button "New Fee" at bounding box center [613, 94] width 37 height 13
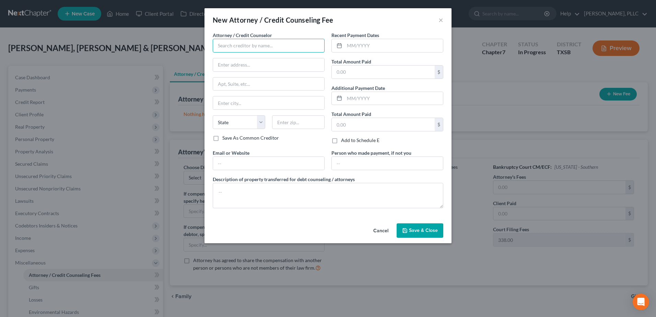
click at [287, 44] on input "text" at bounding box center [269, 46] width 112 height 14
click at [392, 46] on input "text" at bounding box center [394, 45] width 99 height 13
click at [410, 155] on label "Person who made payment, if not you" at bounding box center [372, 152] width 80 height 7
click at [401, 165] on input "text" at bounding box center [387, 163] width 111 height 13
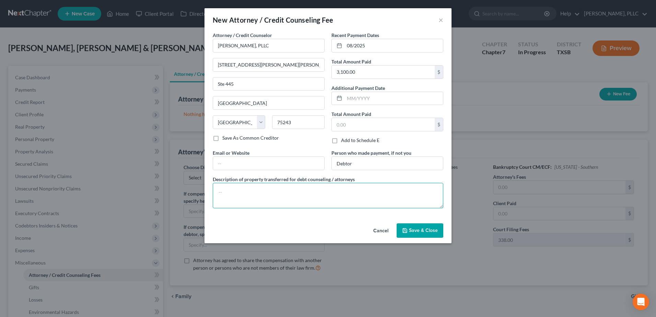
click at [305, 197] on textarea at bounding box center [328, 195] width 231 height 25
click at [295, 191] on textarea at bounding box center [328, 195] width 231 height 25
paste textarea "(Cash payment for bankruptcy legal services incl $338.00 court filing fee, $50.…"
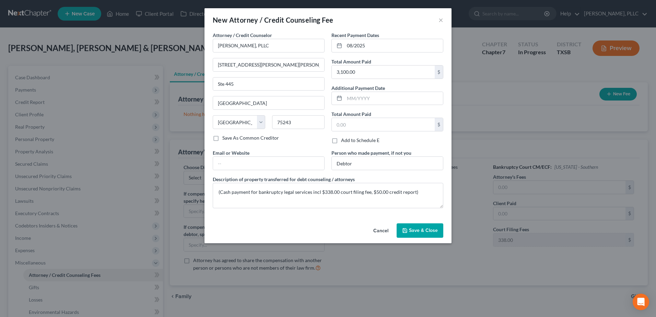
click at [419, 229] on span "Save & Close" at bounding box center [423, 231] width 29 height 6
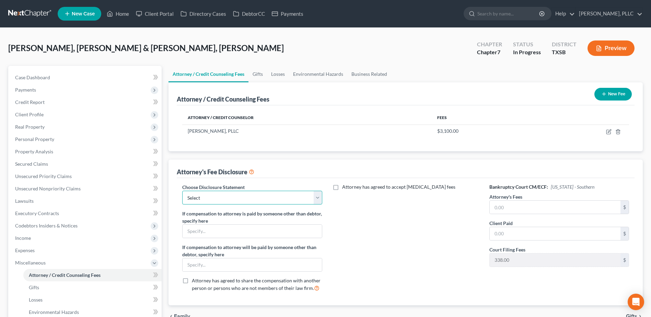
click at [315, 201] on select "Select Fee Disclosure Supplement" at bounding box center [252, 198] width 140 height 14
click at [182, 191] on select "Select Fee Disclosure Supplement" at bounding box center [252, 198] width 140 height 14
click at [554, 208] on input "text" at bounding box center [555, 207] width 131 height 13
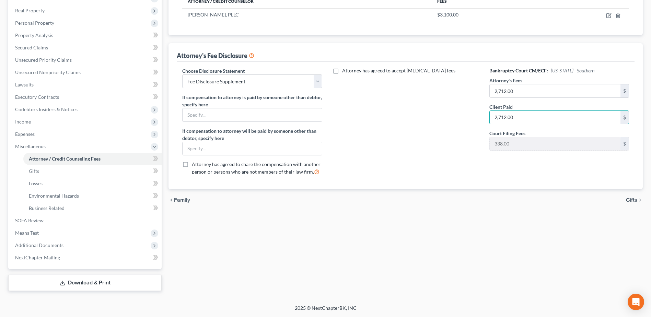
click at [633, 200] on span "Gifts" at bounding box center [631, 199] width 11 height 5
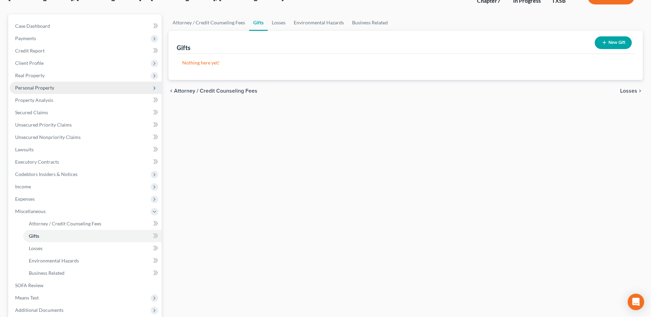
scroll to position [116, 0]
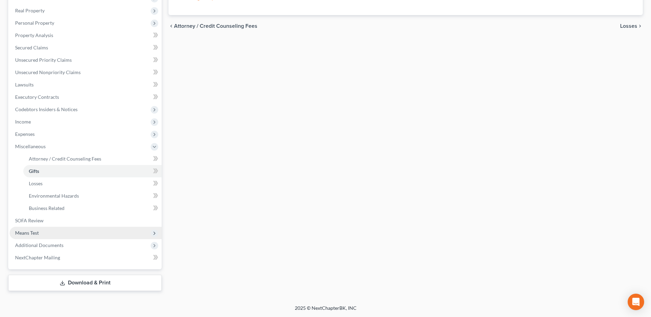
drag, startPoint x: 34, startPoint y: 236, endPoint x: 81, endPoint y: 236, distance: 47.7
click at [34, 236] on span "Means Test" at bounding box center [86, 233] width 152 height 12
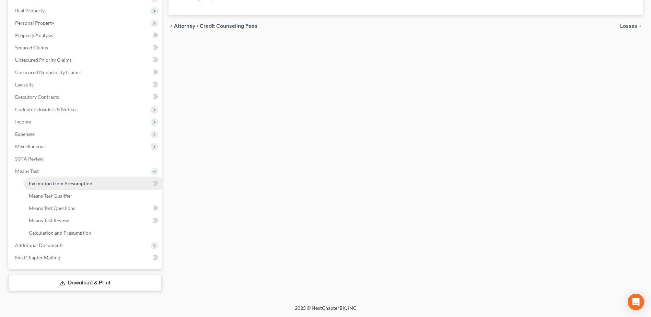
click at [60, 185] on span "Exemption from Presumption" at bounding box center [61, 184] width 64 height 6
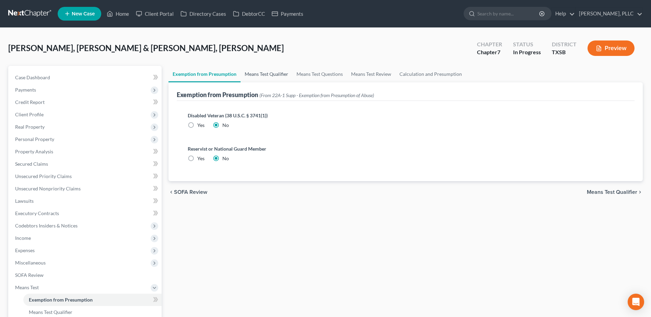
click at [269, 77] on link "Means Test Qualifier" at bounding box center [267, 74] width 52 height 16
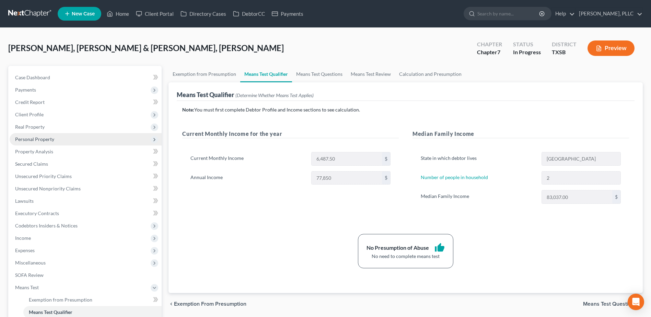
click at [31, 137] on span "Personal Property" at bounding box center [34, 139] width 39 height 6
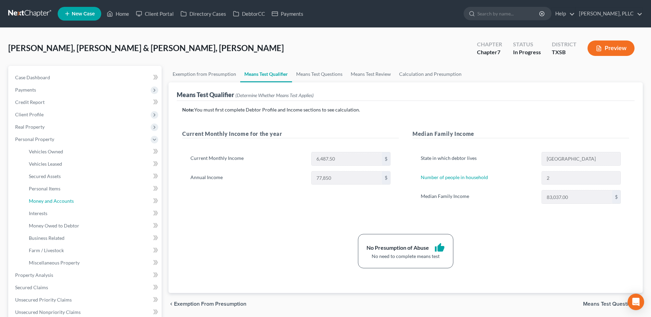
click at [48, 200] on span "Money and Accounts" at bounding box center [51, 201] width 45 height 6
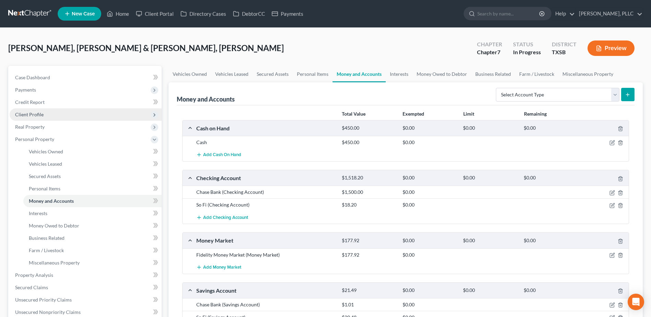
click at [36, 114] on span "Client Profile" at bounding box center [29, 115] width 28 height 6
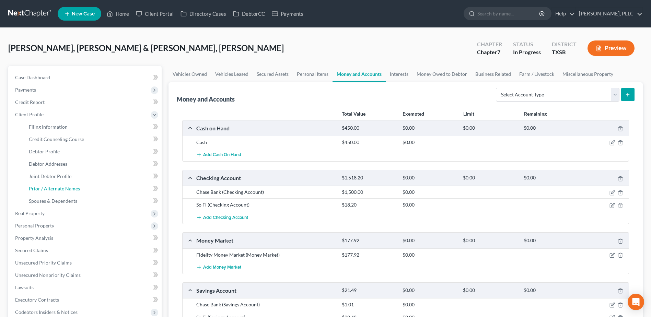
click at [60, 189] on span "Prior / Alternate Names" at bounding box center [54, 189] width 51 height 6
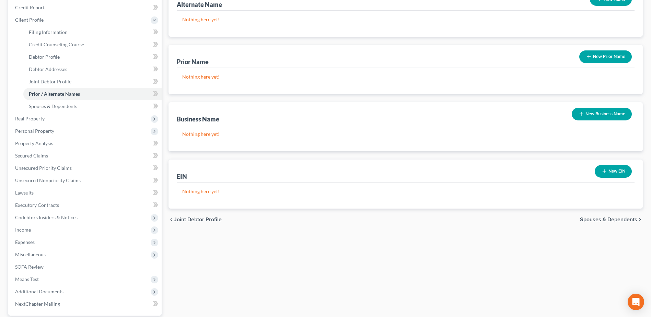
scroll to position [103, 0]
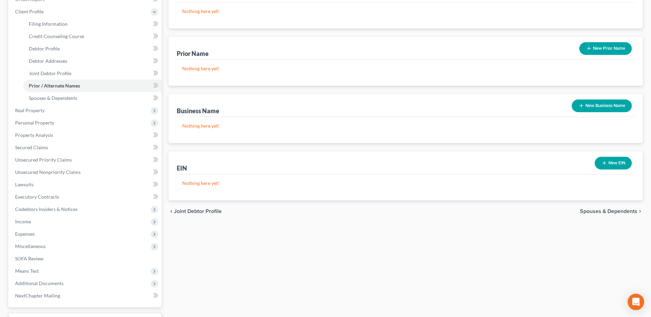
click at [602, 108] on button "New Business Name" at bounding box center [602, 106] width 60 height 13
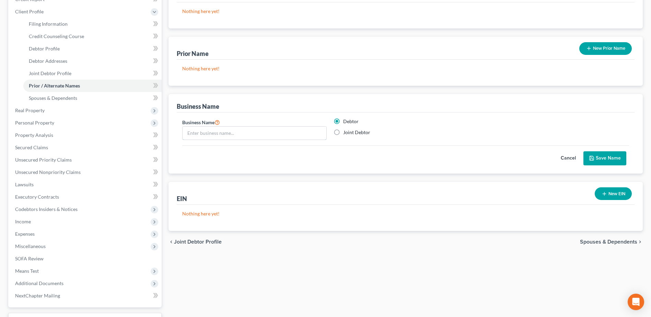
click at [244, 130] on input "text" at bounding box center [255, 133] width 144 height 13
click at [343, 133] on label "Joint Debtor" at bounding box center [356, 132] width 27 height 7
click at [346, 133] on input "Joint Debtor" at bounding box center [348, 131] width 4 height 4
click at [196, 134] on input "text" at bounding box center [255, 133] width 144 height 13
click at [608, 155] on button "Save Name" at bounding box center [605, 158] width 43 height 14
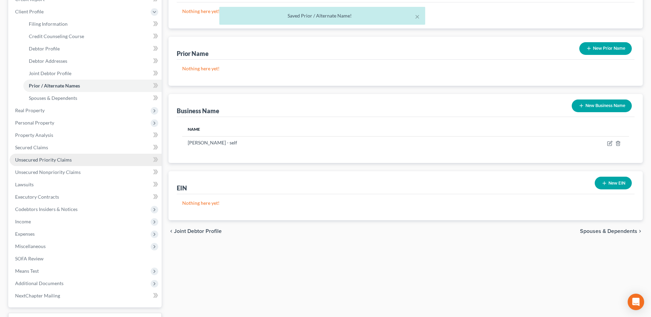
scroll to position [141, 0]
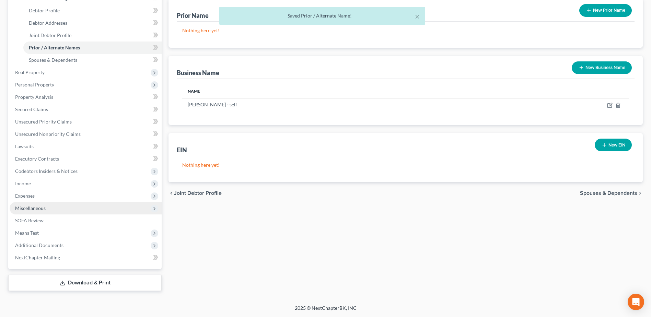
click at [41, 209] on span "Miscellaneous" at bounding box center [30, 208] width 31 height 6
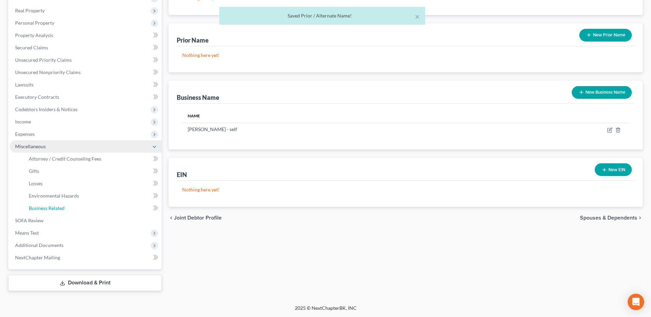
click at [41, 209] on span "Business Related" at bounding box center [47, 208] width 36 height 6
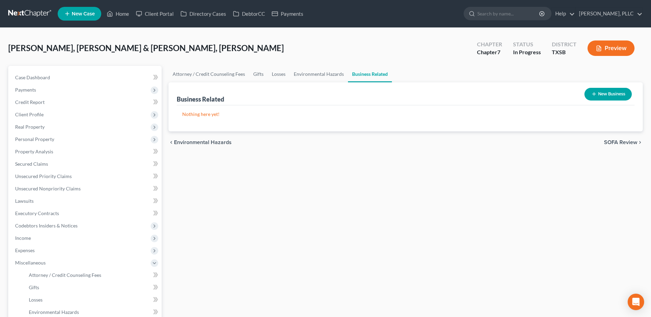
click at [612, 95] on button "New Business" at bounding box center [608, 94] width 47 height 13
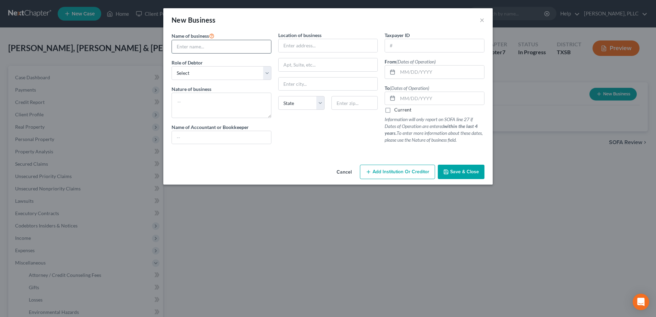
click at [200, 45] on input "text" at bounding box center [221, 46] width 99 height 13
click at [266, 71] on select "Select A member of a limited liability company (LLC) or limited liability partn…" at bounding box center [222, 73] width 100 height 14
click at [172, 66] on select "Select A member of a limited liability company (LLC) or limited liability partn…" at bounding box center [222, 73] width 100 height 14
click at [229, 105] on textarea at bounding box center [222, 105] width 100 height 25
click at [299, 48] on input "text" at bounding box center [328, 45] width 99 height 13
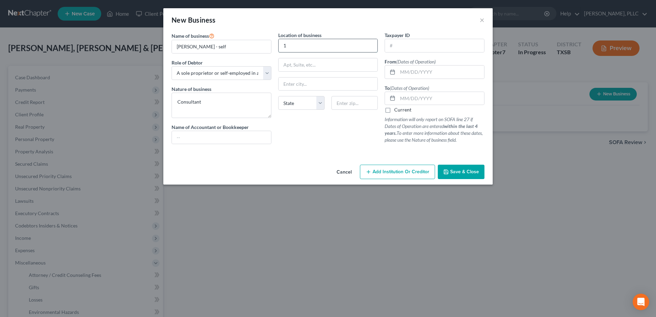
click at [332, 43] on input "1" at bounding box center [328, 45] width 99 height 13
click at [302, 47] on input "text" at bounding box center [328, 45] width 99 height 13
click at [423, 47] on input "text" at bounding box center [434, 45] width 99 height 13
click at [392, 76] on div at bounding box center [391, 72] width 13 height 13
click at [394, 109] on label "Current" at bounding box center [402, 109] width 17 height 7
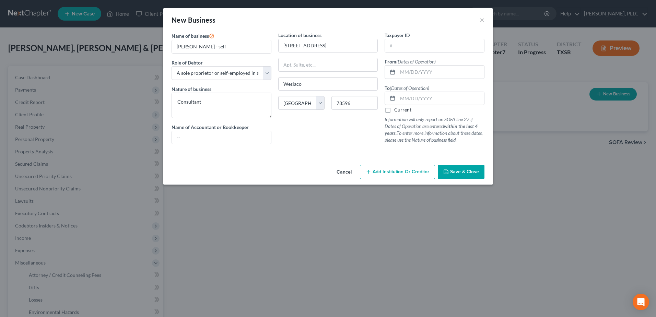
click at [397, 109] on input "Current" at bounding box center [399, 108] width 4 height 4
click at [453, 173] on span "Save & Close" at bounding box center [464, 172] width 29 height 6
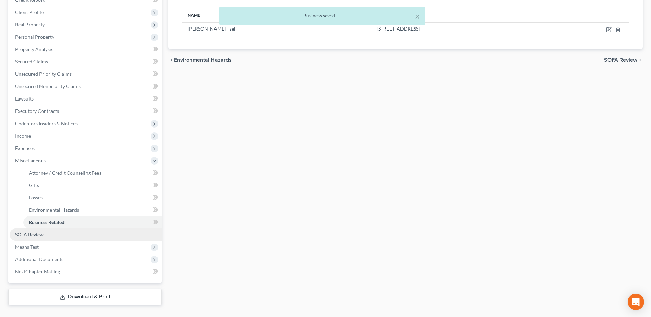
scroll to position [103, 0]
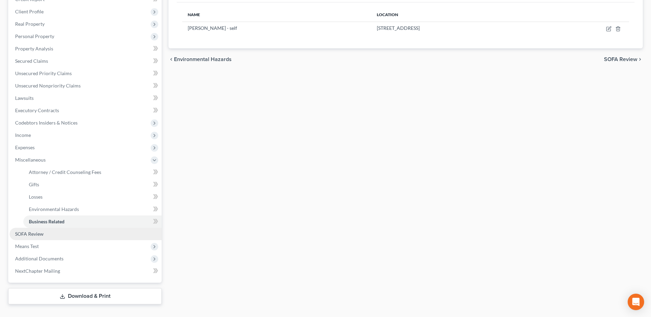
click at [29, 233] on span "SOFA Review" at bounding box center [29, 234] width 28 height 6
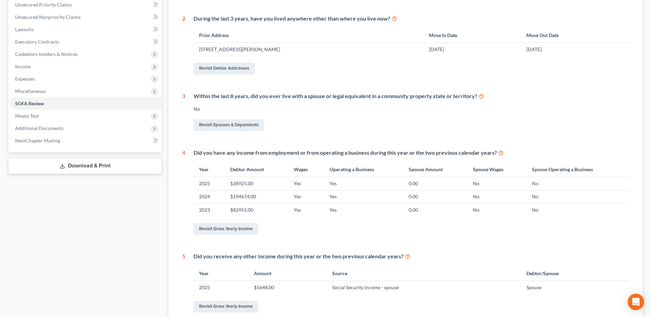
scroll to position [183, 0]
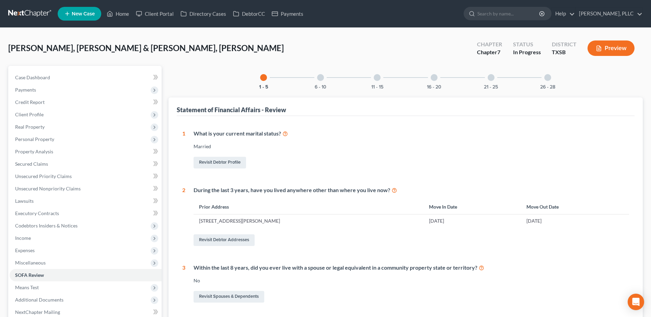
click at [318, 76] on div at bounding box center [320, 77] width 7 height 7
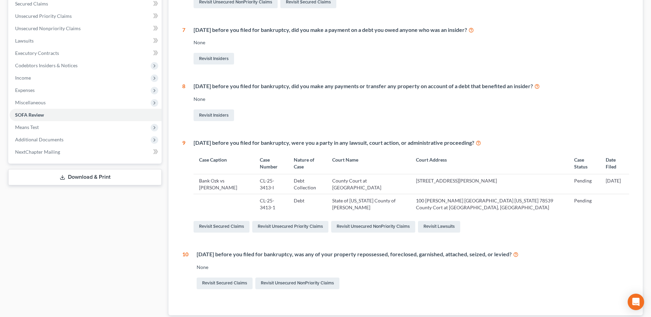
scroll to position [172, 0]
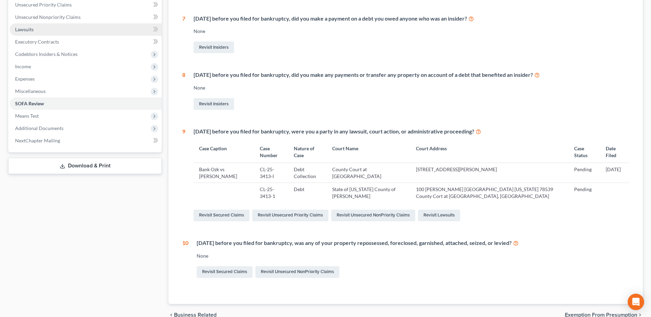
click at [26, 28] on span "Lawsuits" at bounding box center [24, 29] width 19 height 6
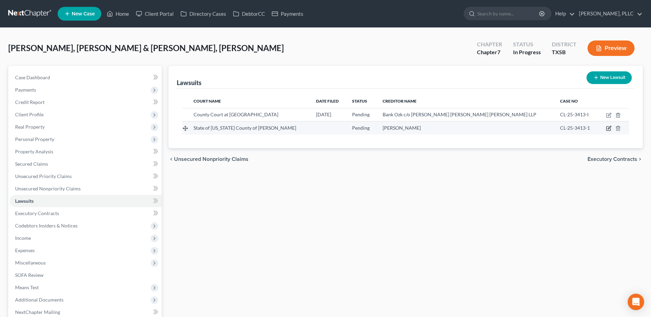
click at [609, 128] on icon "button" at bounding box center [608, 128] width 5 height 5
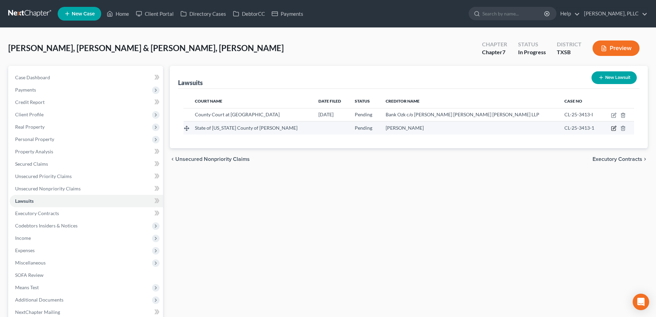
select select "45"
select select "0"
select select "45"
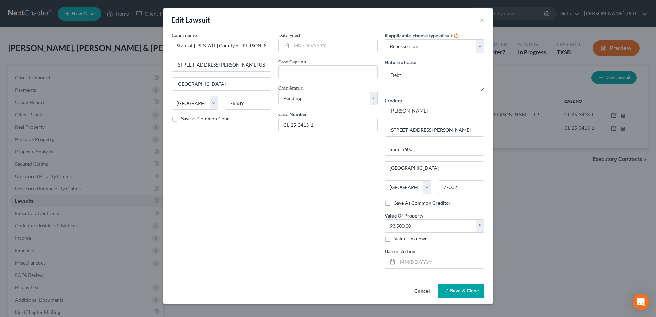
click at [418, 292] on button "Cancel" at bounding box center [422, 292] width 26 height 14
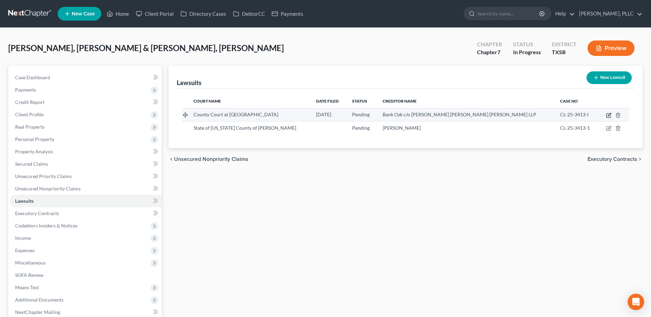
click at [609, 115] on icon "button" at bounding box center [608, 115] width 5 height 5
select select "45"
select select "0"
select select "4"
select select "45"
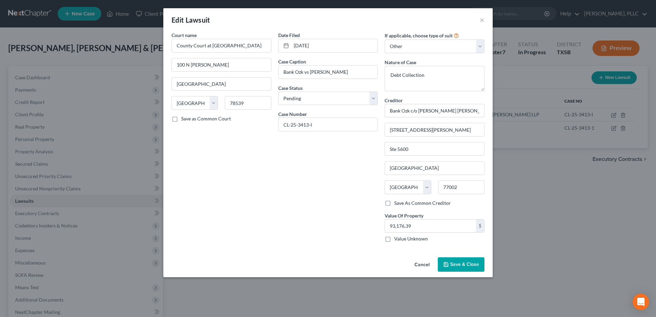
click at [422, 263] on button "Cancel" at bounding box center [422, 265] width 26 height 14
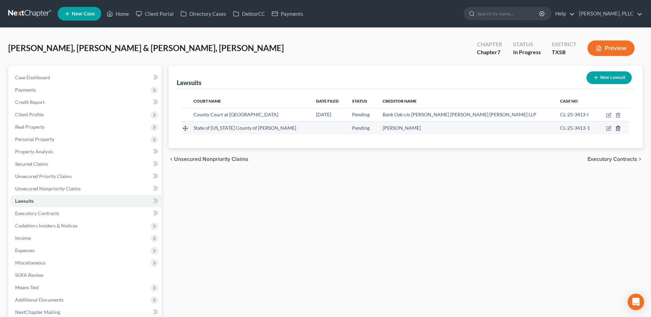
click at [619, 129] on icon "button" at bounding box center [617, 128] width 5 height 5
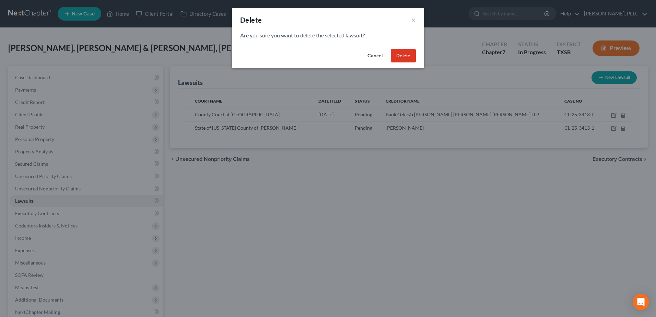
click at [403, 61] on button "Delete" at bounding box center [403, 56] width 25 height 14
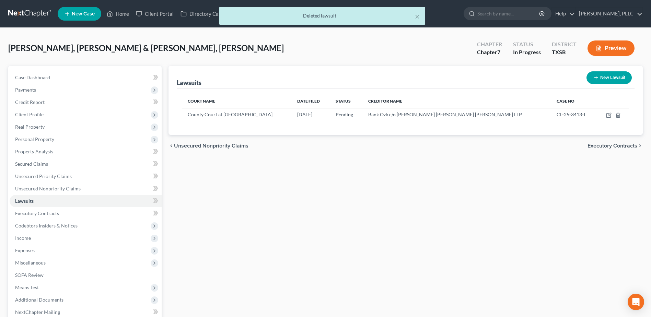
click at [613, 147] on span "Executory Contracts" at bounding box center [613, 145] width 50 height 5
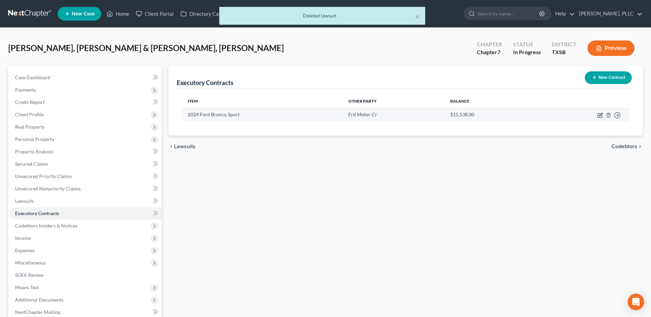
click at [600, 115] on icon "button" at bounding box center [600, 115] width 5 height 5
select select "3"
select select "30"
select select "0"
select select "1"
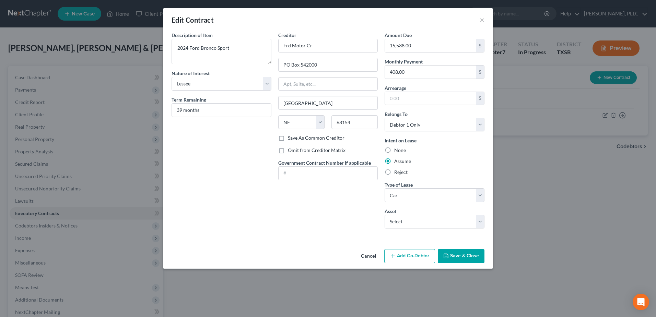
click at [373, 256] on button "Cancel" at bounding box center [369, 257] width 26 height 14
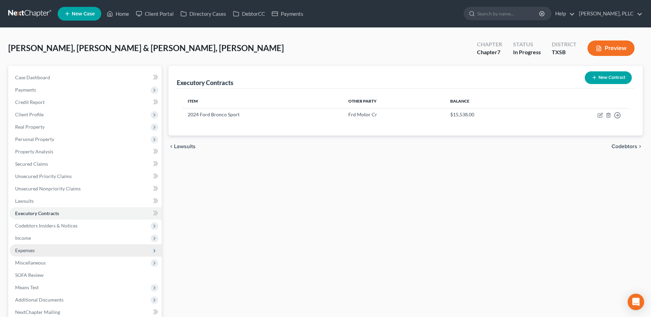
click at [29, 251] on span "Expenses" at bounding box center [25, 250] width 20 height 6
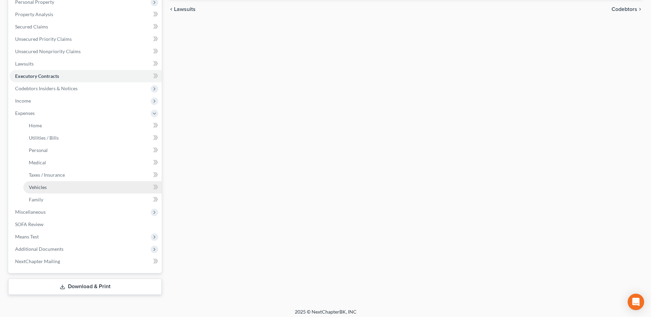
click at [37, 189] on span "Vehicles" at bounding box center [38, 187] width 18 height 6
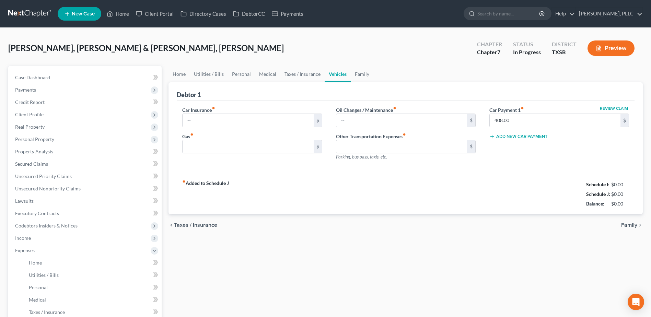
type input "143.29"
type input "140.00"
type input "150.00"
type input "0.00"
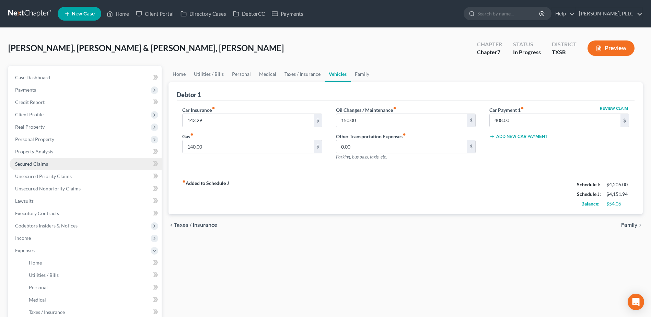
click at [29, 165] on span "Secured Claims" at bounding box center [31, 164] width 33 height 6
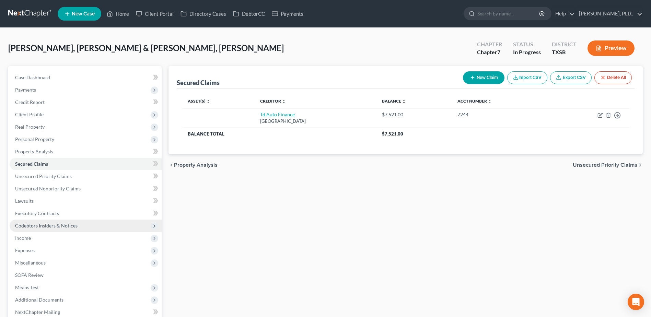
scroll to position [34, 0]
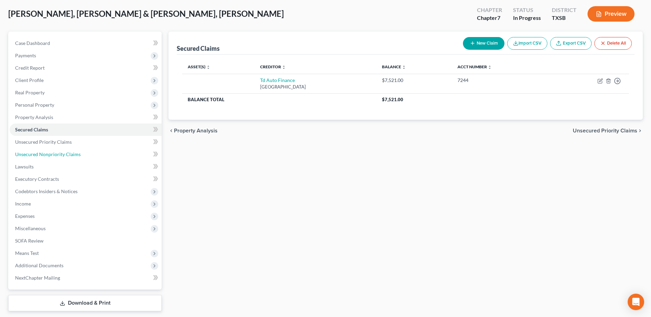
drag, startPoint x: 31, startPoint y: 152, endPoint x: 409, endPoint y: 149, distance: 378.3
click at [31, 152] on span "Unsecured Nonpriority Claims" at bounding box center [48, 154] width 66 height 6
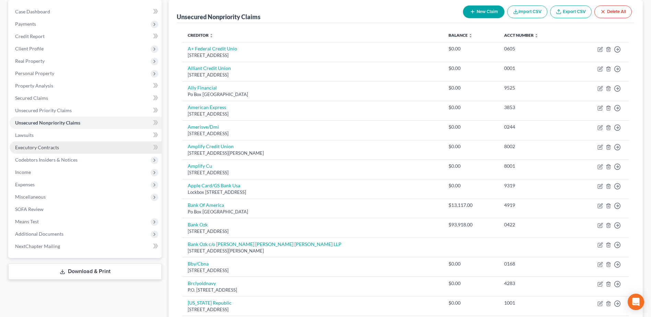
scroll to position [69, 0]
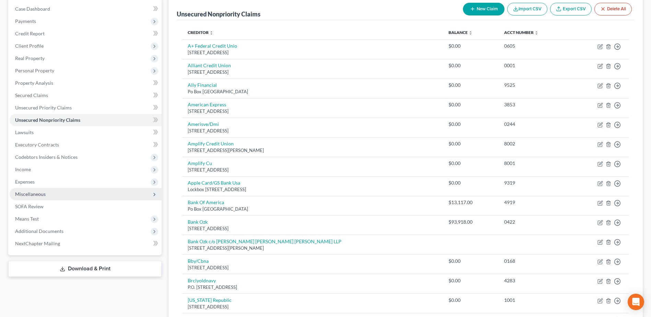
click at [44, 192] on span "Miscellaneous" at bounding box center [30, 194] width 31 height 6
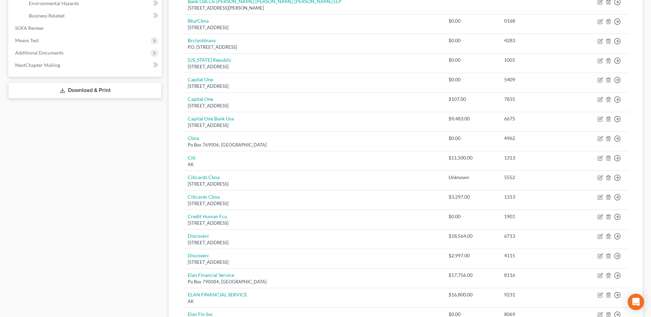
scroll to position [343, 0]
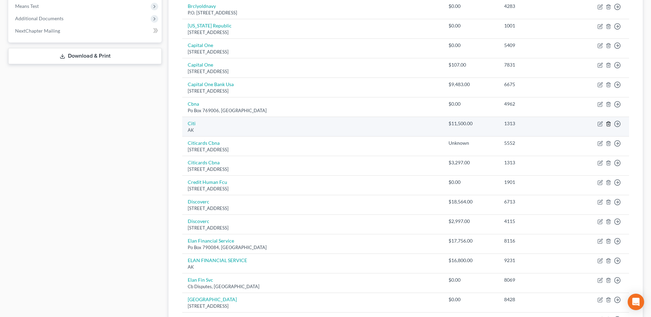
click at [607, 124] on icon "button" at bounding box center [608, 124] width 3 height 4
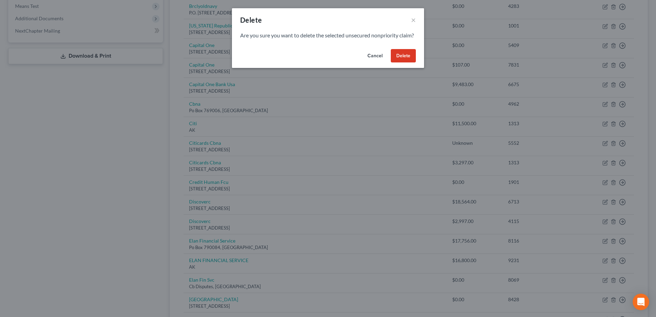
drag, startPoint x: 409, startPoint y: 65, endPoint x: 411, endPoint y: 161, distance: 96.1
click at [409, 63] on button "Delete" at bounding box center [403, 56] width 25 height 14
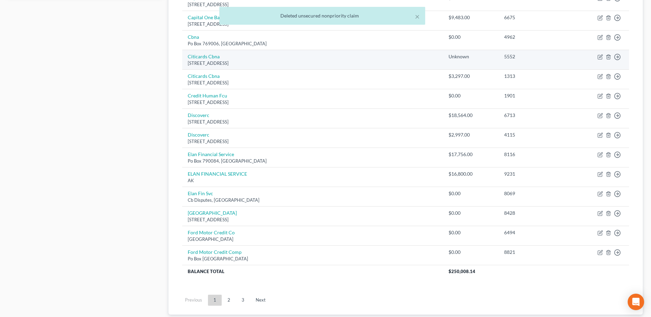
scroll to position [412, 0]
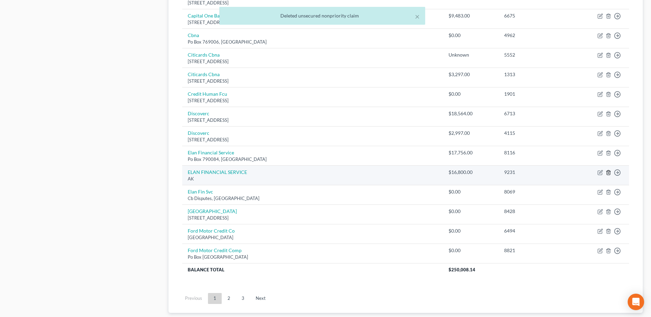
click at [608, 172] on icon "button" at bounding box center [608, 172] width 5 height 5
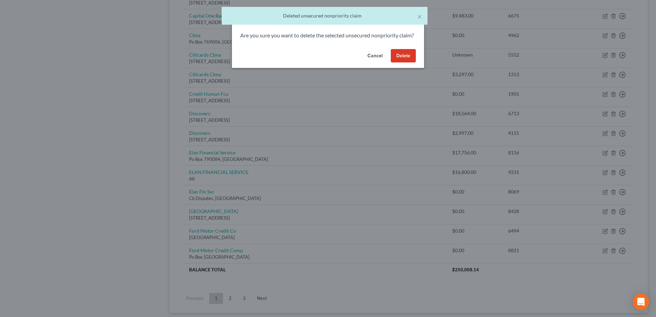
click at [400, 61] on button "Delete" at bounding box center [403, 56] width 25 height 14
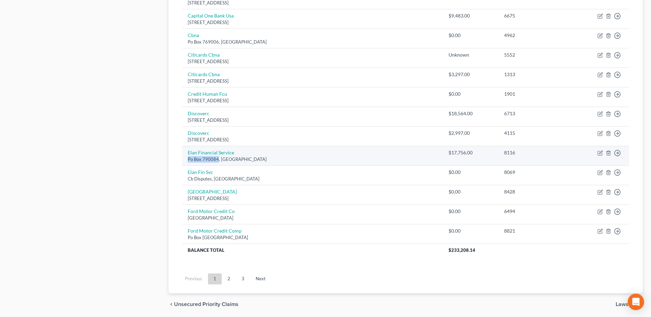
drag, startPoint x: 218, startPoint y: 160, endPoint x: 184, endPoint y: 159, distance: 33.6
click at [184, 159] on td "Elan Financial Service Po Box 790084, [GEOGRAPHIC_DATA]" at bounding box center [312, 156] width 261 height 20
copy div "Po Box 790084"
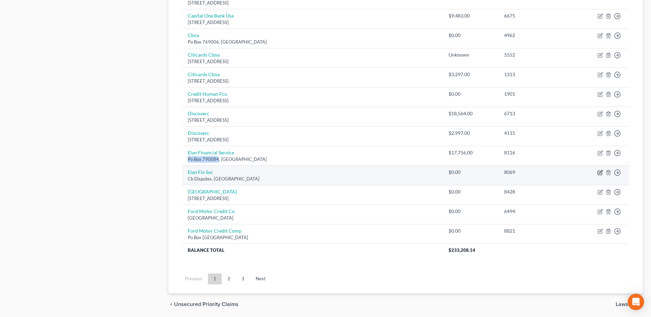
click at [601, 173] on icon "button" at bounding box center [600, 172] width 5 height 5
select select "26"
select select "2"
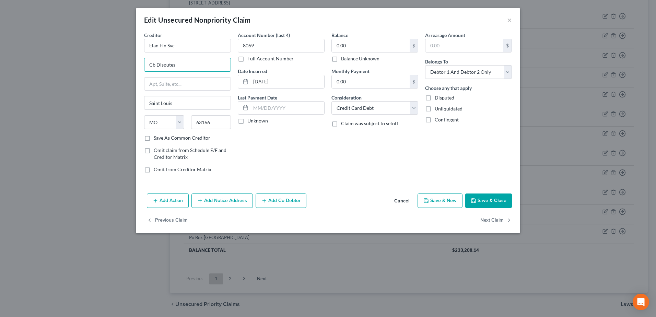
drag, startPoint x: 150, startPoint y: 64, endPoint x: 137, endPoint y: 64, distance: 13.1
click at [137, 64] on div "Creditor * Elan Fin Svc Cb Disputes [GEOGRAPHIC_DATA] [US_STATE] AK AR AZ CA CO…" at bounding box center [328, 111] width 384 height 159
paste input "Po Box 790084"
type input "Po Box 790084"
click at [498, 203] on button "Save & Close" at bounding box center [488, 201] width 47 height 14
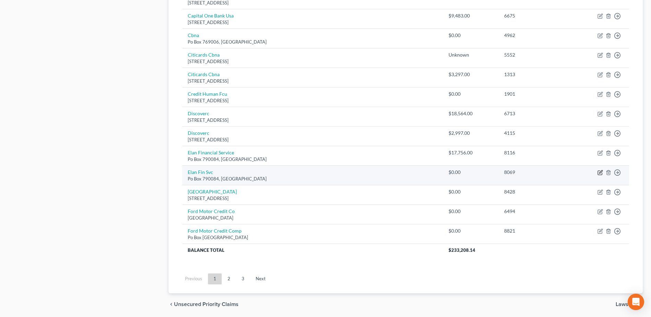
click at [601, 173] on icon "button" at bounding box center [600, 171] width 3 height 3
select select "26"
select select "2"
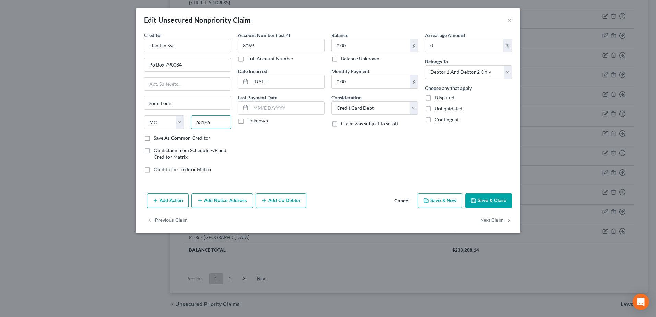
click at [213, 122] on input "63166" at bounding box center [211, 122] width 40 height 14
type input "63179"
click at [488, 203] on button "Save & Close" at bounding box center [488, 201] width 47 height 14
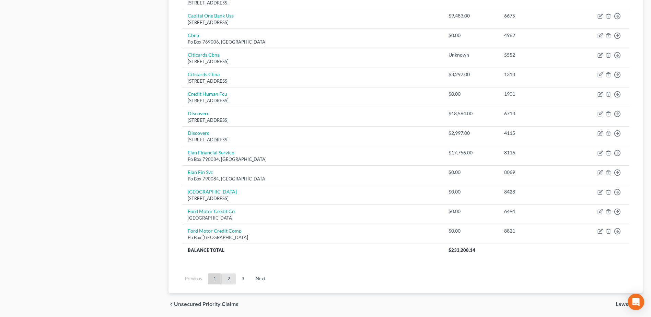
click at [230, 280] on link "2" at bounding box center [229, 279] width 14 height 11
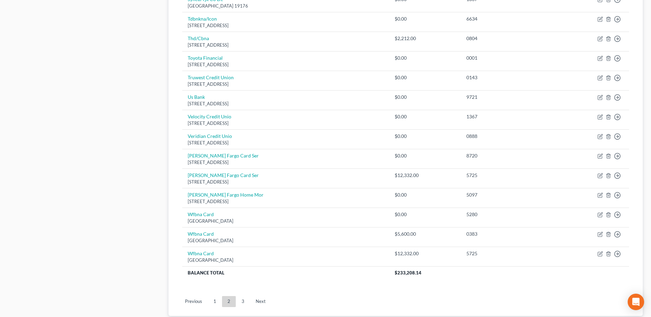
scroll to position [446, 0]
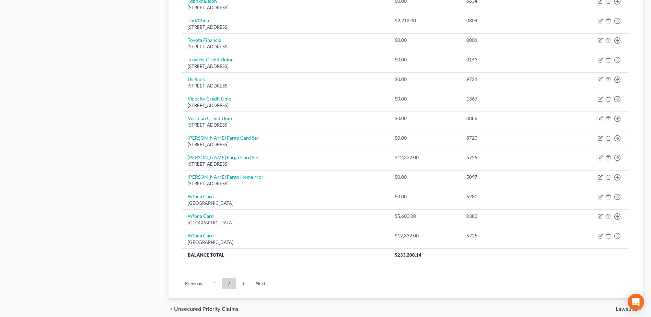
drag, startPoint x: 244, startPoint y: 284, endPoint x: 329, endPoint y: 220, distance: 106.1
click at [244, 284] on link "3" at bounding box center [243, 283] width 14 height 11
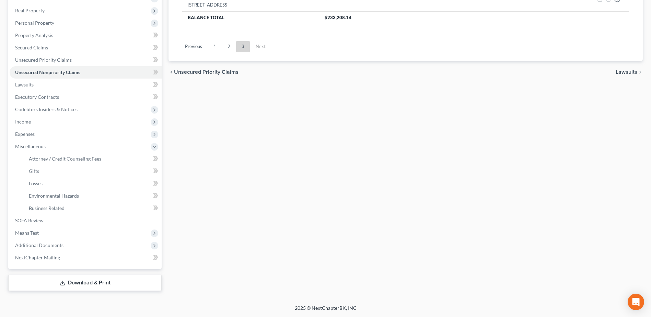
scroll to position [0, 0]
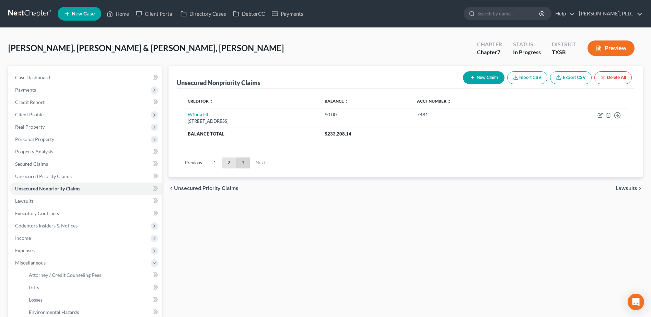
click at [229, 164] on link "2" at bounding box center [229, 163] width 14 height 11
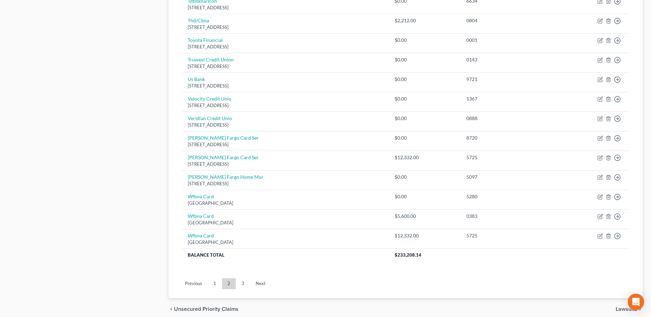
scroll to position [475, 0]
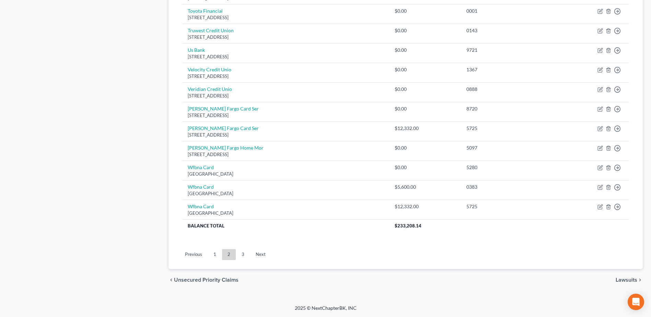
drag, startPoint x: 217, startPoint y: 253, endPoint x: 398, endPoint y: 199, distance: 189.0
click at [217, 253] on link "1" at bounding box center [215, 254] width 14 height 11
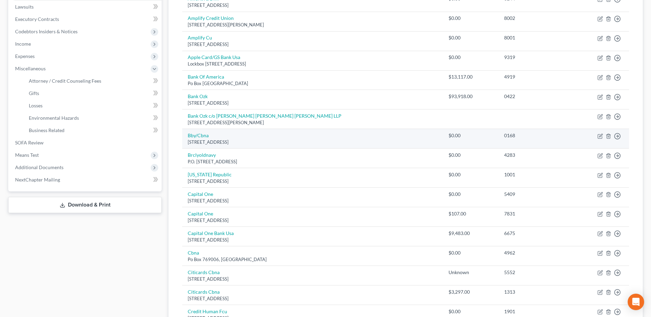
scroll to position [132, 0]
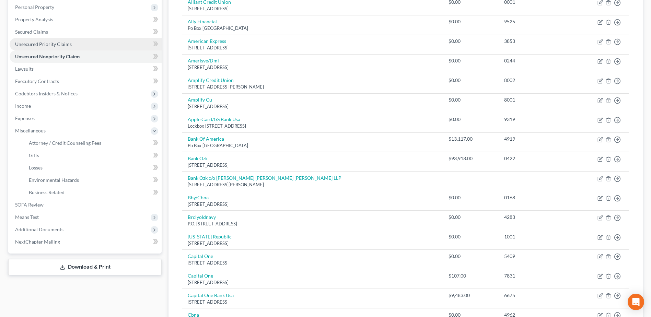
click at [47, 43] on span "Unsecured Priority Claims" at bounding box center [43, 44] width 57 height 6
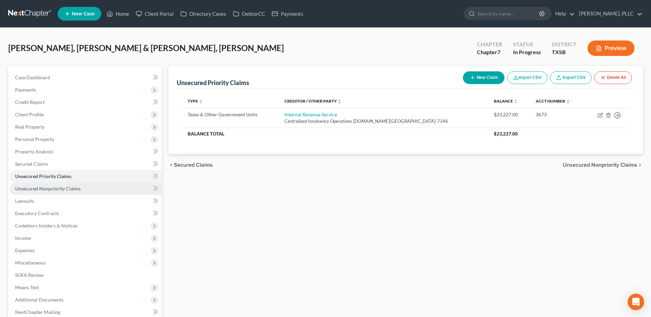
click at [51, 187] on span "Unsecured Nonpriority Claims" at bounding box center [48, 189] width 66 height 6
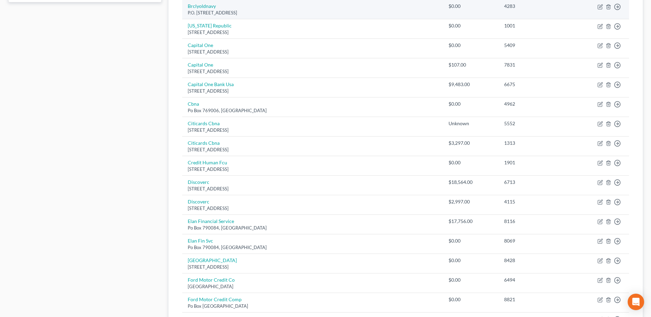
scroll to position [475, 0]
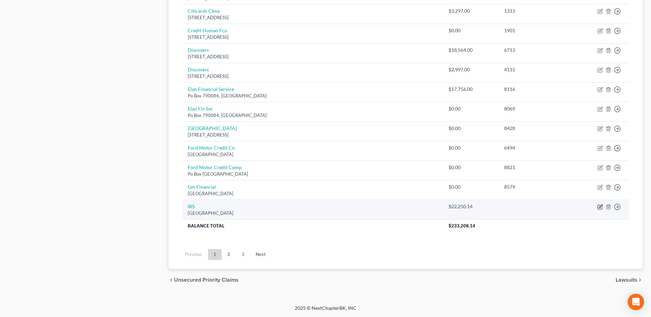
click at [600, 207] on icon "button" at bounding box center [600, 206] width 5 height 5
select select "45"
select select "2"
select select "0"
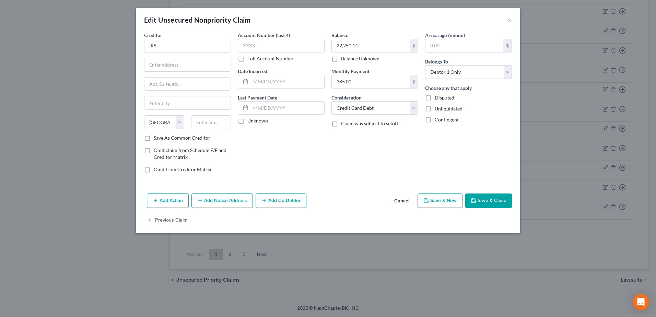
click at [408, 201] on button "Cancel" at bounding box center [402, 201] width 26 height 14
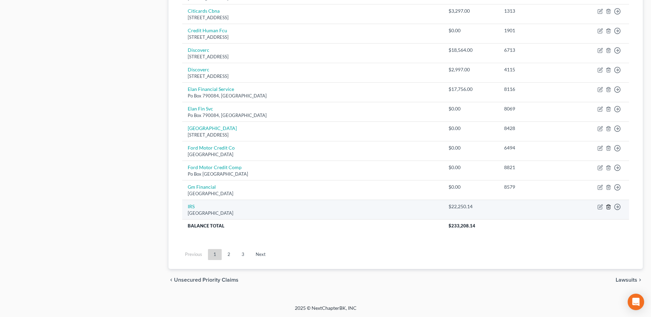
click at [608, 208] on icon "button" at bounding box center [608, 206] width 5 height 5
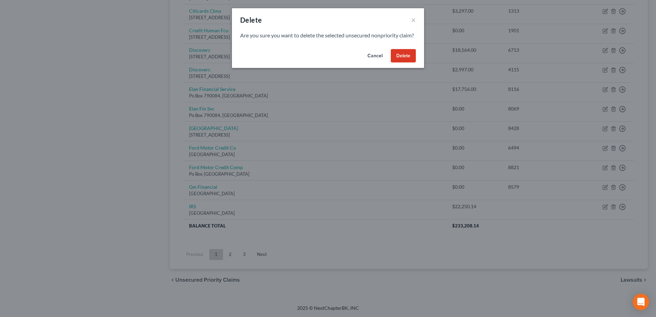
click at [408, 63] on button "Delete" at bounding box center [403, 56] width 25 height 14
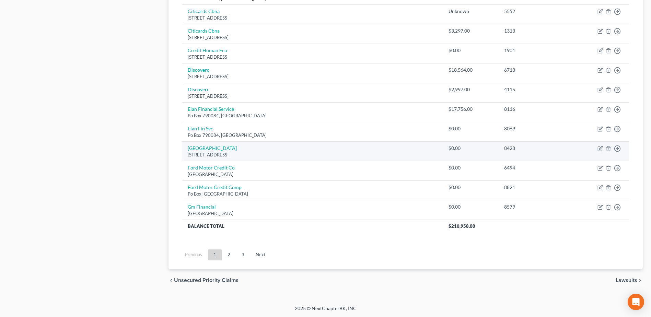
scroll to position [456, 0]
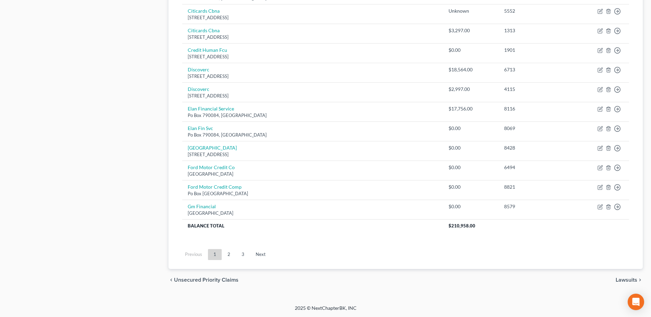
drag, startPoint x: 230, startPoint y: 253, endPoint x: 428, endPoint y: 218, distance: 201.8
click at [230, 253] on link "2" at bounding box center [229, 254] width 14 height 11
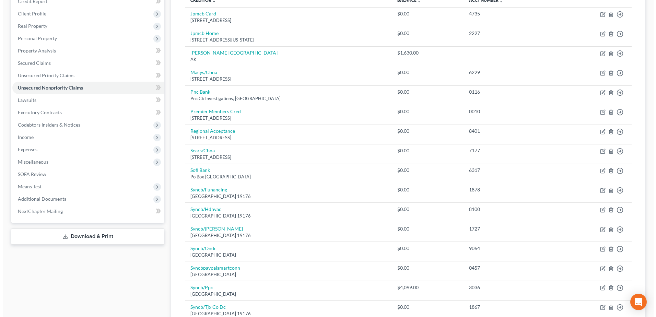
scroll to position [44, 0]
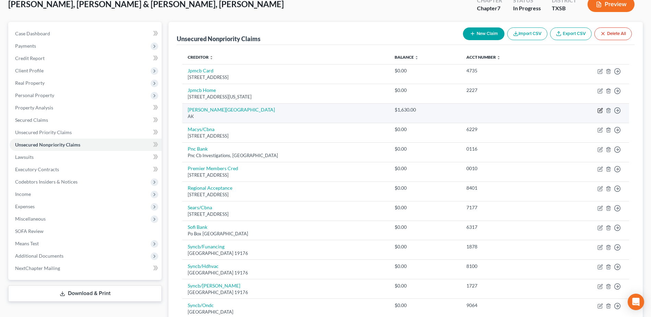
click at [600, 111] on icon "button" at bounding box center [600, 110] width 5 height 5
select select "1"
select select "2"
select select "0"
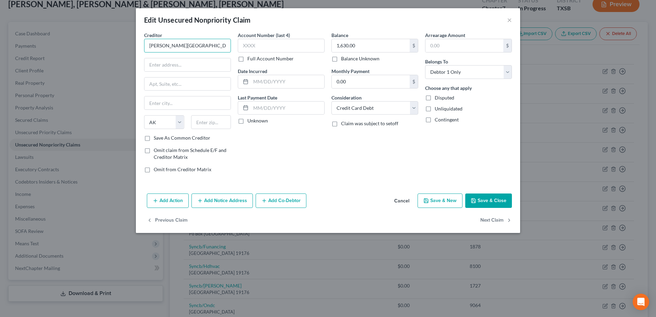
drag, startPoint x: 220, startPoint y: 44, endPoint x: 131, endPoint y: 38, distance: 89.4
click at [131, 38] on div "Edit Unsecured Nonpriority Claim × Creditor * [PERSON_NAME][GEOGRAPHIC_DATA] [U…" at bounding box center [328, 158] width 656 height 317
click at [200, 63] on input "text" at bounding box center [188, 64] width 86 height 13
type input "[STREET_ADDRESS]"
click at [184, 100] on input "text" at bounding box center [188, 102] width 86 height 13
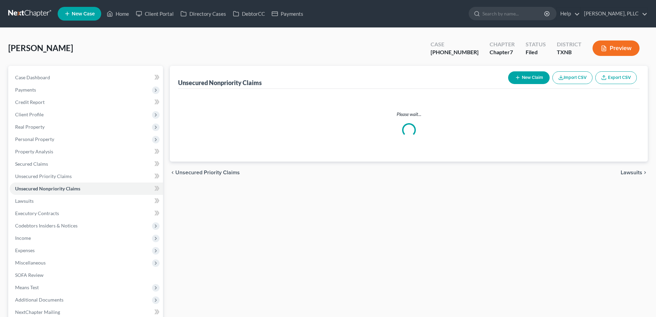
click at [122, 14] on link "Home" at bounding box center [117, 14] width 29 height 12
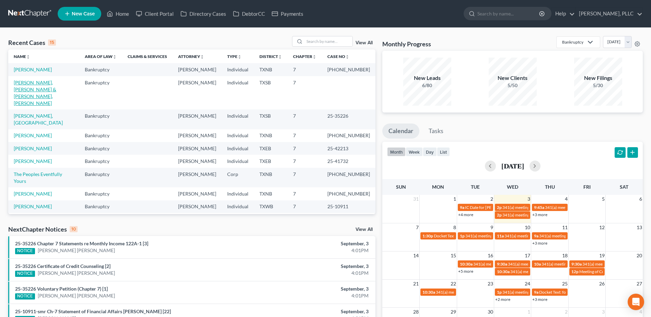
click at [56, 84] on link "[PERSON_NAME], [PERSON_NAME] & [PERSON_NAME], [PERSON_NAME]" at bounding box center [35, 93] width 43 height 26
select select "6"
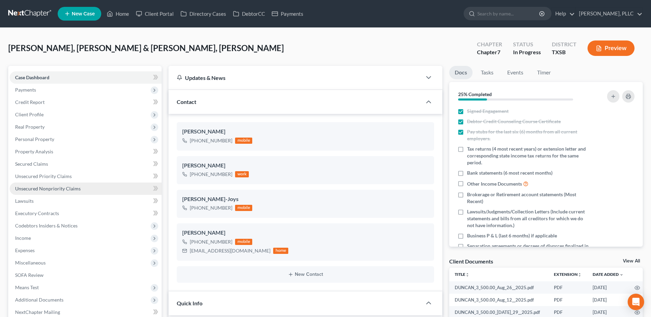
scroll to position [282, 0]
click at [51, 192] on link "Unsecured Nonpriority Claims" at bounding box center [86, 189] width 152 height 12
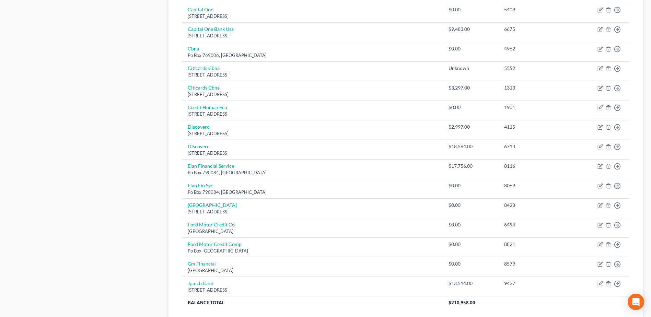
scroll to position [412, 0]
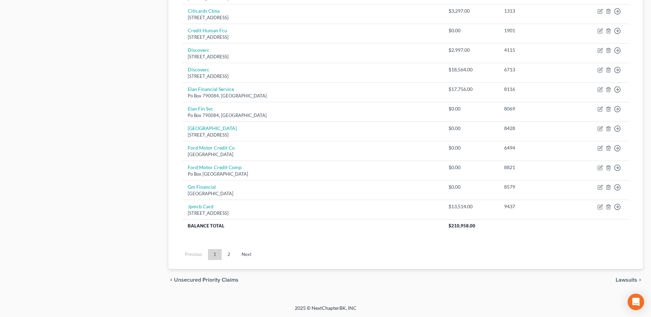
click at [231, 256] on link "2" at bounding box center [229, 254] width 14 height 11
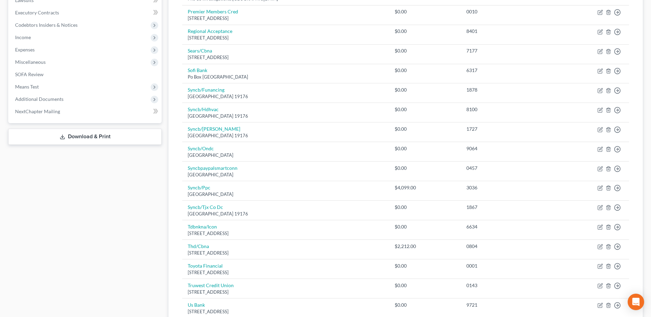
scroll to position [98, 0]
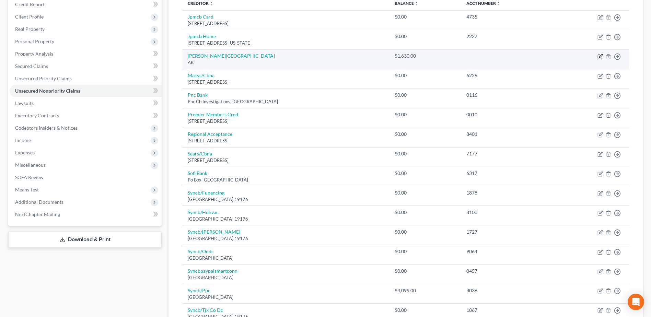
click at [599, 57] on icon "button" at bounding box center [600, 56] width 5 height 5
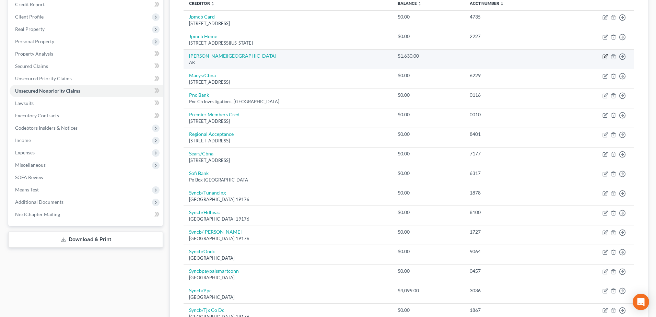
select select "1"
select select "2"
select select "0"
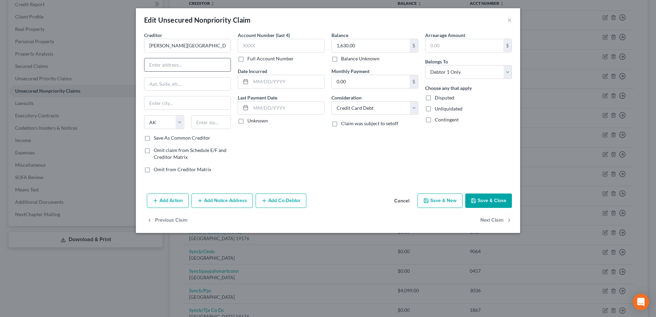
click at [217, 65] on input "text" at bounding box center [188, 64] width 86 height 13
type input "[STREET_ADDRESS]"
type input "Weslaco"
select select "45"
type input "78596"
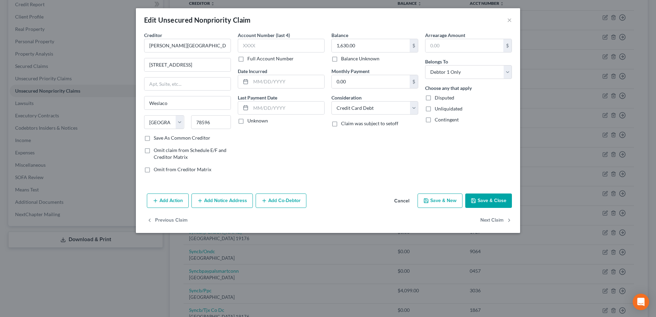
click at [499, 203] on button "Save & Close" at bounding box center [488, 201] width 47 height 14
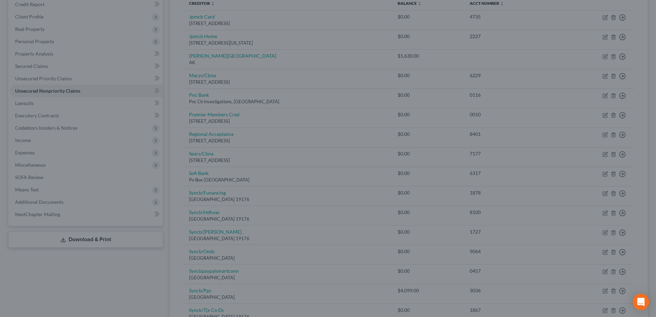
type input "0"
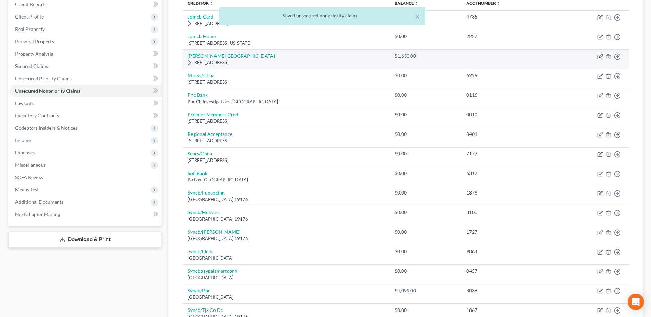
click at [601, 57] on icon "button" at bounding box center [600, 56] width 5 height 5
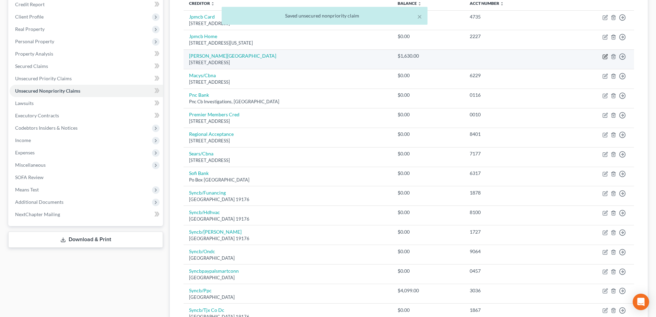
select select "45"
select select "2"
select select "0"
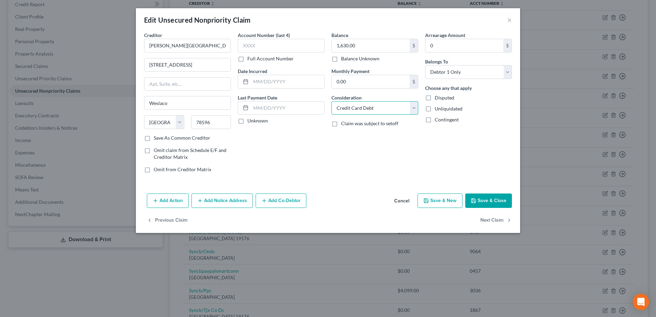
click at [414, 110] on select "Select Cable / Satellite Services Collection Agency Credit Card Debt Debt Couns…" at bounding box center [375, 108] width 87 height 14
select select "9"
click at [332, 101] on select "Select Cable / Satellite Services Collection Agency Credit Card Debt Debt Couns…" at bounding box center [375, 108] width 87 height 14
click at [506, 206] on button "Save & Close" at bounding box center [488, 201] width 47 height 14
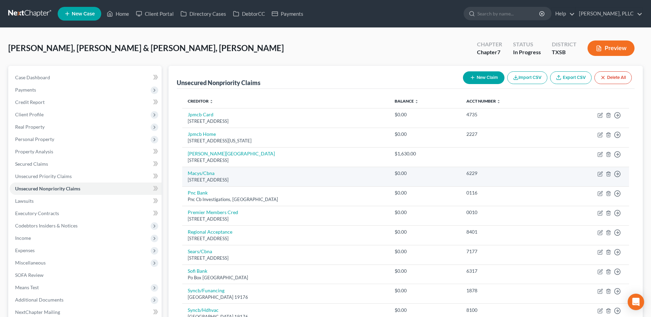
scroll to position [103, 0]
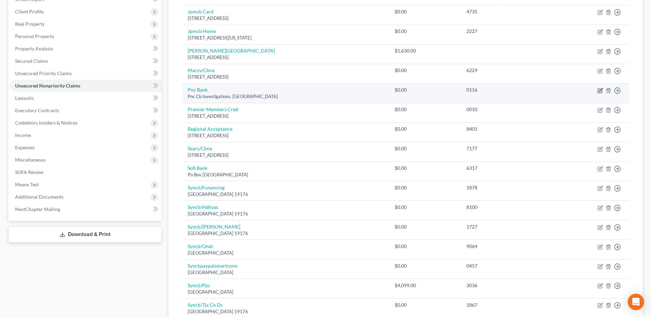
click at [598, 90] on icon "button" at bounding box center [600, 91] width 4 height 4
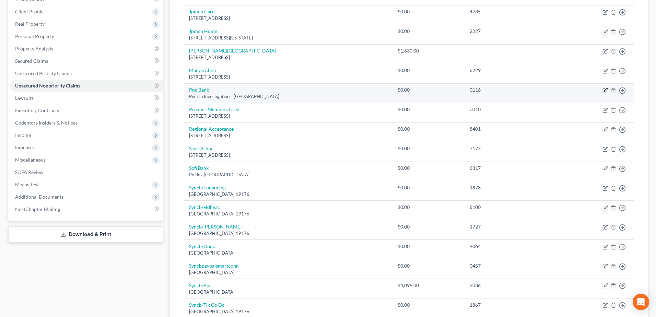
select select "36"
select select "2"
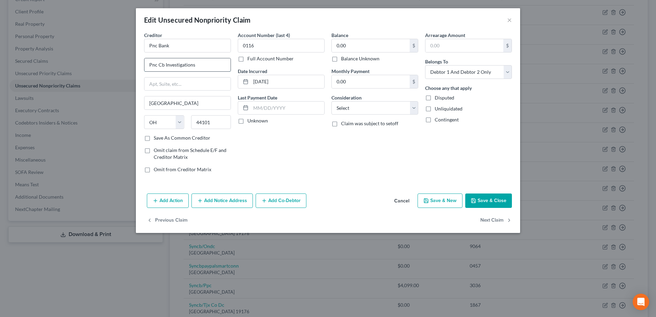
click at [145, 66] on input "Pnc Cb Investigations" at bounding box center [188, 64] width 86 height 13
type input "[STREET_ADDRESS][US_STATE]"
type input "Wilmington"
select select "7"
type input "19801"
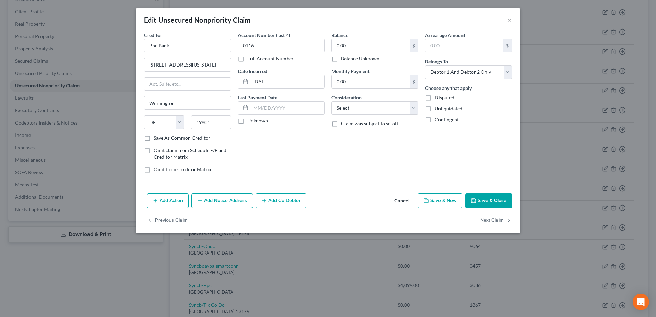
click at [495, 205] on button "Save & Close" at bounding box center [488, 201] width 47 height 14
type input "0"
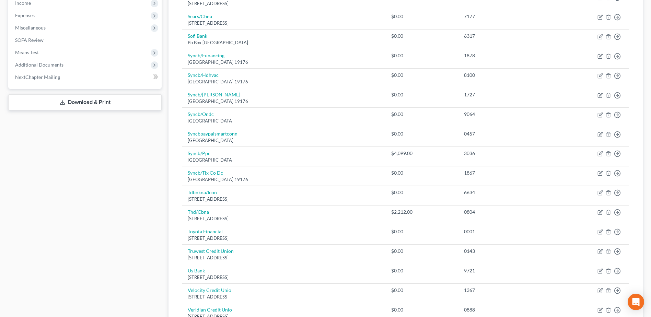
scroll to position [441, 0]
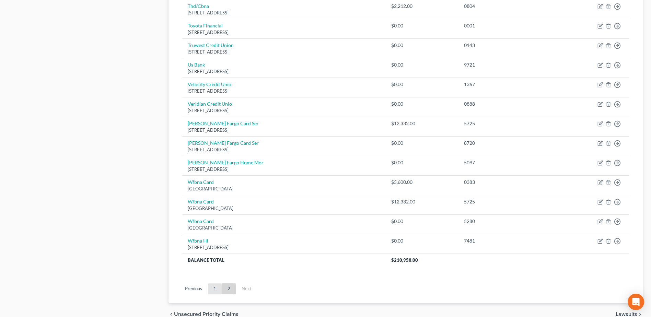
click at [215, 288] on link "1" at bounding box center [215, 289] width 14 height 11
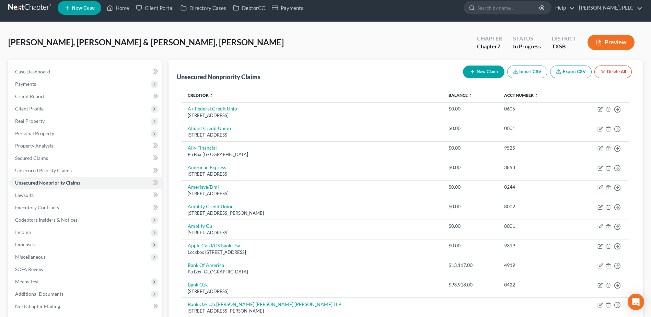
scroll to position [0, 0]
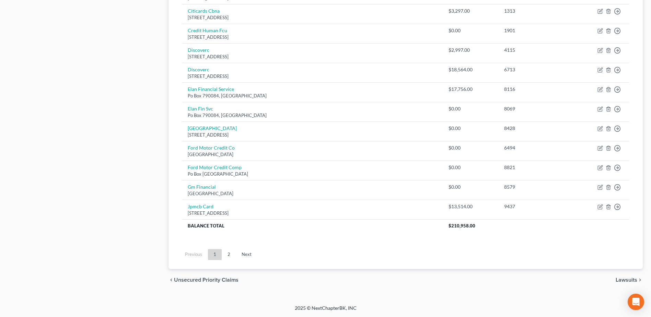
click at [629, 280] on span "Lawsuits" at bounding box center [627, 279] width 22 height 5
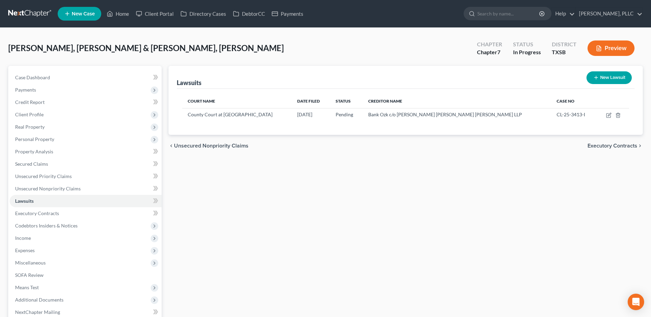
click at [605, 146] on span "Executory Contracts" at bounding box center [613, 145] width 50 height 5
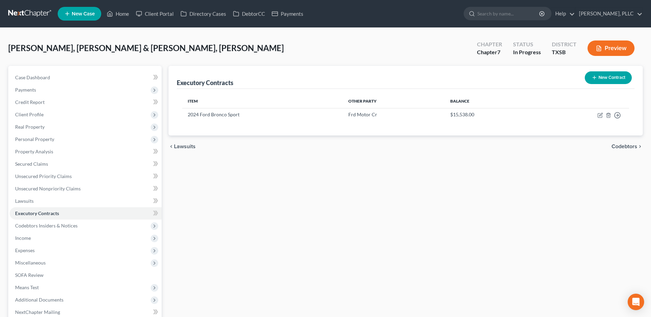
click at [627, 145] on span "Codebtors" at bounding box center [625, 146] width 26 height 5
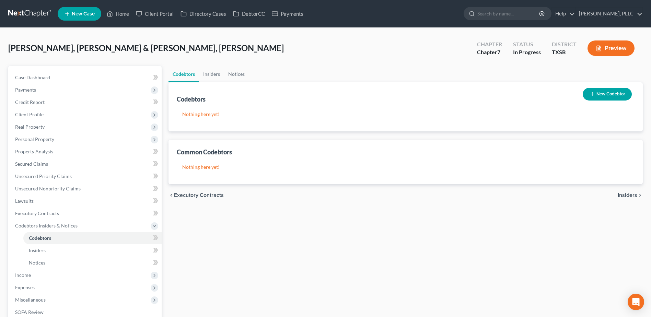
click at [623, 195] on span "Insiders" at bounding box center [628, 195] width 20 height 5
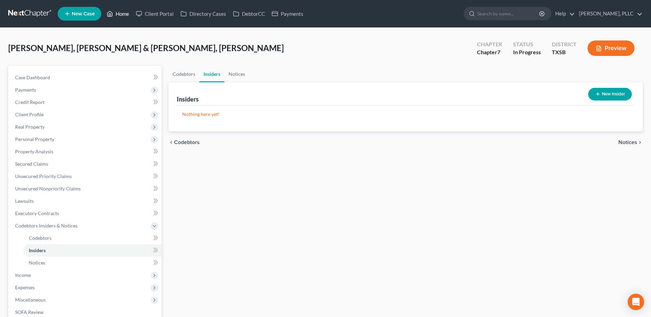
click at [128, 15] on link "Home" at bounding box center [117, 14] width 29 height 12
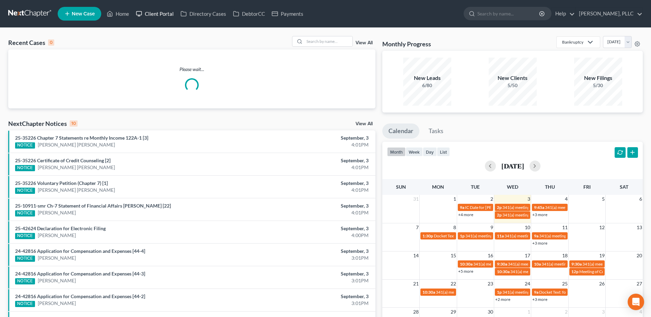
click at [157, 15] on link "Client Portal" at bounding box center [154, 14] width 45 height 12
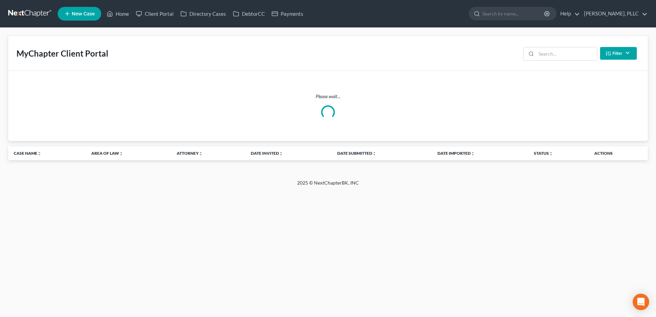
click at [337, 44] on div "MyChapter Client Portal Filter Status Filter... Invited With Payment Invited Wi…" at bounding box center [328, 53] width 640 height 35
click at [121, 14] on link "Home" at bounding box center [117, 14] width 29 height 12
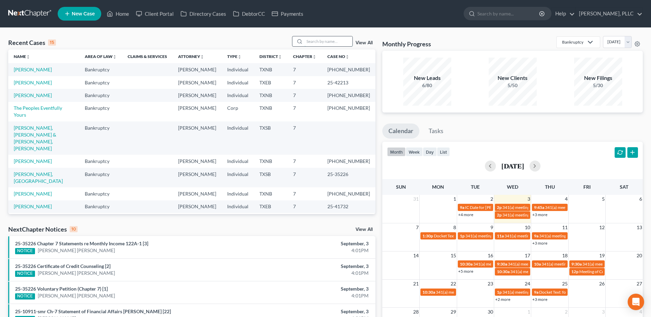
click at [345, 41] on input "search" at bounding box center [328, 41] width 48 height 10
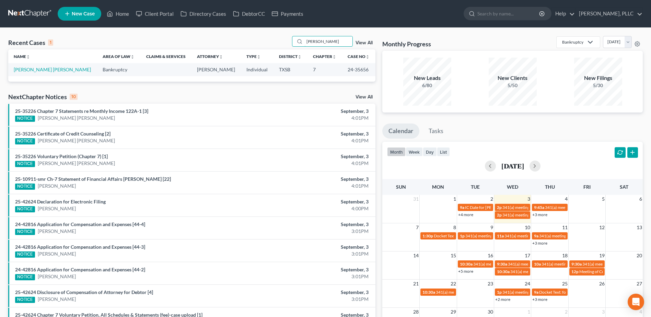
type input "[PERSON_NAME]"
click at [123, 12] on link "Home" at bounding box center [117, 14] width 29 height 12
click at [123, 13] on link "Home" at bounding box center [117, 14] width 29 height 12
click at [123, 12] on link "Home" at bounding box center [117, 14] width 29 height 12
